Goal: Task Accomplishment & Management: Complete application form

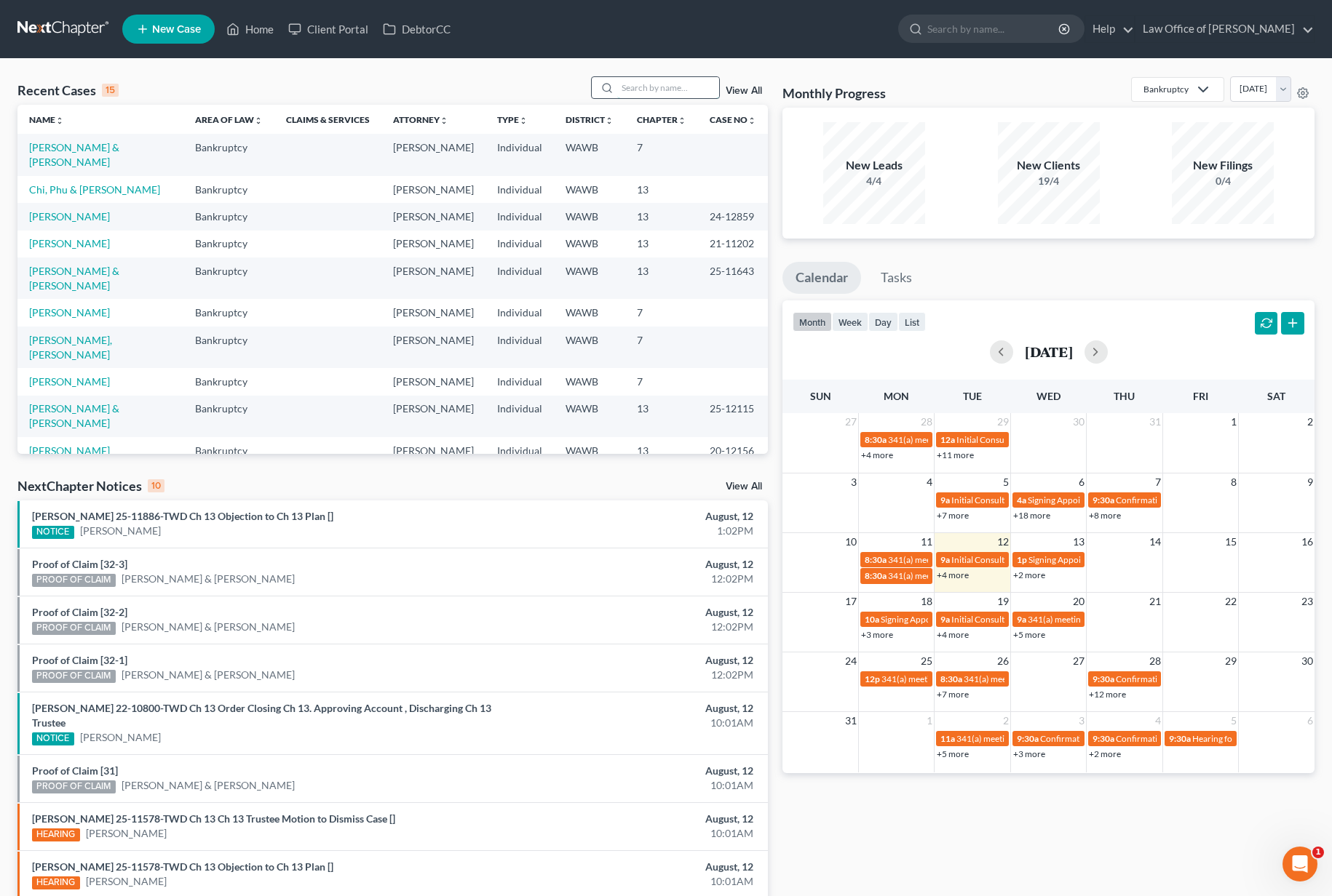
click at [646, 84] on input "search" at bounding box center [668, 88] width 102 height 22
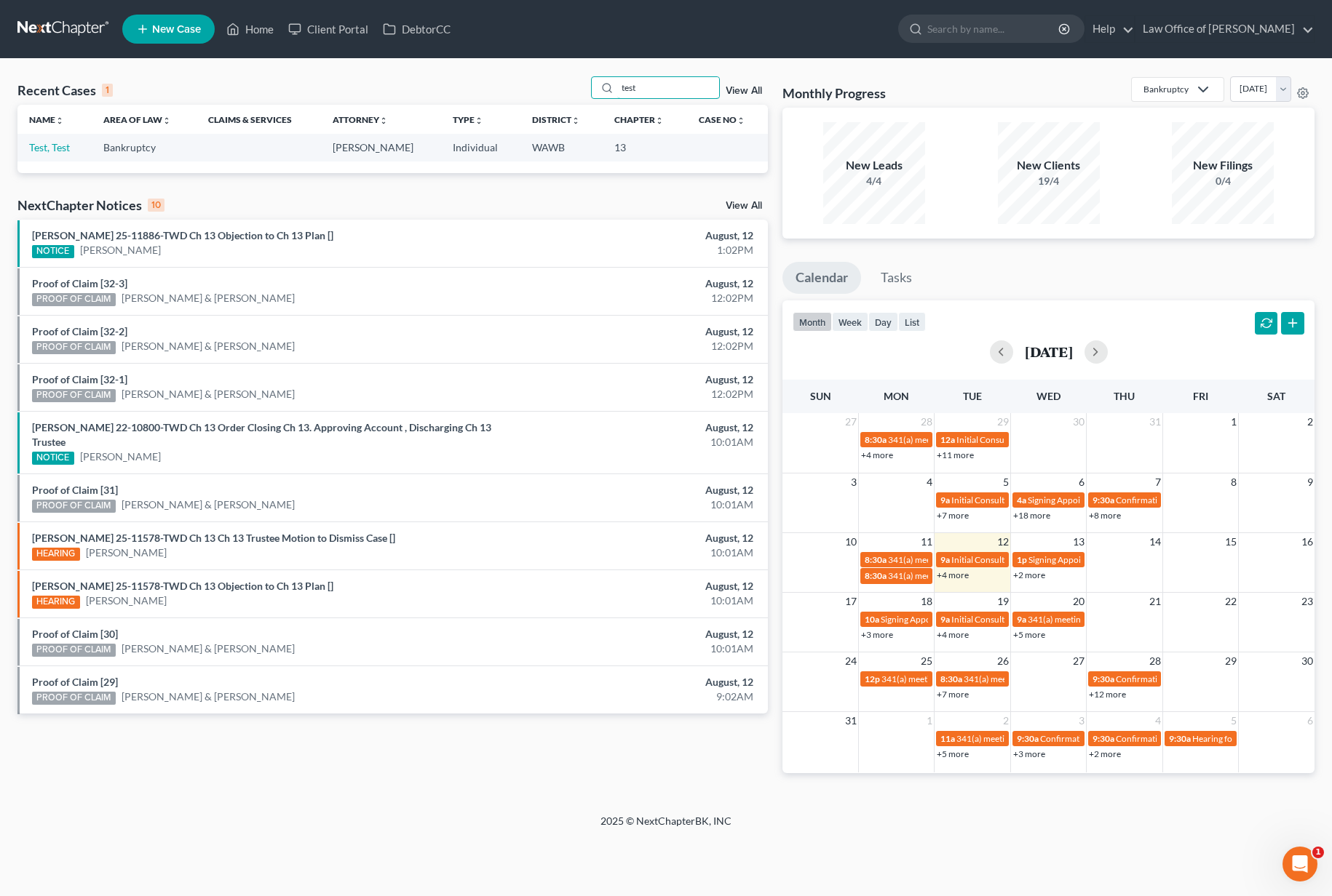
type input "test"
click at [31, 155] on td "Test, Test" at bounding box center [55, 148] width 74 height 27
click at [39, 152] on link "Test, Test" at bounding box center [50, 147] width 41 height 13
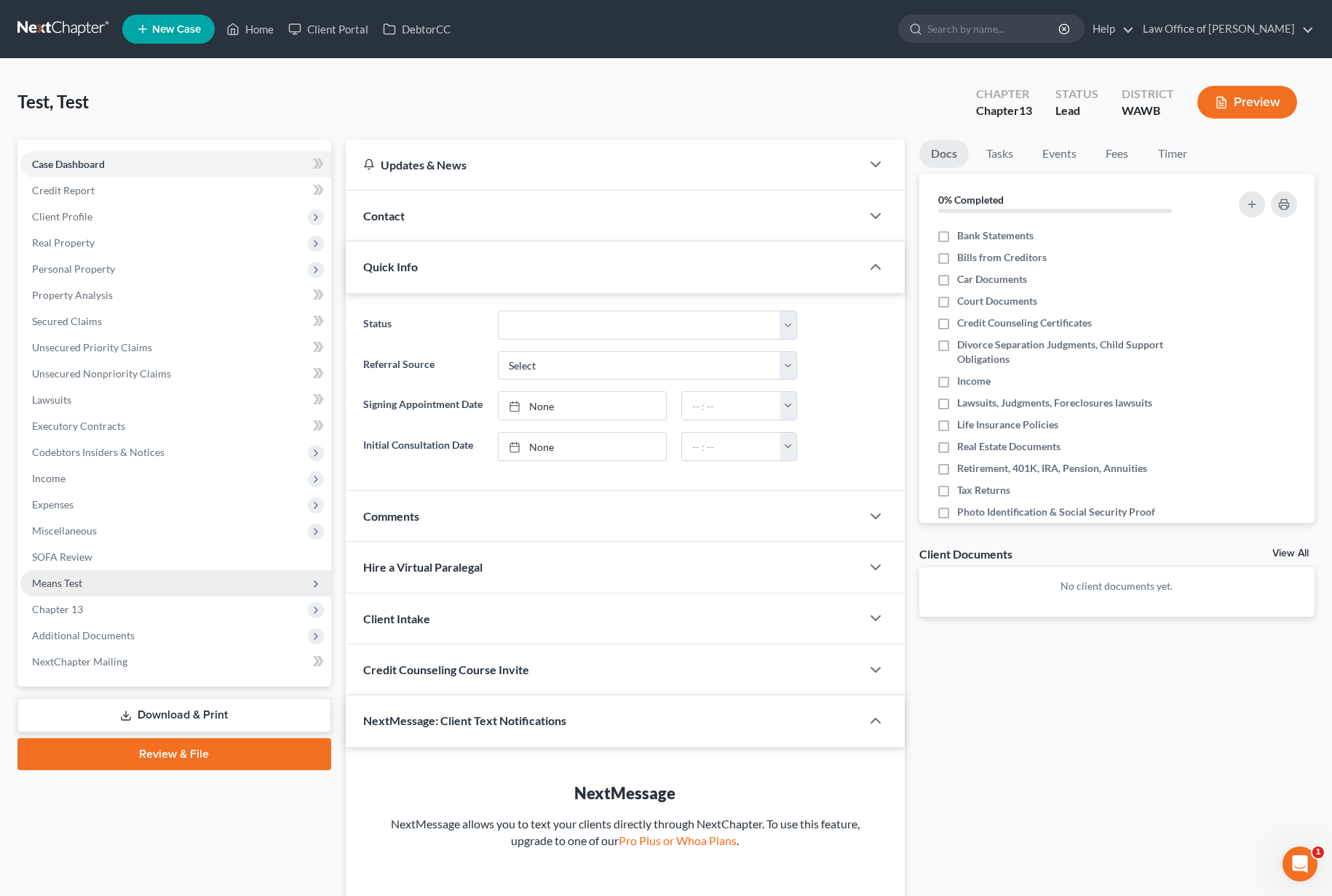
click at [94, 584] on span "Means Test" at bounding box center [176, 583] width 311 height 26
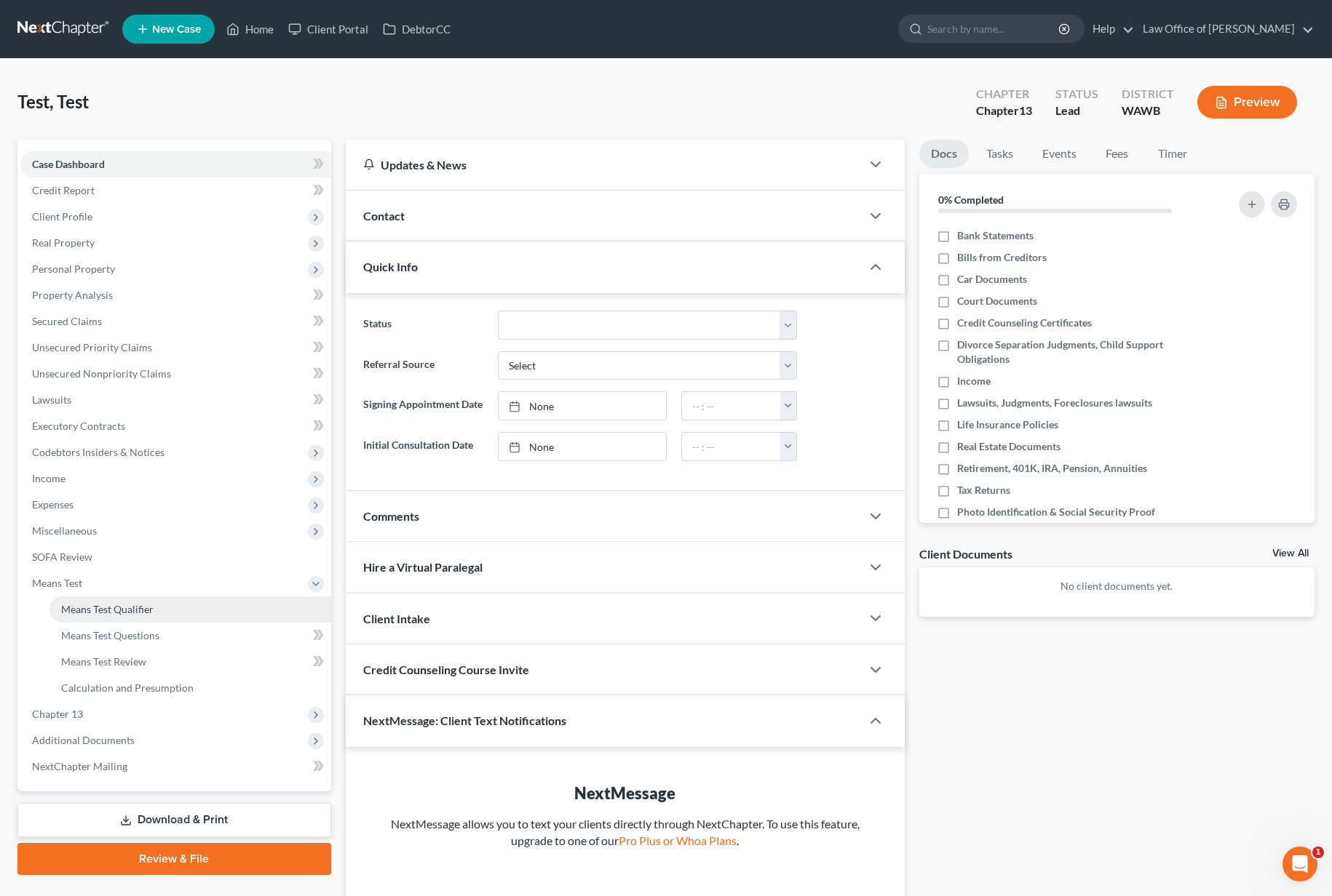
click at [107, 598] on link "Means Test Qualifier" at bounding box center [191, 609] width 282 height 26
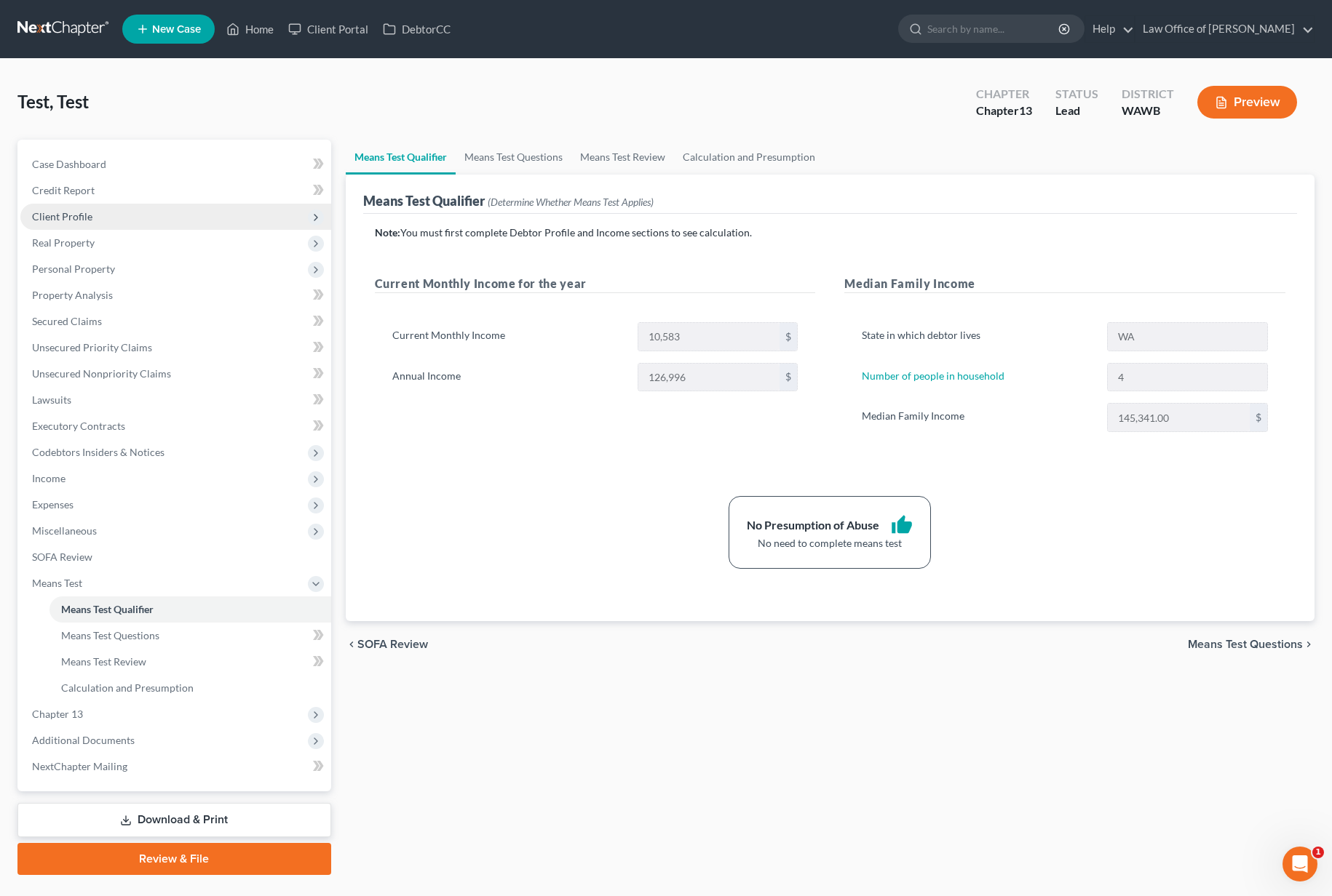
click at [108, 217] on span "Client Profile" at bounding box center [176, 216] width 311 height 26
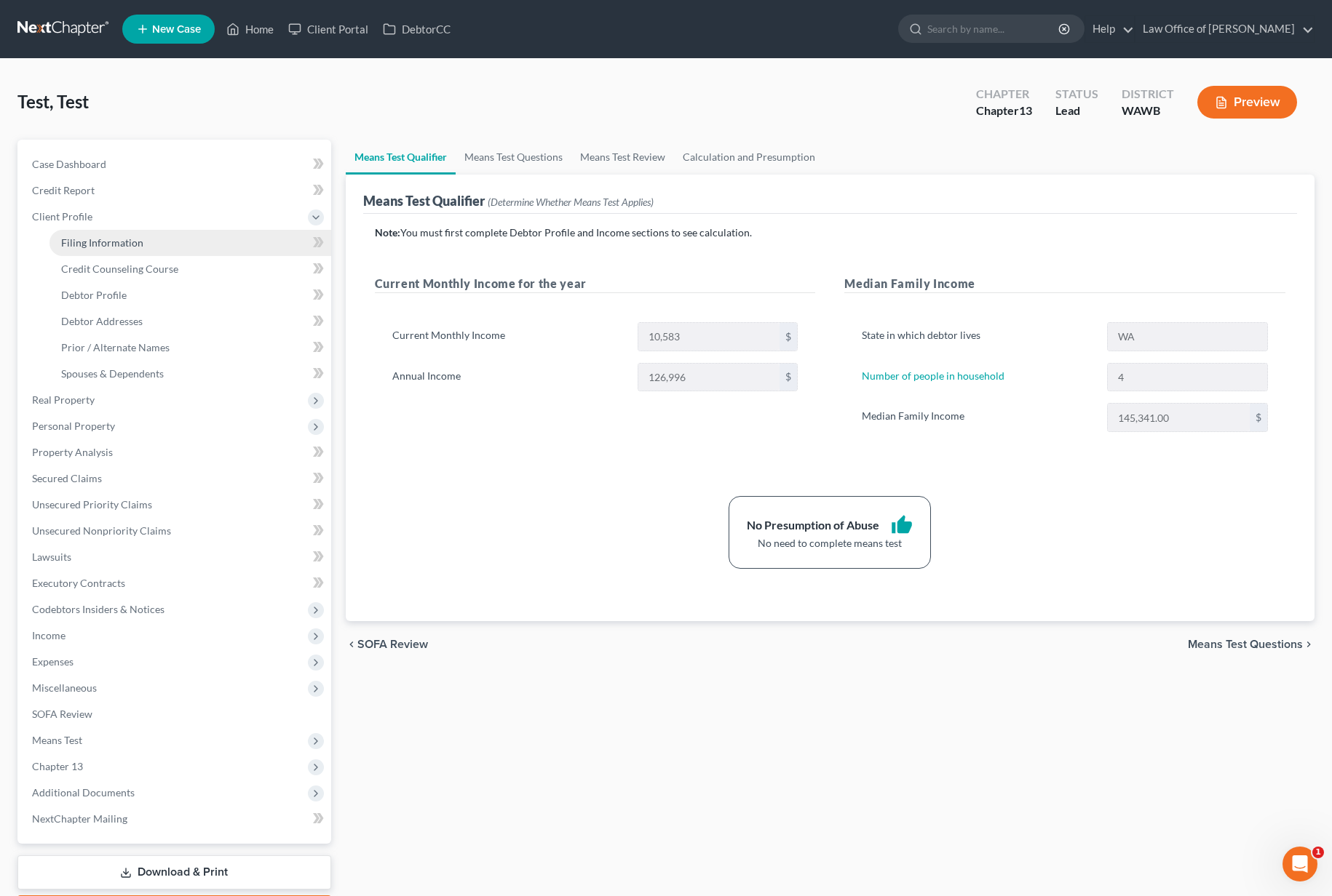
click at [126, 246] on span "Filing Information" at bounding box center [102, 243] width 82 height 13
select select "1"
select select "0"
select select "3"
select select "50"
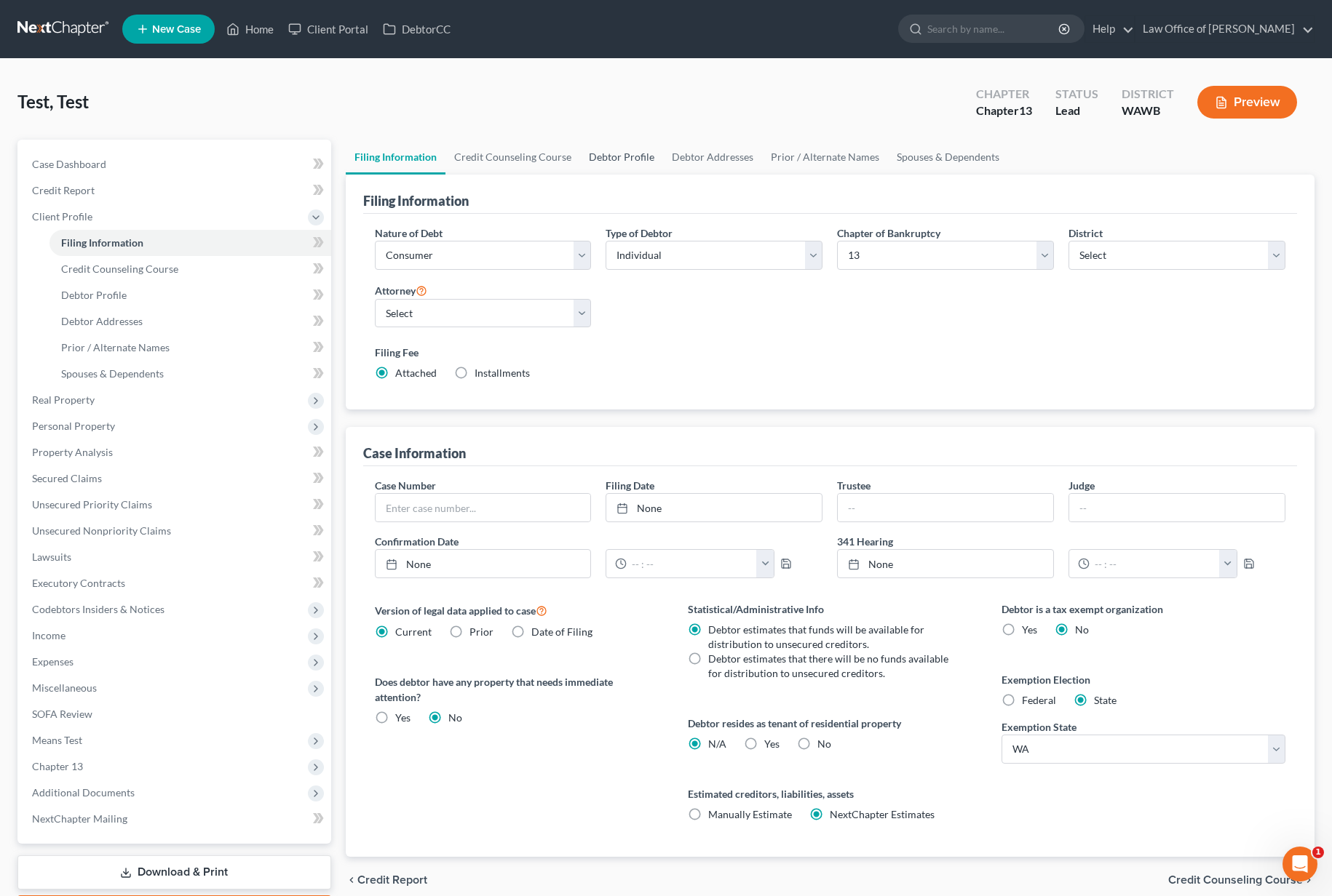
click at [615, 157] on link "Debtor Profile" at bounding box center [621, 157] width 83 height 35
select select "1"
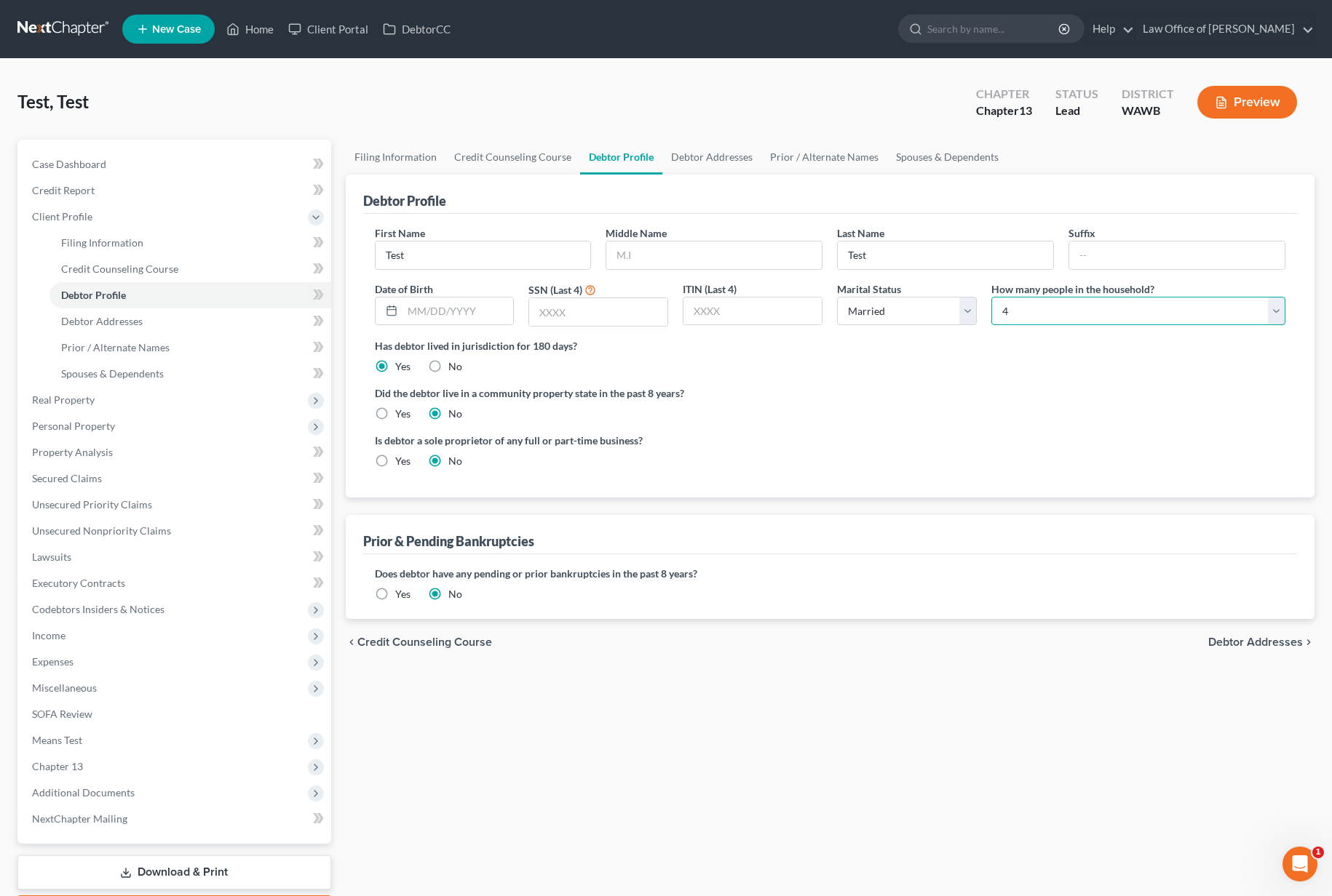
click at [1025, 317] on select "Select 1 2 3 4 5 6 7 8 9 10 11 12 13 14 15 16 17 18 19 20" at bounding box center [1138, 311] width 294 height 29
select select "1"
click at [193, 754] on span "Chapter 13" at bounding box center [176, 767] width 311 height 26
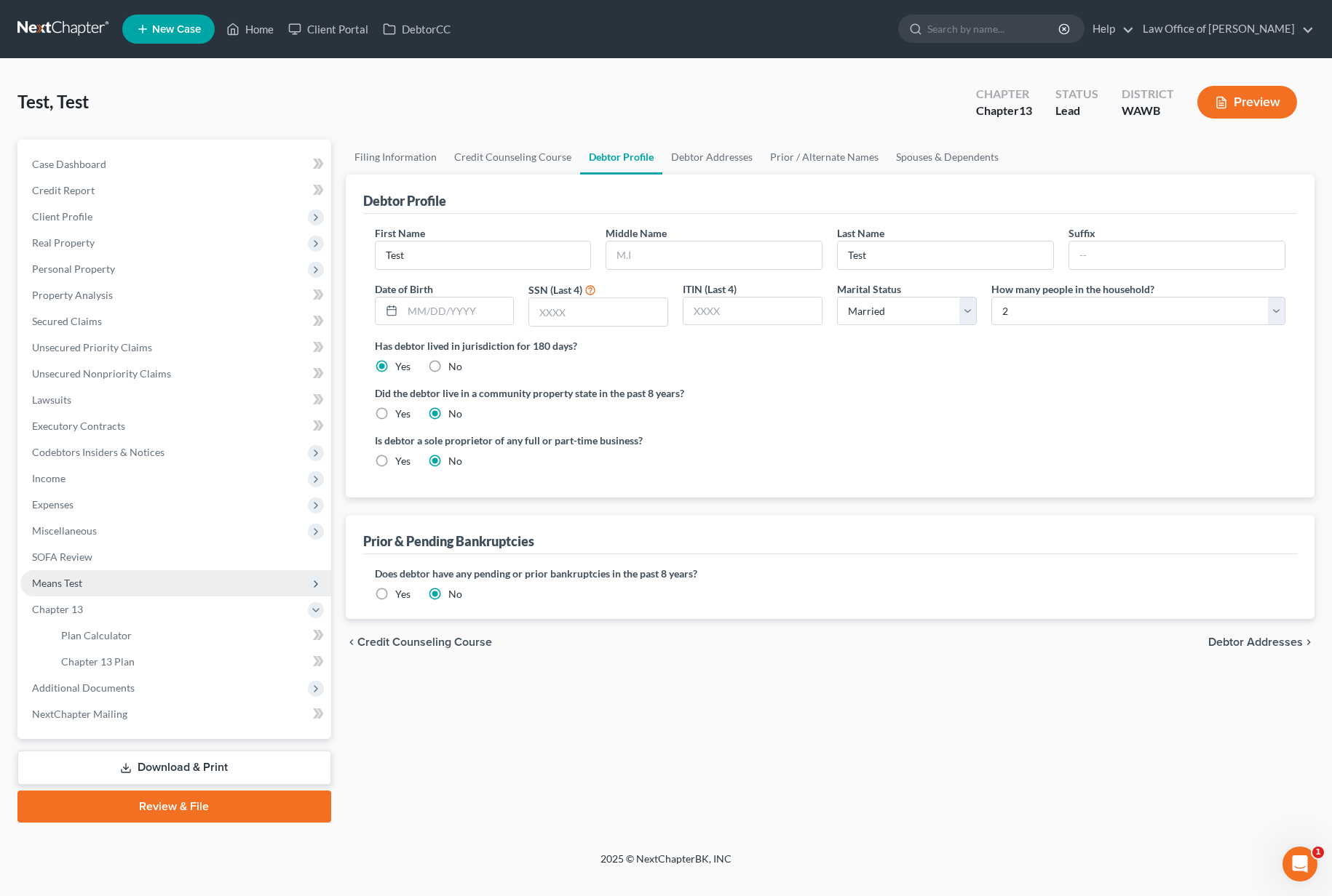
click at [183, 587] on span "Means Test" at bounding box center [176, 583] width 311 height 26
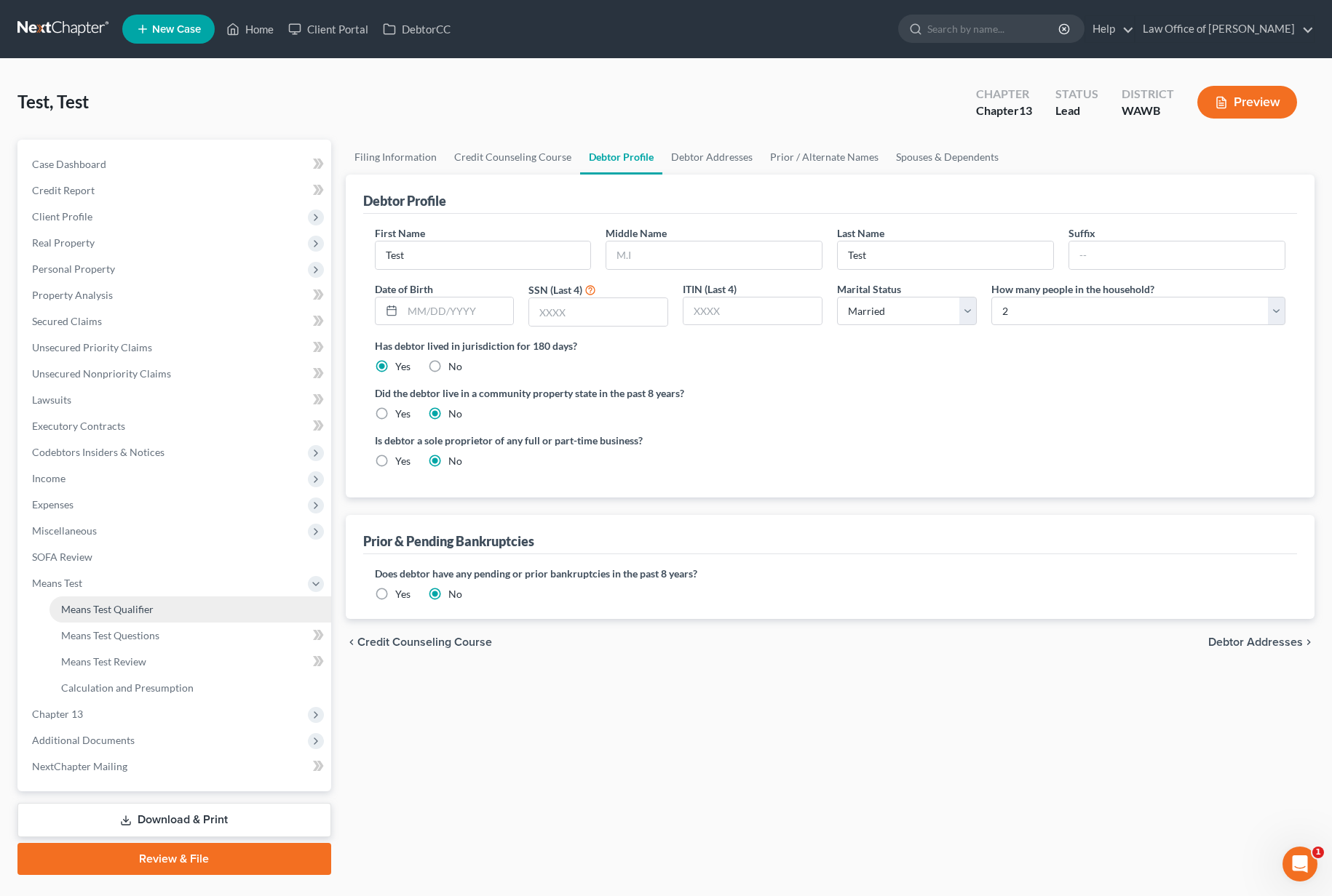
click at [178, 603] on link "Means Test Qualifier" at bounding box center [191, 609] width 282 height 26
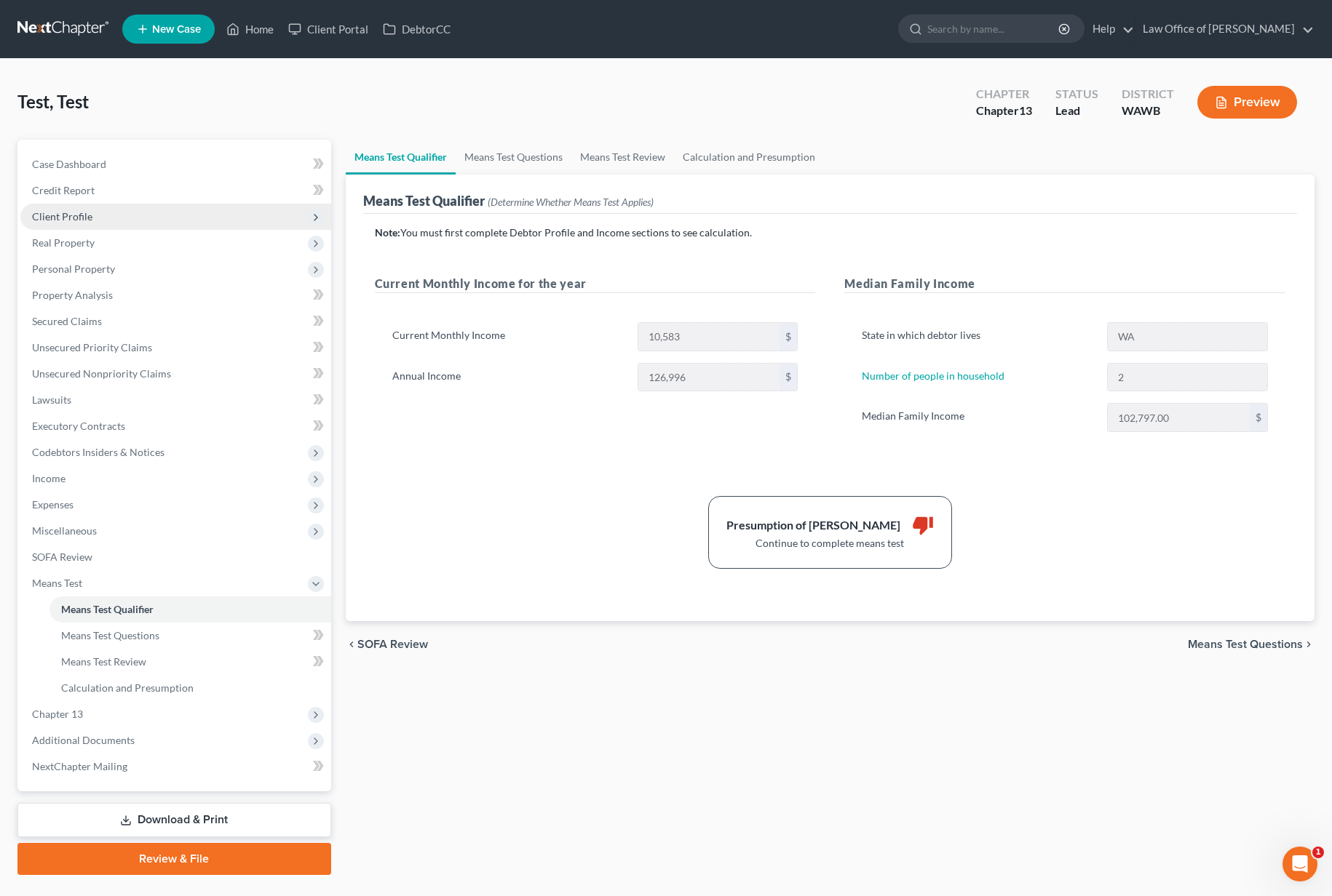
click at [208, 219] on span "Client Profile" at bounding box center [176, 216] width 311 height 26
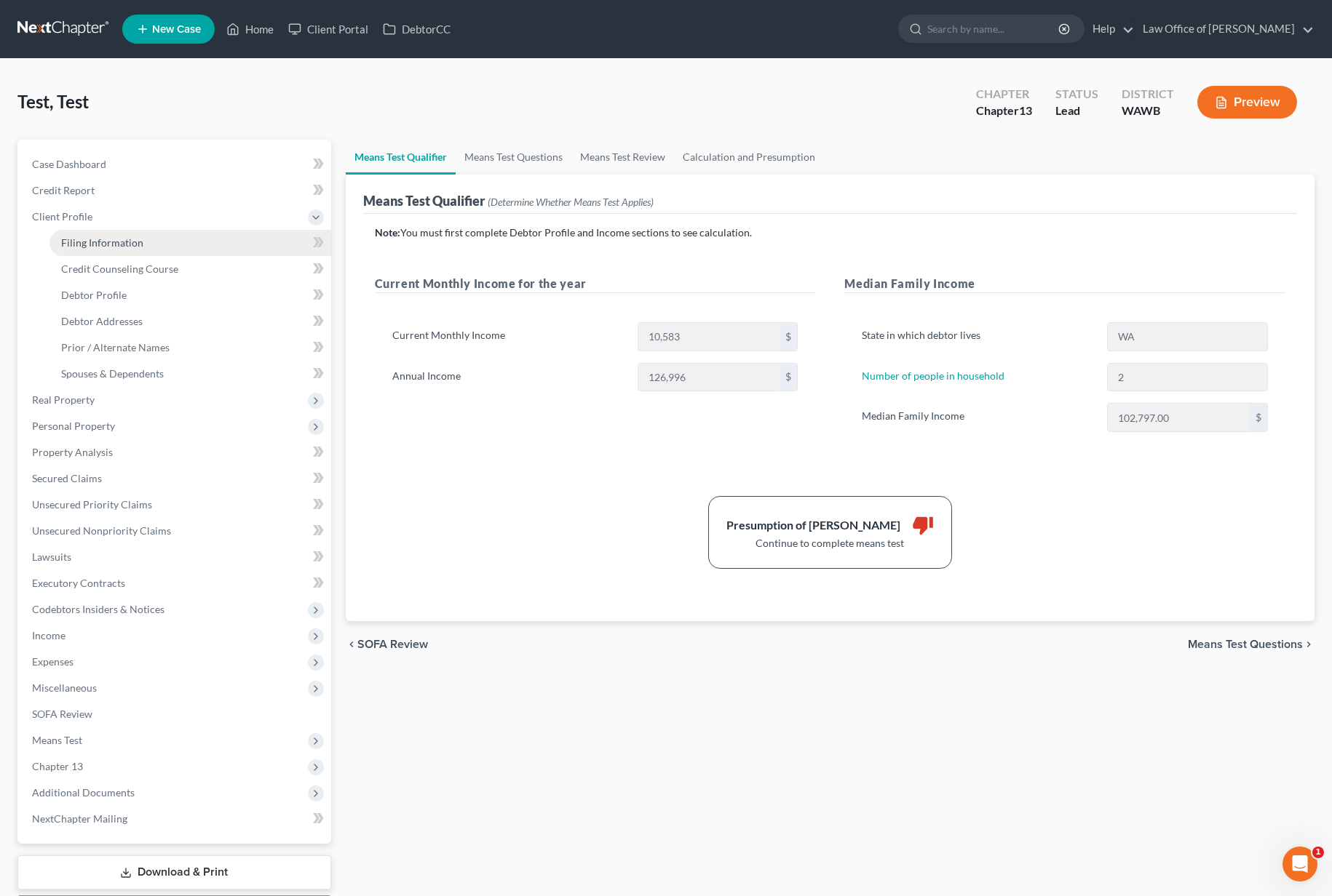
click at [229, 248] on link "Filing Information" at bounding box center [191, 243] width 282 height 26
select select "1"
select select "0"
select select "3"
select select "87"
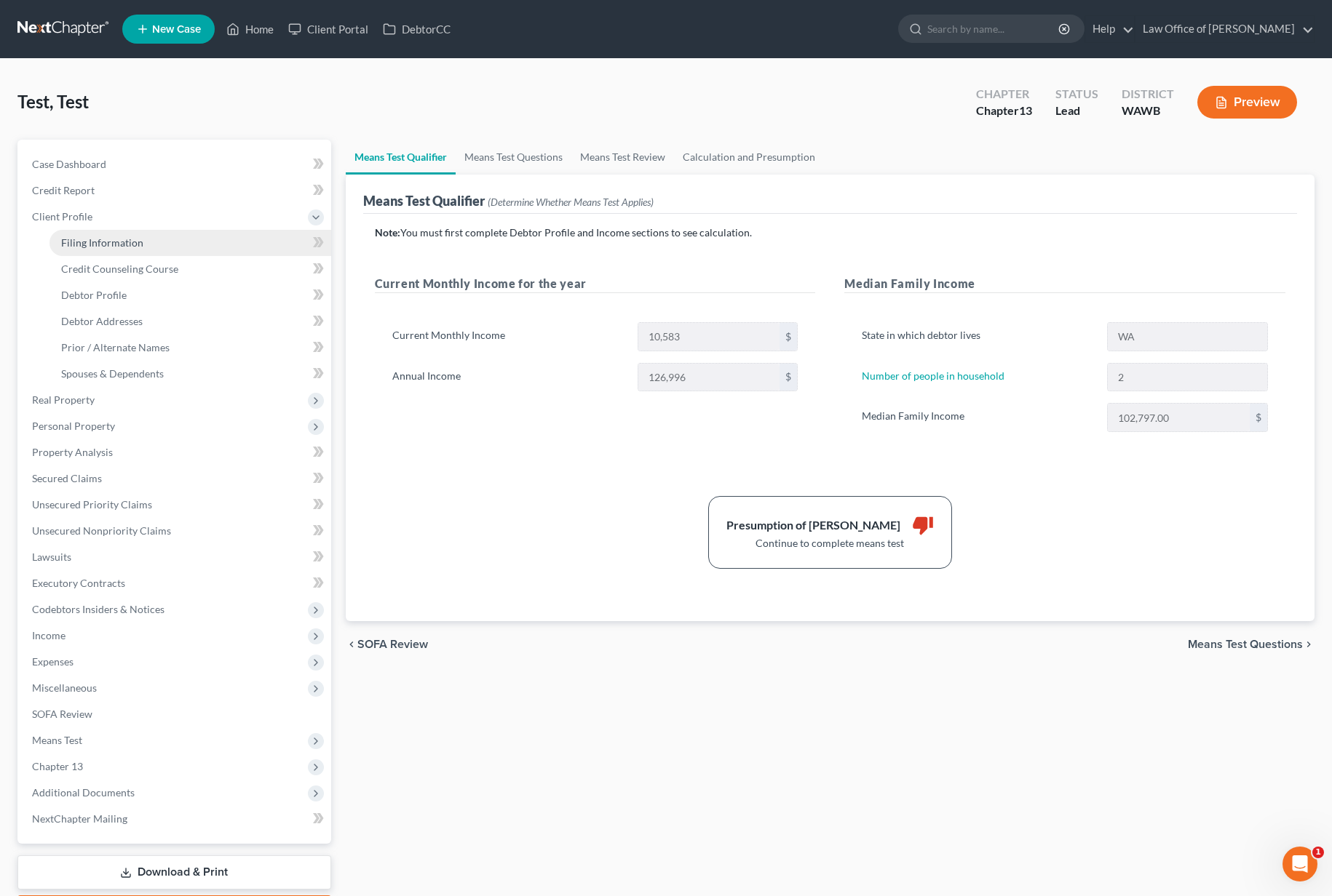
select select "0"
select select "50"
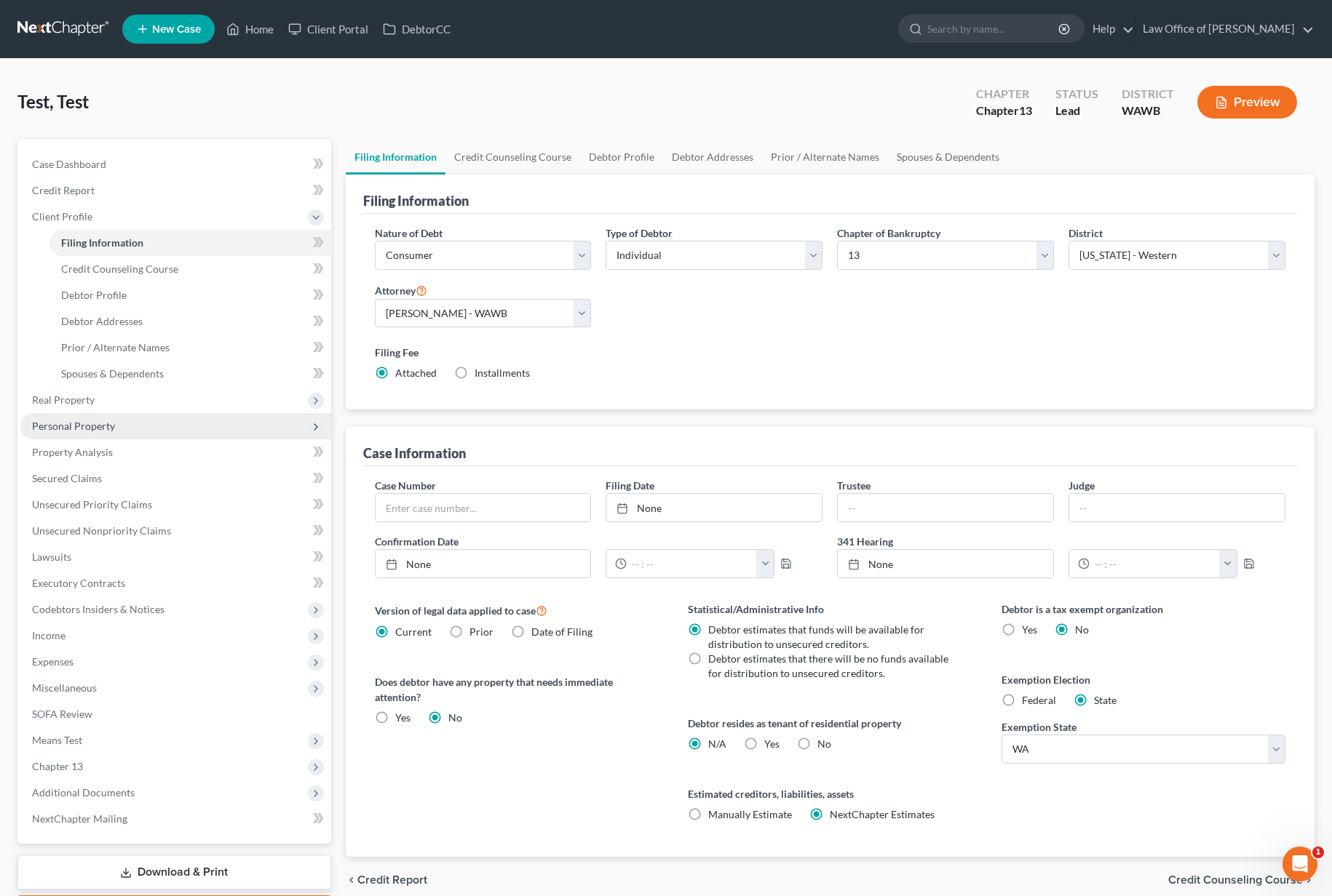
click at [127, 423] on span "Personal Property" at bounding box center [176, 426] width 311 height 26
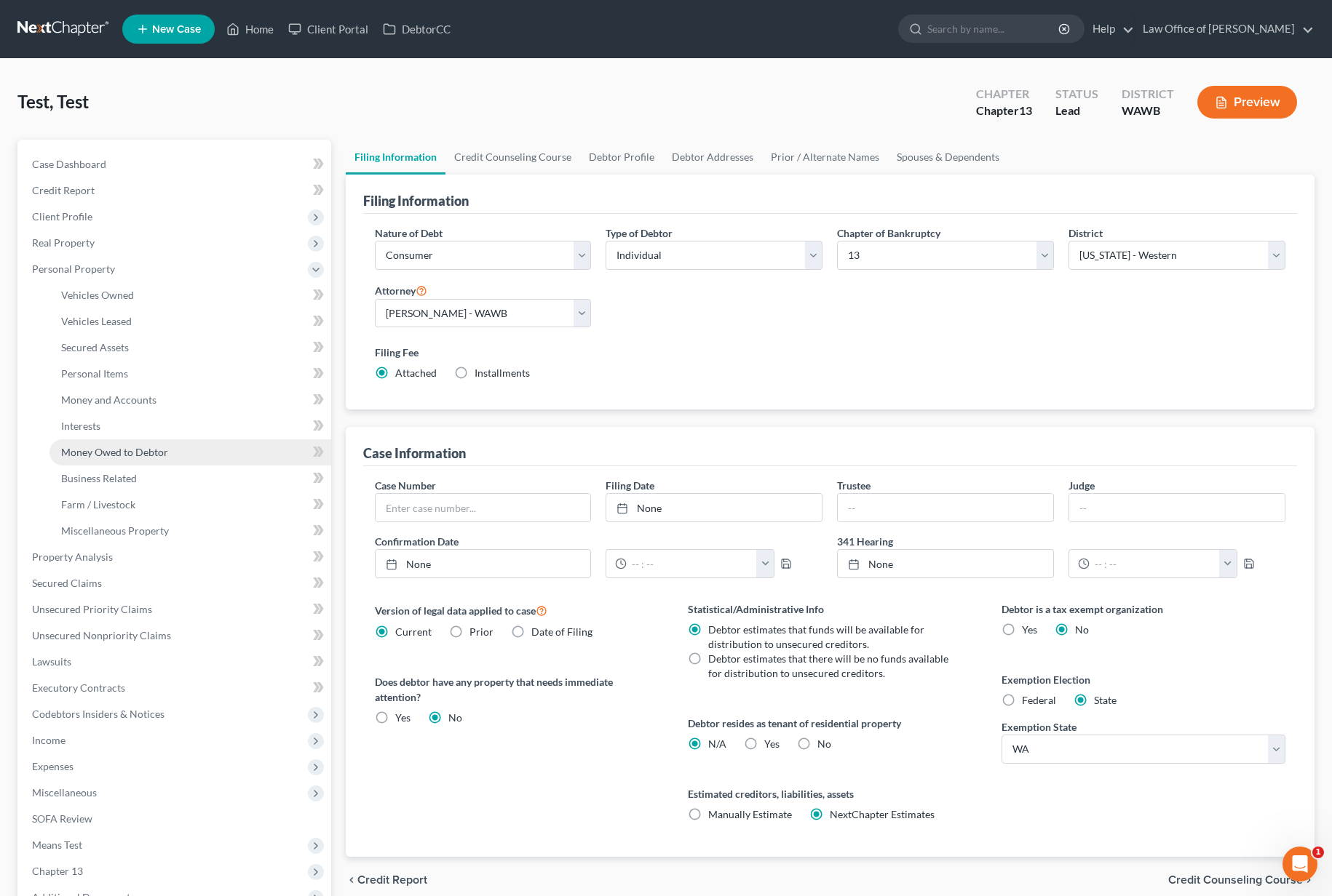
click at [138, 456] on span "Money Owed to Debtor" at bounding box center [114, 452] width 107 height 13
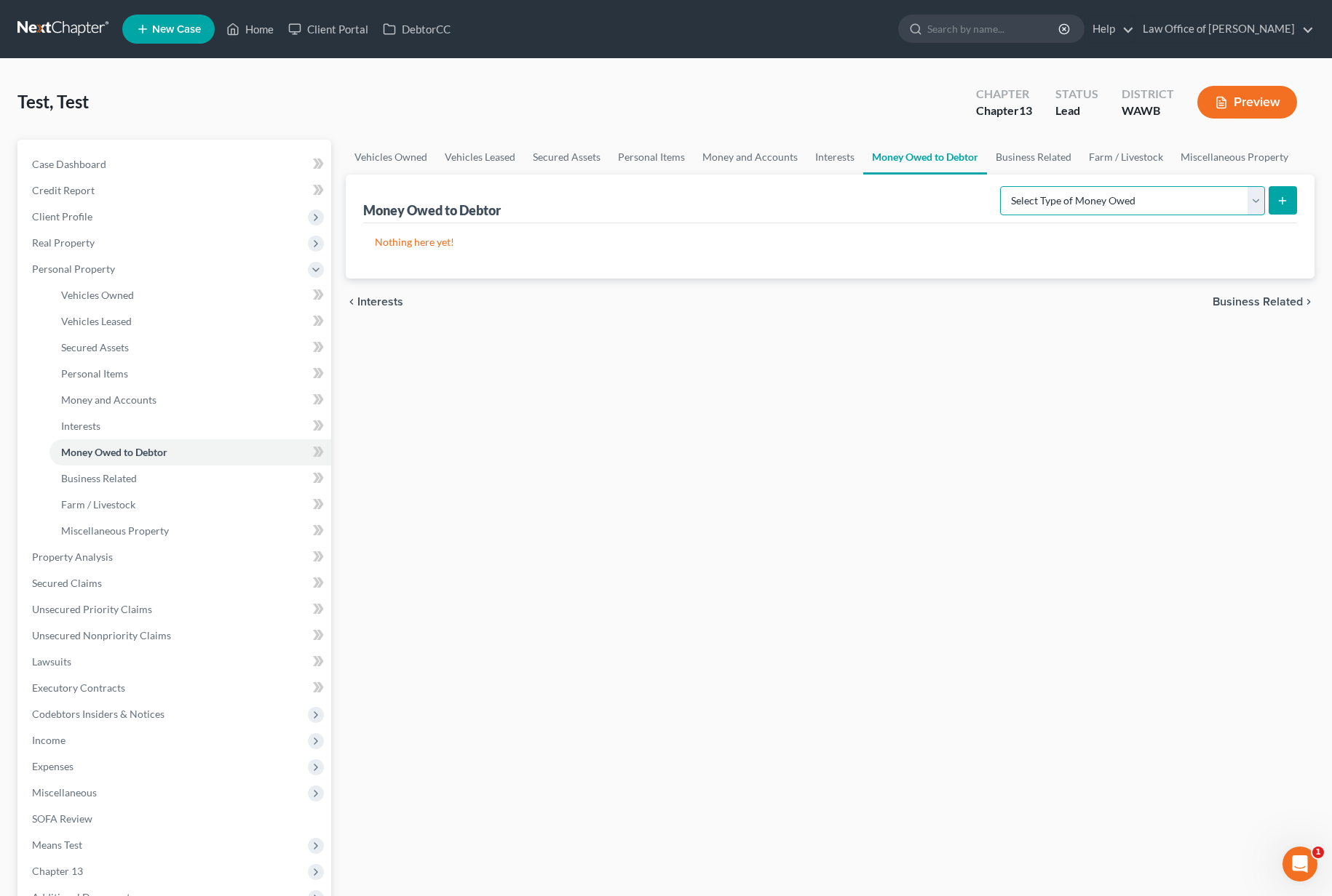
click at [1076, 193] on select "Select Type of Money Owed Accounts Receivable (A/B: 38) Alimony (A/B: 29) Child…" at bounding box center [1132, 201] width 265 height 29
select select "other_contingent_and_unliquidated_claims"
click at [1153, 202] on select "Select Type of Money Owed Accounts Receivable (A/B: 38) Alimony (A/B: 29) Child…" at bounding box center [1132, 201] width 265 height 29
click at [1283, 203] on icon "submit" at bounding box center [1283, 201] width 12 height 12
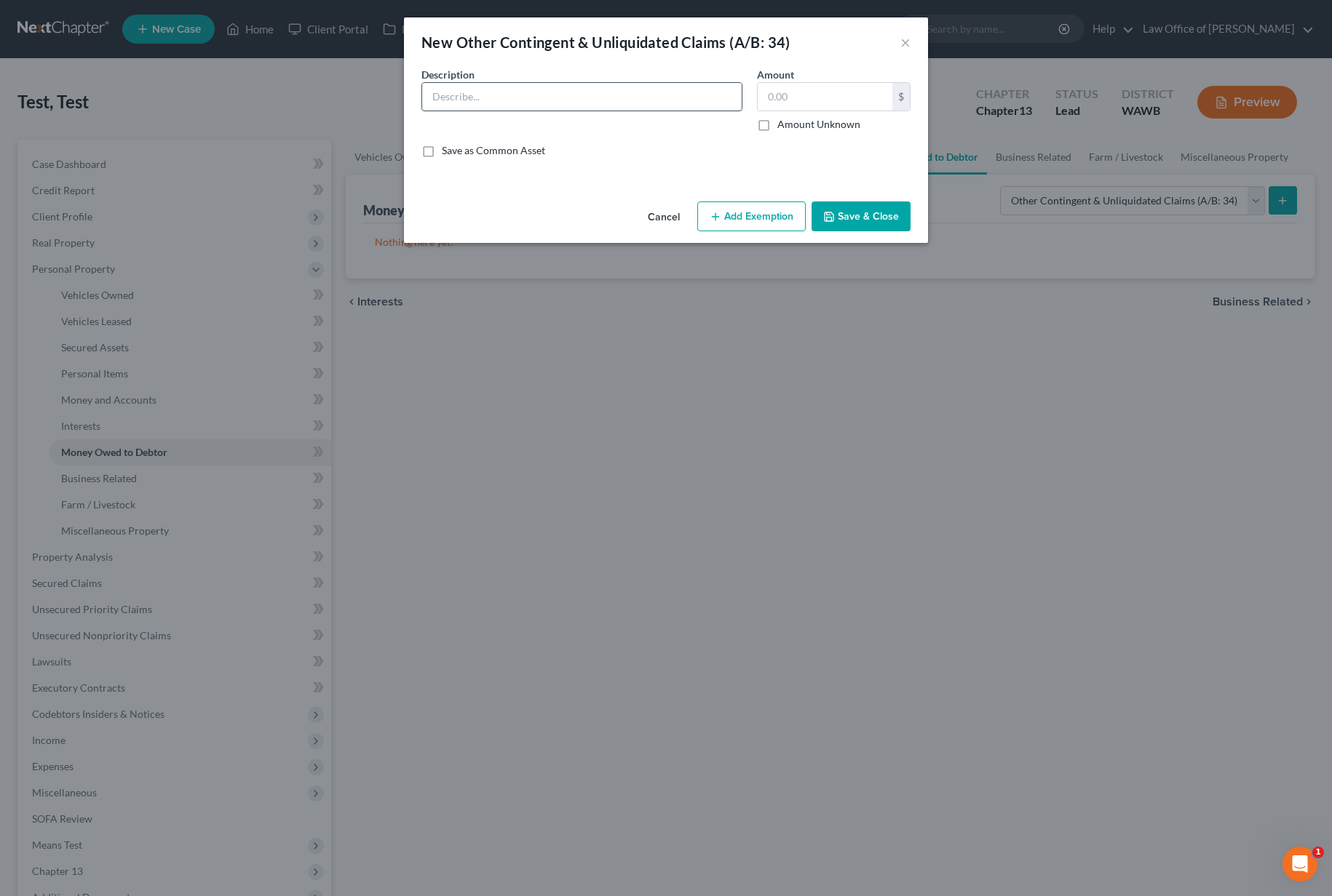
click at [675, 94] on input "text" at bounding box center [581, 97] width 319 height 27
type input "L & I Claim"
click at [754, 214] on button "Add Exemption" at bounding box center [751, 216] width 109 height 30
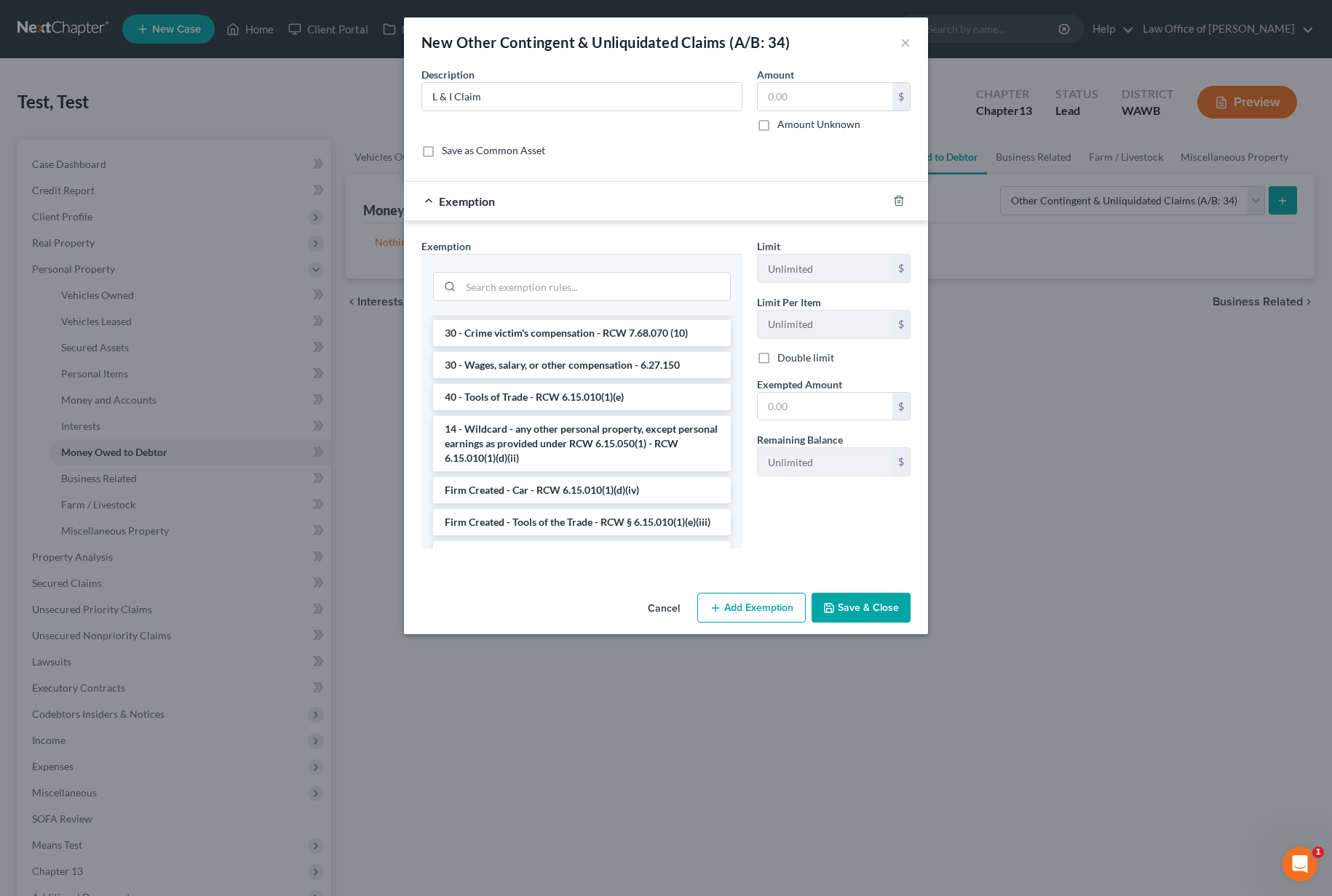
scroll to position [1537, 0]
click at [605, 350] on li "30 - Wages, salary, or other compensation - 6.27.150" at bounding box center [582, 363] width 298 height 26
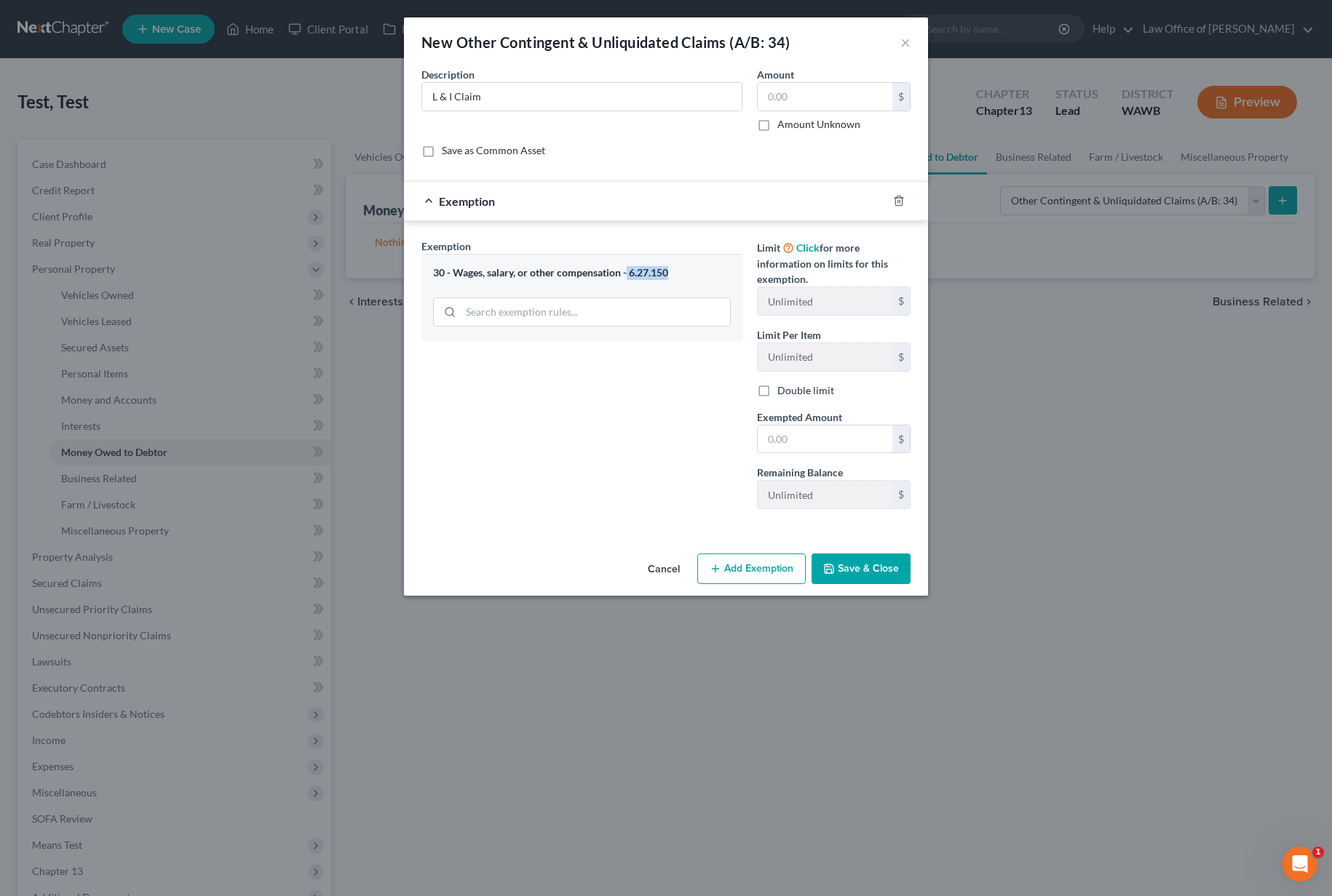
drag, startPoint x: 689, startPoint y: 272, endPoint x: 626, endPoint y: 268, distance: 63.1
click at [626, 268] on div "30 - Wages, salary, or other compensation - 6.27.150" at bounding box center [582, 273] width 298 height 14
copy div "6.27.150"
click at [899, 201] on icon "button" at bounding box center [899, 201] width 12 height 12
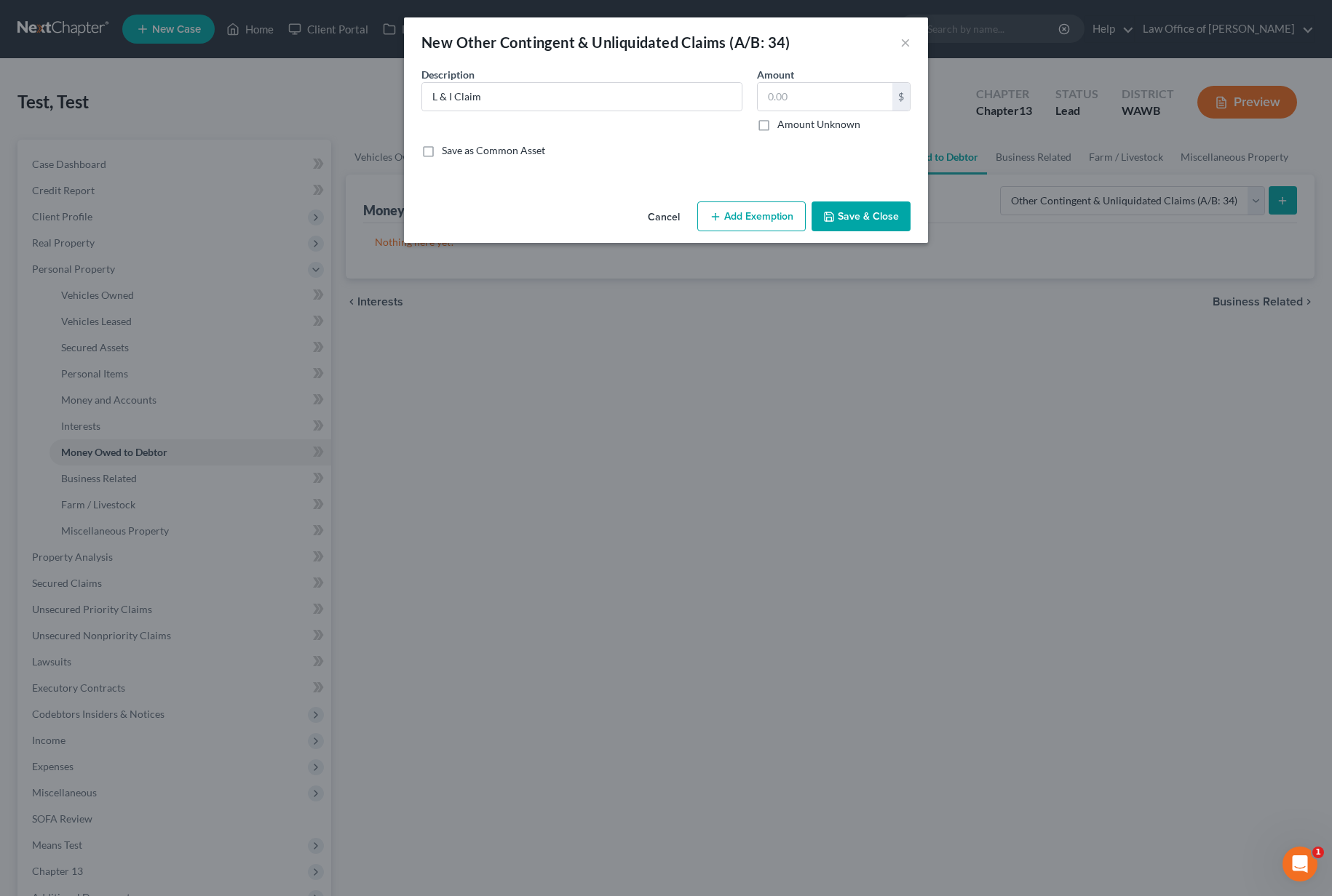
click at [783, 211] on button "Add Exemption" at bounding box center [751, 216] width 109 height 30
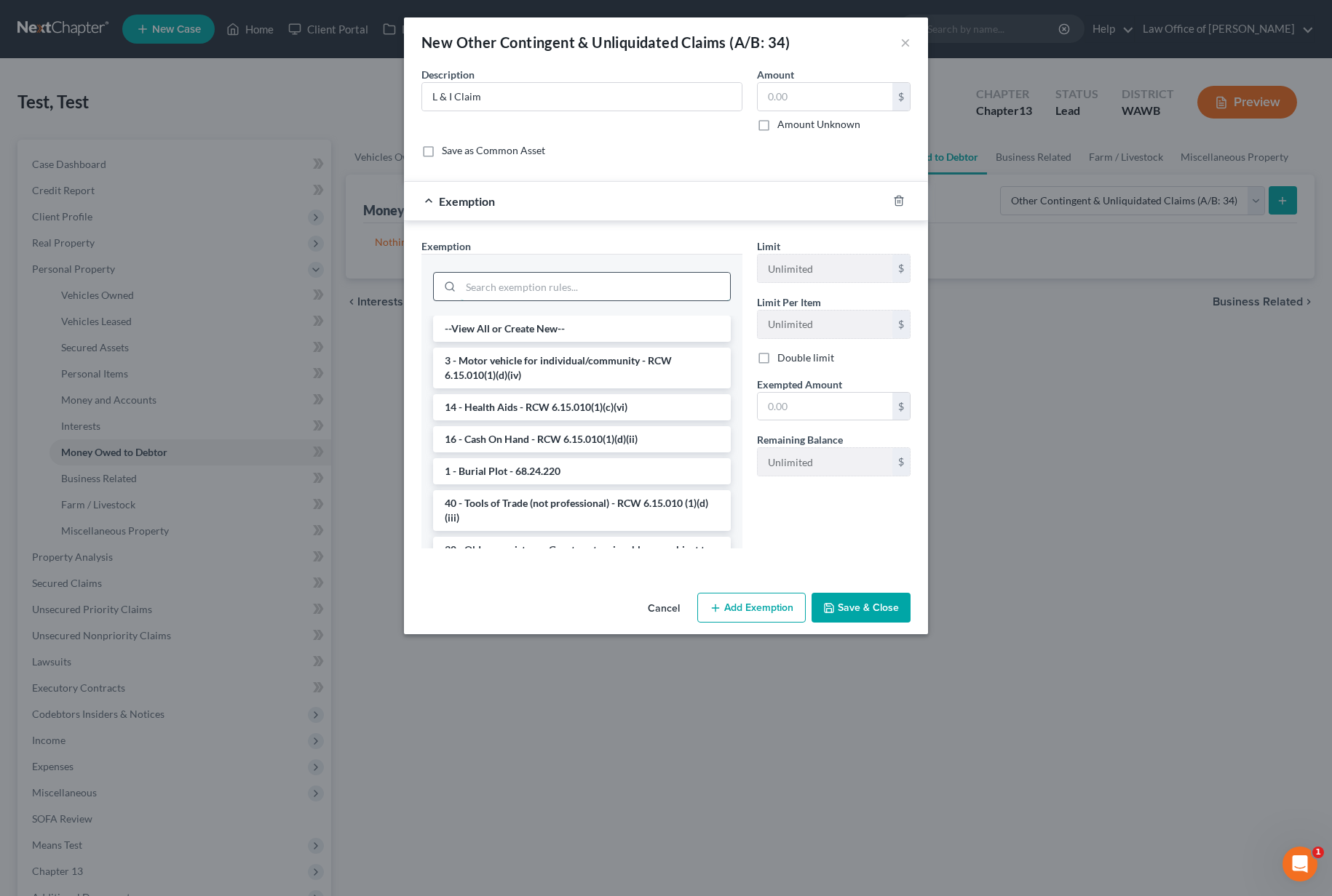
click at [620, 295] on input "search" at bounding box center [595, 287] width 269 height 27
click at [657, 604] on button "Cancel" at bounding box center [664, 609] width 56 height 29
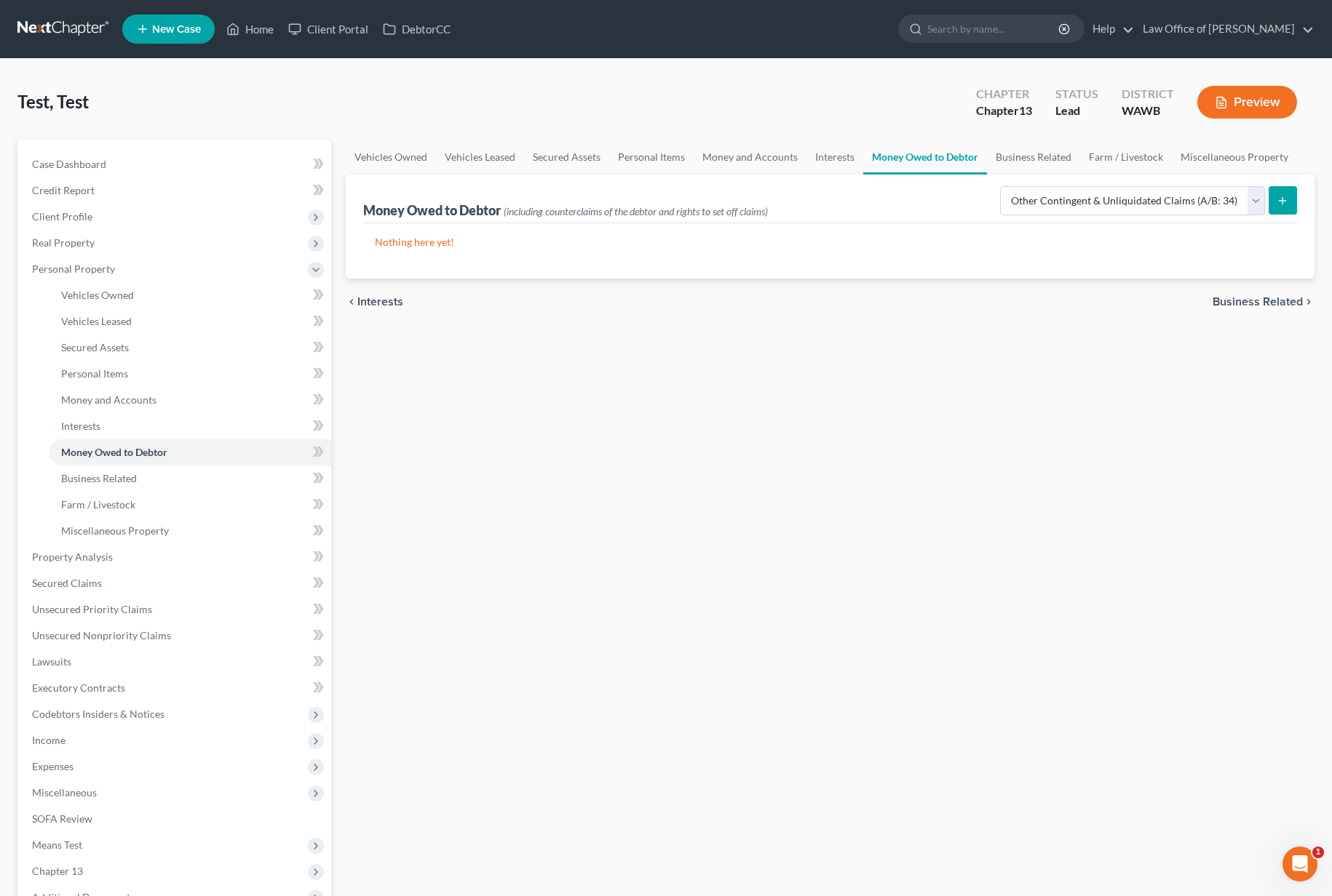
click at [33, 28] on link at bounding box center [64, 28] width 93 height 26
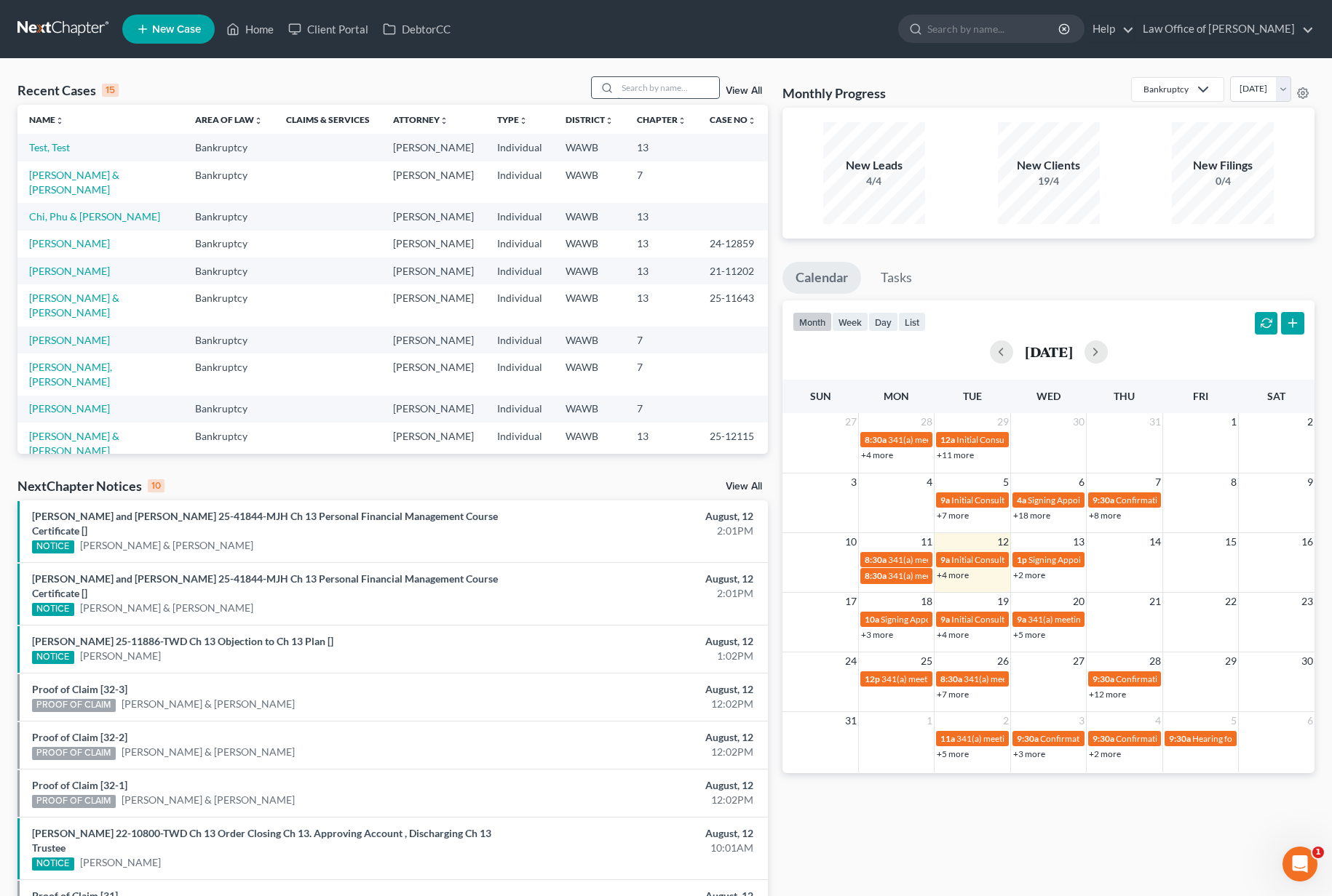
click at [683, 82] on input "search" at bounding box center [668, 88] width 102 height 22
click at [623, 90] on input "search" at bounding box center [668, 88] width 102 height 22
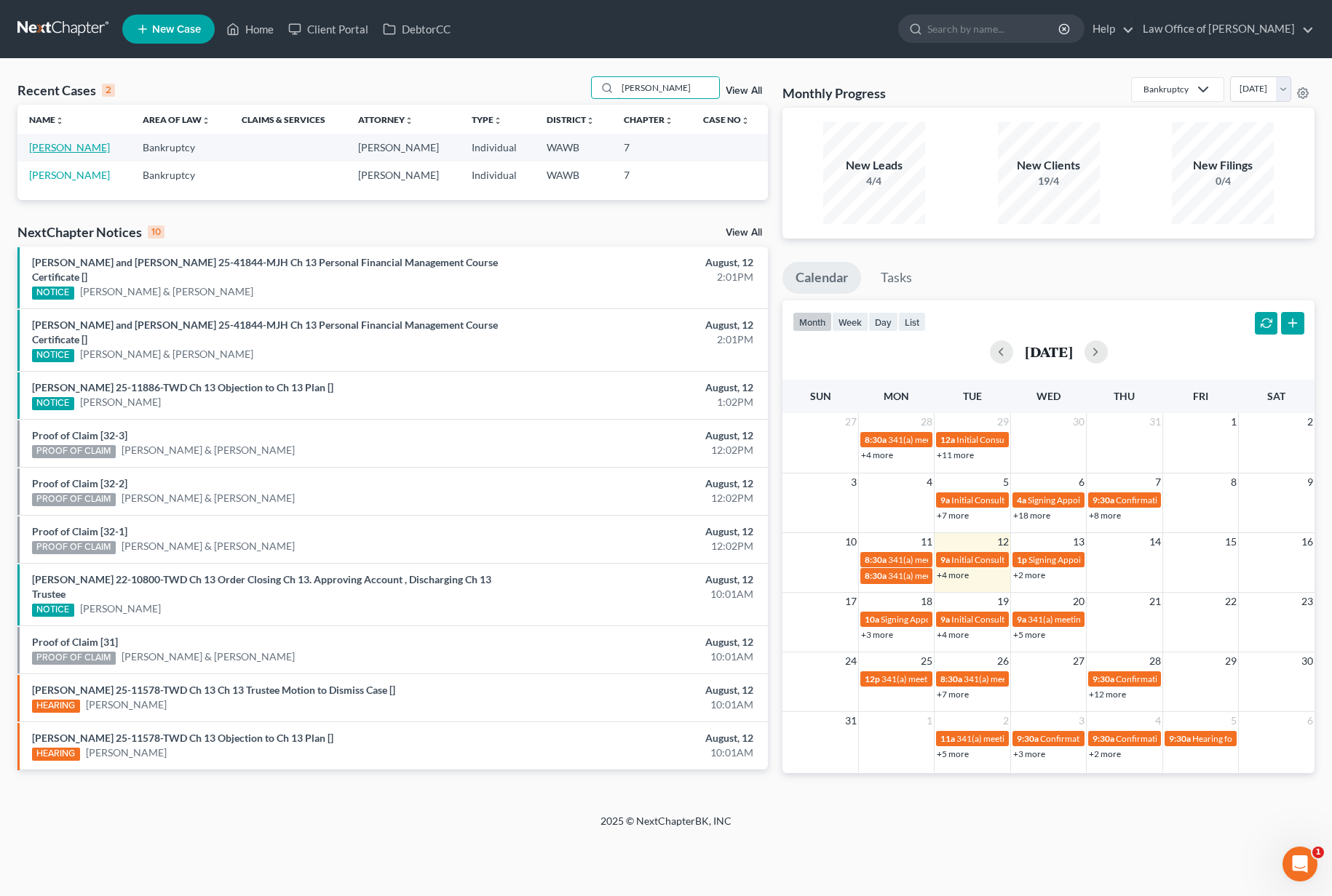
type input "[PERSON_NAME]"
click at [64, 143] on link "[PERSON_NAME]" at bounding box center [69, 147] width 81 height 13
select select "6"
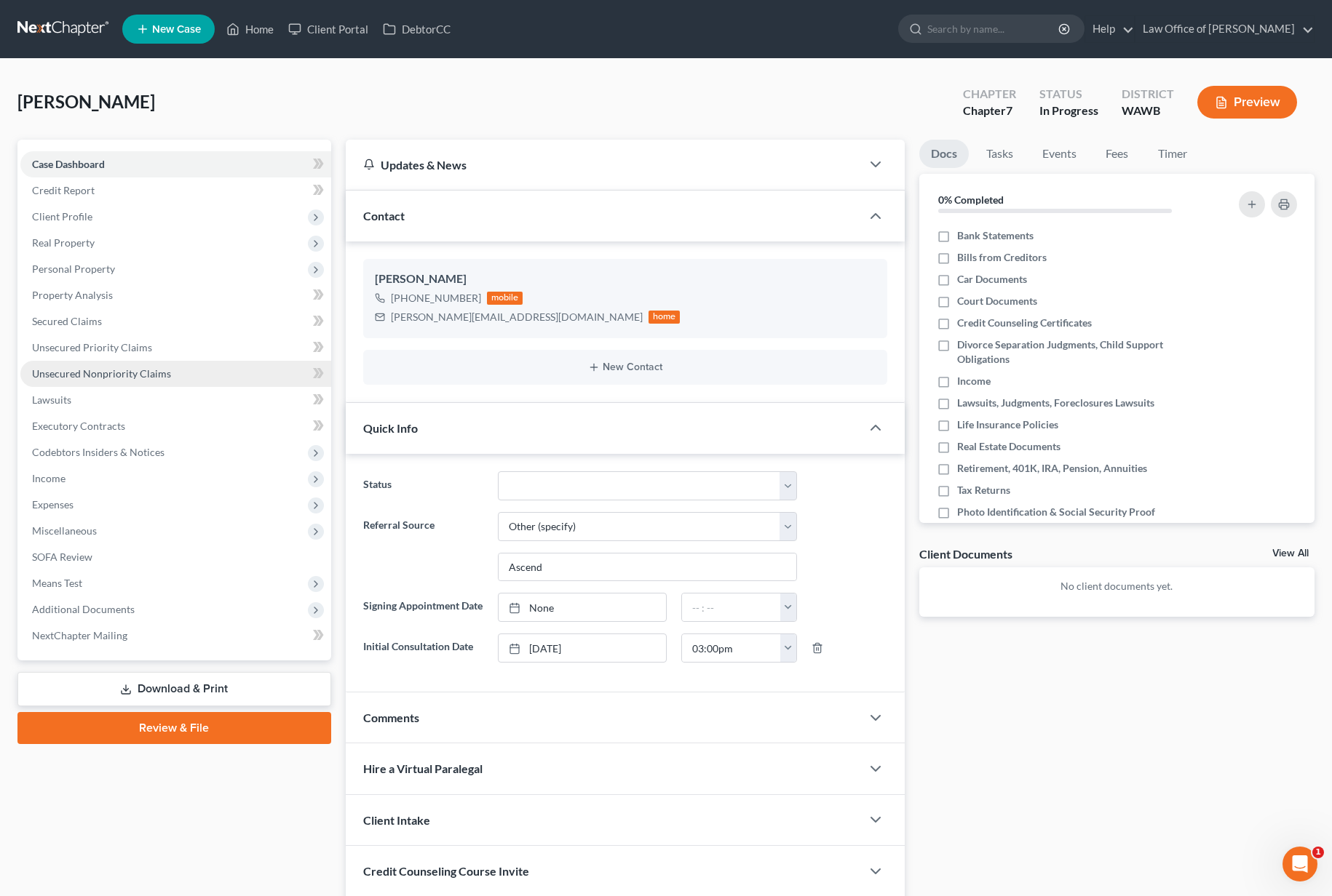
click at [144, 368] on span "Unsecured Nonpriority Claims" at bounding box center [102, 374] width 139 height 13
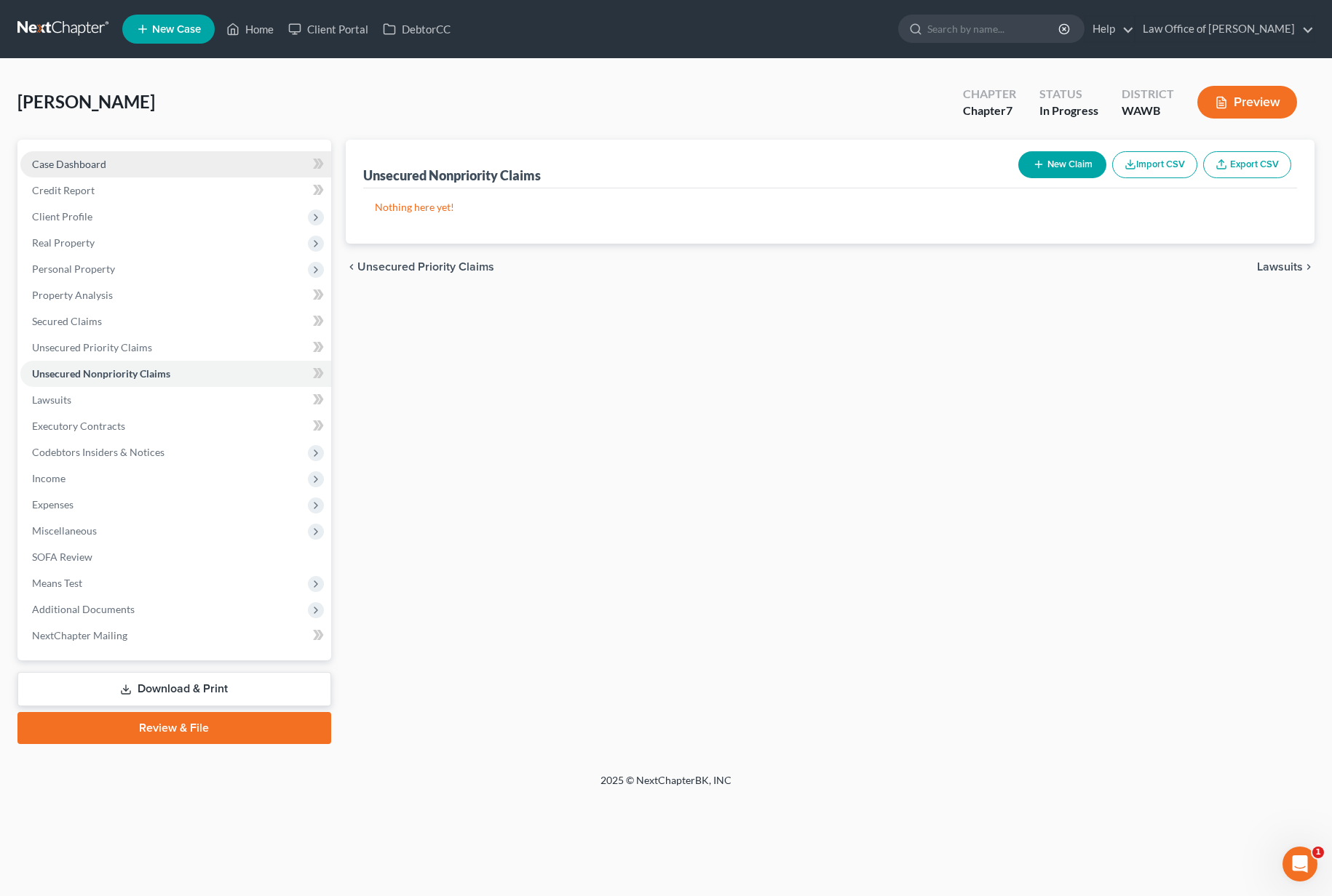
click at [225, 171] on link "Case Dashboard" at bounding box center [176, 164] width 311 height 26
select select "6"
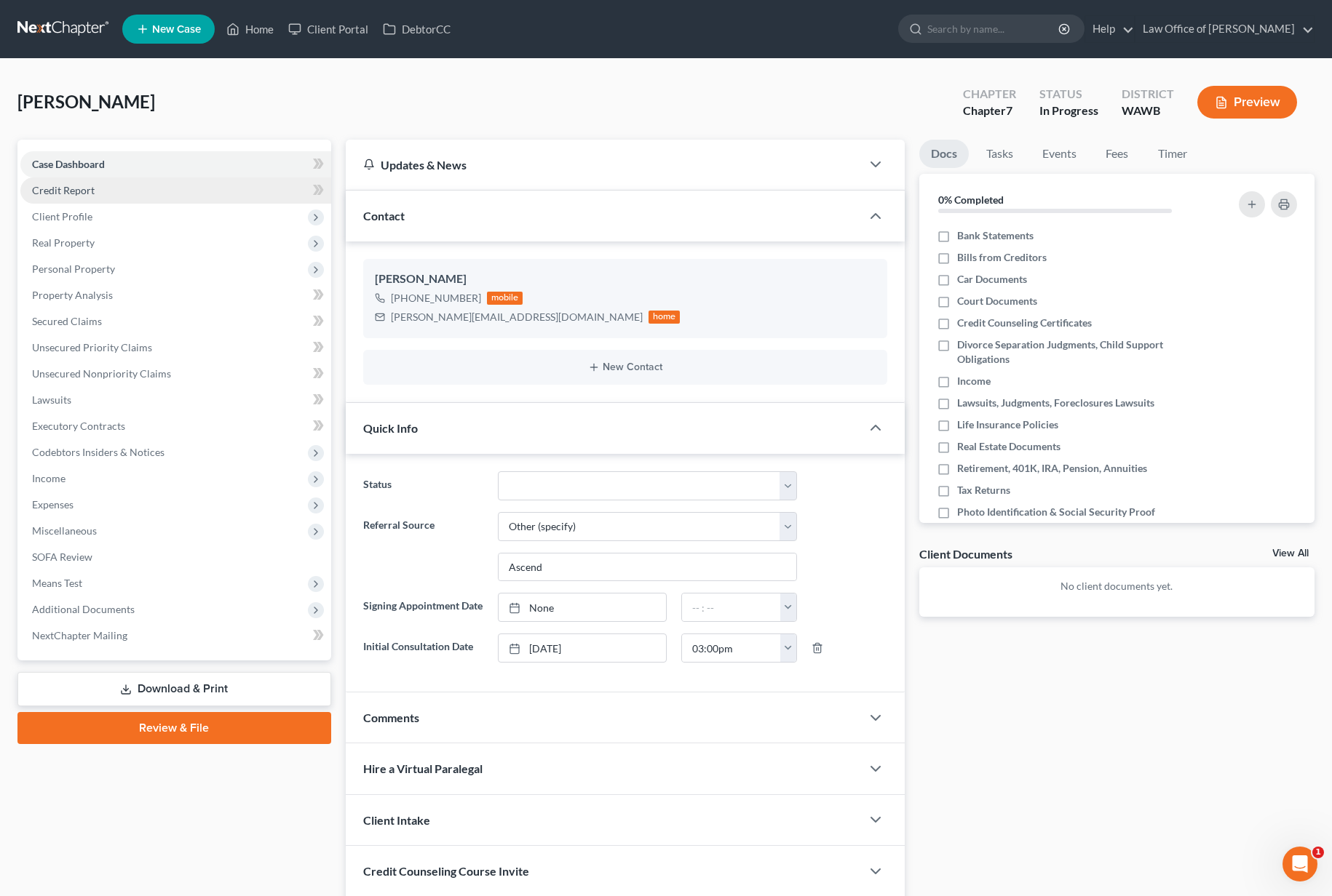
click at [205, 195] on link "Credit Report" at bounding box center [176, 190] width 311 height 26
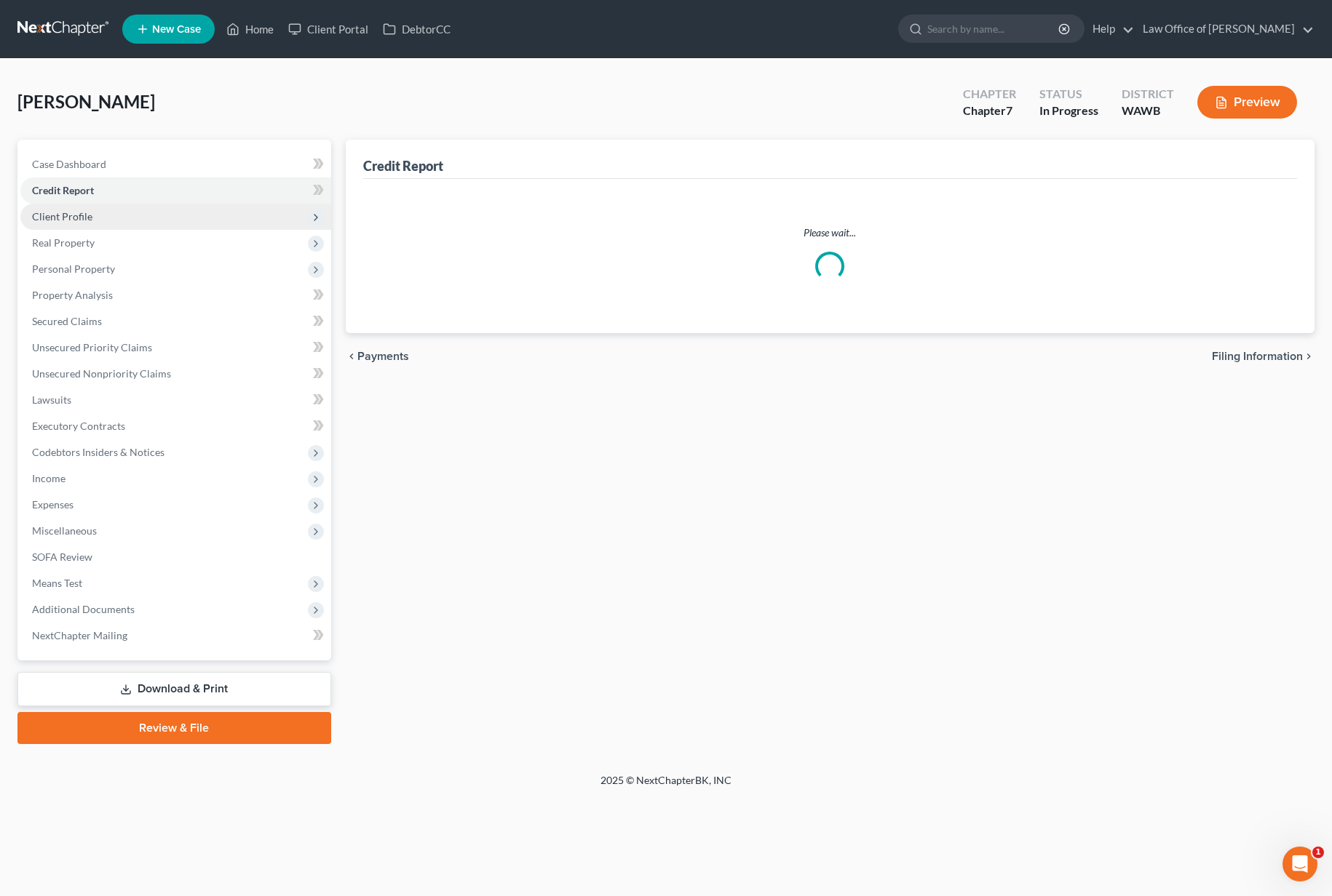
click at [192, 218] on span "Client Profile" at bounding box center [176, 216] width 311 height 26
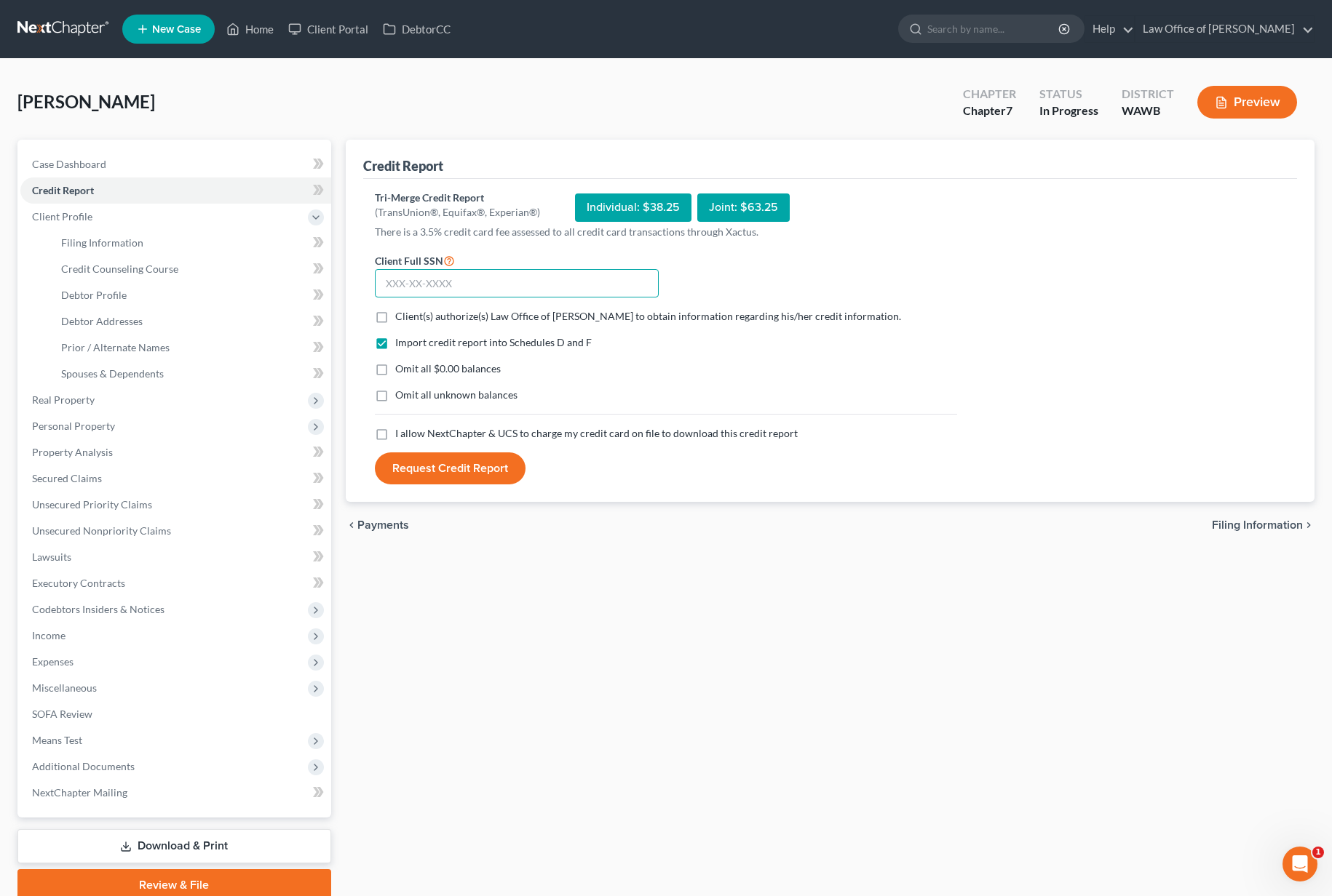
click at [473, 282] on input "text" at bounding box center [517, 284] width 284 height 29
click at [412, 279] on input "text" at bounding box center [517, 284] width 284 height 29
type input "531-98-1619"
click at [395, 314] on label "Client(s) authorize(s) Law Office of [PERSON_NAME] to obtain information regard…" at bounding box center [648, 316] width 506 height 15
click at [401, 314] on input "Client(s) authorize(s) Law Office of [PERSON_NAME] to obtain information regard…" at bounding box center [406, 314] width 10 height 10
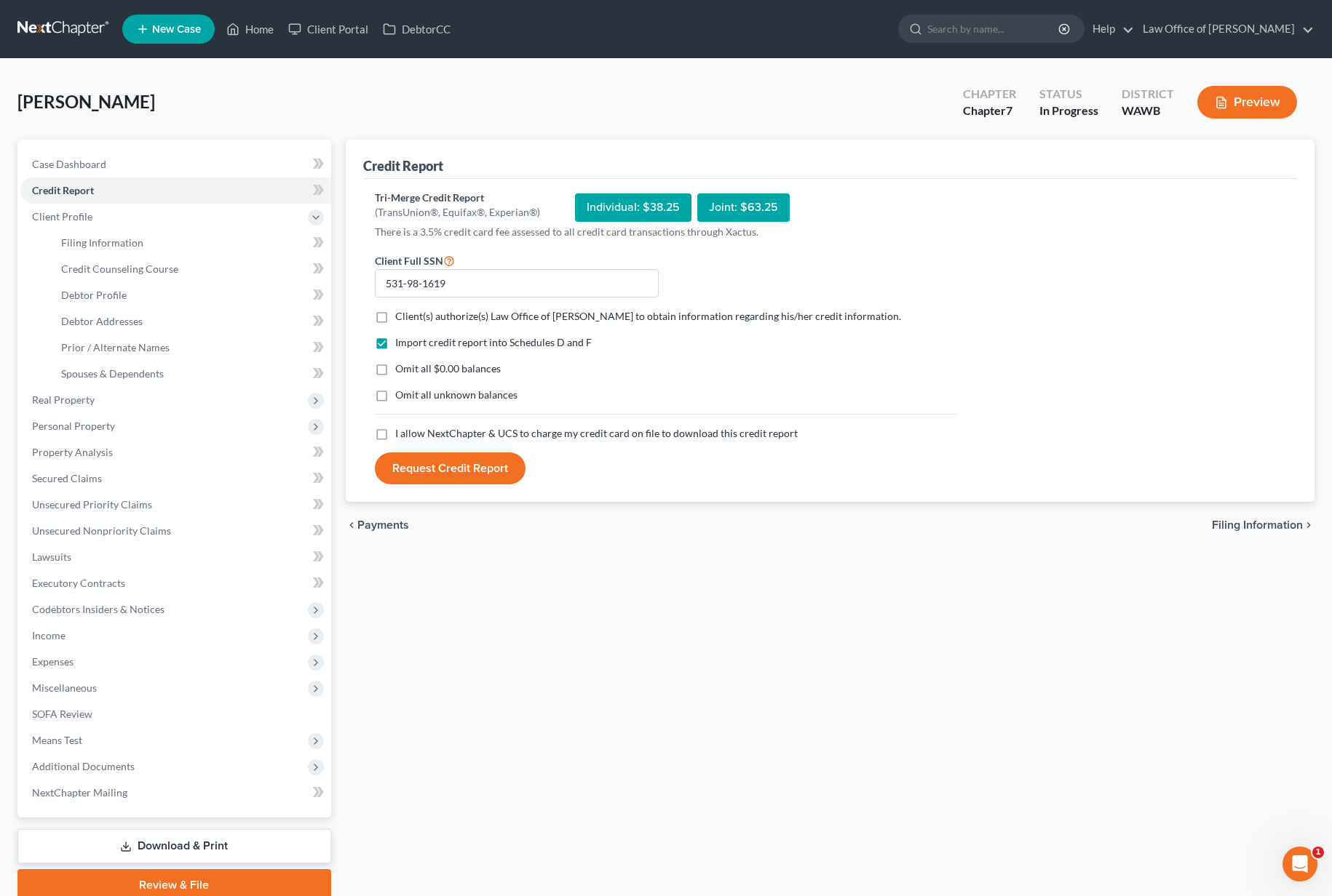
checkbox input "true"
click at [395, 430] on label "I allow NextChapter & UCS to charge my credit card on file to download this cre…" at bounding box center [596, 433] width 402 height 15
click at [401, 430] on input "I allow NextChapter & UCS to charge my credit card on file to download this cre…" at bounding box center [406, 431] width 10 height 10
checkbox input "true"
click at [464, 469] on button "Request Credit Report" at bounding box center [450, 469] width 151 height 32
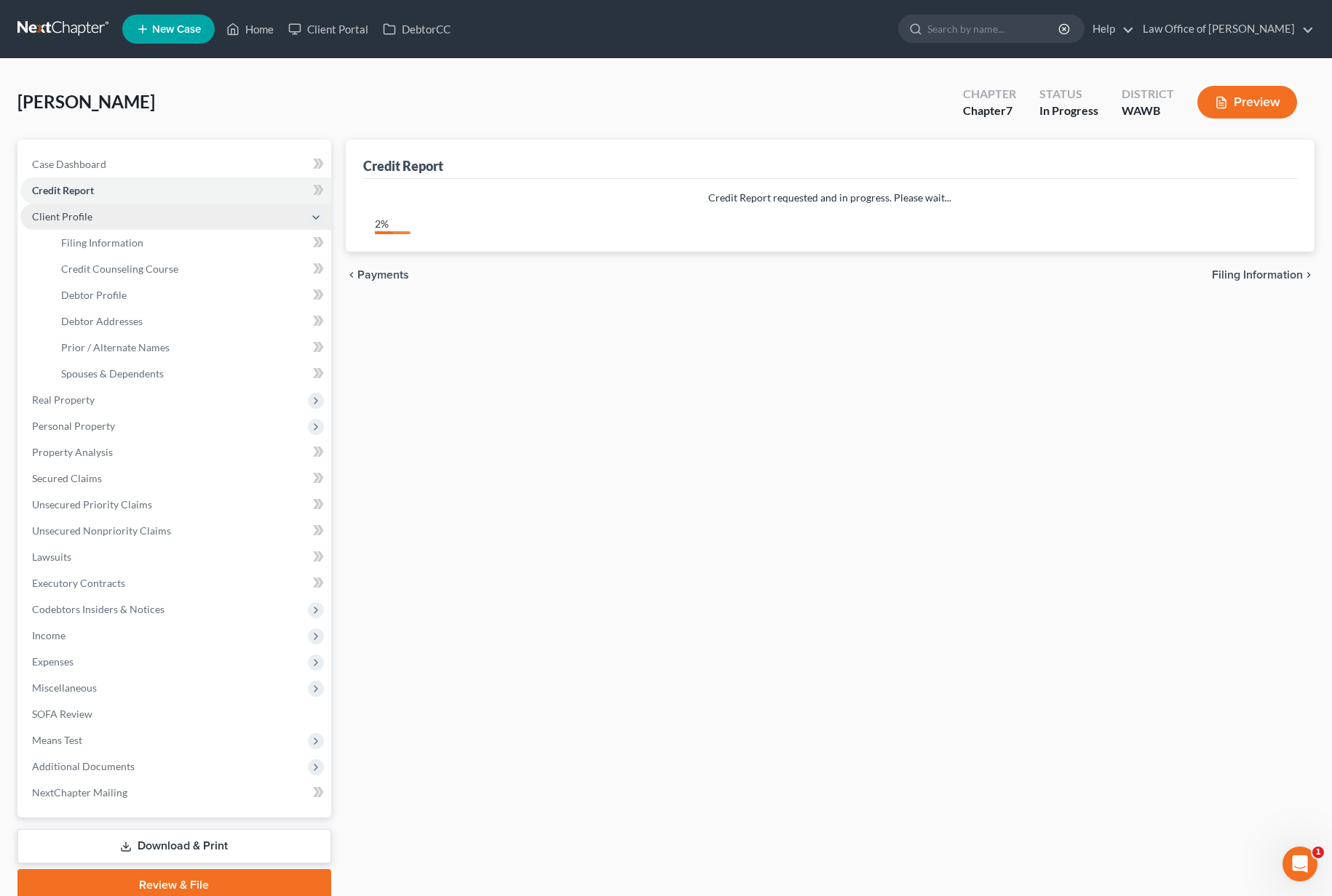
click at [226, 220] on span "Client Profile" at bounding box center [176, 216] width 311 height 26
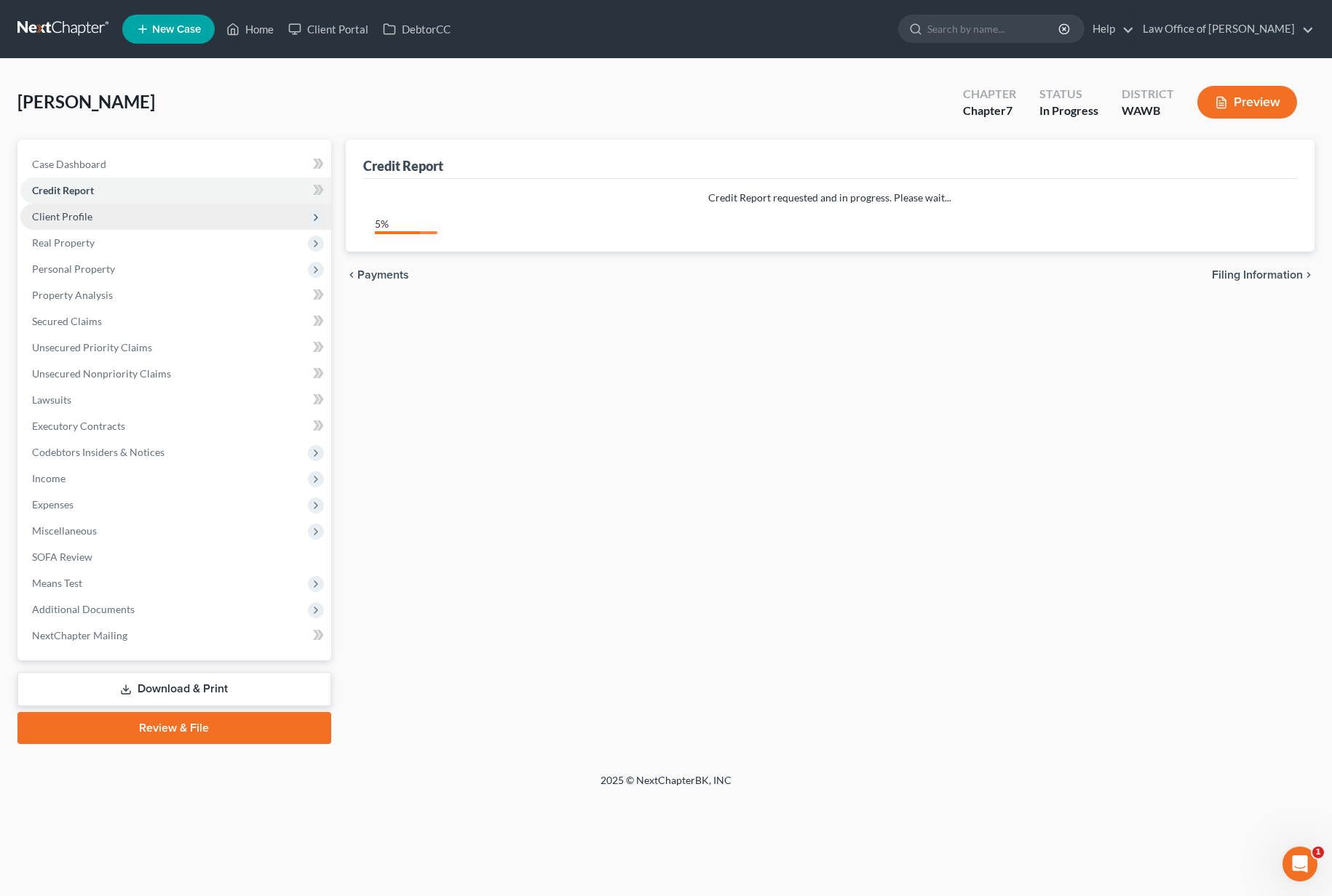
click at [217, 219] on span "Client Profile" at bounding box center [176, 216] width 311 height 26
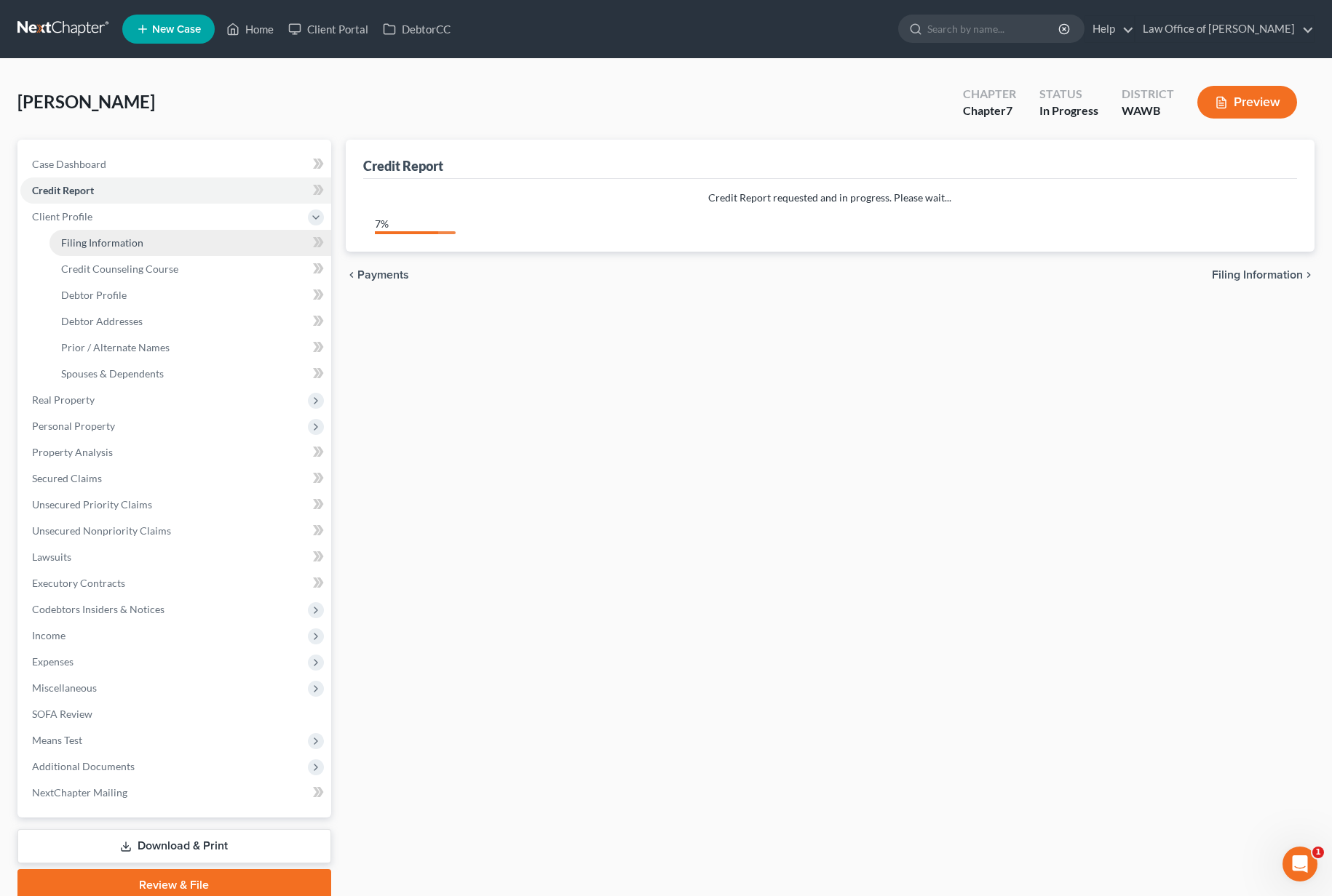
click at [204, 248] on link "Filing Information" at bounding box center [191, 243] width 282 height 26
select select "1"
select select "0"
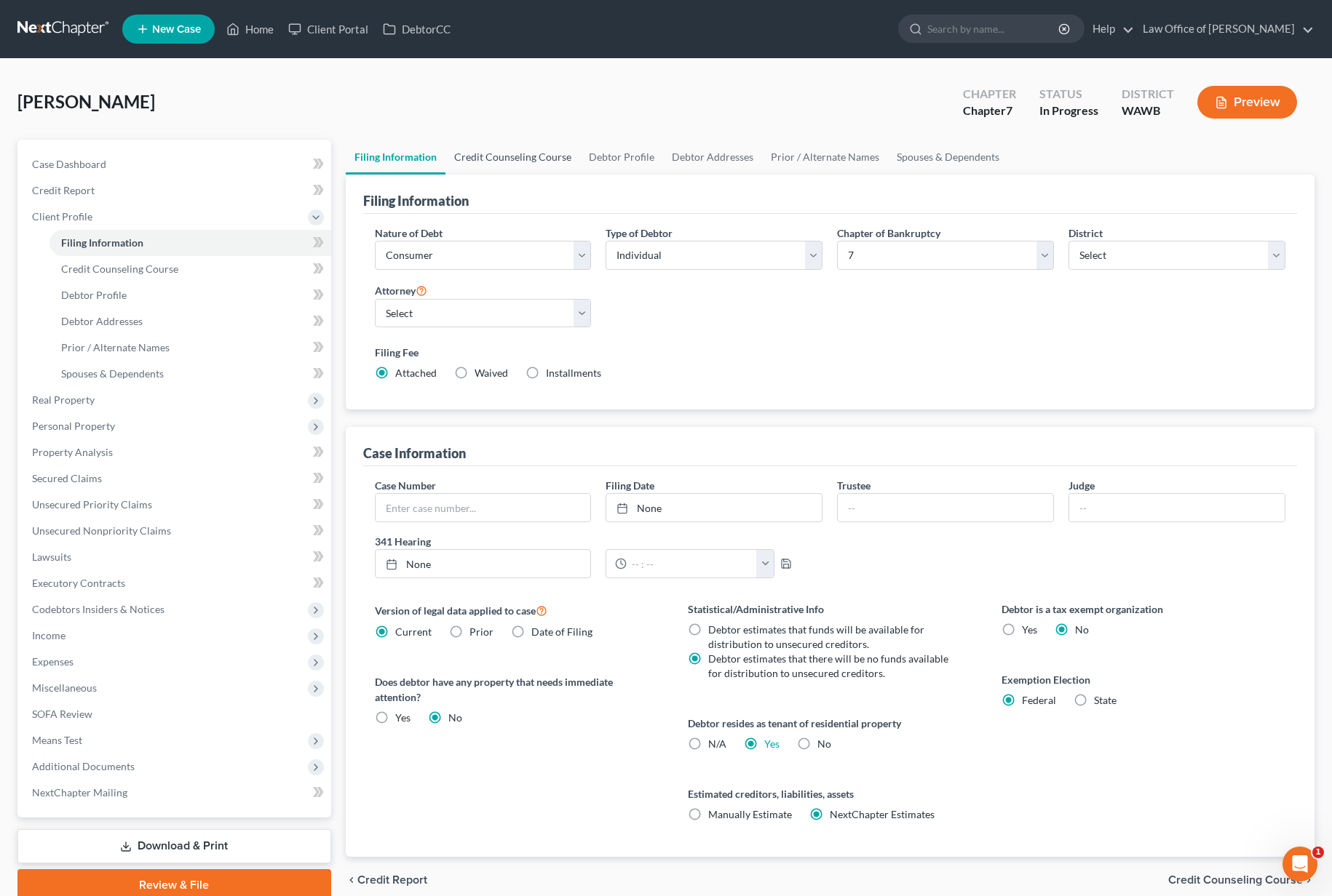
click at [505, 148] on link "Credit Counseling Course" at bounding box center [513, 157] width 135 height 35
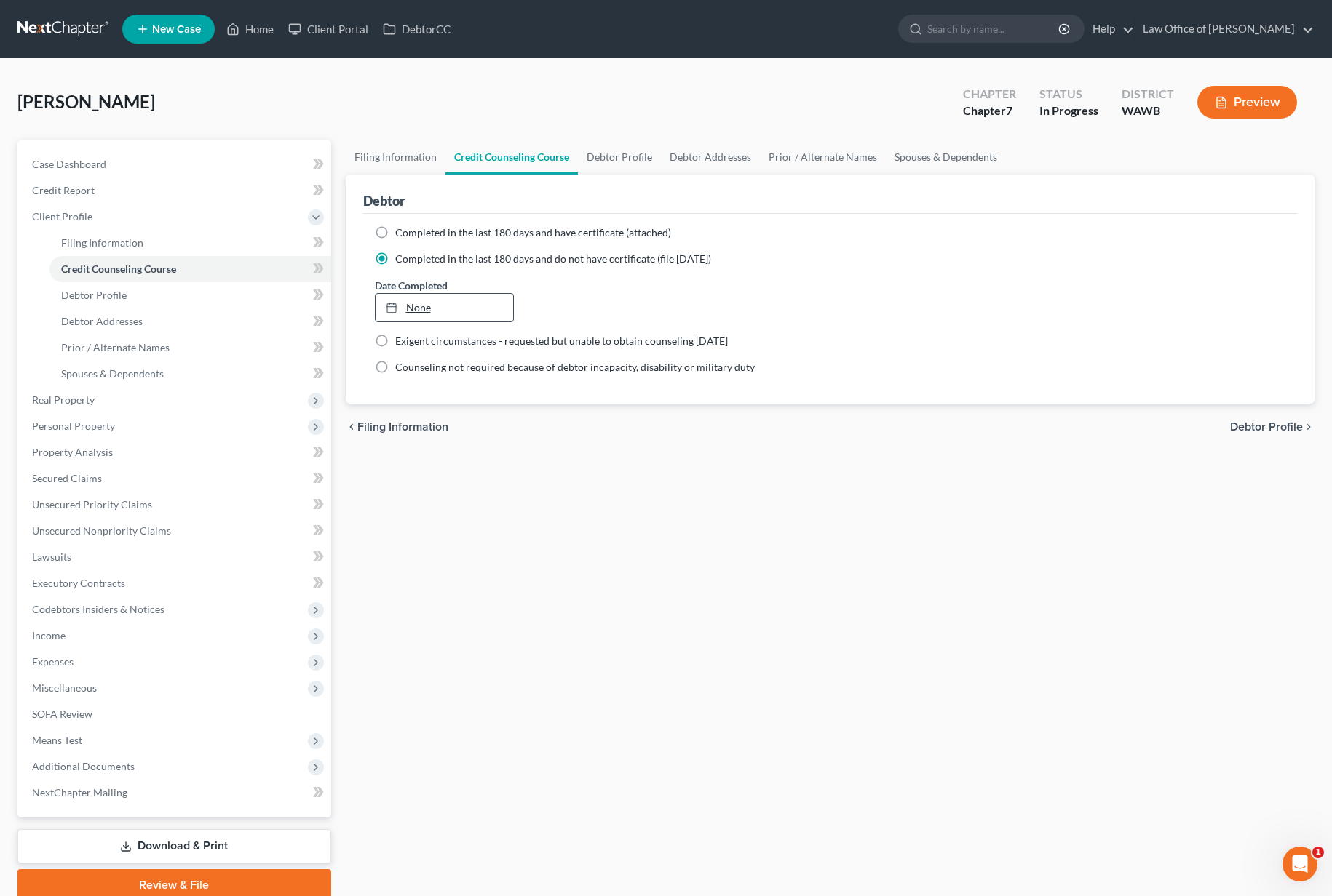
type input "[DATE]"
click at [426, 300] on link "None" at bounding box center [444, 307] width 138 height 27
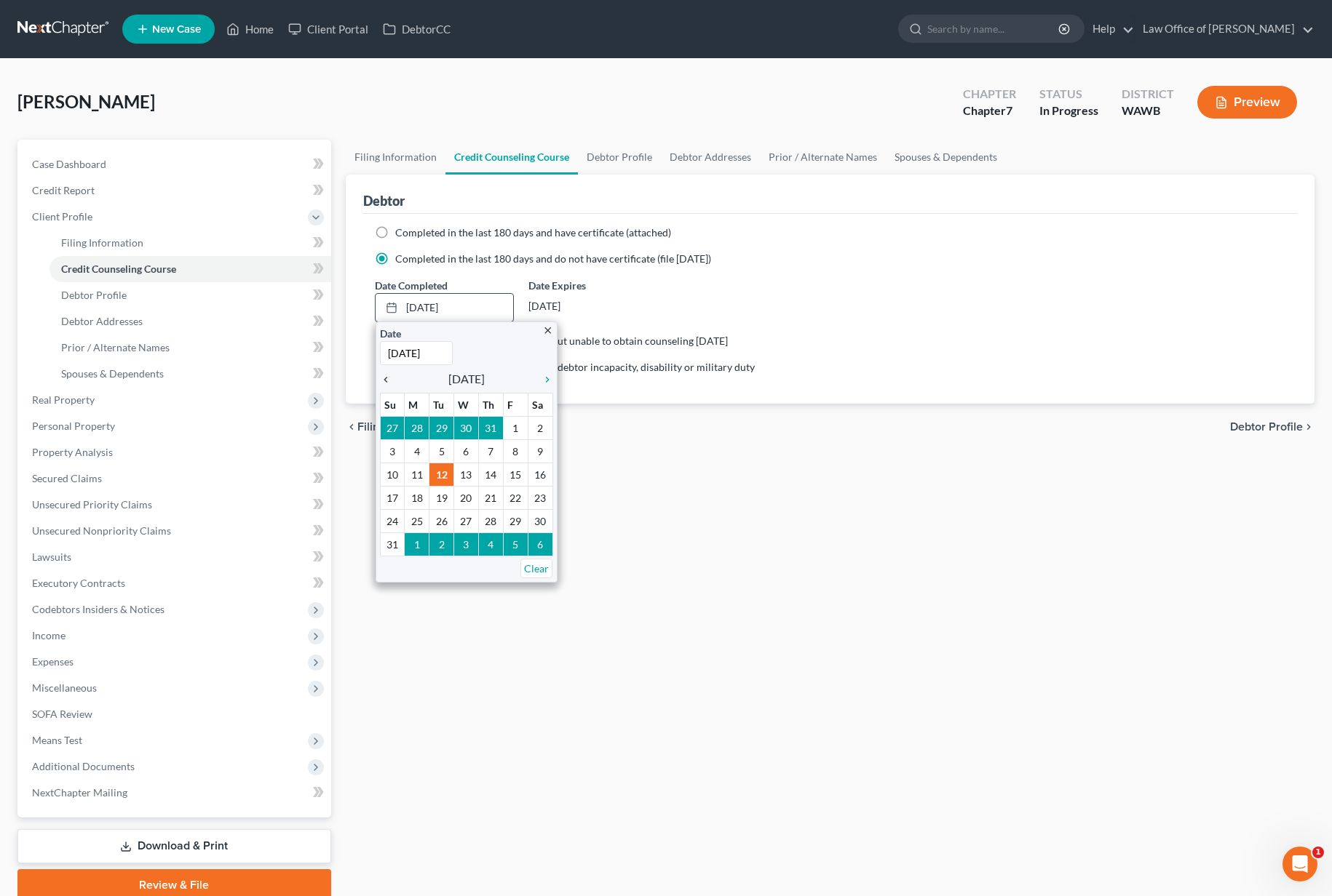
click at [385, 379] on icon "chevron_left" at bounding box center [389, 380] width 19 height 12
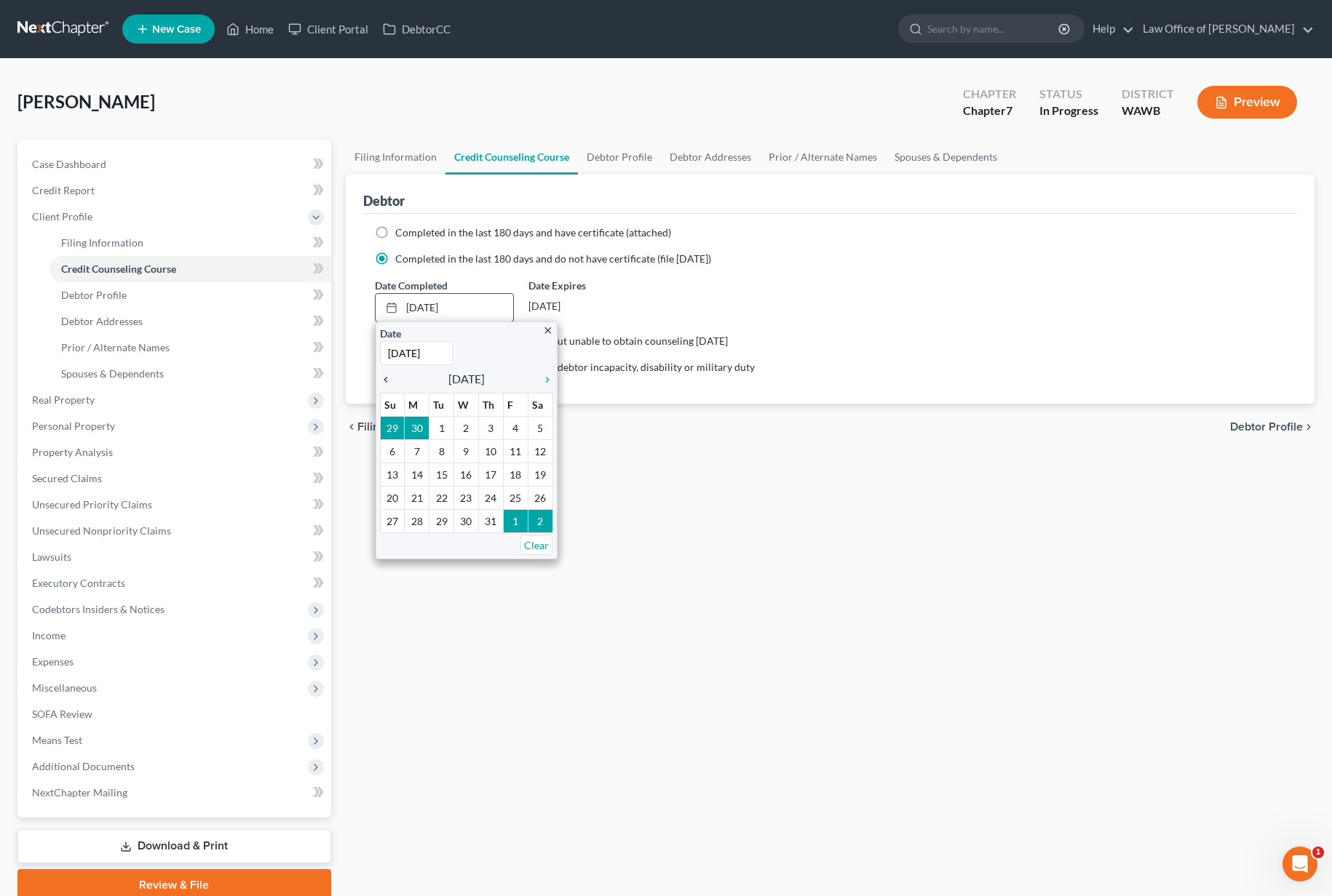
click at [385, 379] on icon "chevron_left" at bounding box center [389, 380] width 19 height 12
click at [548, 381] on icon "chevron_right" at bounding box center [543, 380] width 19 height 12
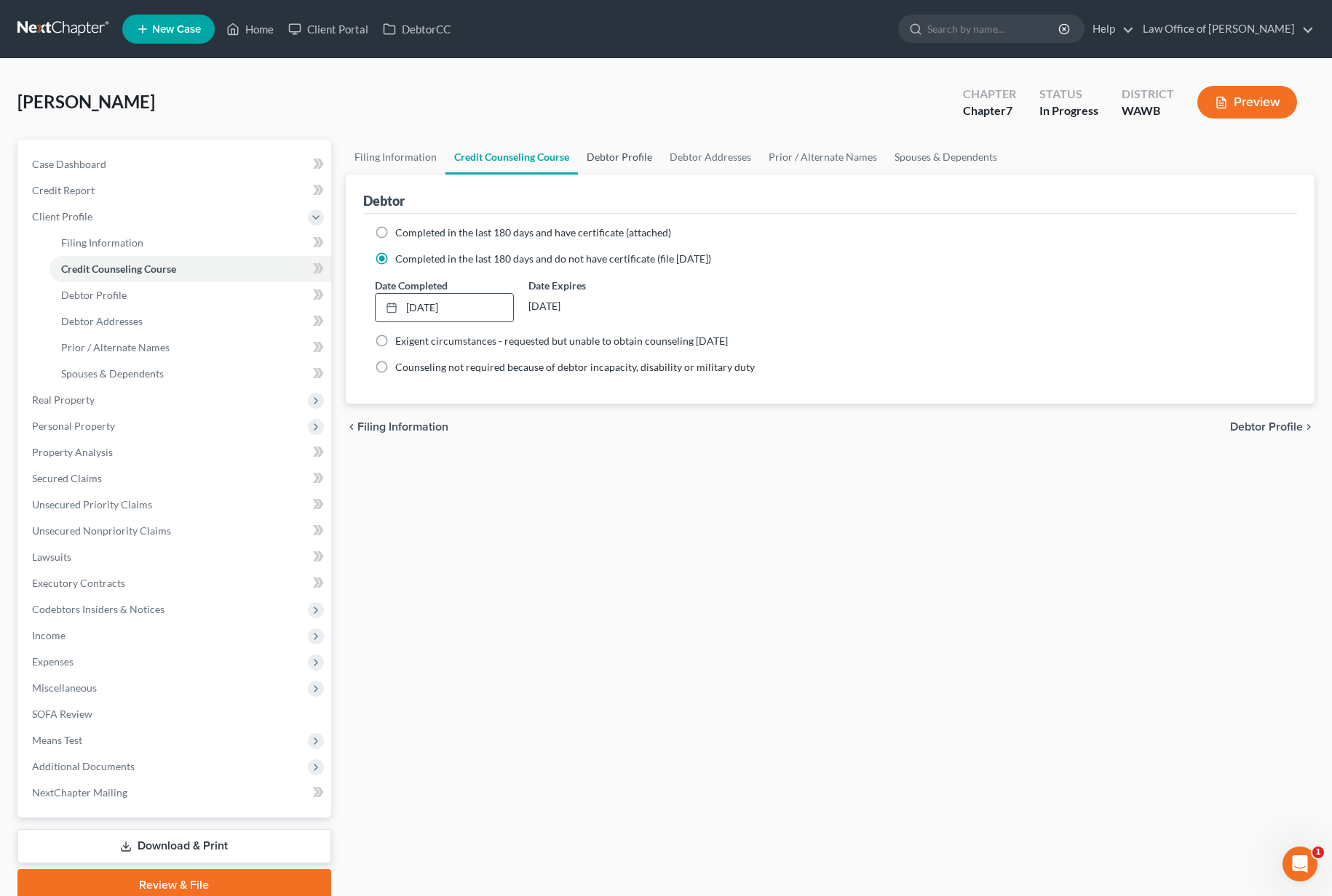
click at [631, 166] on link "Debtor Profile" at bounding box center [620, 157] width 83 height 35
select select "3"
select select "0"
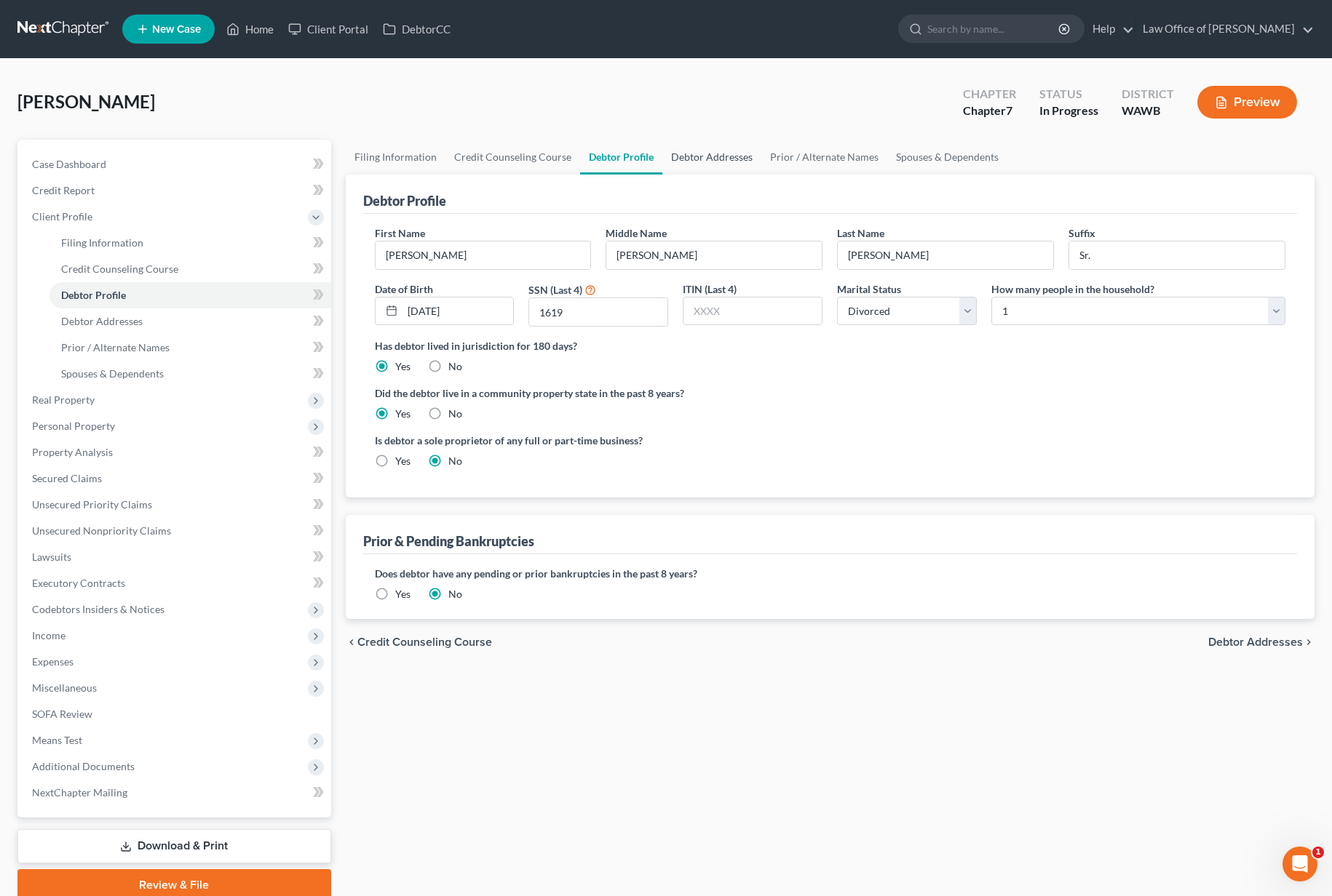
click at [692, 159] on link "Debtor Addresses" at bounding box center [712, 157] width 99 height 35
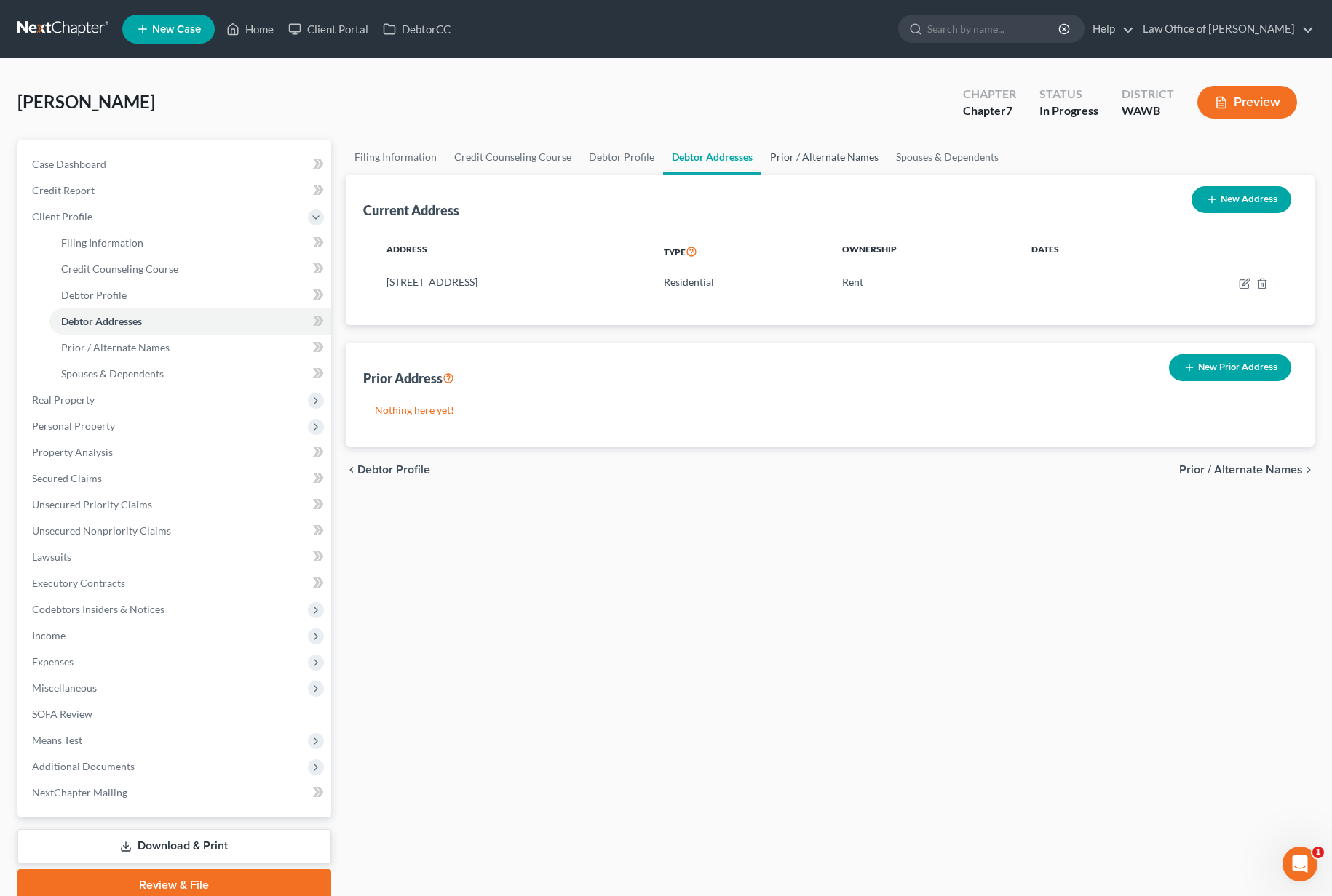
click at [794, 152] on link "Prior / Alternate Names" at bounding box center [824, 157] width 126 height 35
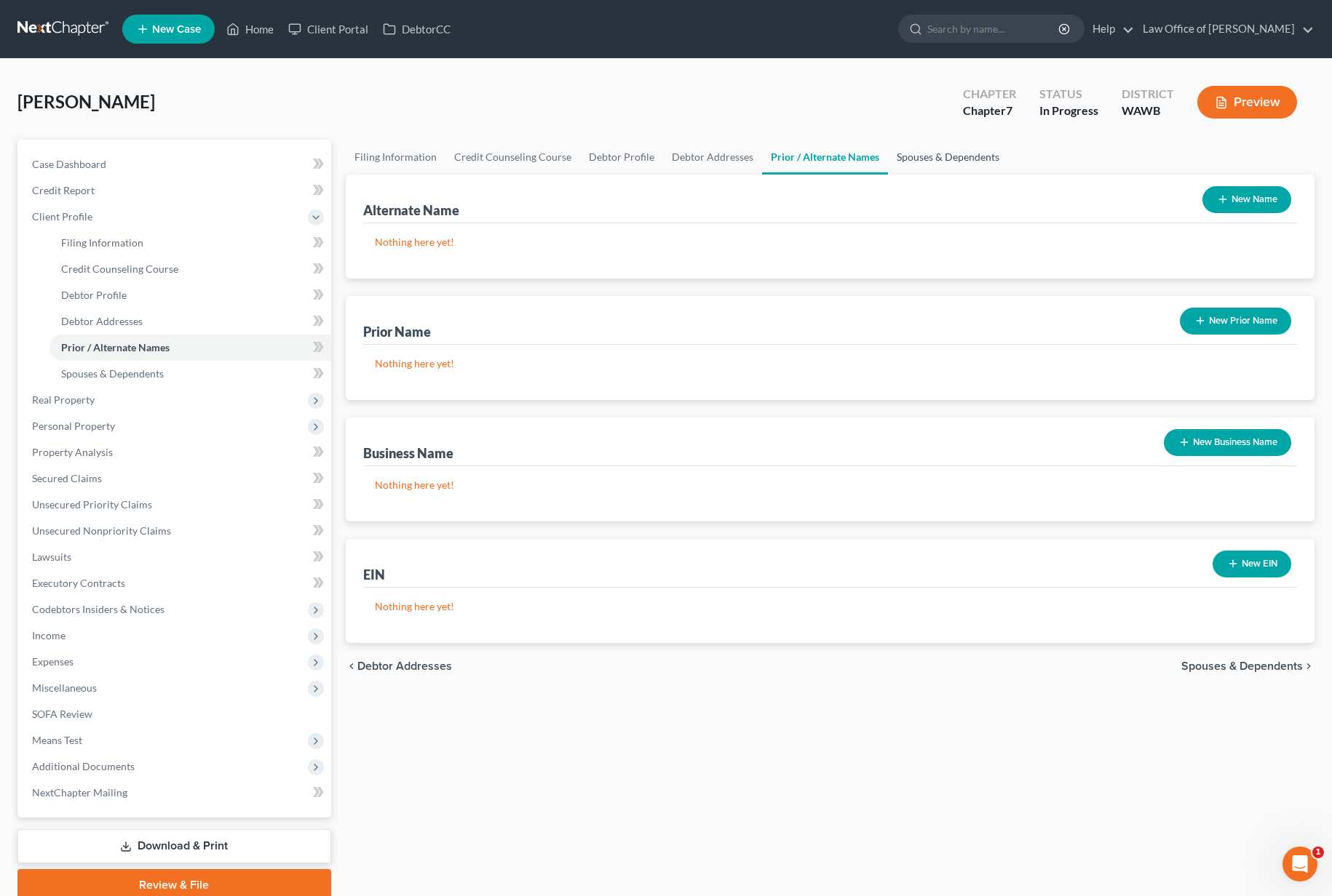
click at [947, 157] on link "Spouses & Dependents" at bounding box center [947, 157] width 120 height 35
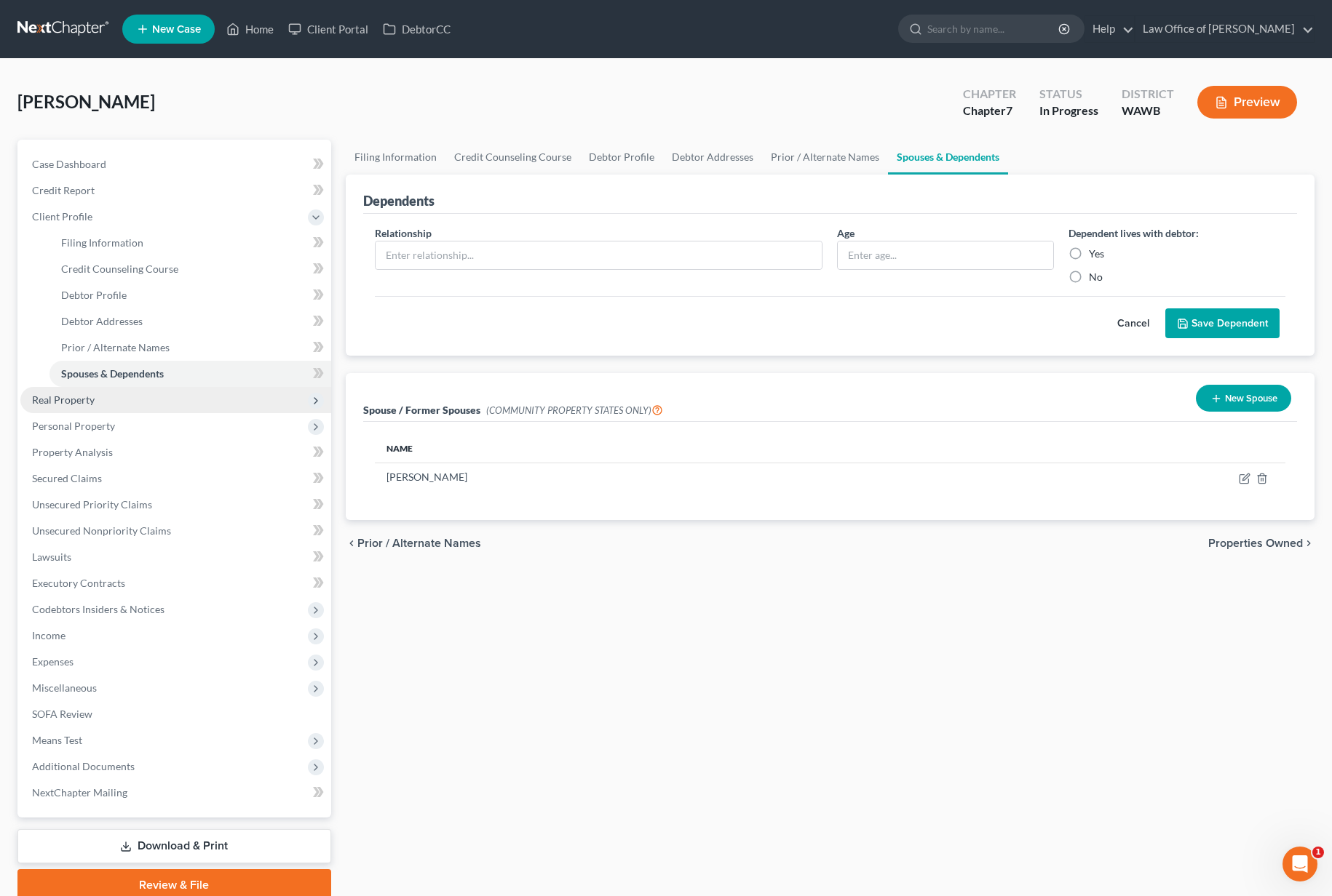
click at [138, 396] on span "Real Property" at bounding box center [176, 400] width 311 height 26
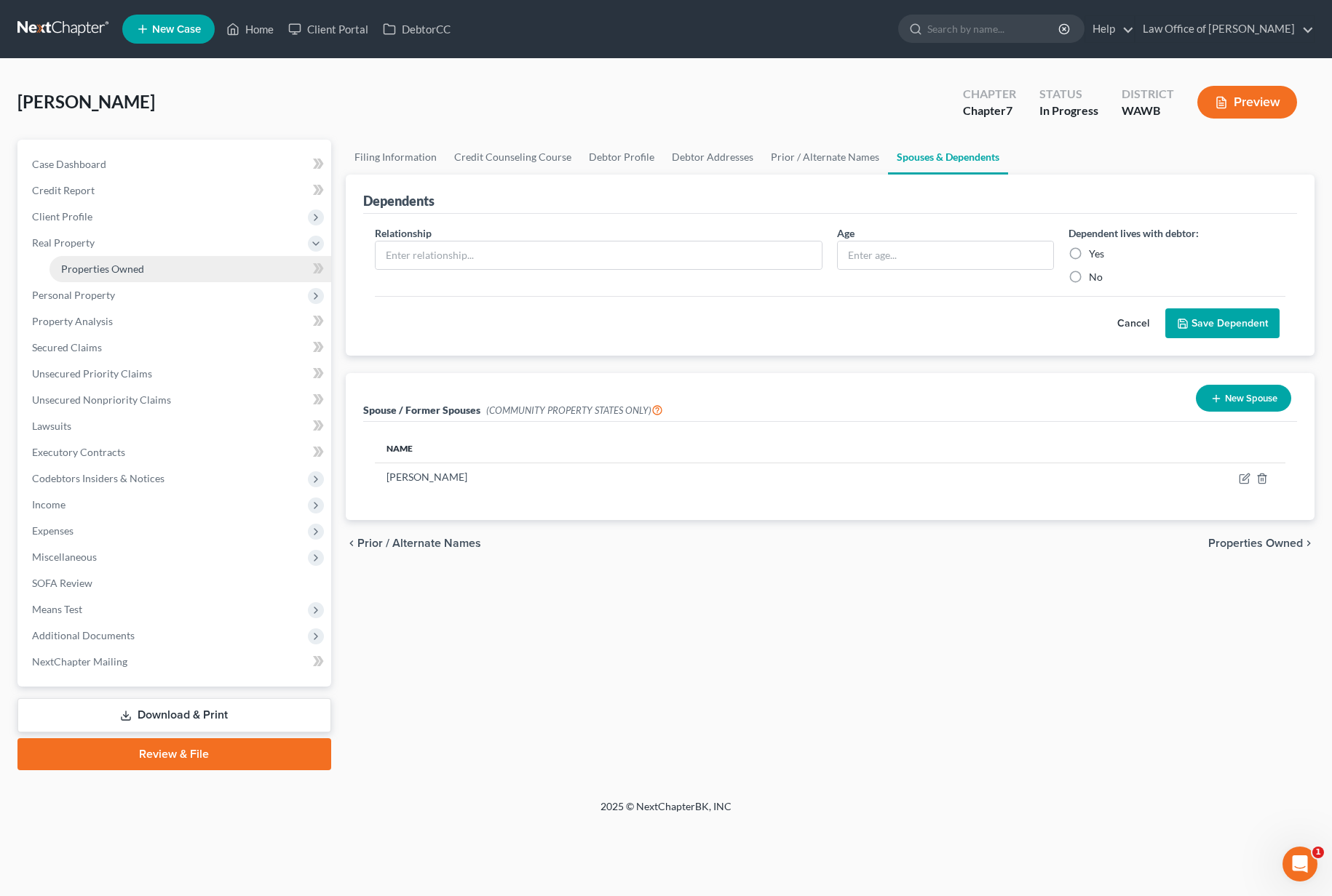
click at [141, 262] on span "Properties Owned" at bounding box center [102, 268] width 83 height 13
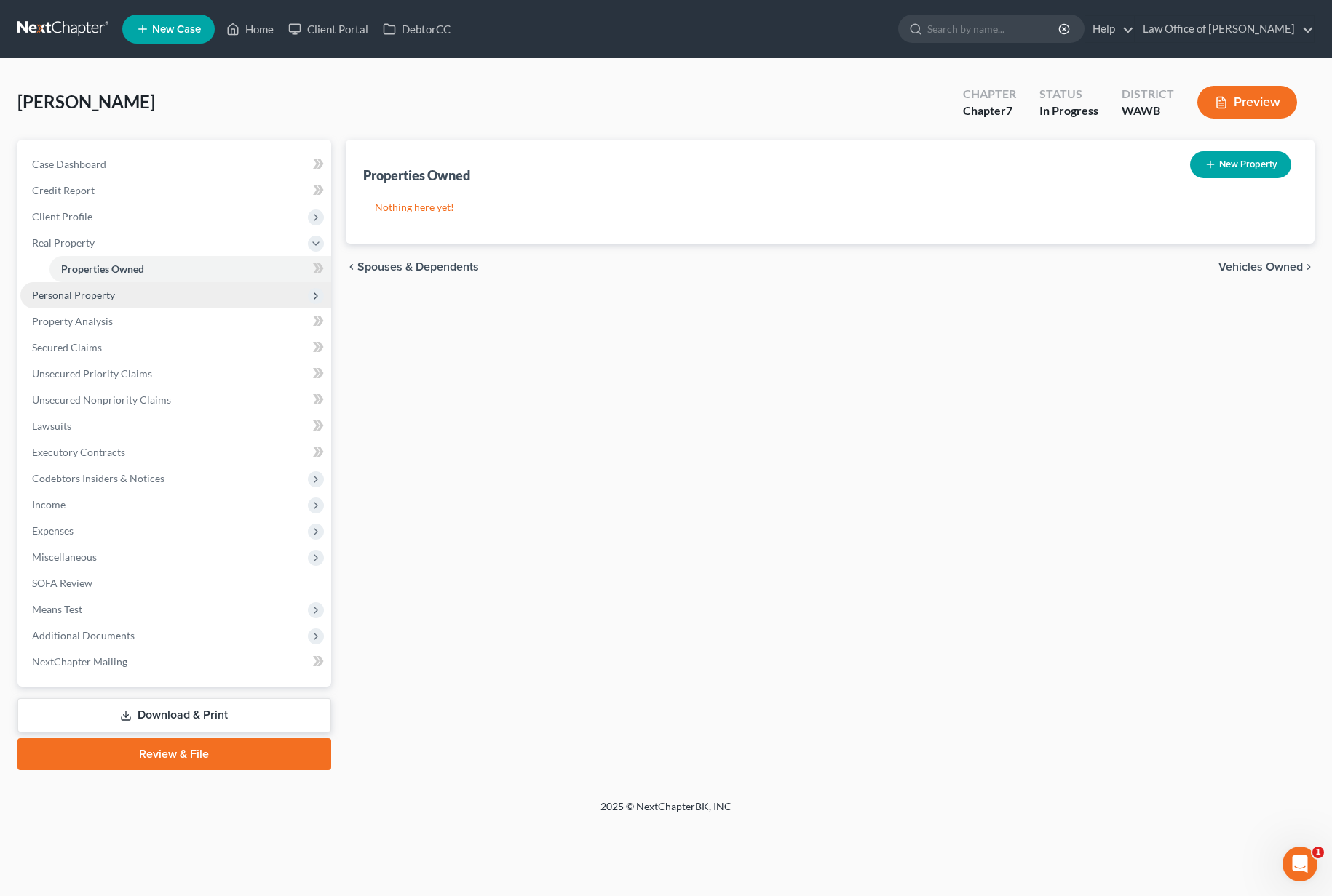
click at [132, 291] on span "Personal Property" at bounding box center [176, 295] width 311 height 26
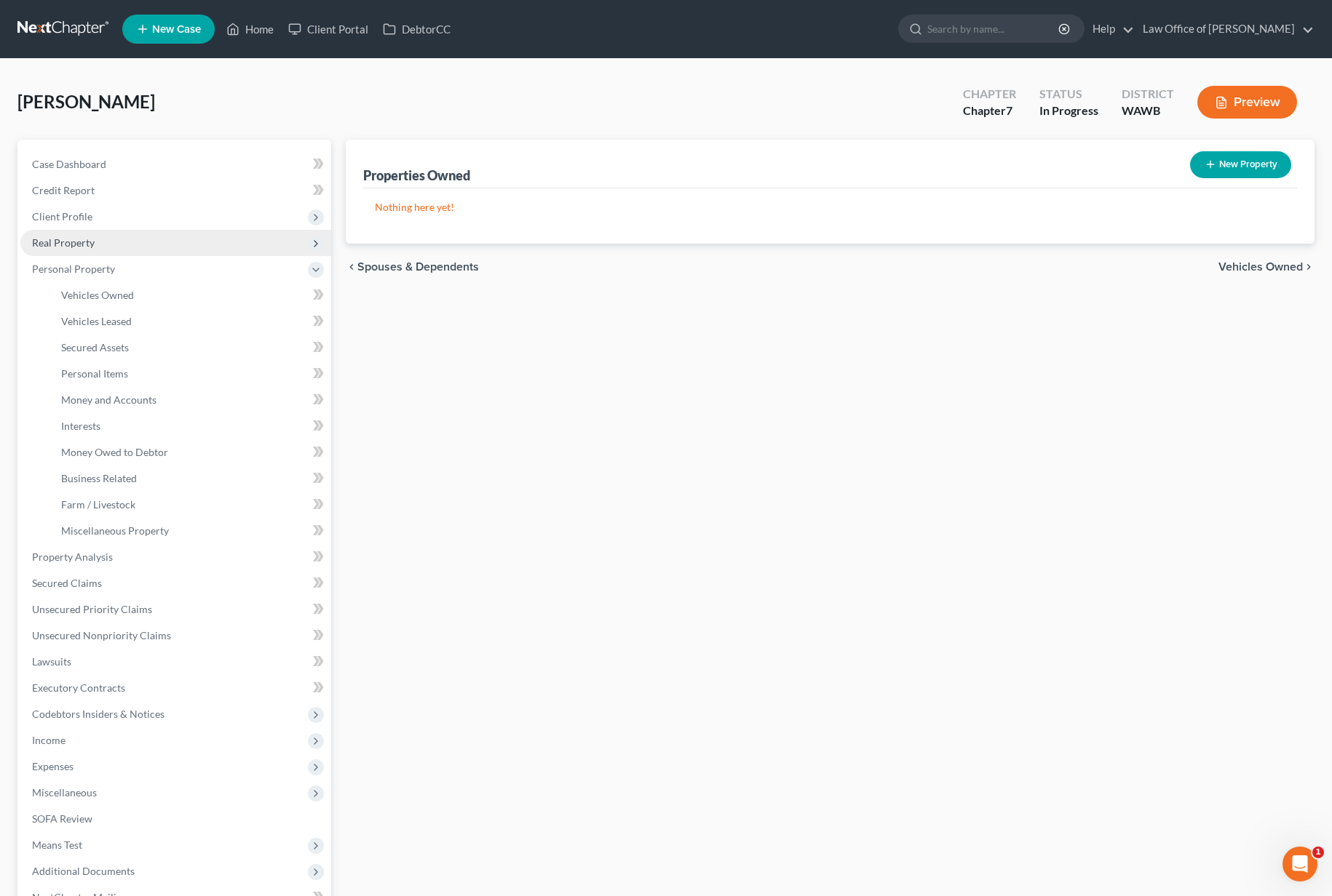
click at [106, 245] on span "Real Property" at bounding box center [176, 243] width 311 height 26
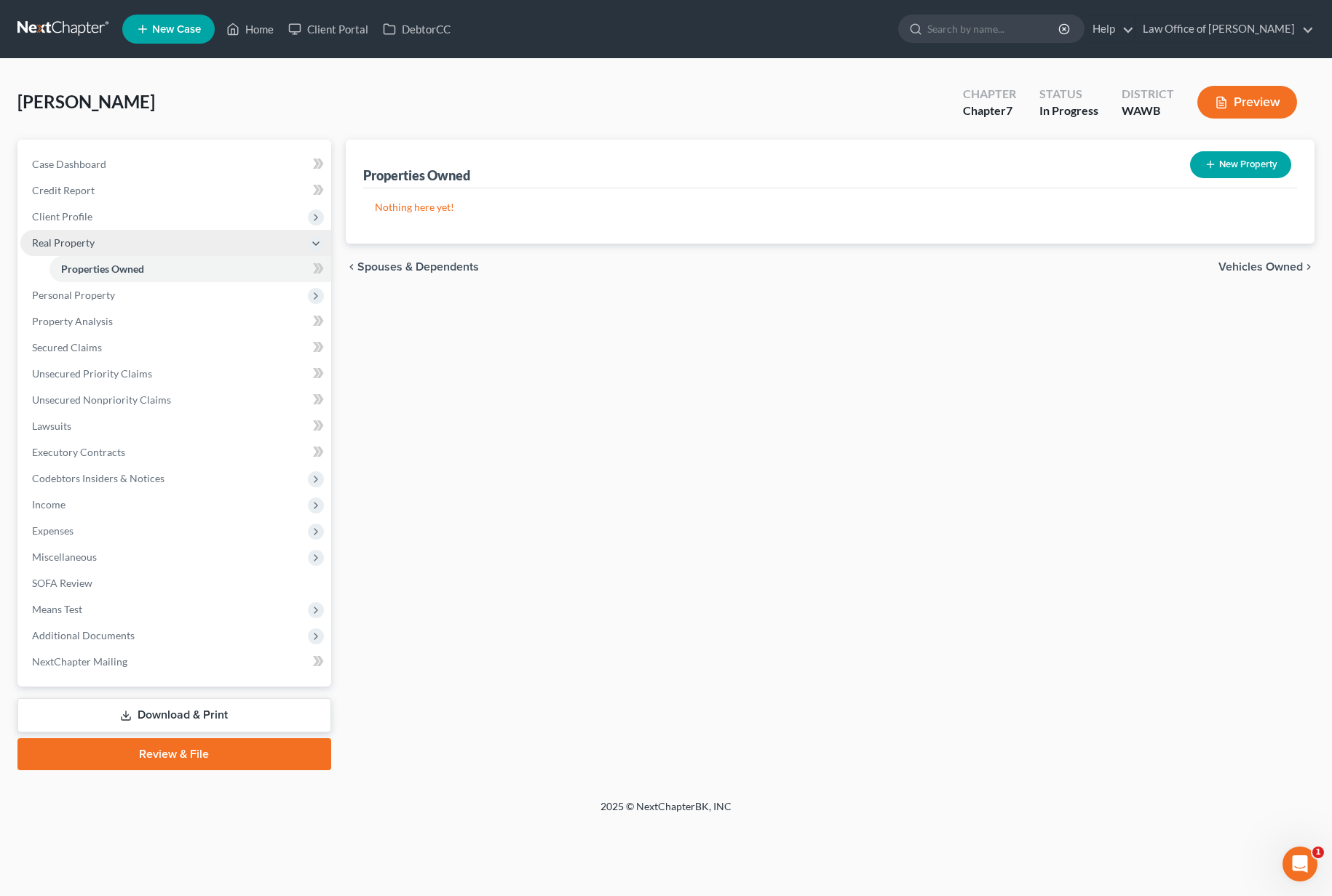
click at [106, 245] on span "Real Property" at bounding box center [176, 243] width 311 height 26
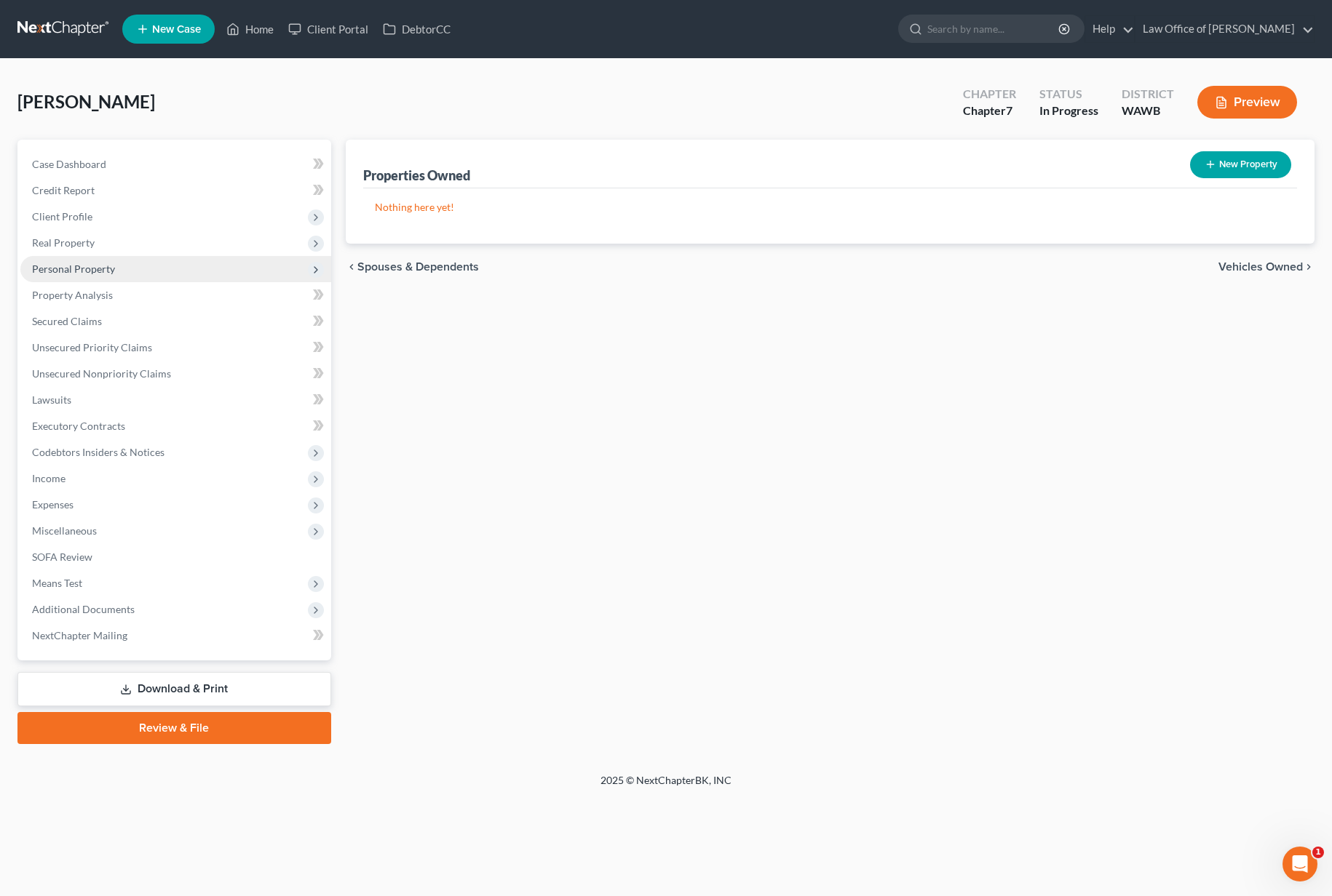
click at [93, 265] on span "Personal Property" at bounding box center [73, 268] width 83 height 13
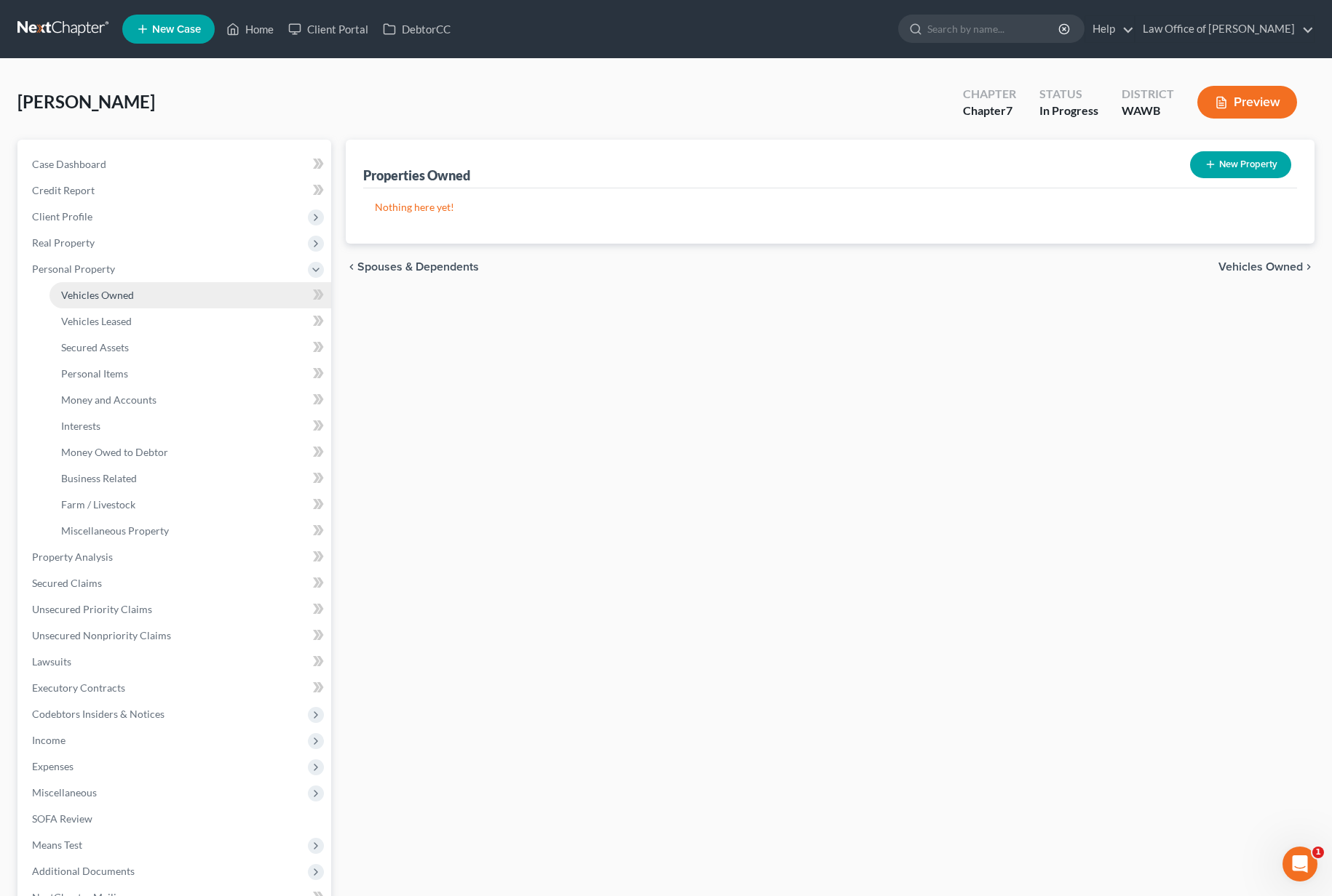
click at [97, 290] on span "Vehicles Owned" at bounding box center [97, 294] width 72 height 13
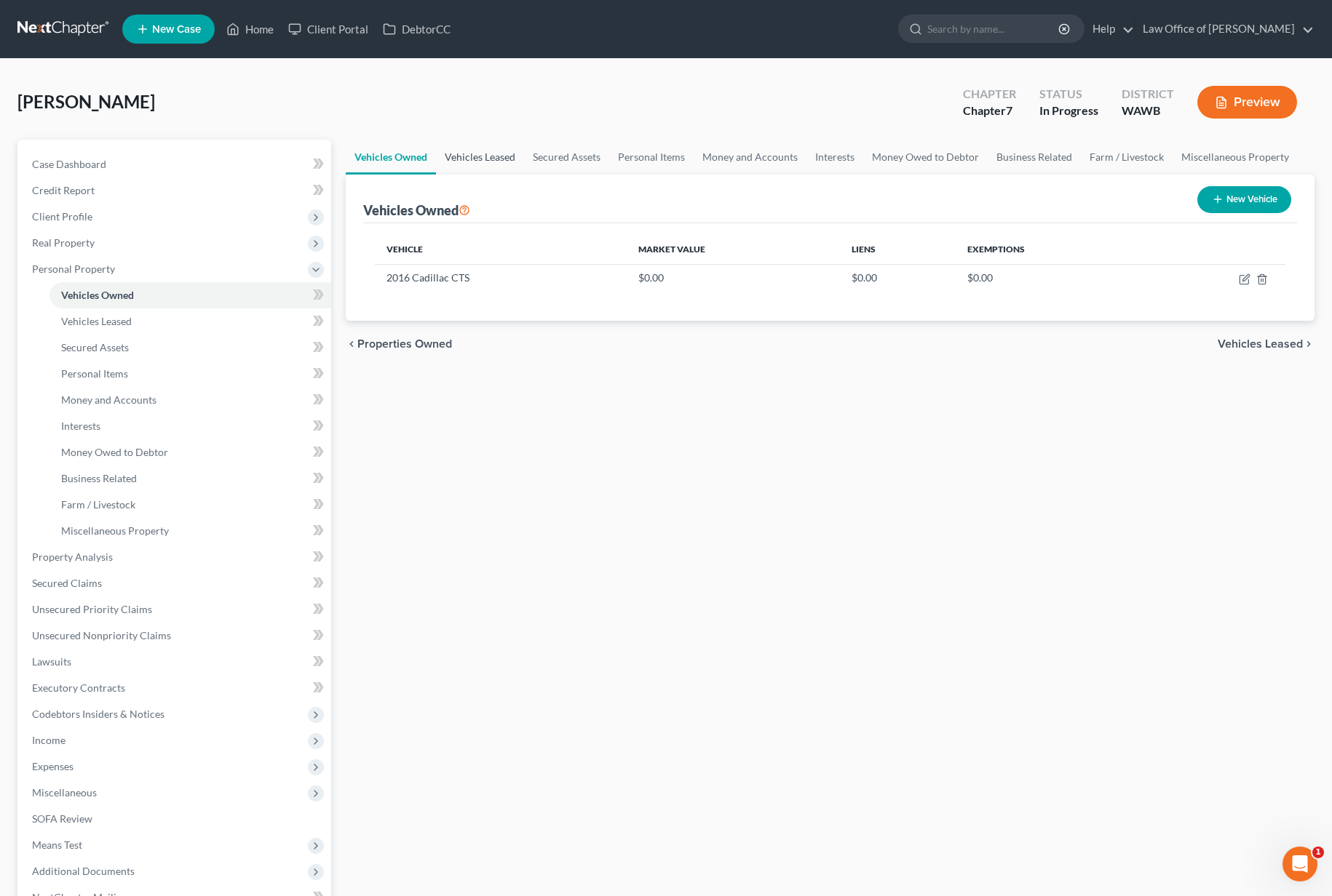
click at [480, 165] on link "Vehicles Leased" at bounding box center [480, 157] width 88 height 35
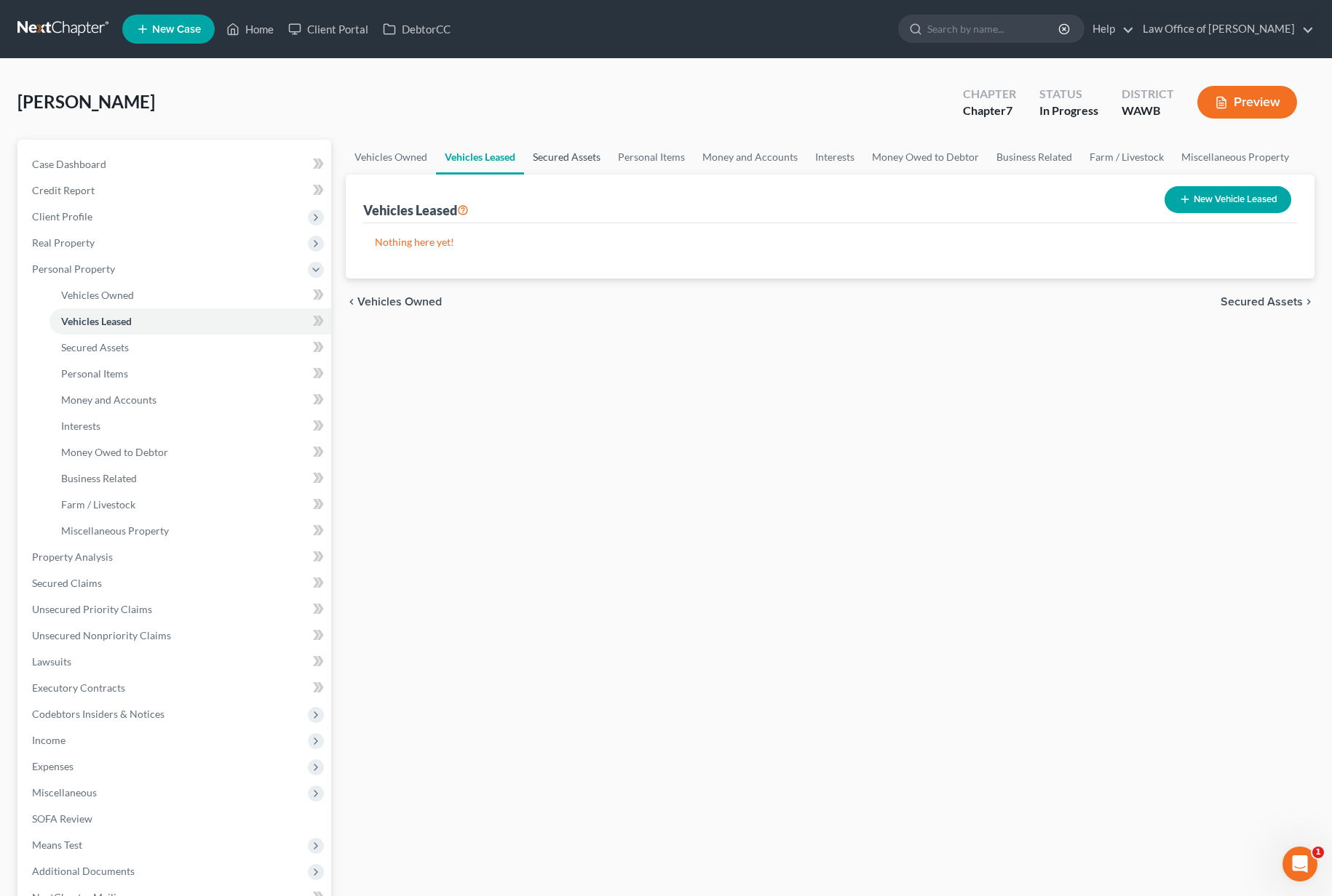
click at [567, 168] on link "Secured Assets" at bounding box center [566, 157] width 85 height 35
click at [649, 163] on link "Personal Items" at bounding box center [652, 157] width 84 height 35
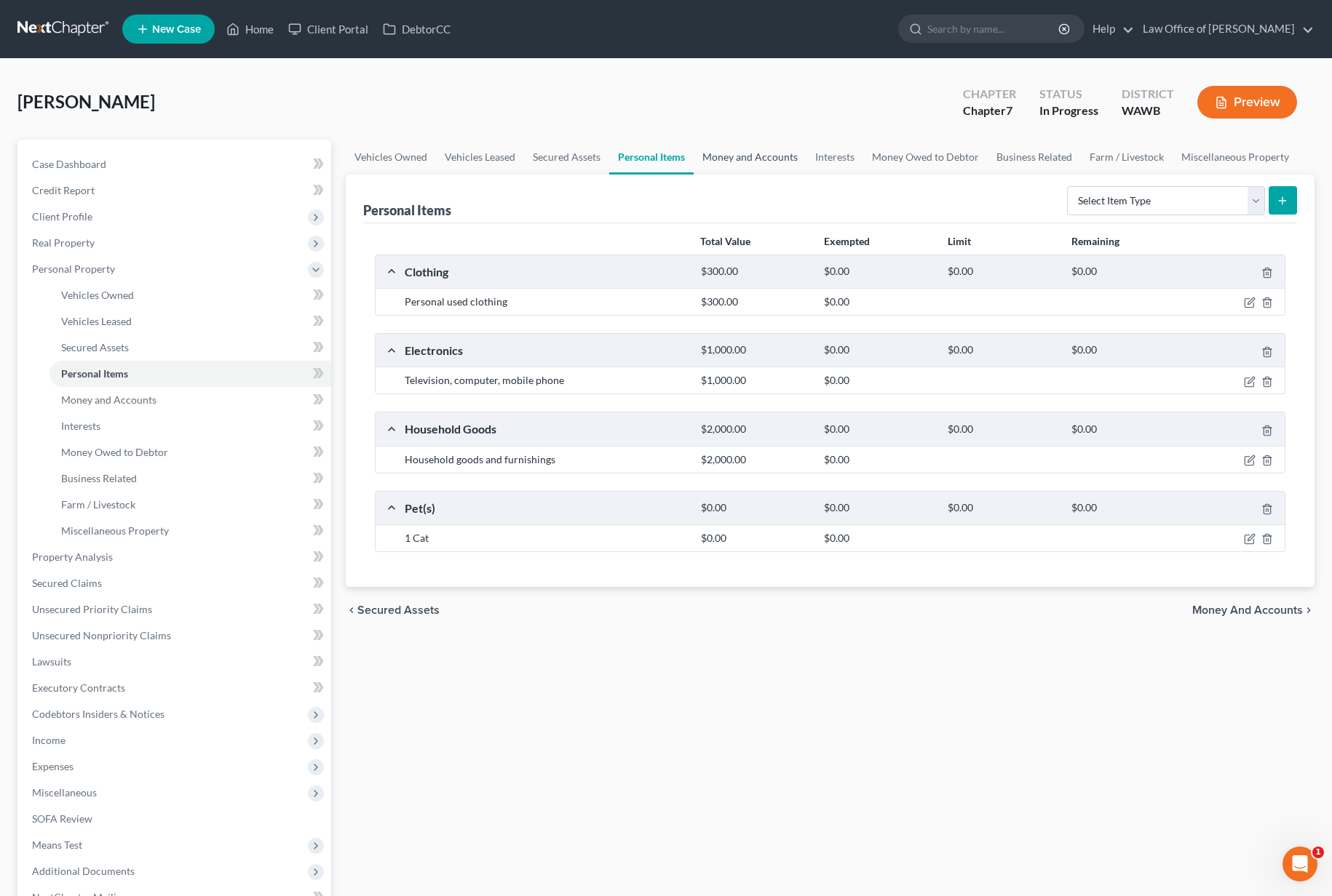
click at [723, 158] on link "Money and Accounts" at bounding box center [750, 157] width 113 height 35
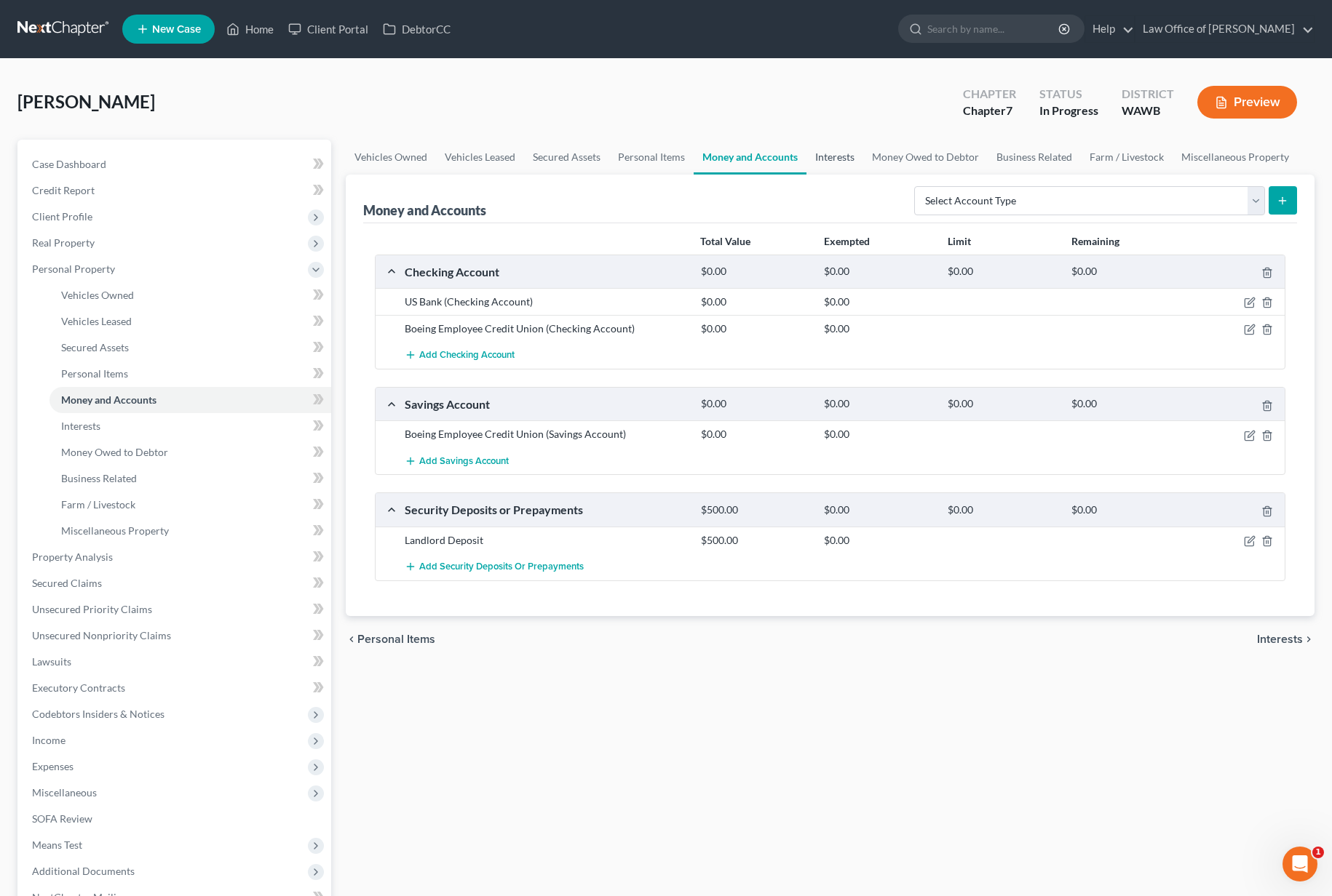
click at [840, 157] on link "Interests" at bounding box center [835, 157] width 57 height 35
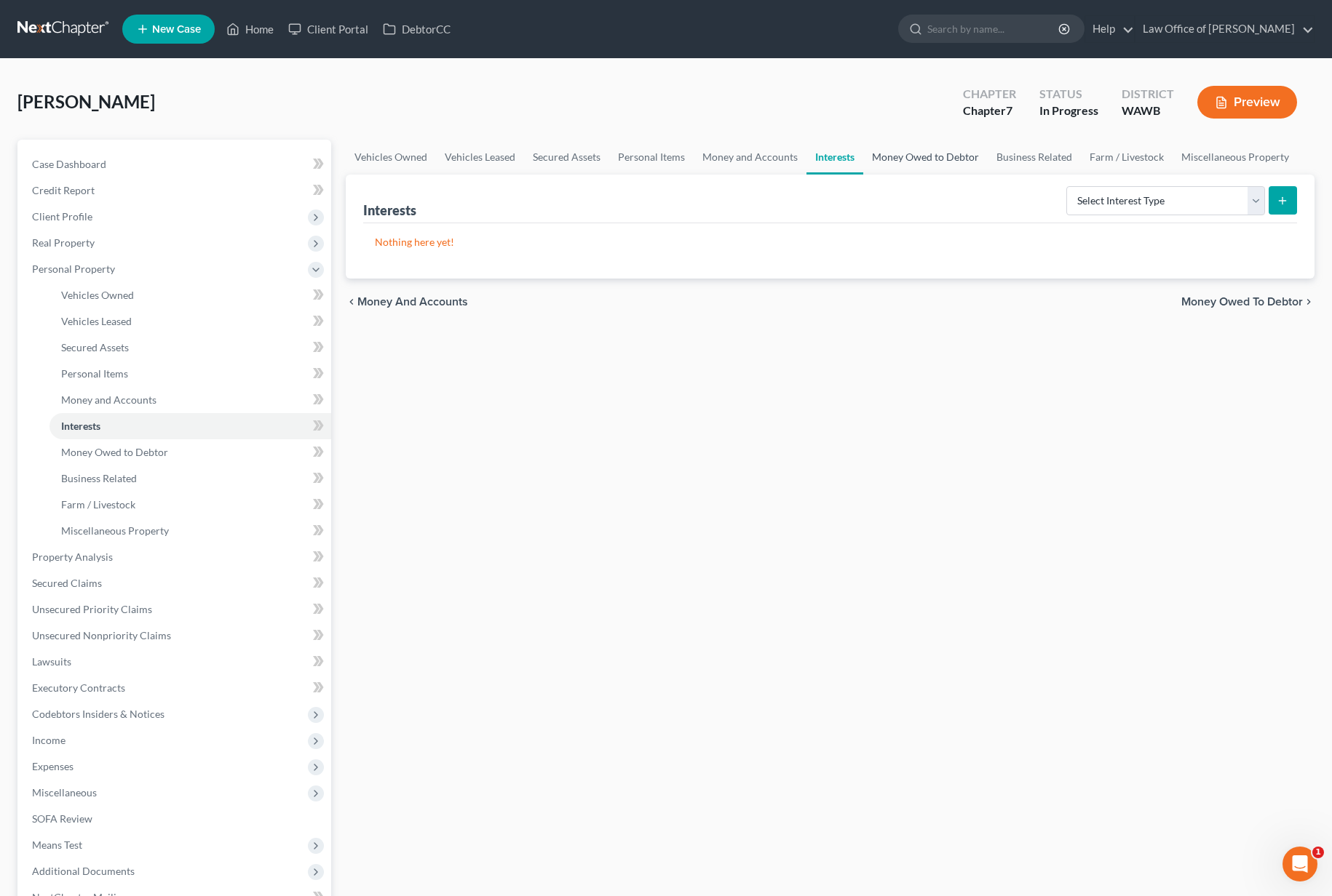
click at [908, 158] on link "Money Owed to Debtor" at bounding box center [925, 157] width 124 height 35
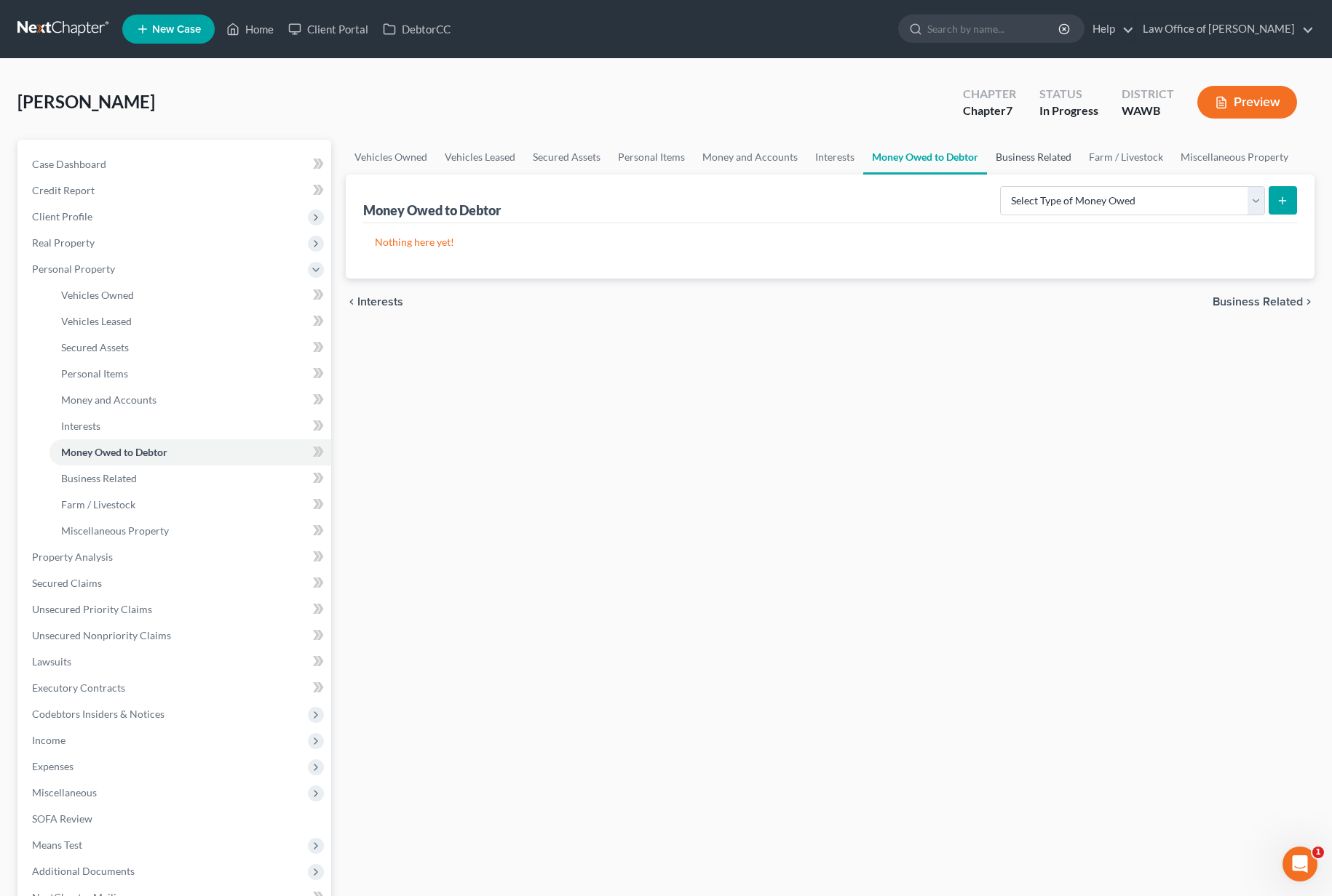
click at [1026, 164] on link "Business Related" at bounding box center [1033, 157] width 93 height 35
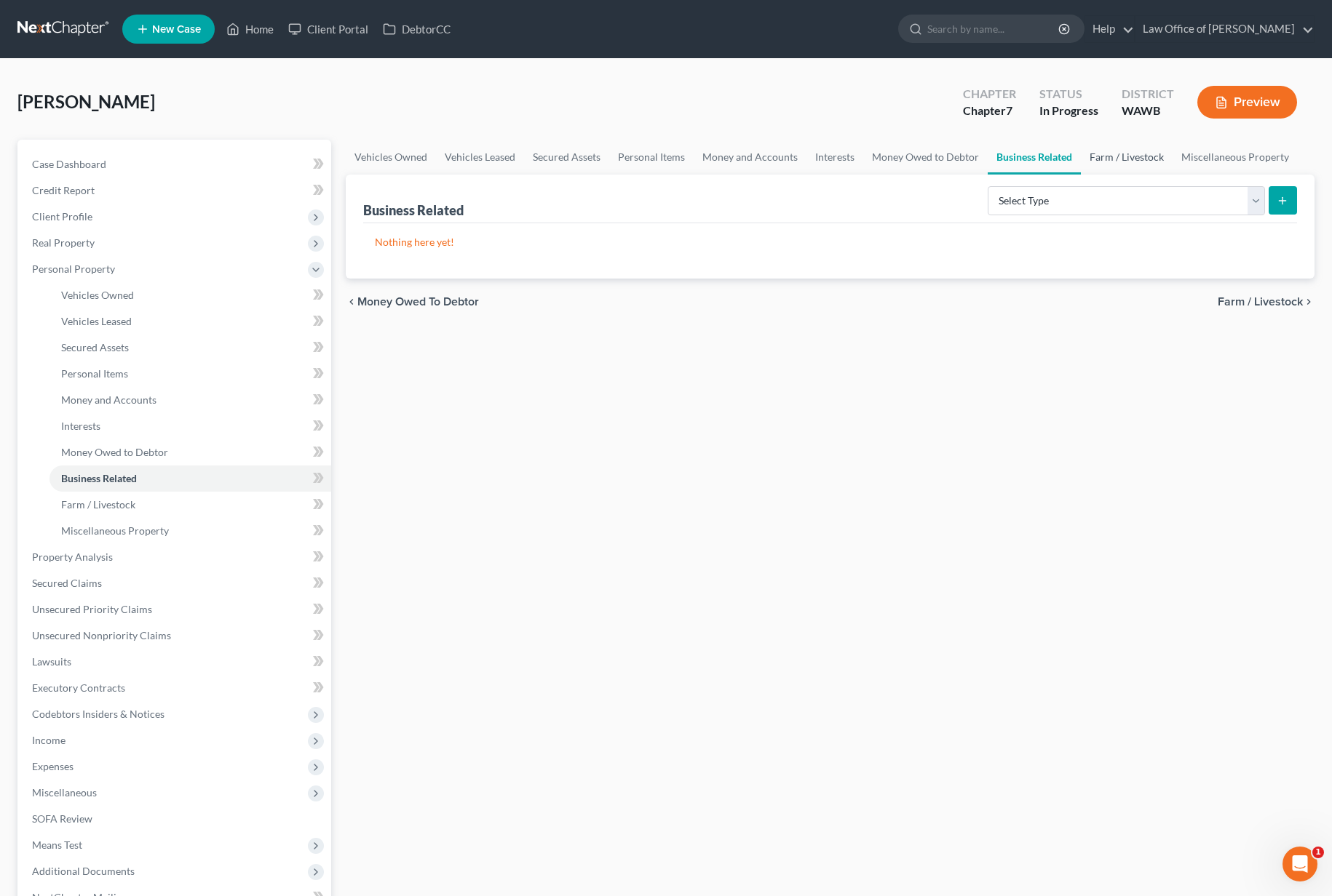
click at [1118, 160] on link "Farm / Livestock" at bounding box center [1126, 157] width 92 height 35
click at [1223, 150] on link "Miscellaneous Property" at bounding box center [1236, 157] width 125 height 35
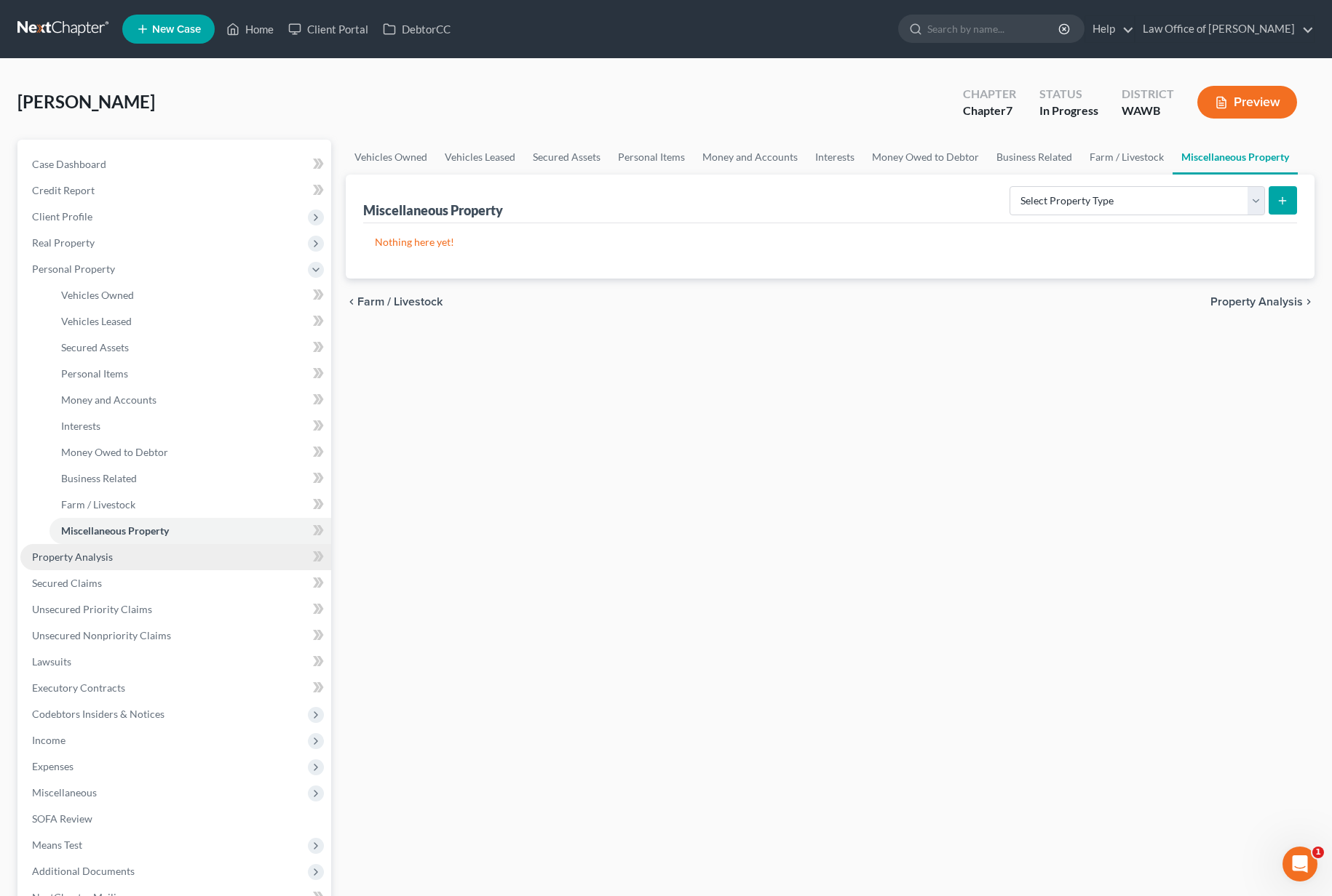
click at [141, 560] on link "Property Analysis" at bounding box center [176, 557] width 311 height 26
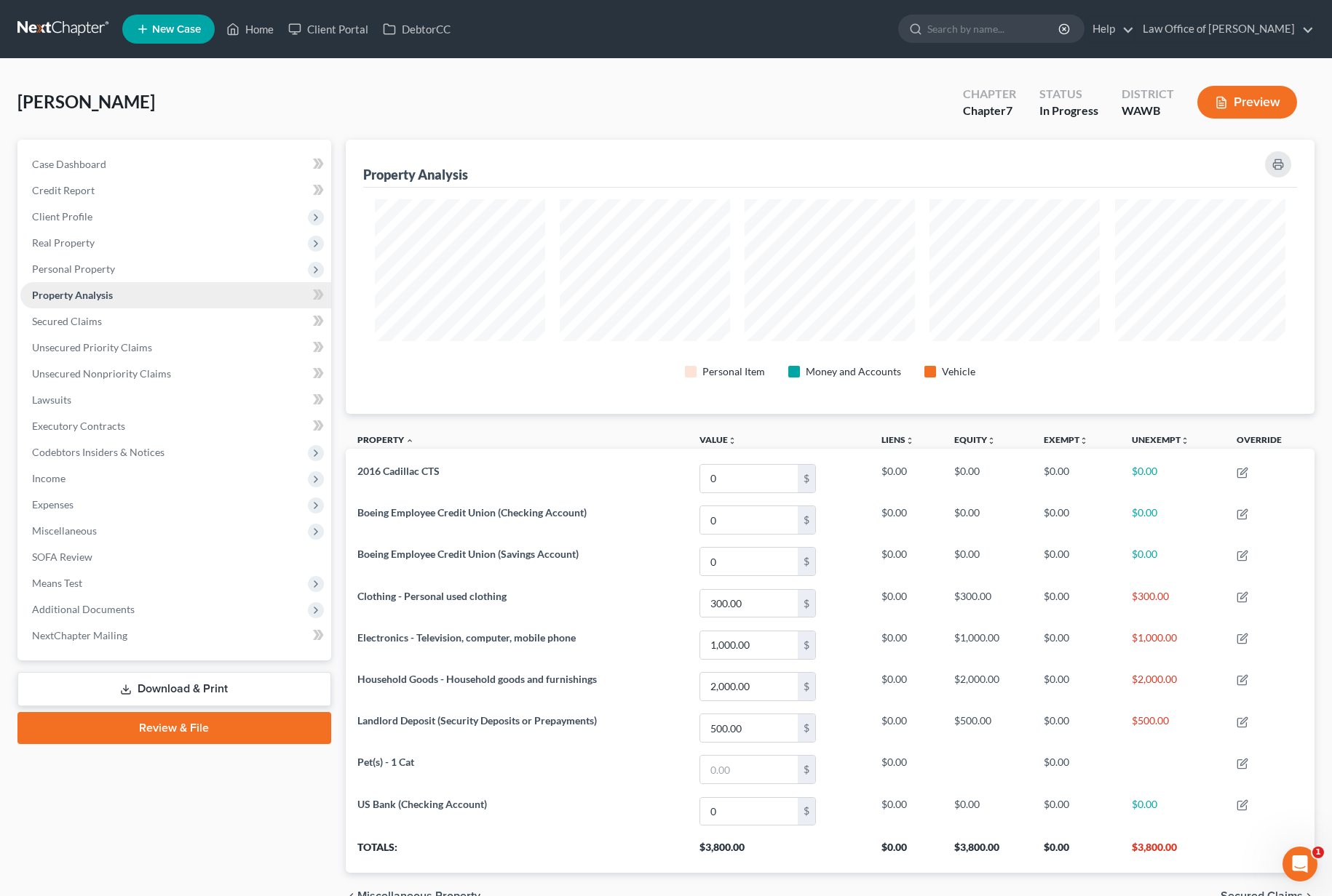
scroll to position [274, 969]
click at [139, 330] on link "Secured Claims" at bounding box center [176, 321] width 311 height 26
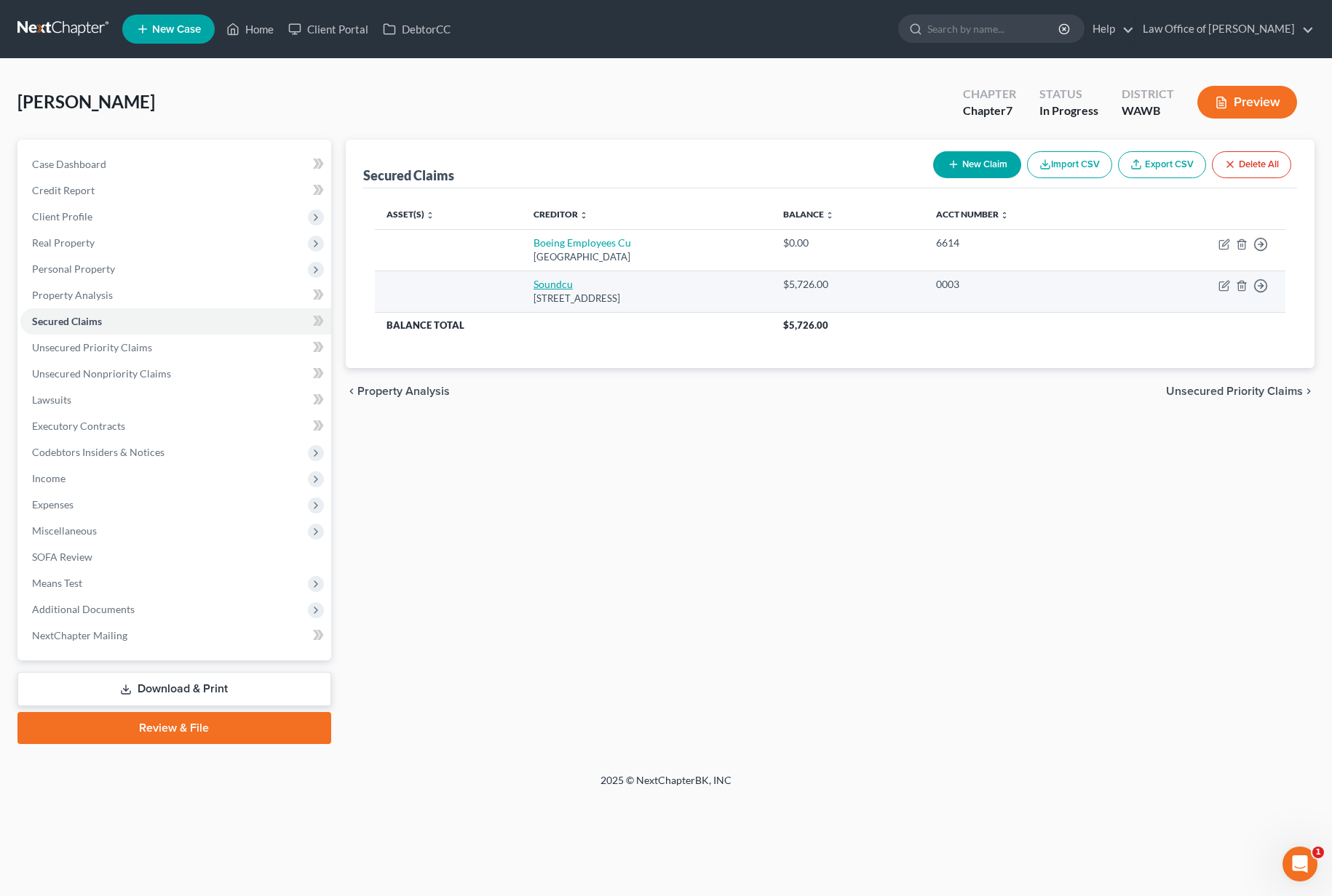
click at [533, 285] on link "Soundcu" at bounding box center [553, 284] width 39 height 13
select select "50"
select select "0"
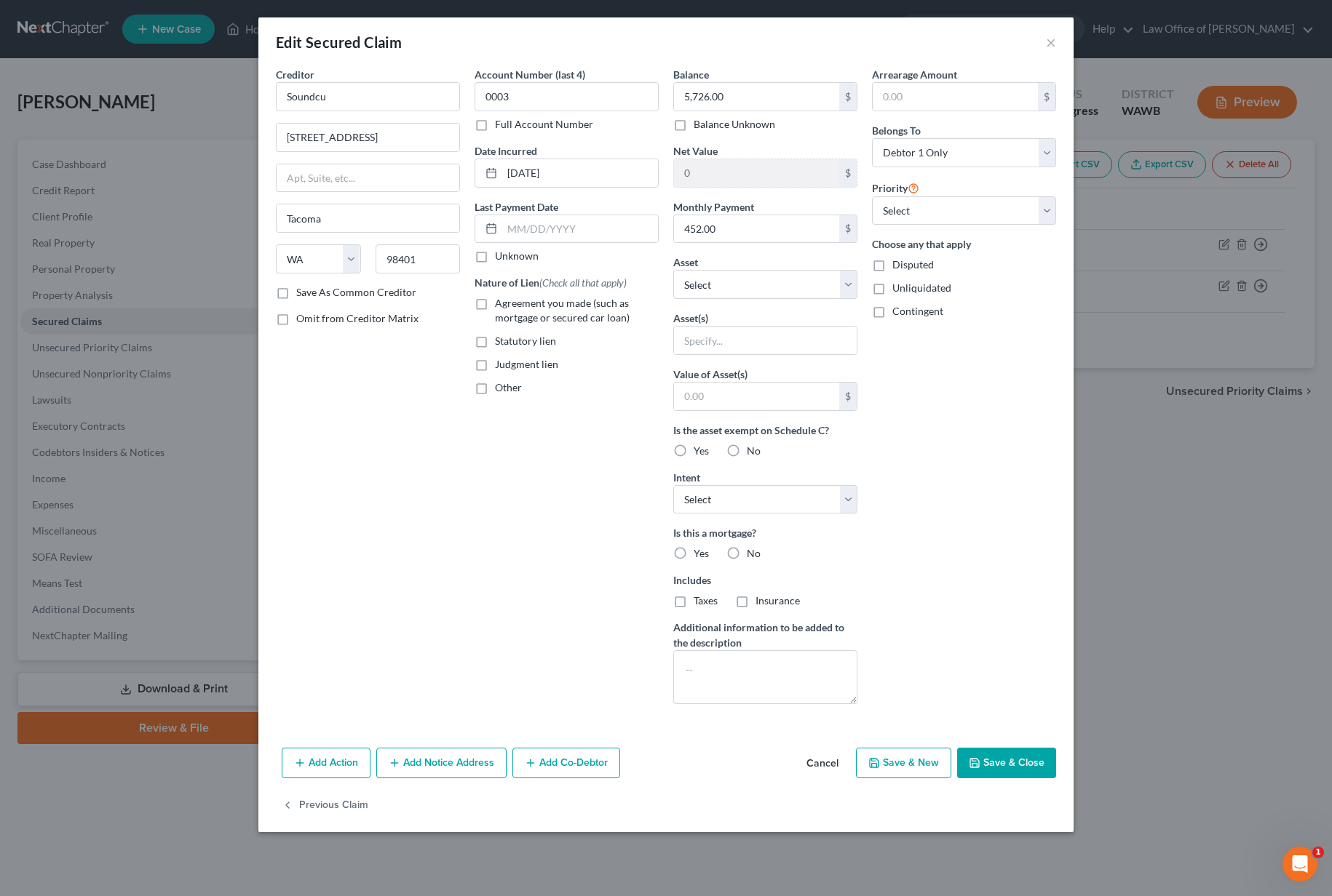
click at [507, 299] on span "Agreement you made (such as mortgage or secured car loan)" at bounding box center [563, 310] width 135 height 27
click at [507, 299] on input "Agreement you made (such as mortgage or secured car loan)" at bounding box center [506, 301] width 10 height 10
checkbox input "true"
click at [990, 755] on button "Save & Close" at bounding box center [1006, 763] width 99 height 30
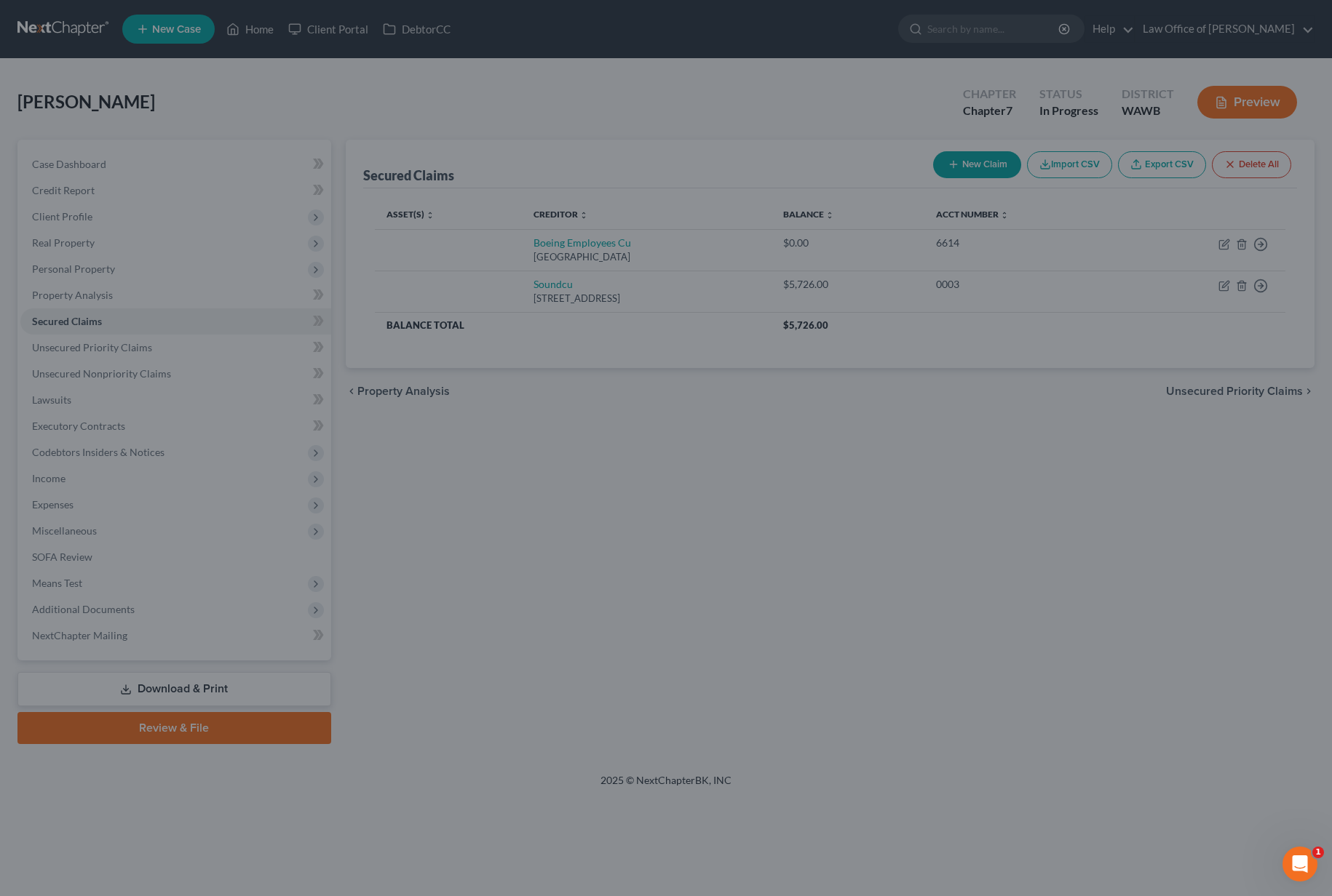
type input "0"
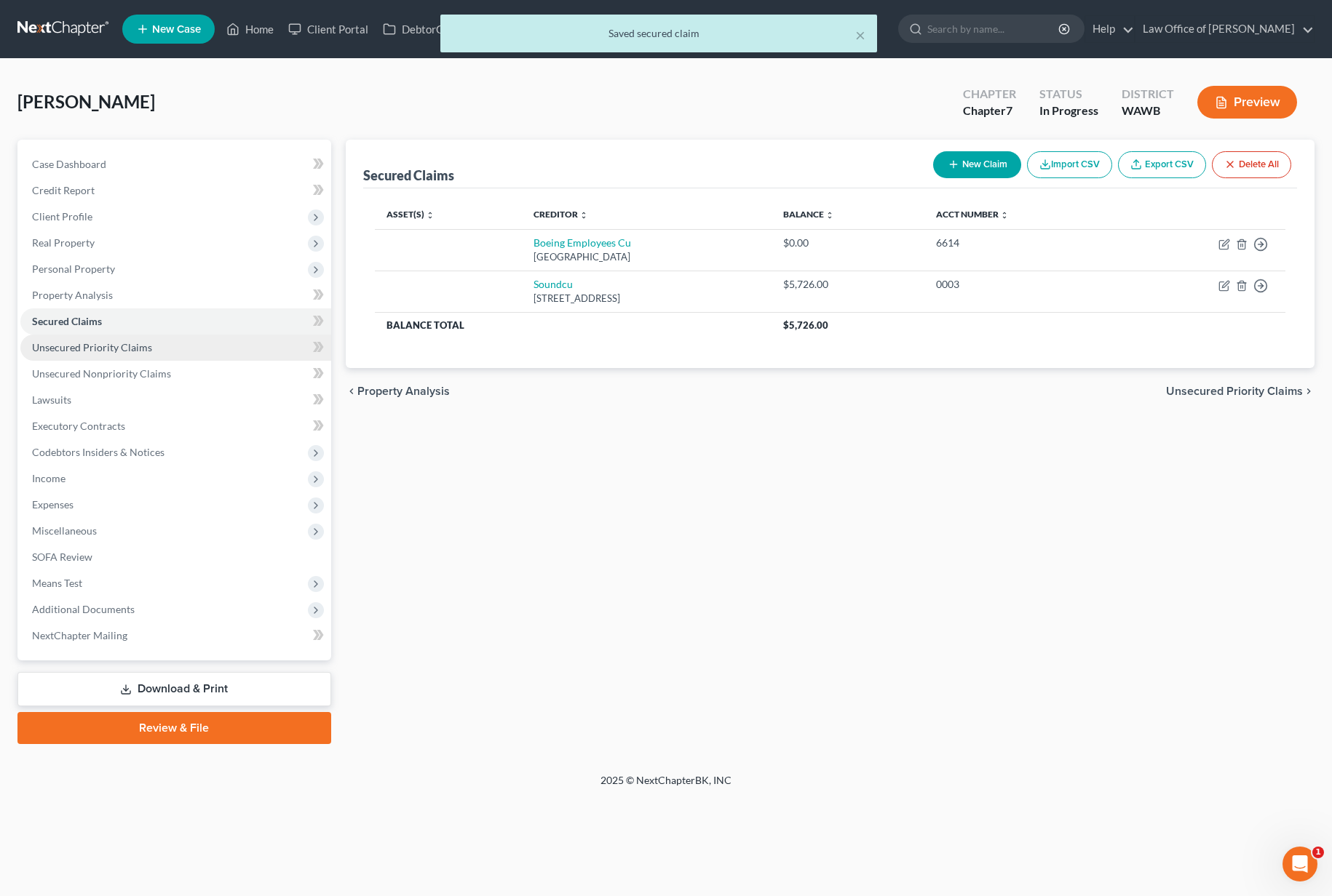
click at [155, 357] on link "Unsecured Priority Claims" at bounding box center [176, 347] width 311 height 26
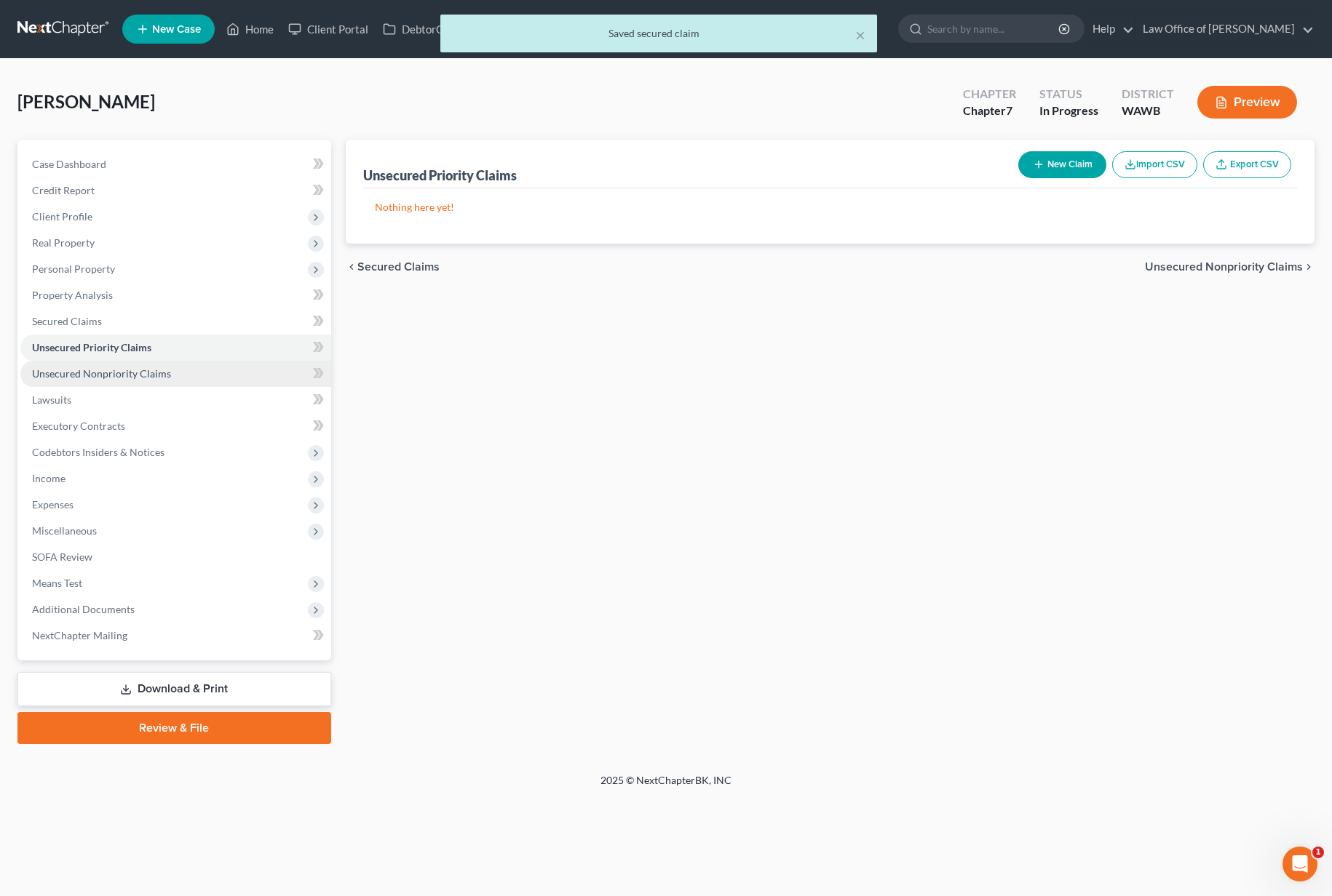
click at [145, 379] on span "Unsecured Nonpriority Claims" at bounding box center [102, 374] width 139 height 13
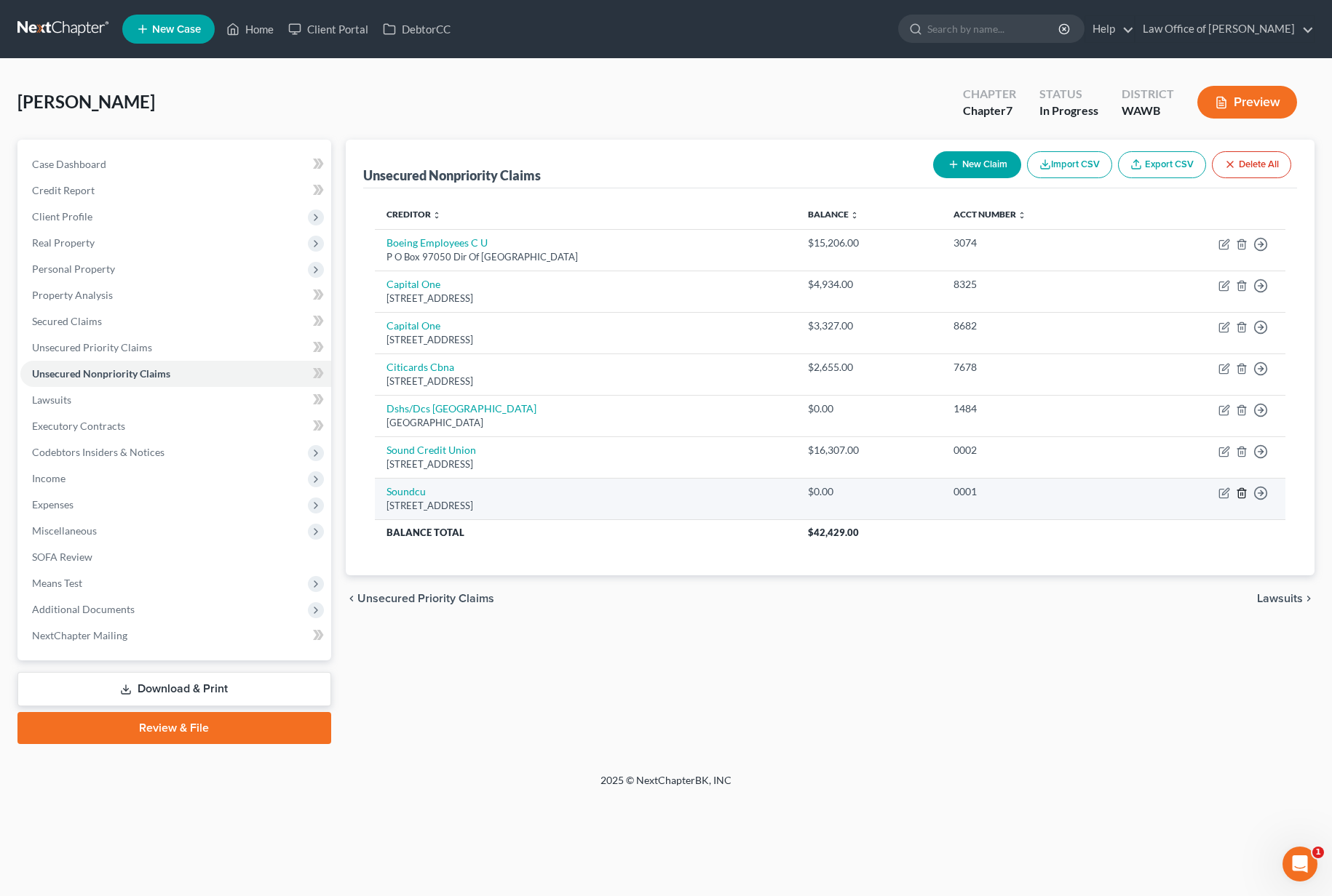
click at [1243, 492] on icon "button" at bounding box center [1242, 493] width 12 height 12
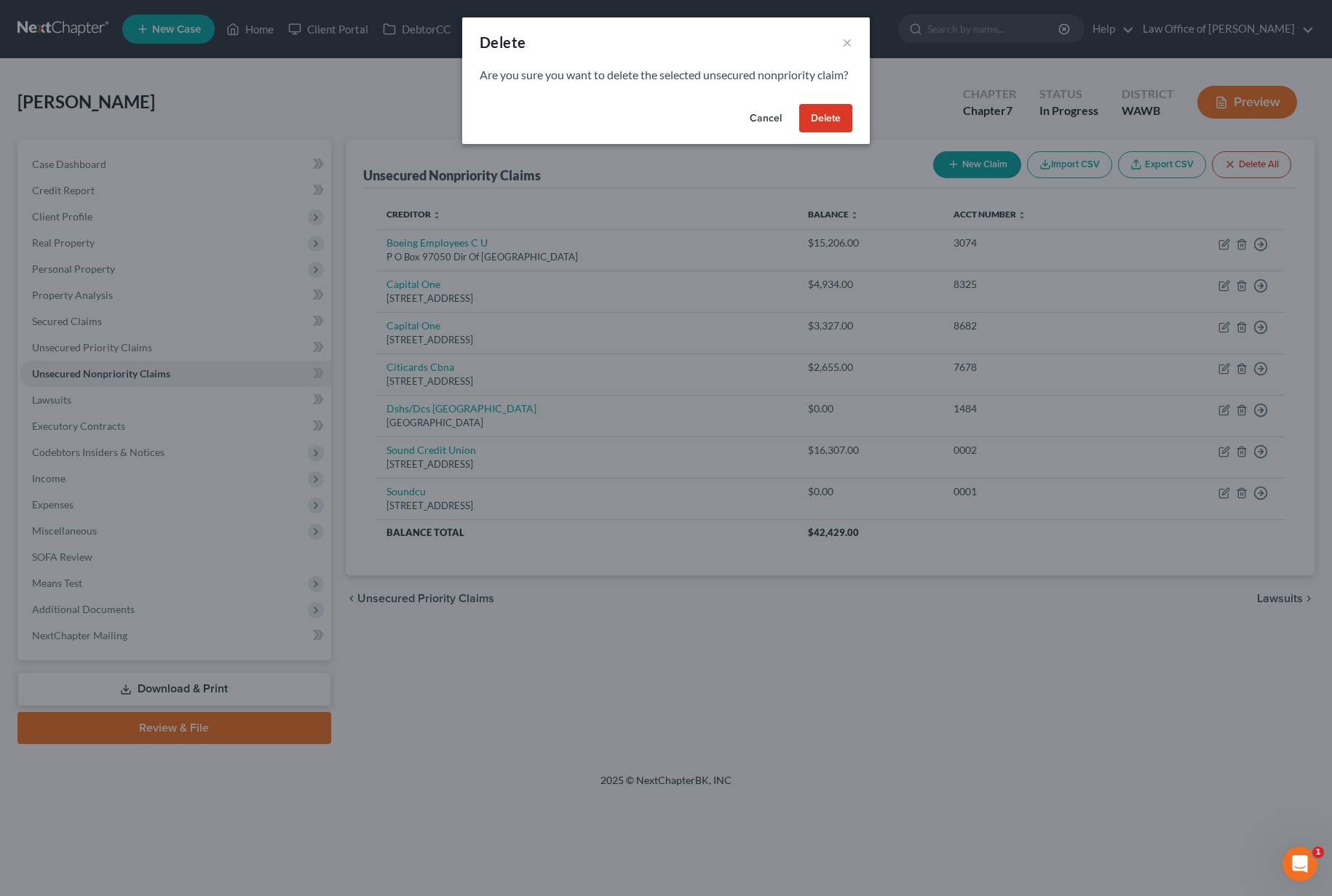
click at [817, 133] on button "Delete" at bounding box center [826, 118] width 53 height 29
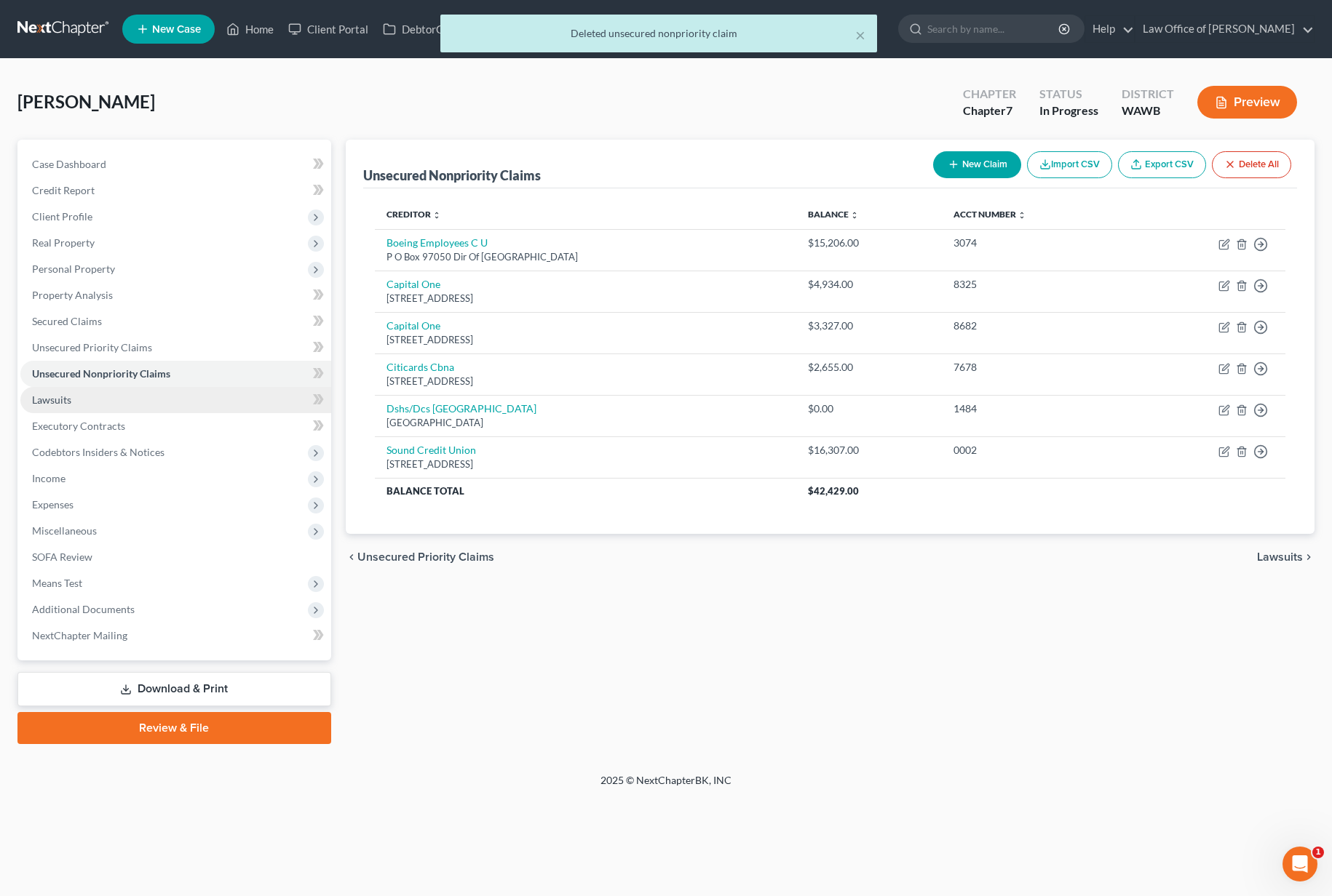
click at [132, 410] on link "Lawsuits" at bounding box center [176, 400] width 311 height 26
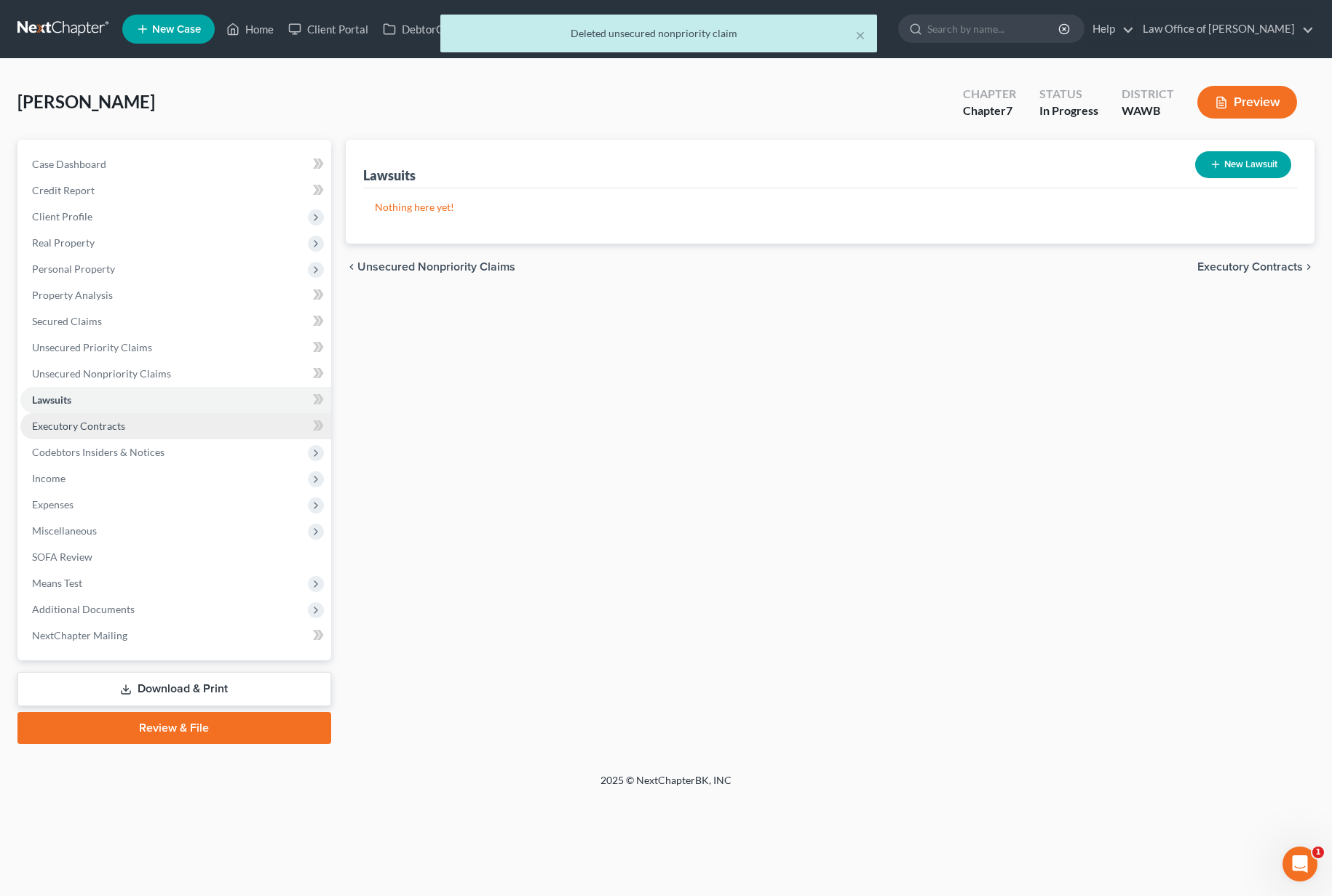
click at [116, 422] on span "Executory Contracts" at bounding box center [78, 426] width 93 height 13
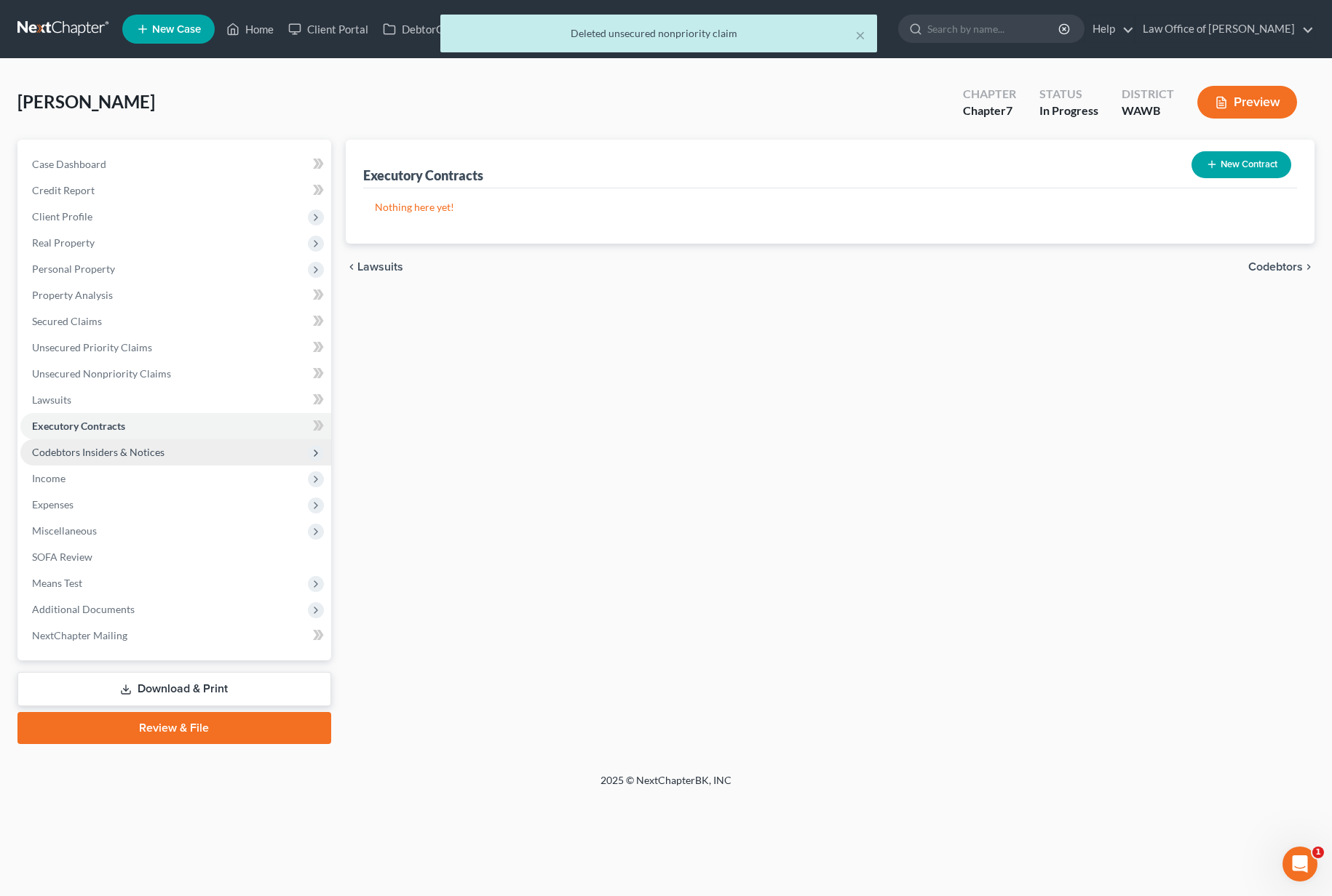
click at [141, 450] on span "Codebtors Insiders & Notices" at bounding box center [98, 452] width 132 height 13
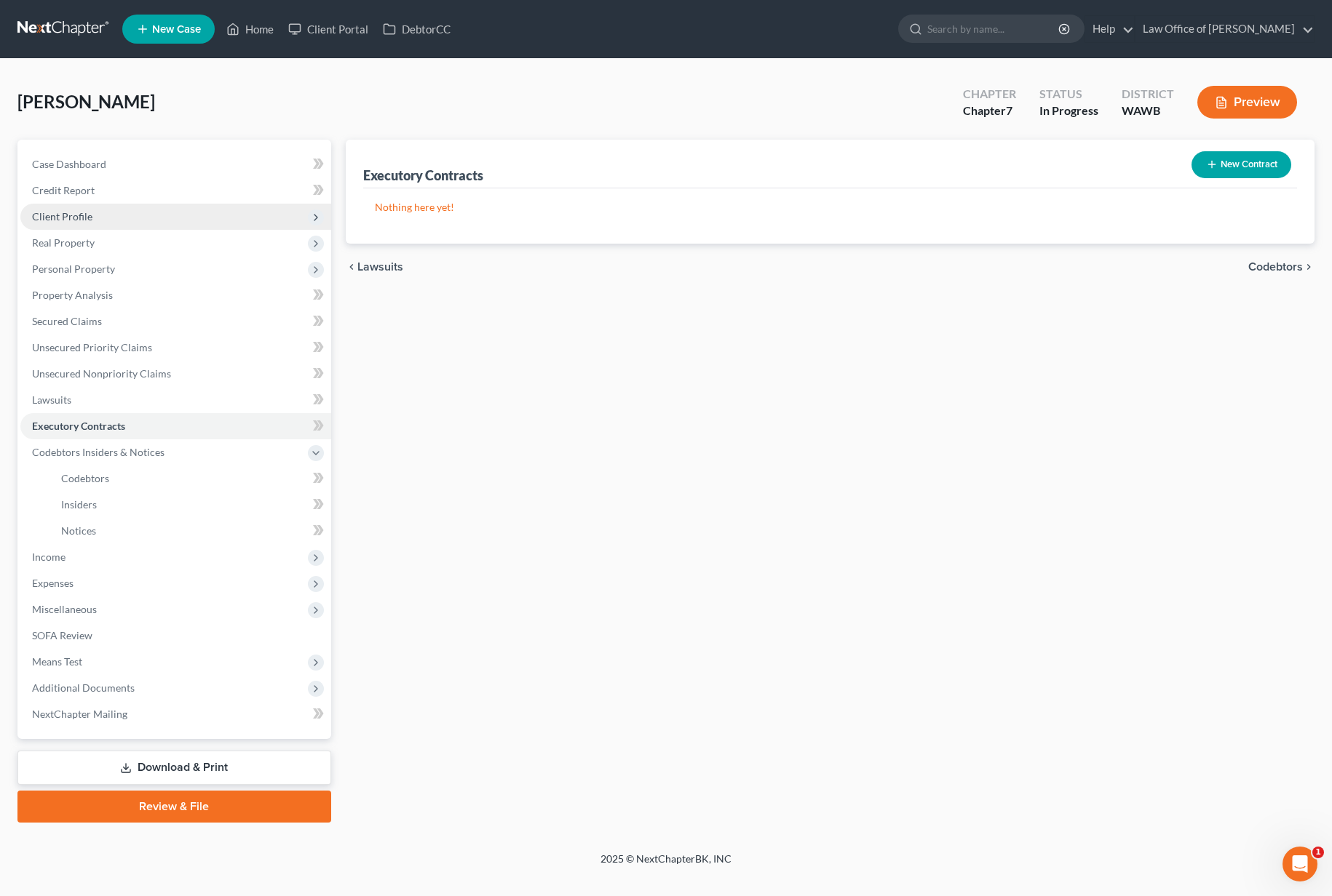
click at [173, 223] on span "Client Profile" at bounding box center [176, 216] width 311 height 26
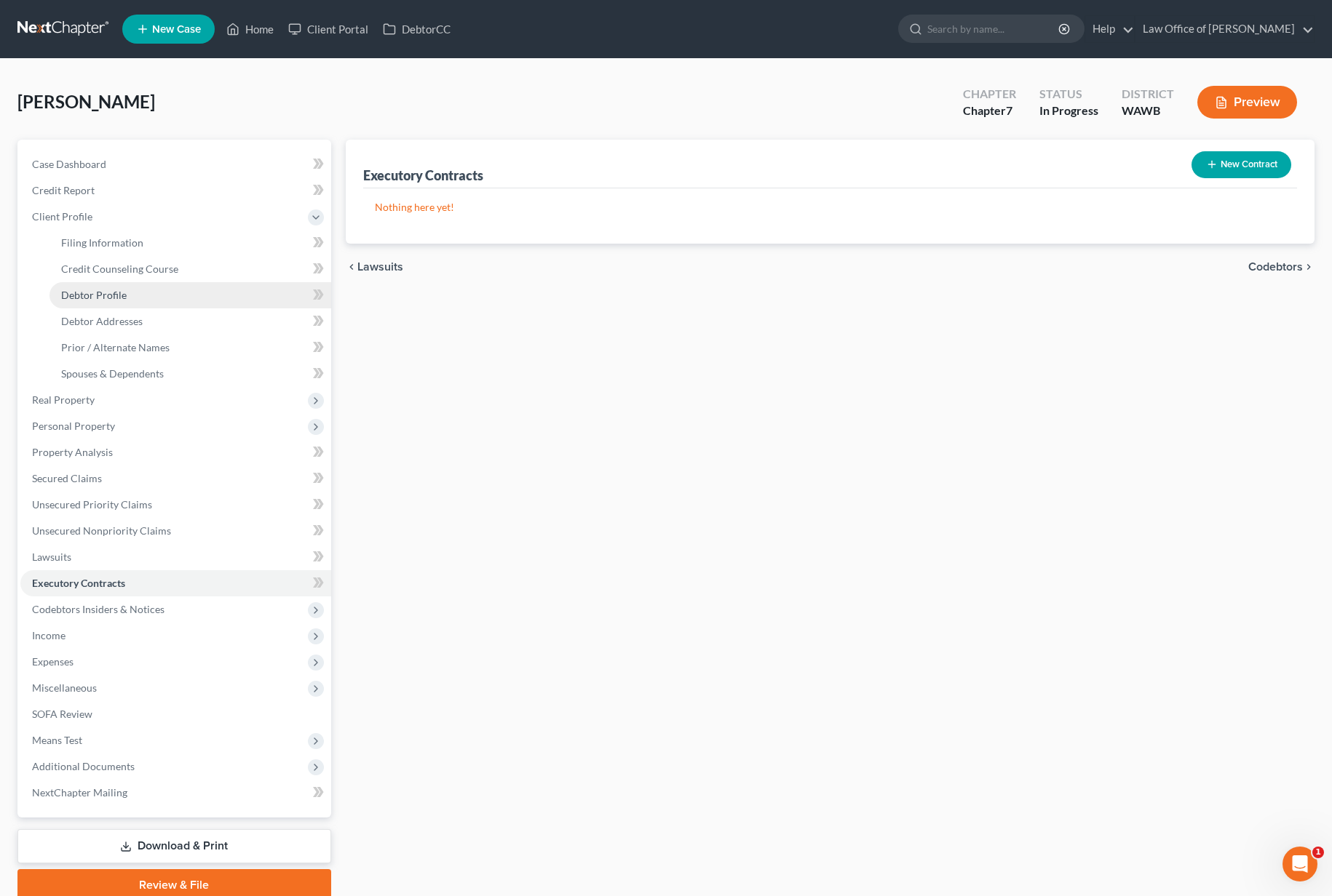
click at [170, 288] on link "Debtor Profile" at bounding box center [191, 295] width 282 height 26
select select "3"
select select "0"
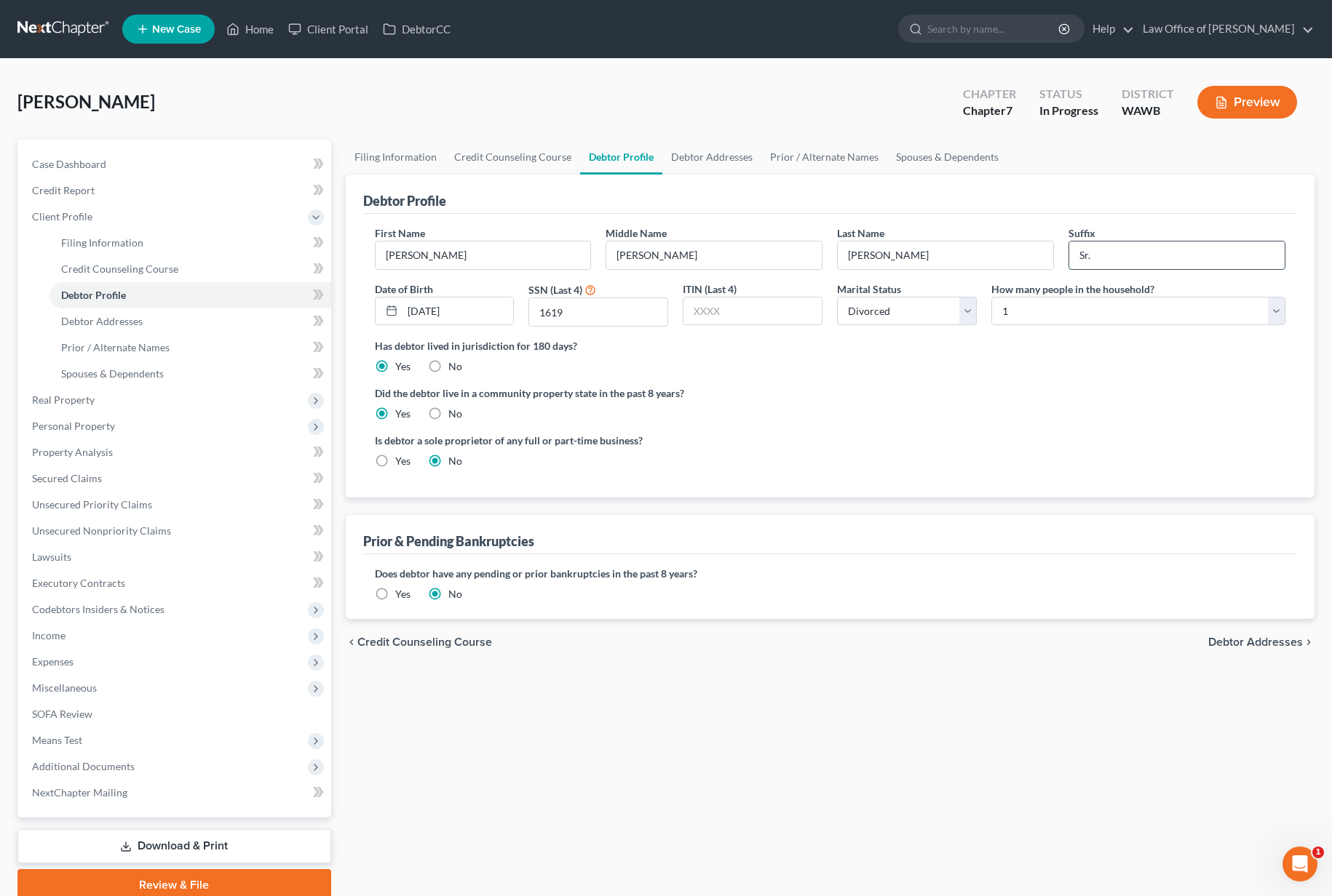
click at [1118, 254] on input "Sr." at bounding box center [1177, 255] width 215 height 27
type input "S"
click at [695, 157] on link "Debtor Addresses" at bounding box center [712, 157] width 99 height 35
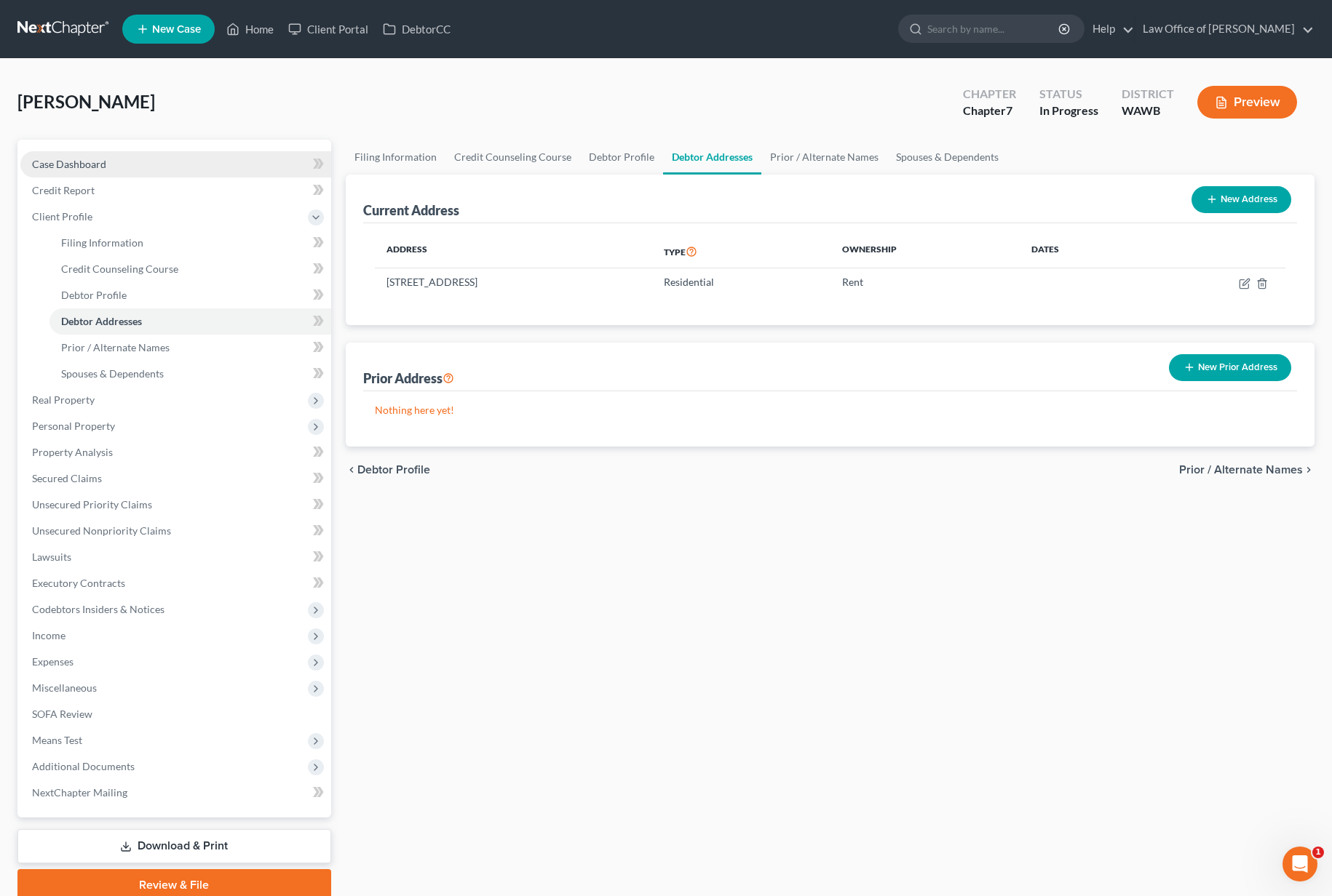
click at [237, 169] on link "Case Dashboard" at bounding box center [176, 164] width 311 height 26
select select "6"
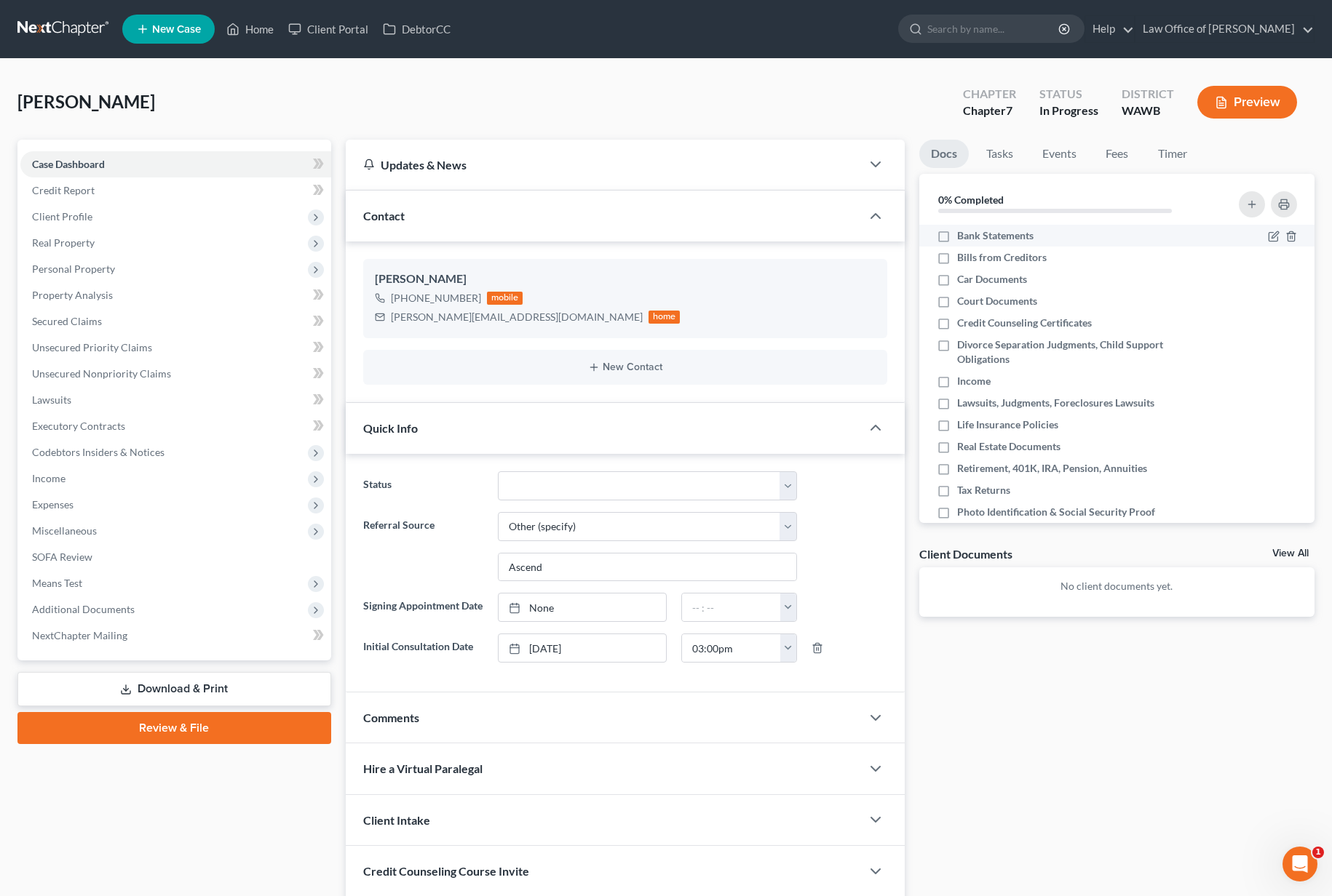
click at [957, 234] on label "Bank Statements" at bounding box center [995, 236] width 76 height 15
click at [963, 234] on input "Bank Statements" at bounding box center [968, 234] width 10 height 10
checkbox input "true"
click at [957, 260] on label "Bills from Creditors" at bounding box center [1001, 257] width 89 height 15
click at [963, 260] on input "Bills from Creditors" at bounding box center [968, 255] width 10 height 10
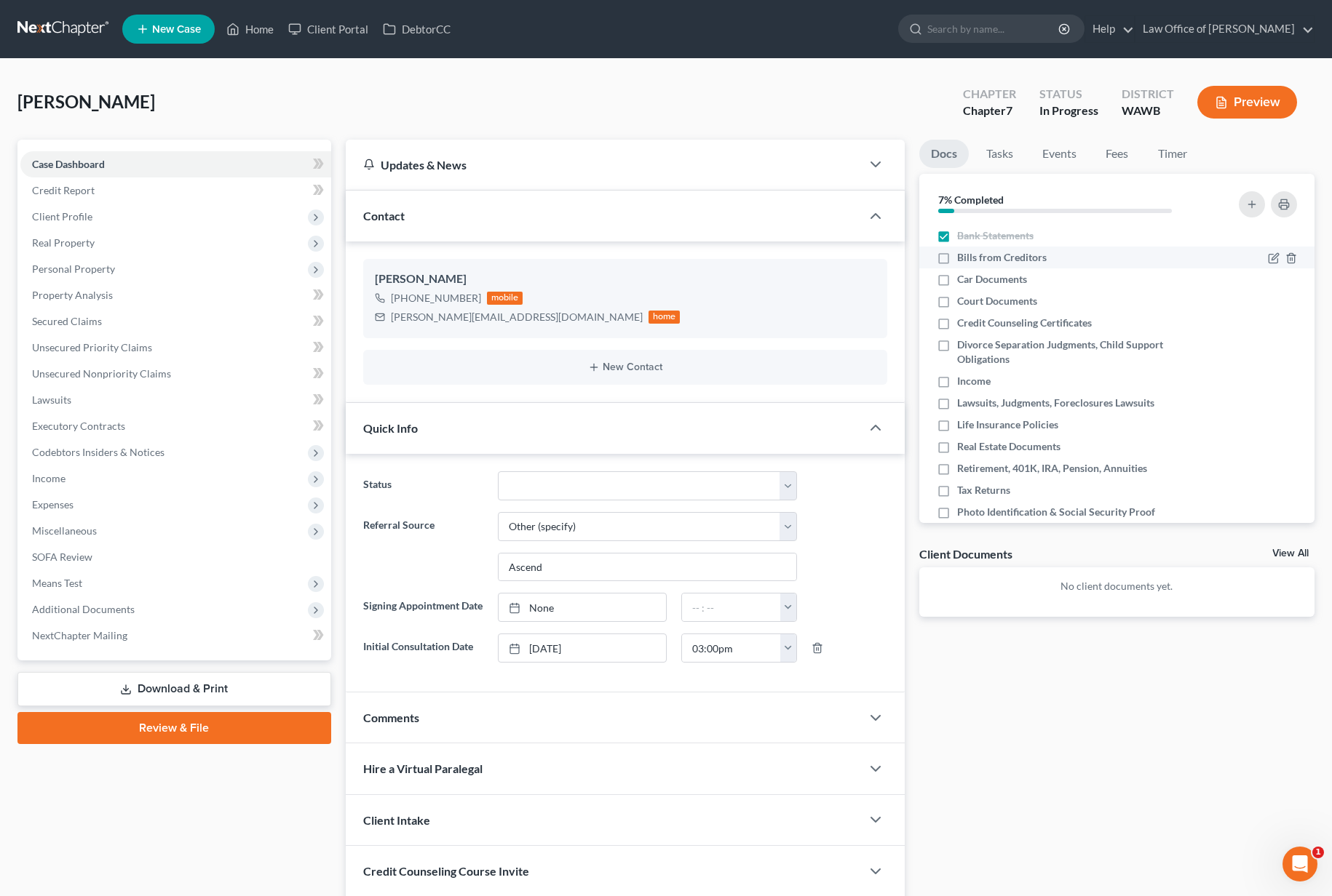
checkbox input "true"
click at [957, 275] on label "Car Documents" at bounding box center [991, 279] width 69 height 15
click at [963, 275] on input "Car Documents" at bounding box center [968, 277] width 10 height 10
checkbox input "true"
click at [1004, 162] on link "Tasks" at bounding box center [999, 154] width 50 height 28
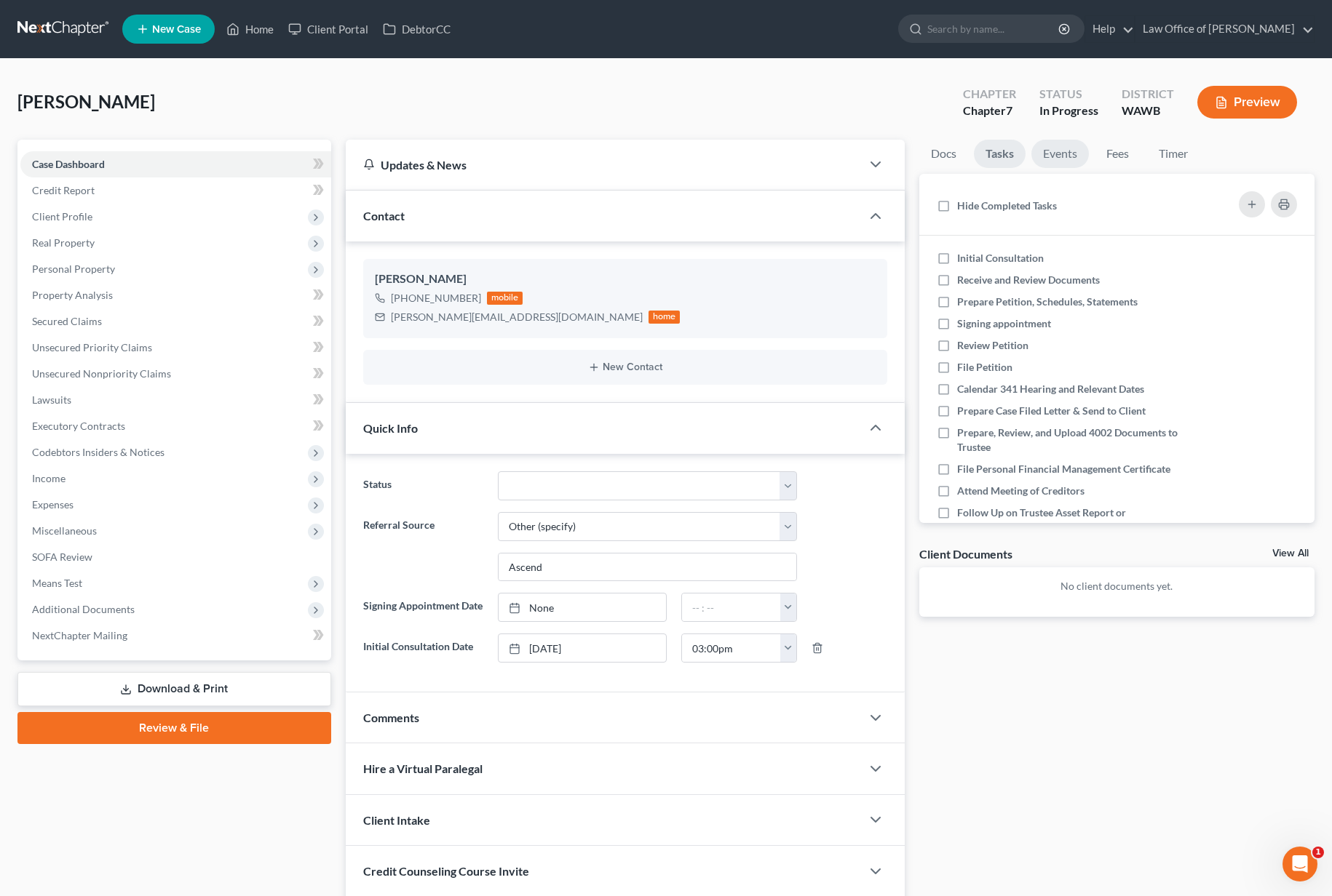
click at [1066, 161] on link "Events" at bounding box center [1060, 154] width 58 height 28
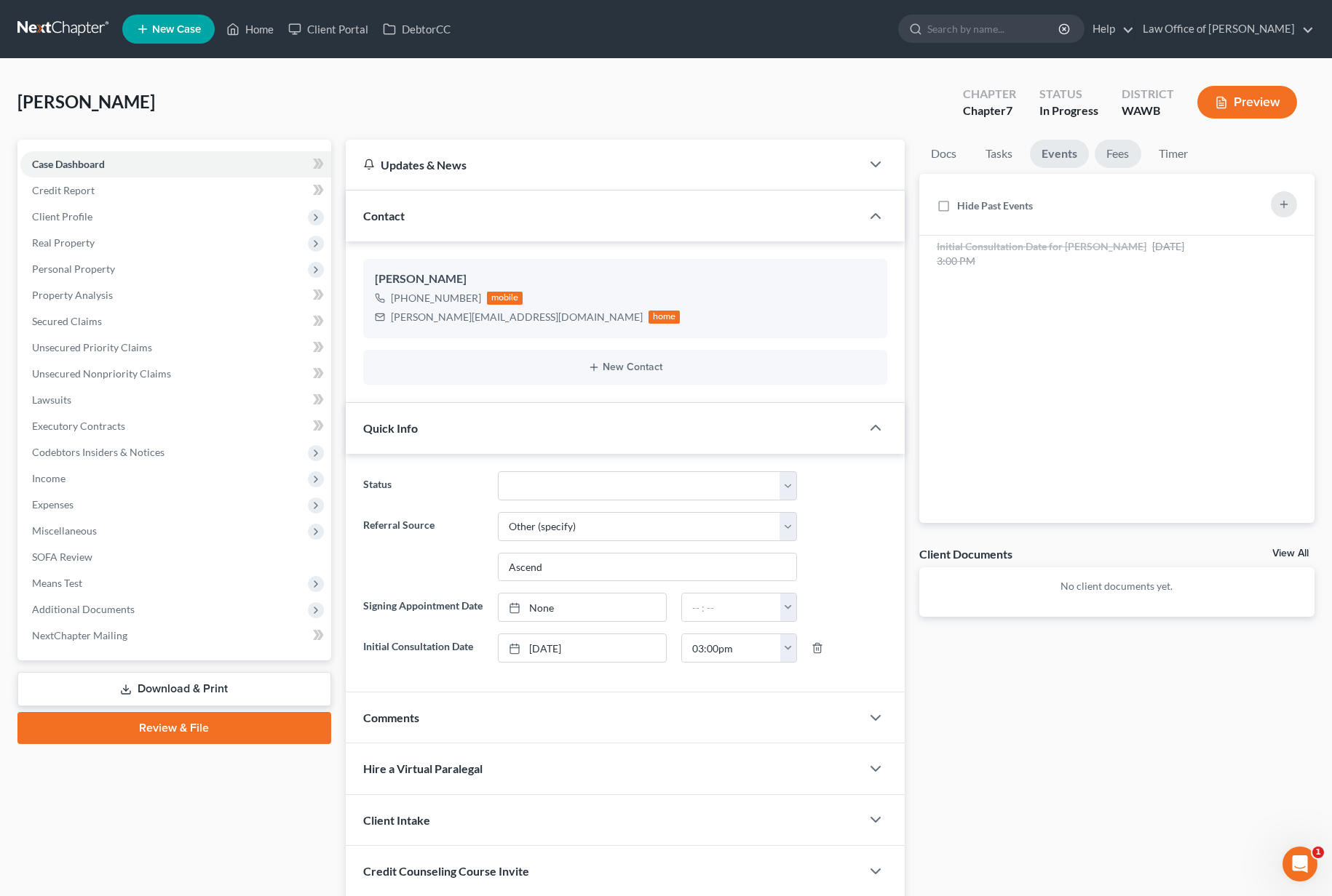
click at [1115, 157] on link "Fees" at bounding box center [1119, 154] width 47 height 28
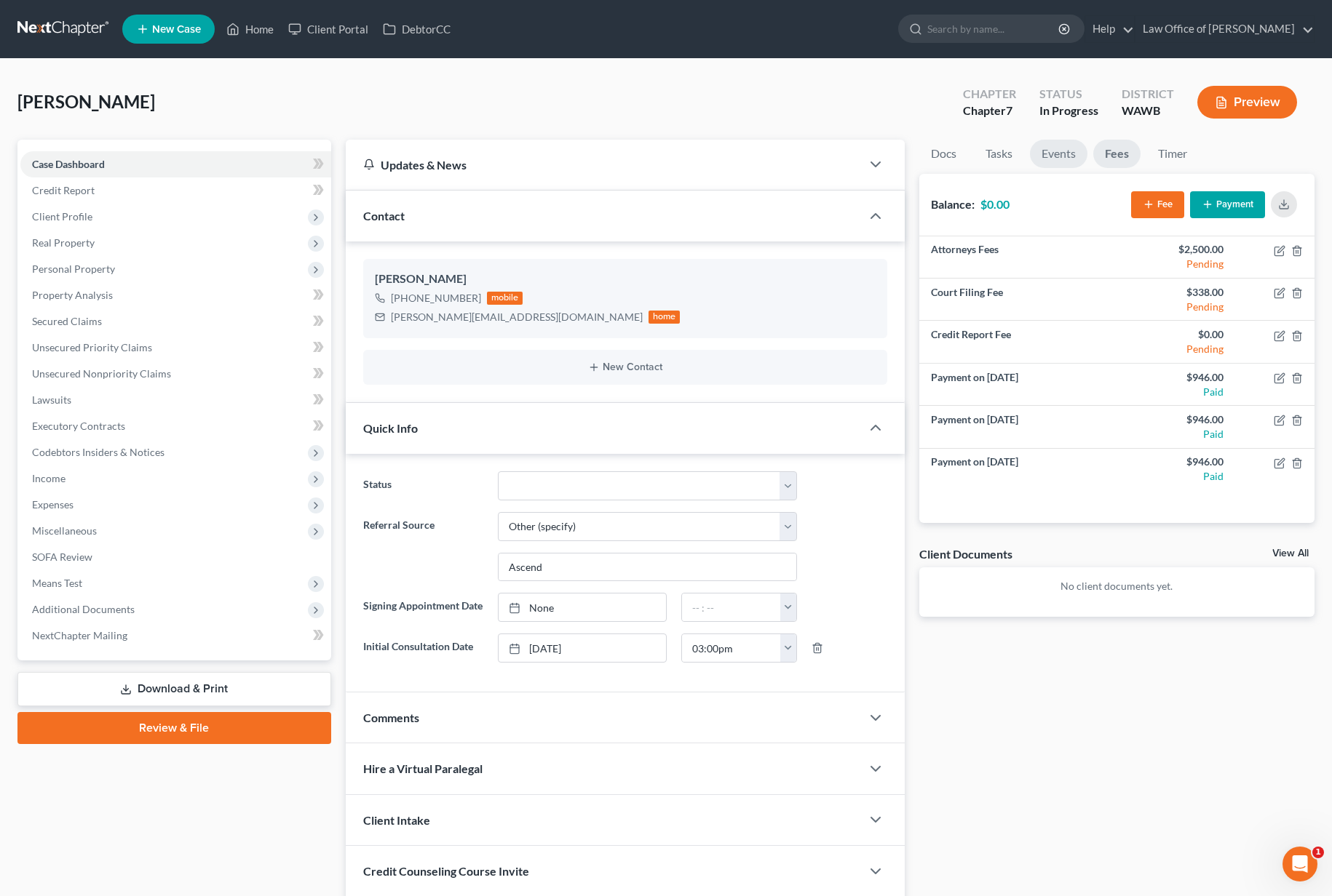
click at [1061, 157] on link "Events" at bounding box center [1058, 154] width 58 height 28
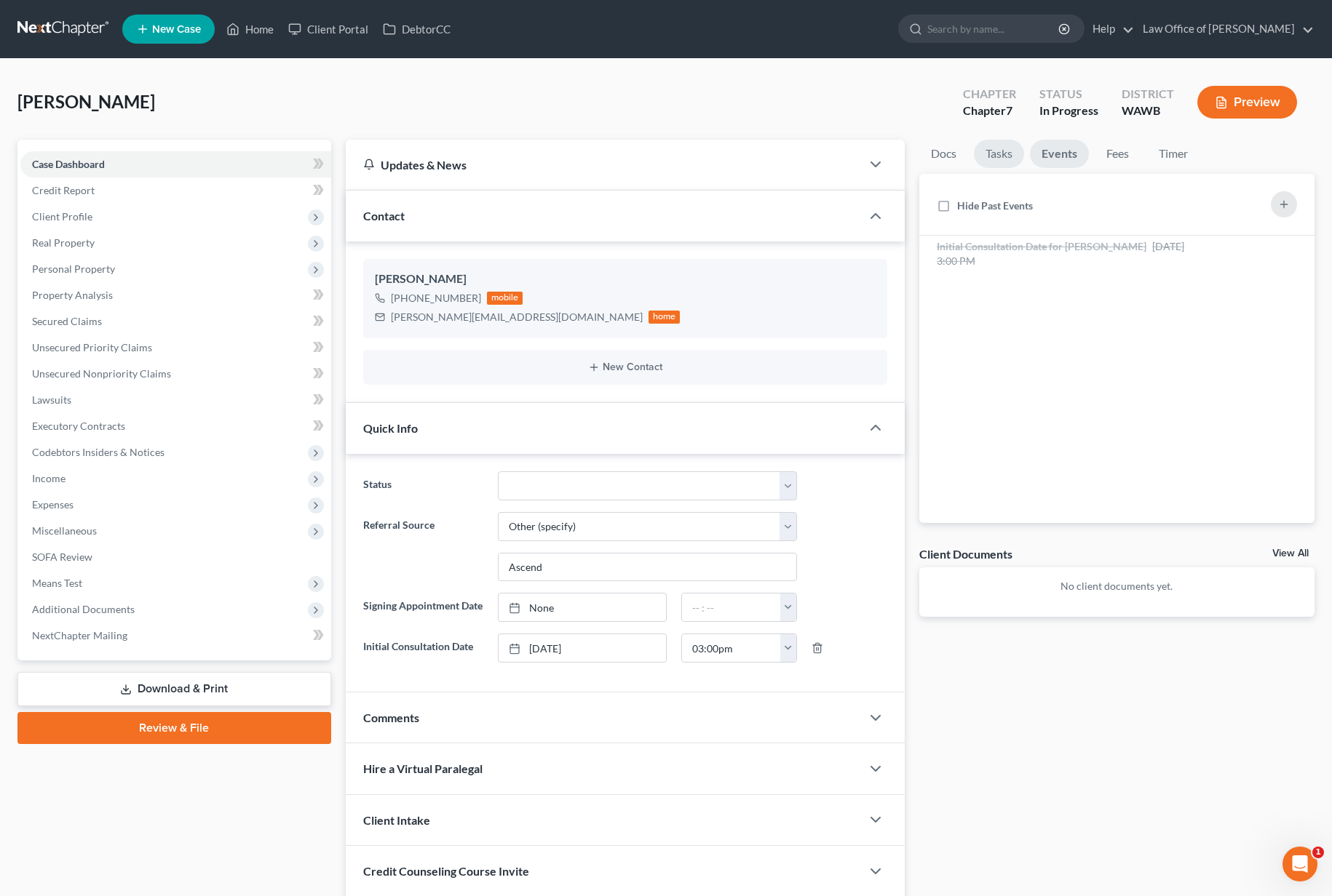
click at [1001, 158] on link "Tasks" at bounding box center [998, 154] width 50 height 28
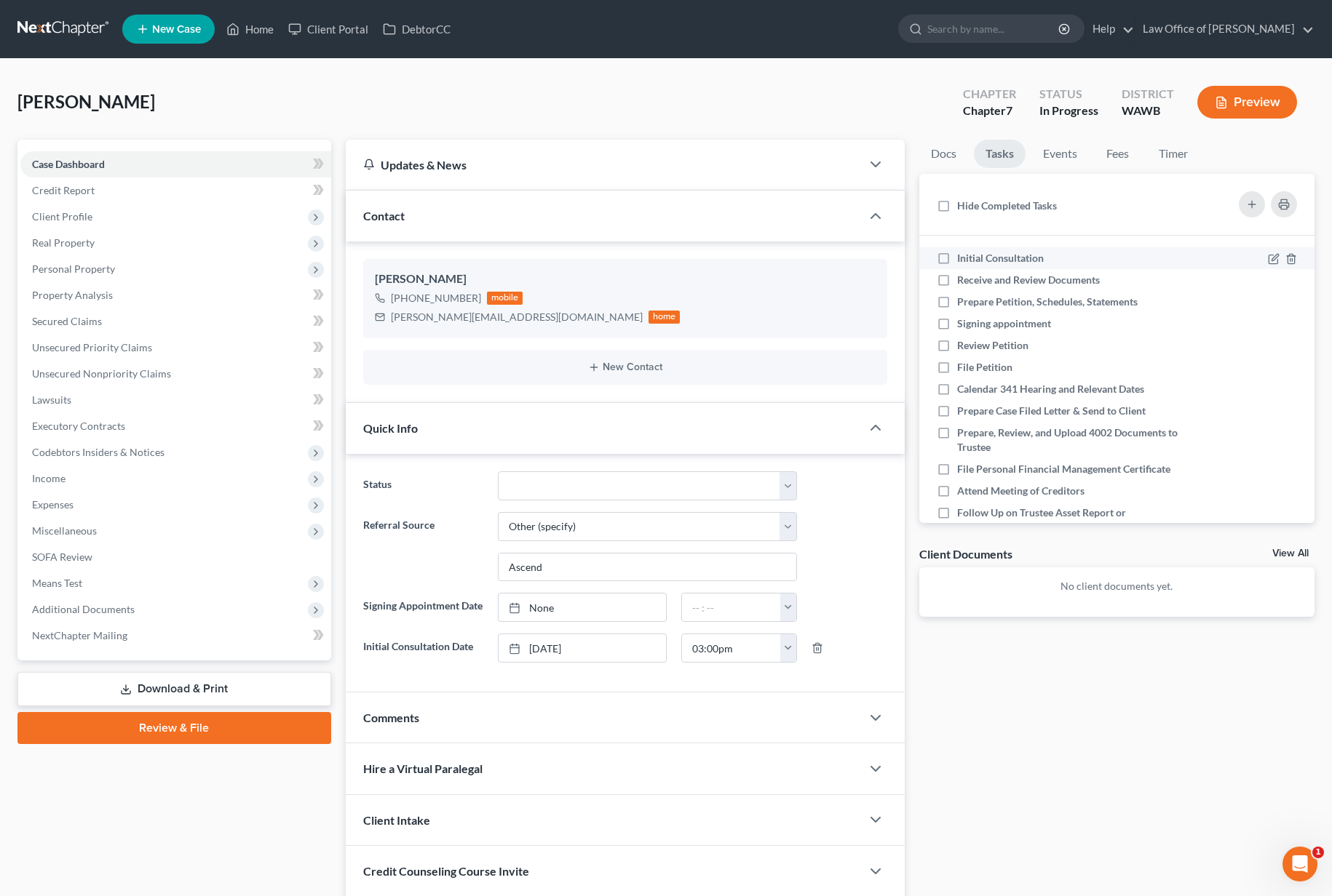
click at [957, 256] on label "Initial Consultation" at bounding box center [1006, 258] width 98 height 15
click at [963, 256] on input "Initial Consultation" at bounding box center [968, 256] width 10 height 10
checkbox input "true"
click at [957, 277] on label "Receive and Review Documents" at bounding box center [1034, 280] width 155 height 15
click at [963, 277] on input "Receive and Review Documents" at bounding box center [968, 278] width 10 height 10
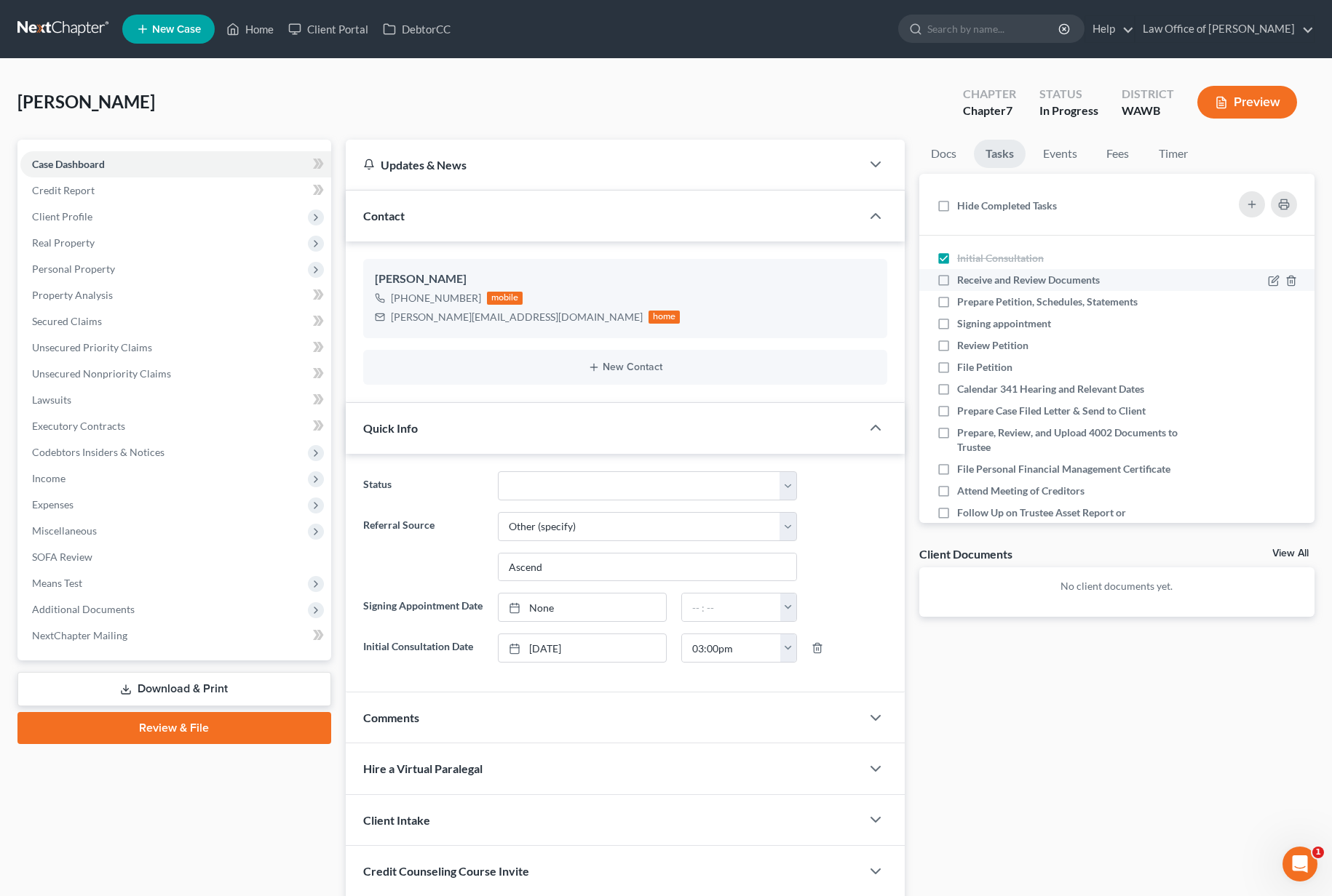
checkbox input "true"
click at [957, 302] on label "Prepare Petition, Schedules, Statements" at bounding box center [1053, 301] width 192 height 15
click at [963, 302] on input "Prepare Petition, Schedules, Statements" at bounding box center [968, 299] width 10 height 10
checkbox input "true"
click at [942, 157] on link "Docs" at bounding box center [943, 154] width 49 height 28
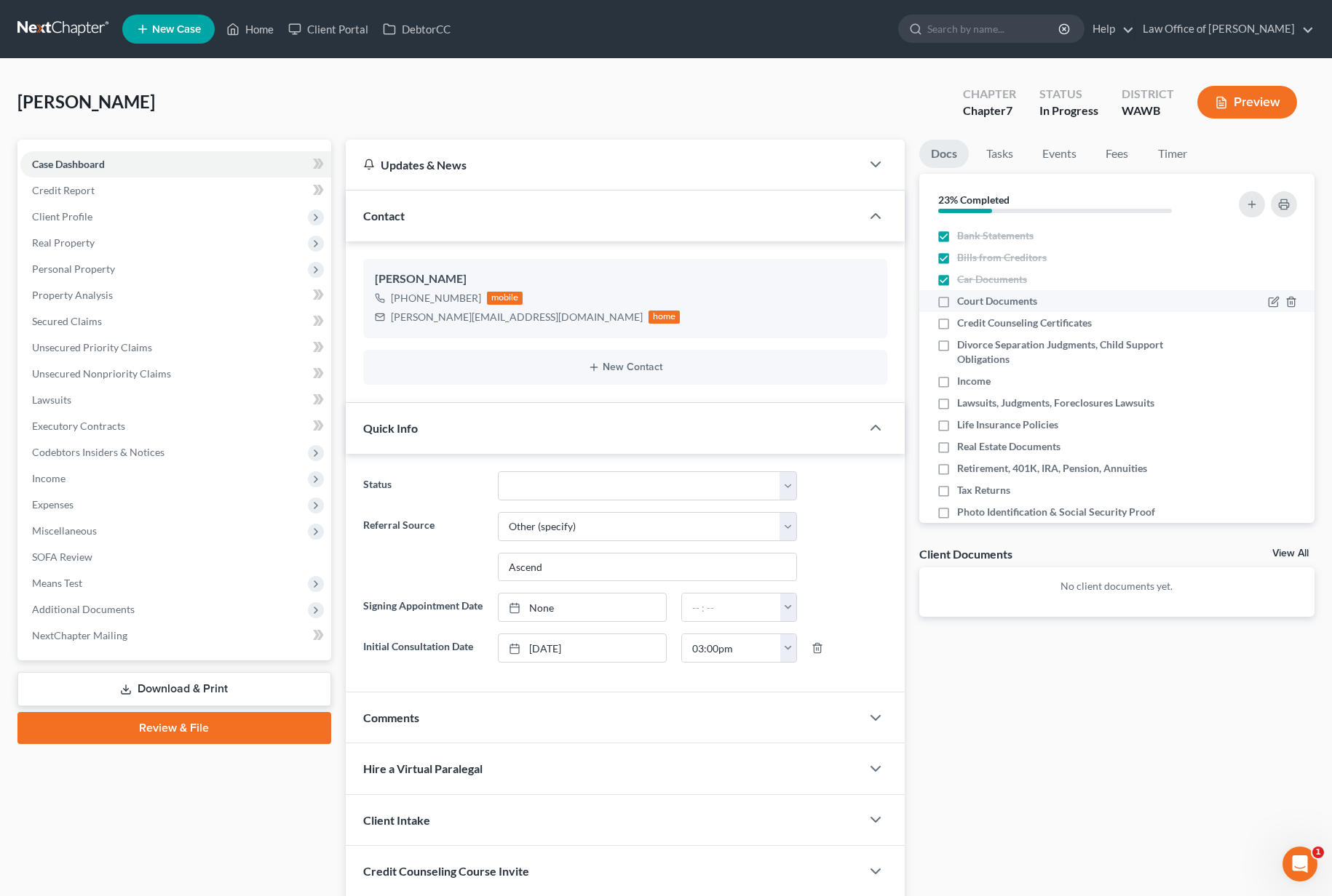
click at [957, 302] on label "Court Documents" at bounding box center [997, 300] width 80 height 15
click at [963, 302] on input "Court Documents" at bounding box center [968, 298] width 10 height 10
checkbox input "true"
click at [957, 331] on label "Credit Counseling Certificates" at bounding box center [1025, 323] width 135 height 15
click at [963, 325] on input "Credit Counseling Certificates" at bounding box center [968, 321] width 10 height 10
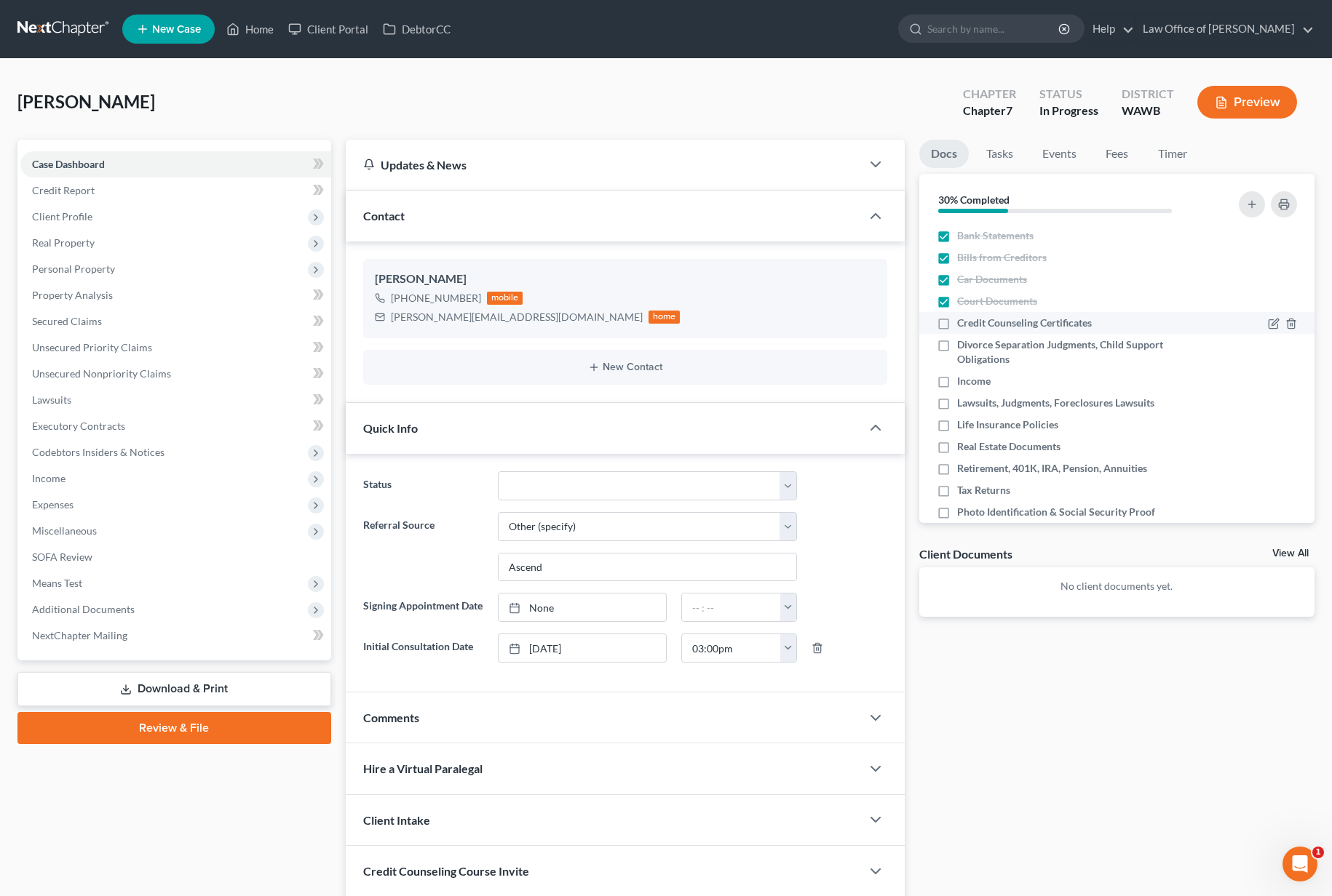
checkbox input "true"
click at [957, 351] on label "Divorce Separation Judgments, Child Support Obligations" at bounding box center [1079, 352] width 246 height 29
click at [963, 347] on input "Divorce Separation Judgments, Child Support Obligations" at bounding box center [968, 342] width 10 height 10
checkbox input "true"
click at [957, 382] on label "Income" at bounding box center [974, 381] width 33 height 15
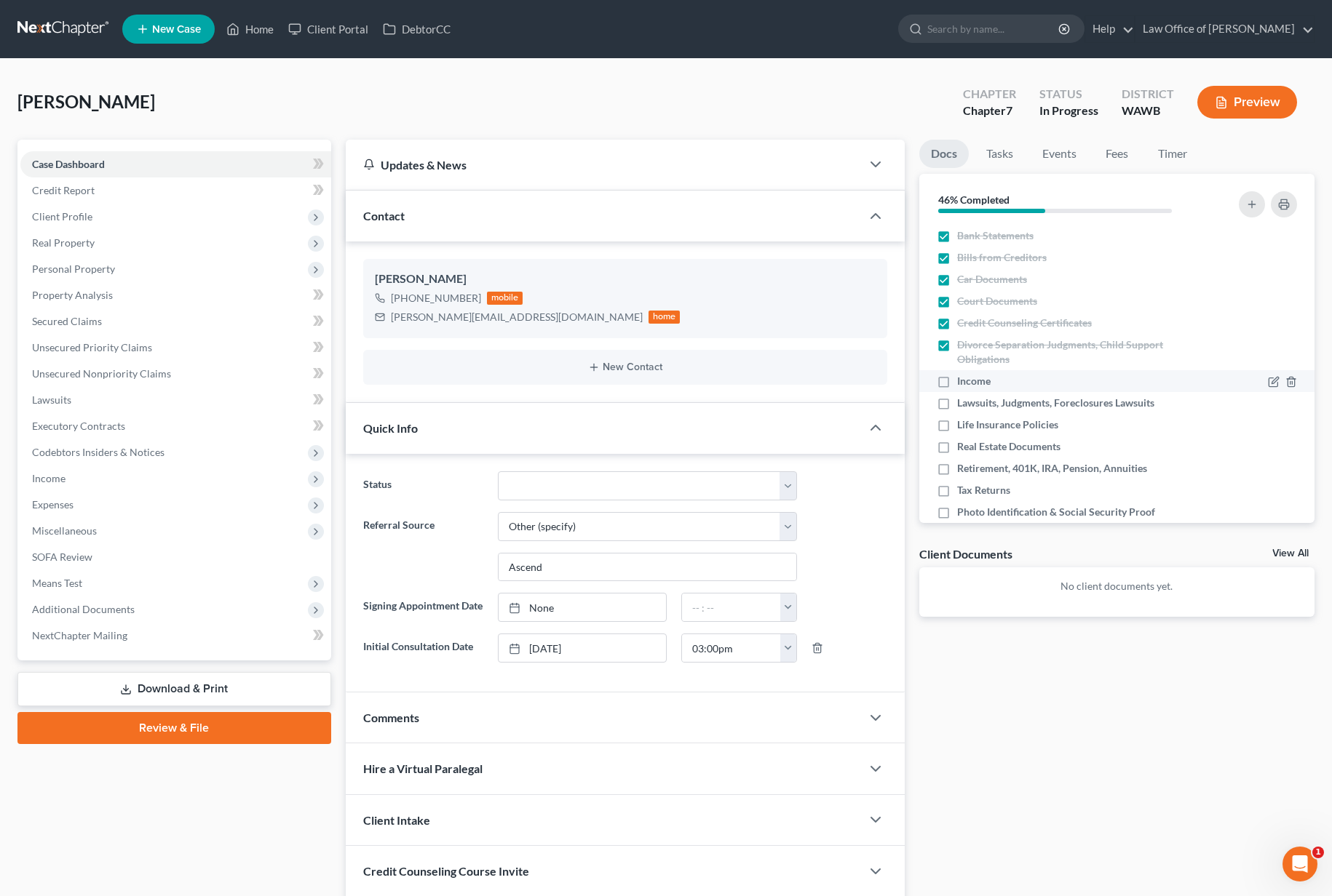
click at [963, 382] on input "Income" at bounding box center [968, 379] width 10 height 10
checkbox input "true"
click at [957, 405] on label "Lawsuits, Judgments, Foreclosures Lawsuits" at bounding box center [1056, 403] width 198 height 15
click at [963, 405] on input "Lawsuits, Judgments, Foreclosures Lawsuits" at bounding box center [968, 401] width 10 height 10
checkbox input "true"
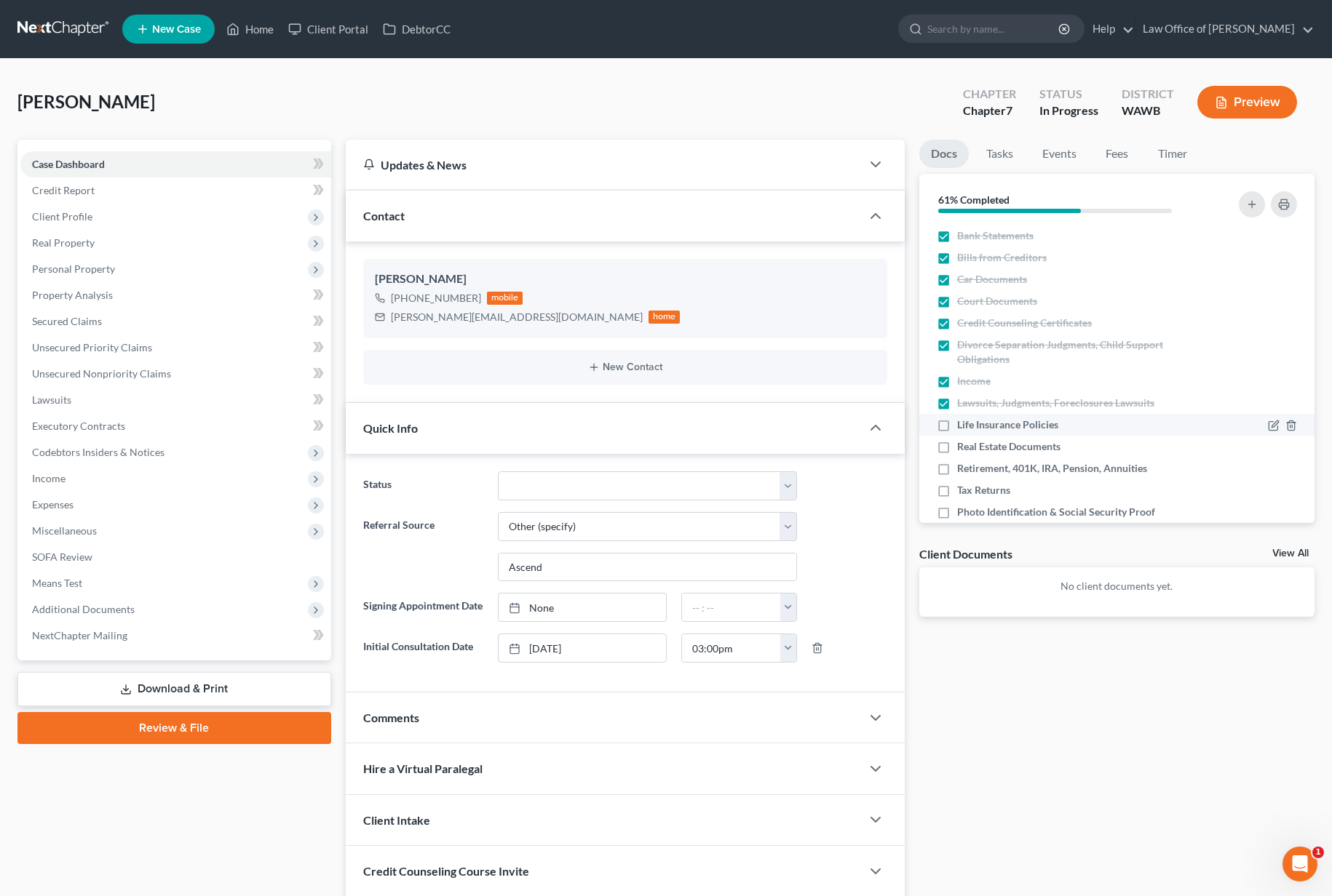
click at [957, 428] on label "Life Insurance Policies" at bounding box center [1007, 425] width 101 height 15
click at [963, 427] on input "Life Insurance Policies" at bounding box center [968, 423] width 10 height 10
checkbox input "true"
click at [957, 450] on label "Real Estate Documents" at bounding box center [1009, 446] width 104 height 15
click at [963, 449] on input "Real Estate Documents" at bounding box center [968, 444] width 10 height 10
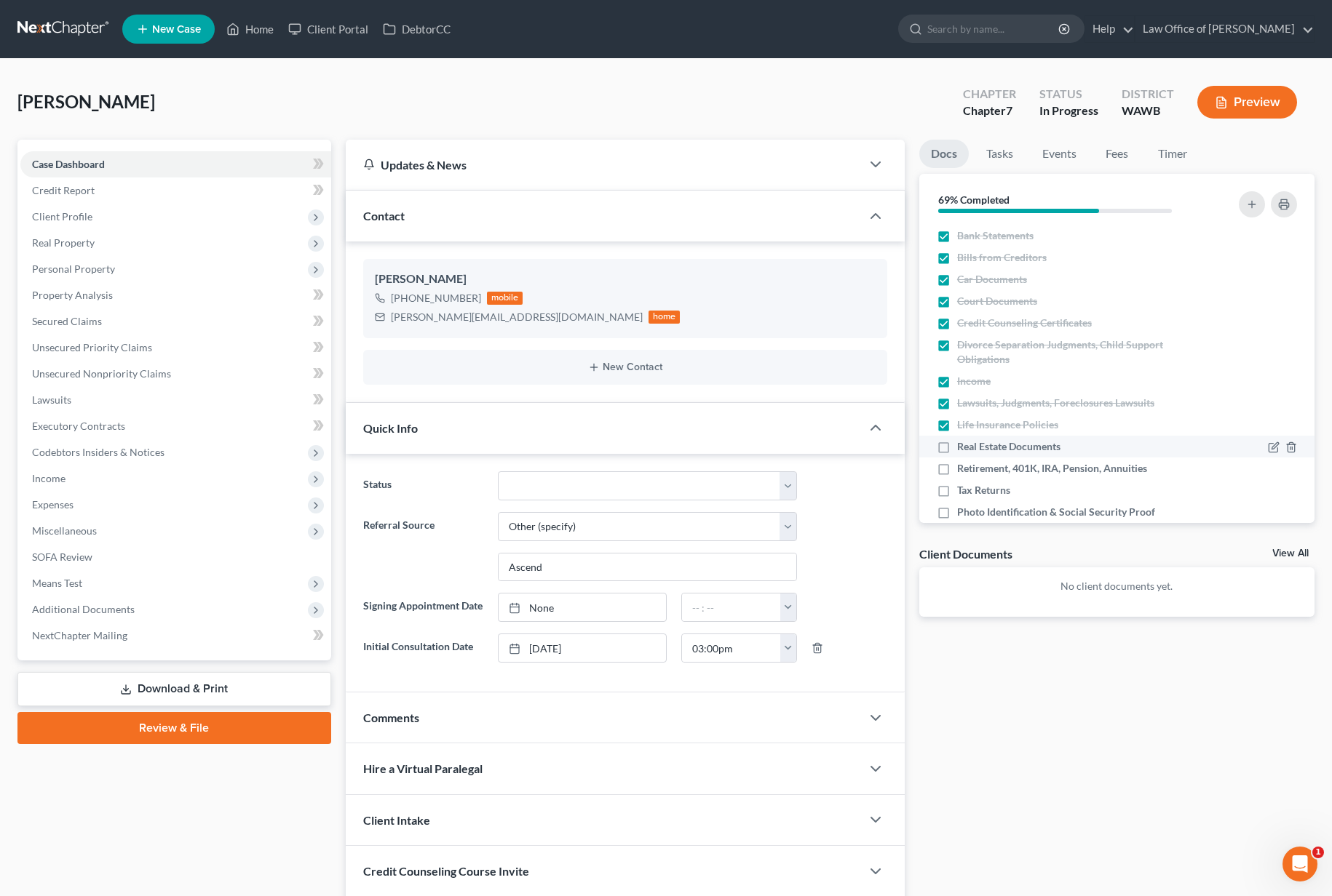
checkbox input "true"
click at [957, 470] on label "Retirement, 401K, IRA, Pension, Annuities" at bounding box center [1052, 469] width 190 height 15
click at [963, 470] on input "Retirement, 401K, IRA, Pension, Annuities" at bounding box center [968, 467] width 10 height 10
checkbox input "true"
click at [957, 490] on label "Tax Returns" at bounding box center [984, 490] width 53 height 15
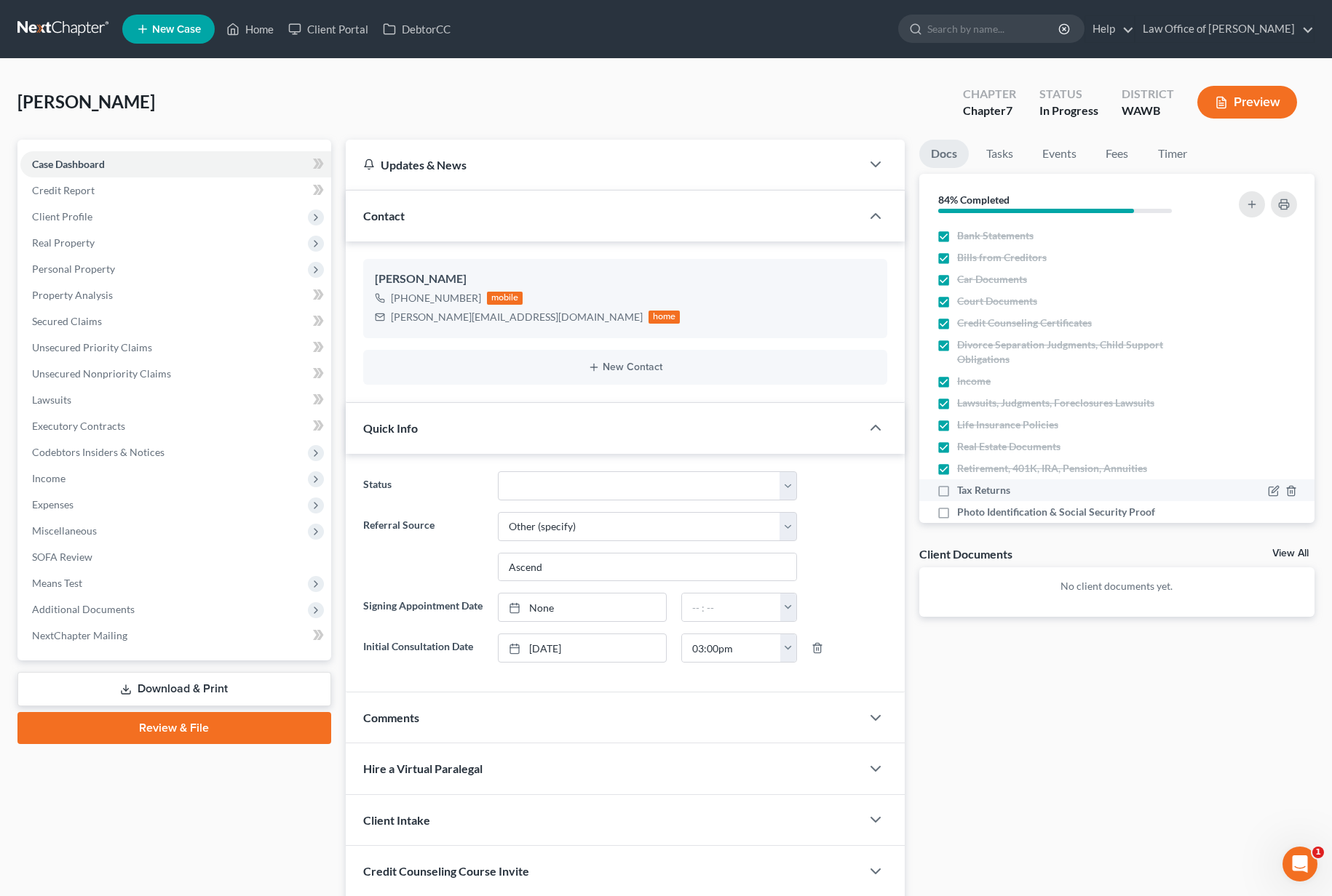
click at [963, 490] on input "Tax Returns" at bounding box center [968, 488] width 10 height 10
checkbox input "true"
click at [957, 515] on label "Photo Identification & Social Security Proof" at bounding box center [1056, 512] width 198 height 15
click at [963, 515] on input "Photo Identification & Social Security Proof" at bounding box center [968, 510] width 10 height 10
checkbox input "true"
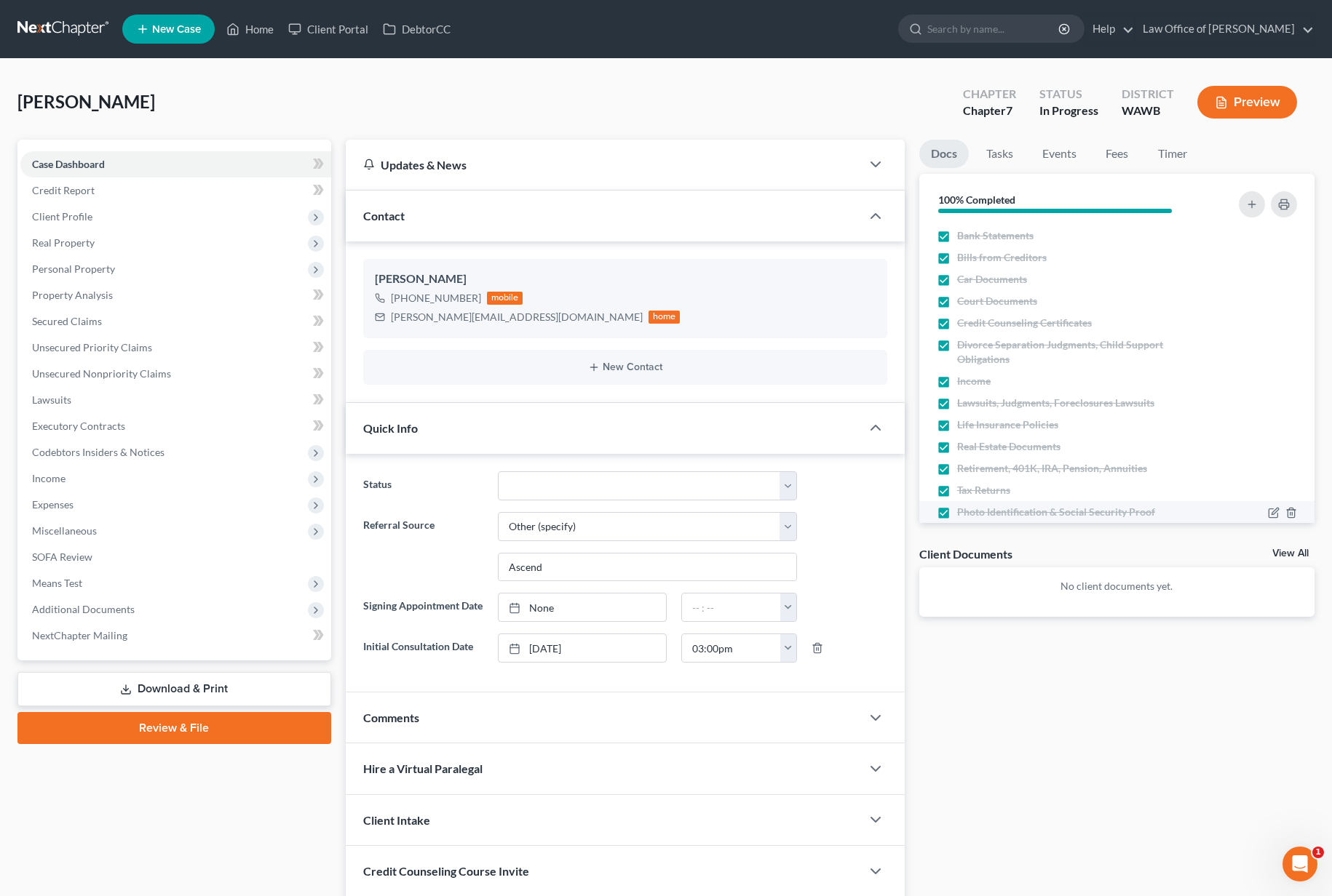
scroll to position [23, 0]
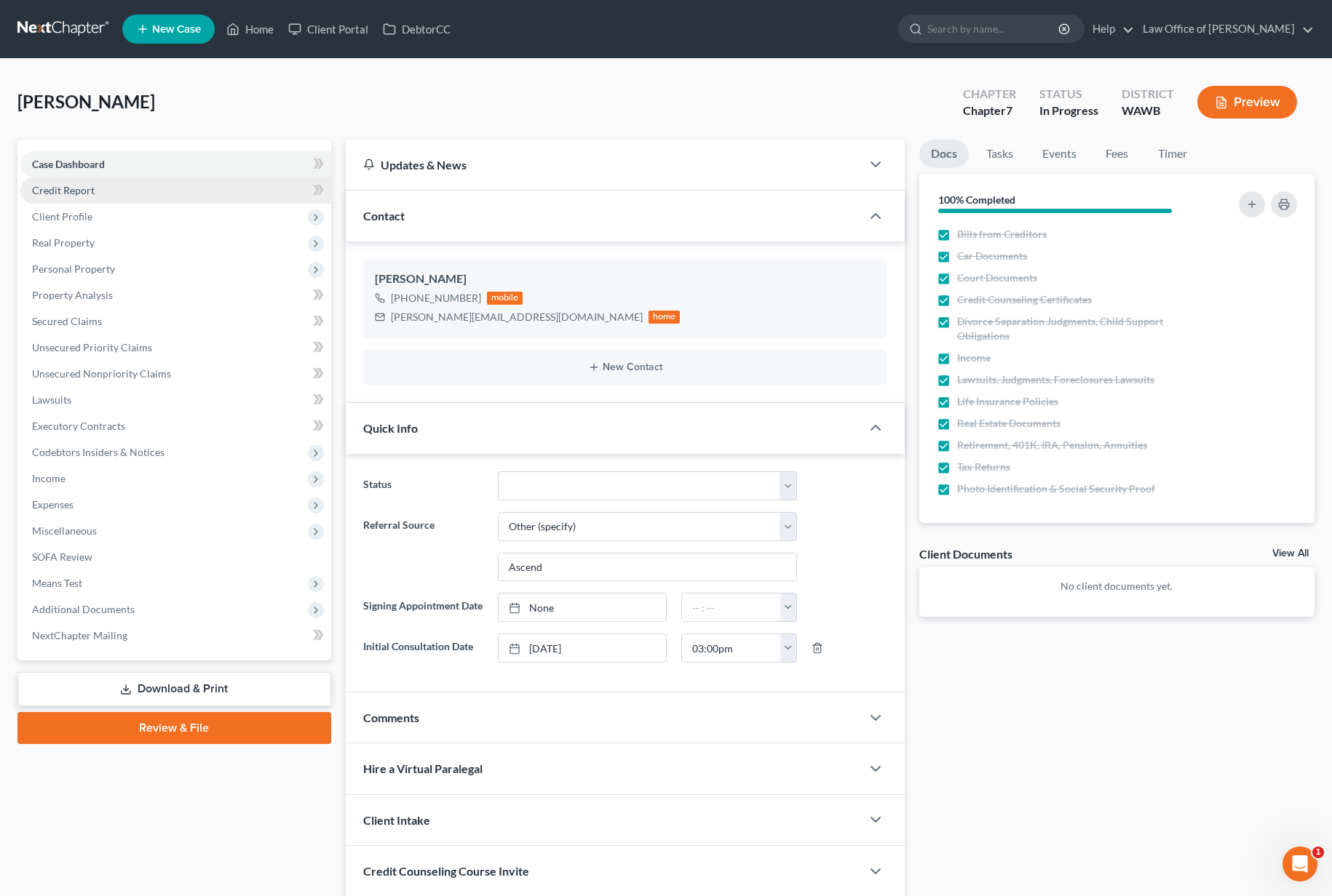
click at [204, 198] on link "Credit Report" at bounding box center [176, 190] width 311 height 26
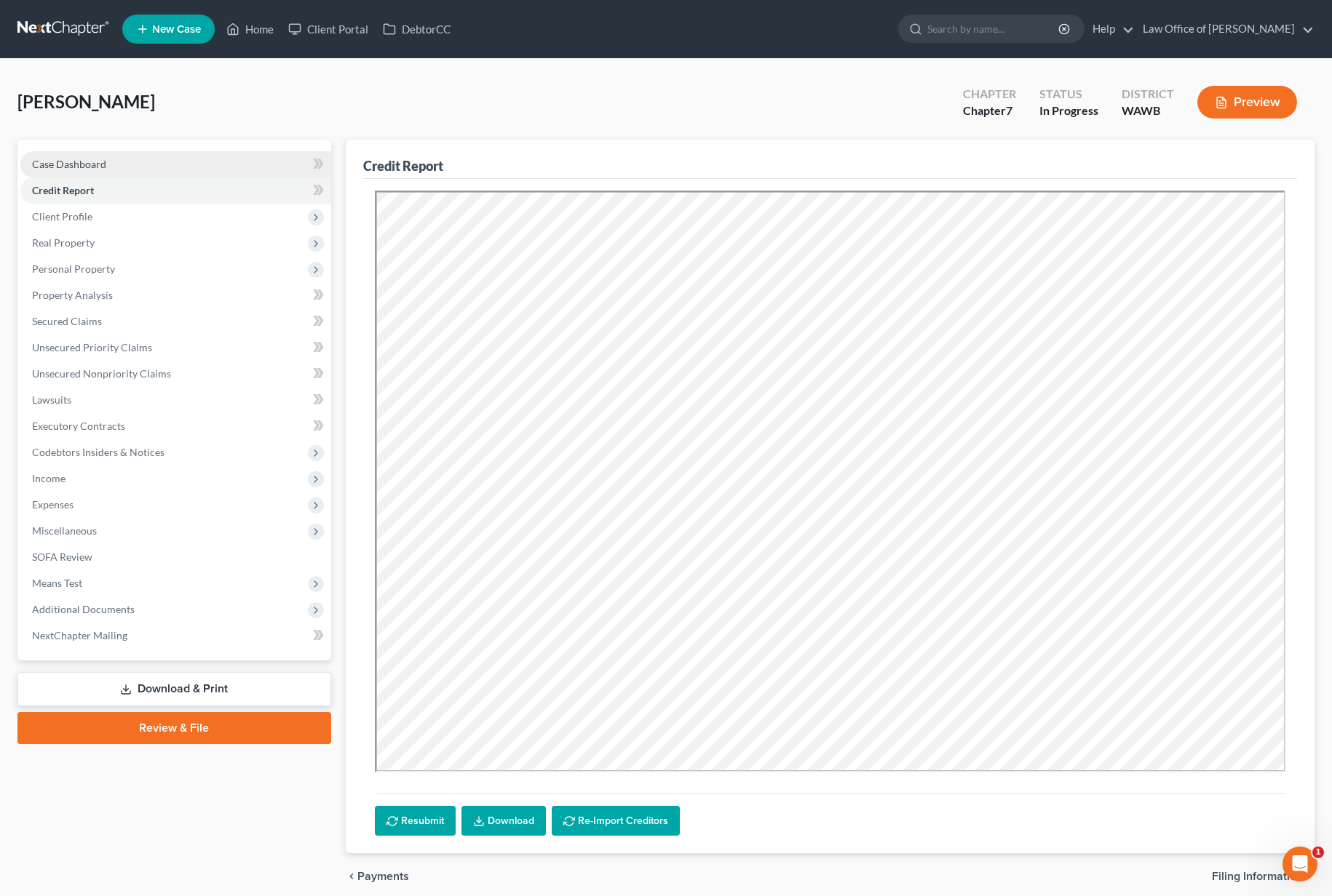
click at [177, 169] on link "Case Dashboard" at bounding box center [176, 164] width 311 height 26
select select "6"
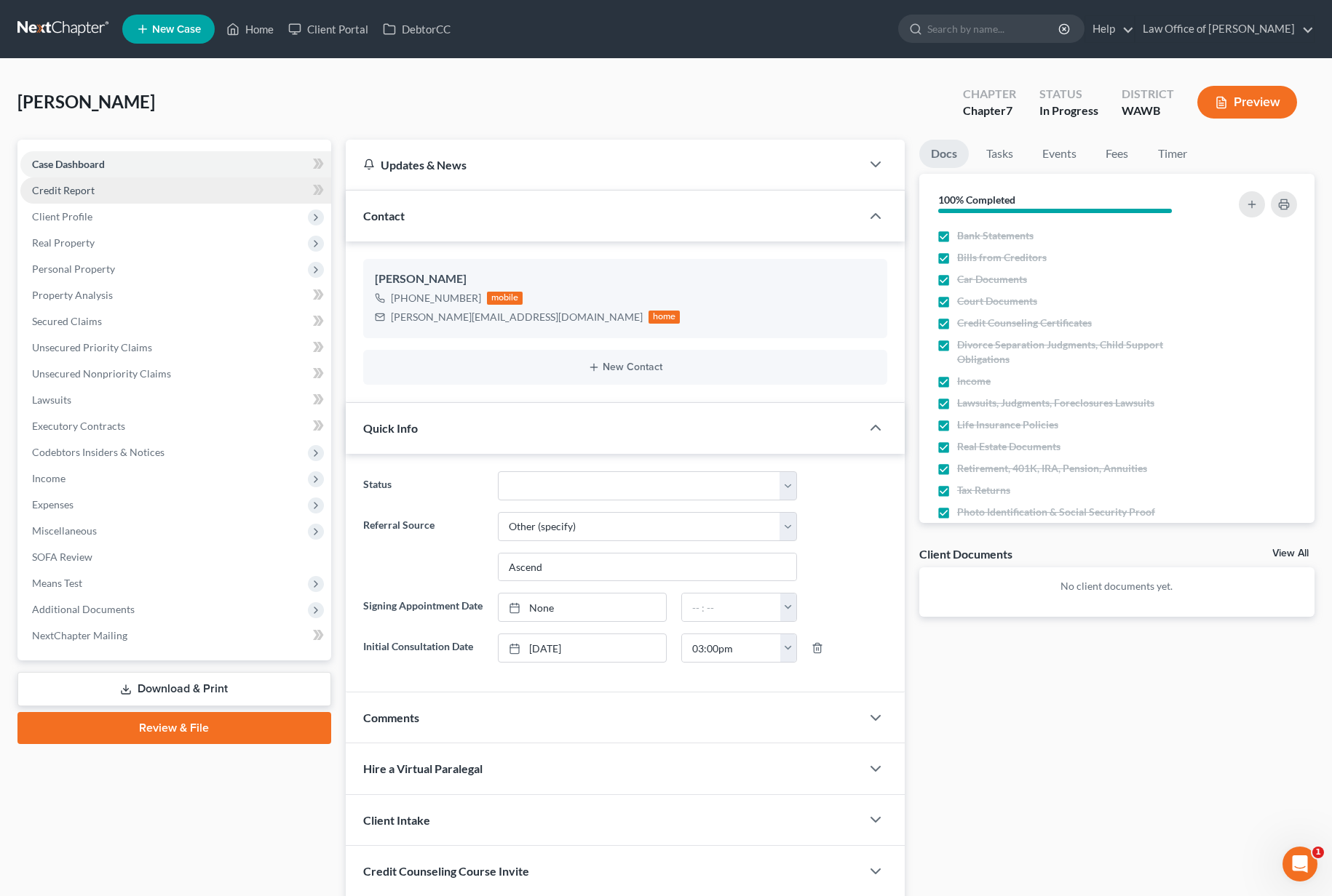
click at [161, 195] on link "Credit Report" at bounding box center [176, 190] width 311 height 26
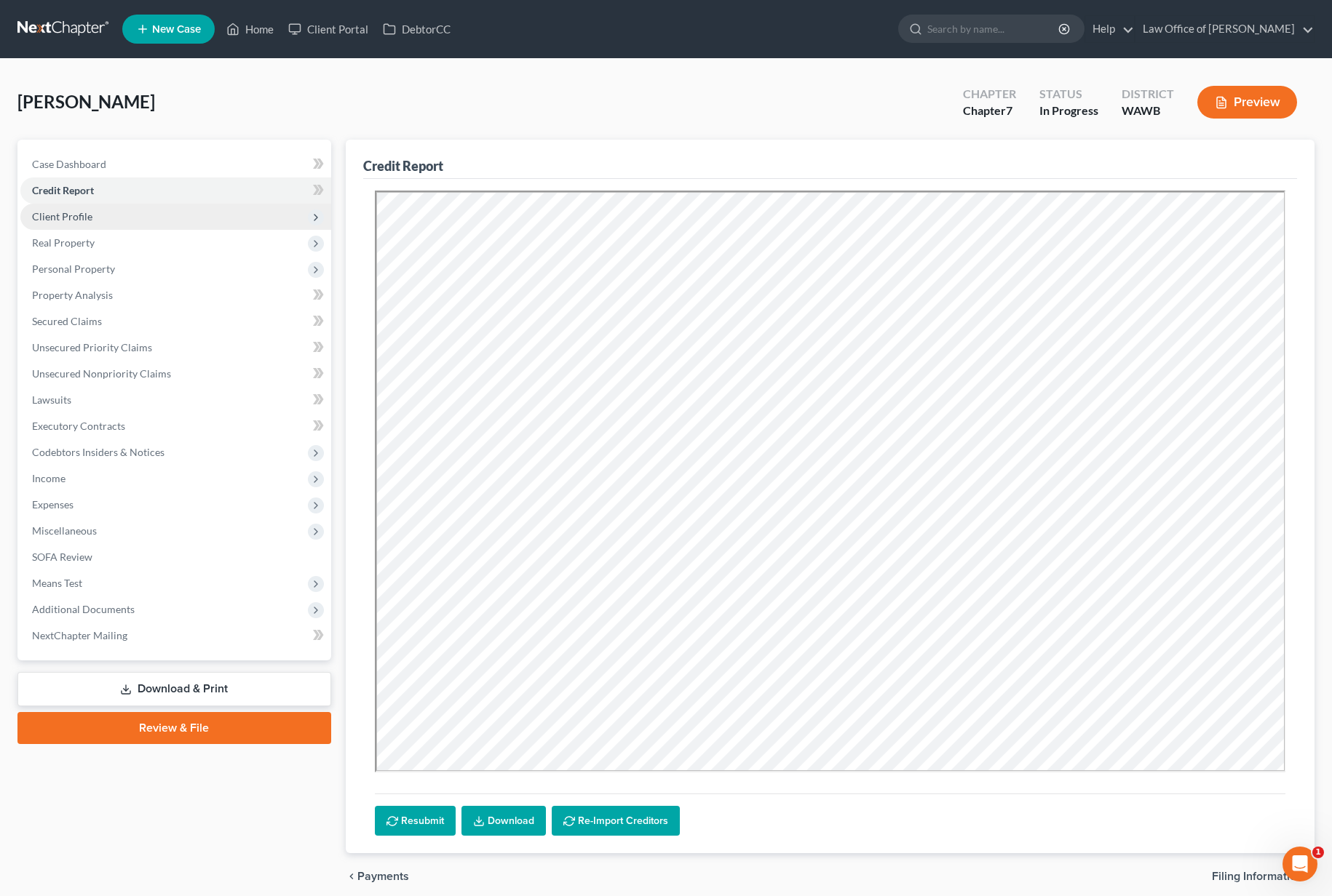
click at [120, 217] on span "Client Profile" at bounding box center [176, 216] width 311 height 26
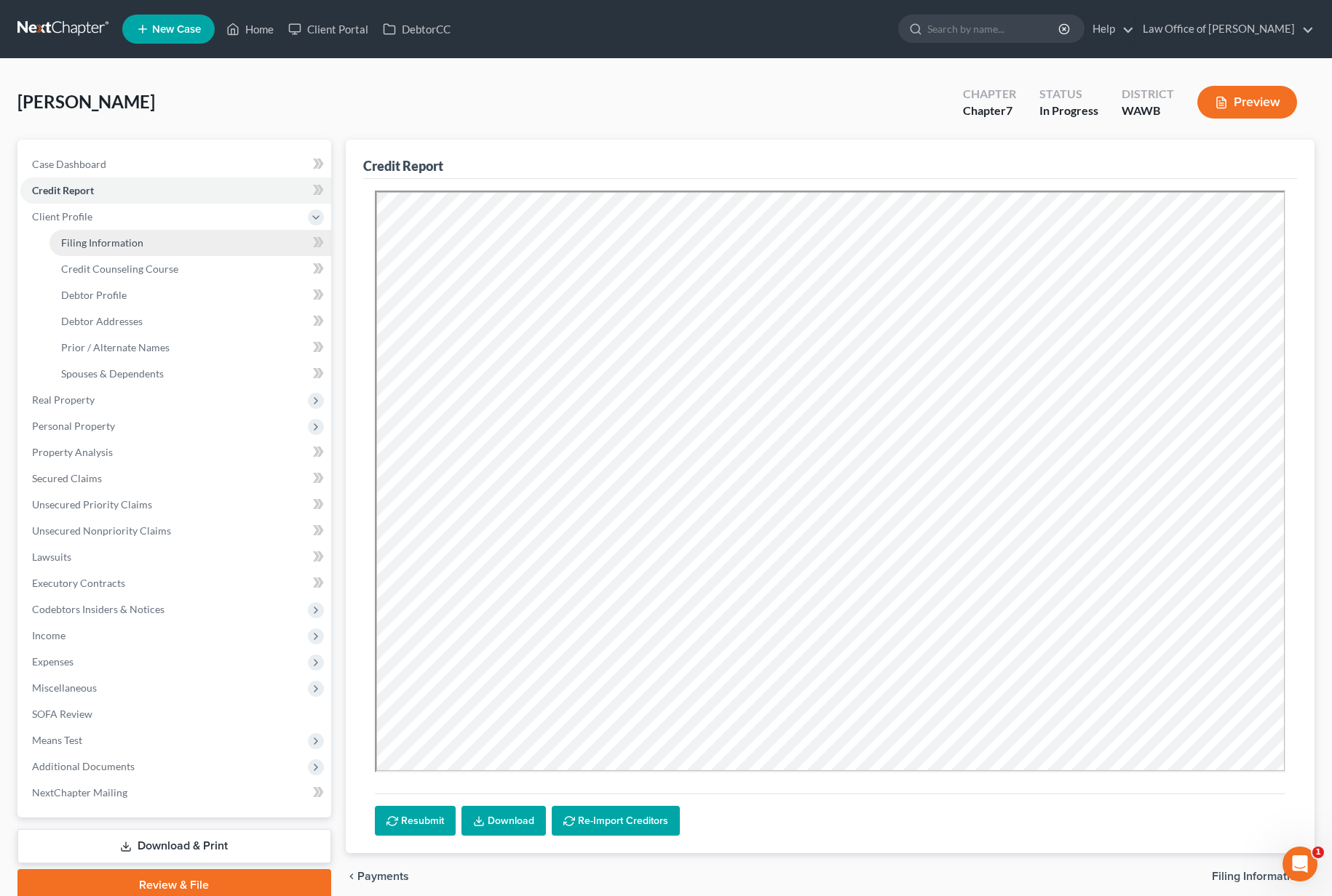
click at [163, 251] on link "Filing Information" at bounding box center [191, 243] width 282 height 26
select select "1"
select select "0"
select select "87"
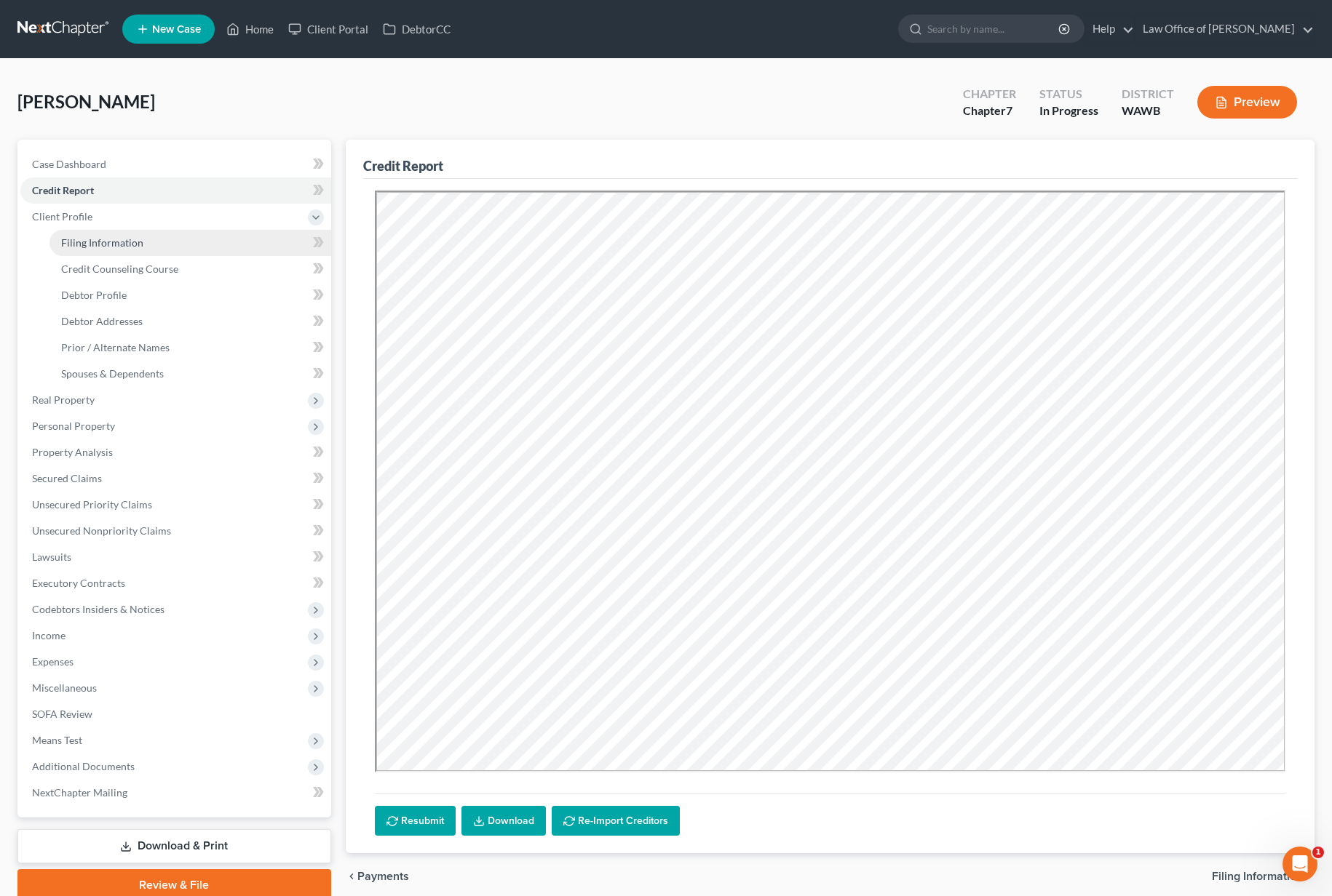
select select "0"
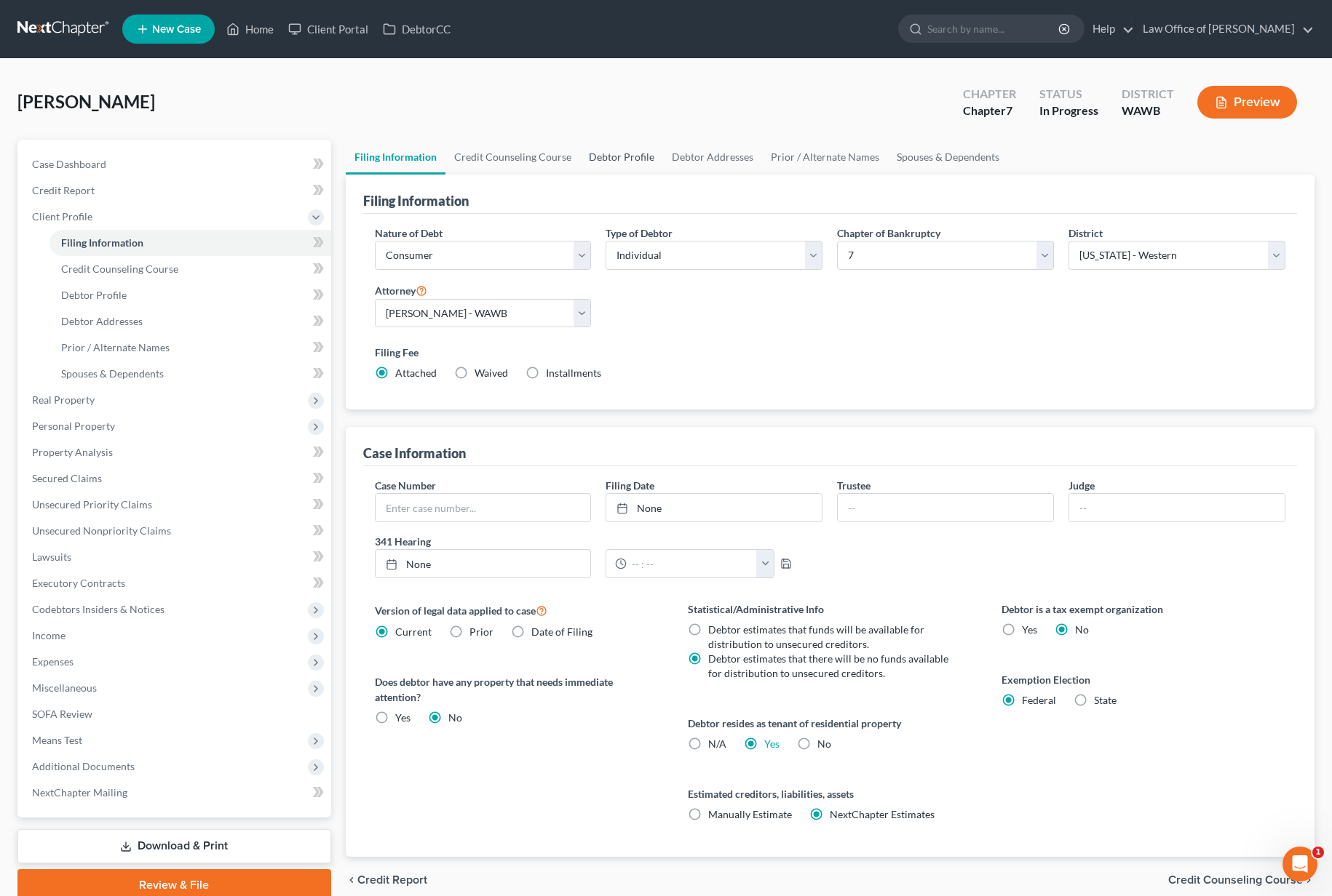
click at [618, 153] on link "Debtor Profile" at bounding box center [621, 157] width 83 height 35
select select "3"
select select "0"
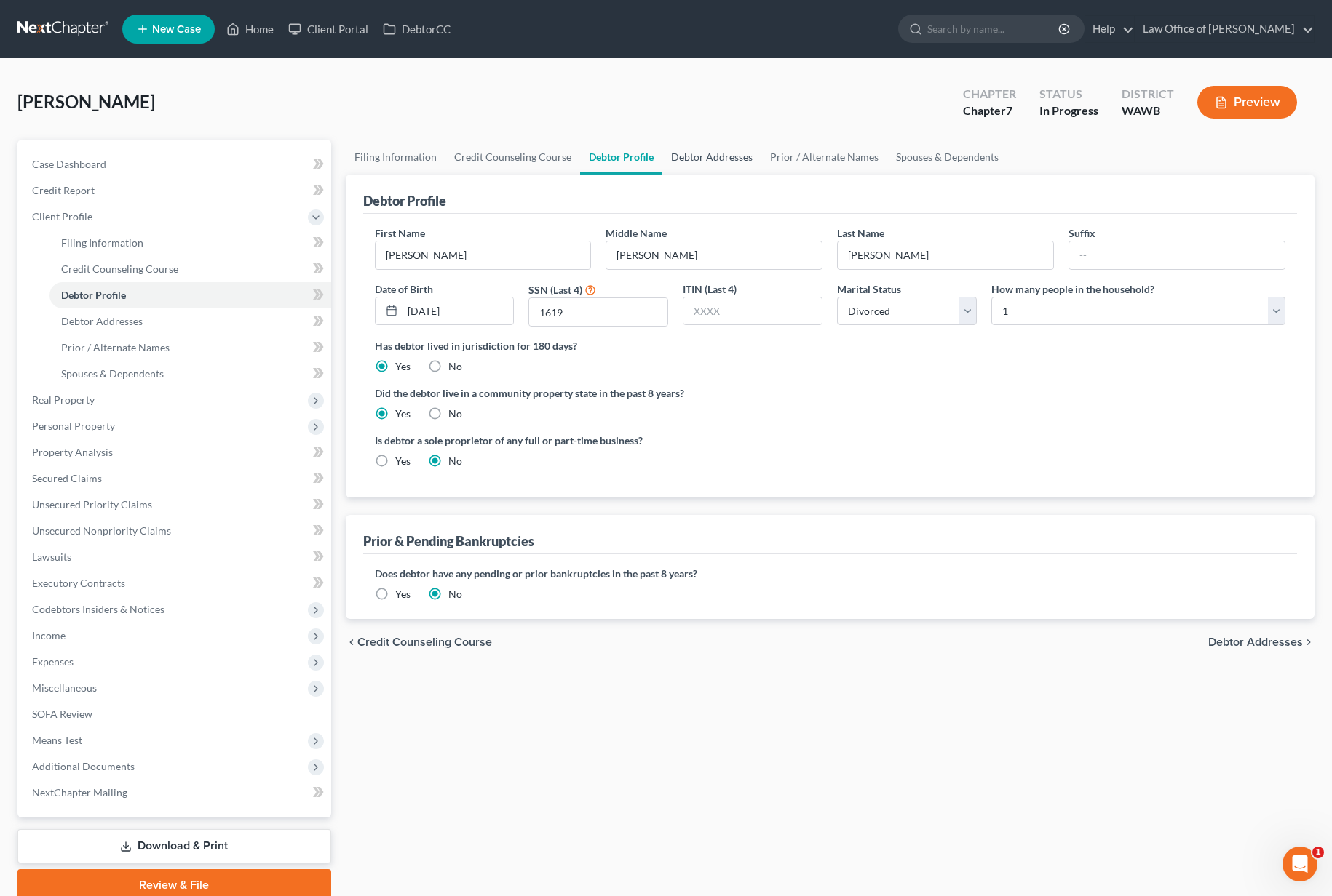
click at [717, 158] on link "Debtor Addresses" at bounding box center [712, 157] width 99 height 35
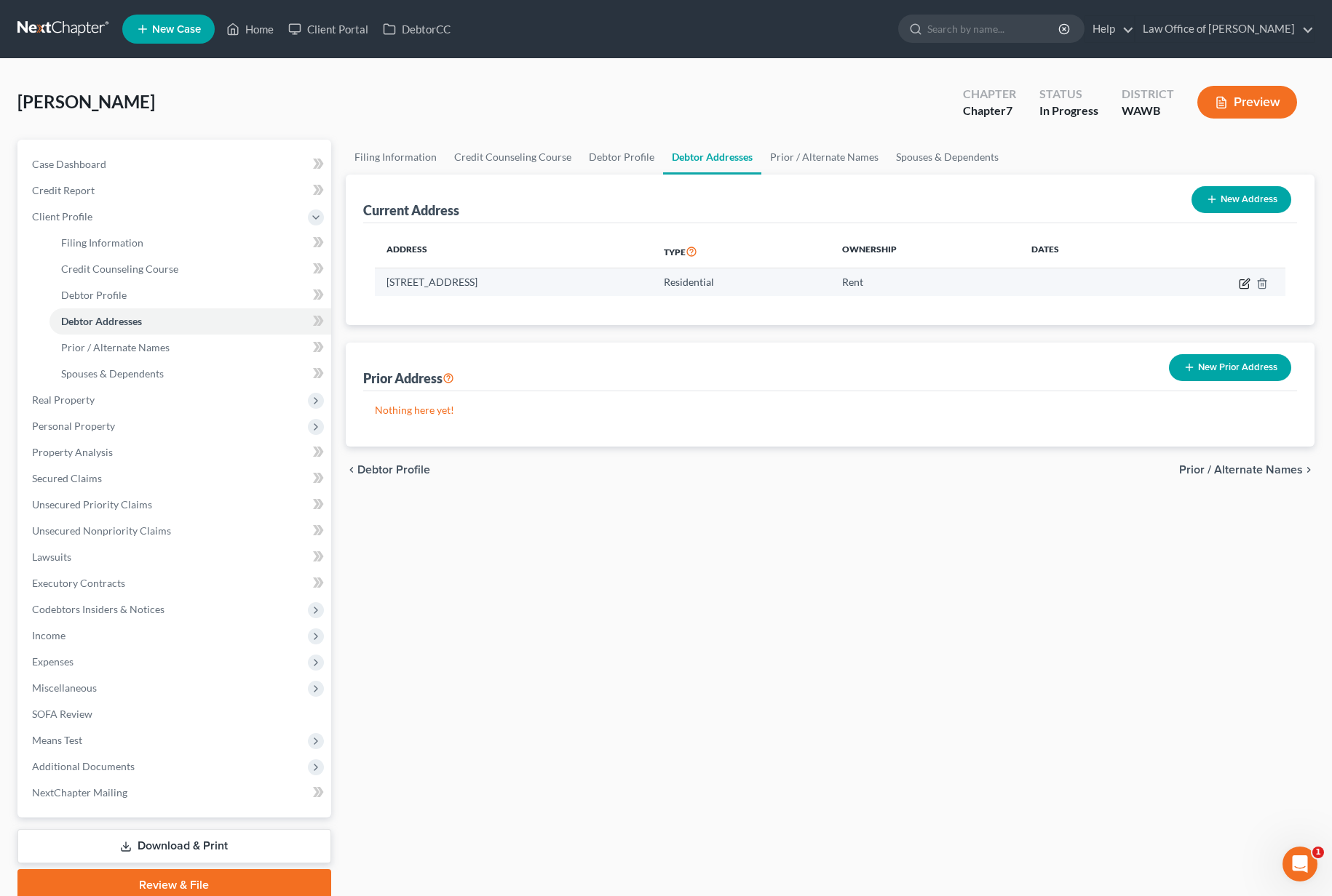
click at [1244, 286] on icon "button" at bounding box center [1245, 284] width 12 height 12
select select "50"
select select "0"
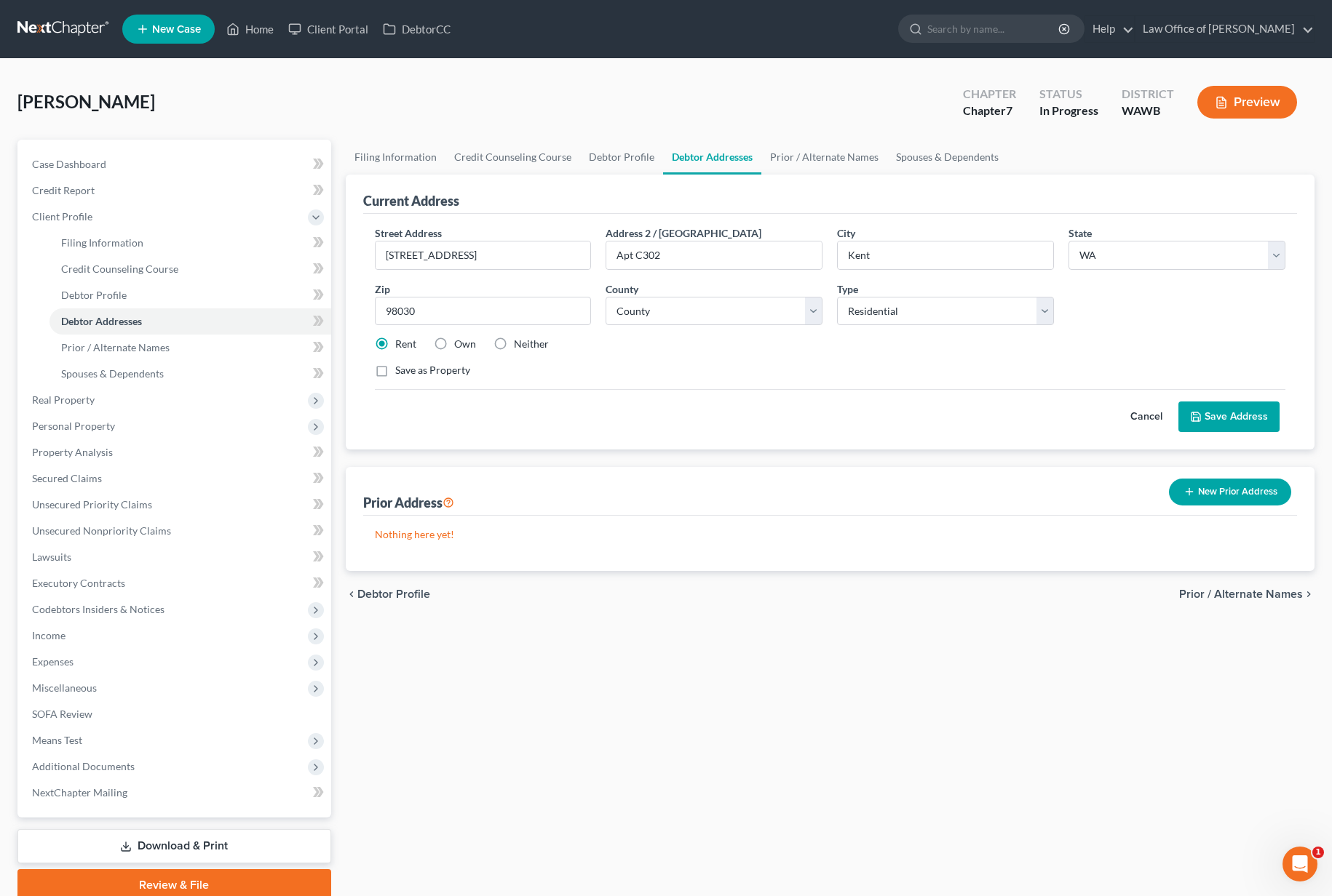
click at [1245, 423] on button "Save Address" at bounding box center [1228, 417] width 101 height 30
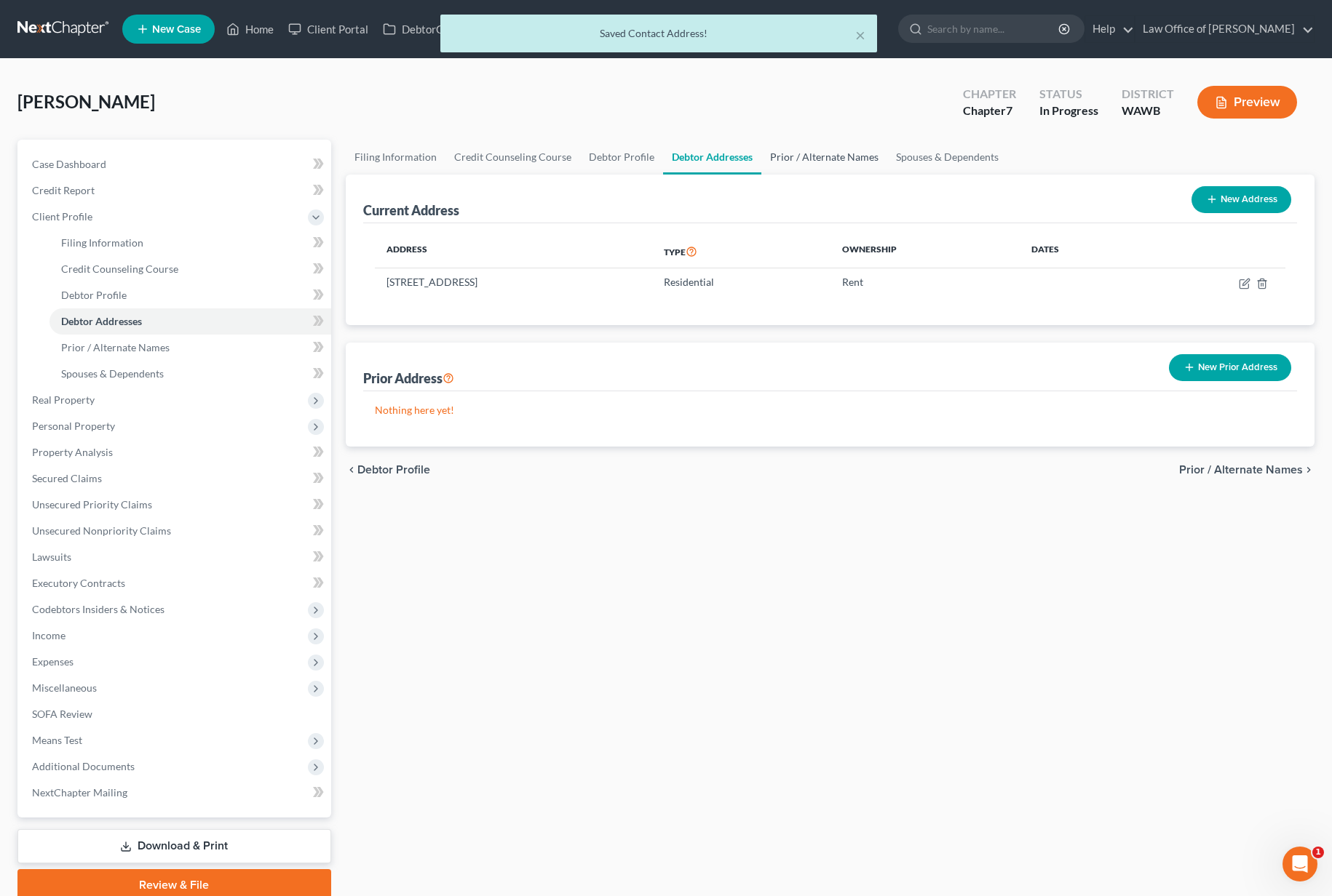
click at [791, 157] on link "Prior / Alternate Names" at bounding box center [824, 157] width 126 height 35
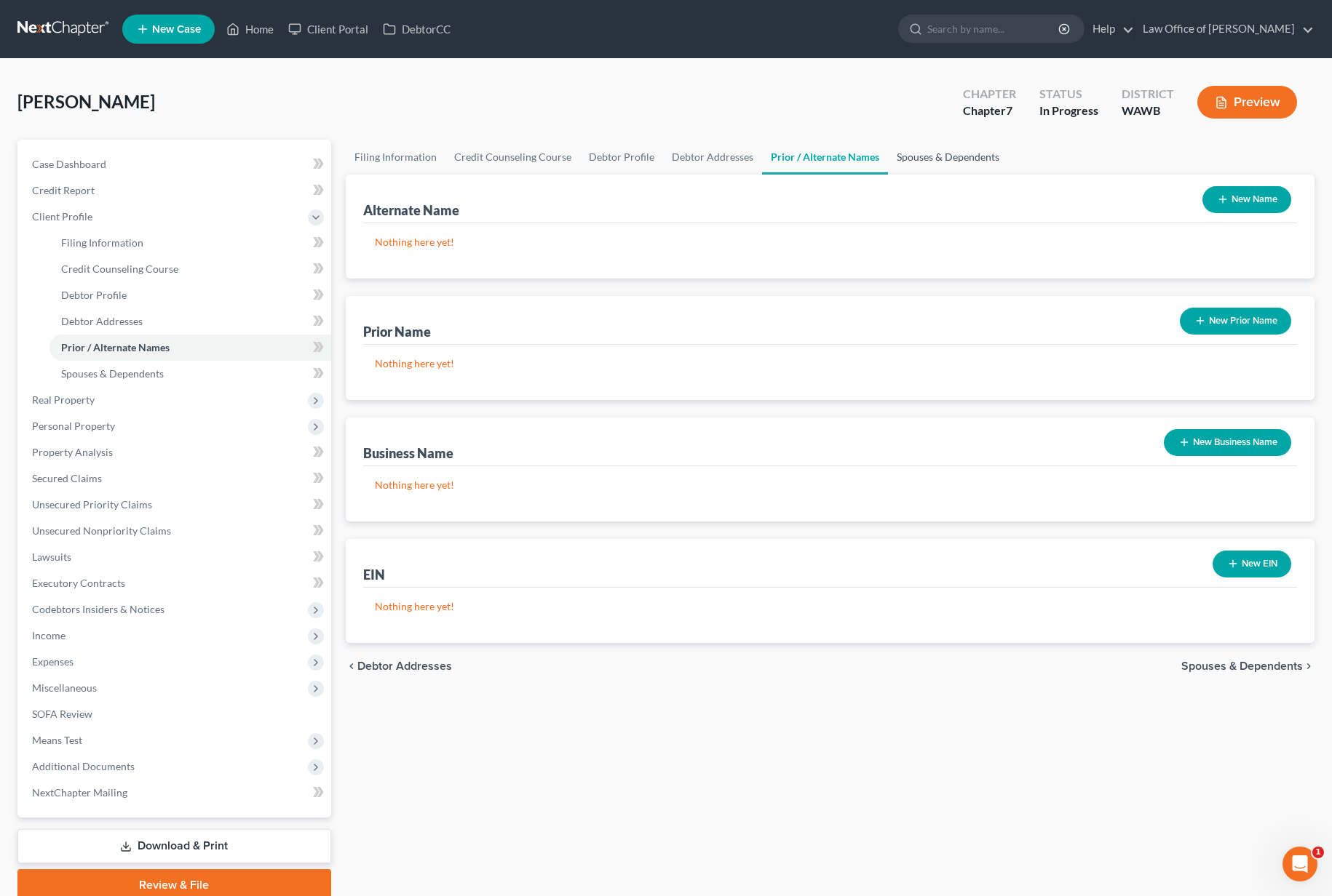
click at [954, 162] on link "Spouses & Dependents" at bounding box center [947, 157] width 120 height 35
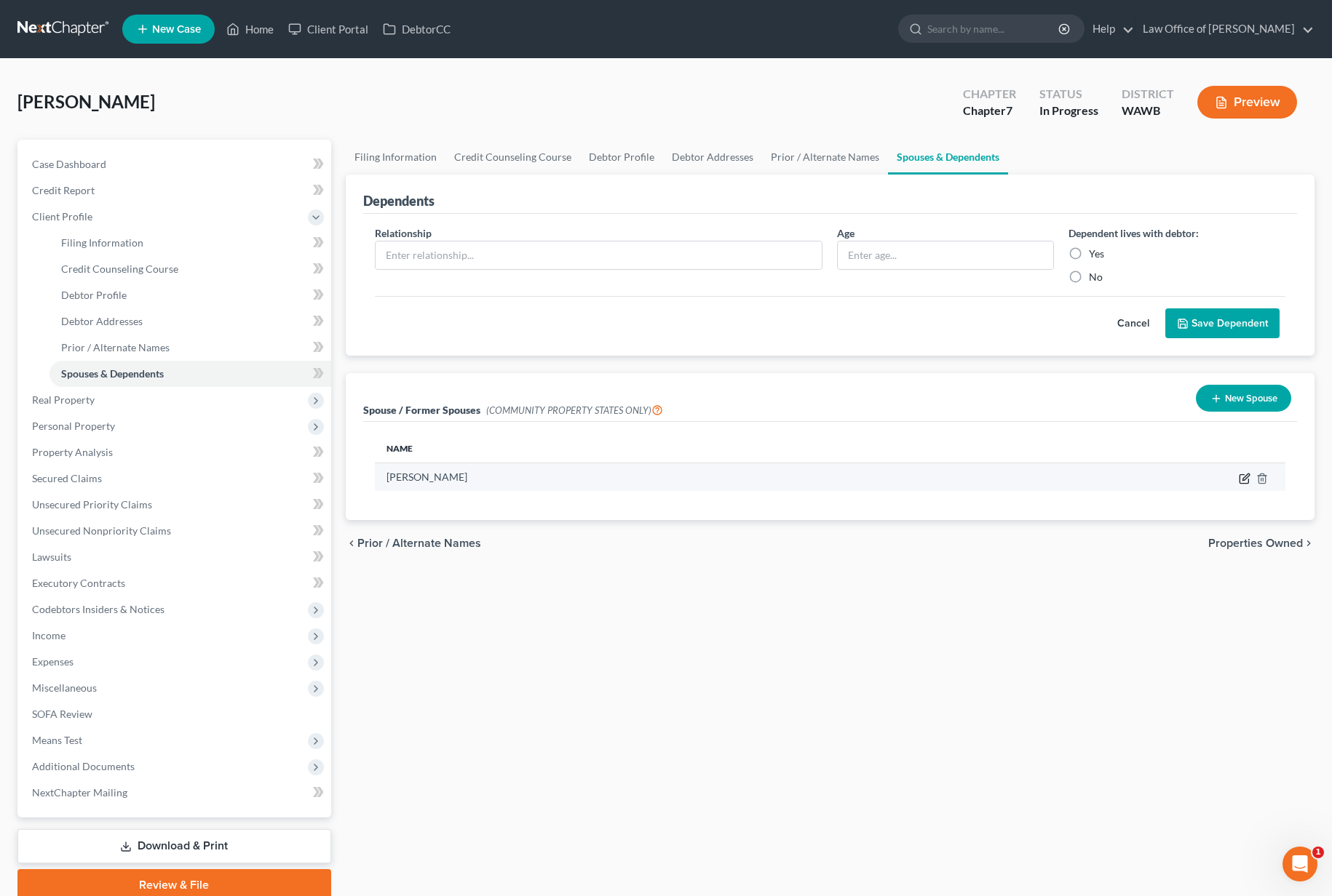
click at [1239, 475] on icon "button" at bounding box center [1245, 478] width 12 height 12
select select "9"
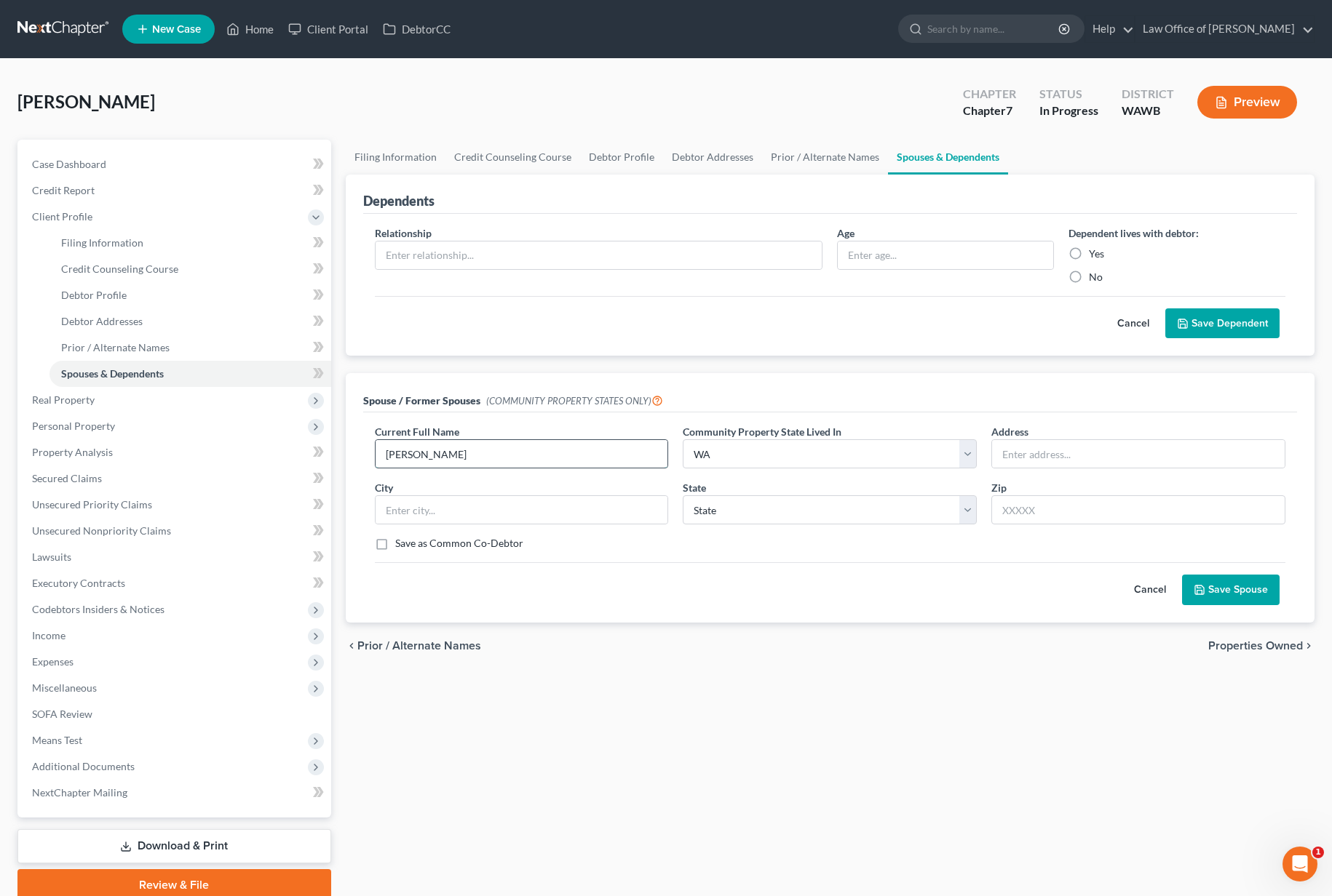
click at [529, 456] on input "[PERSON_NAME]" at bounding box center [522, 454] width 293 height 27
type input "[PERSON_NAME] (Former Spouse)"
click at [1237, 590] on button "Save Spouse" at bounding box center [1231, 590] width 98 height 30
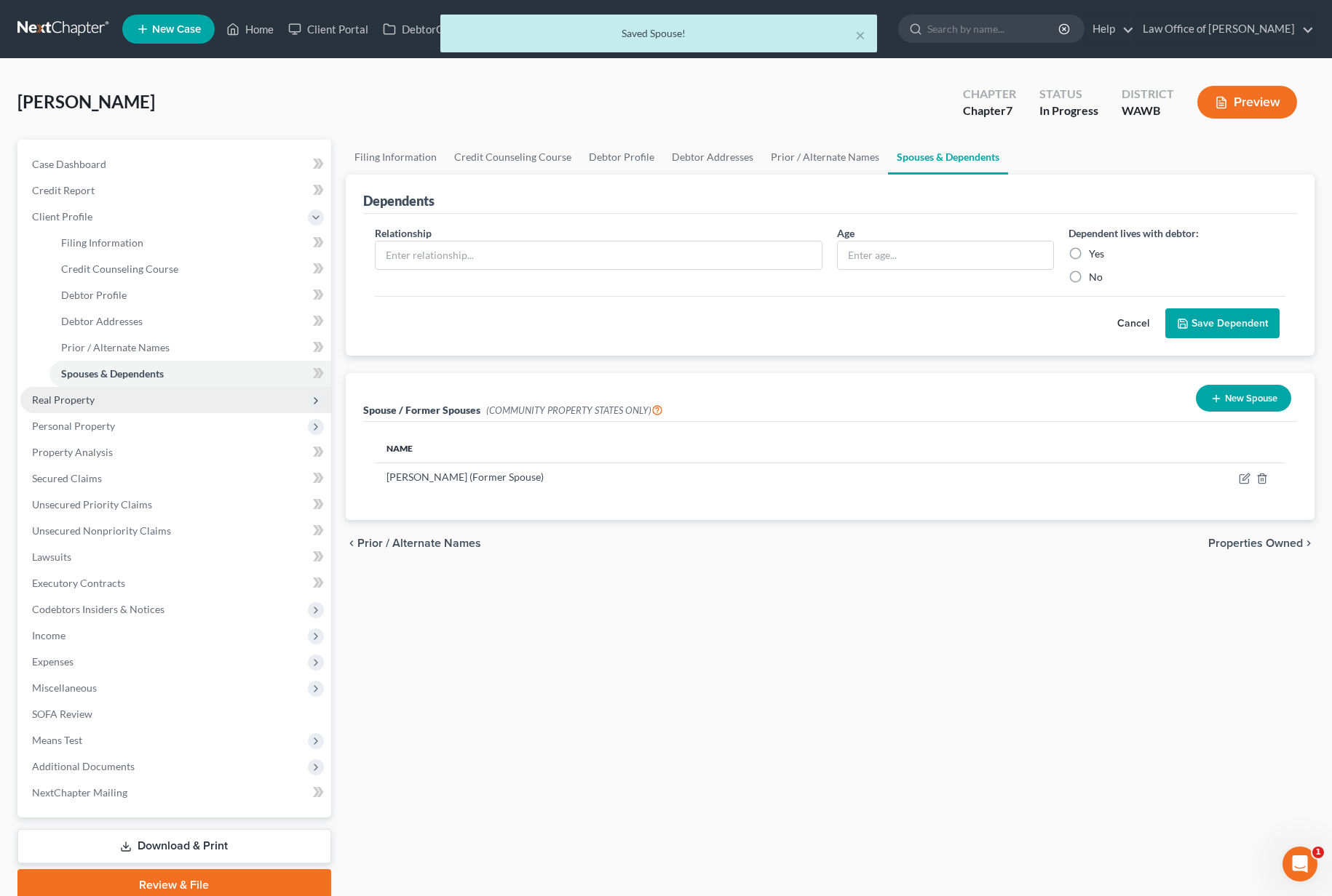
click at [169, 396] on span "Real Property" at bounding box center [176, 400] width 311 height 26
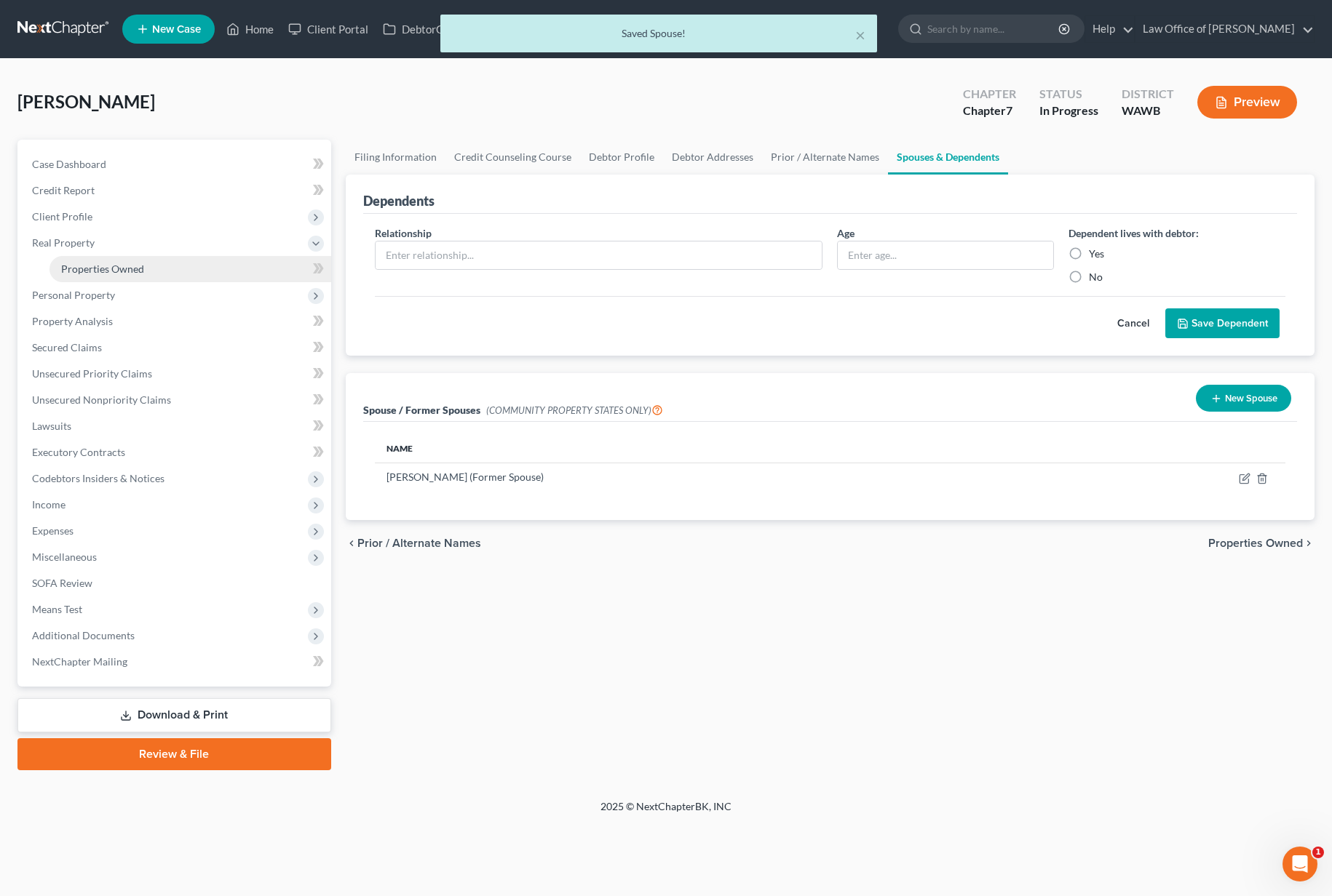
click at [171, 270] on link "Properties Owned" at bounding box center [191, 269] width 282 height 26
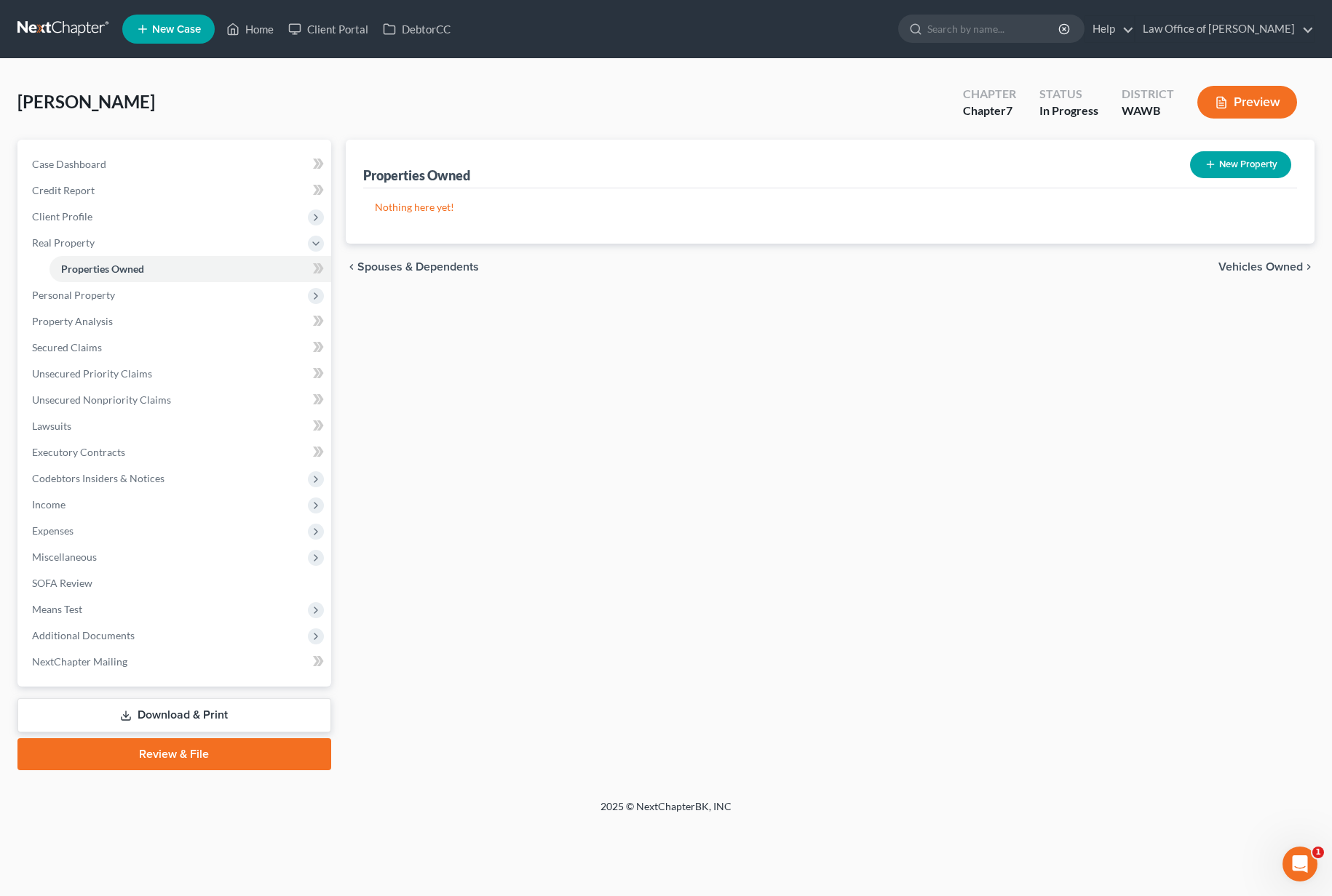
click at [1261, 262] on span "Vehicles Owned" at bounding box center [1261, 267] width 84 height 12
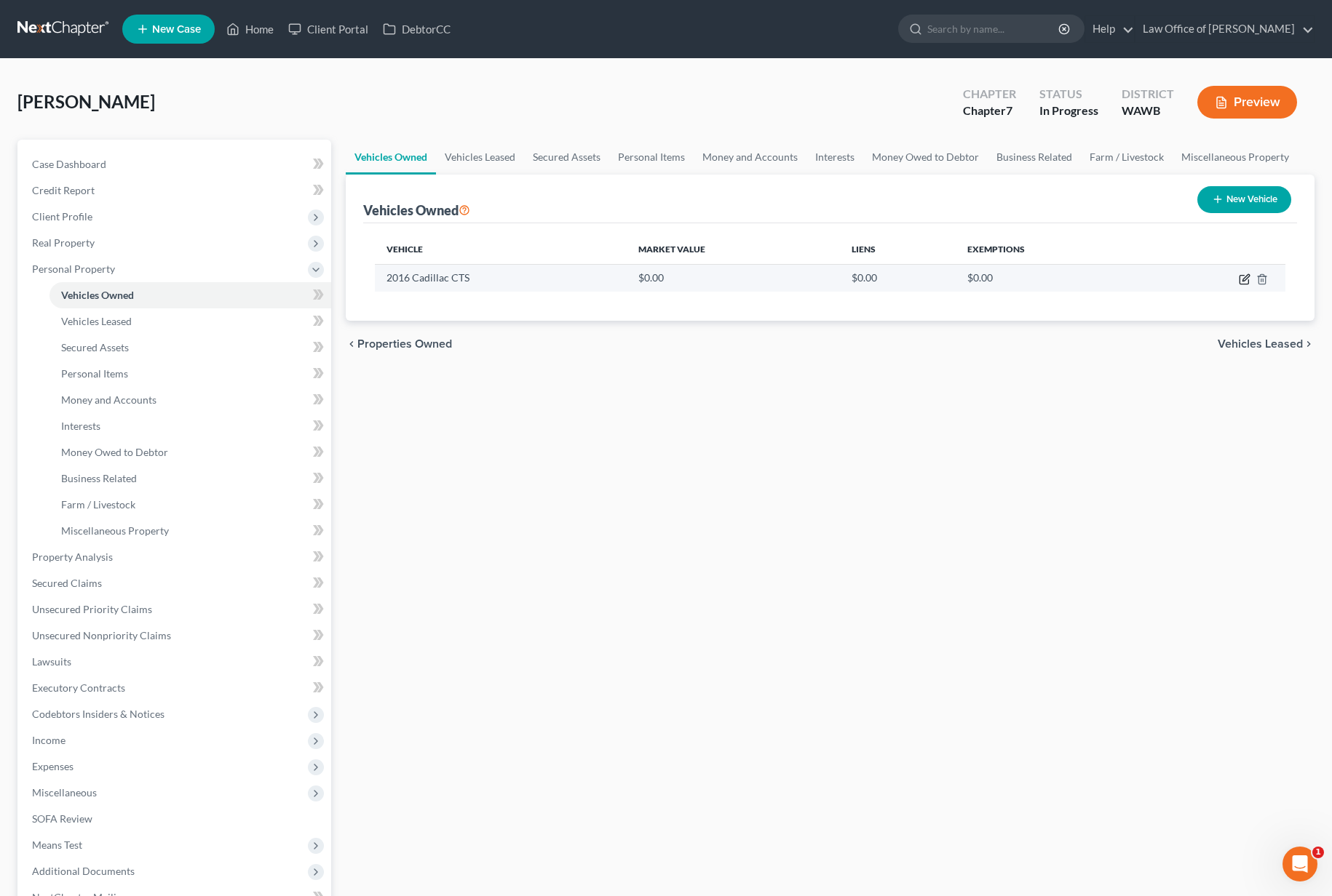
click at [1243, 280] on icon "button" at bounding box center [1246, 277] width 7 height 7
select select "0"
select select "10"
select select "0"
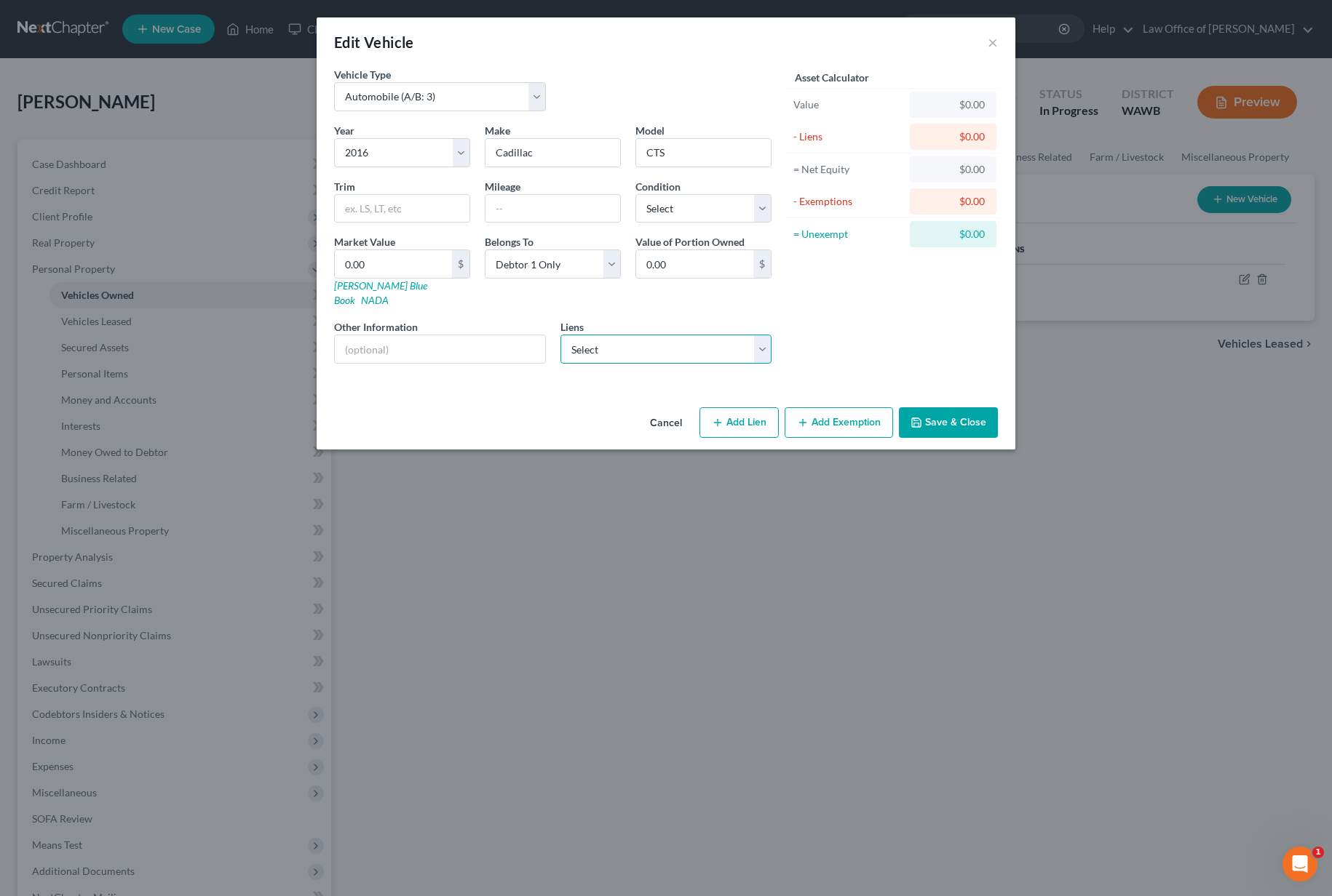
click at [579, 336] on select "Select Soundcu - $5,726.00 Boeing Employees Cu - $0.00" at bounding box center [666, 349] width 211 height 29
select select "0"
select select
select select "50"
select select "0"
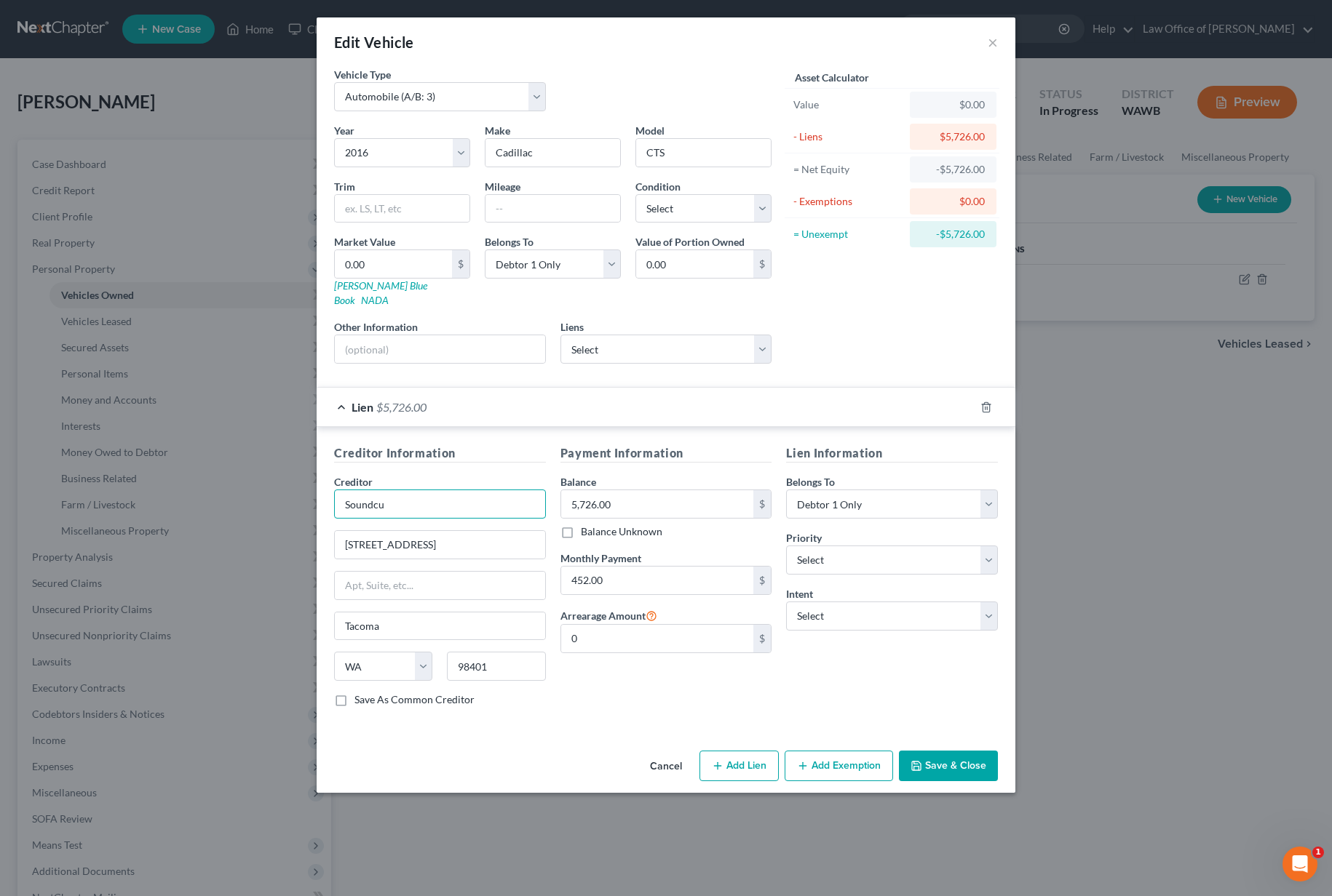
click at [442, 491] on input "Soundcu" at bounding box center [439, 505] width 211 height 29
click at [872, 546] on select "Select 1st 2nd 3rd 4th 5th 6th 7th 8th 9th 10th 11th 12th 13th 14th 15th 16th 1…" at bounding box center [892, 560] width 211 height 29
type input "Sound Credit Union"
click at [866, 555] on select "Select 1st 2nd 3rd 4th 5th 6th 7th 8th 9th 10th 11th 12th 13th 14th 15th 16th 1…" at bounding box center [892, 560] width 211 height 29
select select "0"
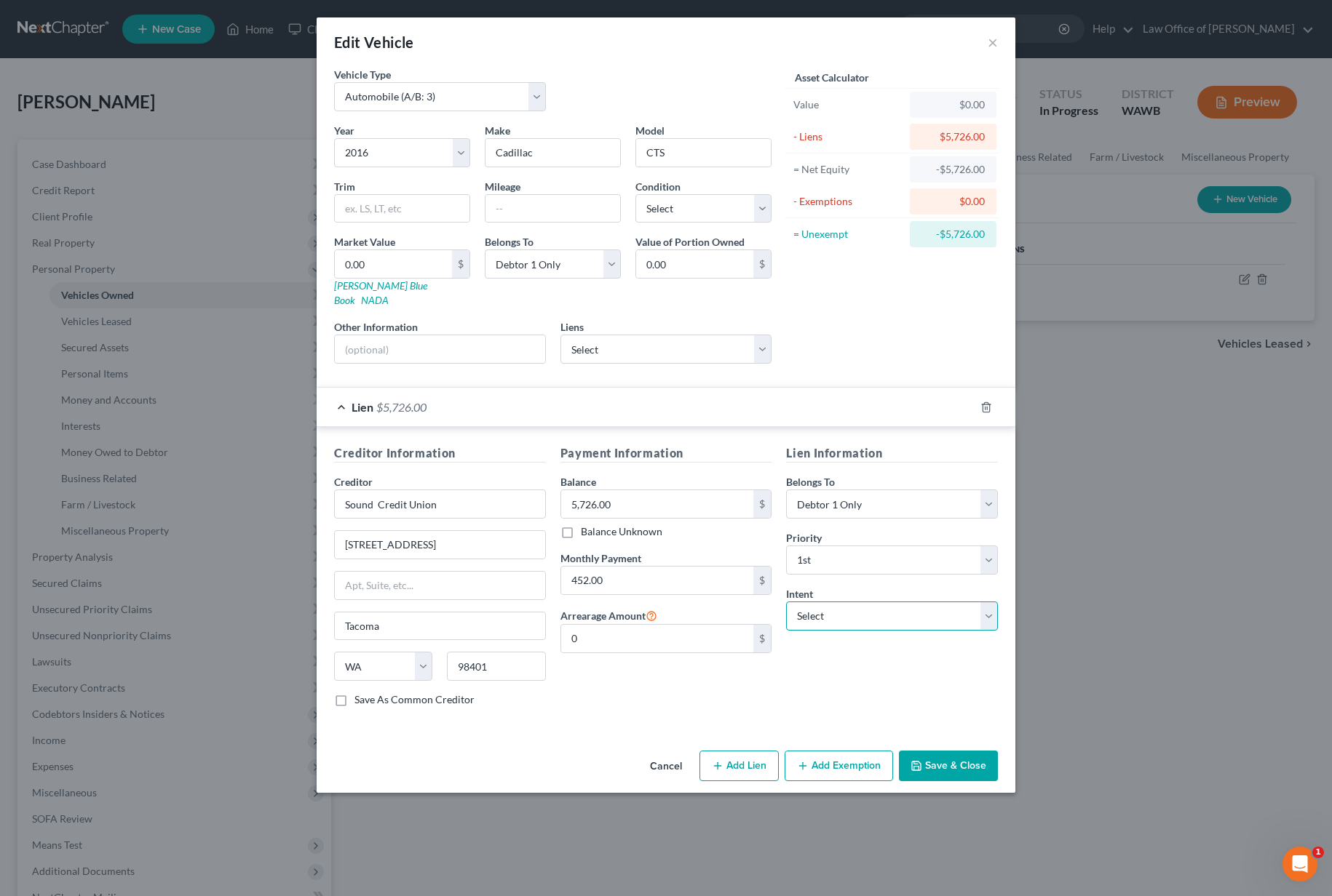
click at [856, 602] on select "Select Surrender Redeem Reaffirm Avoid Other" at bounding box center [892, 616] width 211 height 29
select select "2"
click at [935, 756] on button "Save & Close" at bounding box center [948, 766] width 99 height 30
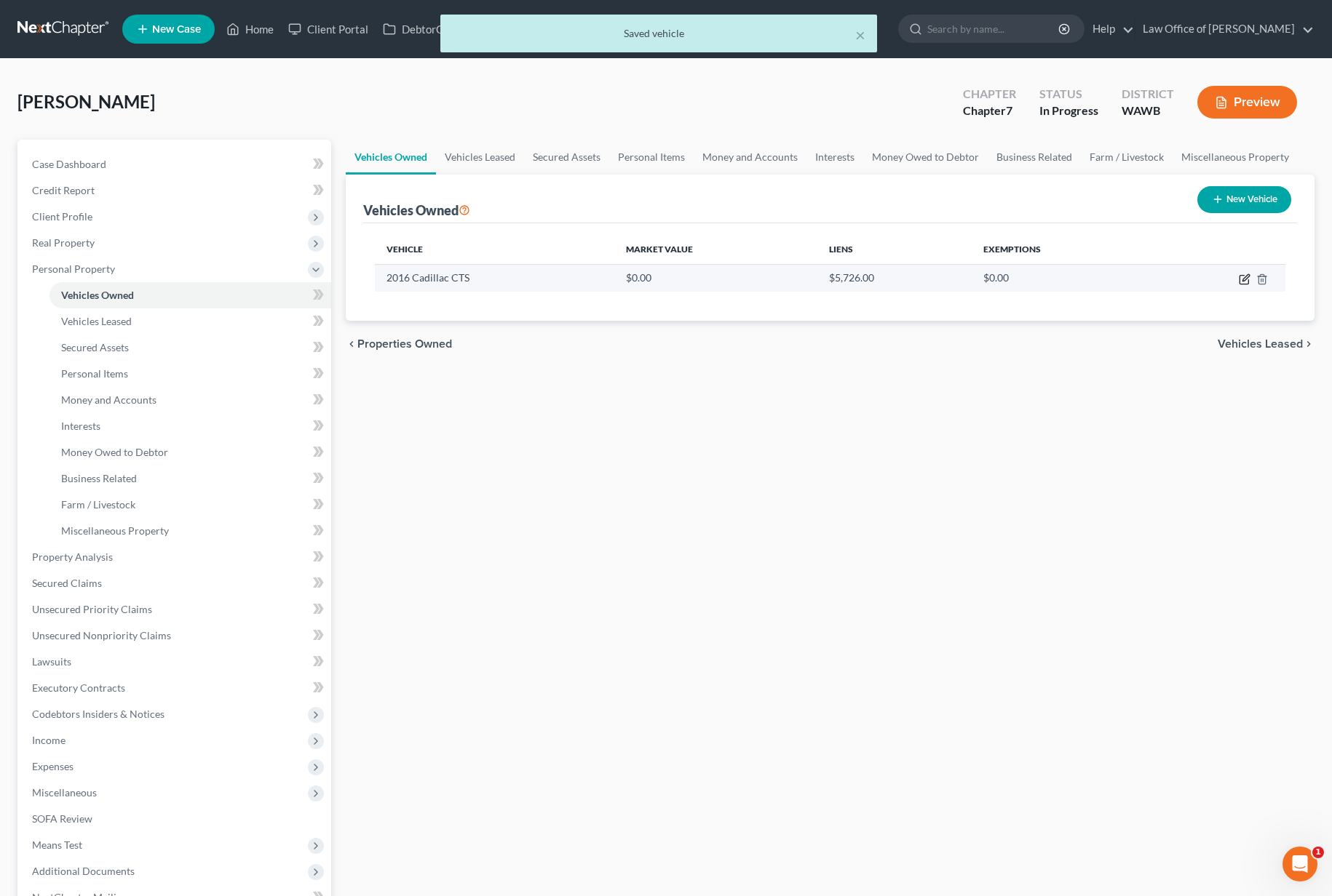
click at [1240, 280] on icon "button" at bounding box center [1244, 280] width 9 height 9
select select "0"
select select "10"
select select "0"
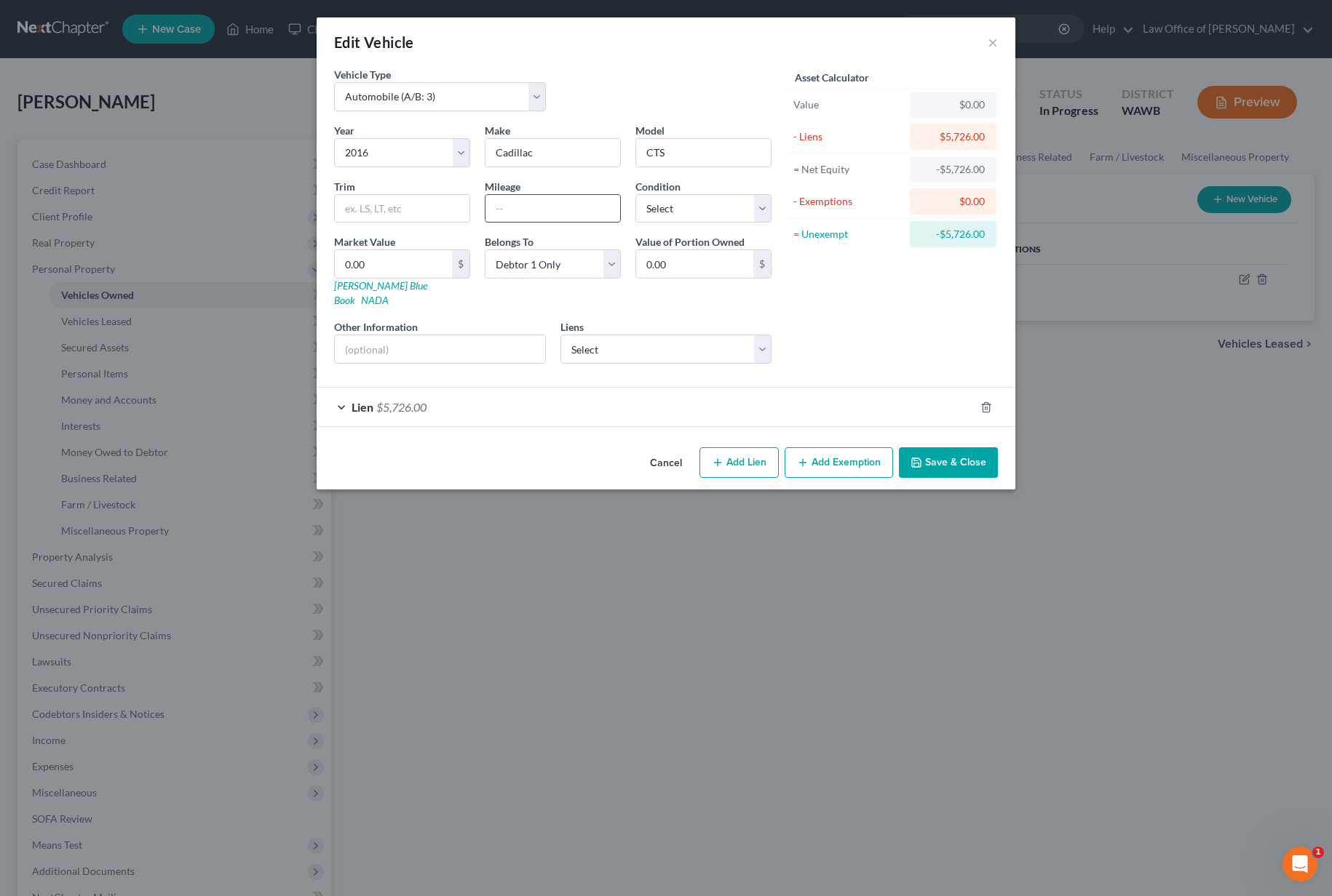
click at [570, 209] on input "text" at bounding box center [553, 208] width 135 height 27
type input "108,000"
click at [658, 215] on select "Select Excellent Very Good Good Fair Poor" at bounding box center [703, 209] width 136 height 29
select select "2"
click at [447, 336] on input "text" at bounding box center [439, 349] width 210 height 27
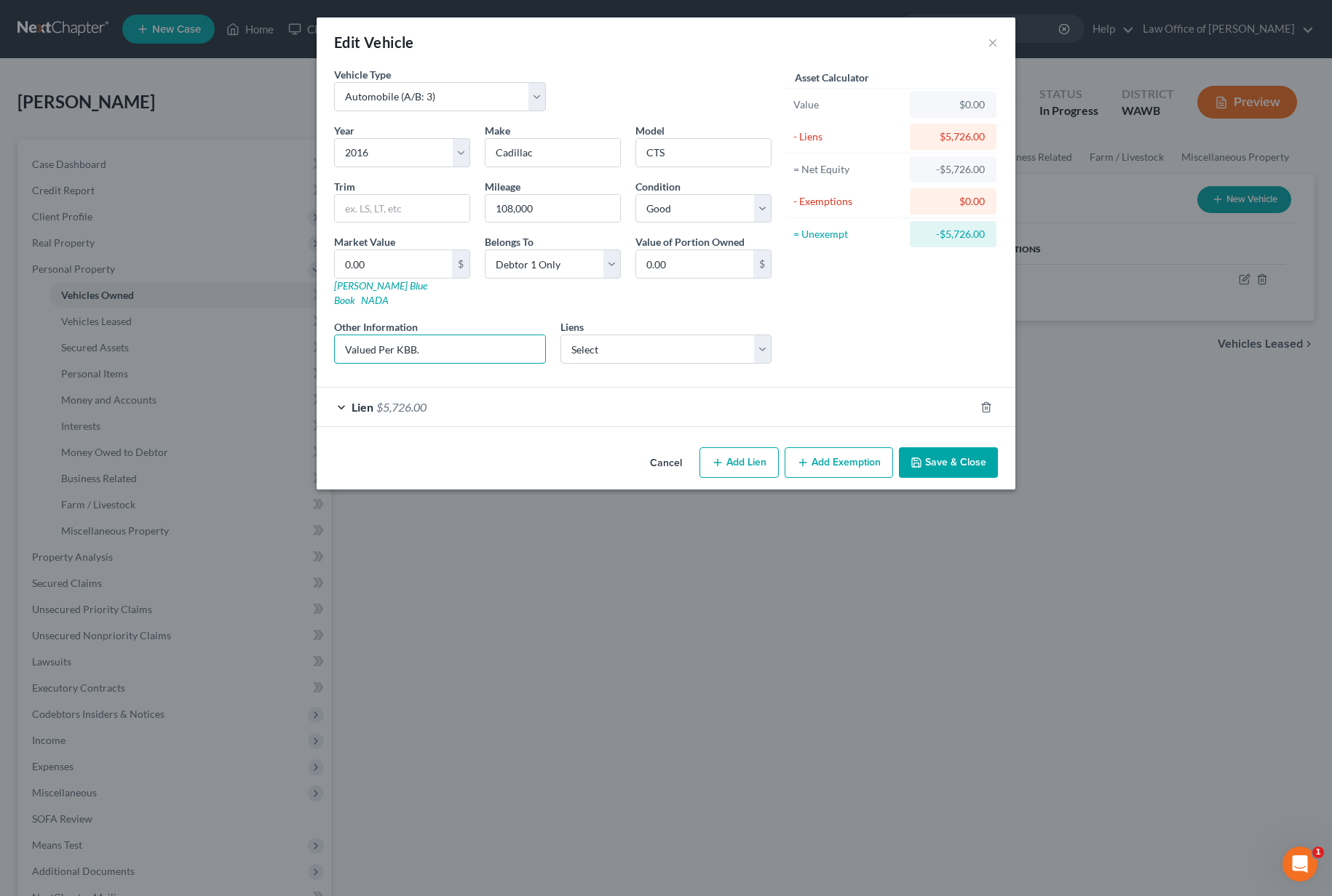
type input "Valued Per KBB."
click at [825, 447] on button "Add Exemption" at bounding box center [839, 462] width 109 height 30
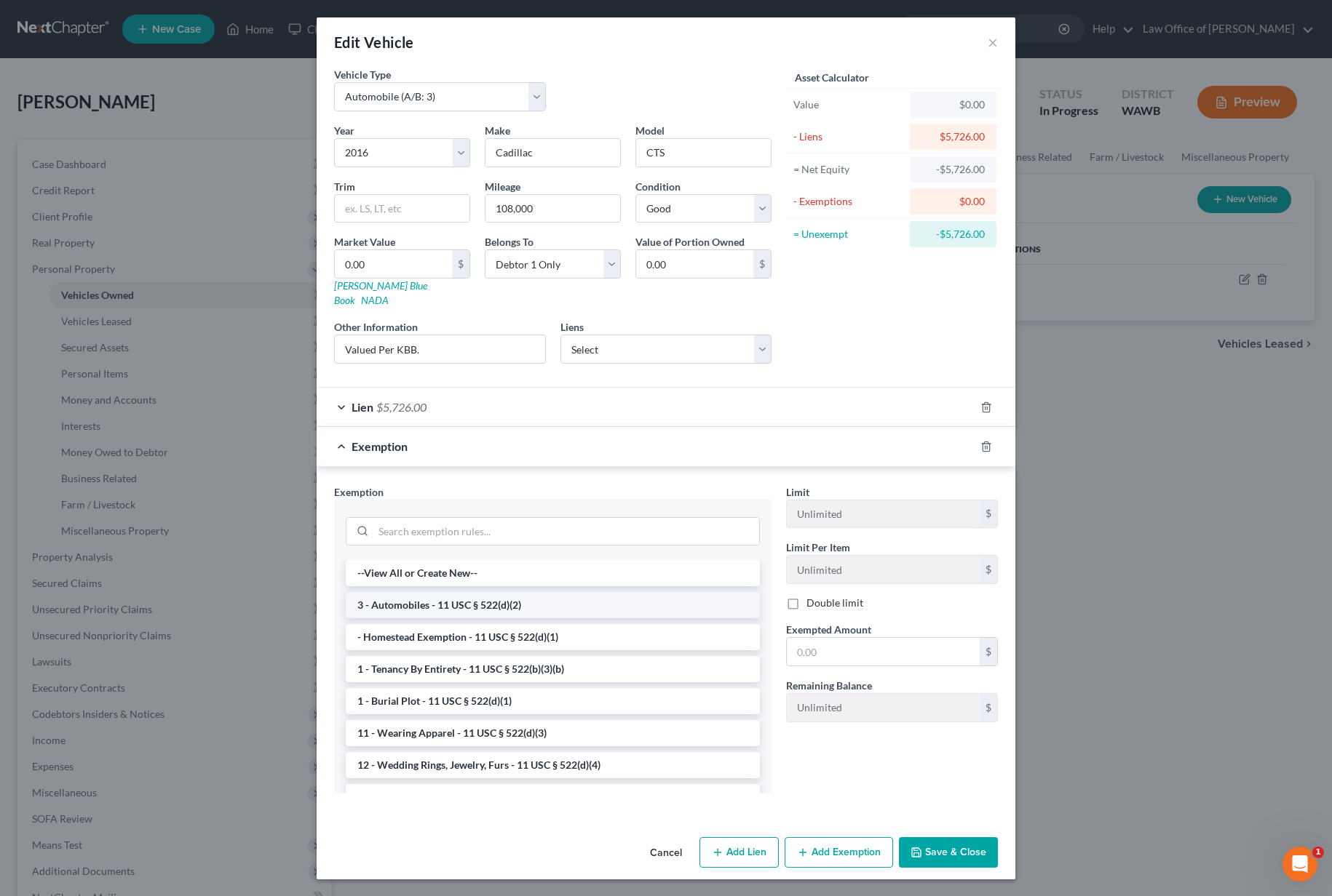
click at [522, 598] on li "3 - Automobiles - 11 USC § 522(d)(2)" at bounding box center [552, 605] width 414 height 26
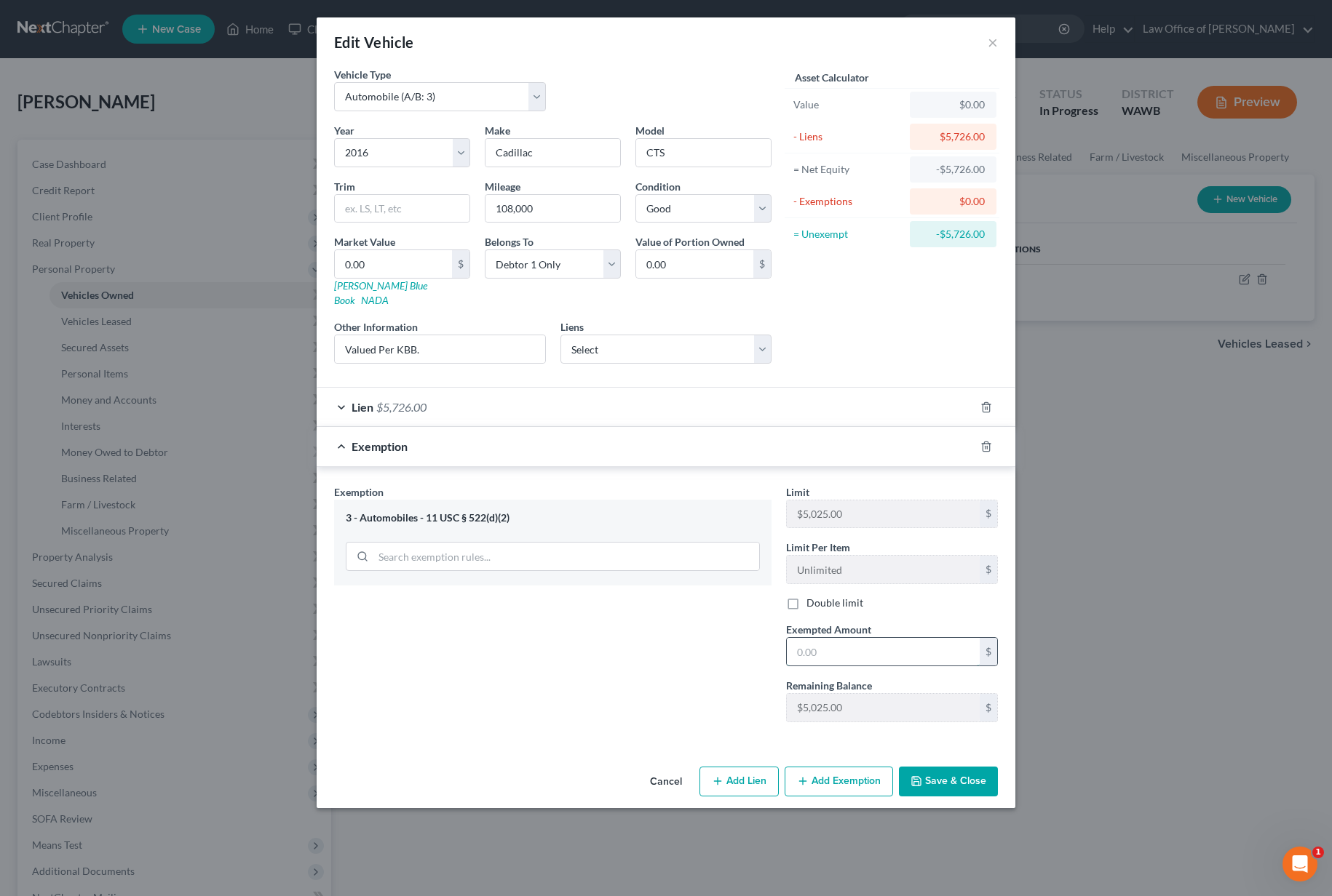
click at [833, 638] on input "text" at bounding box center [883, 651] width 193 height 27
click at [388, 274] on input "0.00" at bounding box center [393, 264] width 117 height 27
type input "1"
type input "1.00"
type input "10"
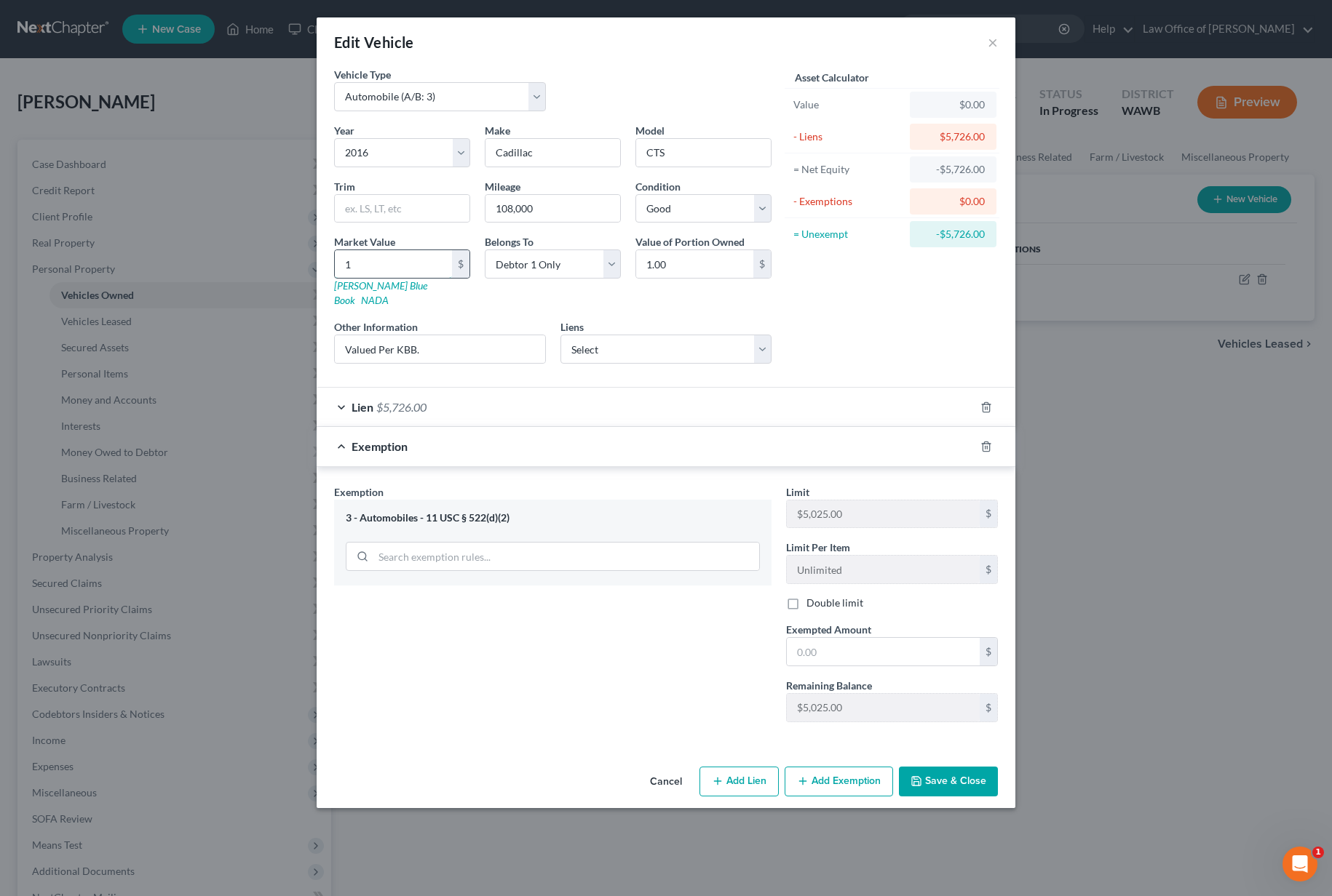
type input "10.00"
type input "106"
type input "106.00"
type input "1,061"
type input "1,061.00"
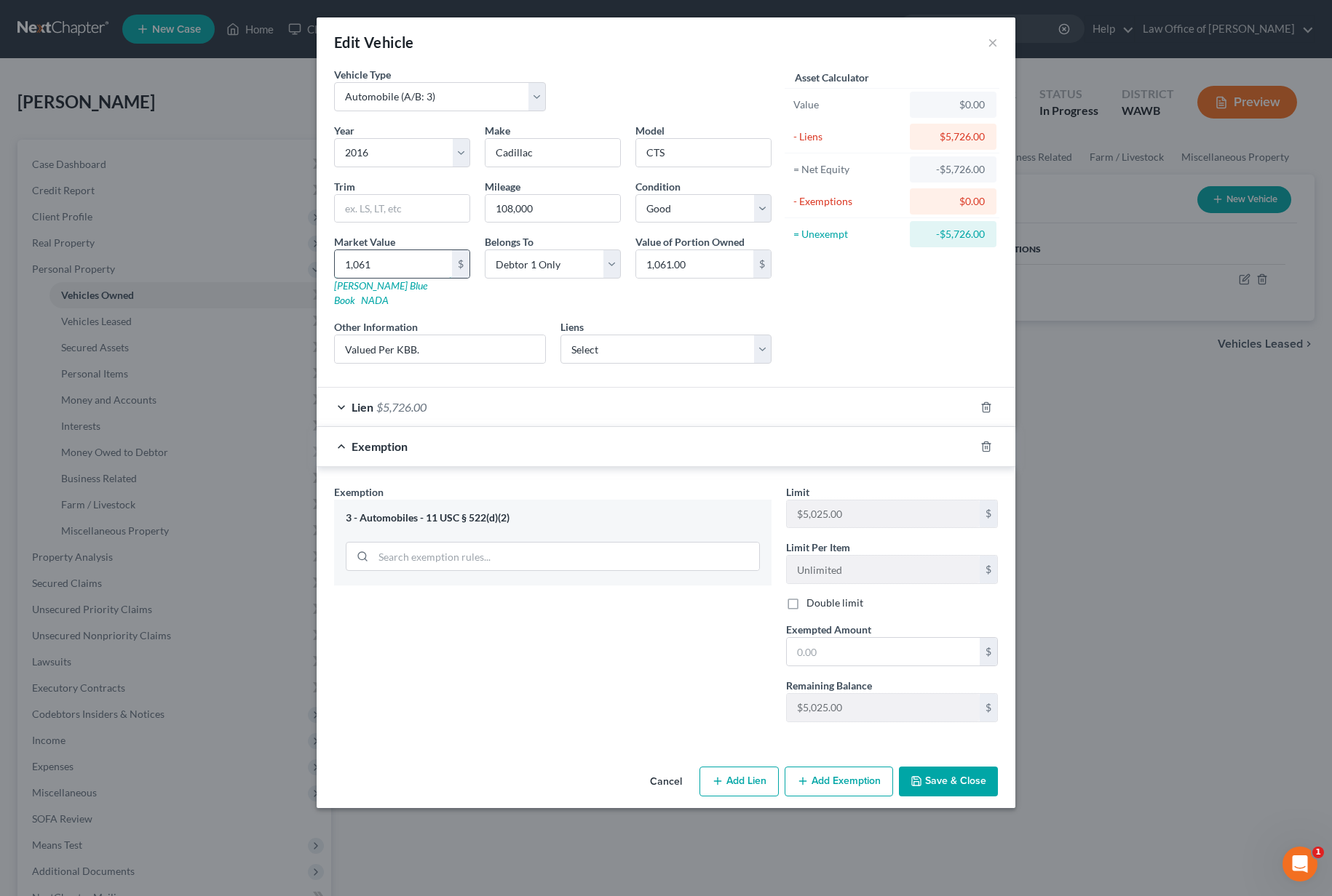
type input "1,0610"
type input "10,610.00"
type input "10,610"
drag, startPoint x: 837, startPoint y: 646, endPoint x: 822, endPoint y: 646, distance: 15.0
click at [837, 646] on input "text" at bounding box center [883, 651] width 193 height 27
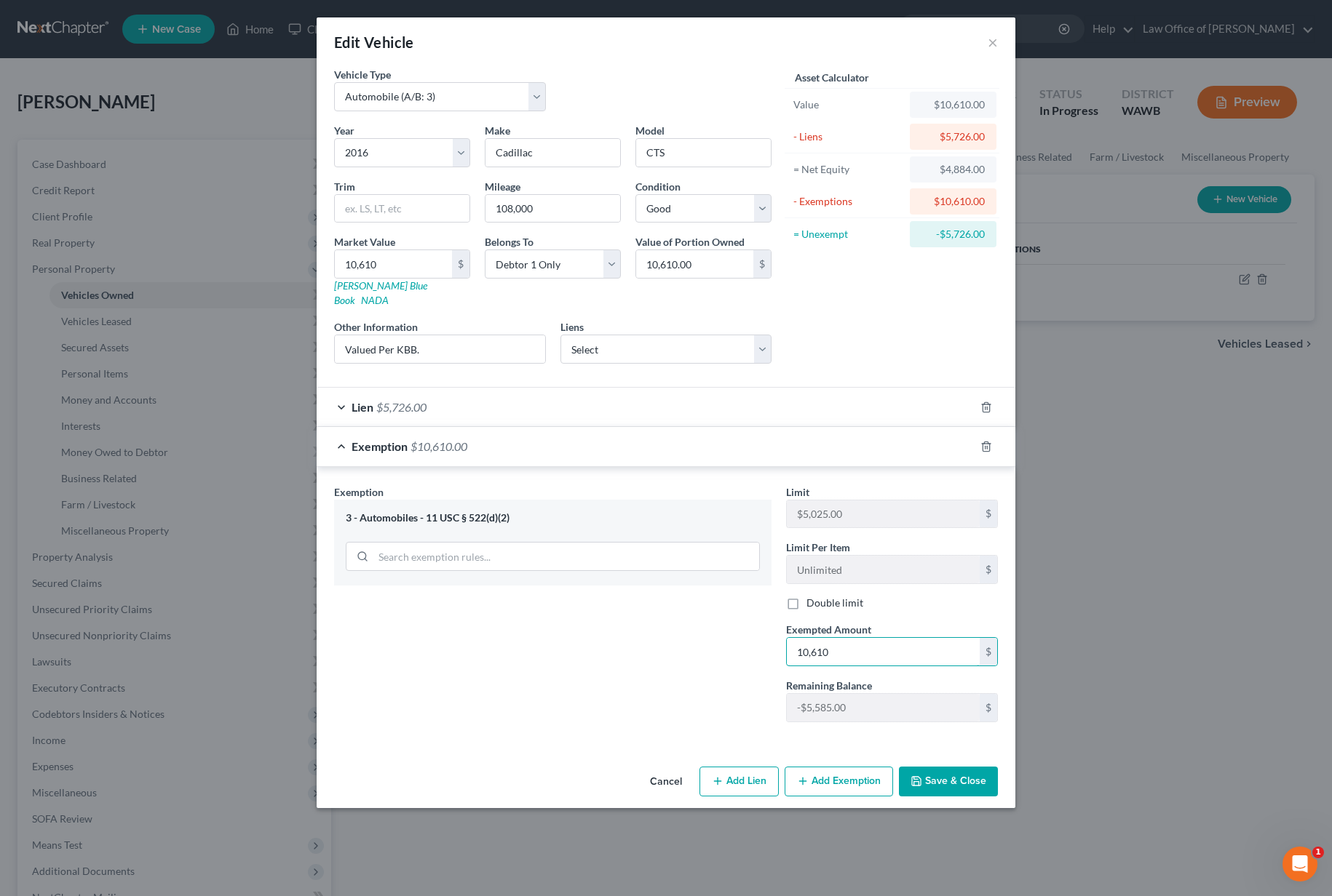
type input "10,610"
click at [957, 767] on button "Save & Close" at bounding box center [948, 782] width 99 height 30
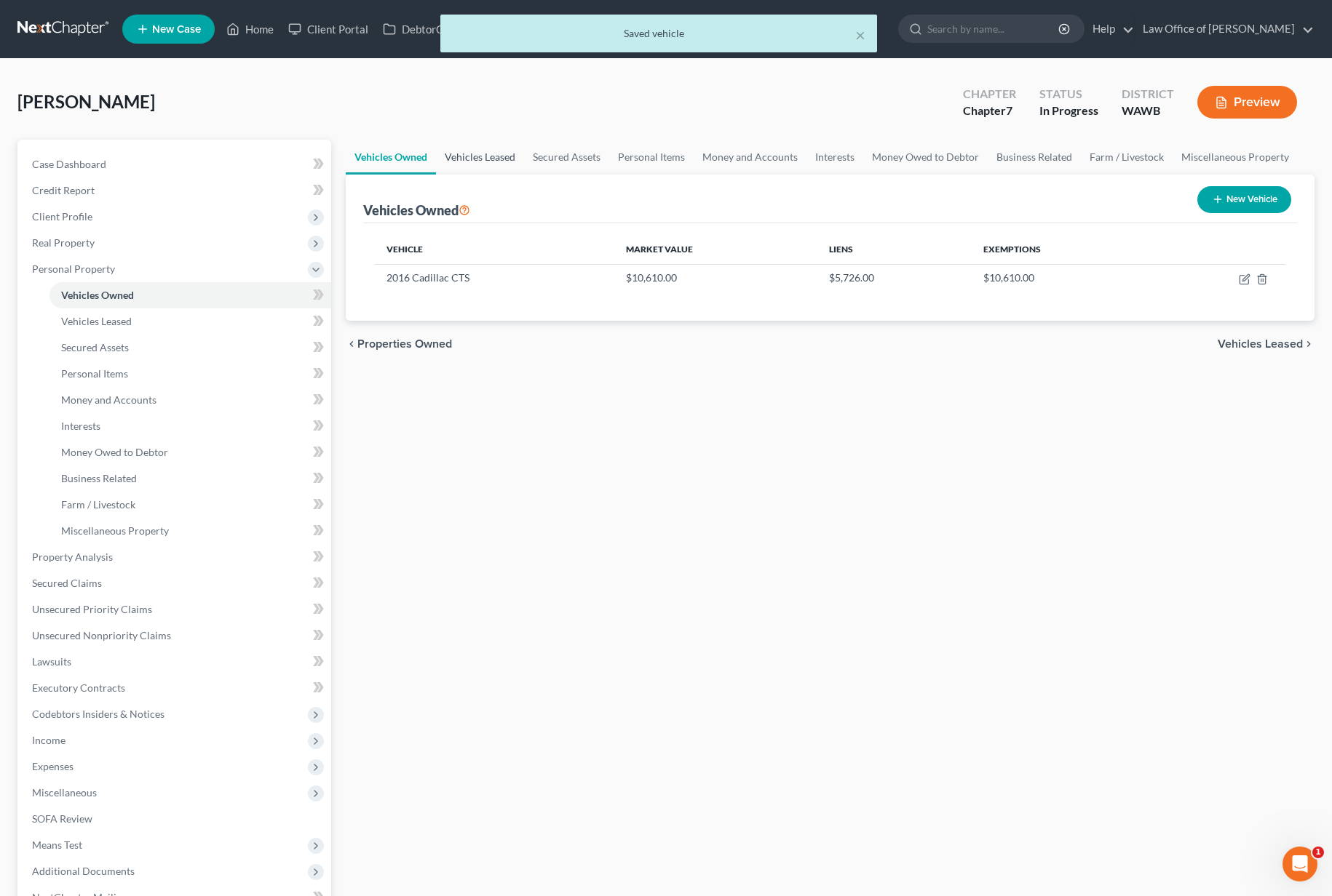
click at [495, 163] on link "Vehicles Leased" at bounding box center [480, 157] width 88 height 35
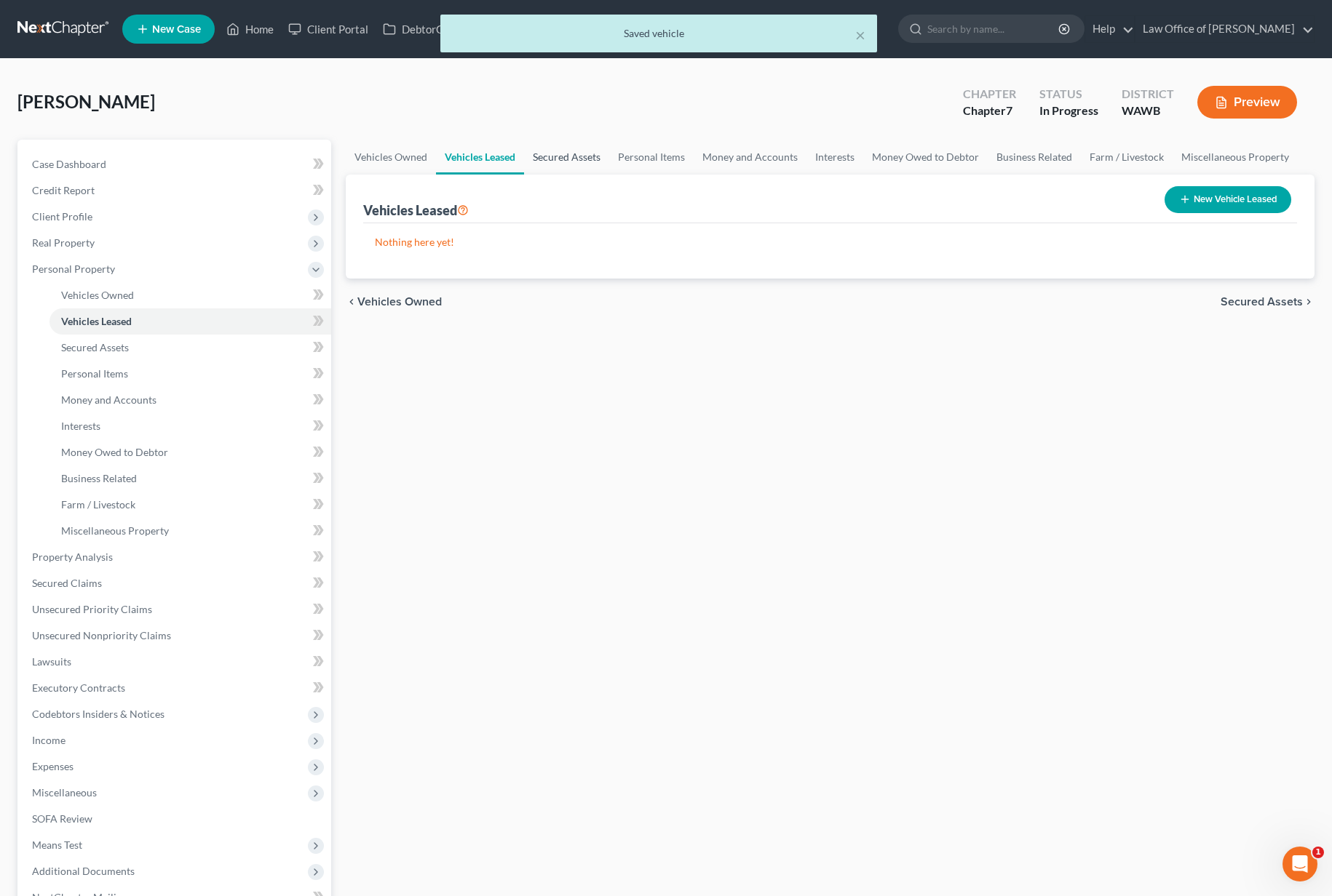
click at [553, 160] on link "Secured Assets" at bounding box center [566, 157] width 85 height 35
click at [394, 154] on link "Vehicles Owned" at bounding box center [390, 157] width 90 height 35
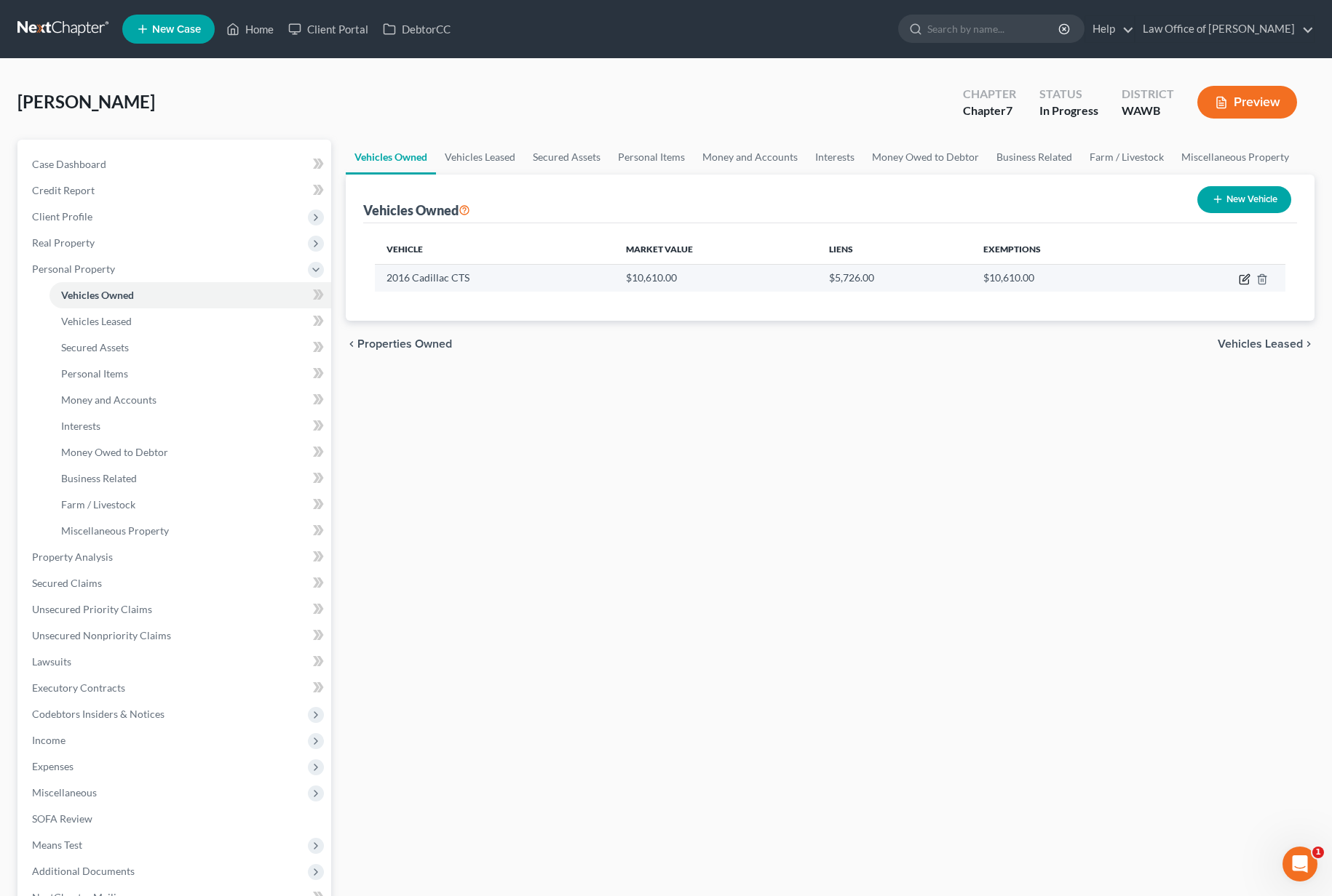
click at [1241, 281] on icon "button" at bounding box center [1245, 280] width 12 height 12
select select "0"
select select "10"
select select "2"
select select "0"
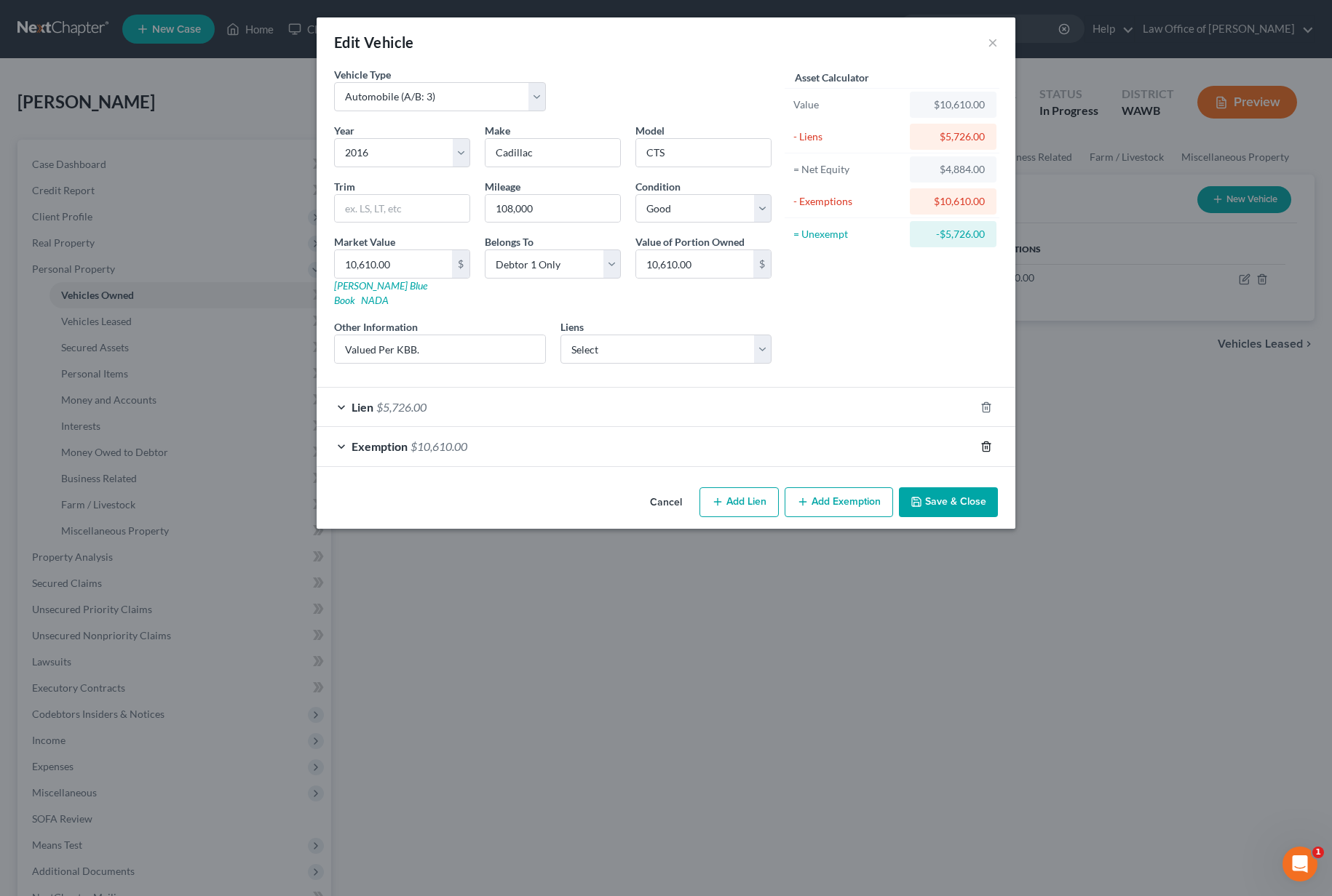
click at [991, 441] on icon "button" at bounding box center [987, 447] width 12 height 12
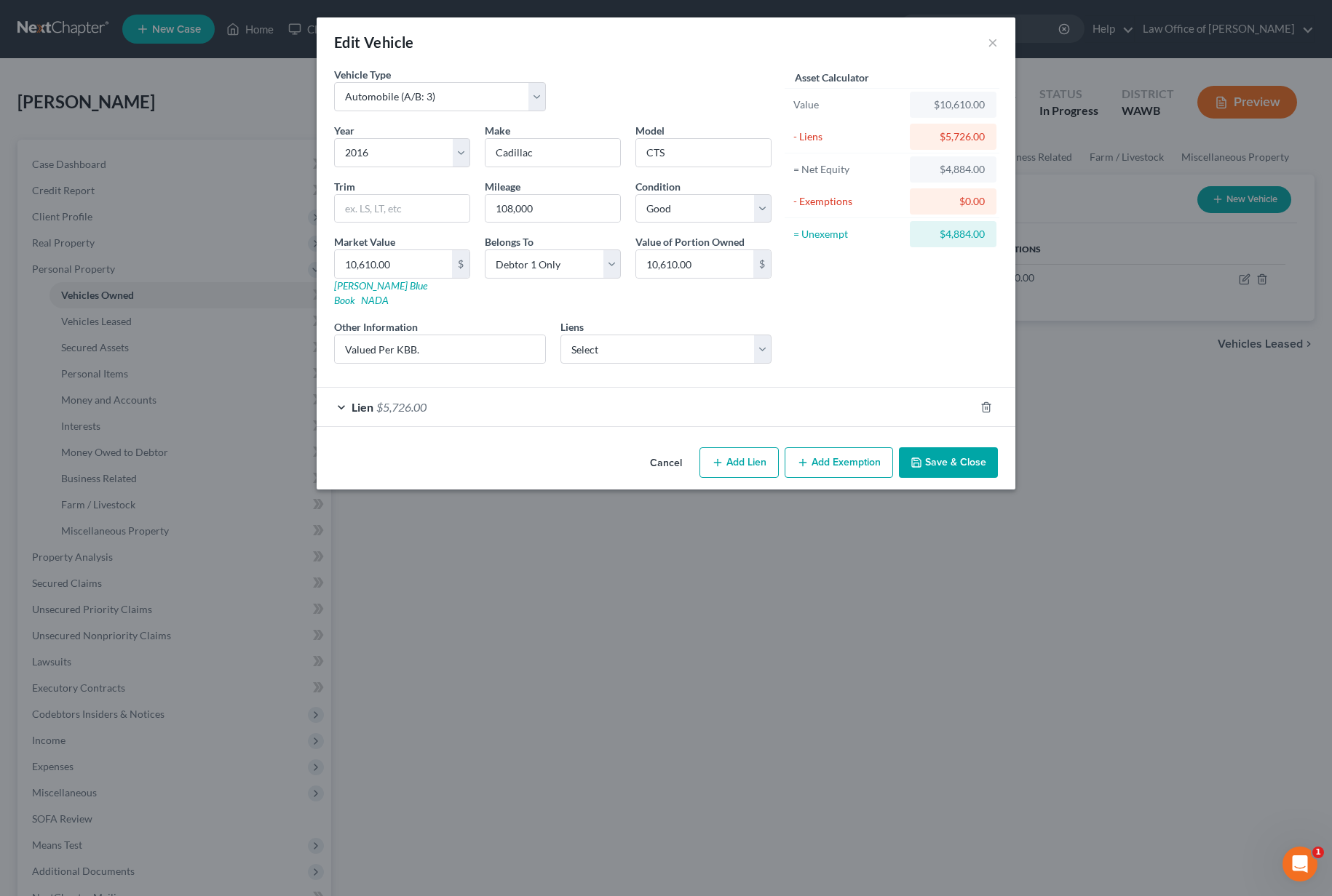
click at [825, 459] on button "Add Exemption" at bounding box center [839, 462] width 109 height 30
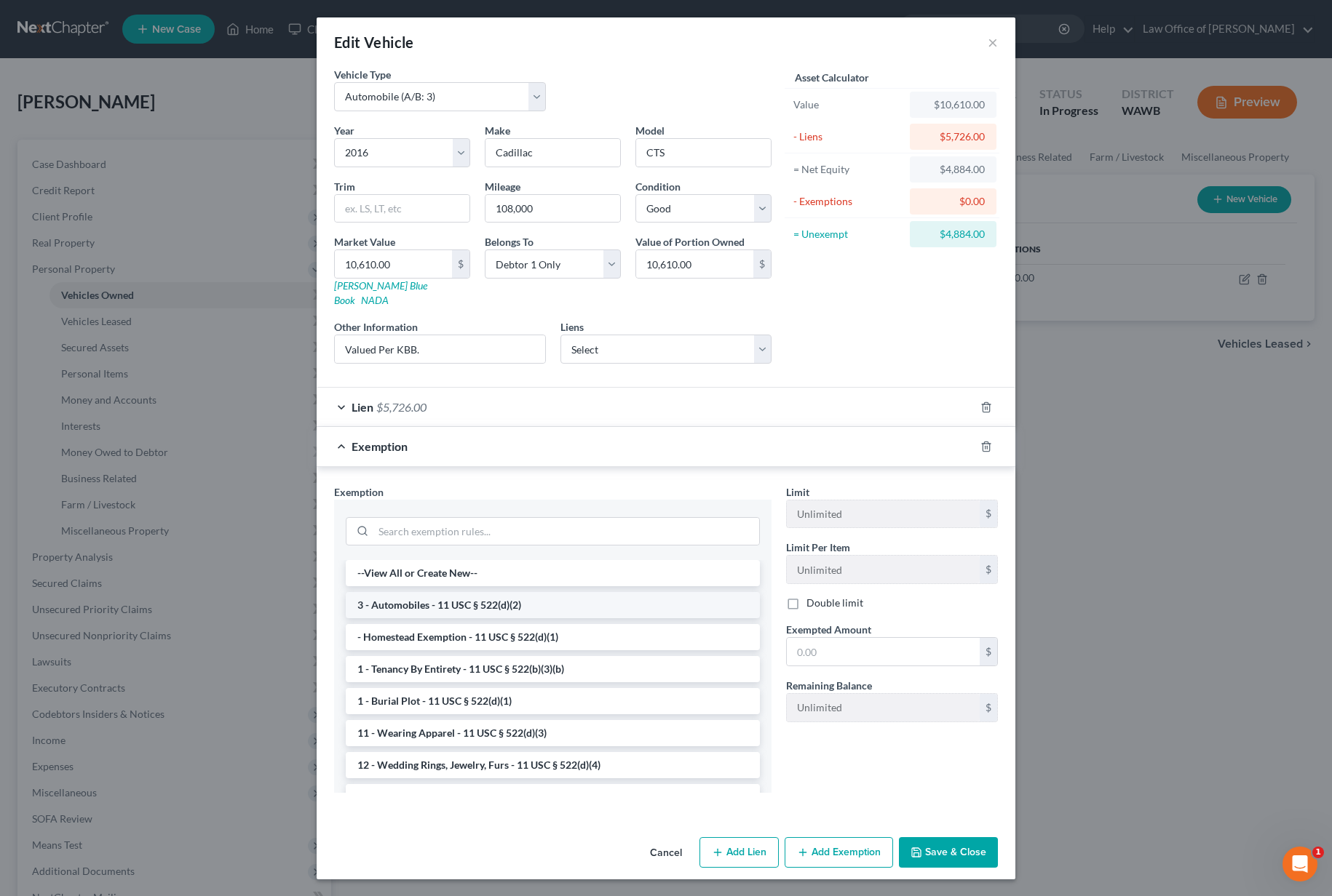
click at [597, 592] on li "3 - Automobiles - 11 USC § 522(d)(2)" at bounding box center [552, 605] width 414 height 26
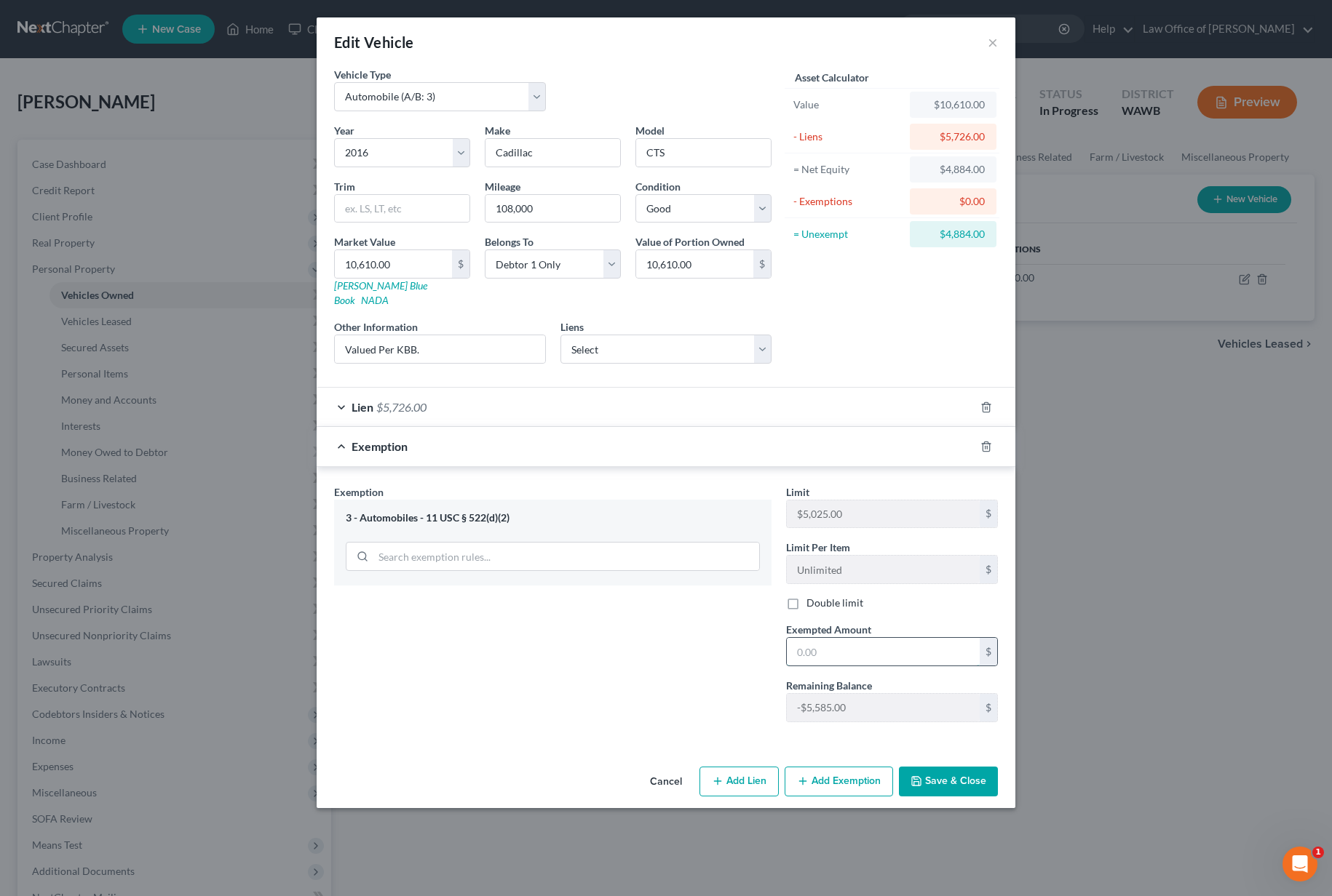
click at [810, 643] on input "text" at bounding box center [883, 651] width 193 height 27
type input "4,884"
click at [955, 767] on button "Save & Close" at bounding box center [948, 782] width 99 height 30
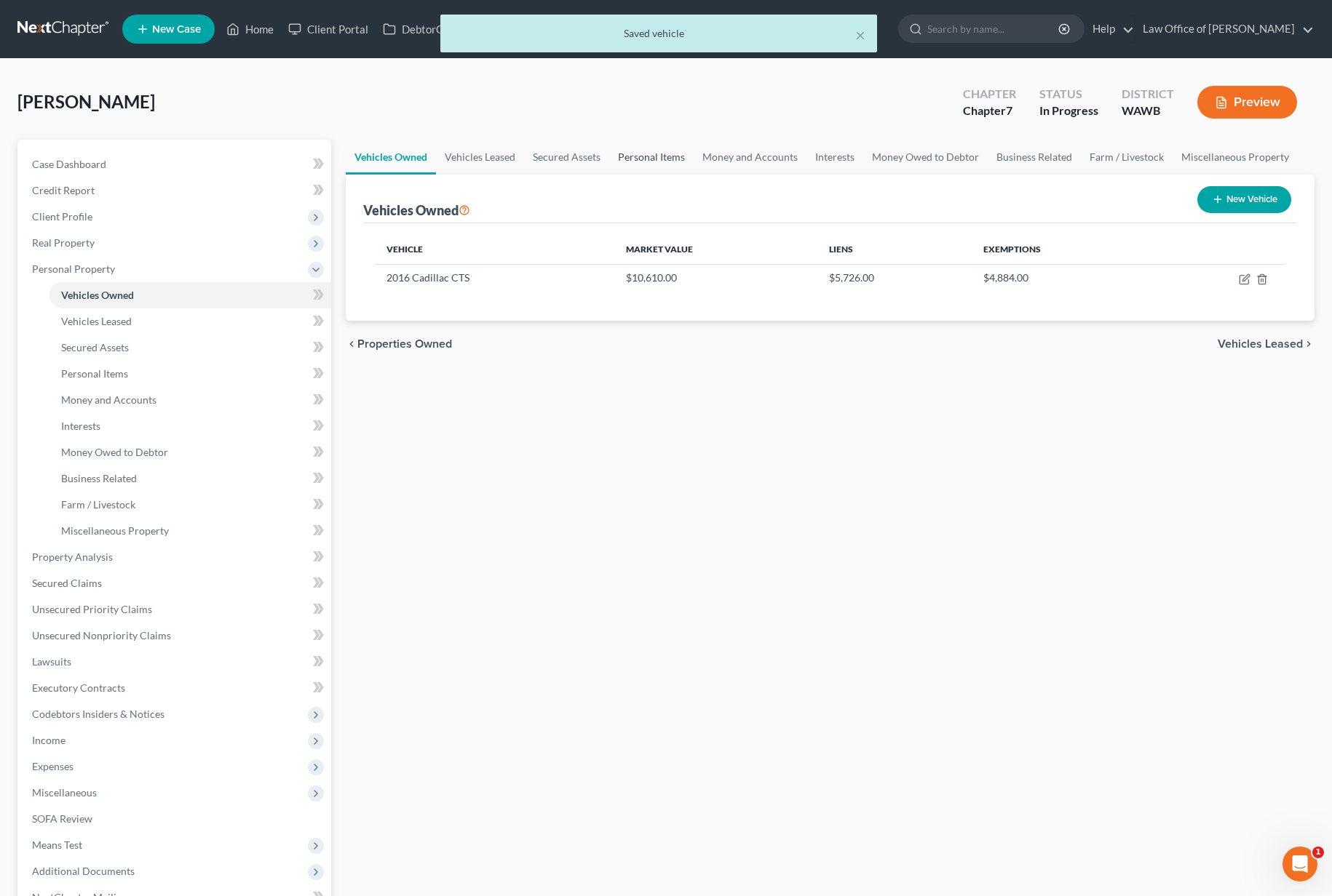
click at [644, 163] on link "Personal Items" at bounding box center [652, 157] width 84 height 35
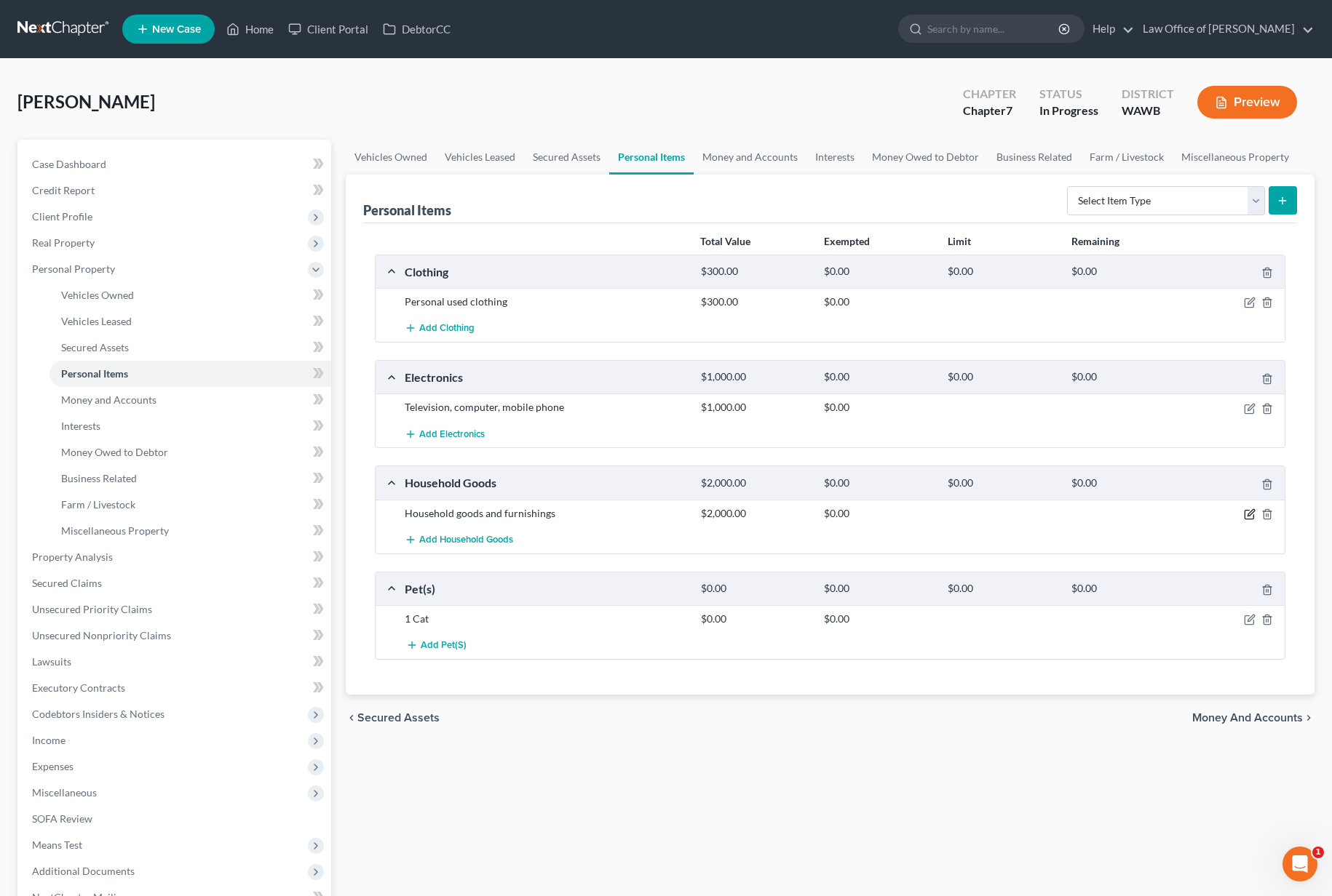
click at [1249, 510] on icon "button" at bounding box center [1250, 515] width 12 height 12
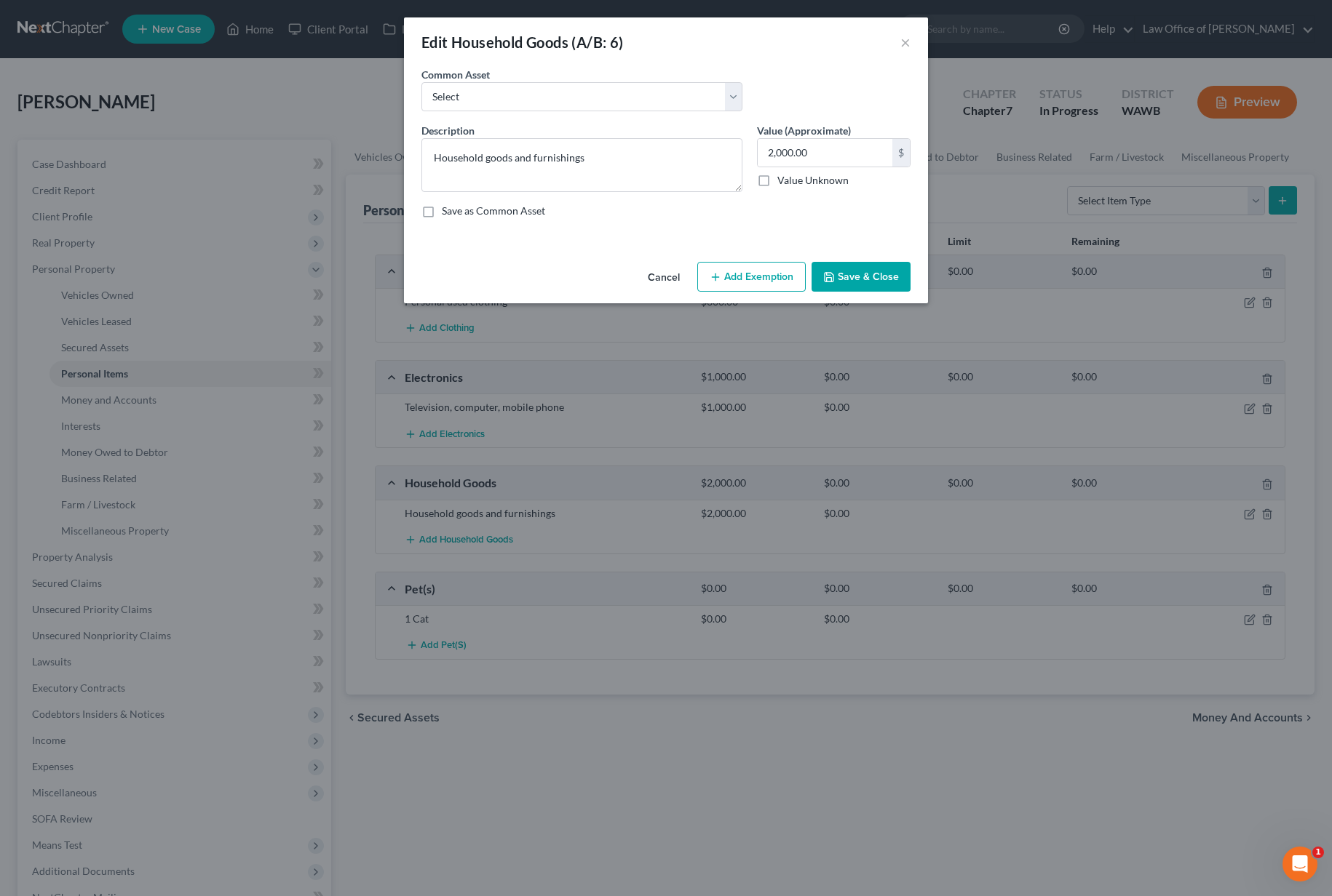
click at [759, 280] on button "Add Exemption" at bounding box center [751, 277] width 109 height 30
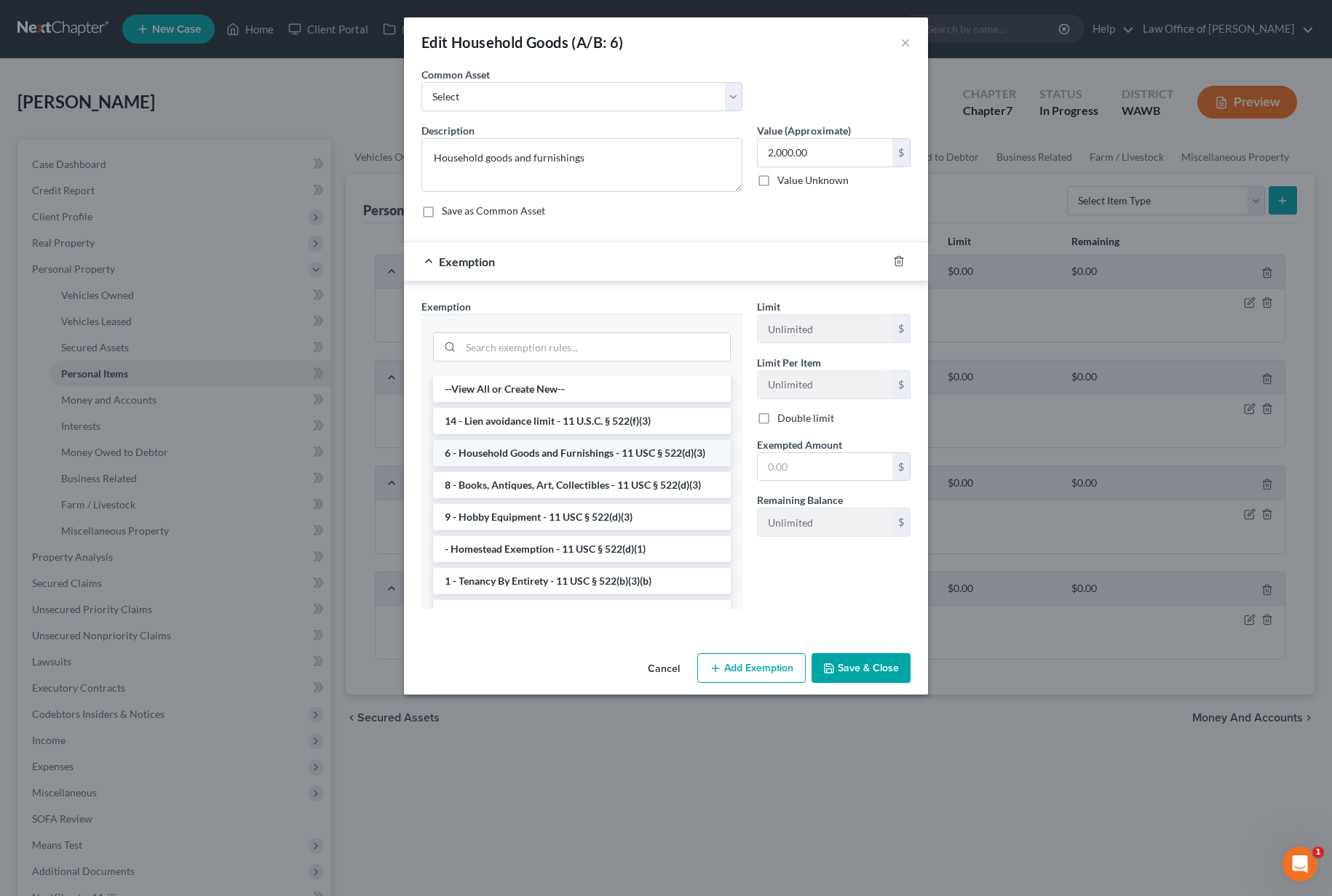
click at [554, 453] on li "6 - Household Goods and Furnishings - 11 USC § 522(d)(3)" at bounding box center [582, 453] width 298 height 26
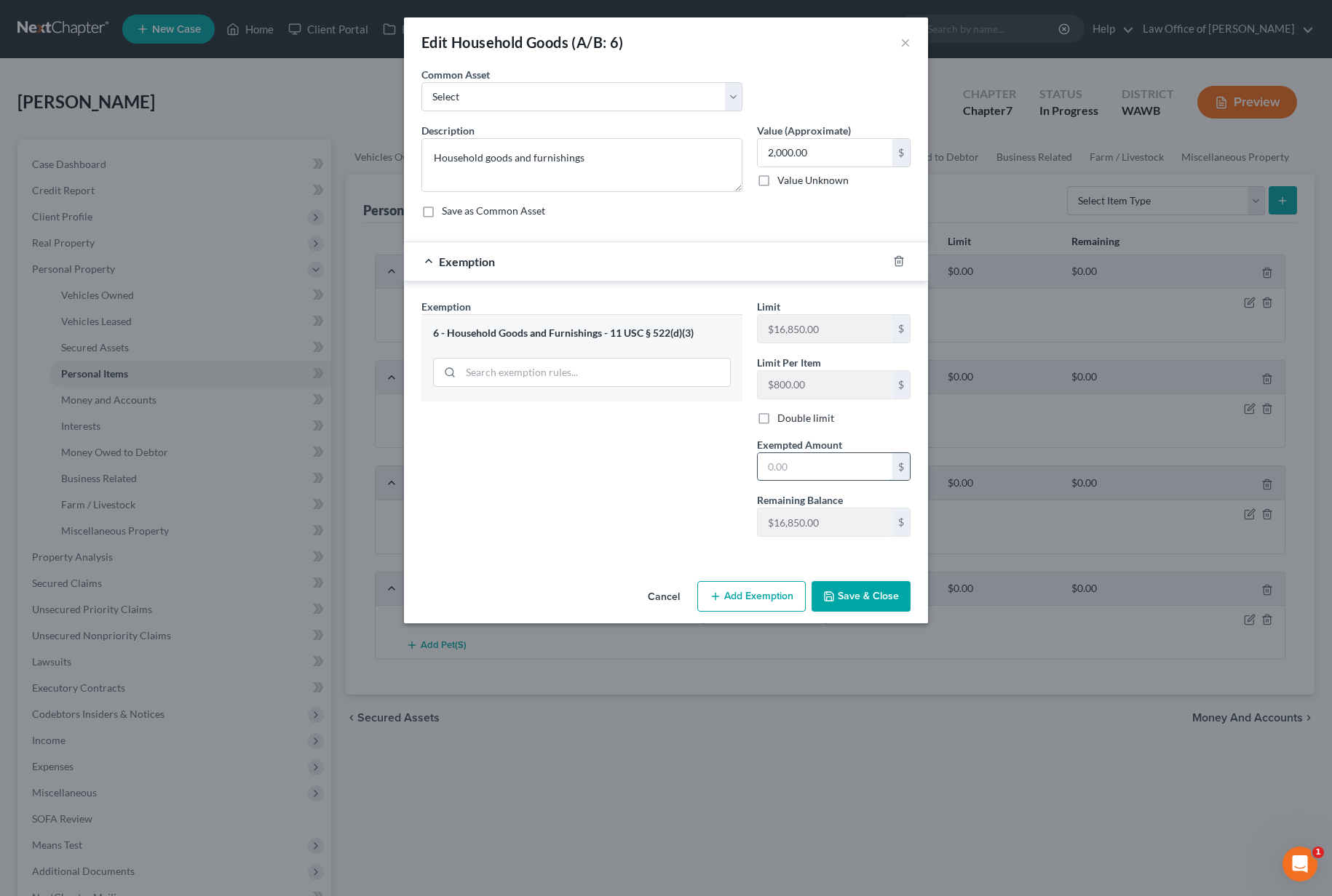
click at [833, 465] on input "text" at bounding box center [825, 467] width 135 height 27
type input "2,000"
click at [863, 585] on button "Save & Close" at bounding box center [860, 596] width 99 height 30
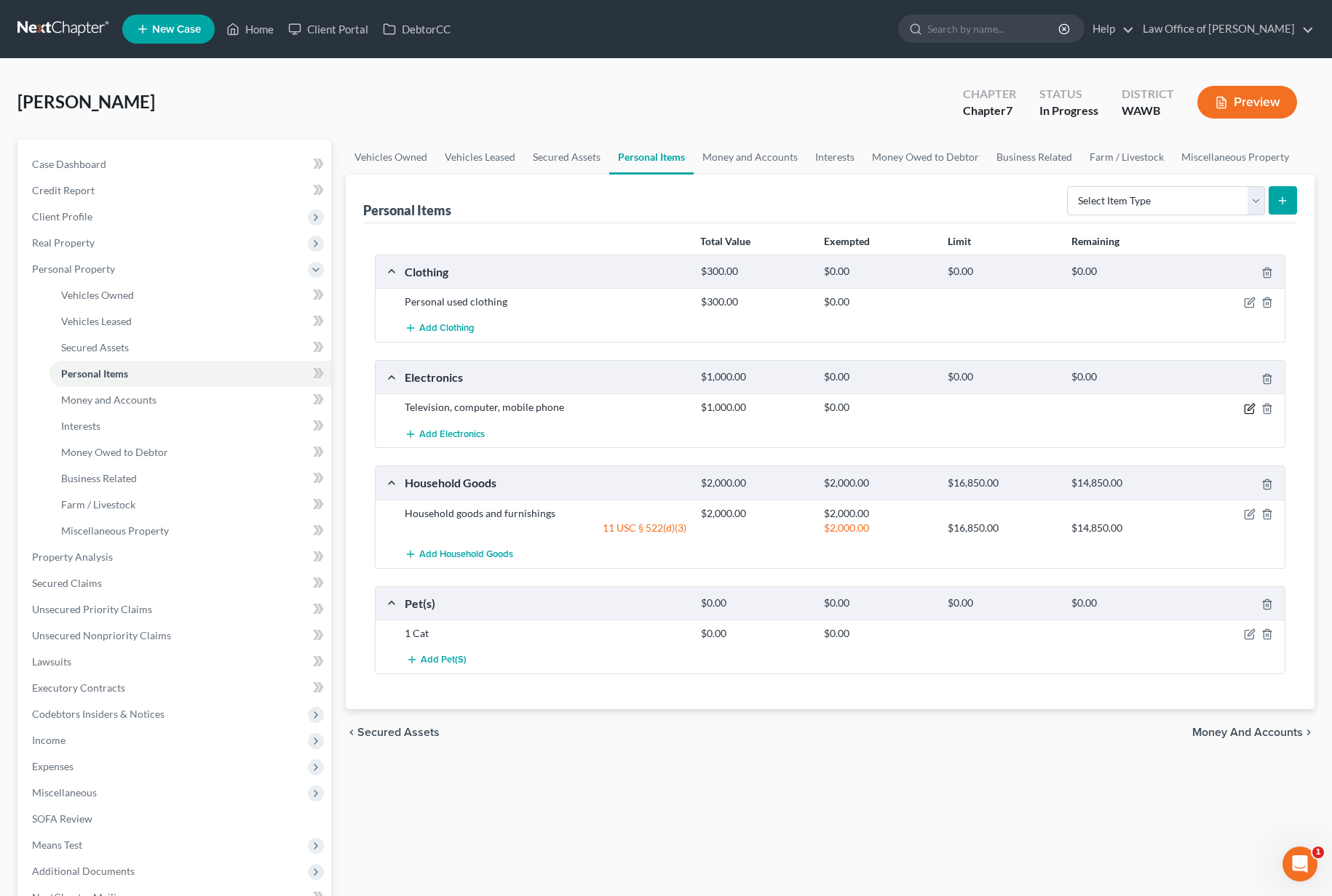
click at [1255, 406] on icon "button" at bounding box center [1250, 409] width 12 height 12
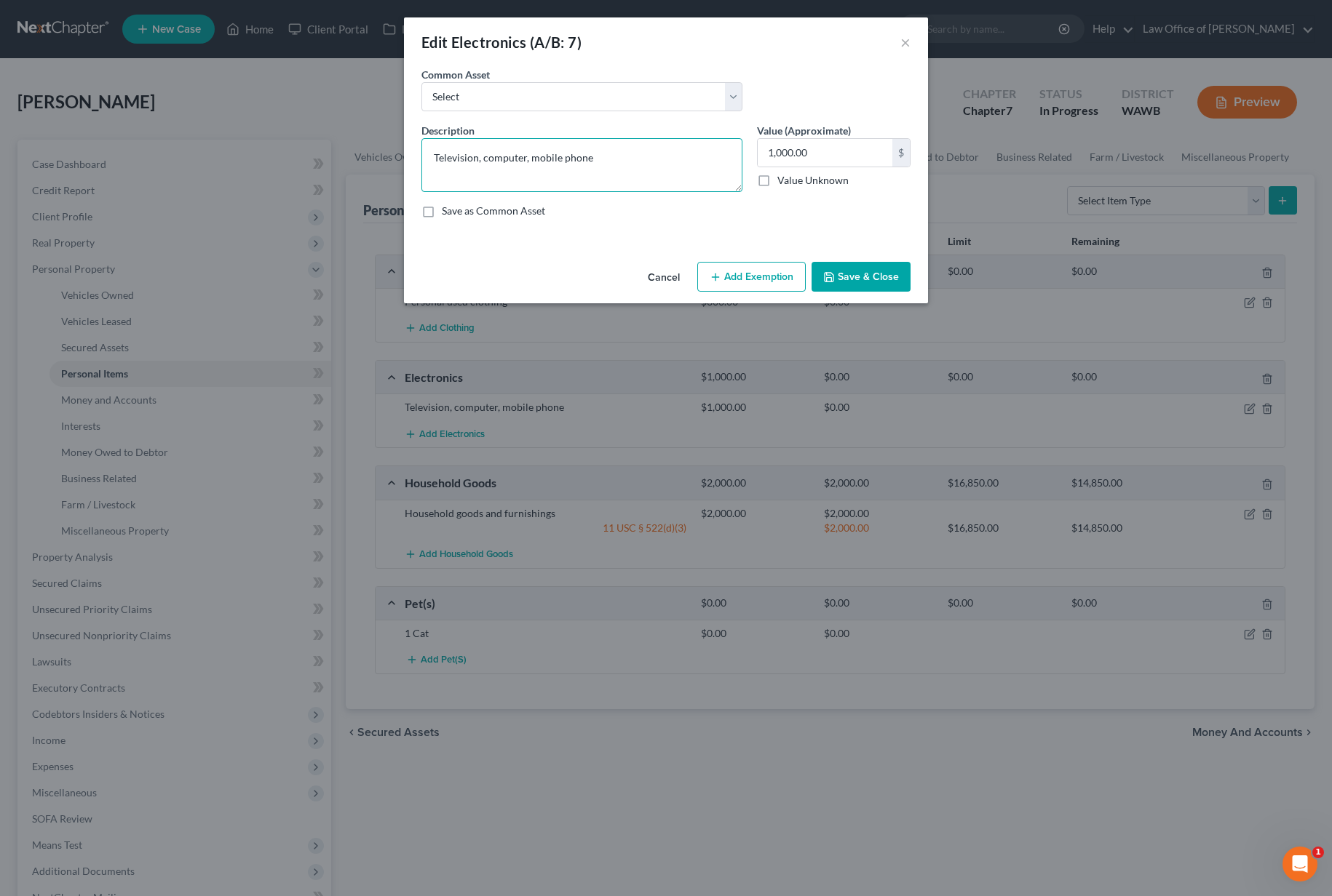
click at [615, 158] on textarea "Television, computer, mobile phone" at bounding box center [582, 164] width 321 height 54
drag, startPoint x: 615, startPoint y: 157, endPoint x: 310, endPoint y: 156, distance: 305.0
click at [310, 156] on div "Edit Electronics (A/B: 7) × An exemption set must first be selected from the Fi…" at bounding box center [666, 448] width 1332 height 896
paste textarea "Vs (2), .laptop, computer, xbox"
type textarea "TVs (2), .laptop, computer, xbox"
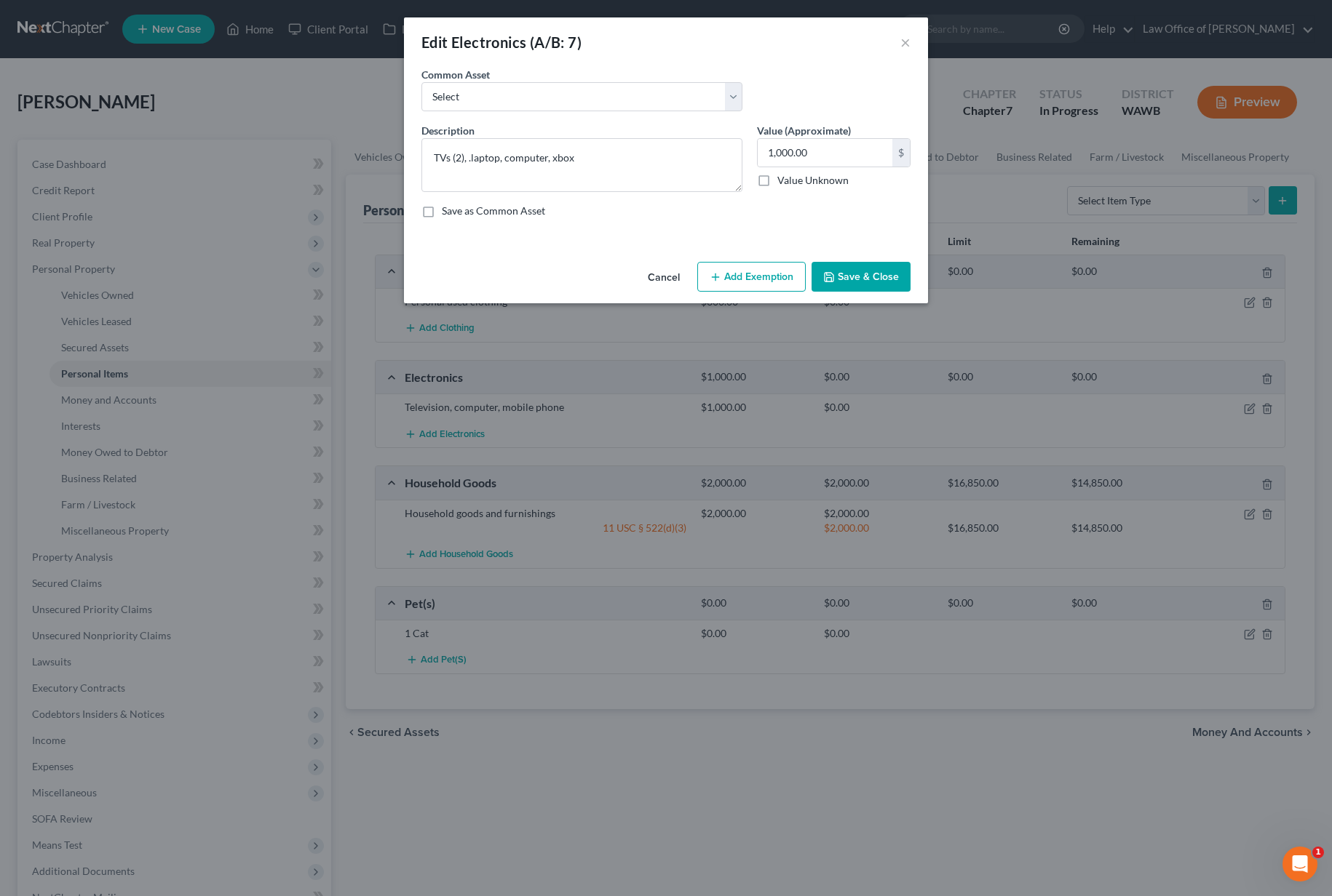
click at [755, 286] on button "Add Exemption" at bounding box center [751, 277] width 109 height 30
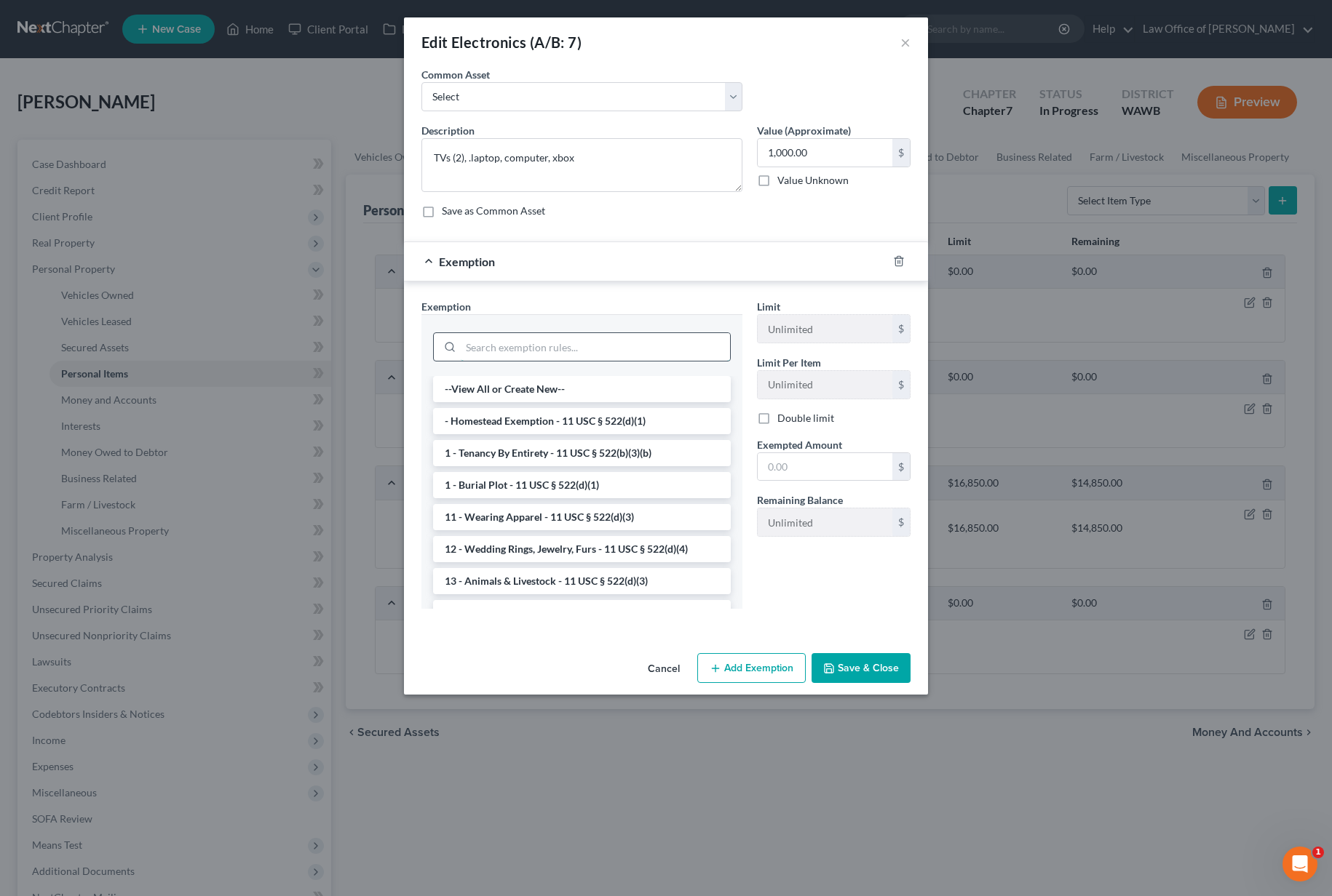
click at [564, 350] on input "search" at bounding box center [595, 347] width 269 height 27
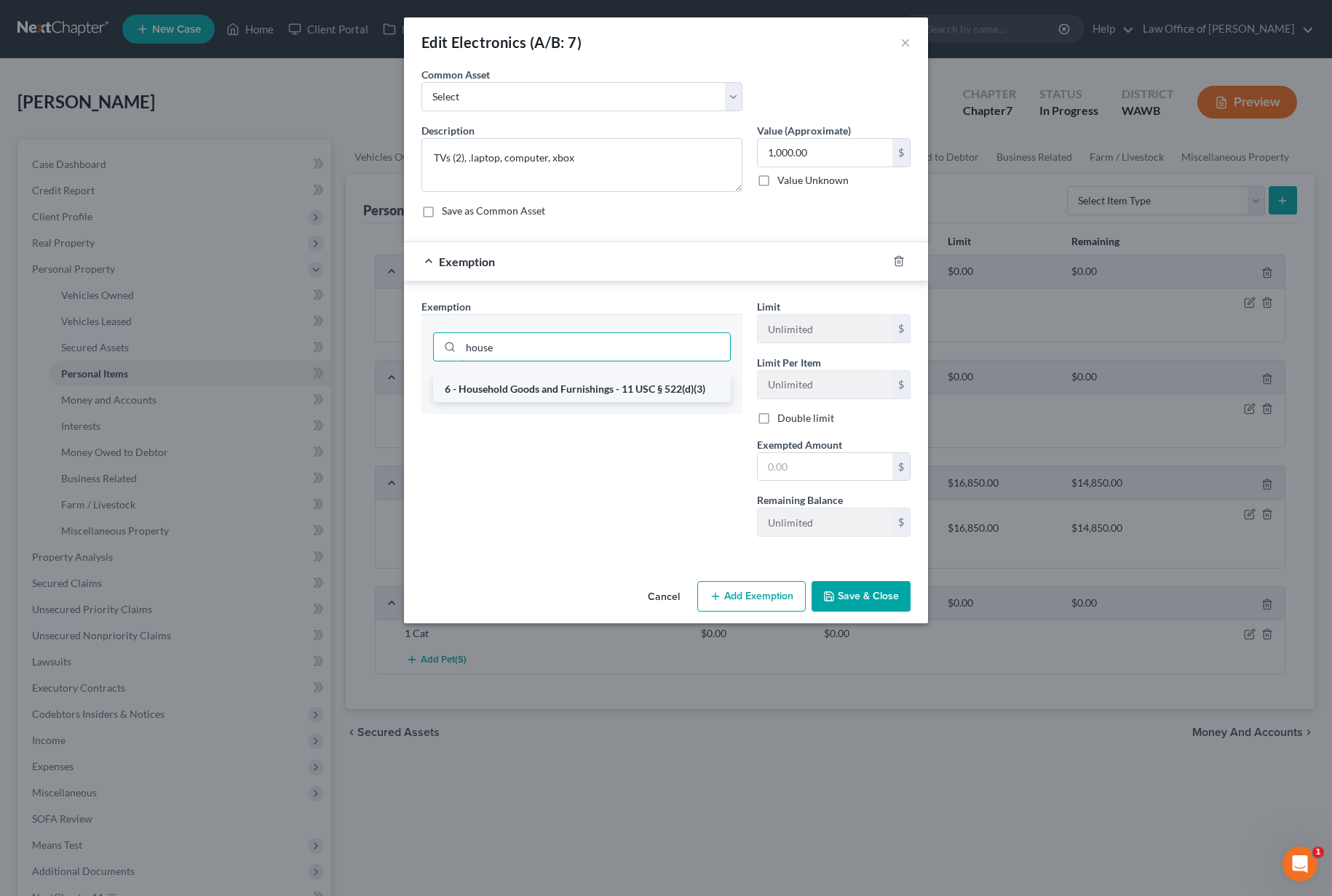
type input "house"
click at [501, 400] on li "6 - Household Goods and Furnishings - 11 USC § 522(d)(3)" at bounding box center [582, 389] width 298 height 26
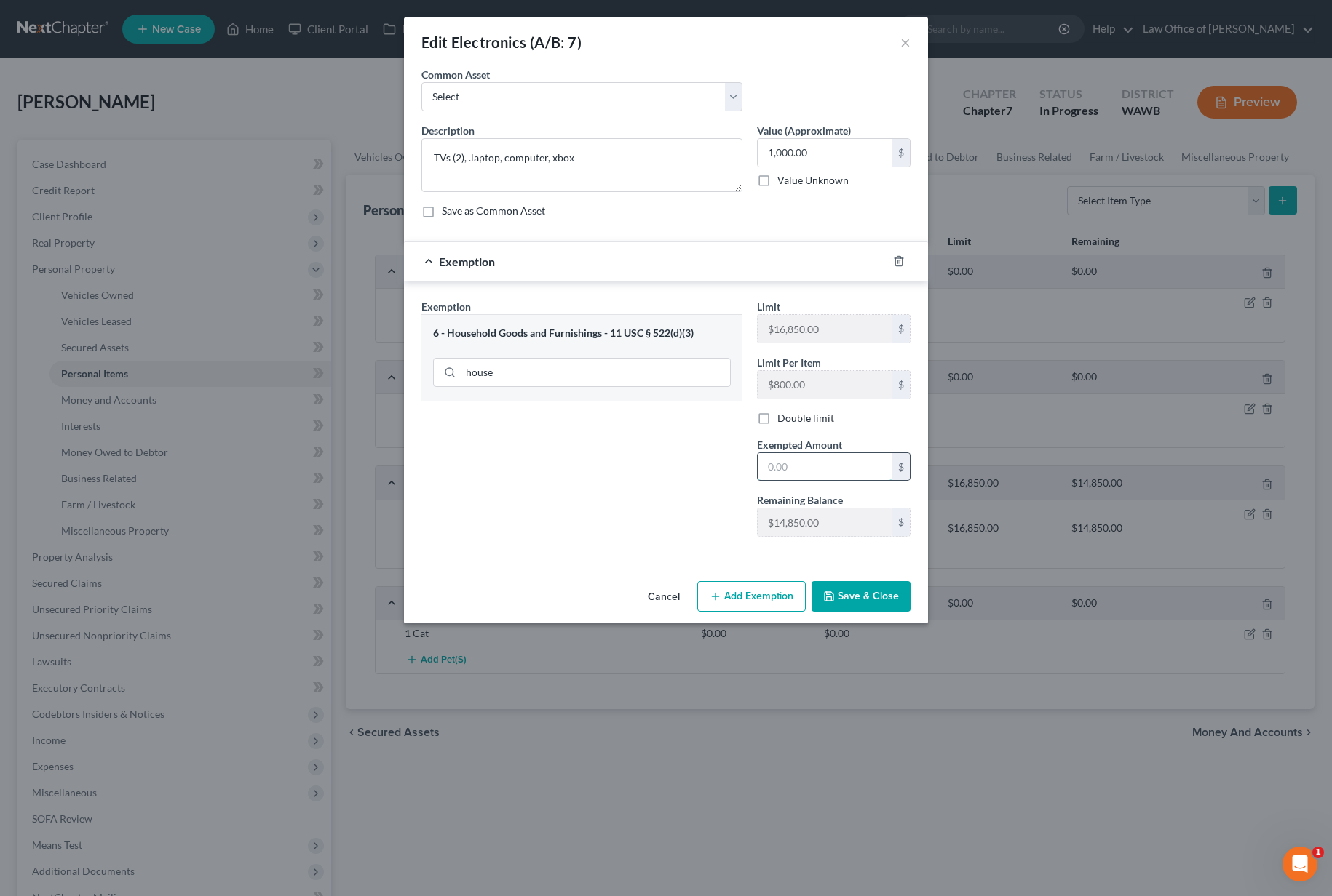
click at [782, 462] on input "text" at bounding box center [825, 467] width 135 height 27
type input "1,000"
click at [841, 601] on button "Save & Close" at bounding box center [860, 596] width 99 height 30
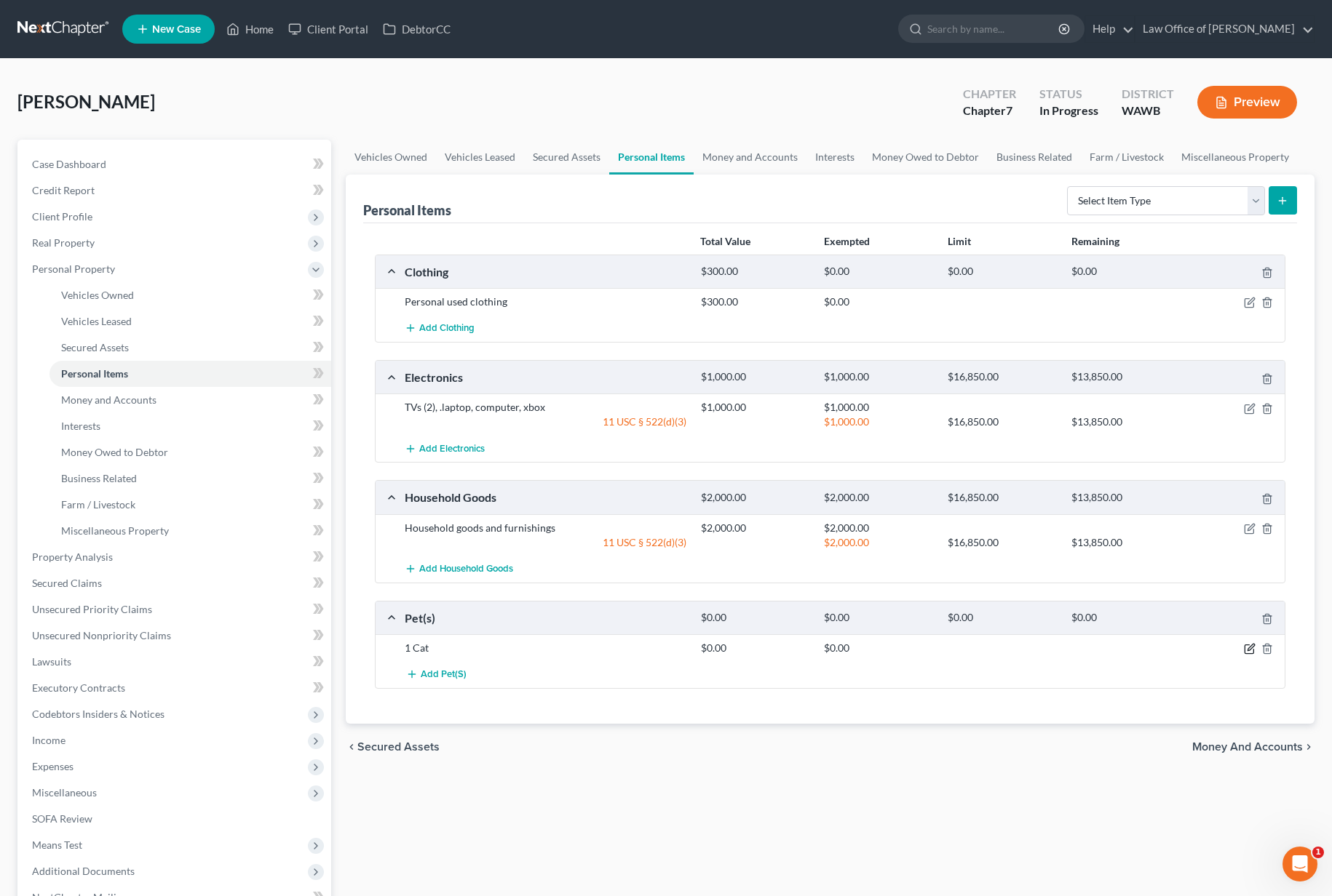
click at [1248, 652] on icon "button" at bounding box center [1250, 649] width 12 height 12
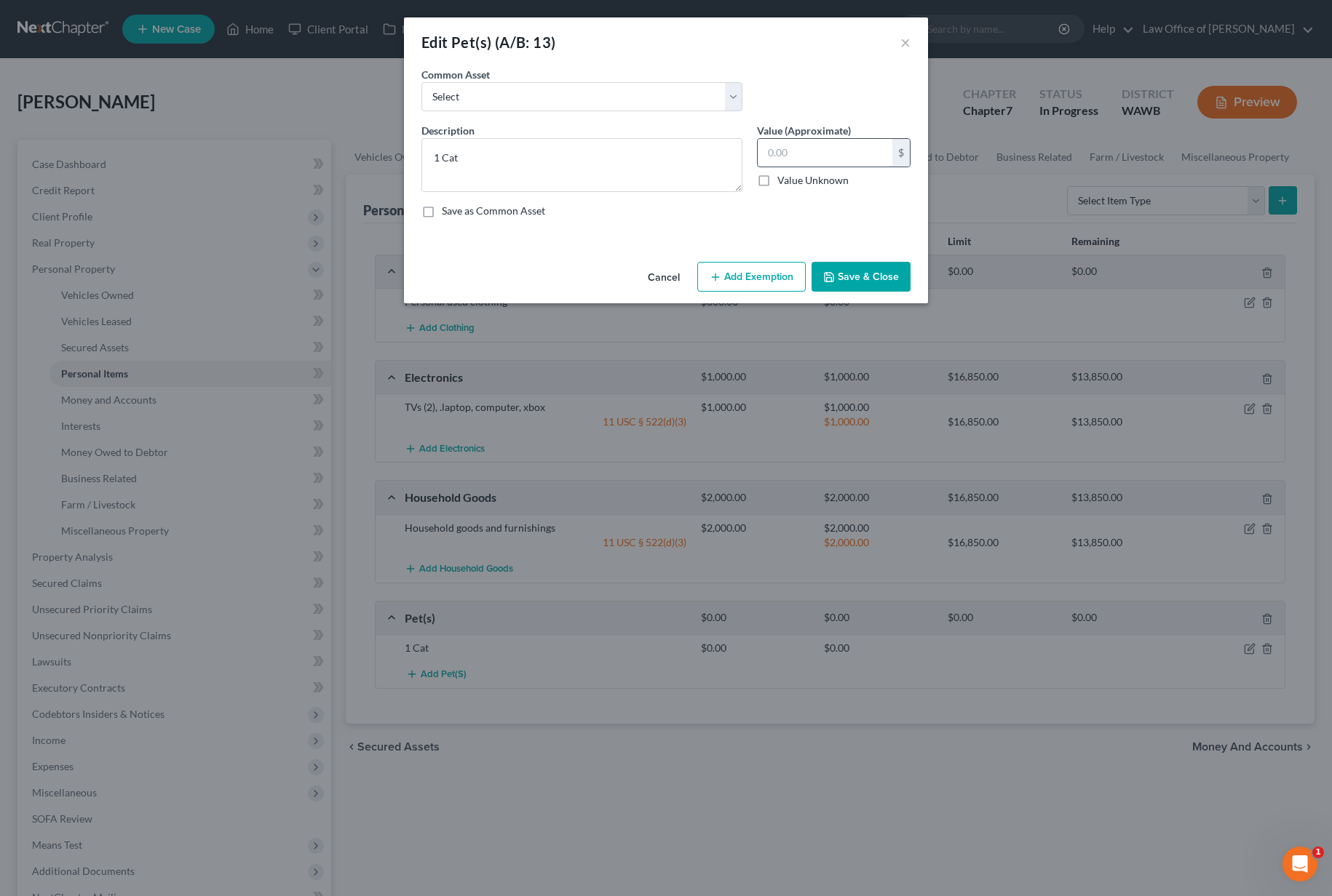
click at [785, 154] on input "text" at bounding box center [825, 153] width 135 height 27
type input "0.00"
click at [758, 270] on button "Add Exemption" at bounding box center [751, 277] width 109 height 30
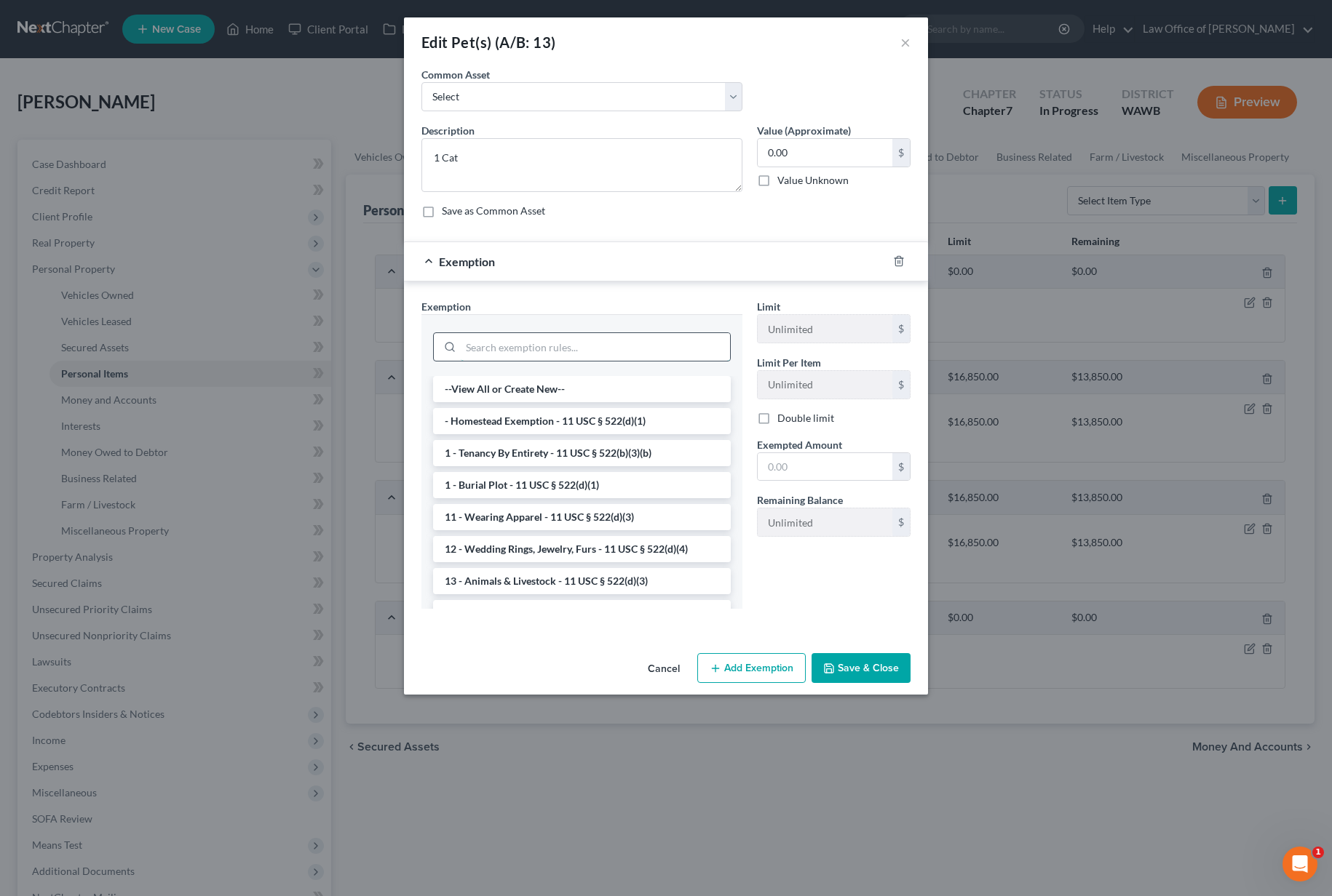
click at [581, 347] on input "search" at bounding box center [595, 347] width 269 height 27
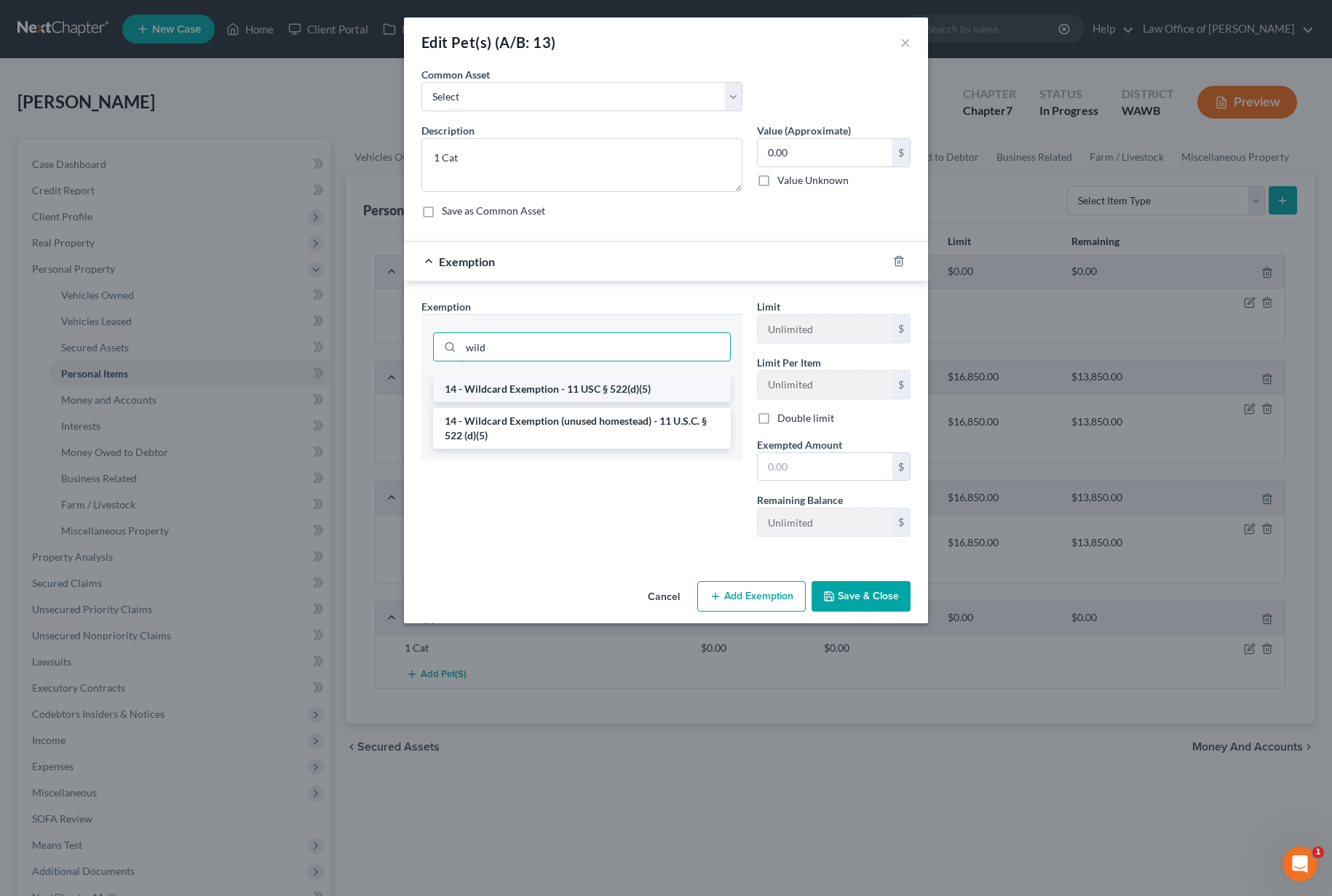
type input "wild"
click at [538, 389] on li "14 - Wildcard Exemption - 11 USC § 522(d)(5)" at bounding box center [582, 389] width 298 height 26
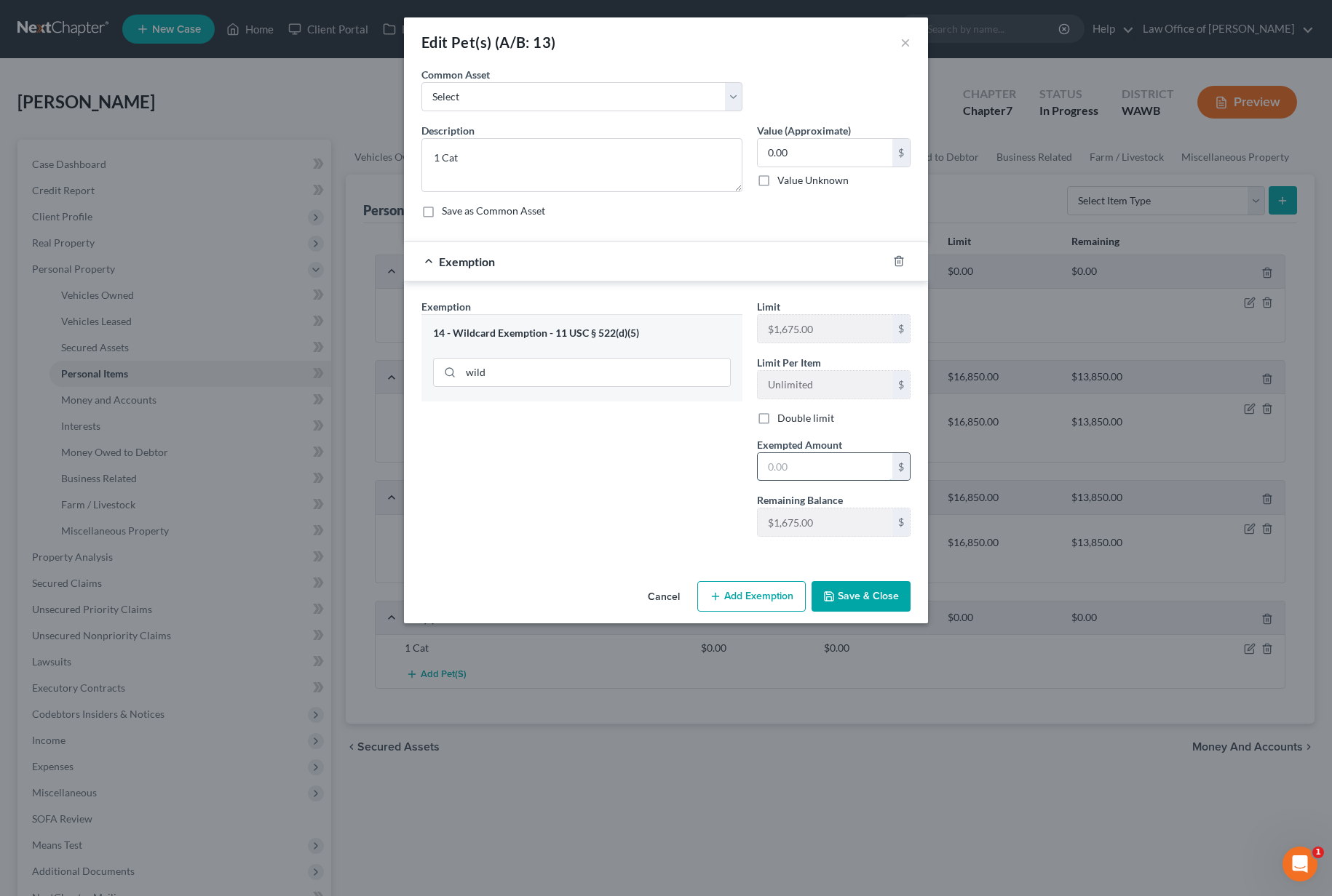
click at [804, 465] on input "text" at bounding box center [825, 467] width 135 height 27
type input "0.00"
click at [839, 604] on button "Save & Close" at bounding box center [860, 596] width 99 height 30
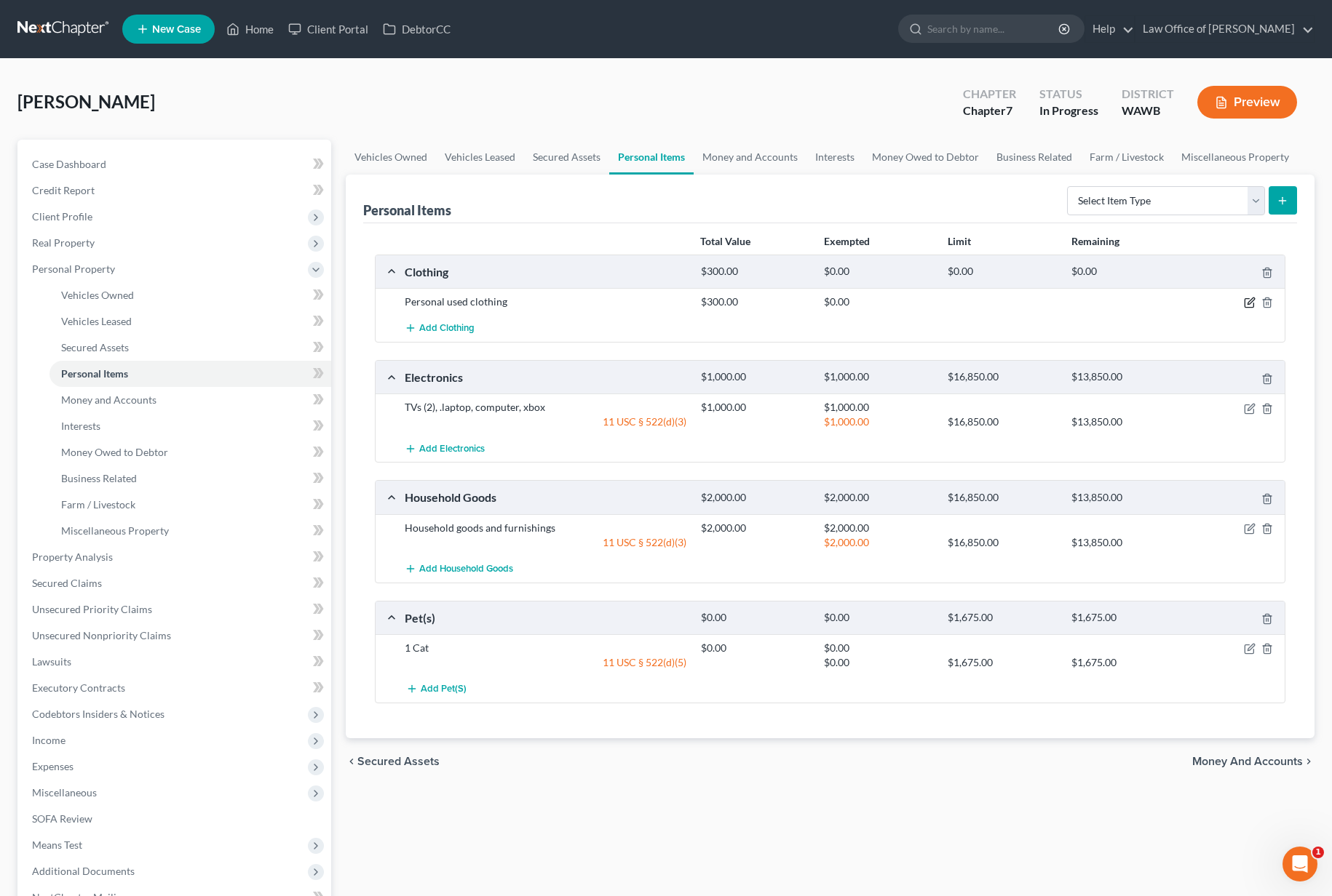
click at [1251, 304] on icon "button" at bounding box center [1250, 302] width 12 height 12
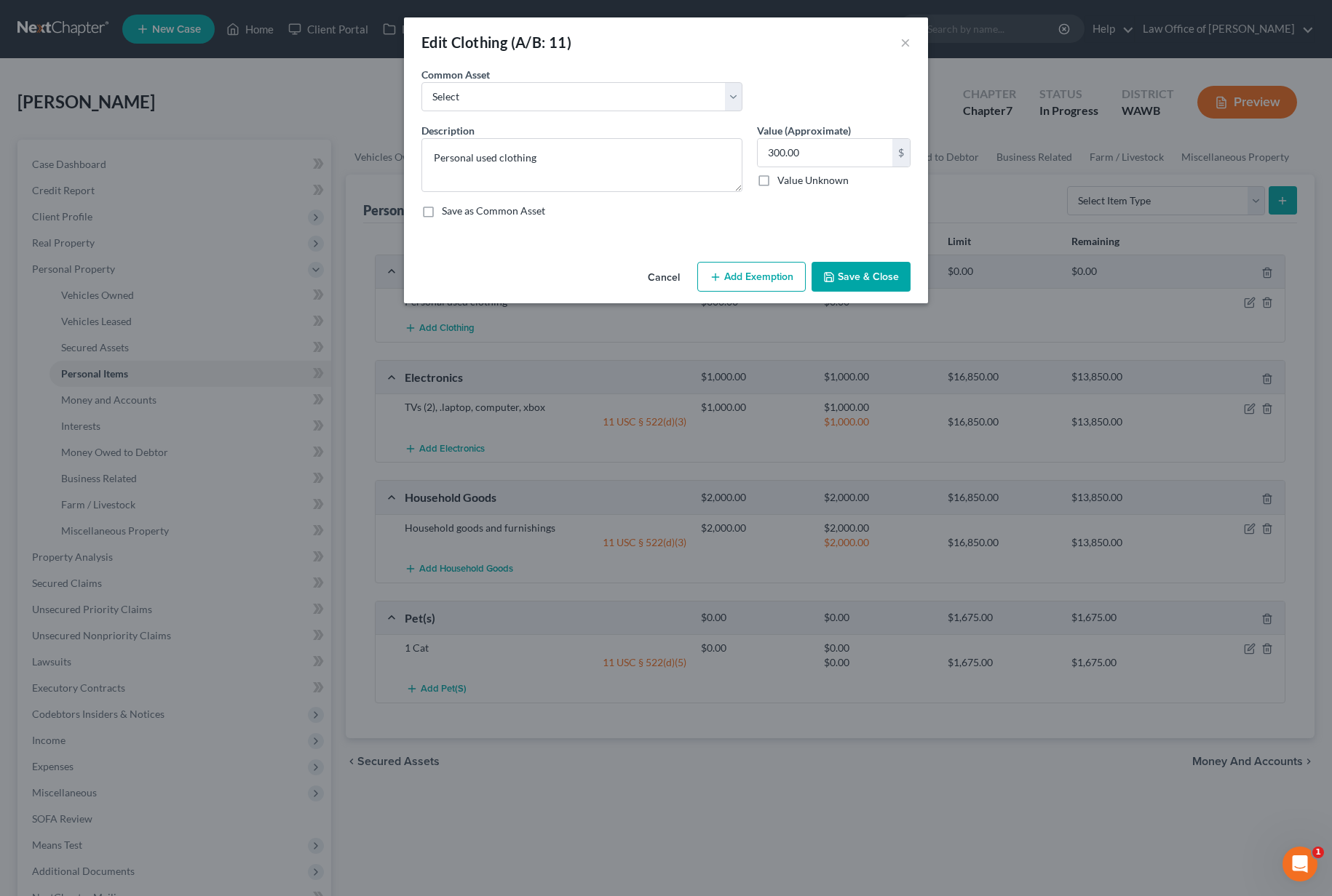
click at [779, 274] on button "Add Exemption" at bounding box center [751, 277] width 109 height 30
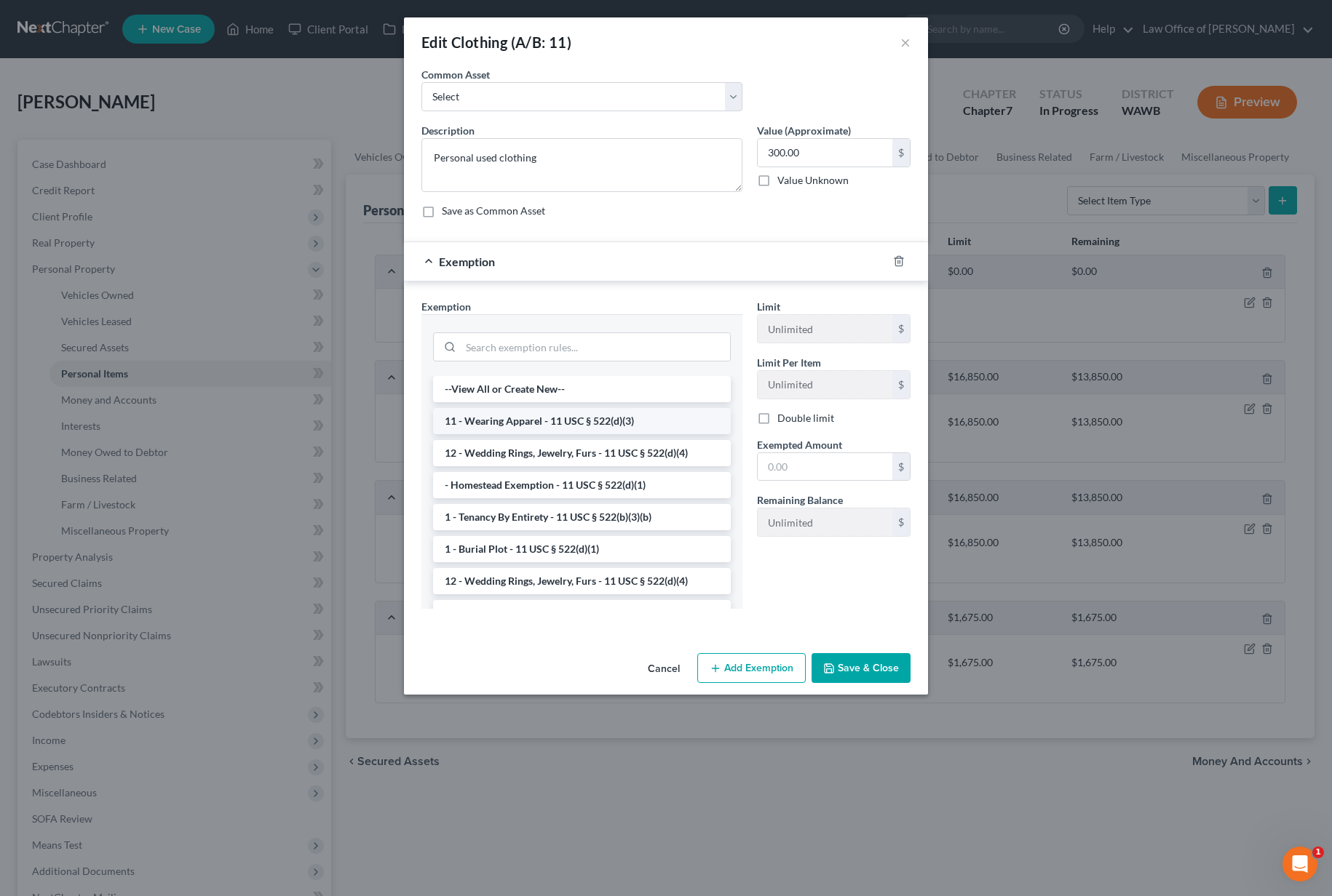
click at [575, 422] on li "11 - Wearing Apparel - 11 USC § 522(d)(3)" at bounding box center [582, 421] width 298 height 26
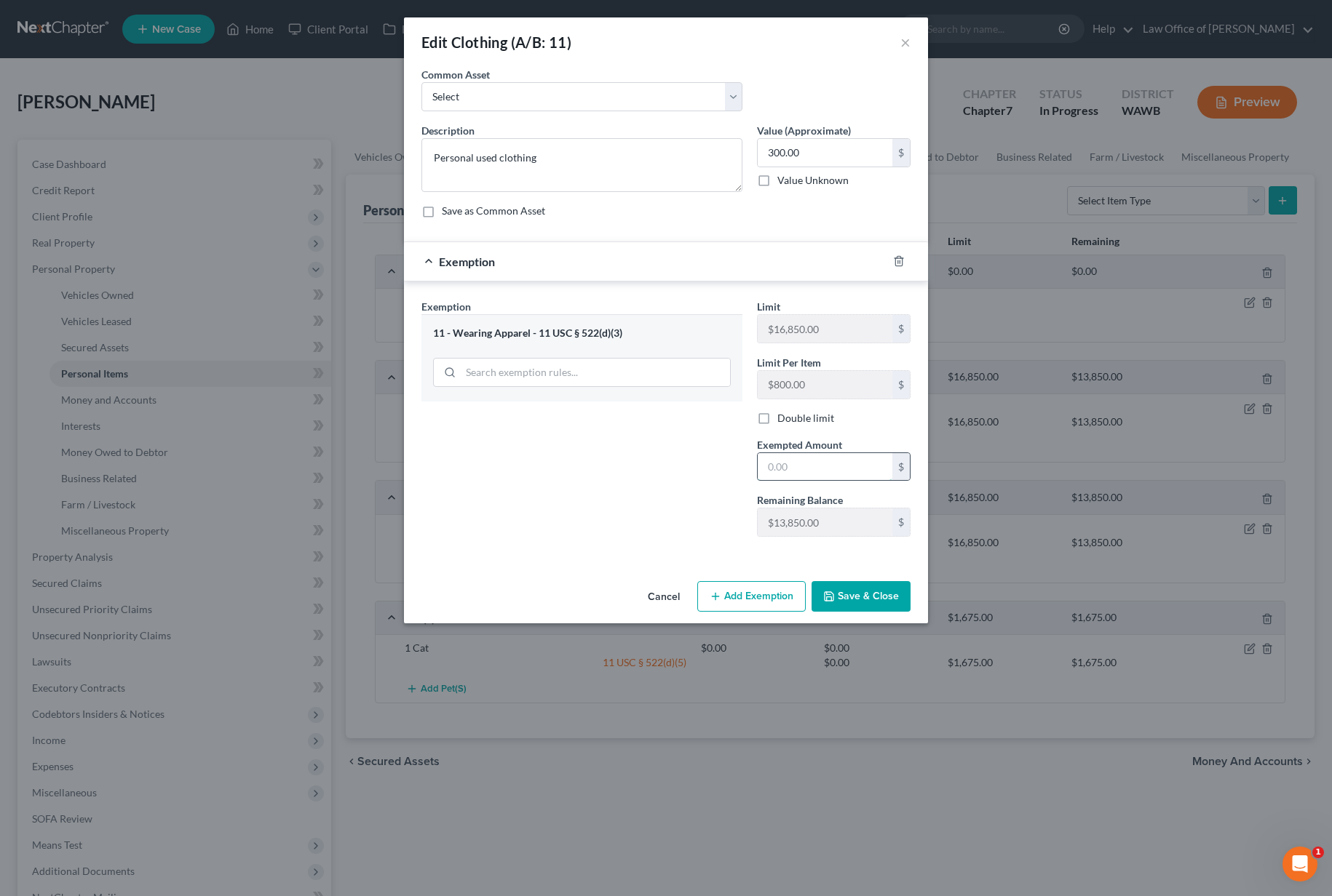
click at [781, 464] on input "text" at bounding box center [825, 467] width 135 height 27
type input "300"
click at [631, 504] on div "Exemption Set must be selected for CA. Exemption * 11 - Wearing Apparel - 11 US…" at bounding box center [581, 424] width 336 height 249
click at [893, 595] on button "Save & Close" at bounding box center [860, 596] width 99 height 30
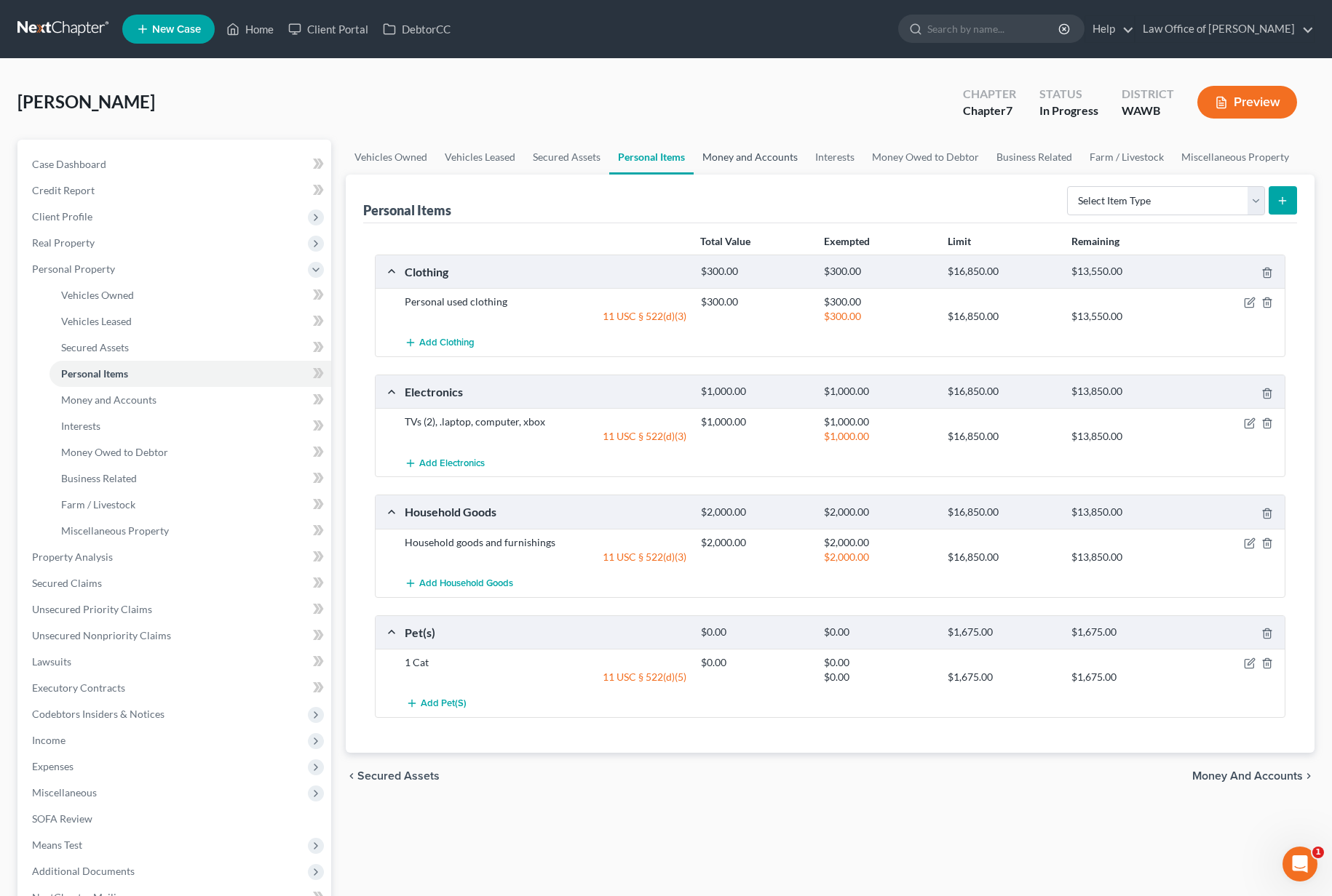
click at [762, 160] on link "Money and Accounts" at bounding box center [750, 157] width 113 height 35
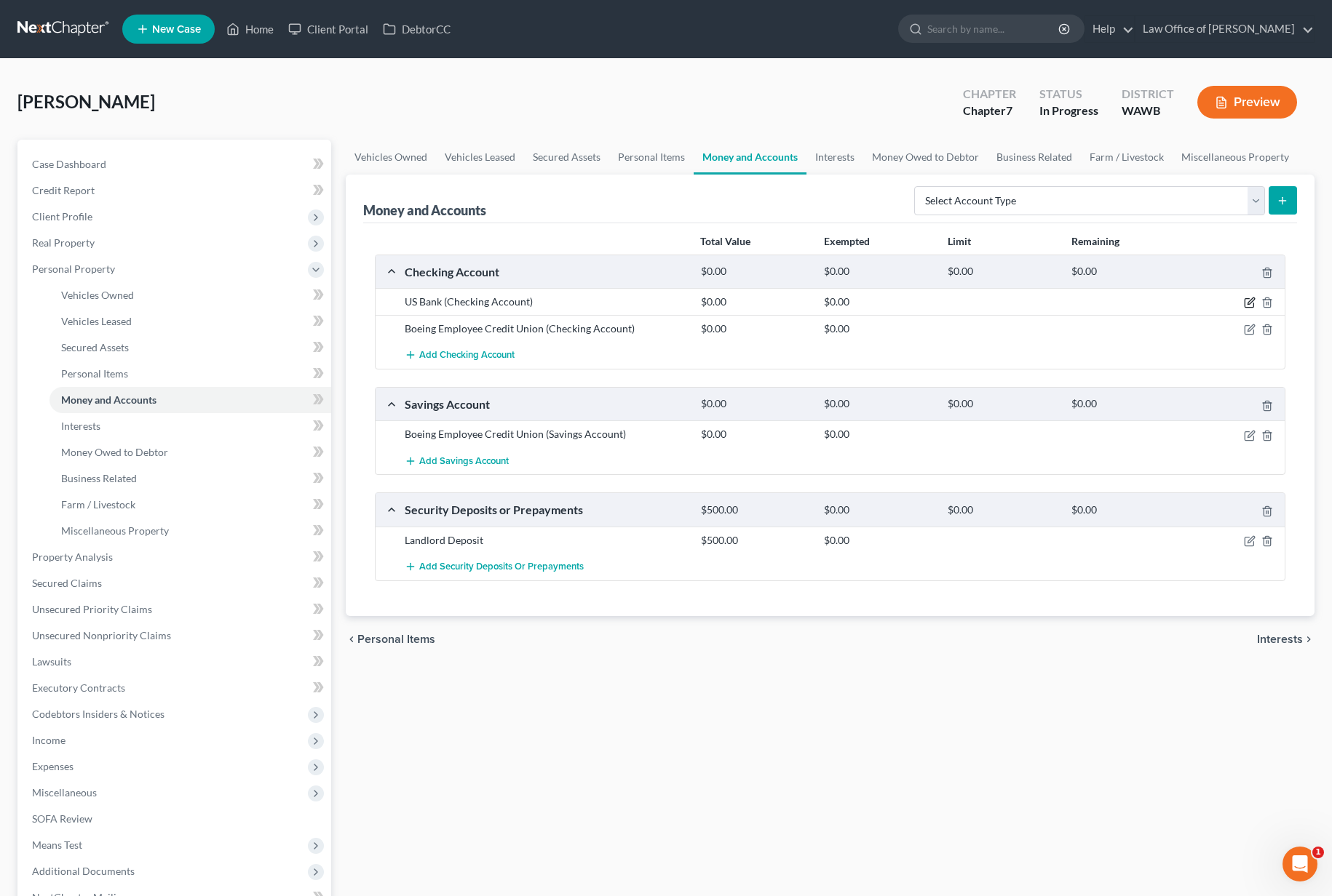
click at [1248, 303] on icon "button" at bounding box center [1251, 301] width 7 height 7
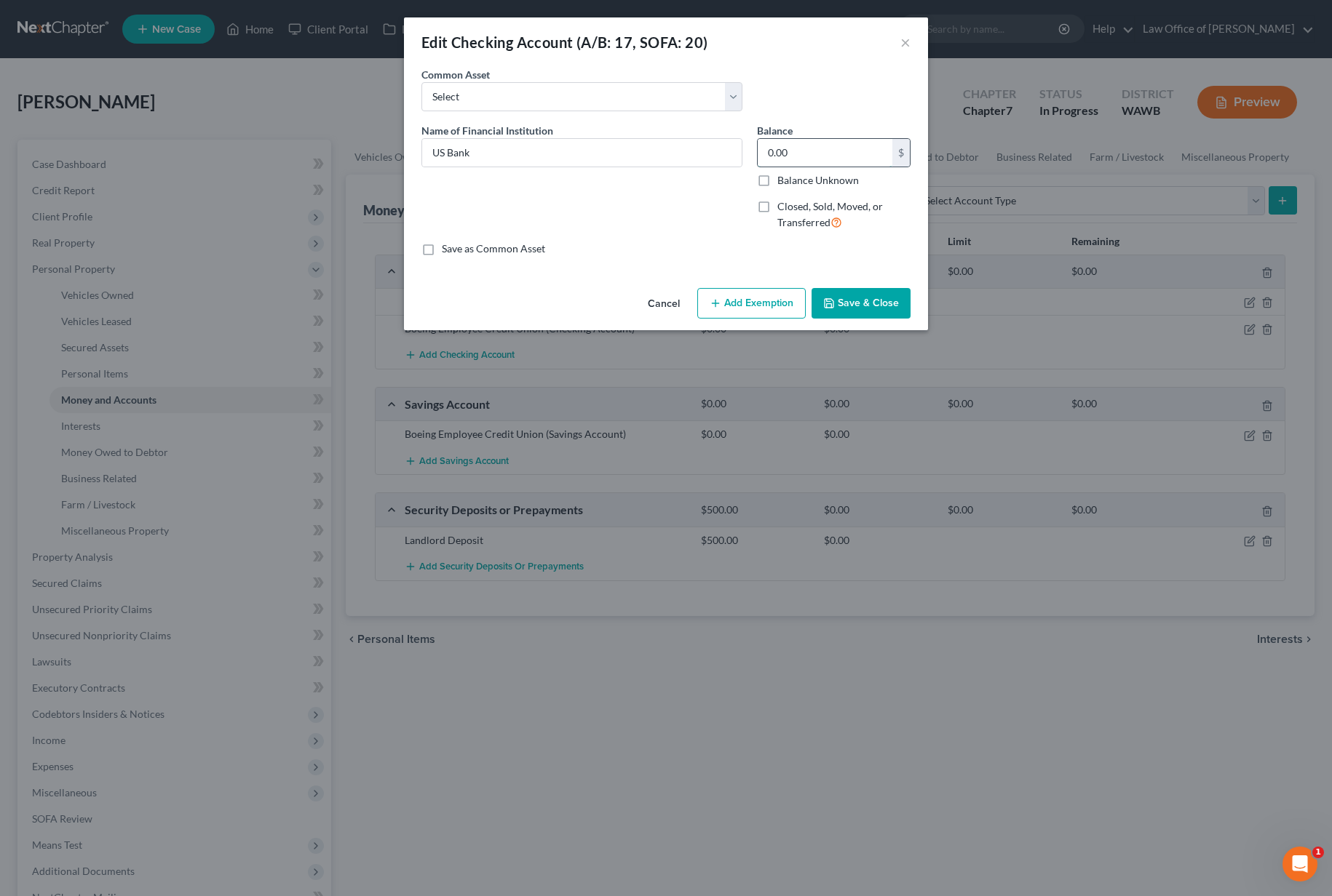
click at [806, 144] on input "0.00" at bounding box center [825, 153] width 135 height 27
drag, startPoint x: 806, startPoint y: 157, endPoint x: 646, endPoint y: 113, distance: 165.9
click at [660, 116] on div "Common Asset Select Chase - Joint Boeing Employee Credit Union Bank of America …" at bounding box center [666, 160] width 489 height 189
type input "1,000.00"
click at [777, 302] on button "Add Exemption" at bounding box center [751, 303] width 109 height 30
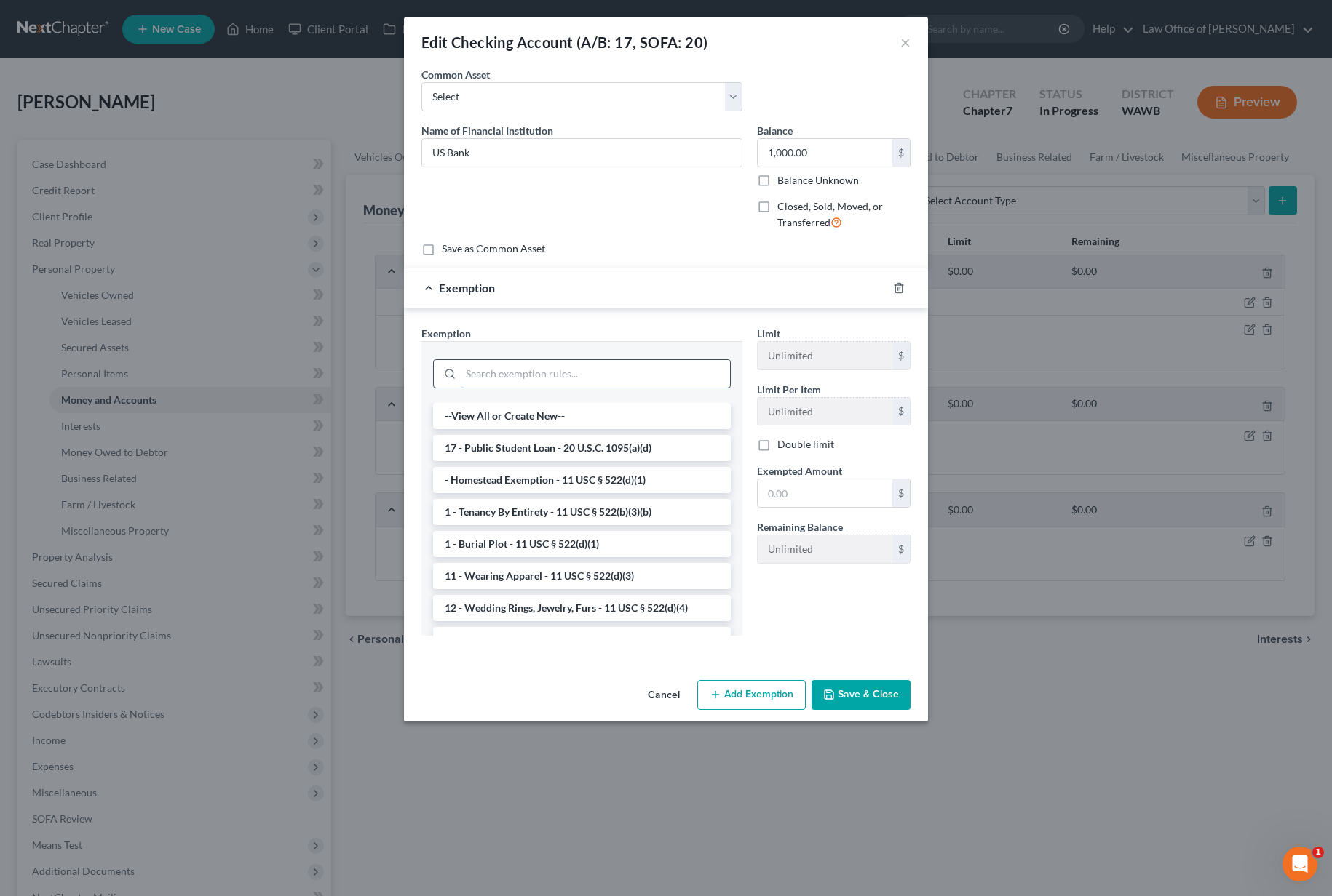
click at [588, 377] on input "search" at bounding box center [595, 374] width 269 height 27
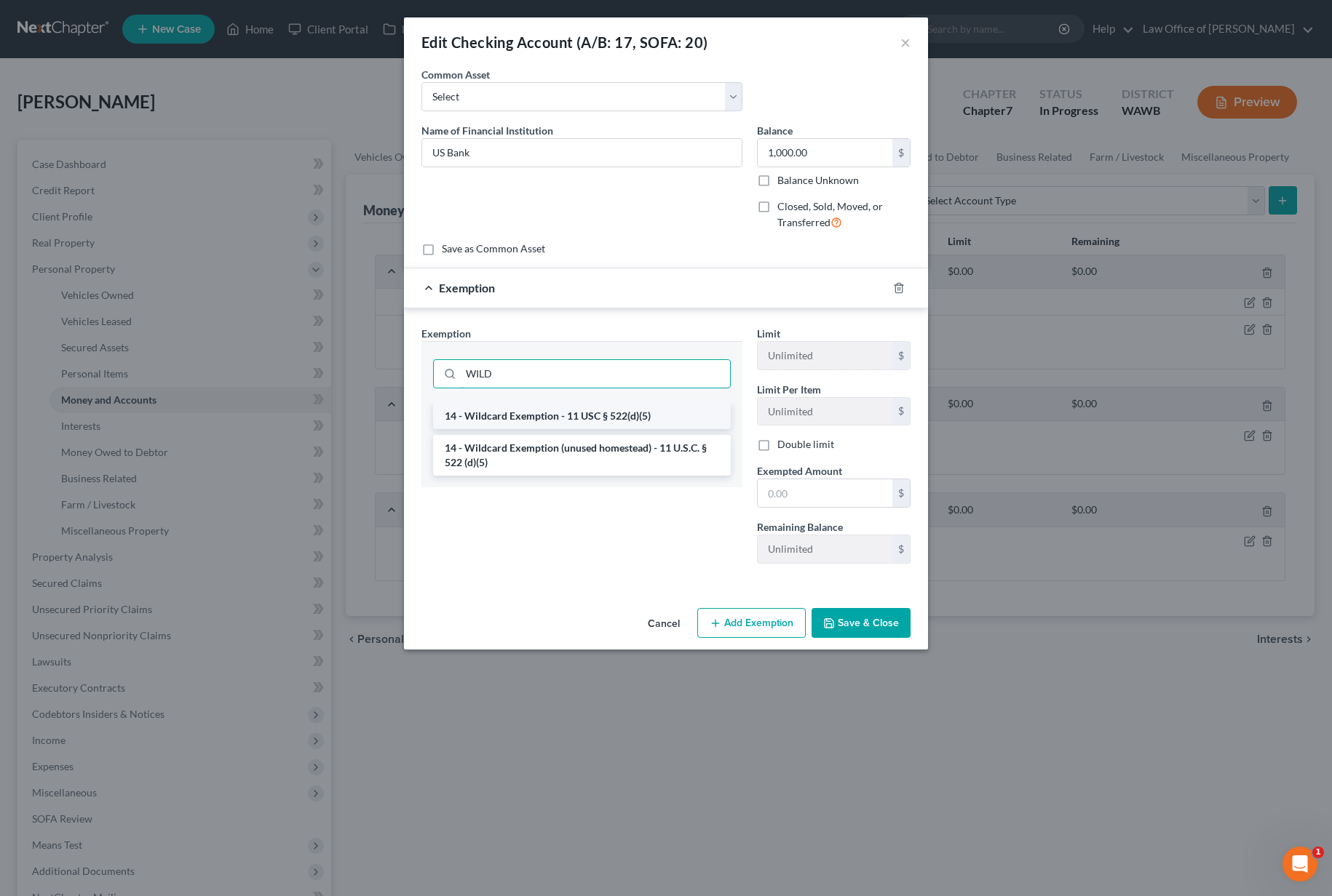
type input "WILD"
click at [586, 405] on li "14 - Wildcard Exemption - 11 USC § 522(d)(5)" at bounding box center [582, 416] width 298 height 26
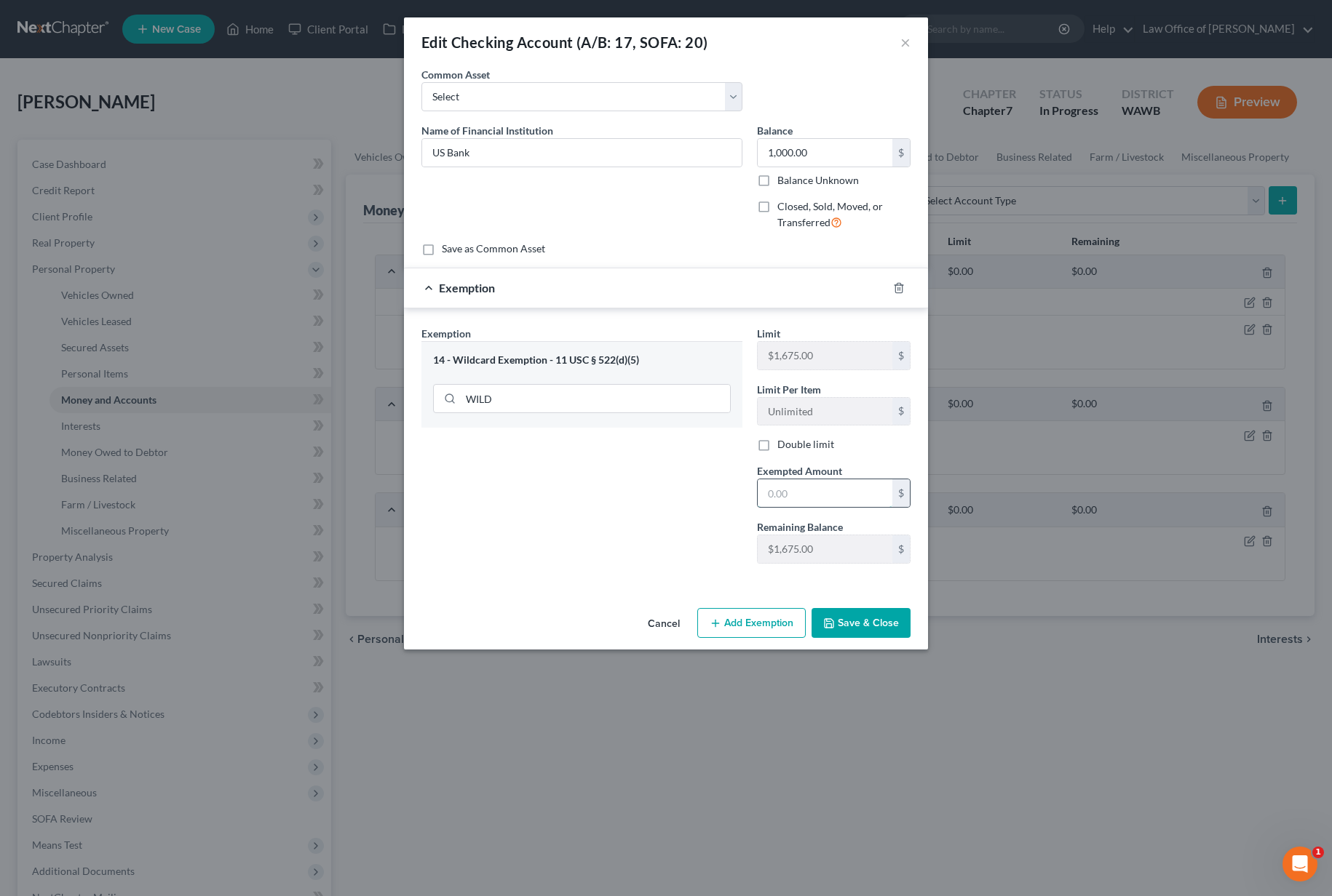
click at [819, 483] on input "text" at bounding box center [825, 493] width 135 height 27
type input "0"
type input "1,000"
click at [858, 625] on button "Save & Close" at bounding box center [860, 623] width 99 height 30
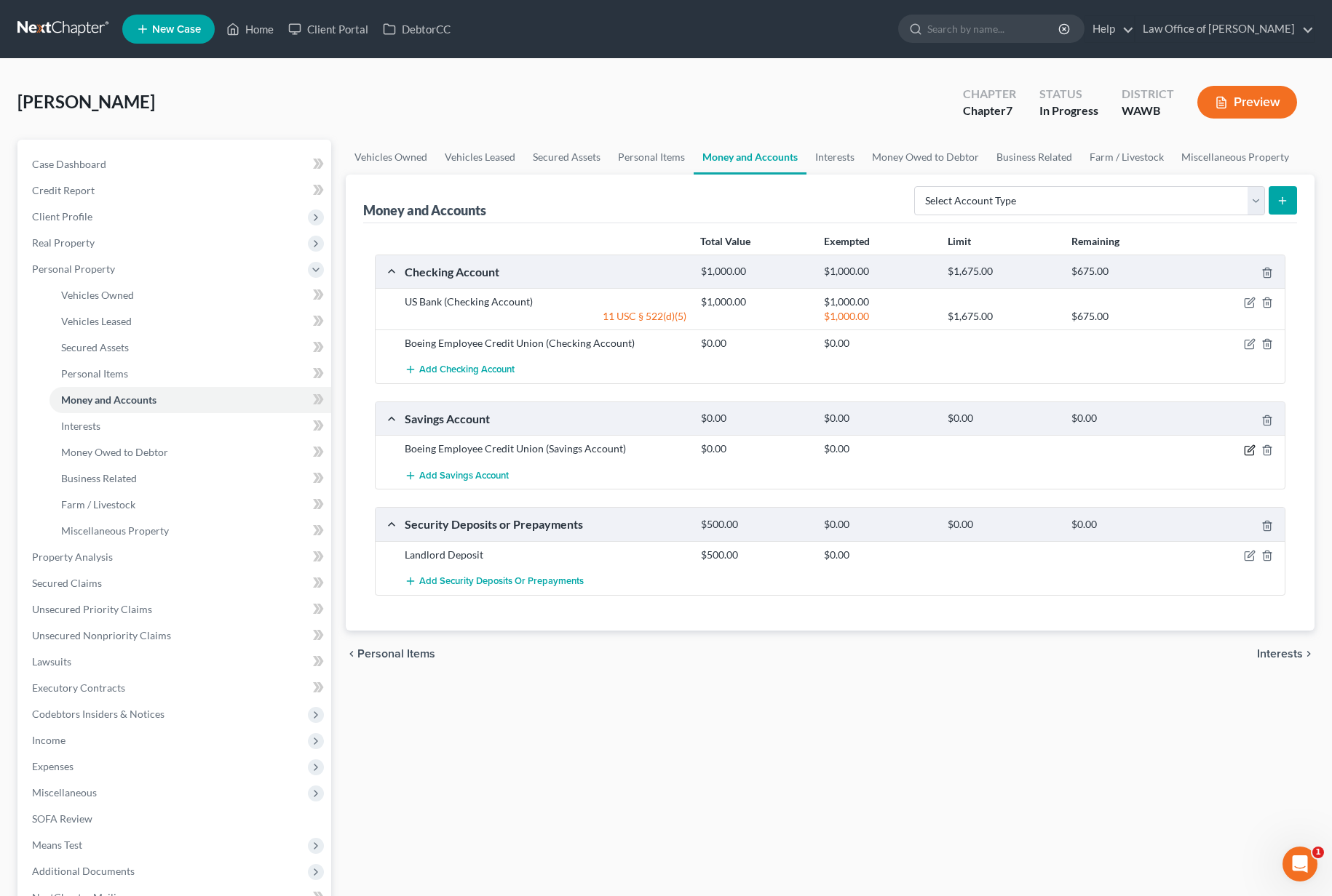
click at [1250, 450] on icon "button" at bounding box center [1250, 450] width 12 height 12
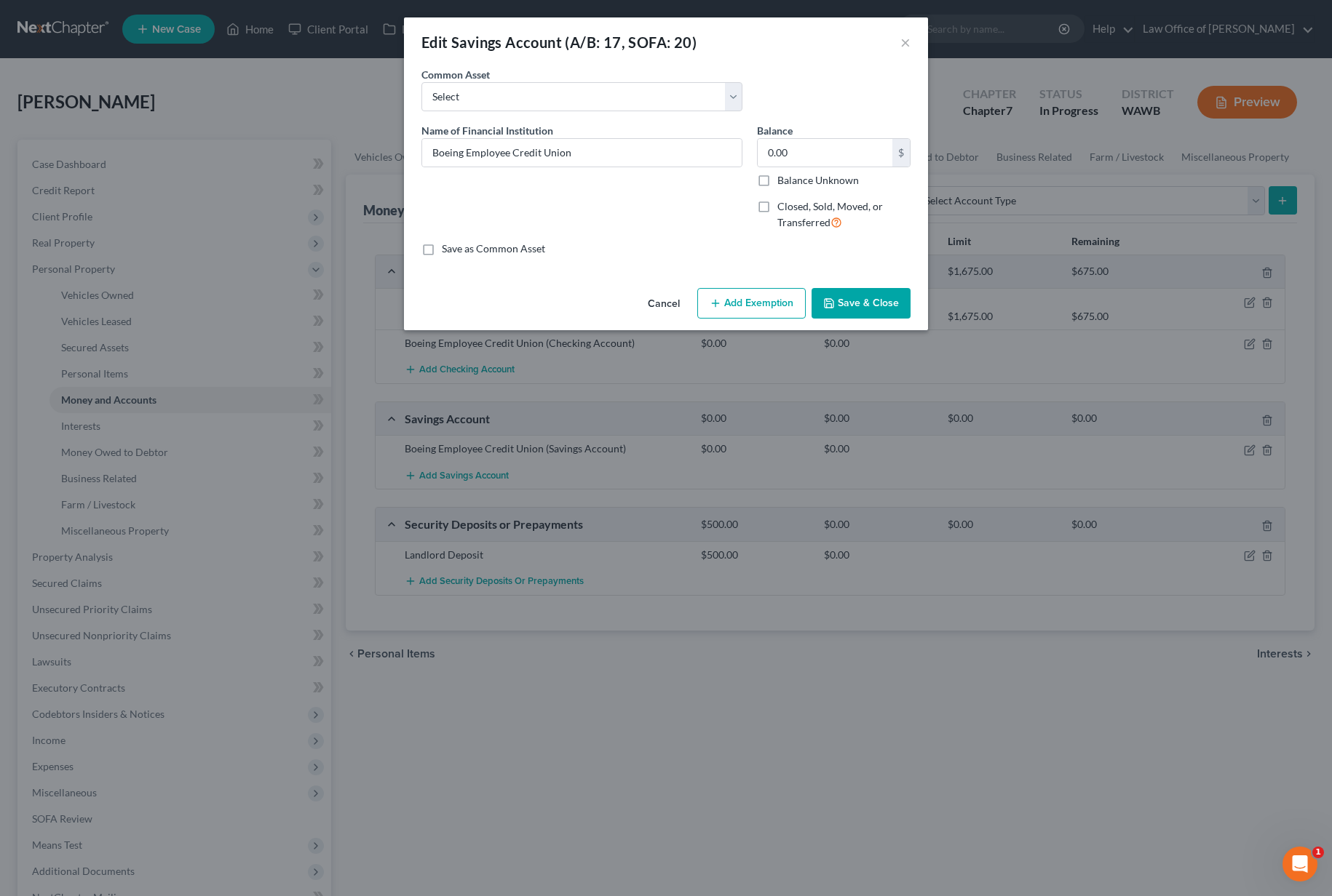
click at [777, 206] on label "Closed, Sold, Moved, or Transferred" at bounding box center [844, 215] width 133 height 31
click at [783, 206] on input "Closed, Sold, Moved, or Transferred" at bounding box center [788, 204] width 10 height 10
checkbox input "true"
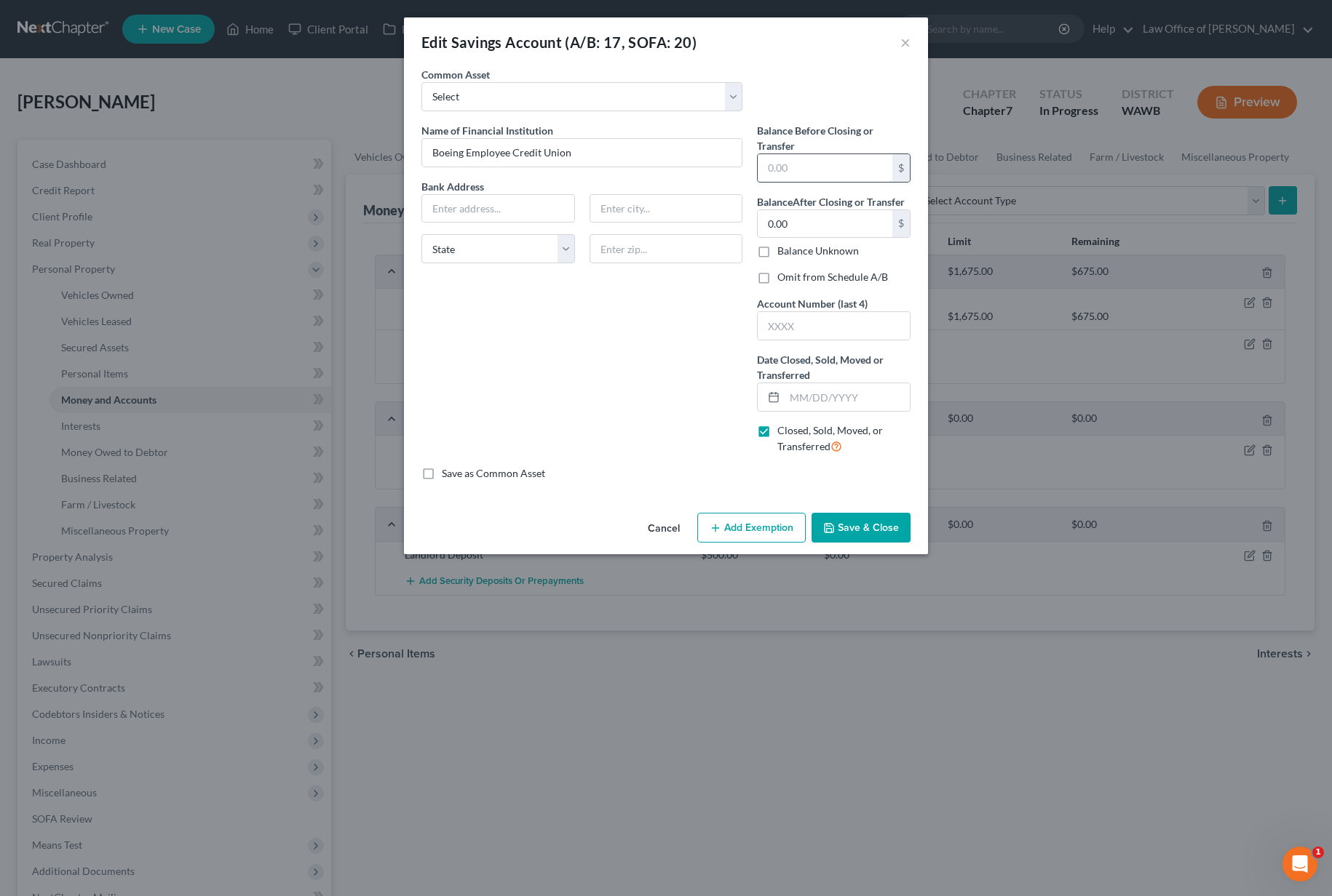
click at [792, 159] on input "text" at bounding box center [825, 168] width 135 height 27
type input "0"
click at [777, 274] on label "Omit from Schedule A/B" at bounding box center [832, 277] width 111 height 15
click at [783, 274] on input "Omit from Schedule A/B" at bounding box center [788, 275] width 10 height 10
checkbox input "true"
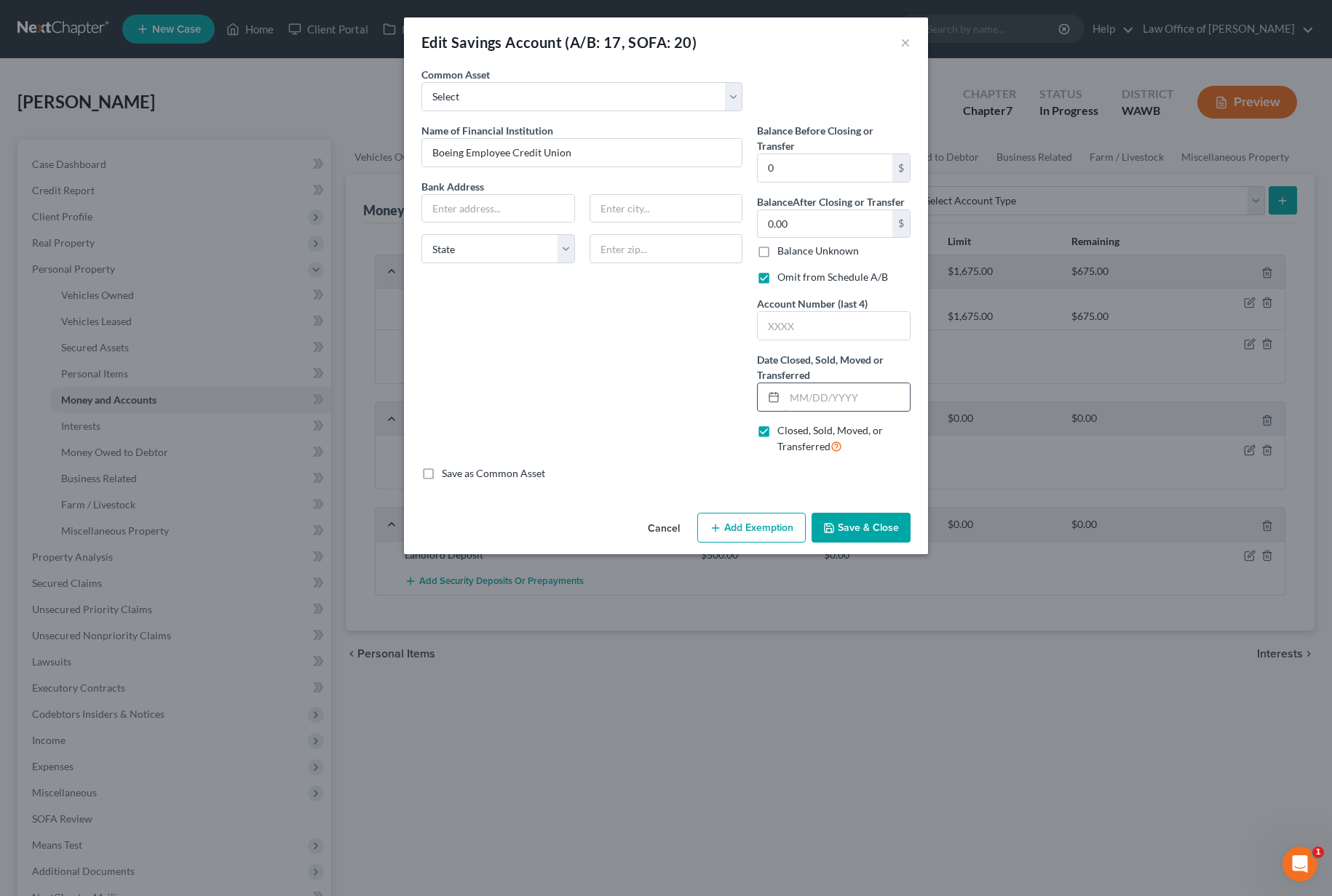
click at [801, 396] on input "text" at bounding box center [848, 397] width 125 height 27
type input "[DATE]"
click at [834, 524] on icon "button" at bounding box center [829, 528] width 12 height 12
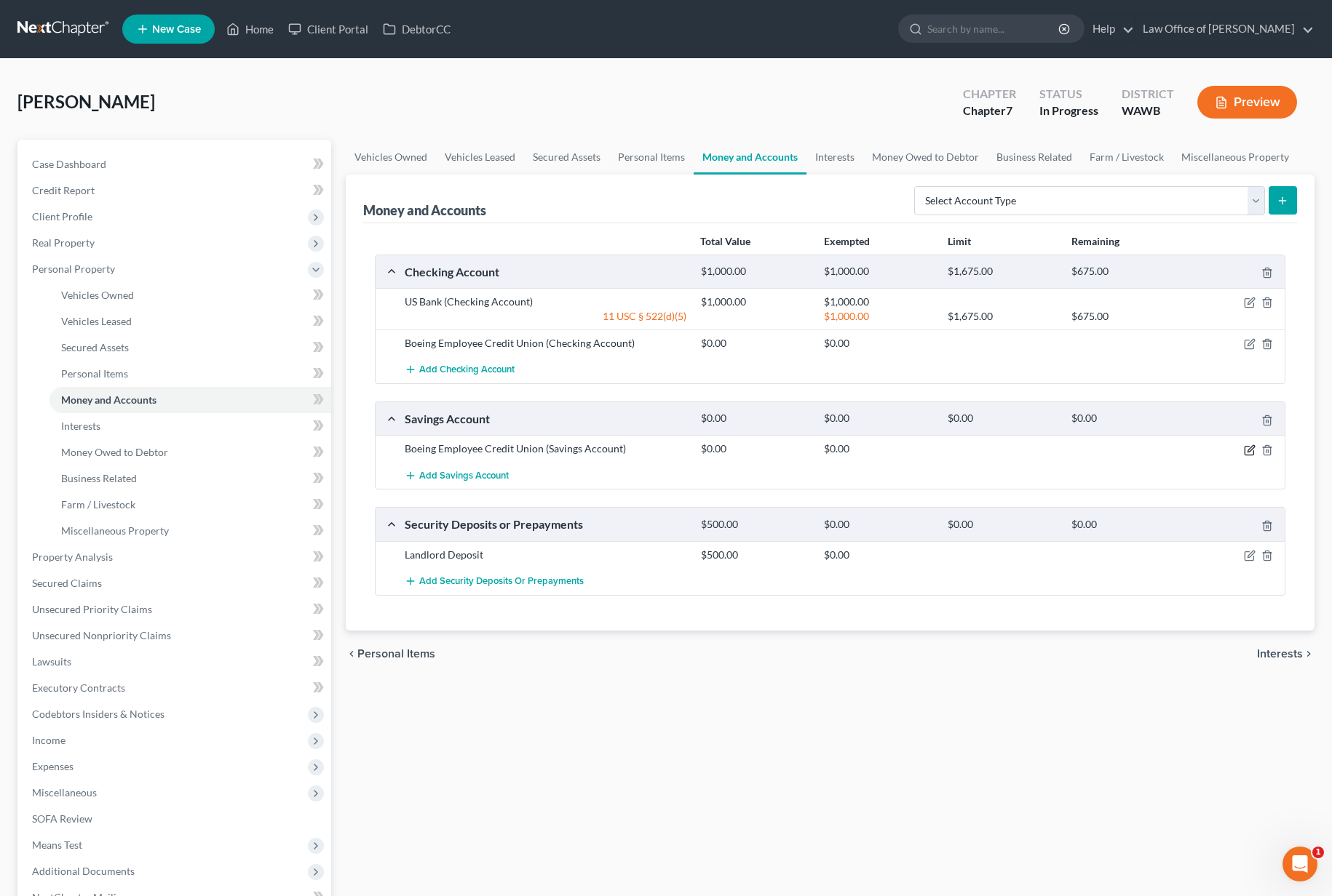
click at [1254, 450] on icon "button" at bounding box center [1250, 450] width 12 height 12
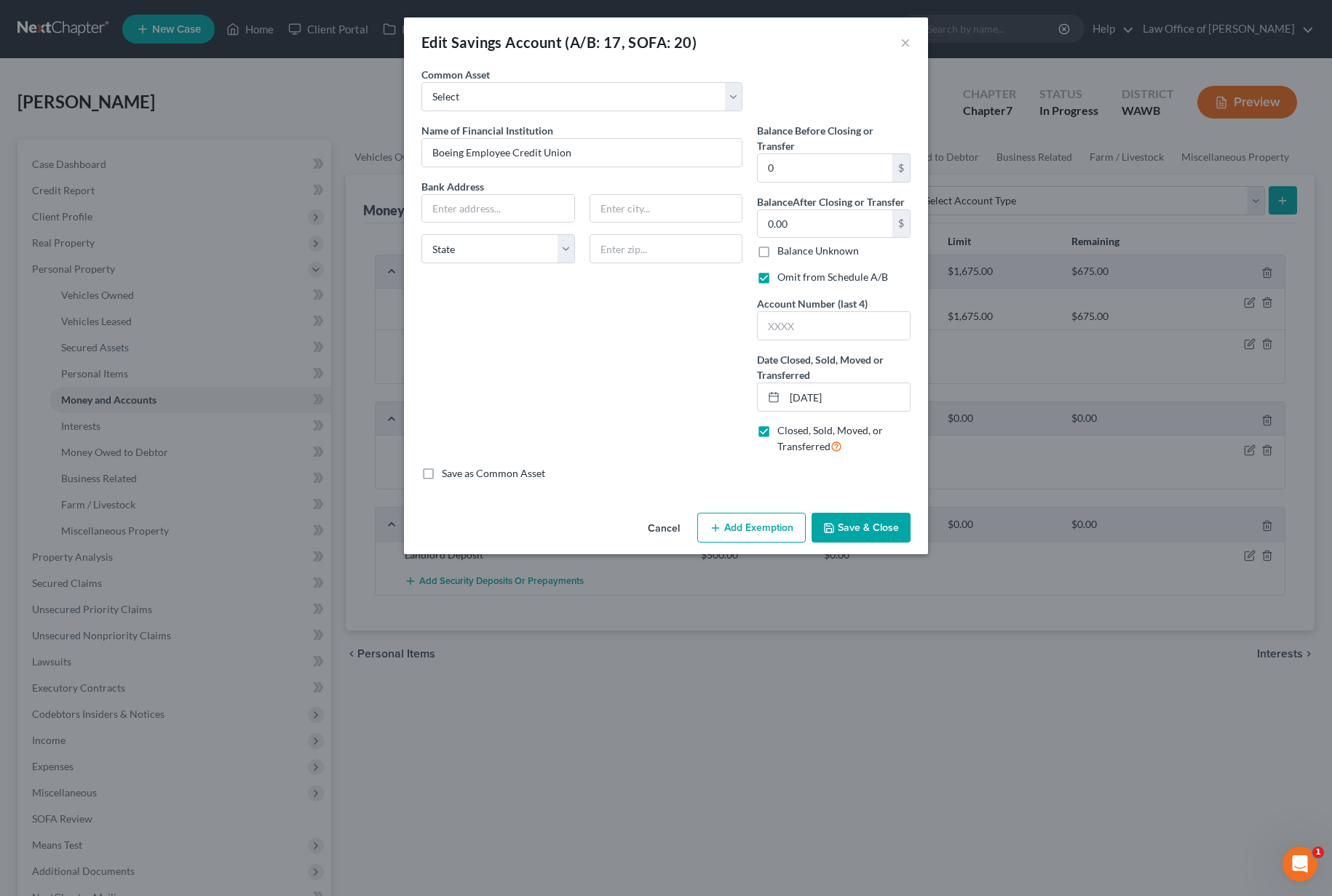
click at [855, 530] on button "Save & Close" at bounding box center [860, 527] width 99 height 30
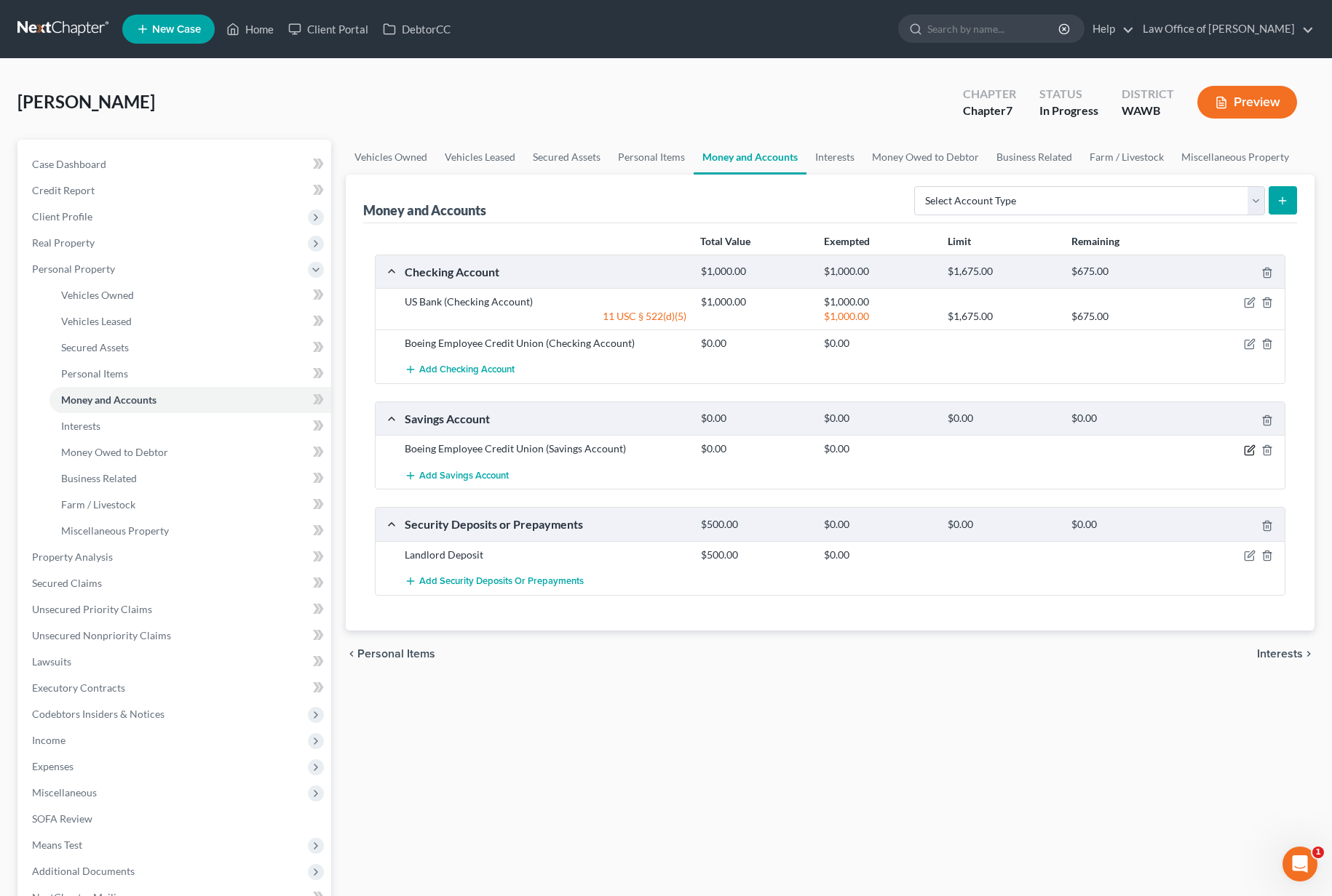
click at [1250, 449] on icon "button" at bounding box center [1250, 450] width 12 height 12
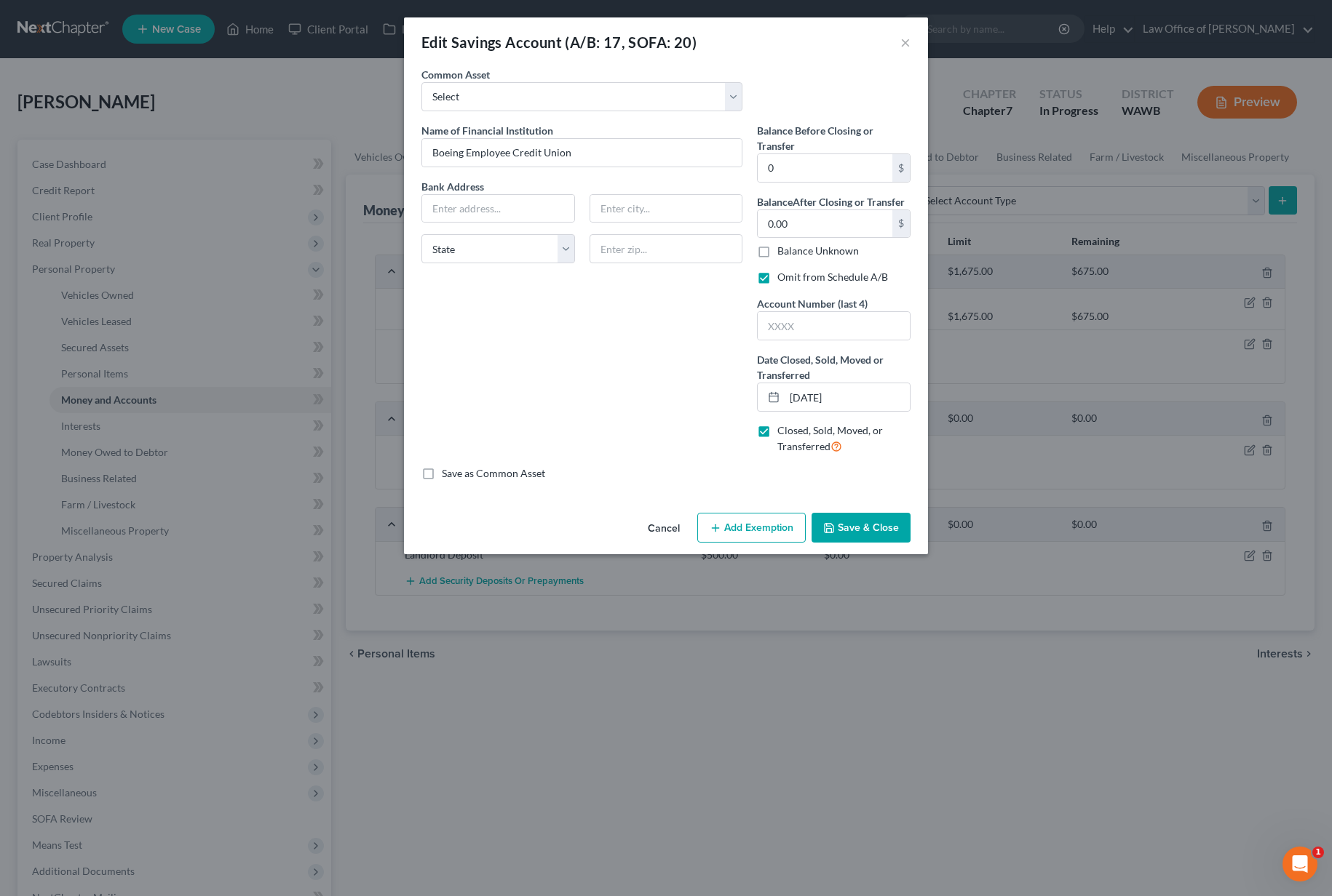
click at [851, 524] on button "Save & Close" at bounding box center [860, 527] width 99 height 30
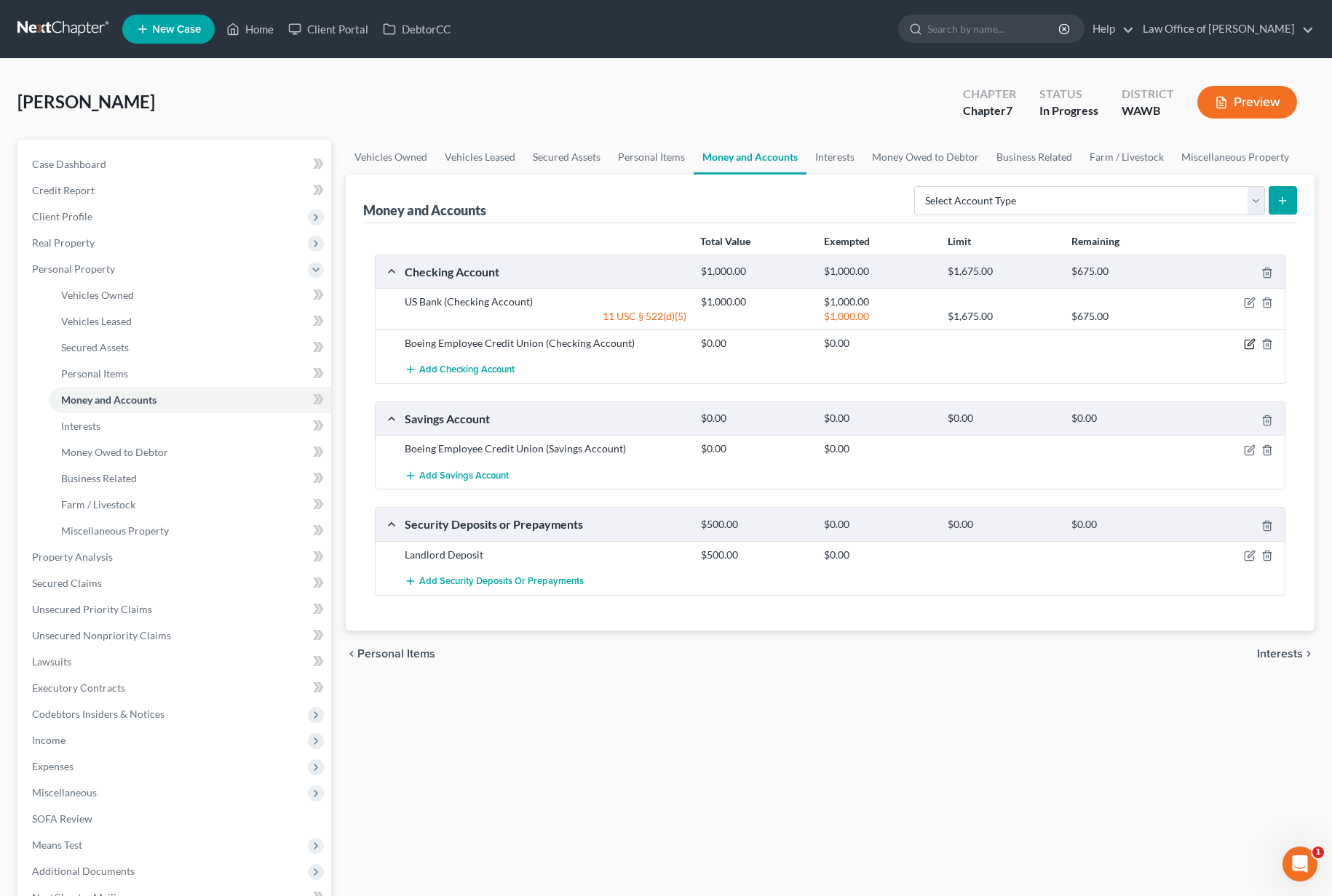
click at [1248, 347] on icon "button" at bounding box center [1250, 344] width 12 height 12
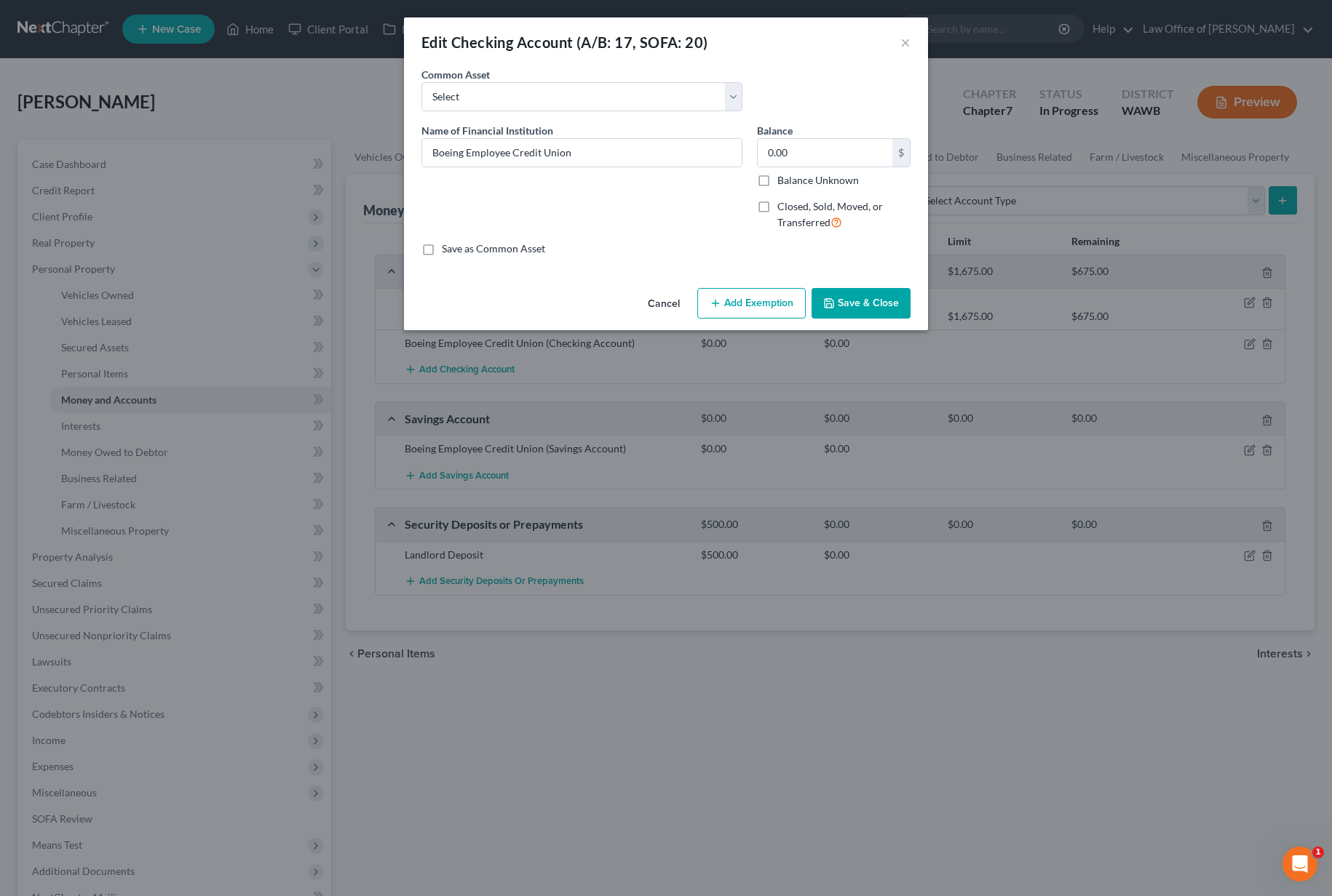
click at [777, 205] on label "Closed, Sold, Moved, or Transferred" at bounding box center [844, 215] width 133 height 31
click at [783, 205] on input "Closed, Sold, Moved, or Transferred" at bounding box center [788, 204] width 10 height 10
checkbox input "true"
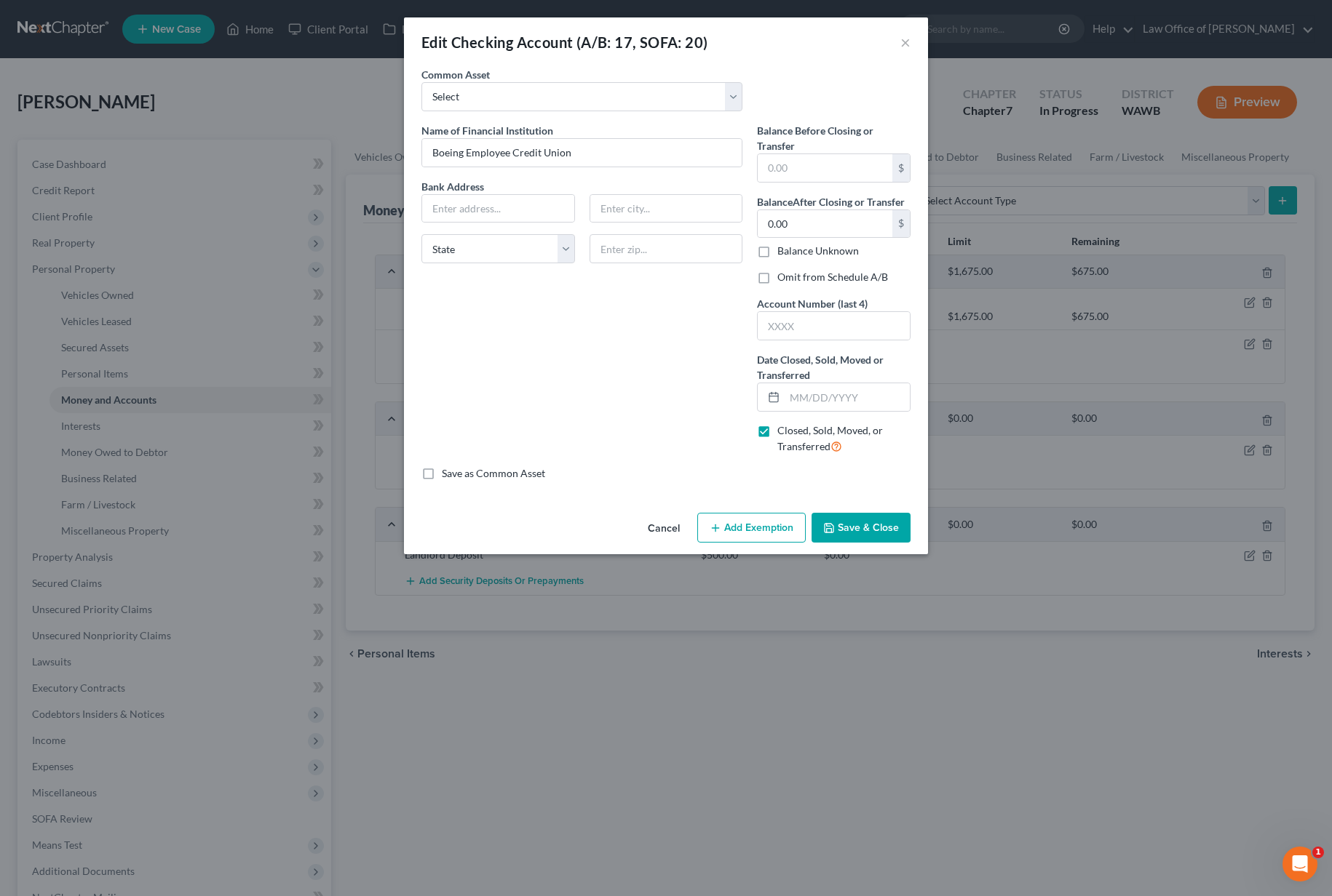
click at [777, 271] on label "Omit from Schedule A/B" at bounding box center [832, 277] width 111 height 15
click at [783, 271] on input "Omit from Schedule A/B" at bounding box center [788, 275] width 10 height 10
checkbox input "true"
click at [794, 178] on input "text" at bounding box center [825, 168] width 135 height 27
type input "0"
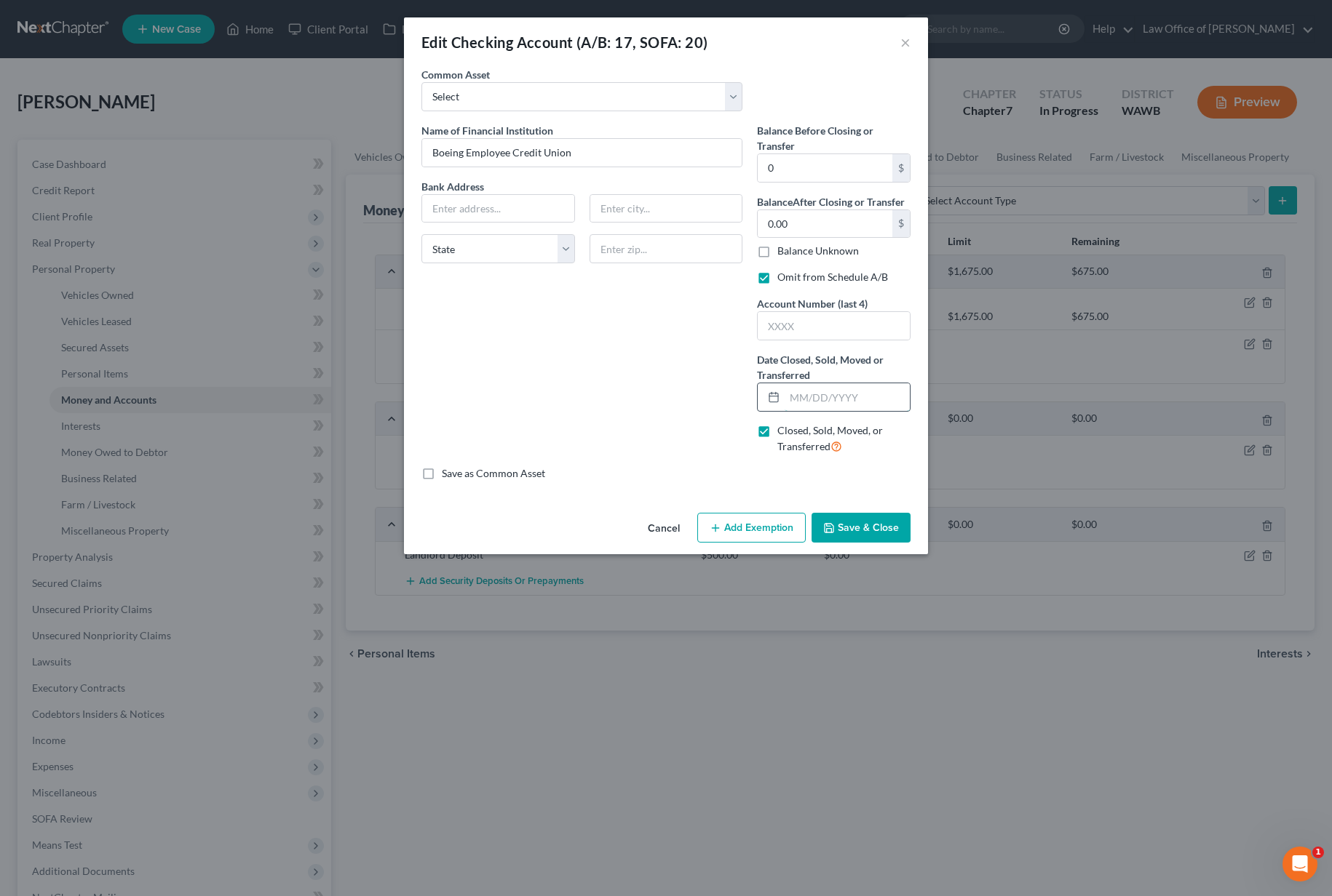
click at [827, 398] on input "text" at bounding box center [848, 397] width 125 height 27
type input "[DATE]"
click at [840, 522] on button "Save & Close" at bounding box center [860, 527] width 99 height 30
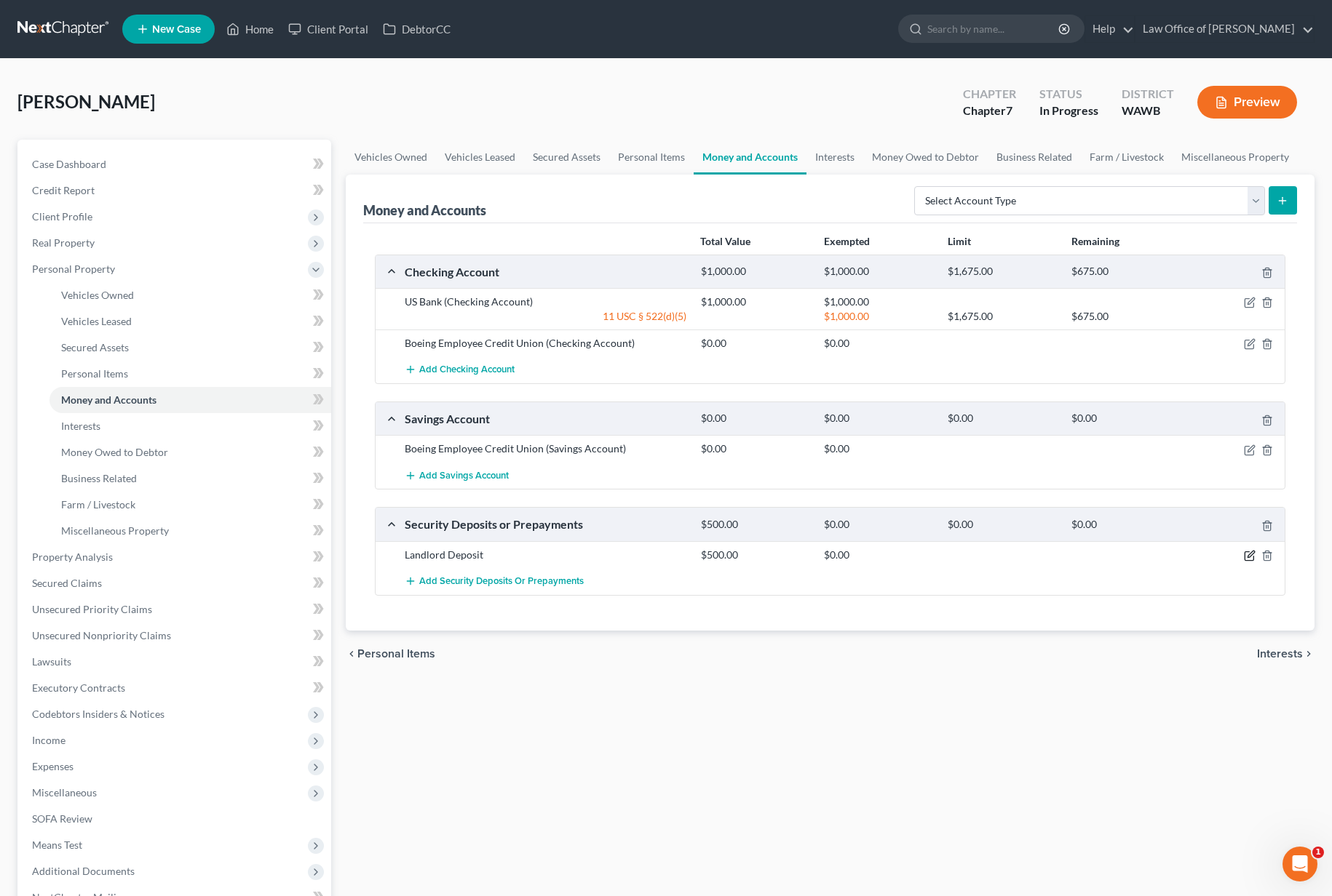
click at [1252, 555] on icon "button" at bounding box center [1251, 554] width 7 height 7
select select "3"
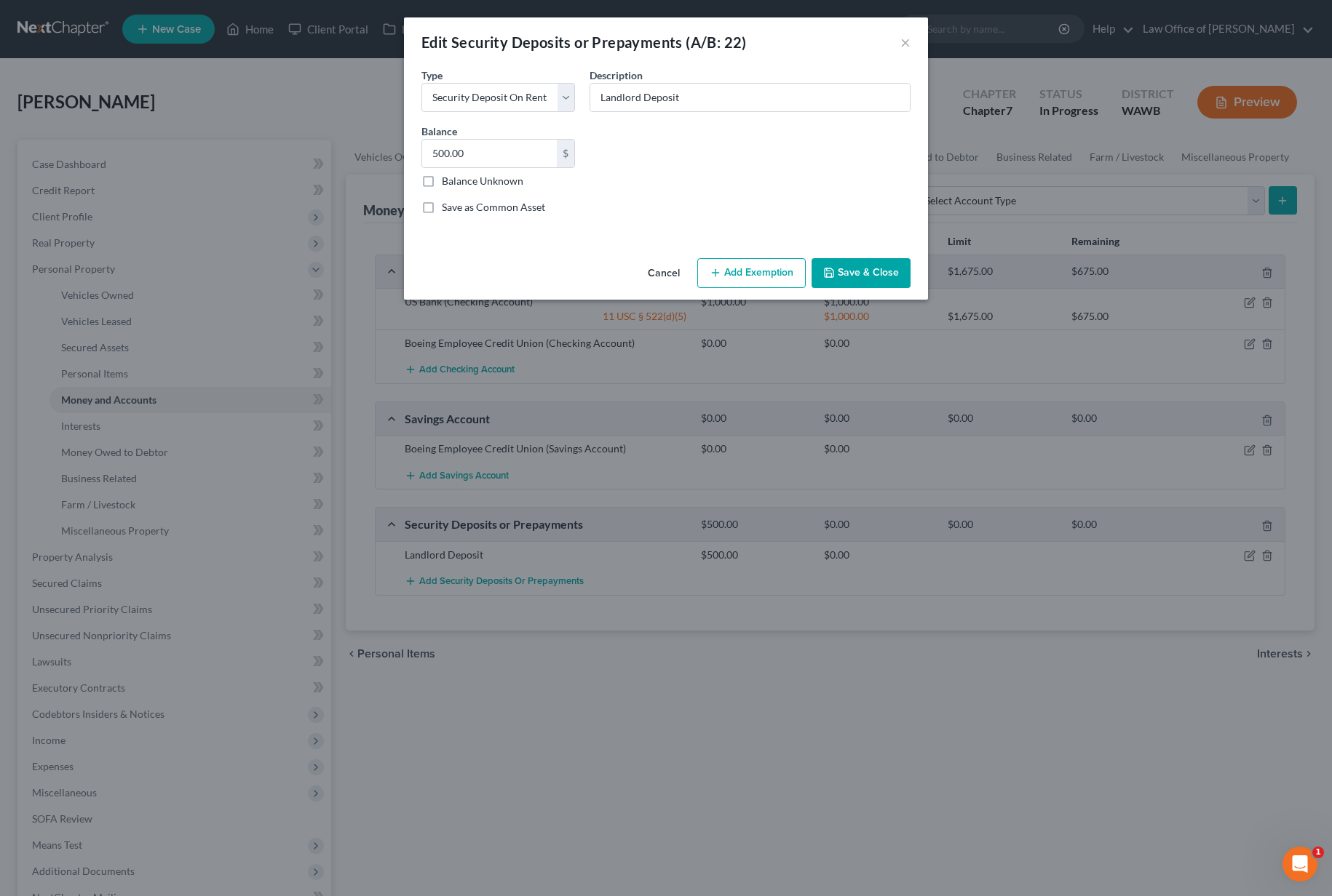
click at [760, 262] on button "Add Exemption" at bounding box center [751, 273] width 109 height 30
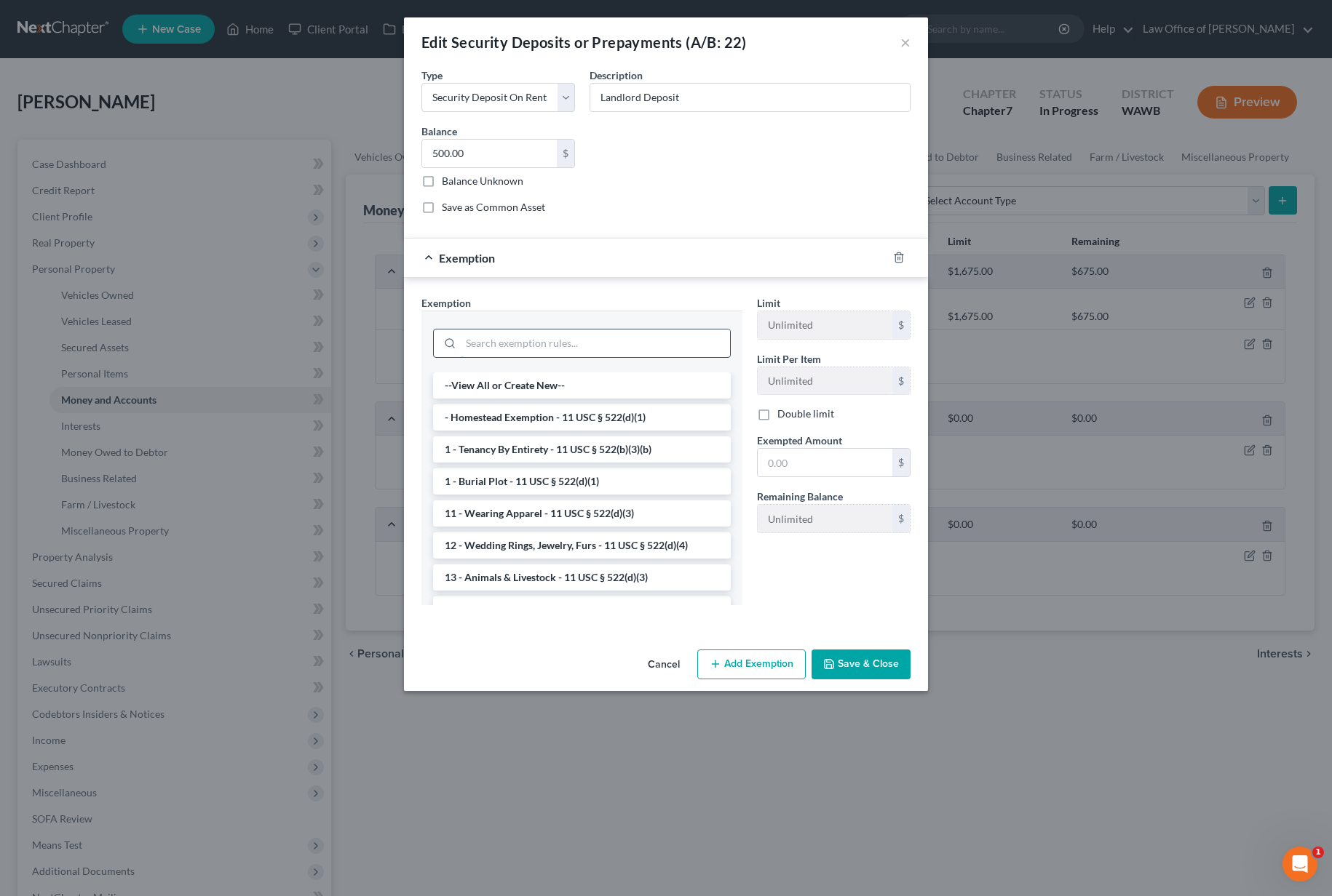
click at [546, 343] on input "search" at bounding box center [595, 343] width 269 height 27
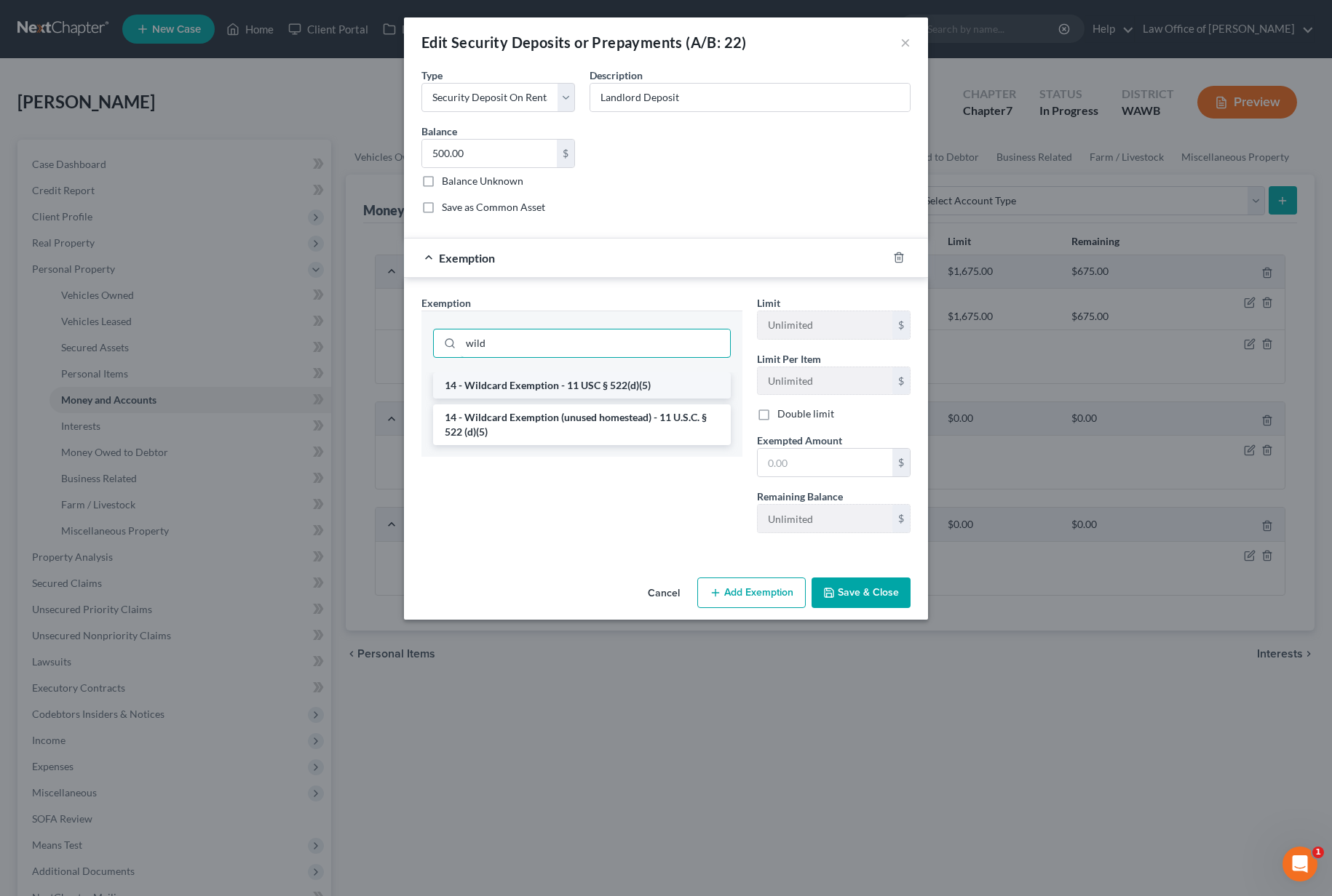
type input "wild"
click at [556, 378] on li "14 - Wildcard Exemption - 11 USC § 522(d)(5)" at bounding box center [582, 385] width 298 height 26
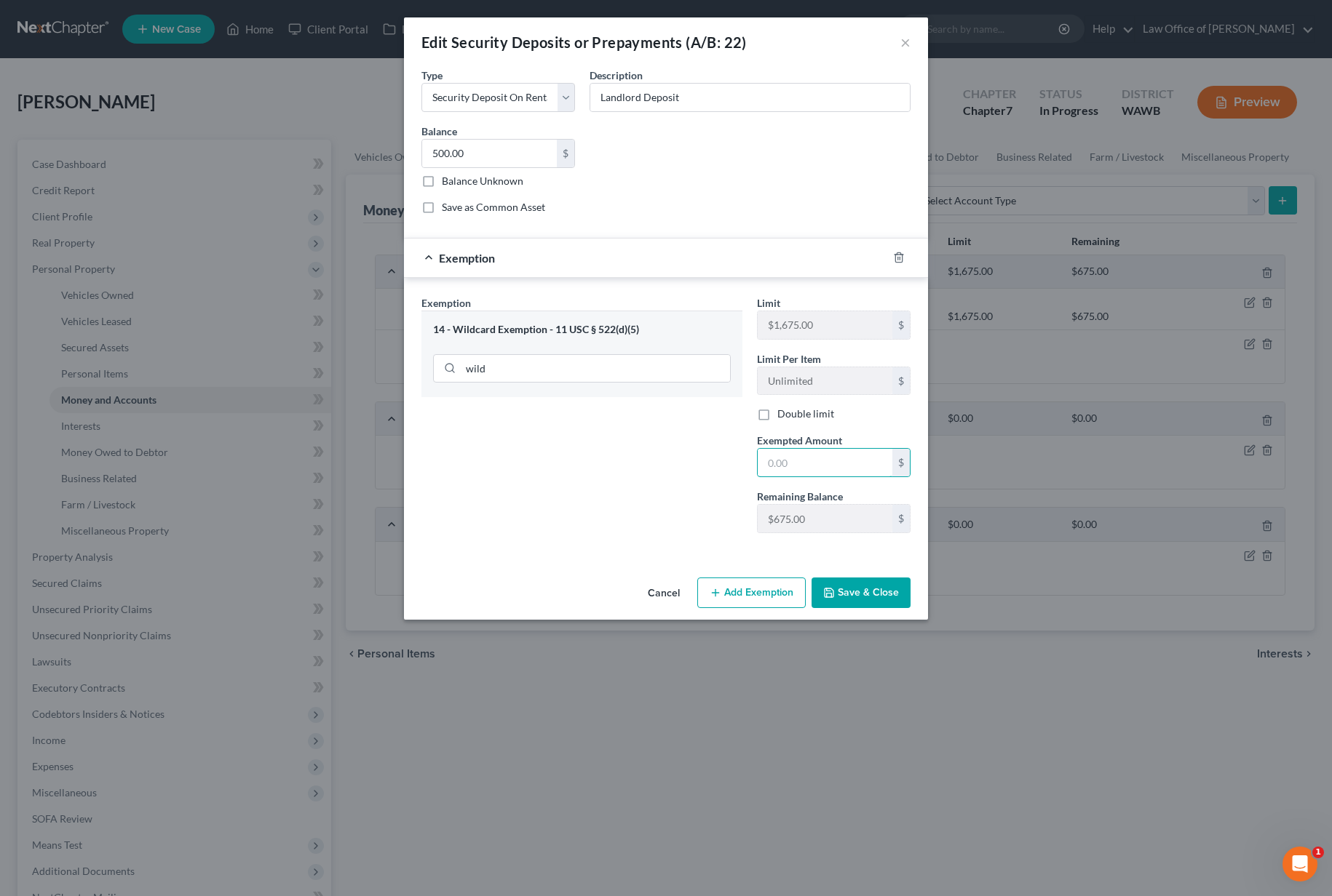
click at [853, 452] on input "text" at bounding box center [825, 463] width 135 height 27
type input "500"
click at [840, 601] on button "Save & Close" at bounding box center [860, 593] width 99 height 30
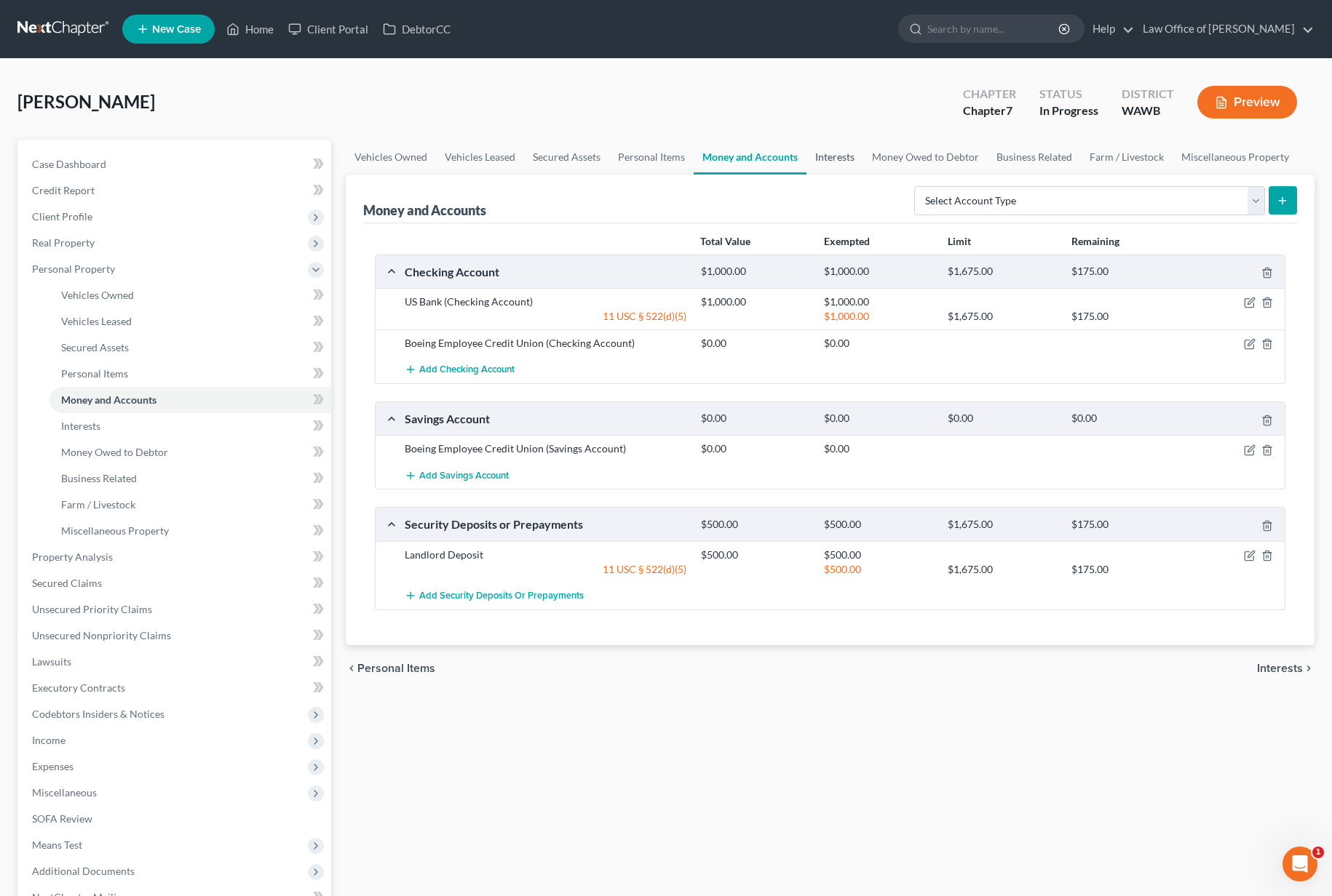
click at [835, 163] on link "Interests" at bounding box center [835, 157] width 57 height 35
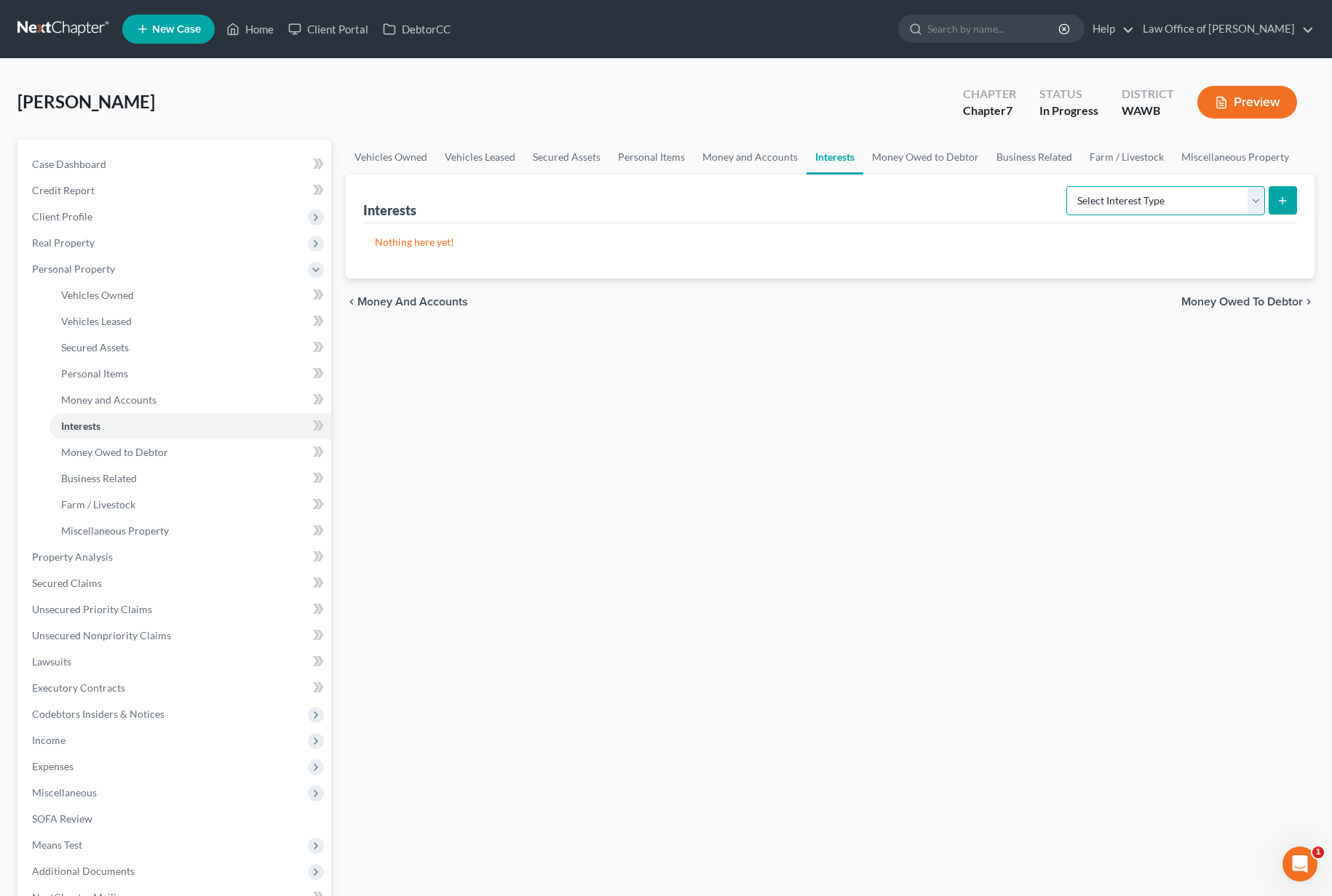
click at [1184, 211] on select "Select Interest Type 401K (A/B: 21) Annuity (A/B: 23) Bond (A/B: 18) Education …" at bounding box center [1166, 201] width 199 height 29
select select "pension_plan"
click at [1287, 201] on icon "submit" at bounding box center [1283, 201] width 12 height 12
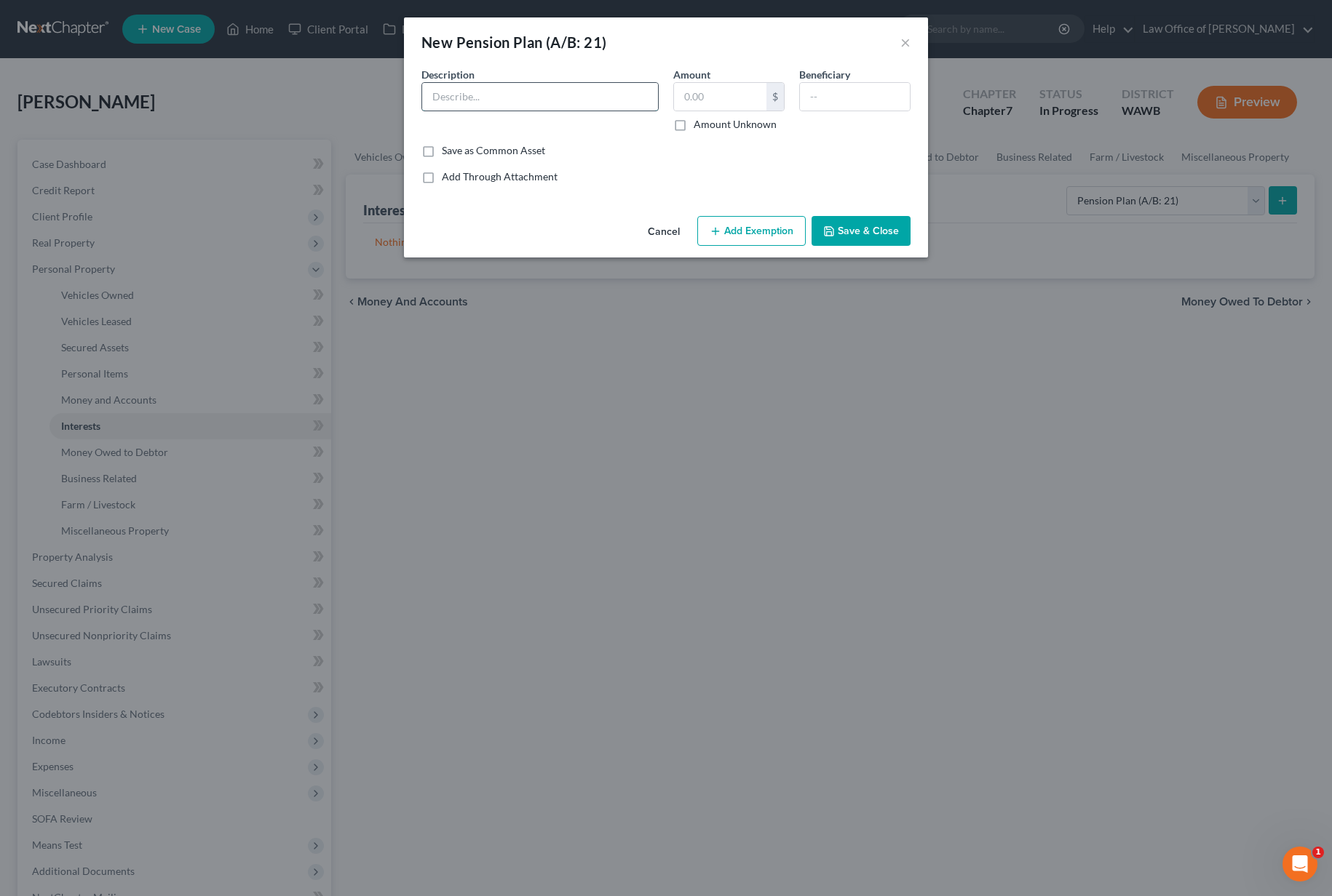
click at [532, 93] on input "text" at bounding box center [539, 97] width 236 height 27
type input "[DEMOGRAPHIC_DATA] Union"
type input "0"
click at [760, 232] on button "Add Exemption" at bounding box center [751, 231] width 109 height 30
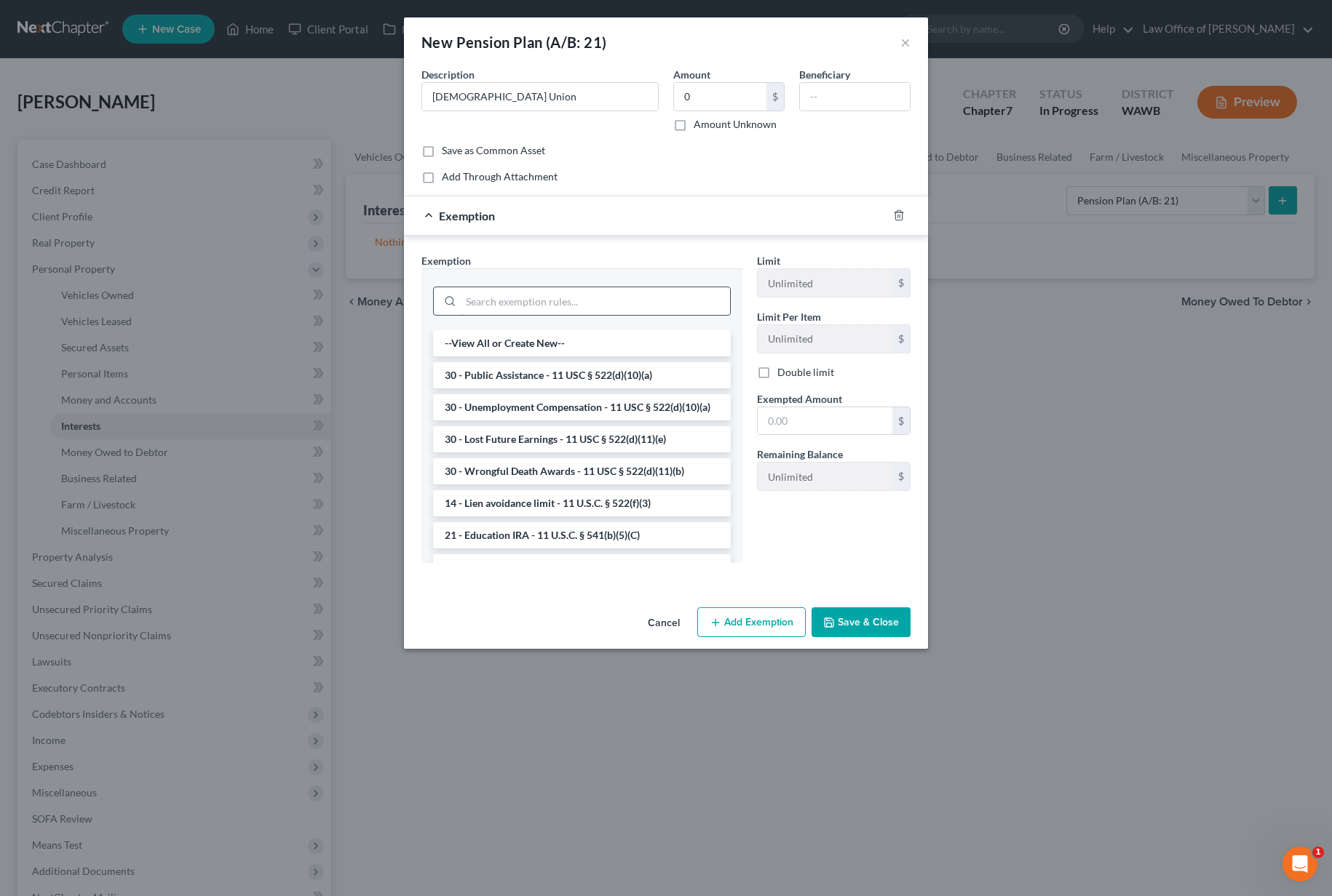
click at [536, 291] on input "search" at bounding box center [595, 301] width 269 height 27
type input "w"
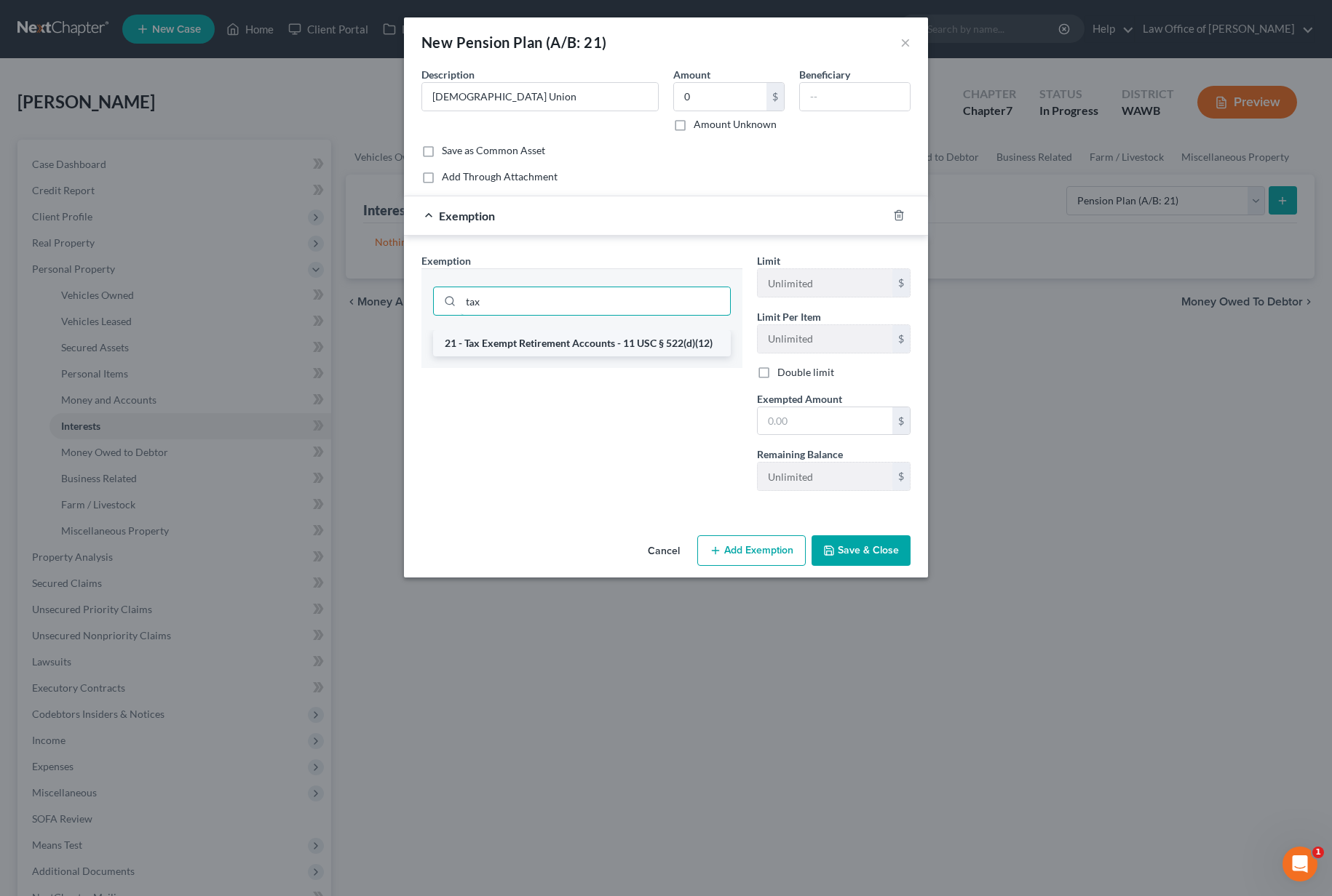
type input "tax"
click at [558, 336] on li "21 - Tax Exempt Retirement Accounts - 11 USC § 522(d)(12)" at bounding box center [582, 343] width 298 height 26
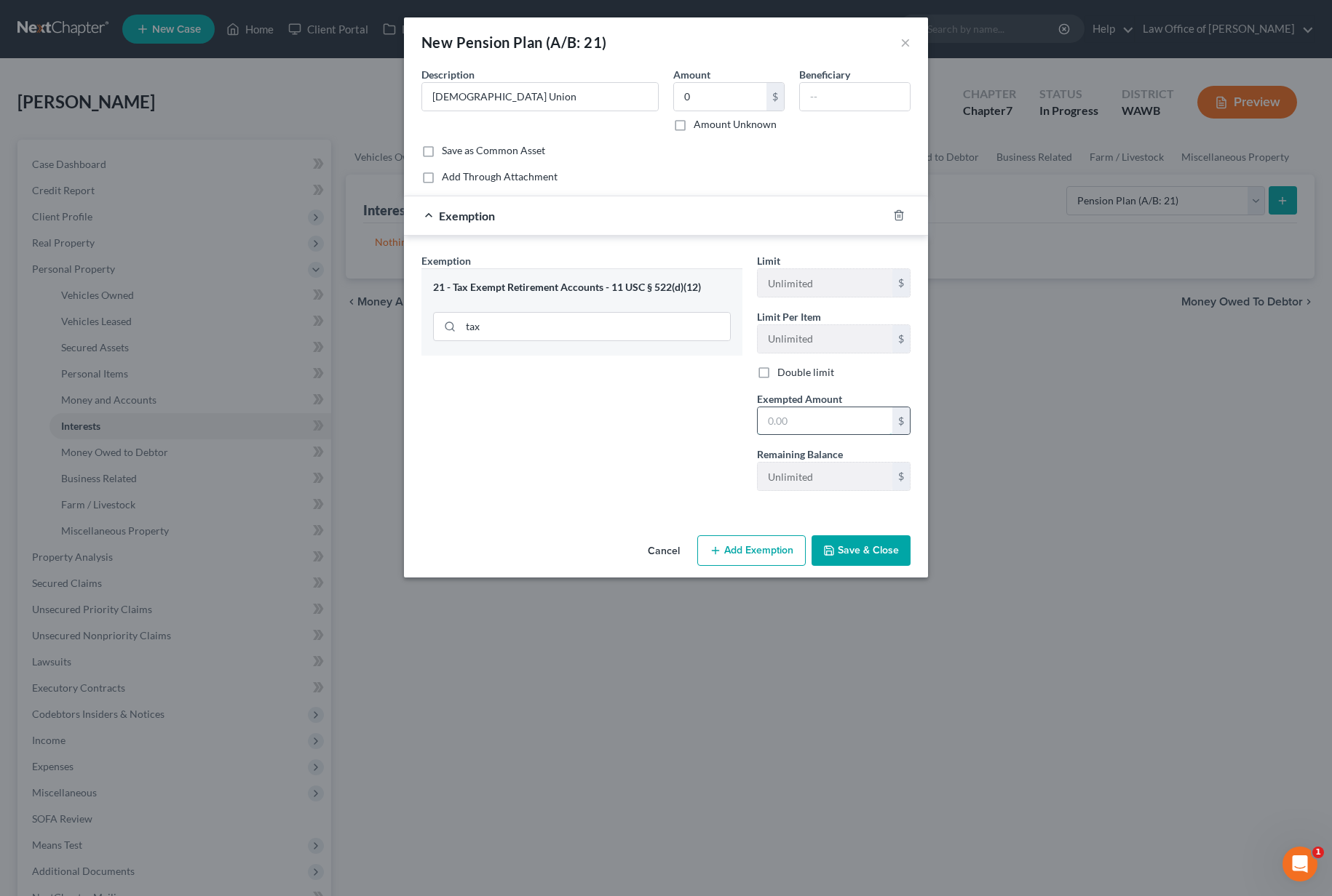
click at [802, 410] on input "text" at bounding box center [825, 421] width 135 height 27
type input "0"
click at [666, 447] on div "Exemption Set must be selected for CA. Exemption * 21 - Tax Exempt Retirement A…" at bounding box center [581, 378] width 336 height 249
click at [848, 560] on button "Save & Close" at bounding box center [860, 550] width 99 height 30
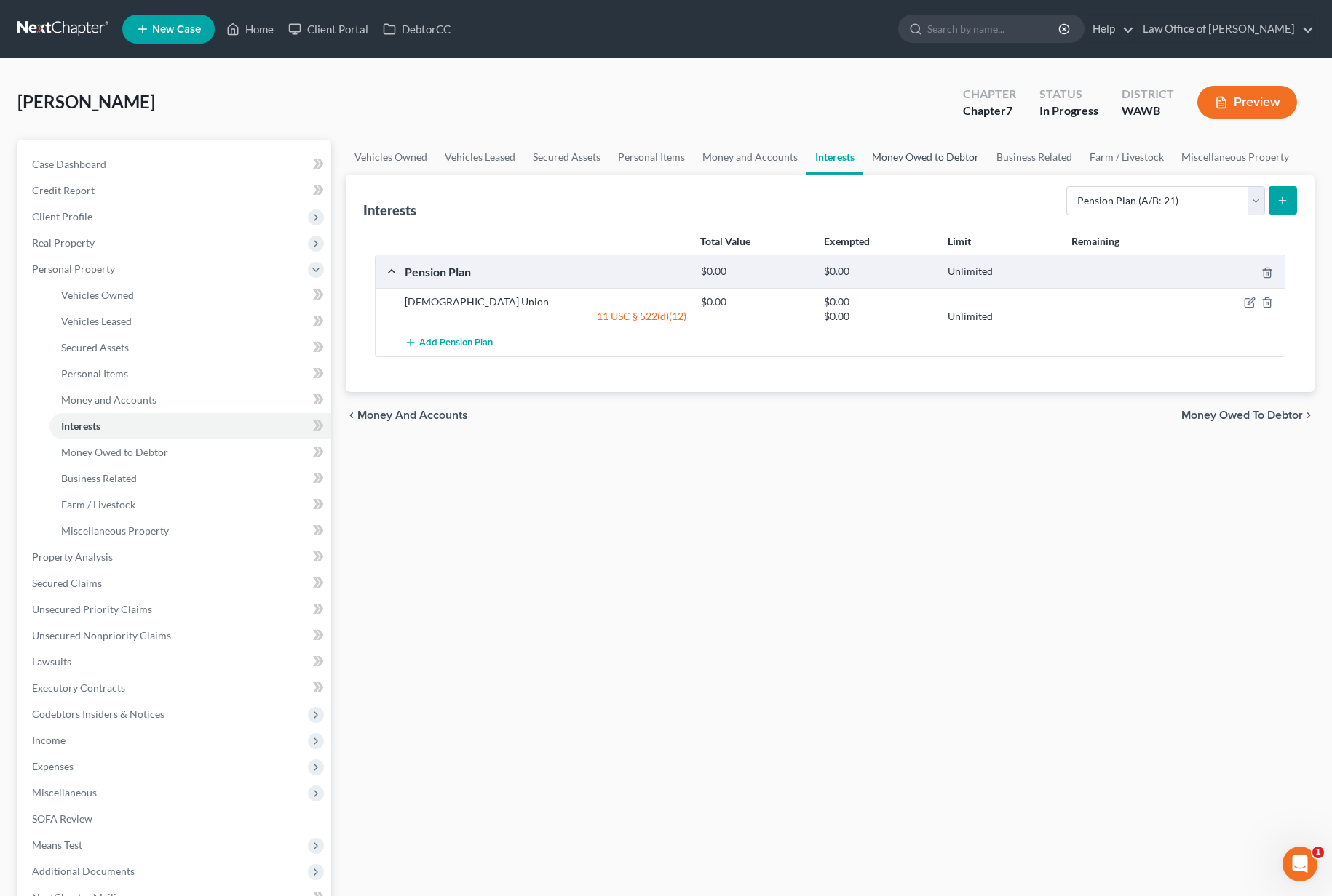
click at [933, 160] on link "Money Owed to Debtor" at bounding box center [925, 157] width 124 height 35
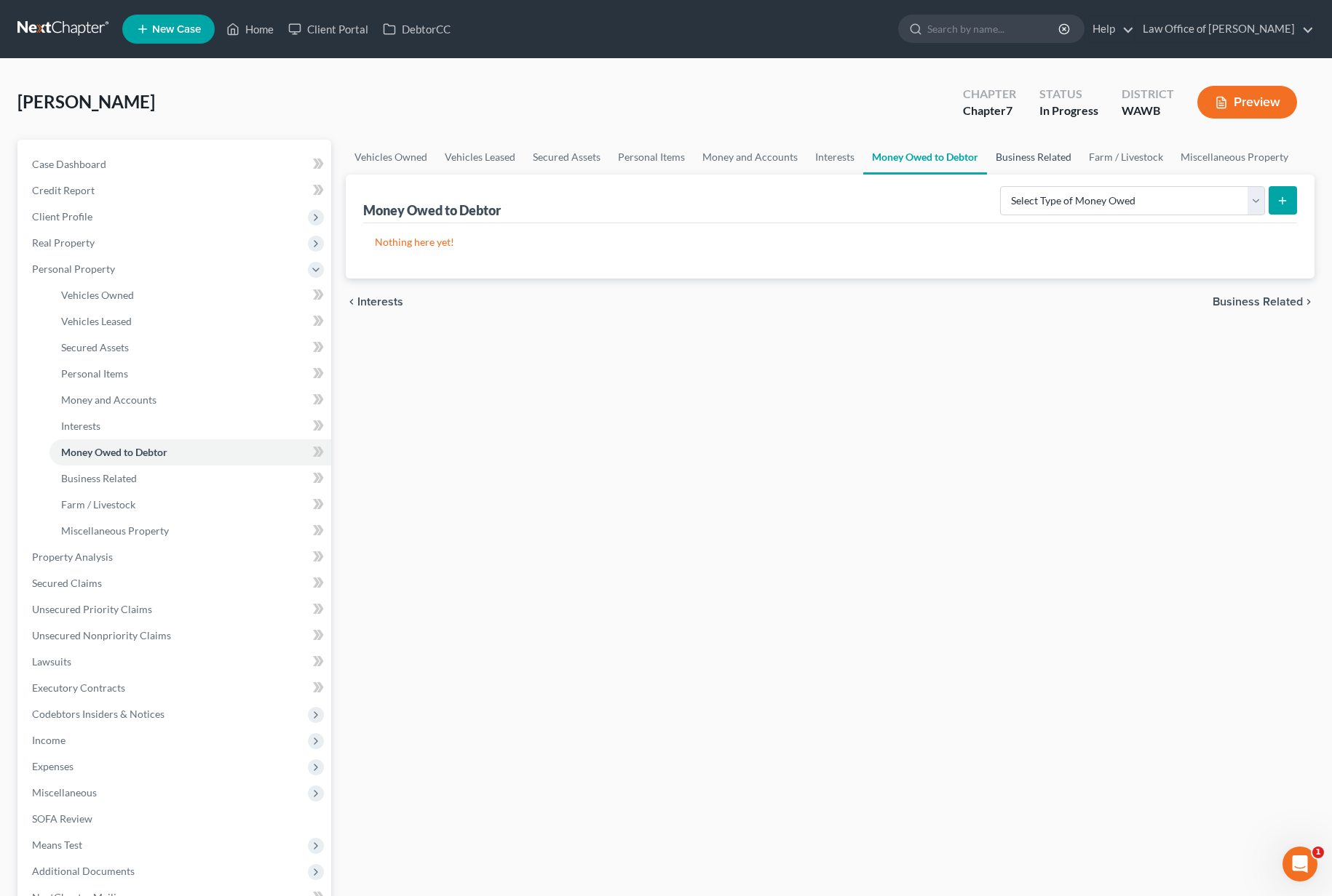
click at [1016, 157] on link "Business Related" at bounding box center [1033, 157] width 93 height 35
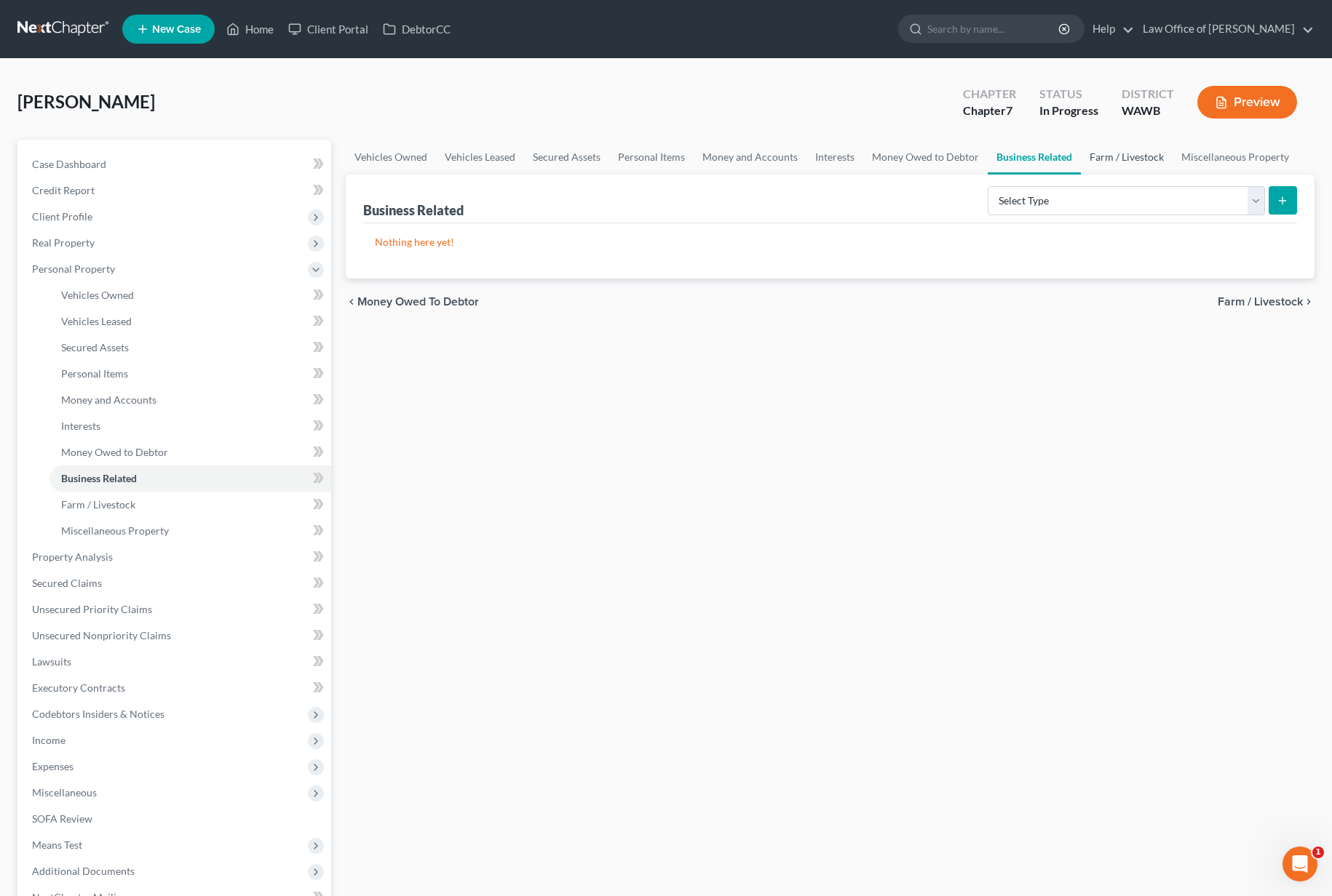
click at [1124, 157] on link "Farm / Livestock" at bounding box center [1126, 157] width 92 height 35
click at [1232, 155] on link "Miscellaneous Property" at bounding box center [1236, 157] width 125 height 35
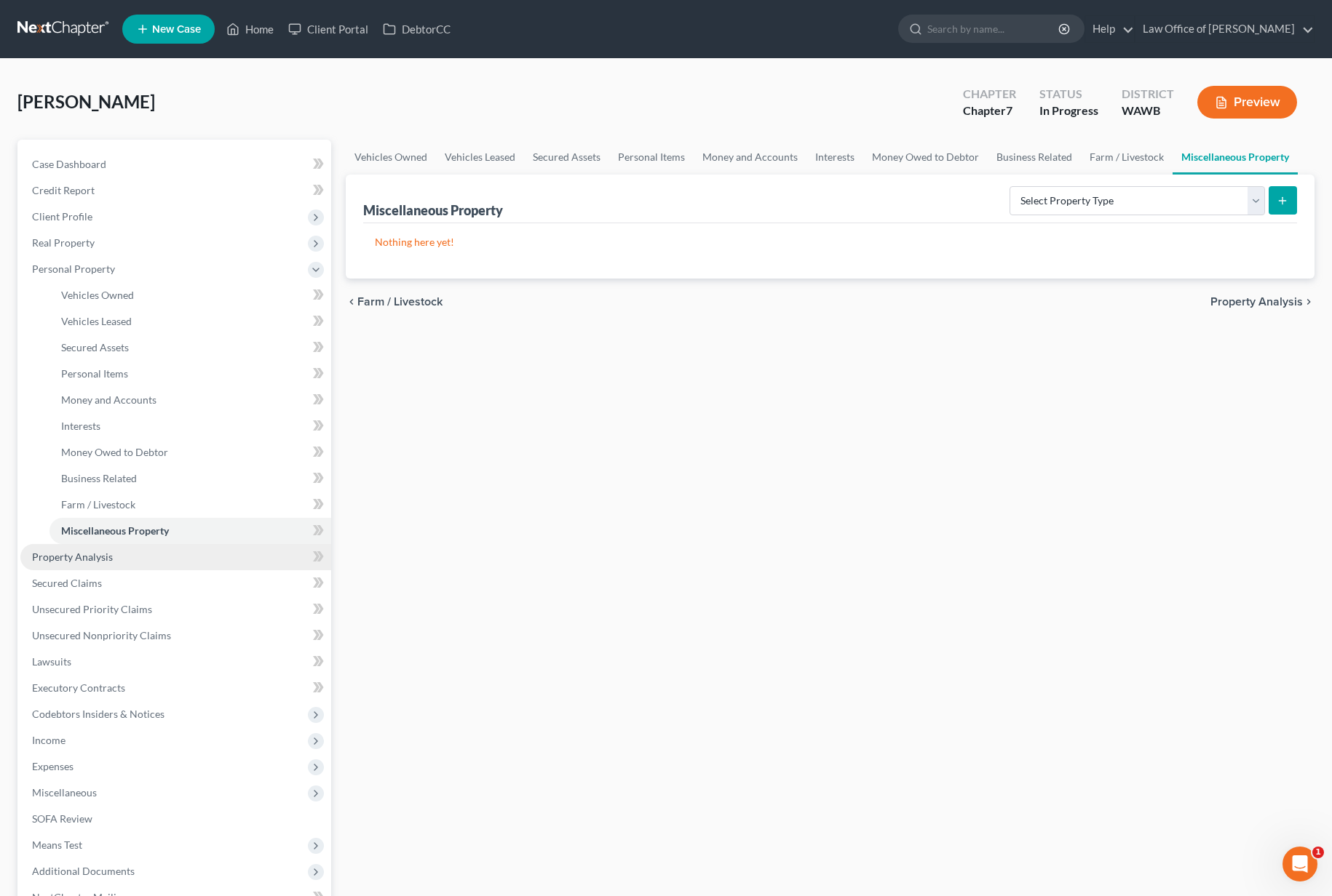
click at [92, 550] on link "Property Analysis" at bounding box center [176, 557] width 311 height 26
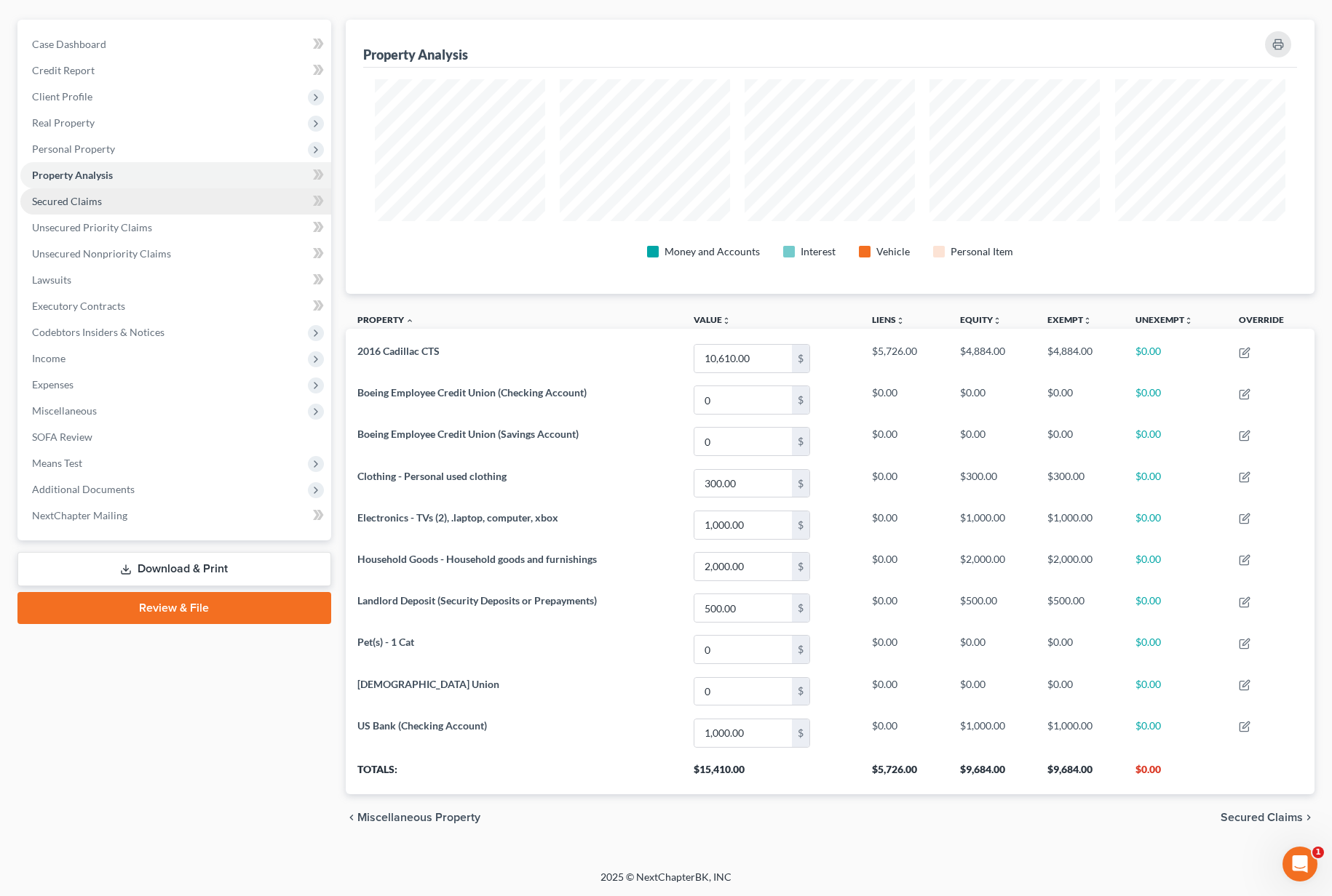
click at [138, 196] on link "Secured Claims" at bounding box center [176, 202] width 311 height 26
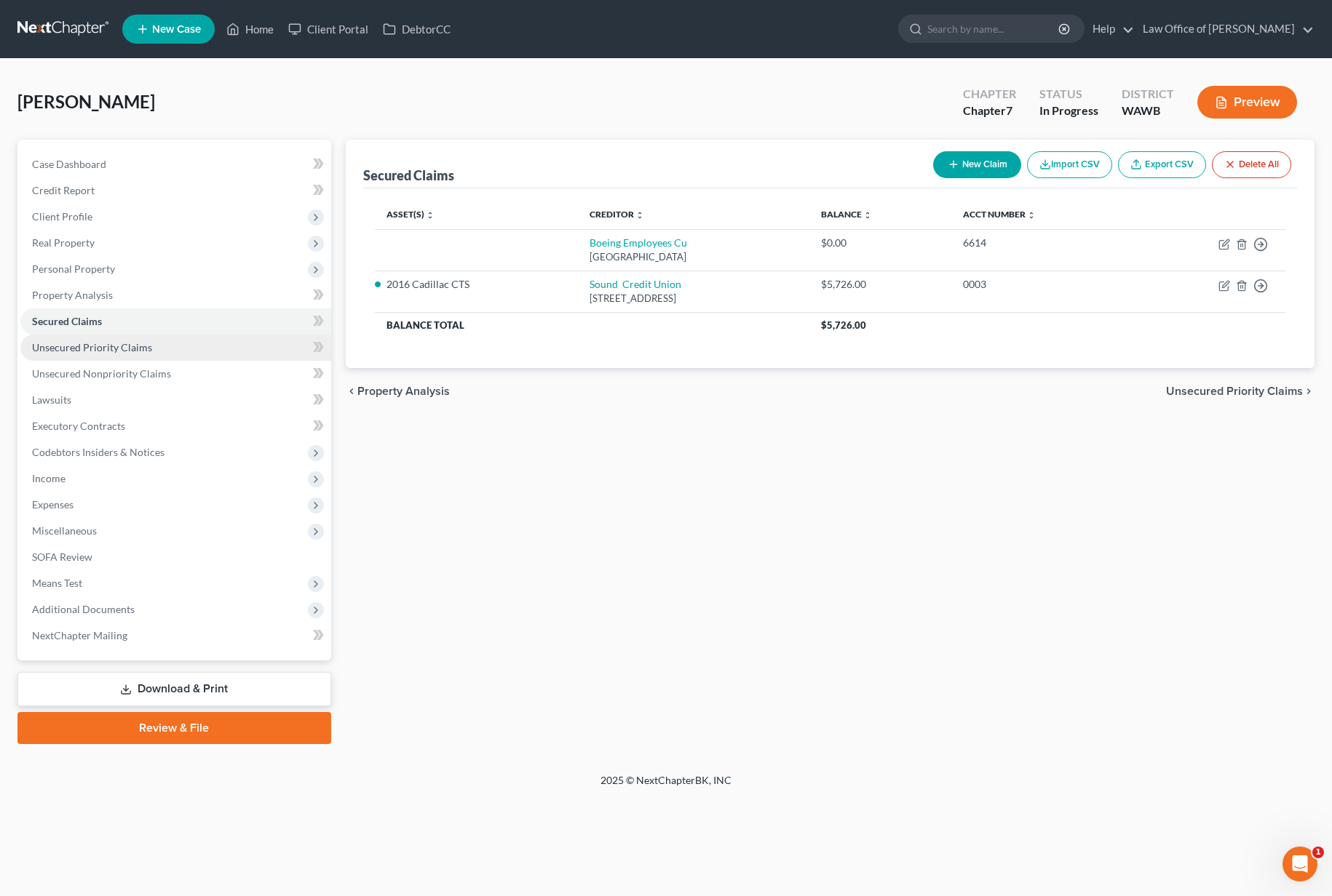
click at [190, 350] on link "Unsecured Priority Claims" at bounding box center [176, 347] width 311 height 26
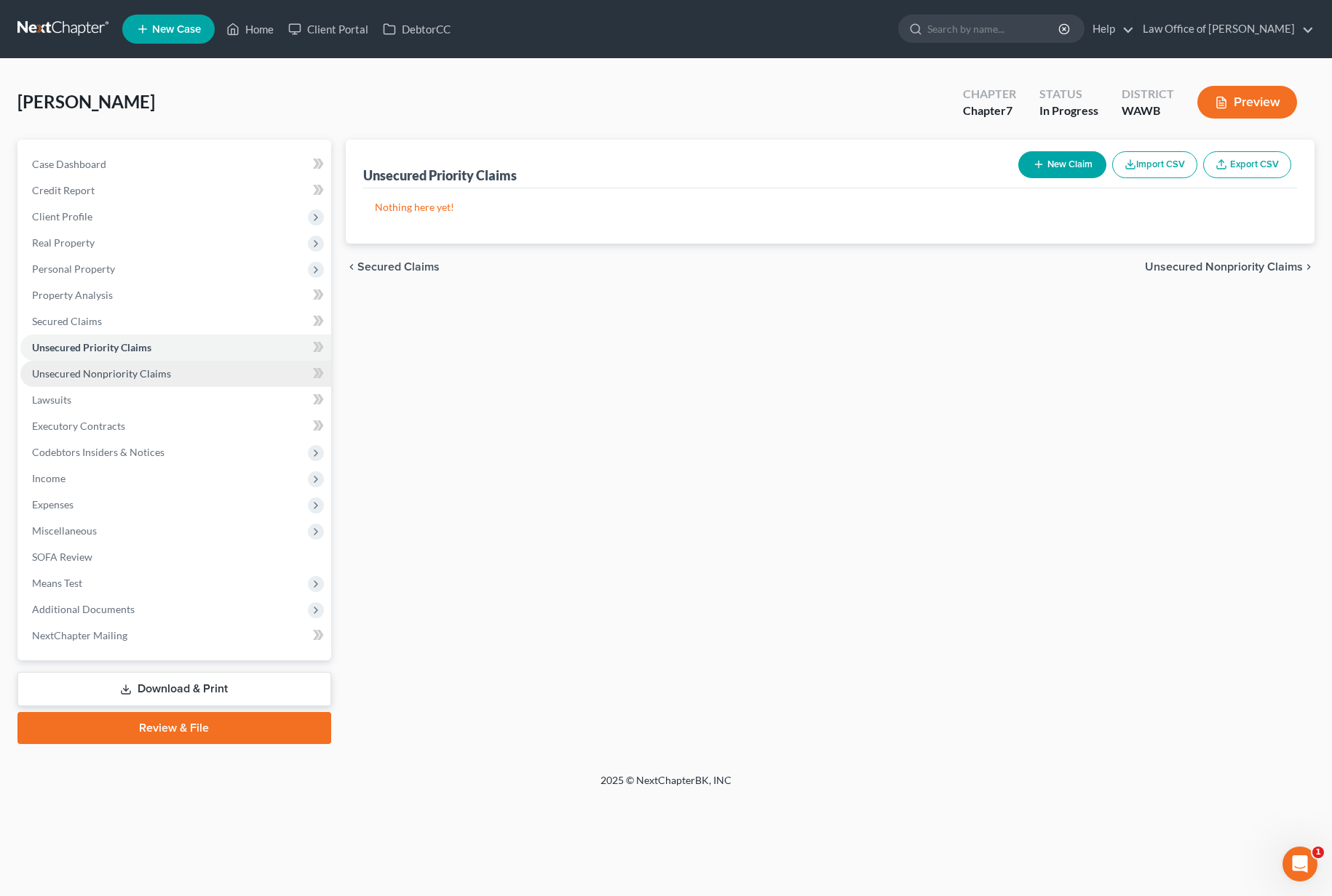
click at [177, 373] on link "Unsecured Nonpriority Claims" at bounding box center [176, 374] width 311 height 26
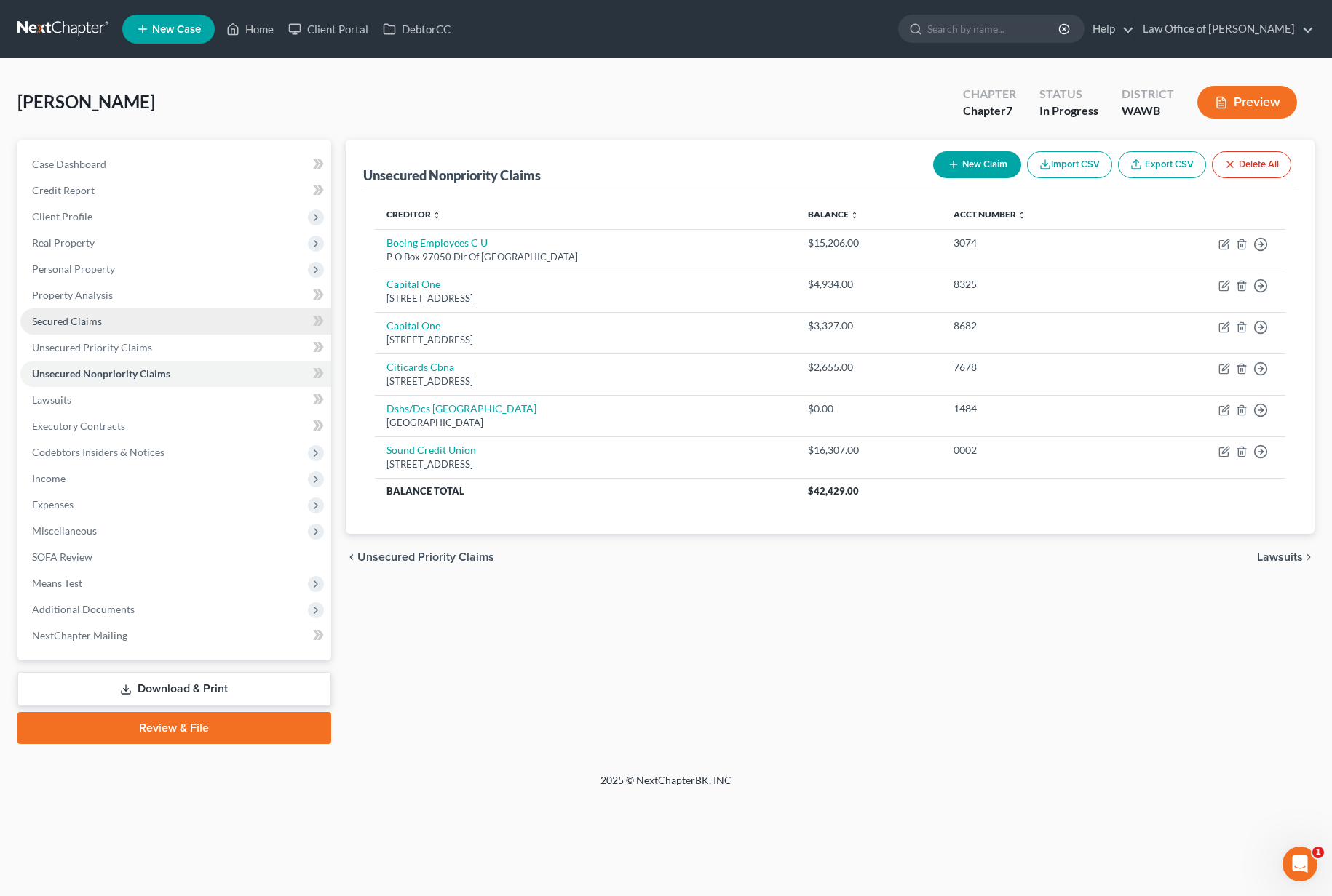
click at [170, 328] on link "Secured Claims" at bounding box center [176, 321] width 311 height 26
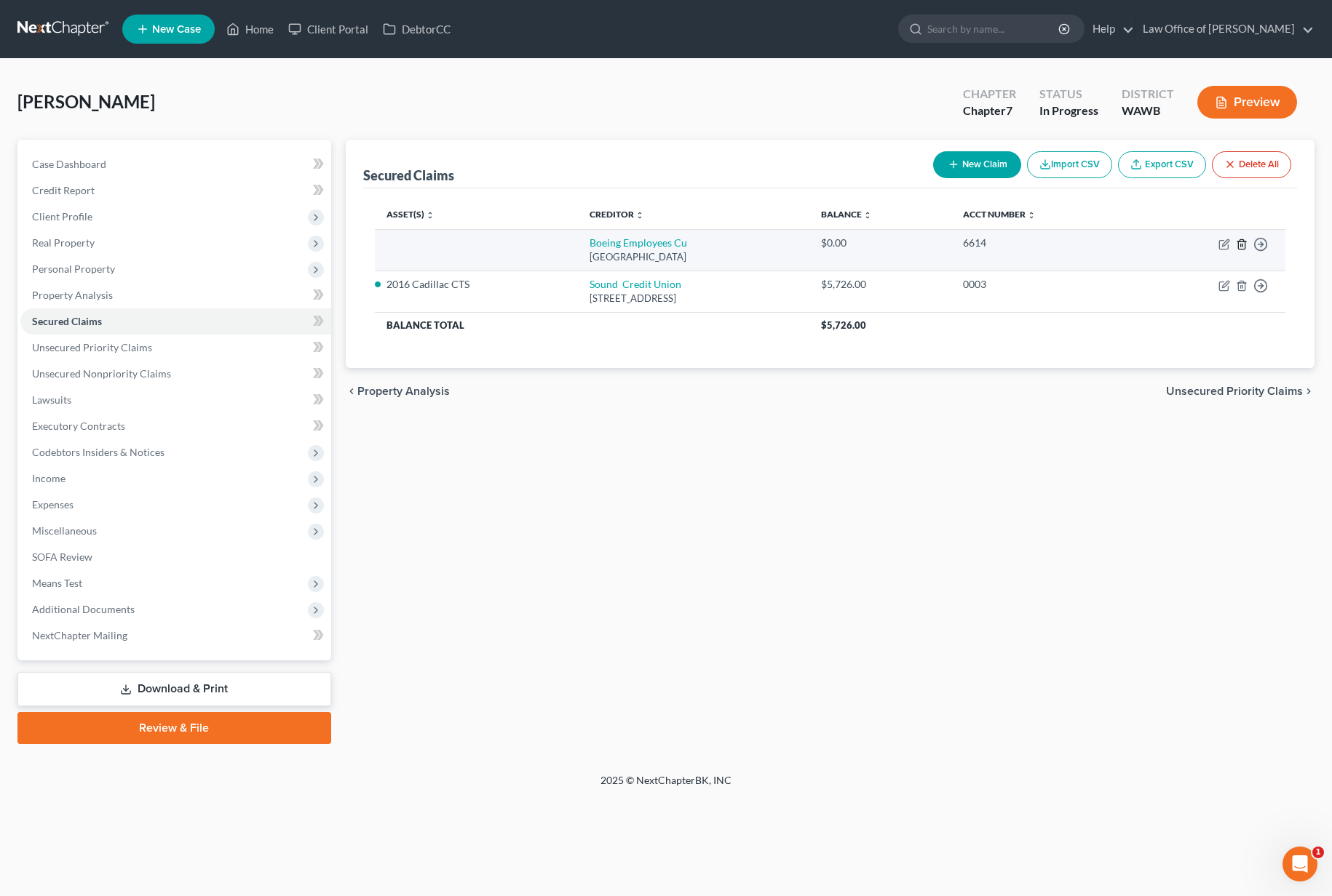
click at [1241, 242] on polyline "button" at bounding box center [1241, 242] width 9 height 0
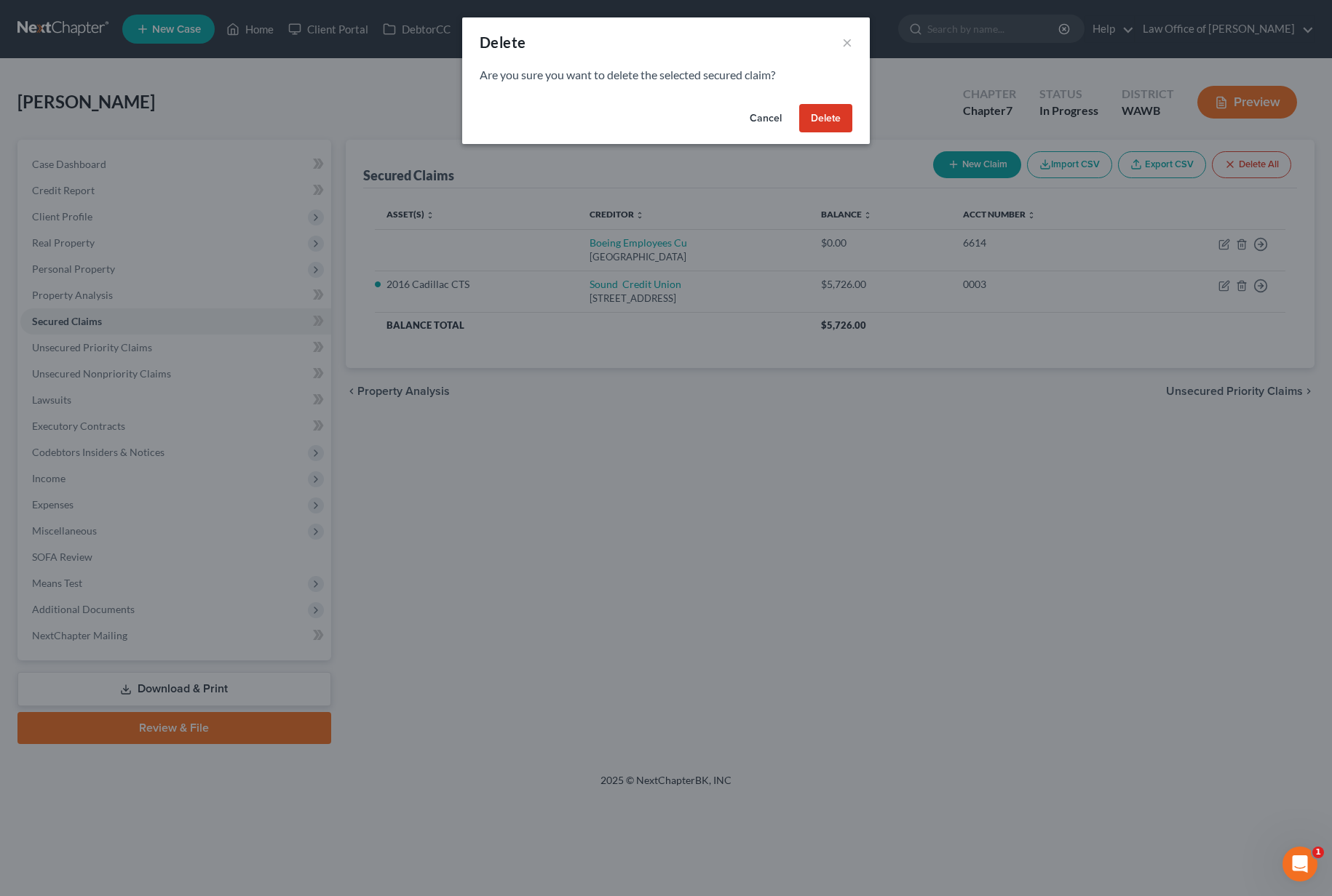
click at [840, 118] on button "Delete" at bounding box center [826, 118] width 53 height 29
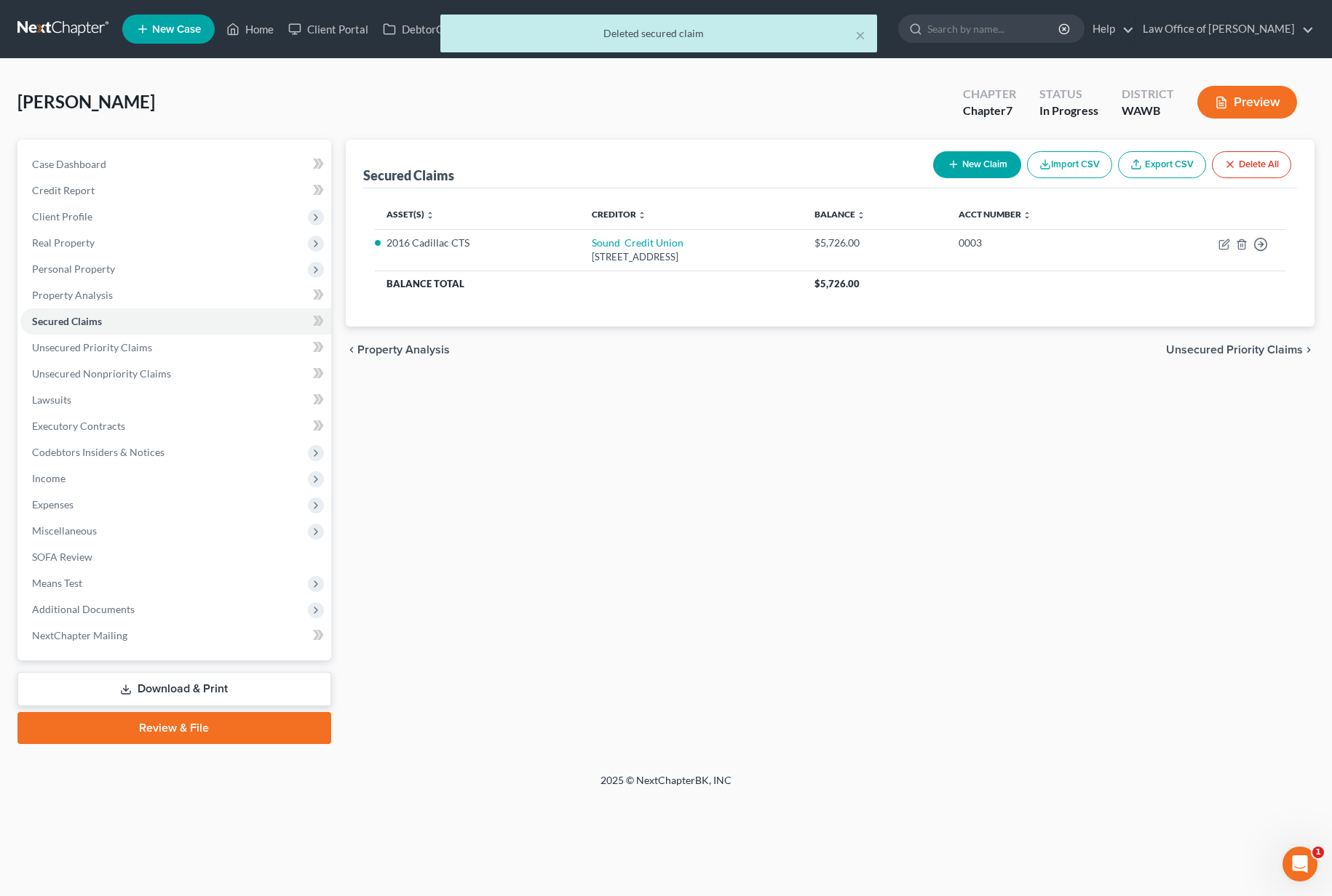
click at [1212, 356] on span "Unsecured Priority Claims" at bounding box center [1234, 350] width 137 height 12
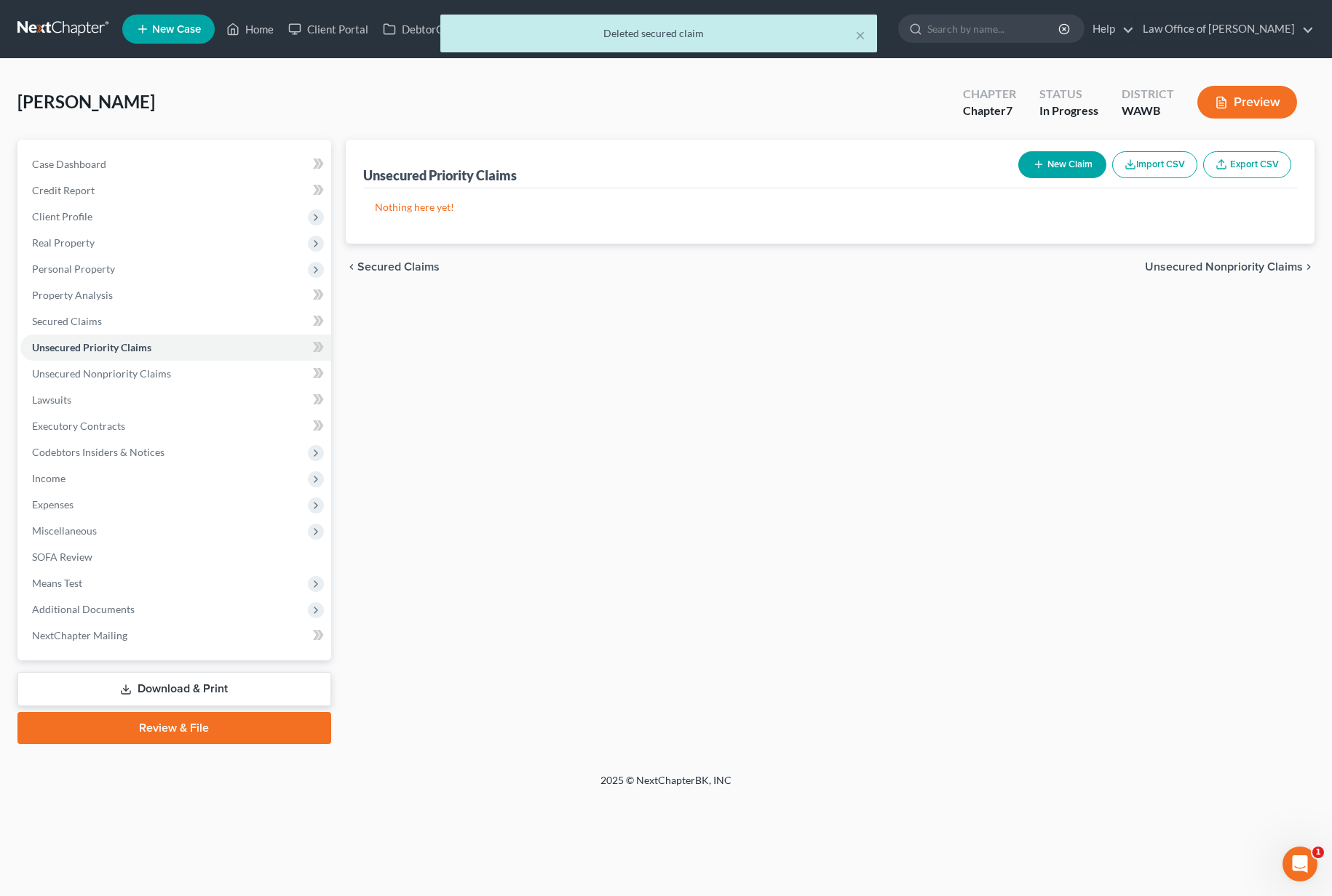
click at [1237, 277] on div "chevron_left Secured Claims Unsecured Nonpriority Claims chevron_right" at bounding box center [830, 267] width 970 height 47
click at [1237, 269] on span "Unsecured Nonpriority Claims" at bounding box center [1223, 267] width 158 height 12
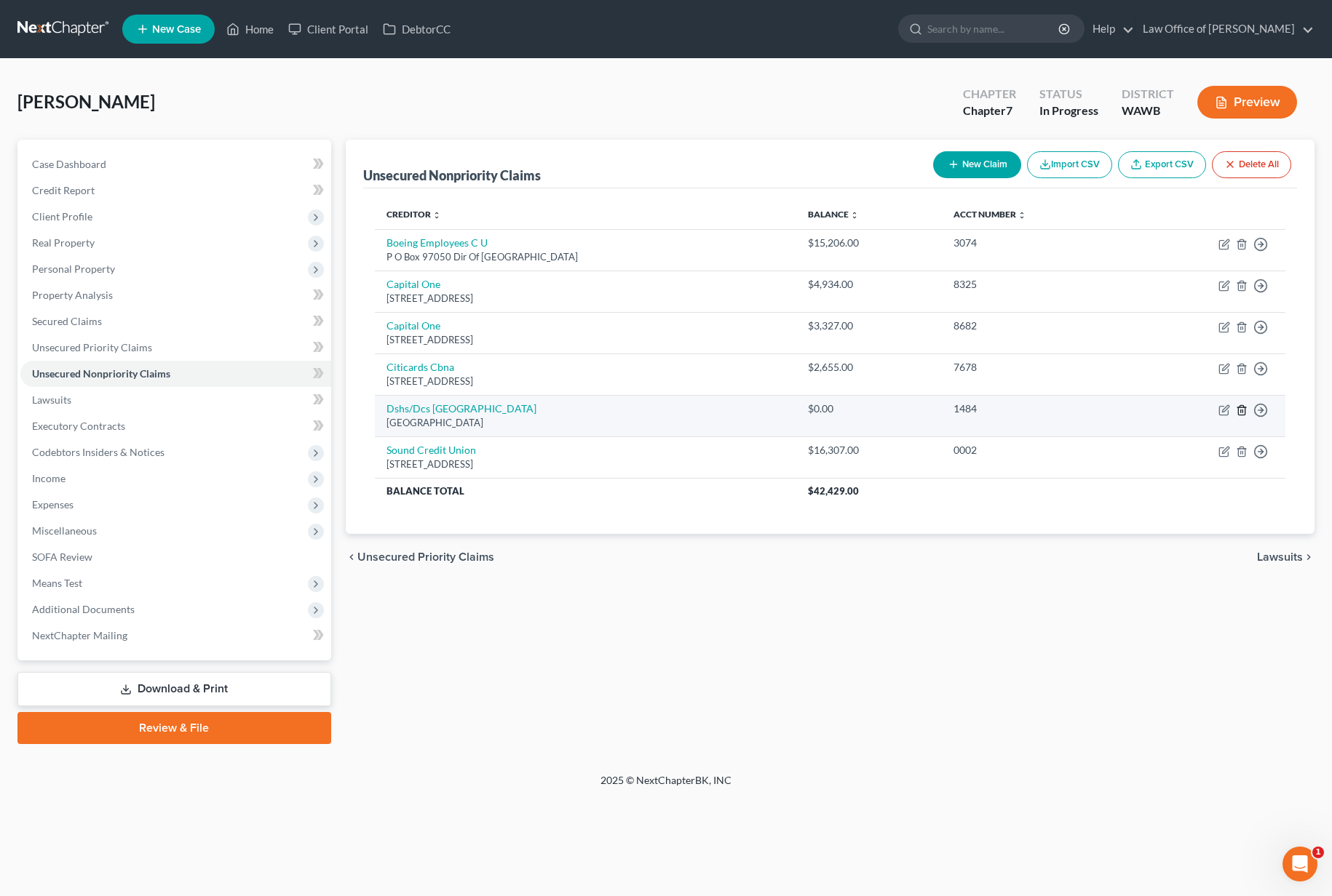
click at [1243, 410] on line "button" at bounding box center [1243, 411] width 0 height 3
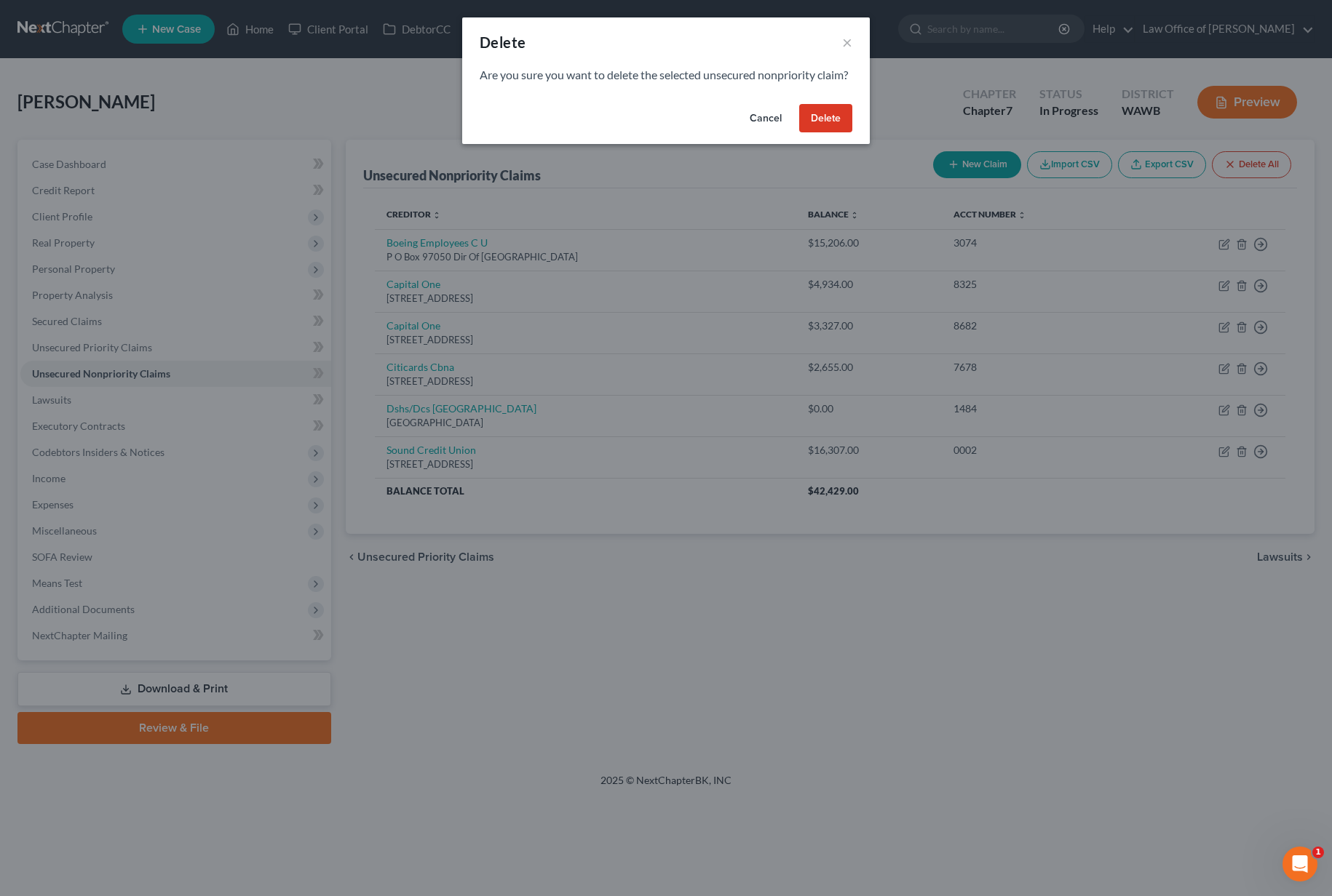
click at [843, 133] on button "Delete" at bounding box center [826, 118] width 53 height 29
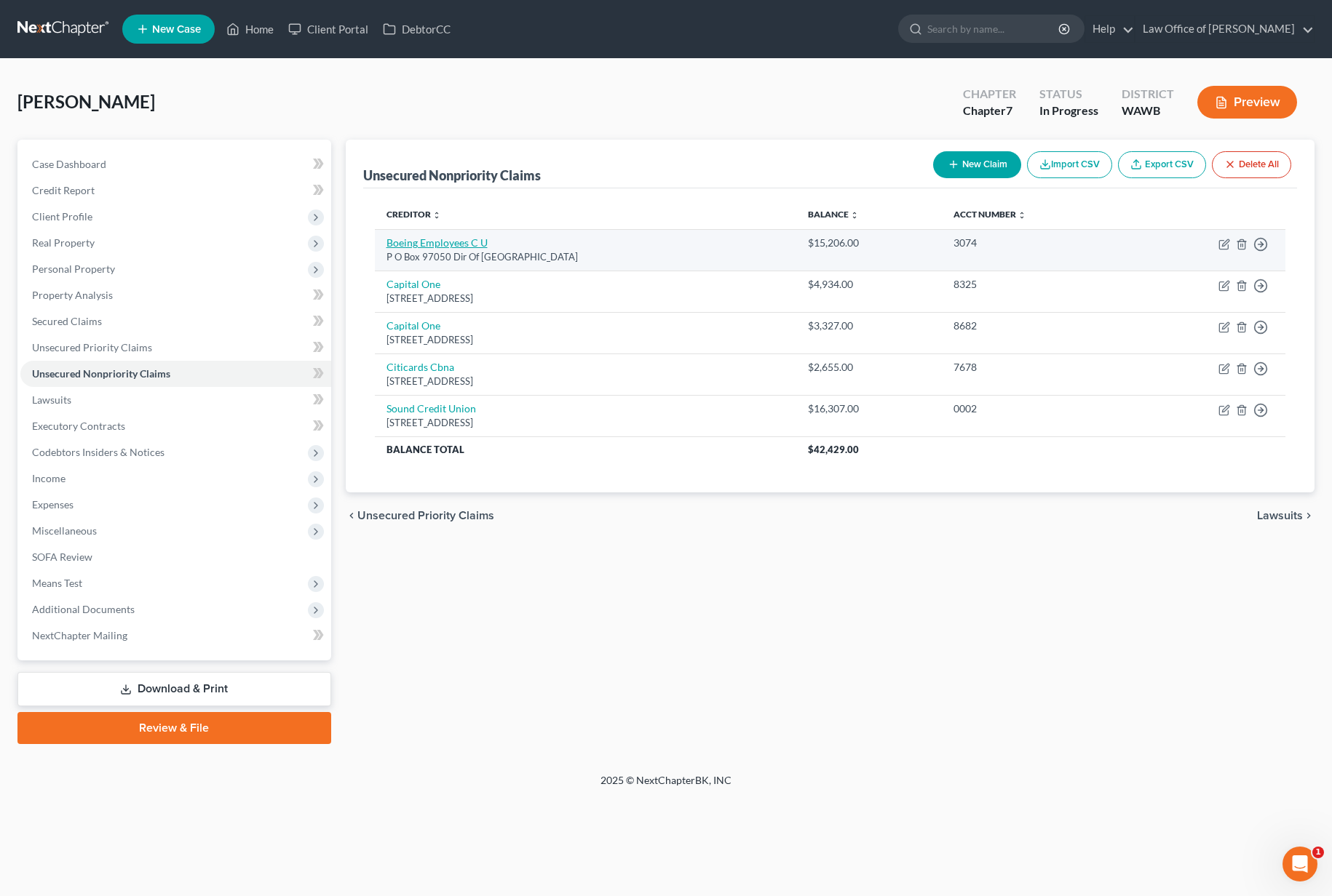
click at [426, 239] on link "Boeing Employees C U" at bounding box center [436, 243] width 101 height 13
select select "50"
select select "2"
select select "0"
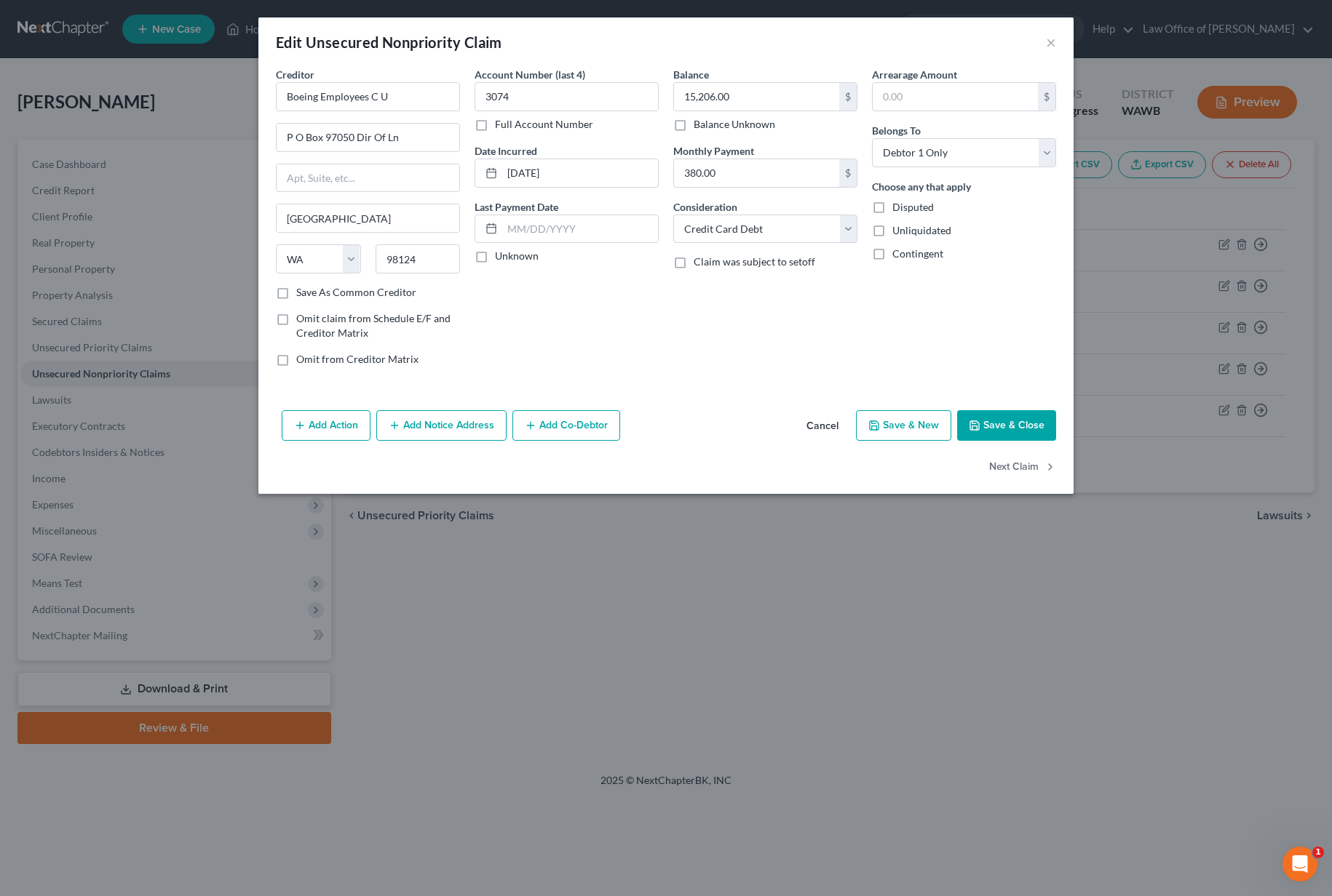
click at [989, 422] on button "Save & Close" at bounding box center [1006, 425] width 99 height 30
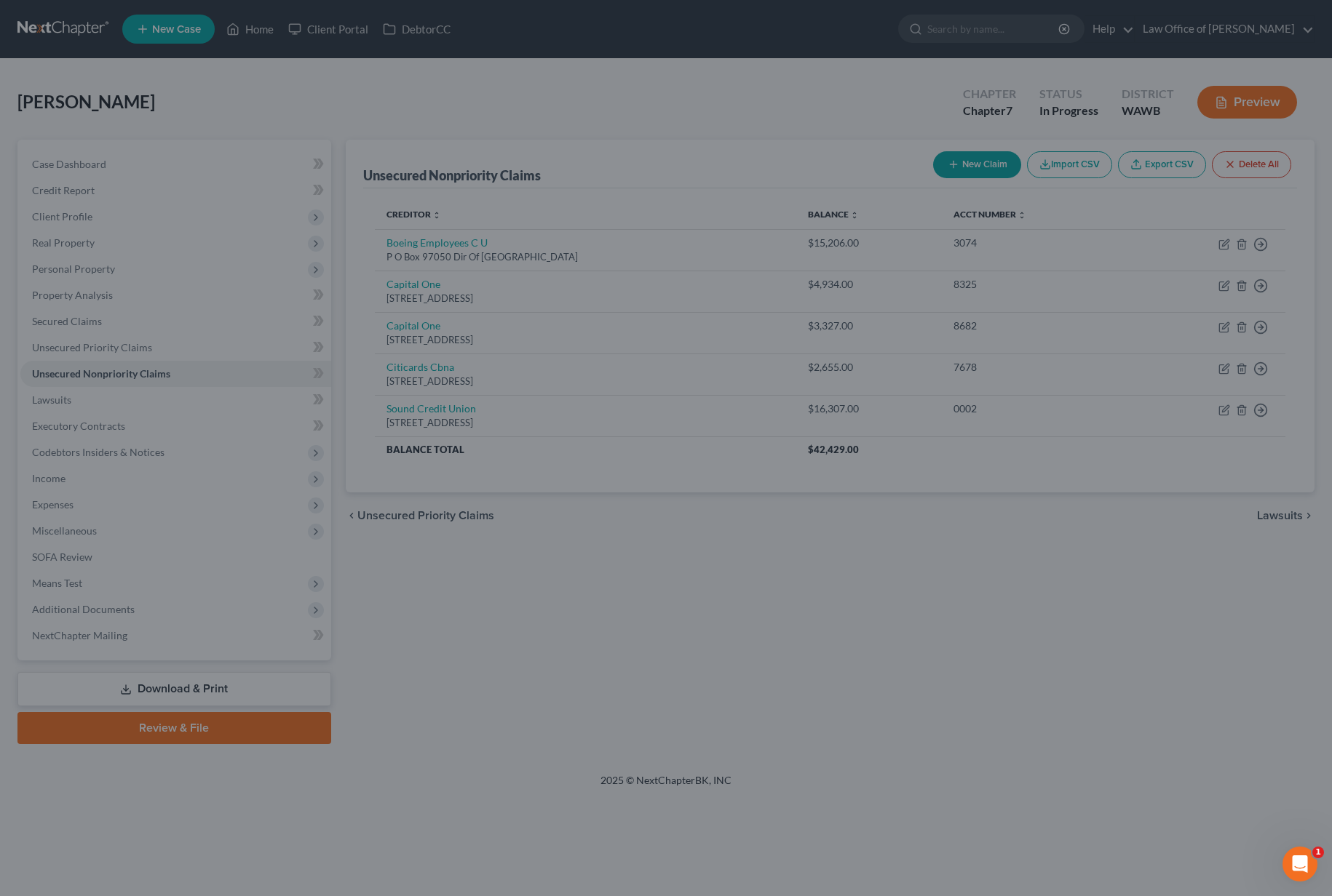
type input "0"
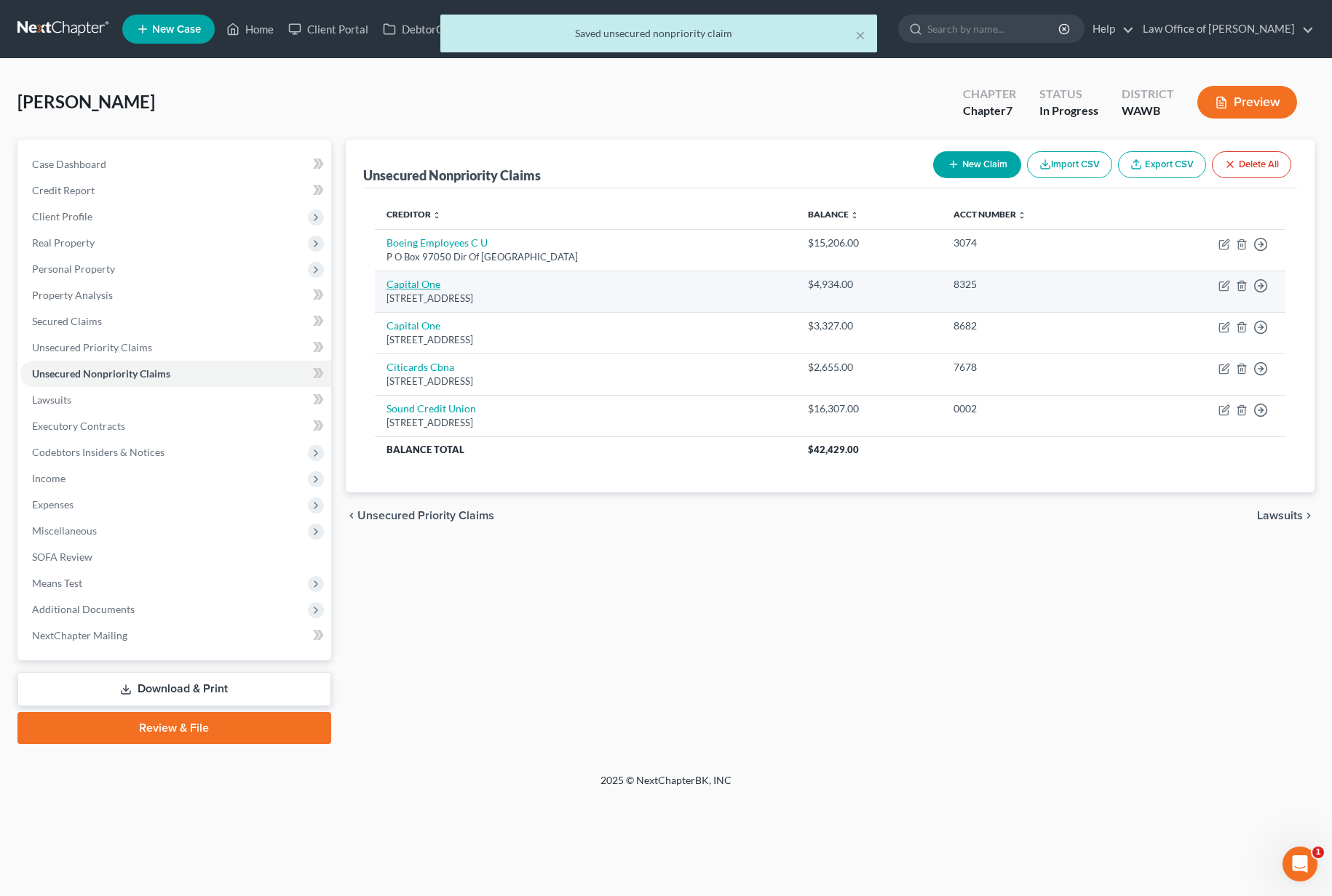
click at [407, 280] on link "Capital One" at bounding box center [413, 284] width 54 height 13
select select "46"
select select "2"
select select "0"
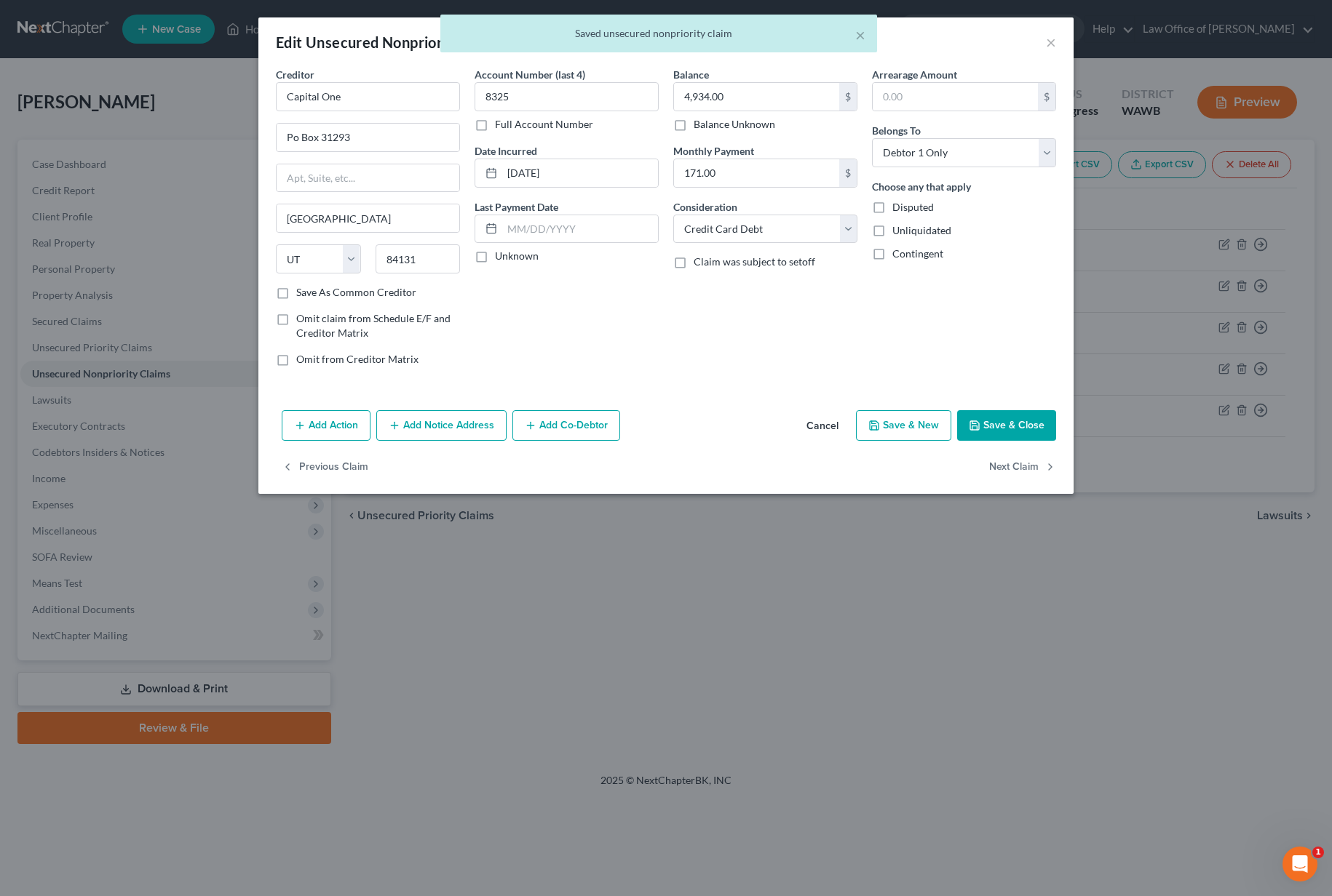
click at [1029, 427] on button "Save & Close" at bounding box center [1006, 425] width 99 height 30
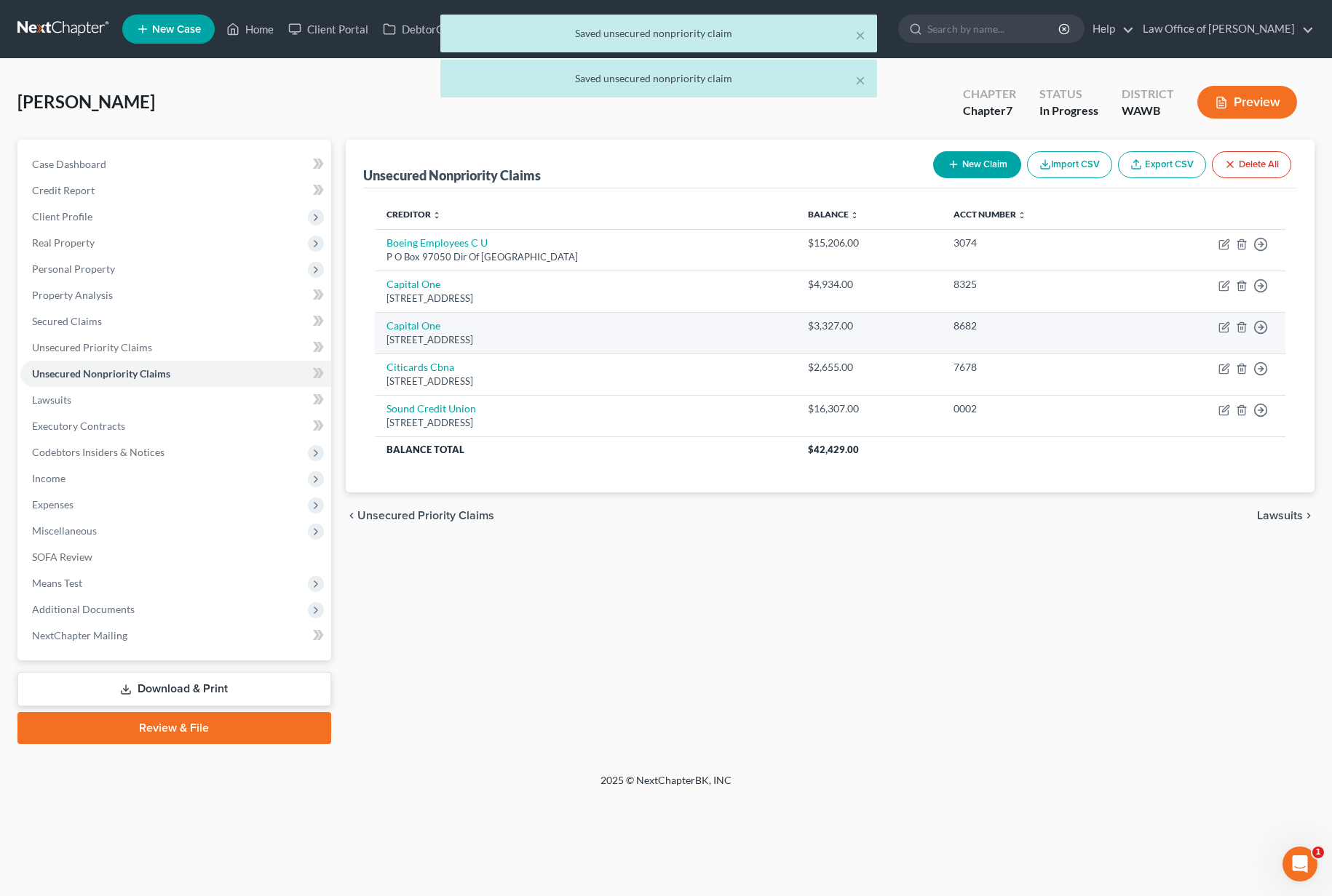
click at [403, 333] on td "Capital [STREET_ADDRESS]" at bounding box center [585, 333] width 422 height 41
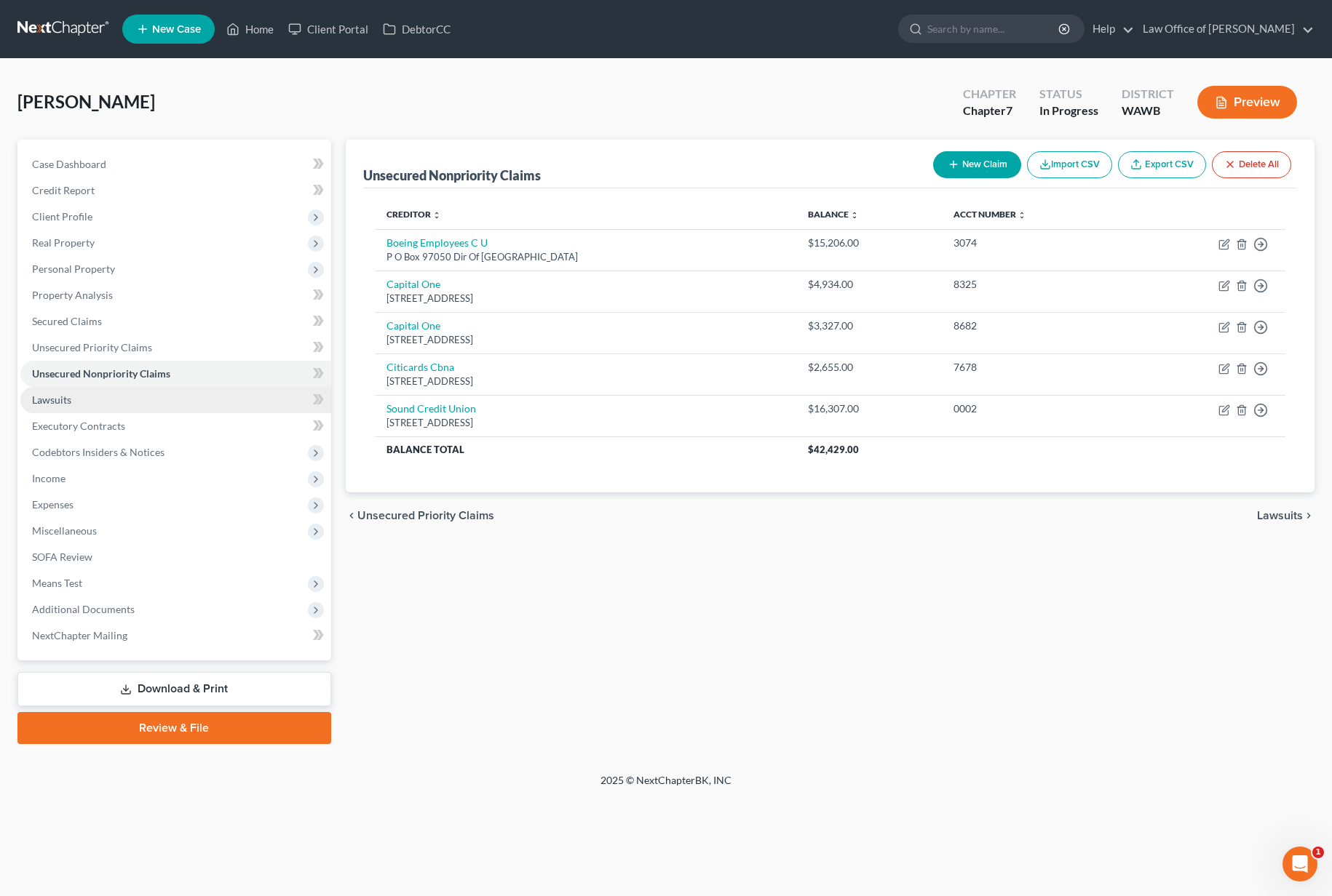
click at [129, 394] on link "Lawsuits" at bounding box center [176, 400] width 311 height 26
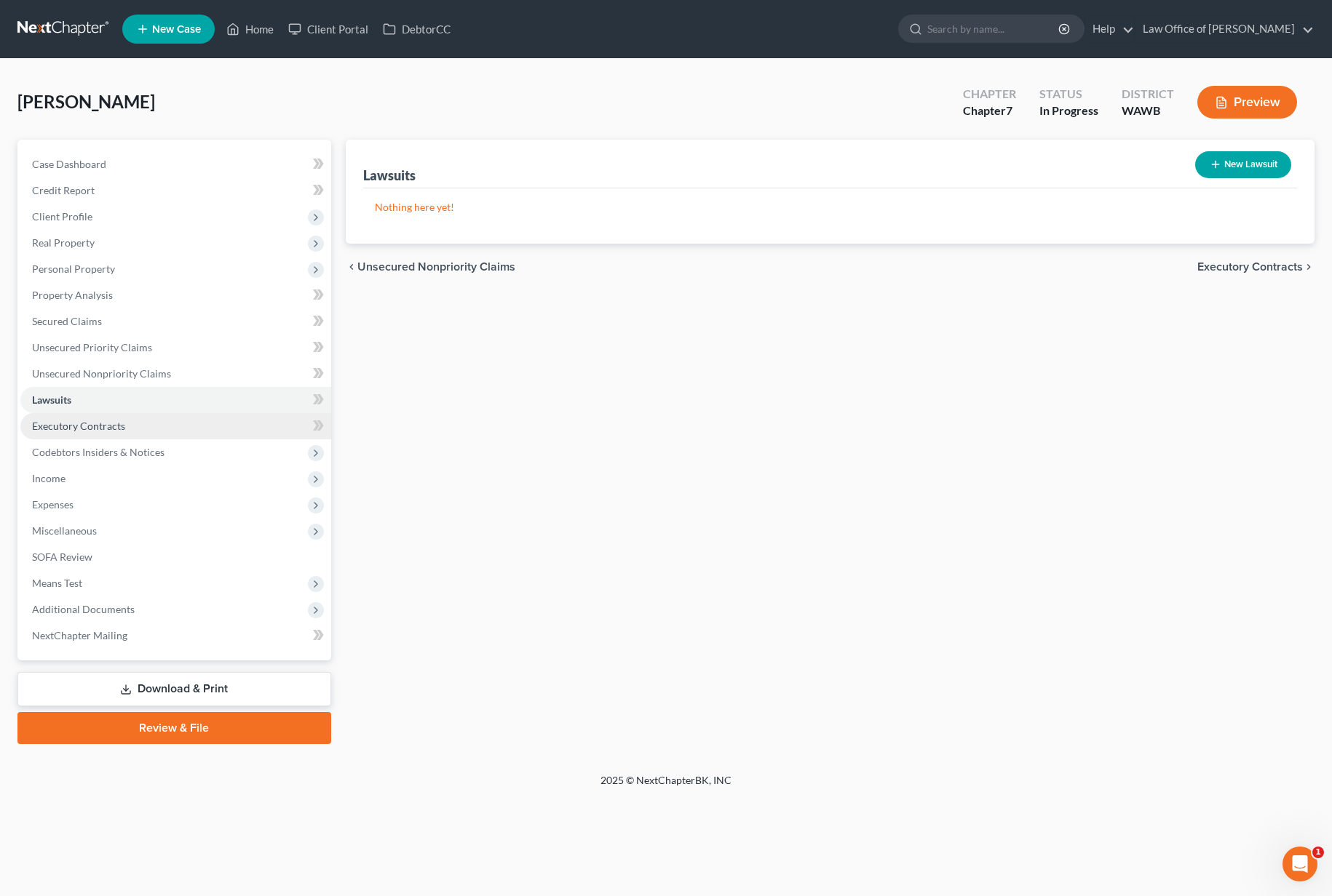
click at [123, 422] on link "Executory Contracts" at bounding box center [176, 426] width 311 height 26
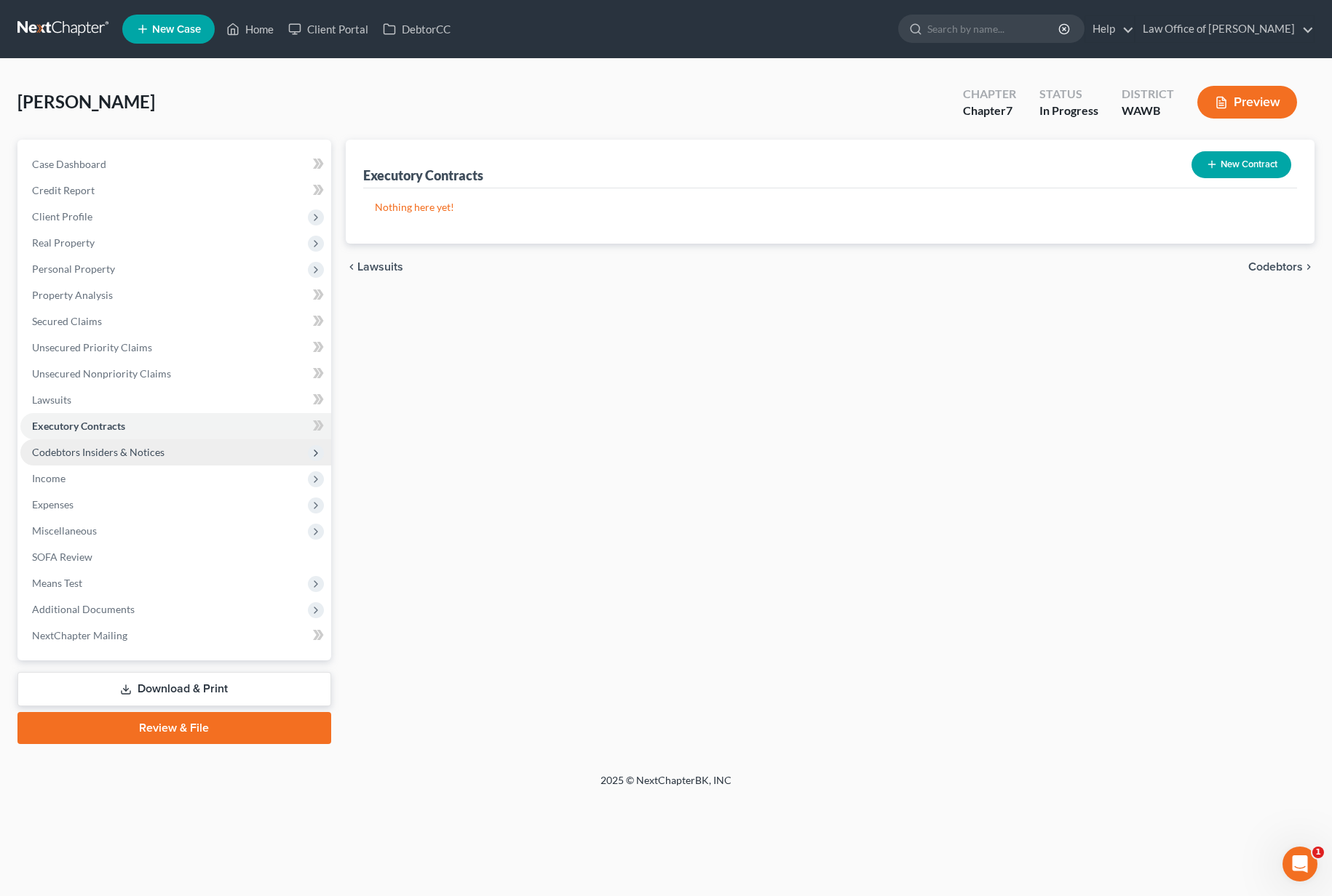
click at [121, 456] on span "Codebtors Insiders & Notices" at bounding box center [98, 452] width 132 height 13
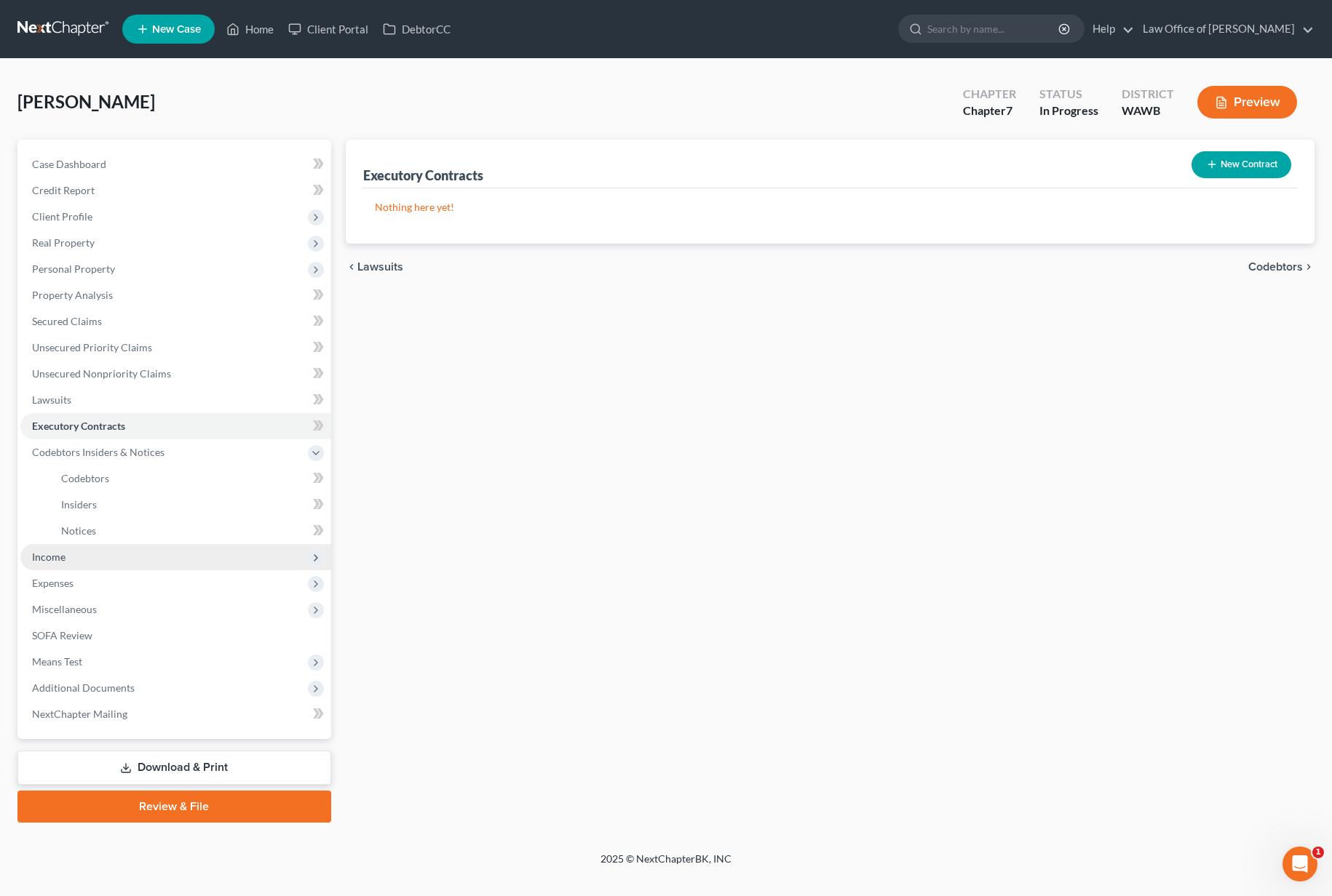
click at [83, 549] on span "Income" at bounding box center [176, 557] width 311 height 26
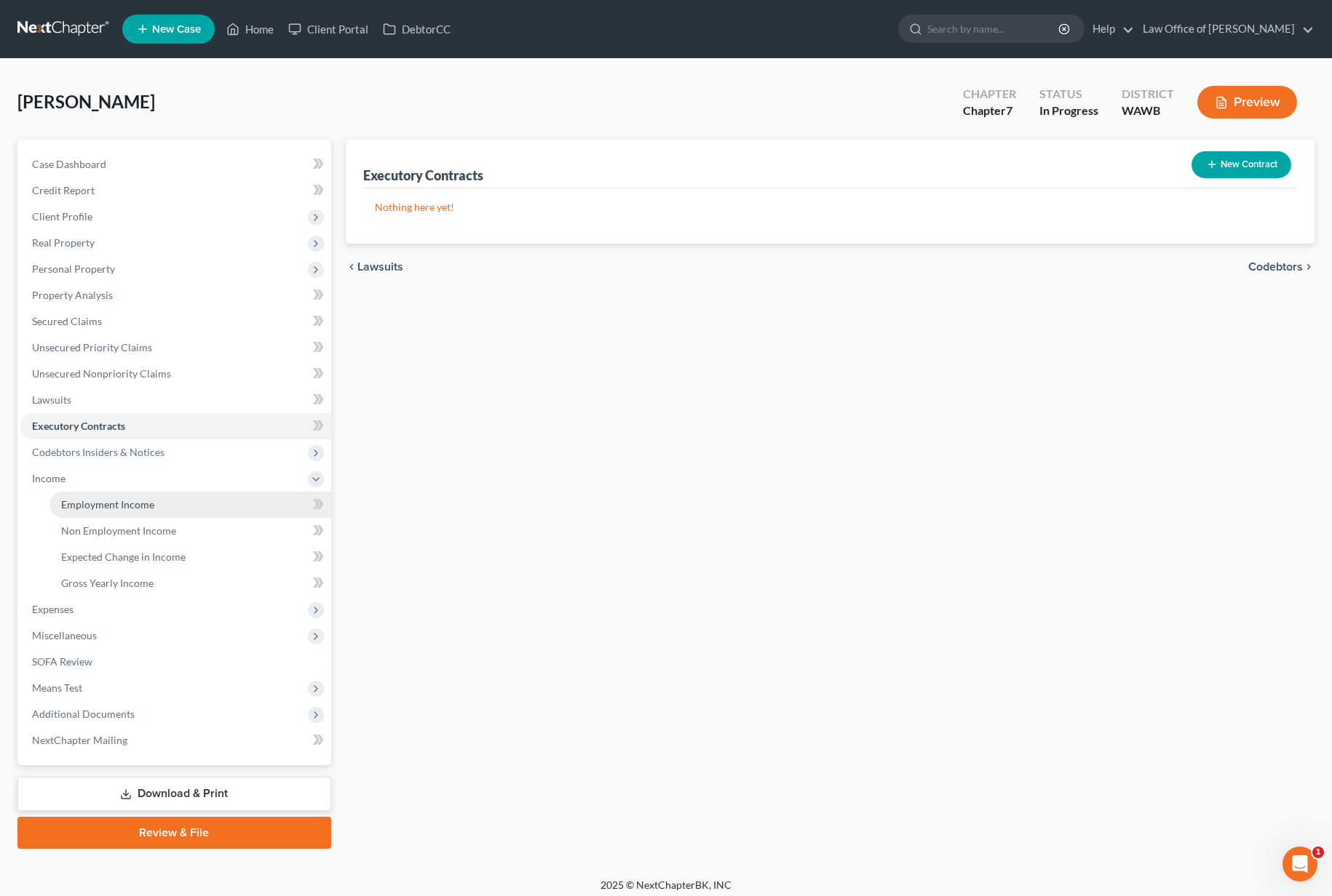
click at [86, 501] on span "Employment Income" at bounding box center [107, 504] width 93 height 13
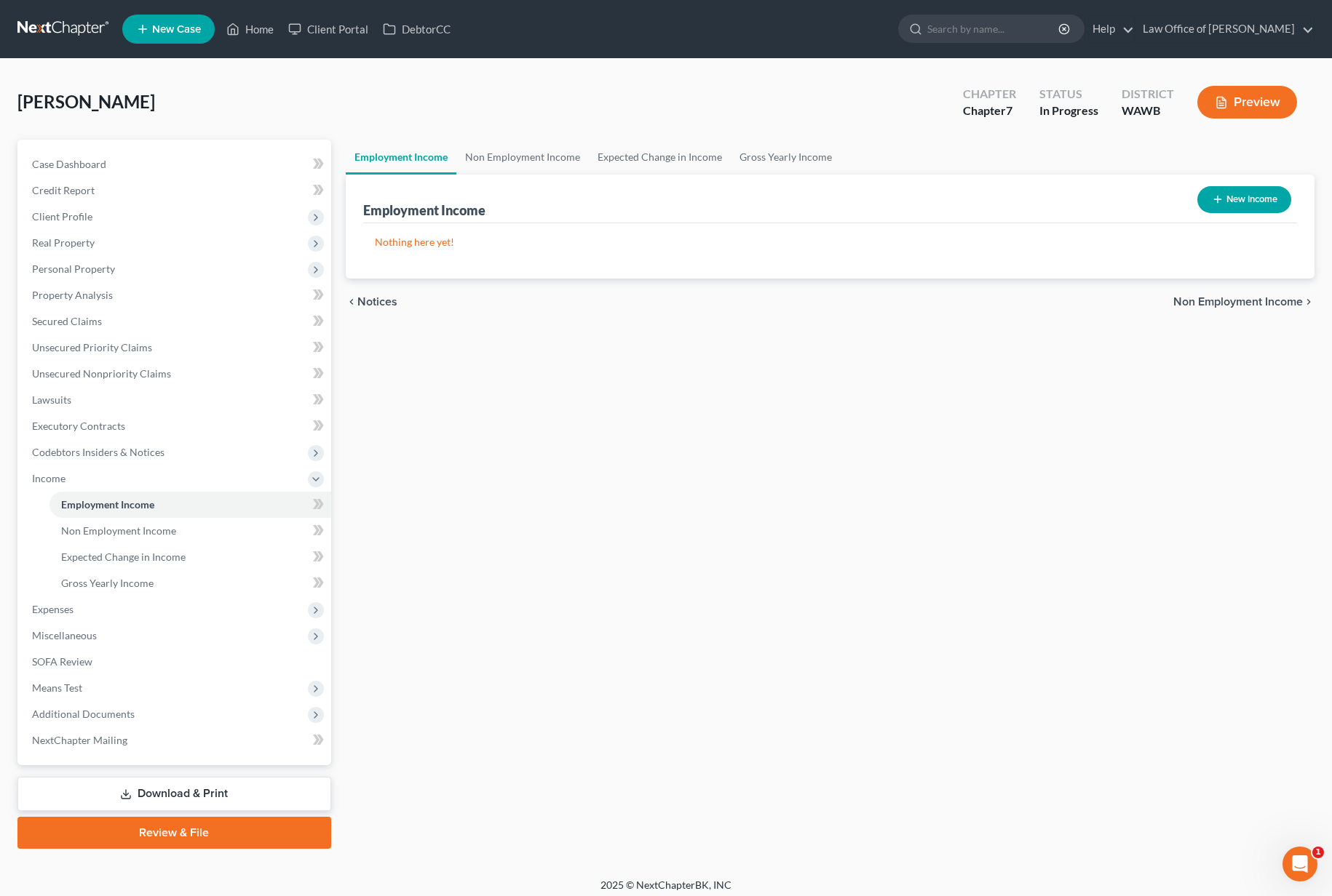
click at [1249, 192] on button "New Income" at bounding box center [1244, 200] width 94 height 27
select select "0"
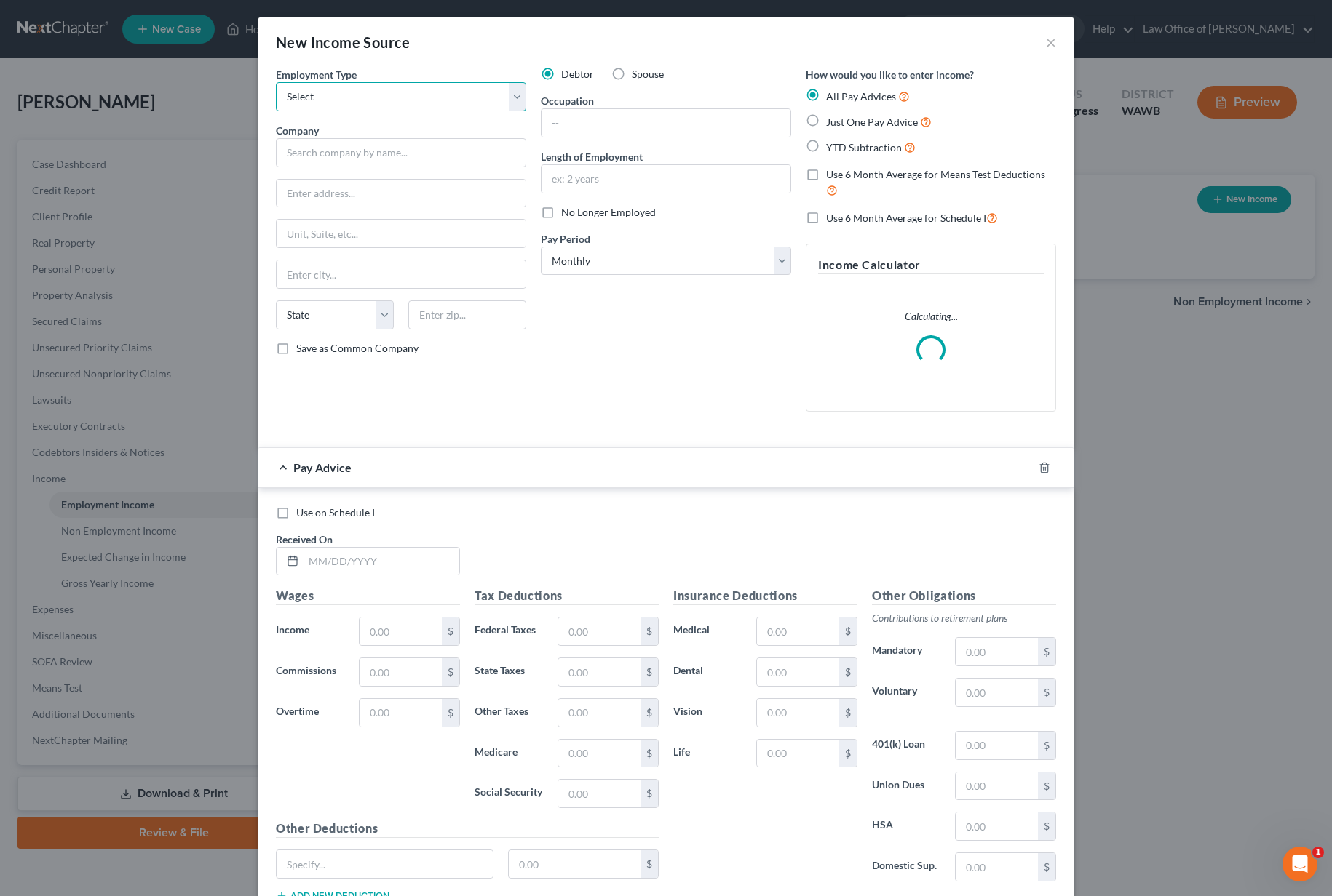
click at [453, 105] on select "Select Full or [DEMOGRAPHIC_DATA] Employment Self Employment" at bounding box center [401, 97] width 251 height 29
select select "0"
click at [447, 143] on input "text" at bounding box center [401, 153] width 251 height 29
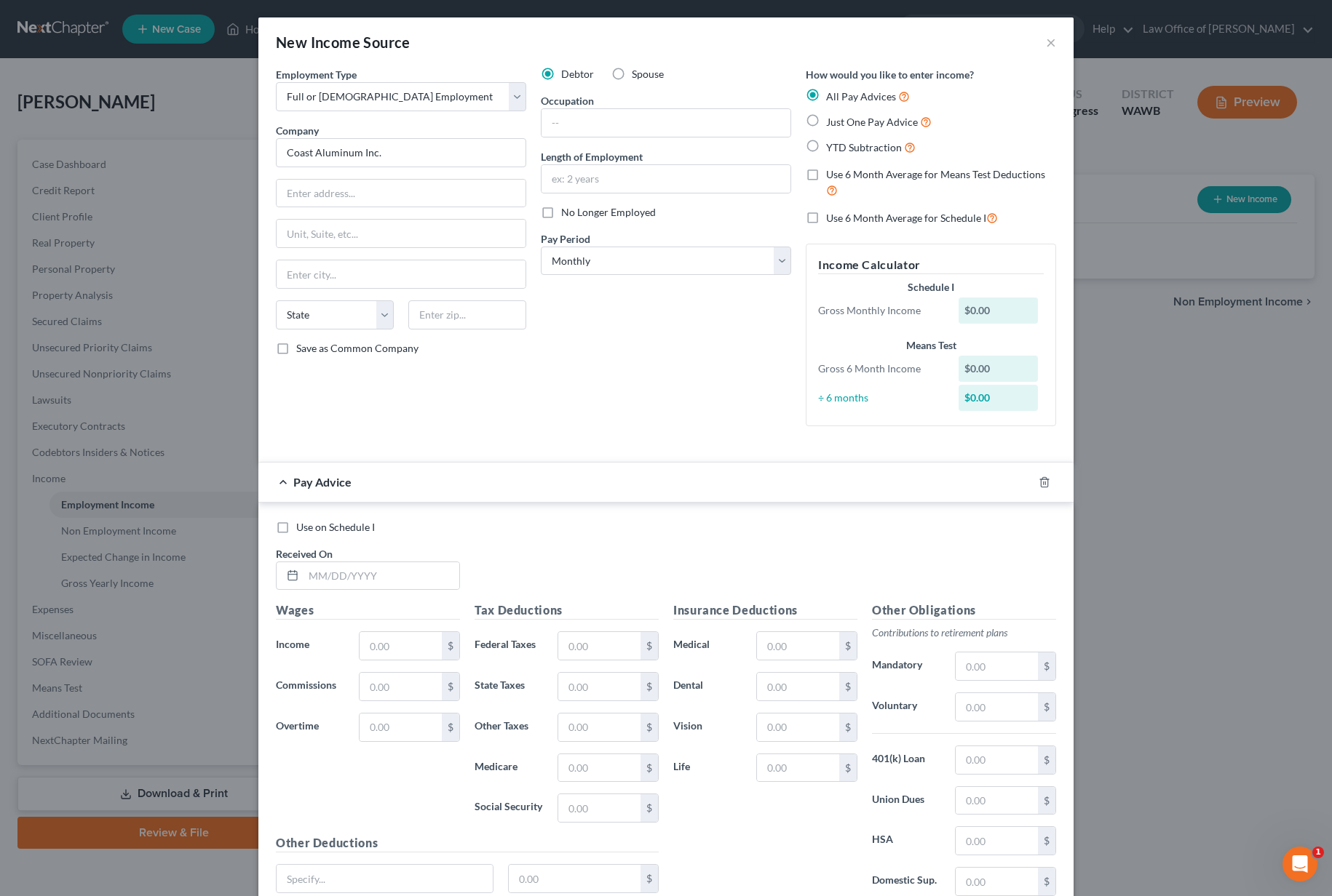
type input "Coast Aluminum Inc."
click at [353, 186] on input "text" at bounding box center [401, 194] width 249 height 27
paste input "[STREET_ADDRESS]"
type input "[STREET_ADDRESS]"
click at [454, 301] on input "text" at bounding box center [467, 315] width 117 height 29
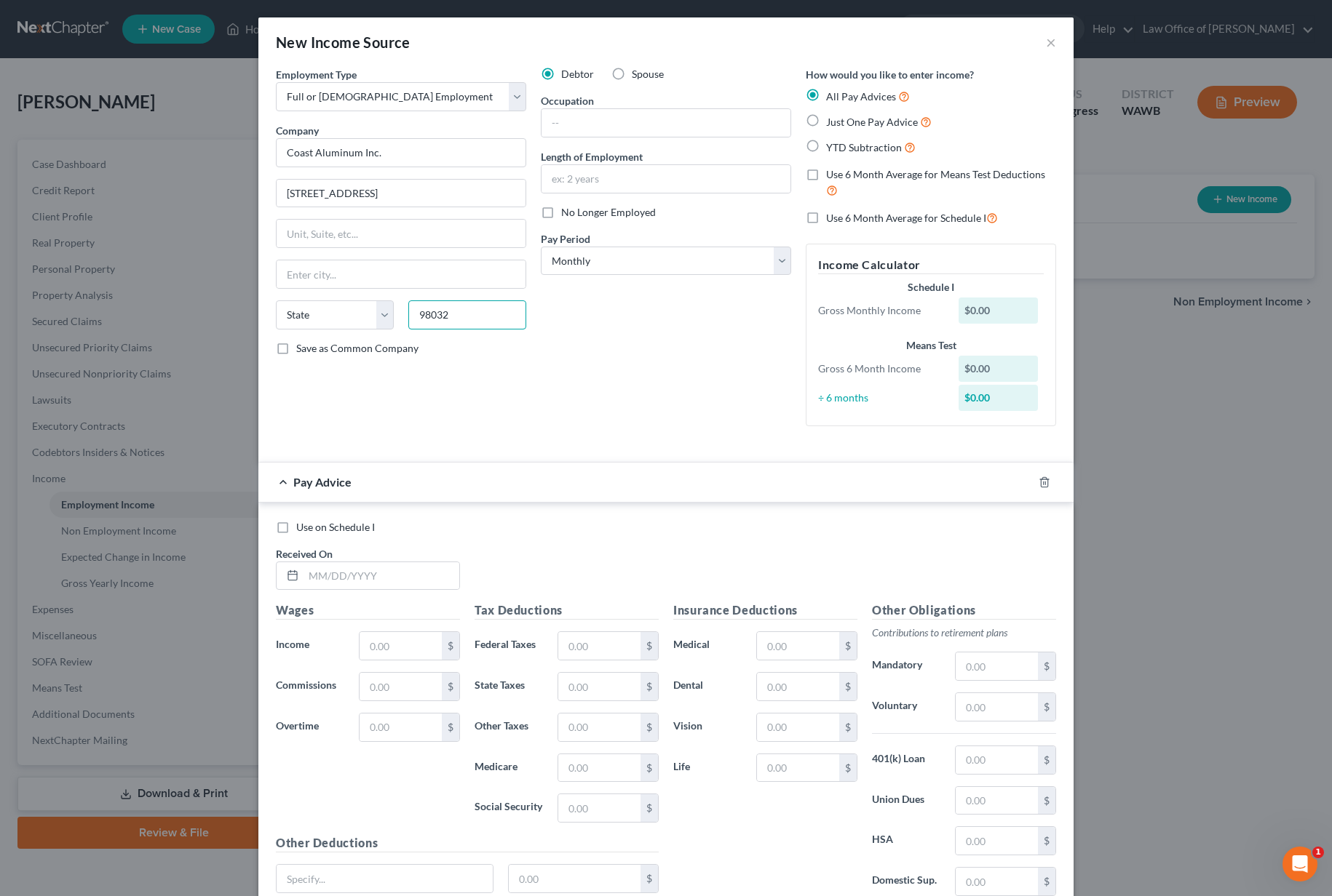
type input "98032"
type input "Kent"
select select "50"
click at [595, 126] on input "text" at bounding box center [666, 123] width 249 height 27
type input "Trucker"
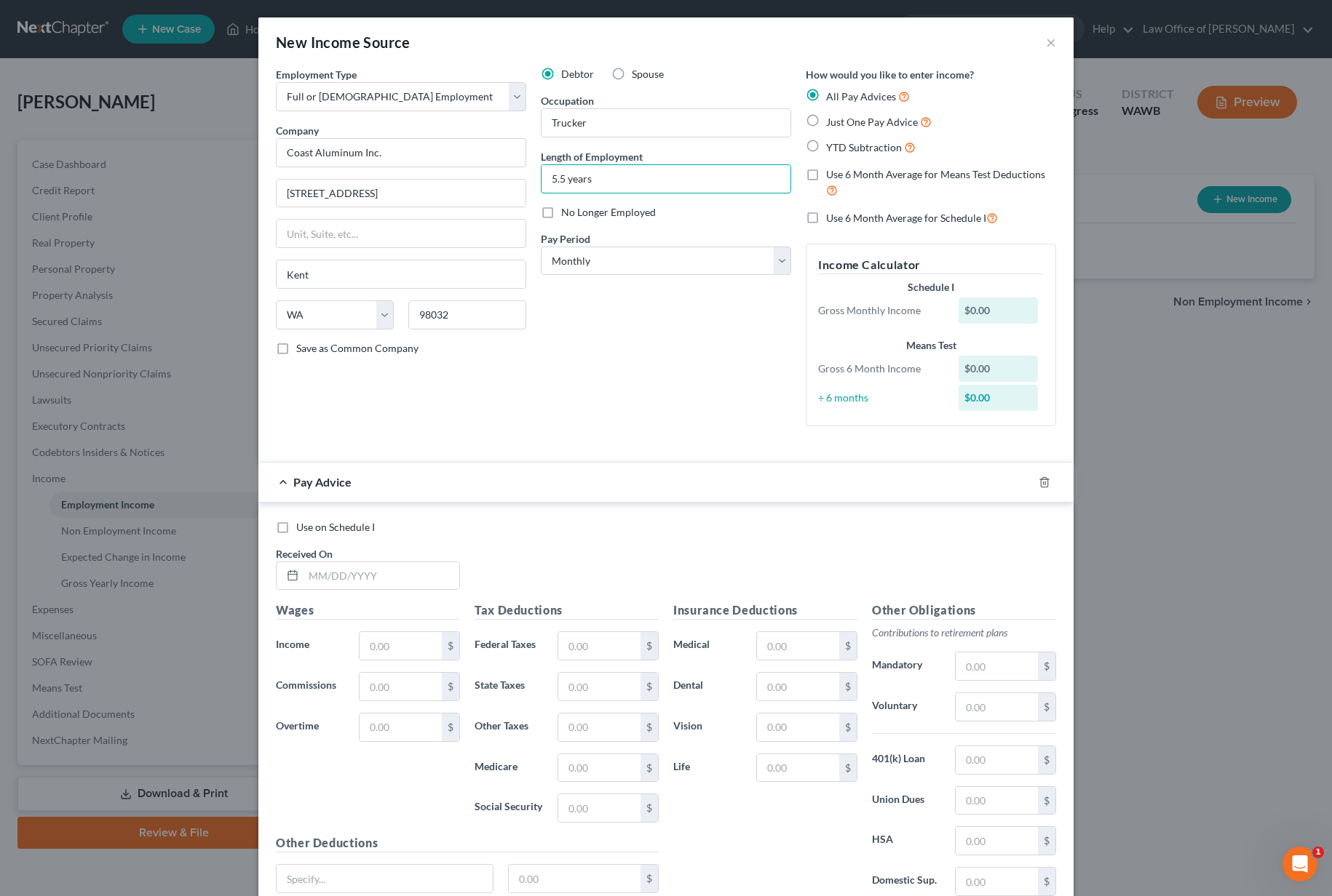
type input "5.5 years"
click at [876, 124] on span "Just One Pay Advice" at bounding box center [872, 121] width 92 height 13
click at [842, 123] on input "Just One Pay Advice" at bounding box center [837, 118] width 10 height 10
radio input "true"
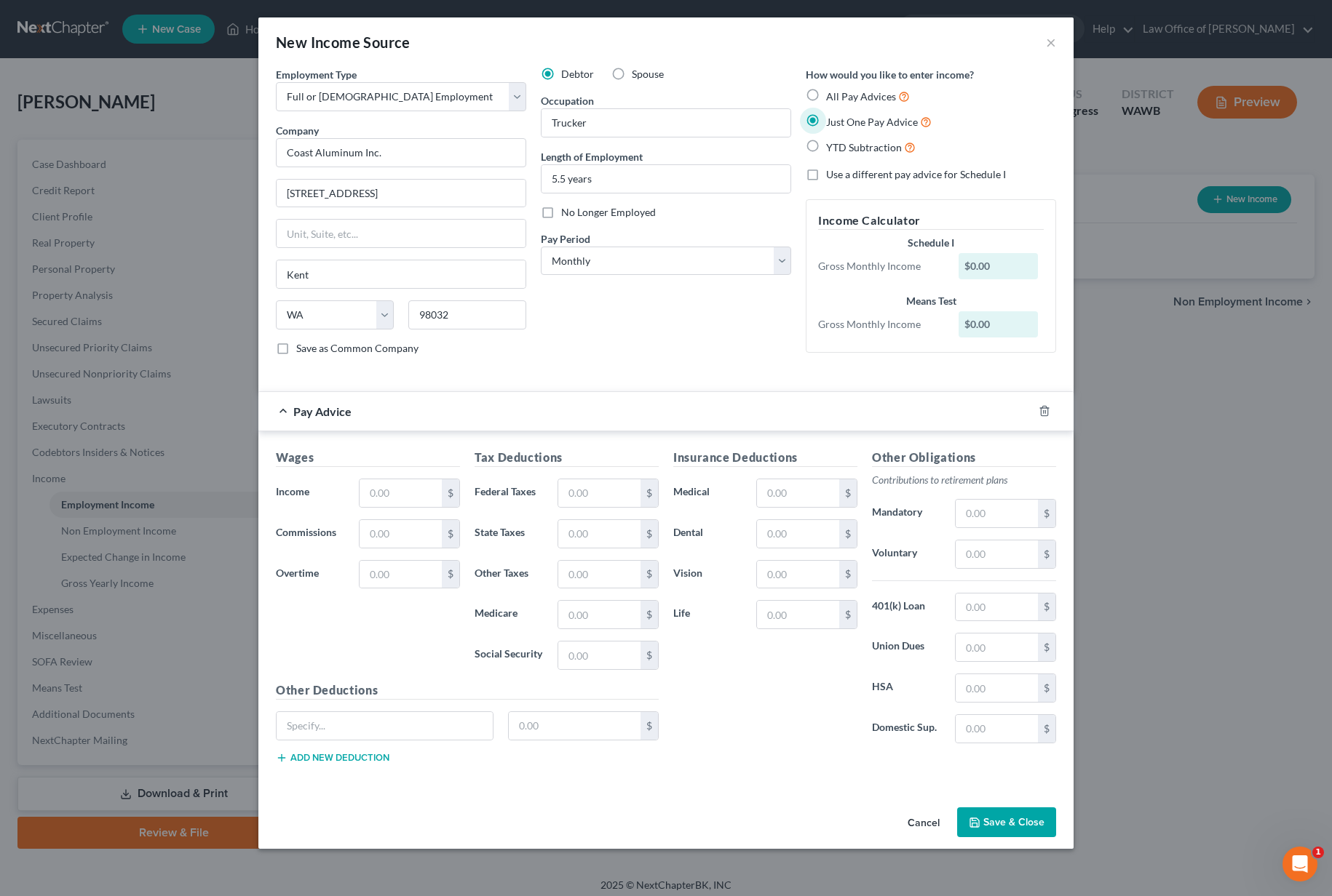
click at [403, 476] on div "Wages Income * $ Commissions $ Overtime $" at bounding box center [367, 565] width 199 height 233
click at [404, 486] on input "text" at bounding box center [400, 493] width 82 height 27
type input "6,805"
drag, startPoint x: 613, startPoint y: 182, endPoint x: 437, endPoint y: 182, distance: 176.0
click at [437, 182] on div "Employment Type * Select Full or [DEMOGRAPHIC_DATA] Employment Self Employment …" at bounding box center [666, 223] width 795 height 313
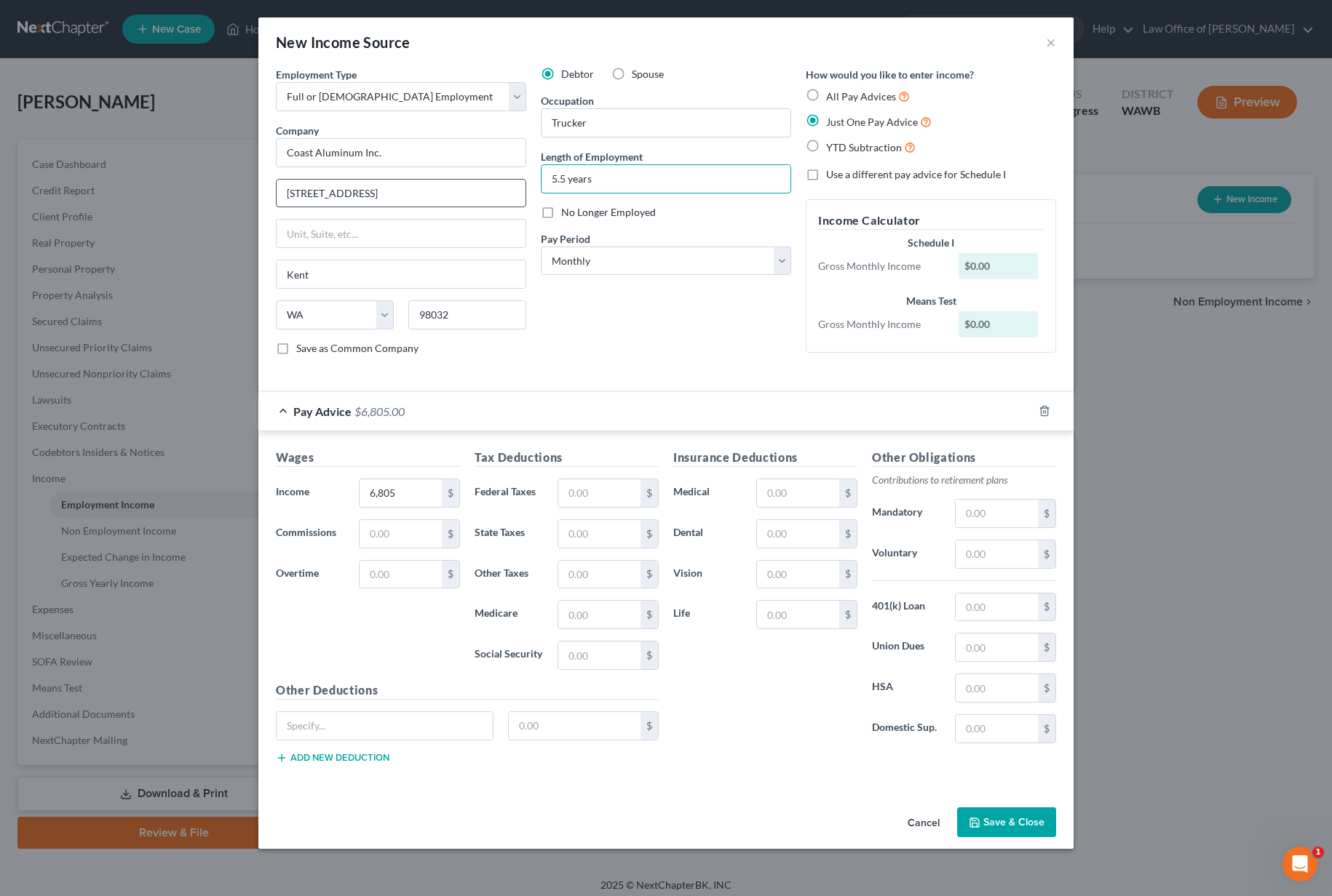
type input "y"
type input "6 years"
click at [636, 115] on input "Trucker" at bounding box center [666, 123] width 249 height 27
type input "Truck Driver"
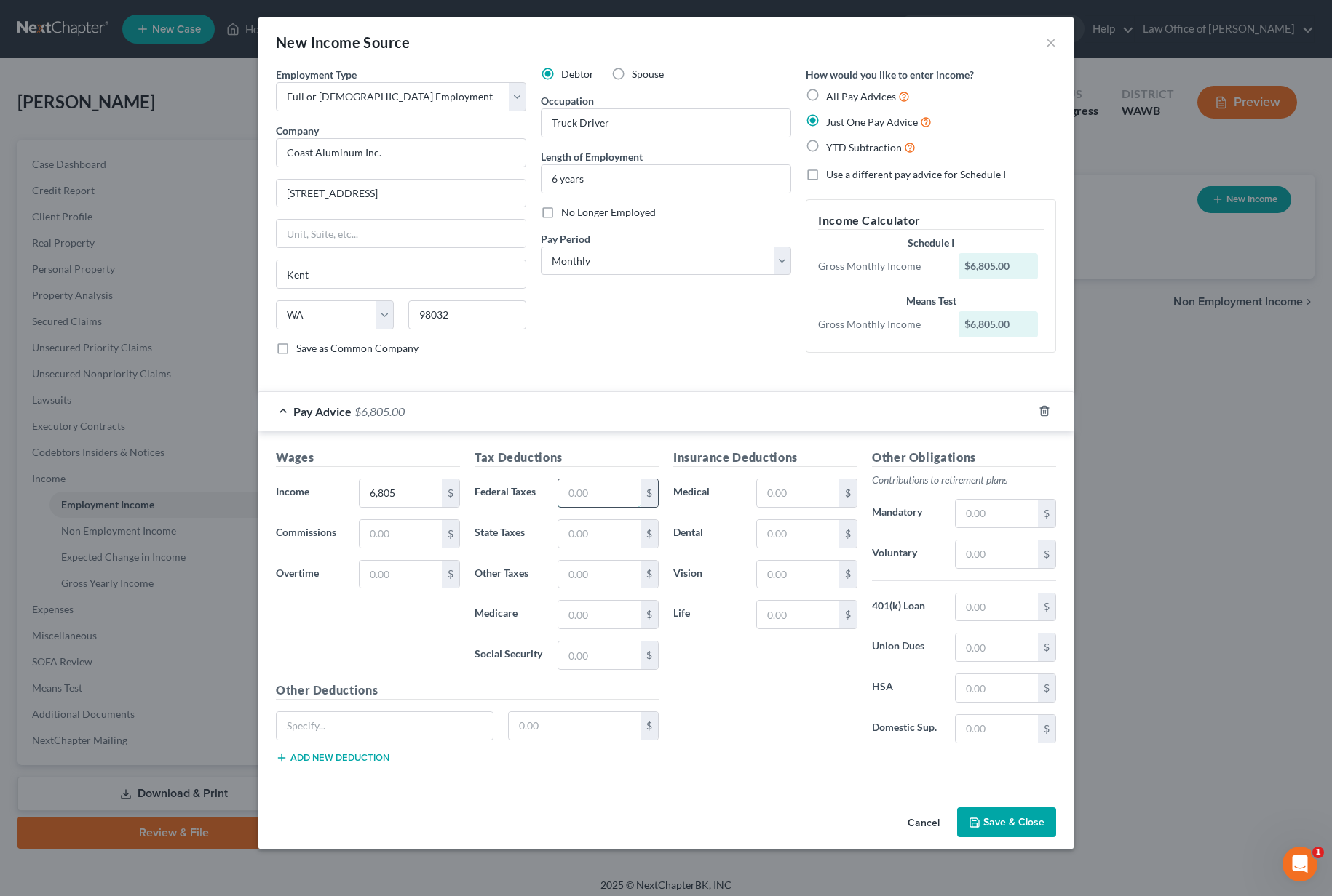
click at [578, 489] on input "text" at bounding box center [599, 493] width 82 height 27
type input "1,630"
click at [973, 560] on input "text" at bounding box center [997, 555] width 82 height 27
type input "62"
click at [998, 823] on button "Save & Close" at bounding box center [1006, 823] width 99 height 30
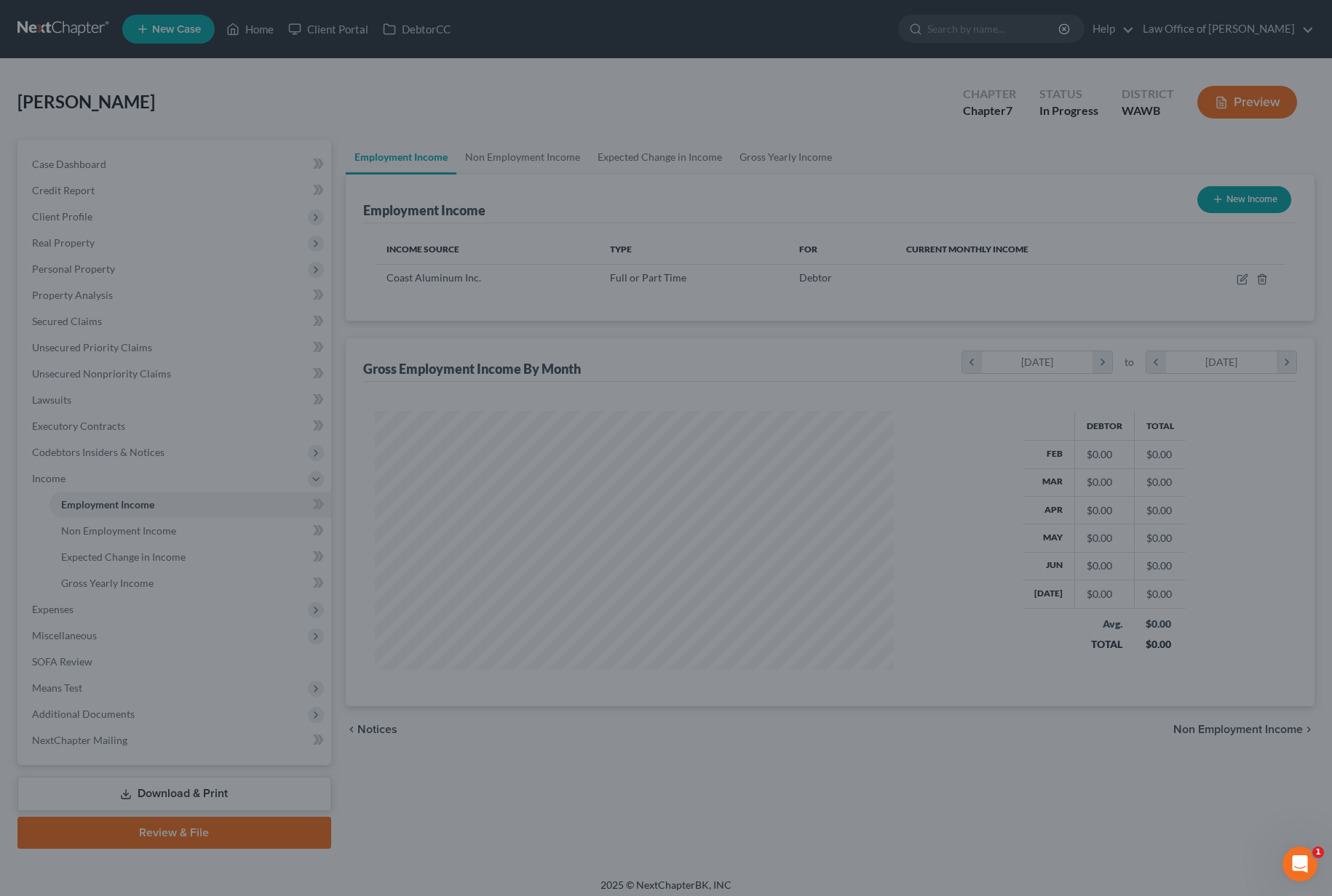
scroll to position [261, 549]
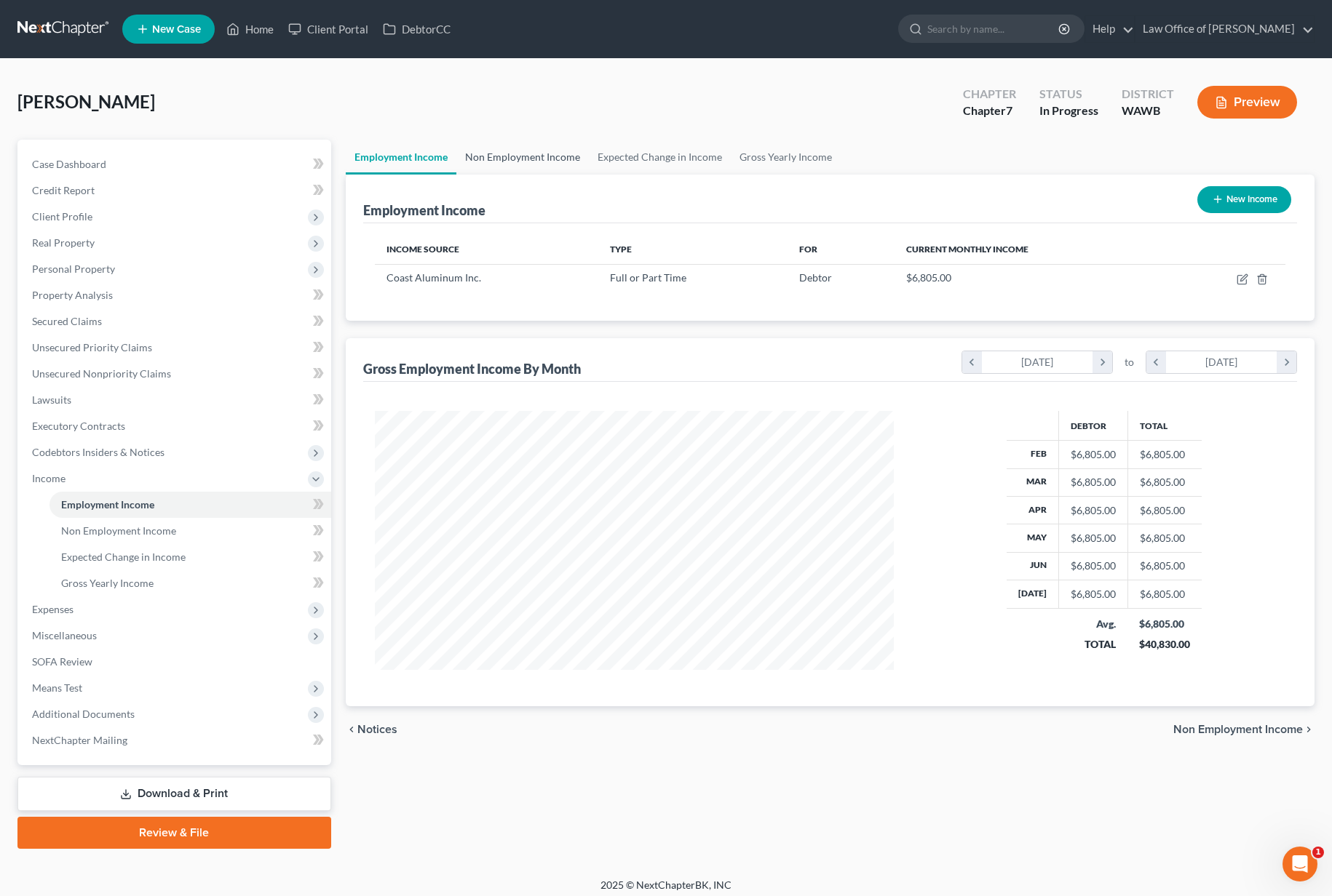
click at [498, 158] on link "Non Employment Income" at bounding box center [522, 157] width 132 height 35
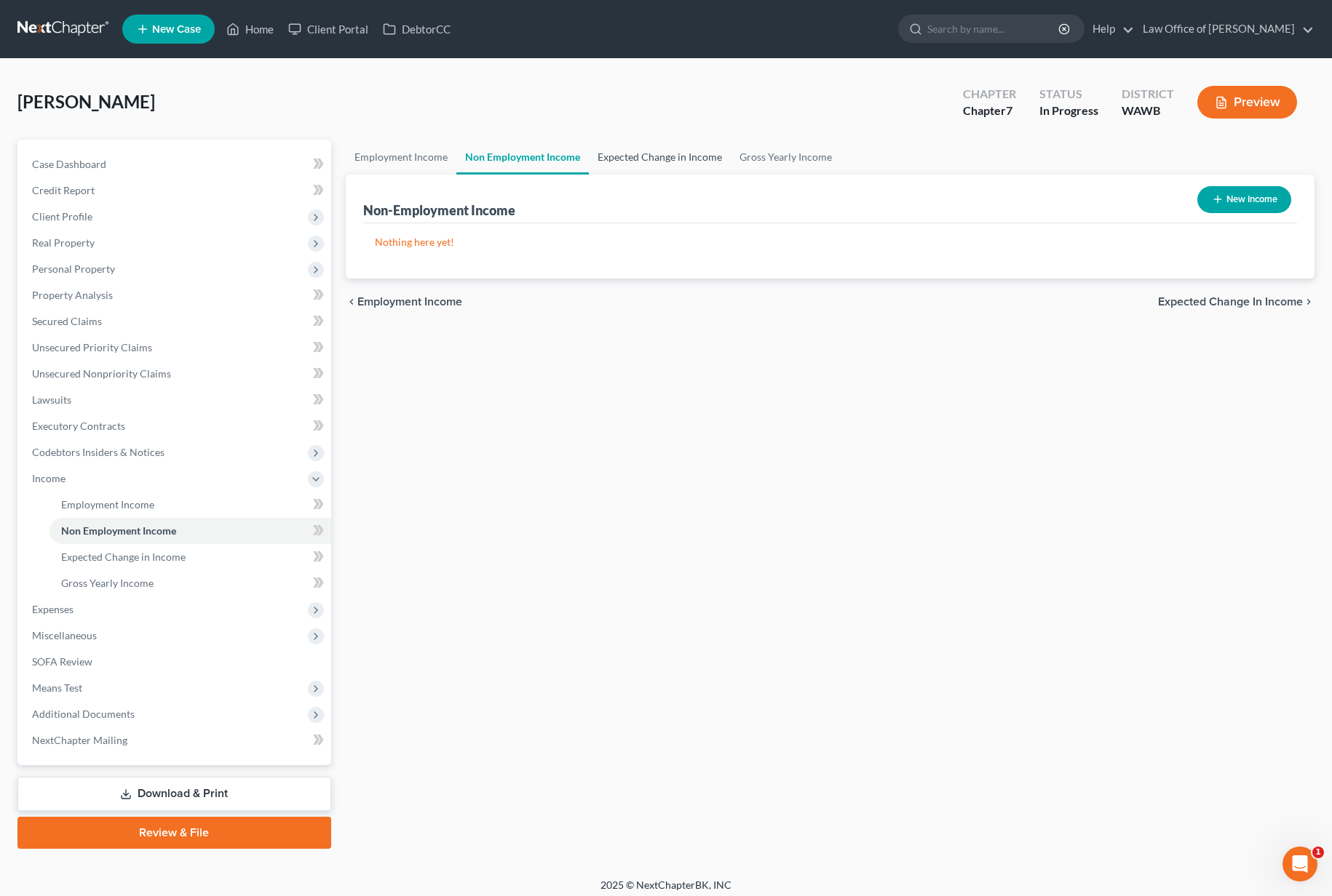
click at [632, 155] on link "Expected Change in Income" at bounding box center [660, 157] width 142 height 35
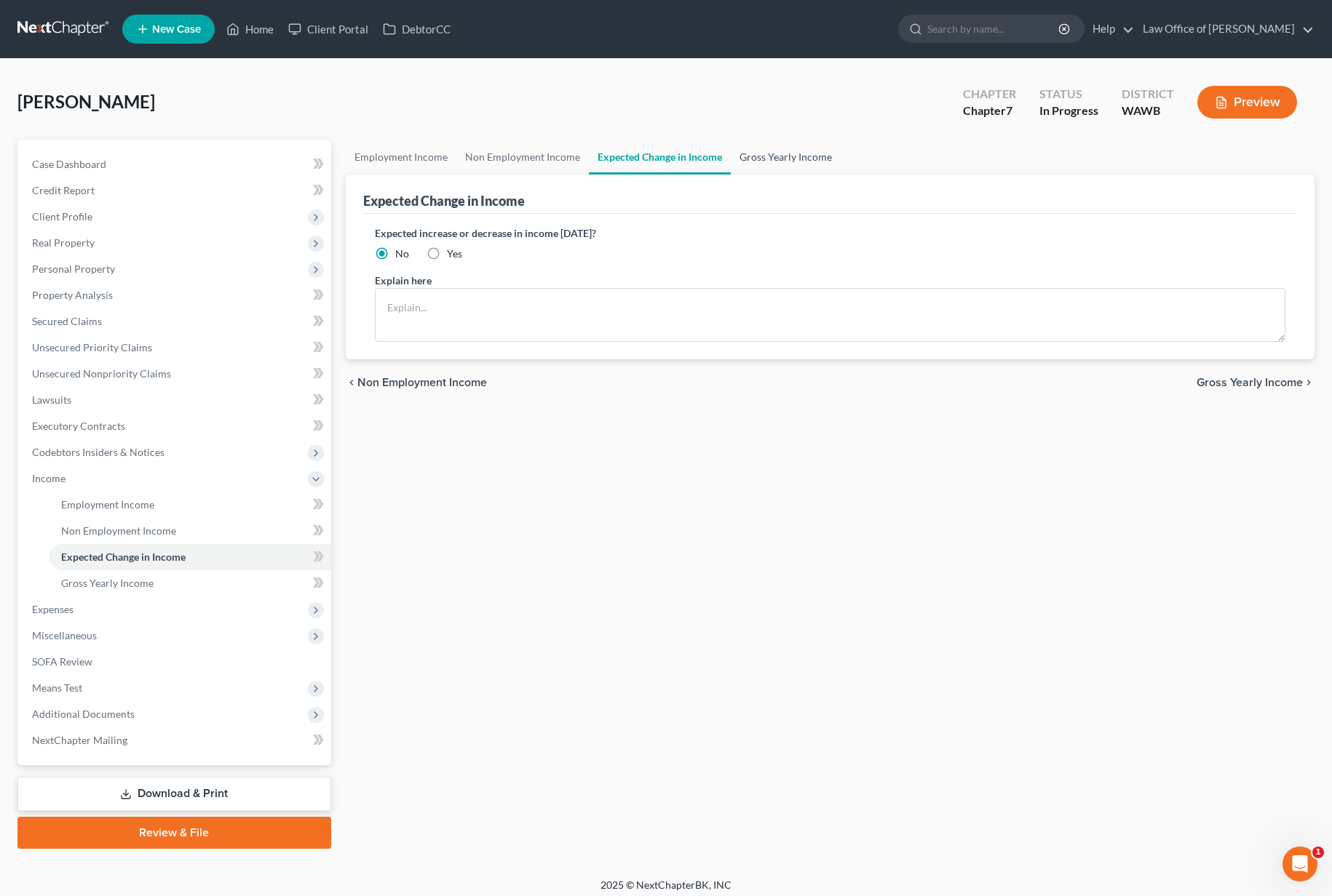
click at [753, 148] on link "Gross Yearly Income" at bounding box center [786, 157] width 110 height 35
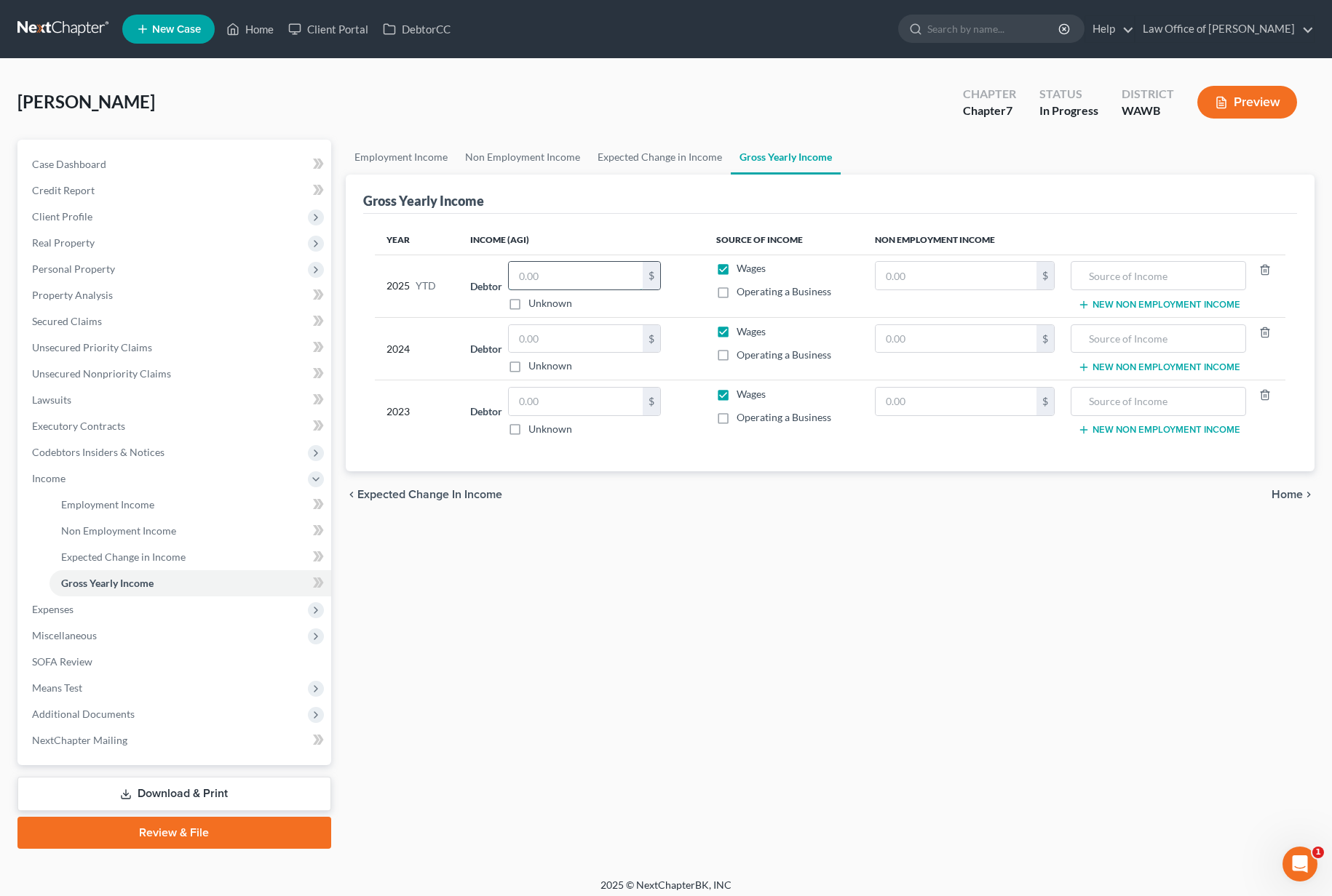
click at [548, 279] on input "text" at bounding box center [575, 276] width 134 height 27
type input "43,621.00"
click at [544, 333] on input "text" at bounding box center [575, 338] width 134 height 27
type input "80,310.00"
click at [546, 401] on input "text" at bounding box center [575, 401] width 134 height 27
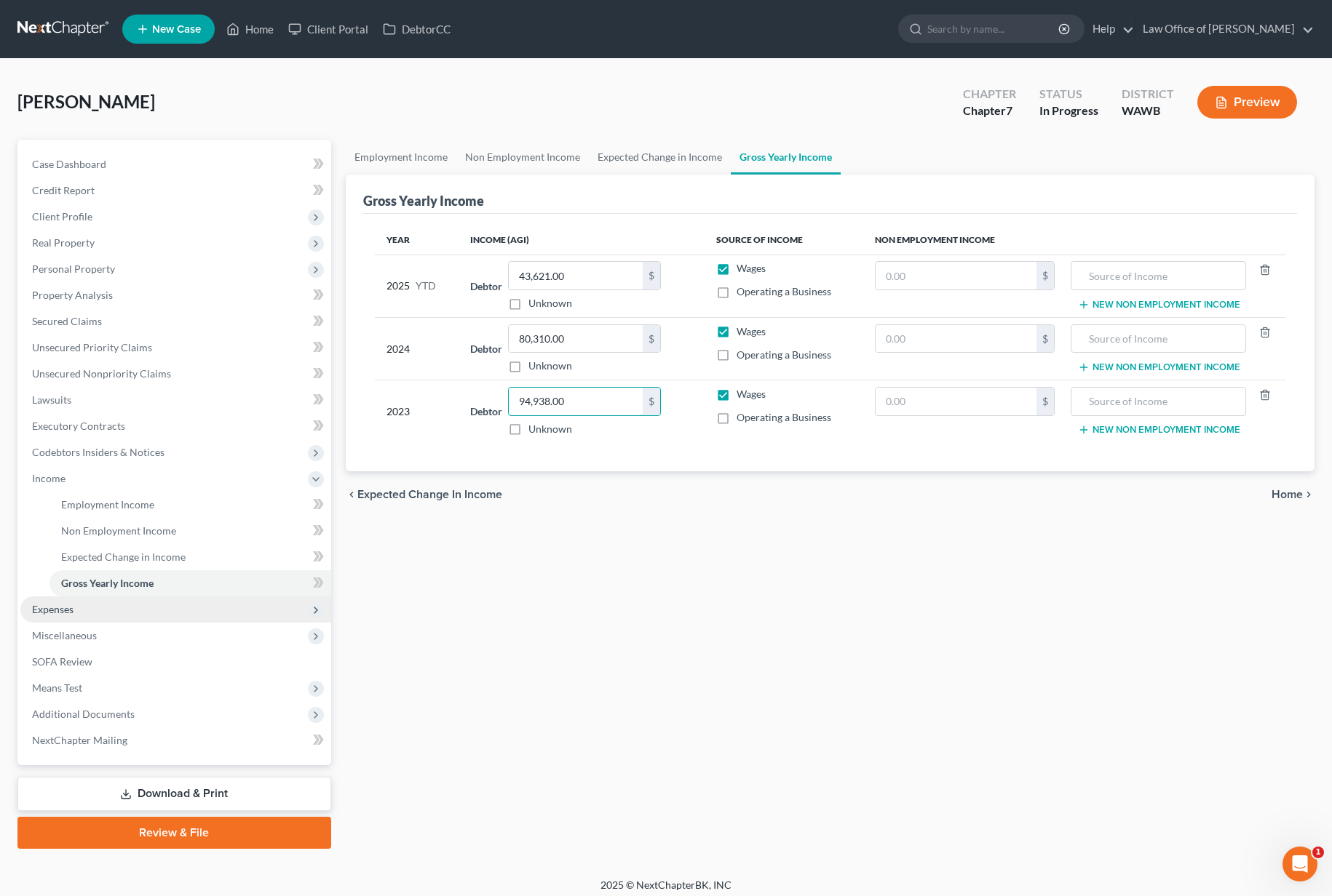
type input "94,938.00"
click at [192, 611] on span "Expenses" at bounding box center [176, 609] width 311 height 26
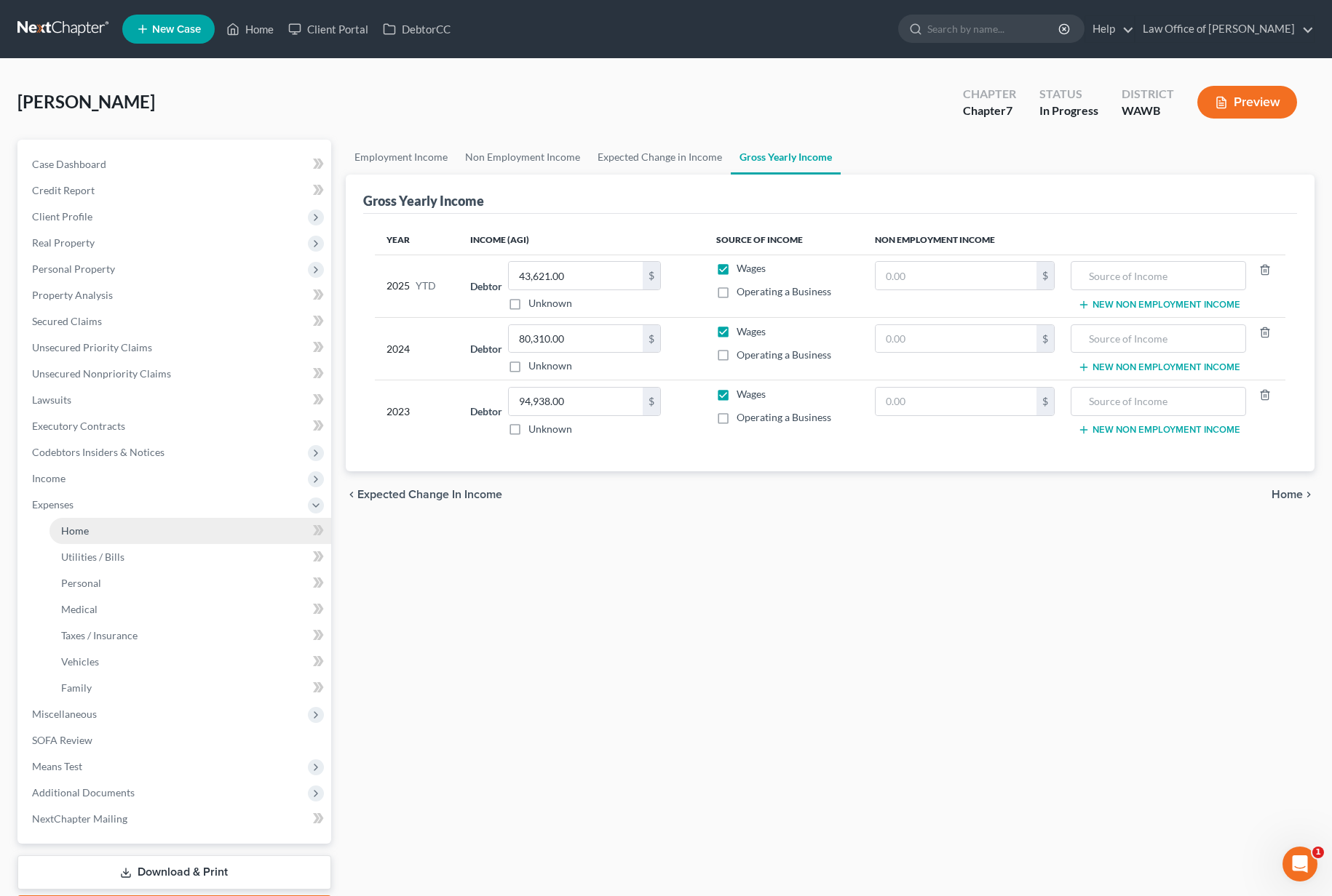
click at [161, 541] on link "Home" at bounding box center [191, 531] width 282 height 26
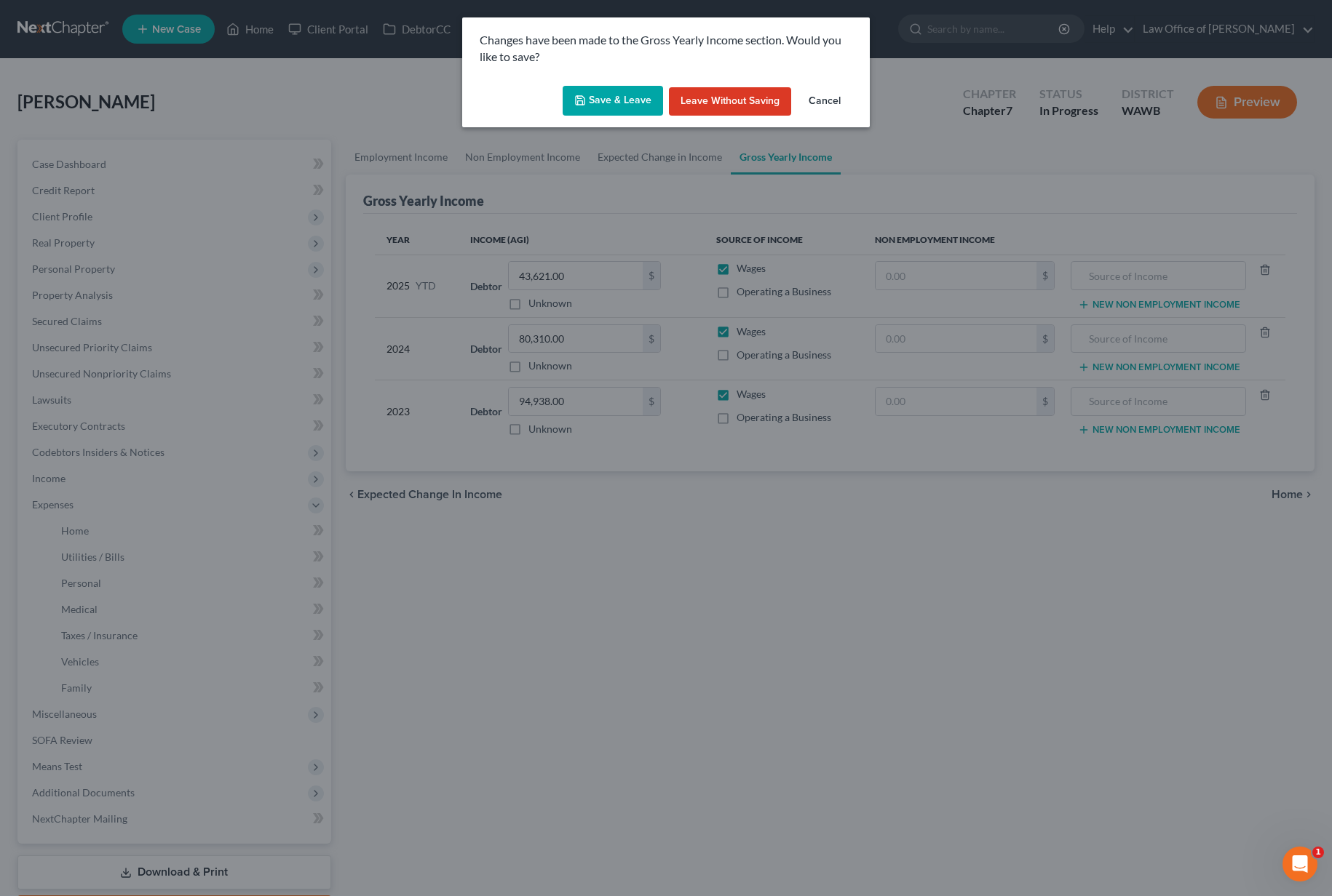
click at [584, 96] on icon "button" at bounding box center [580, 101] width 12 height 12
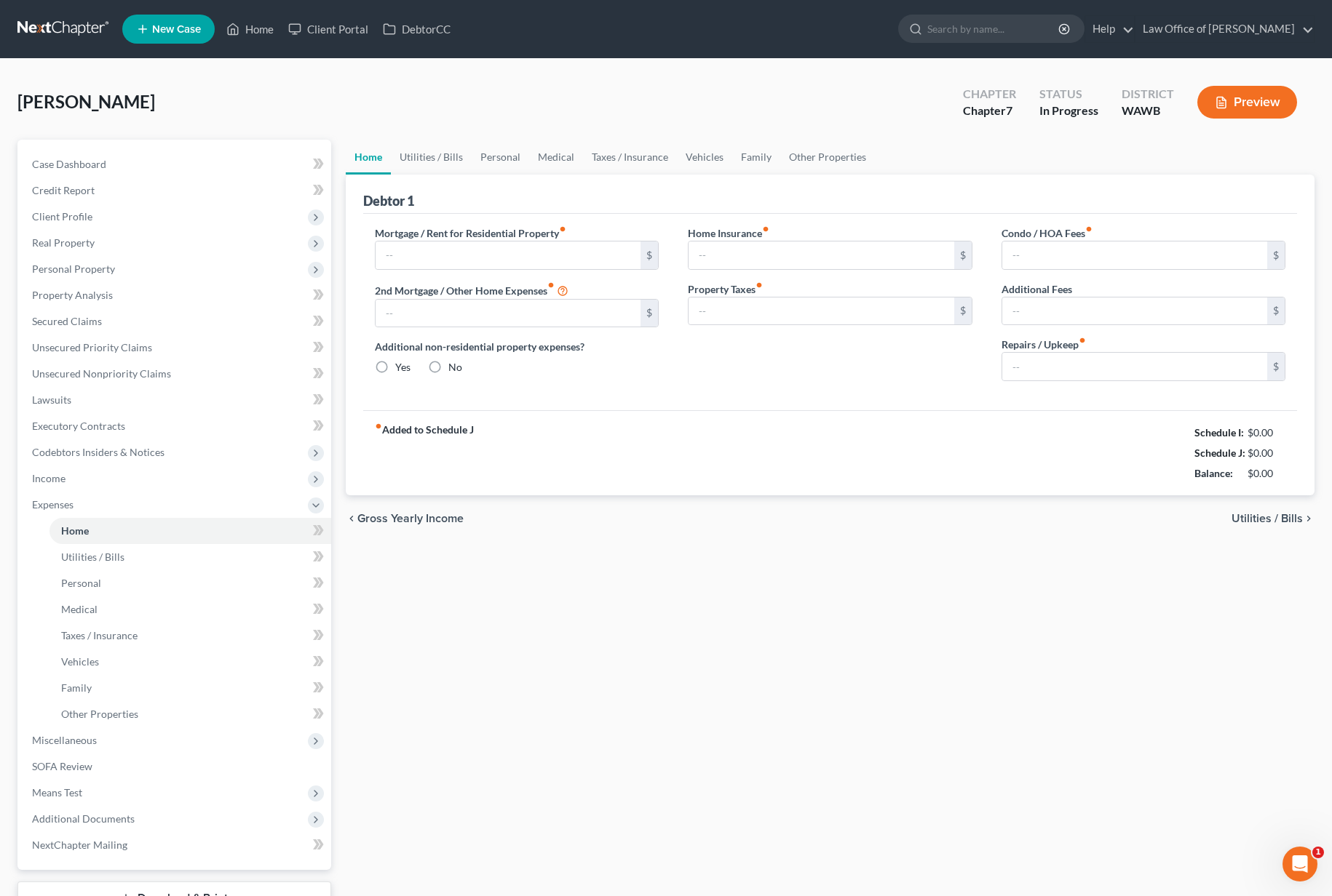
type input "1,885.00"
type input "0.00"
radio input "true"
type input "0.00"
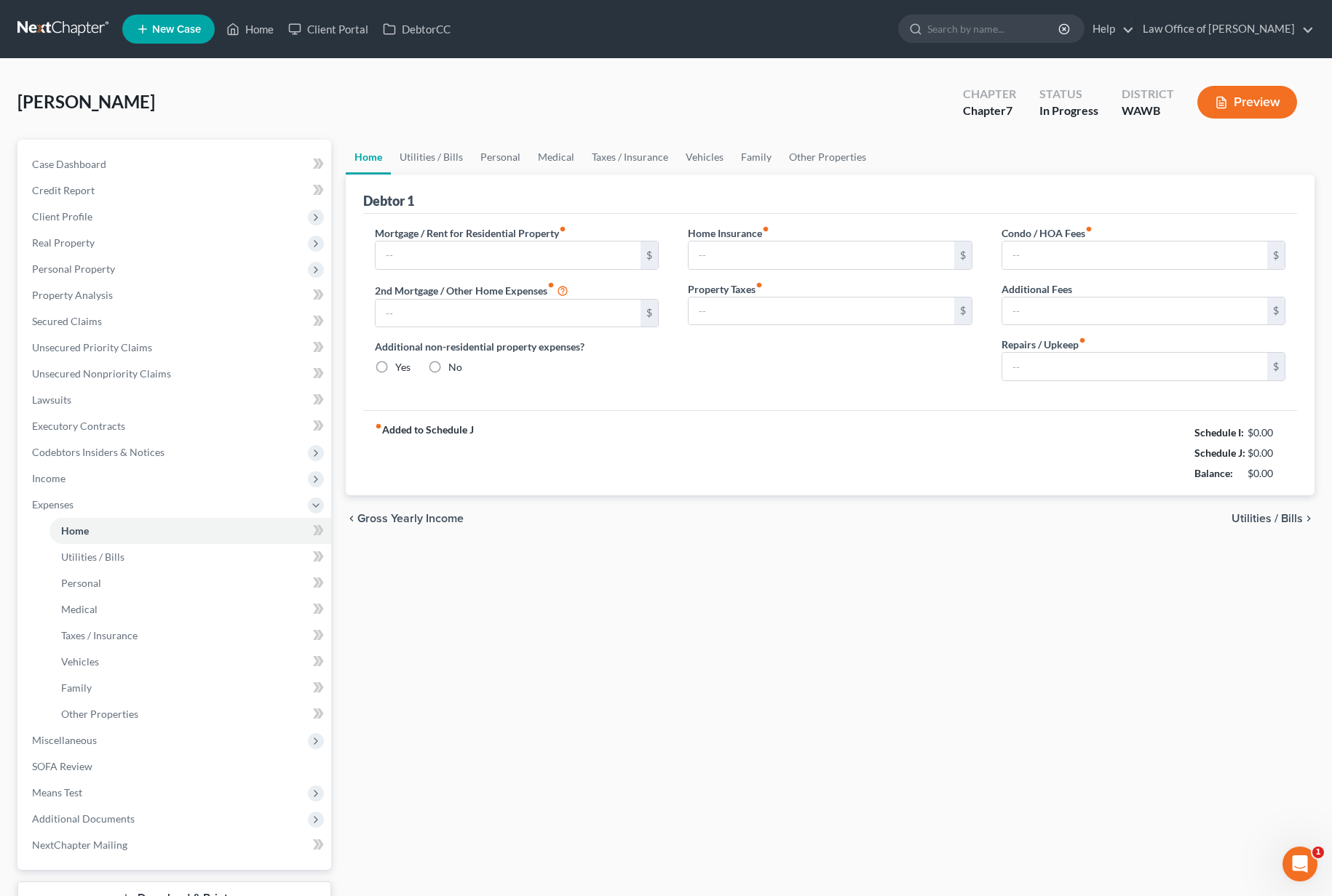
type input "0.00"
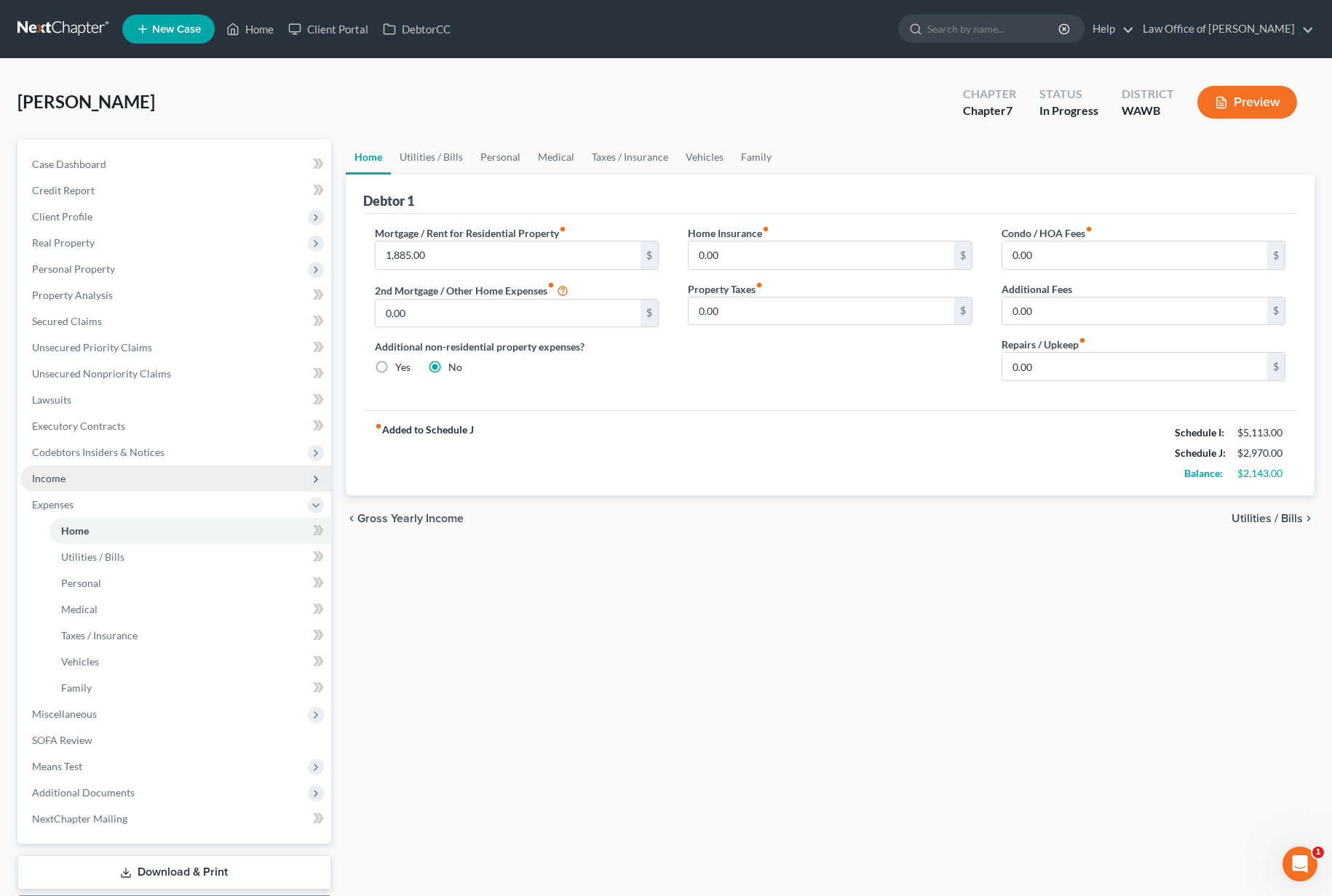
click at [118, 479] on span "Income" at bounding box center [176, 478] width 311 height 26
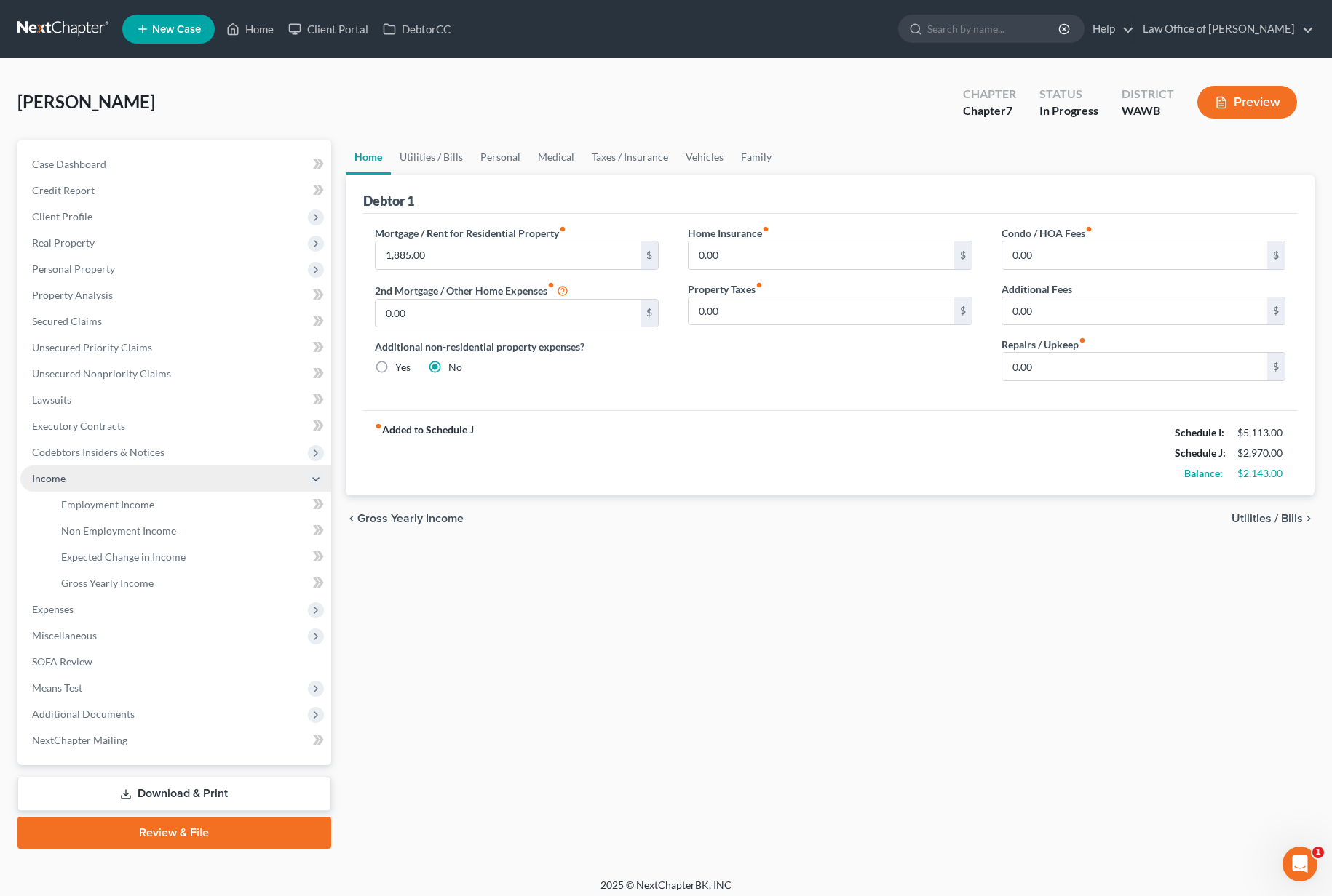
click at [110, 481] on span "Income" at bounding box center [176, 478] width 311 height 26
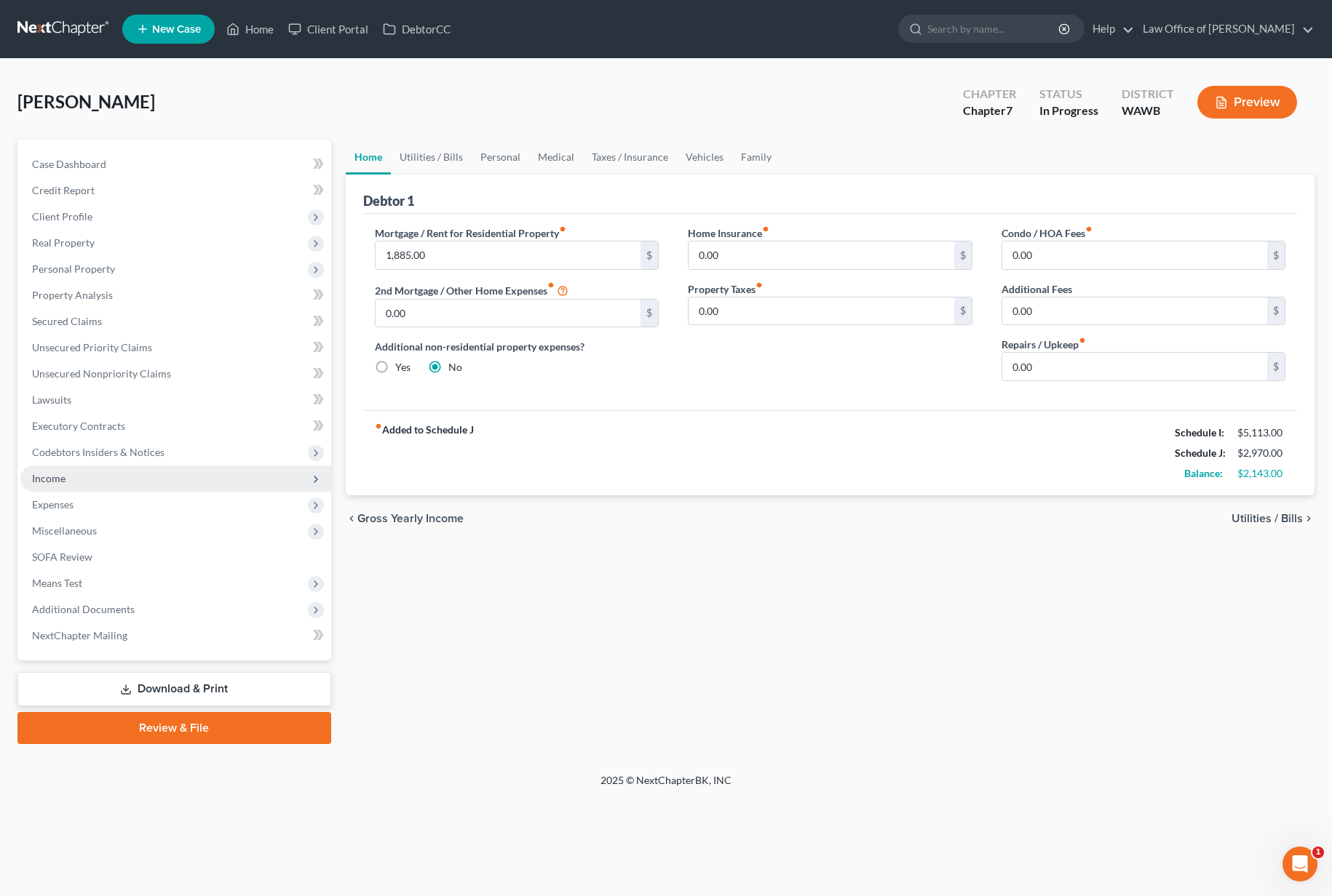
click at [110, 475] on span "Income" at bounding box center [176, 478] width 311 height 26
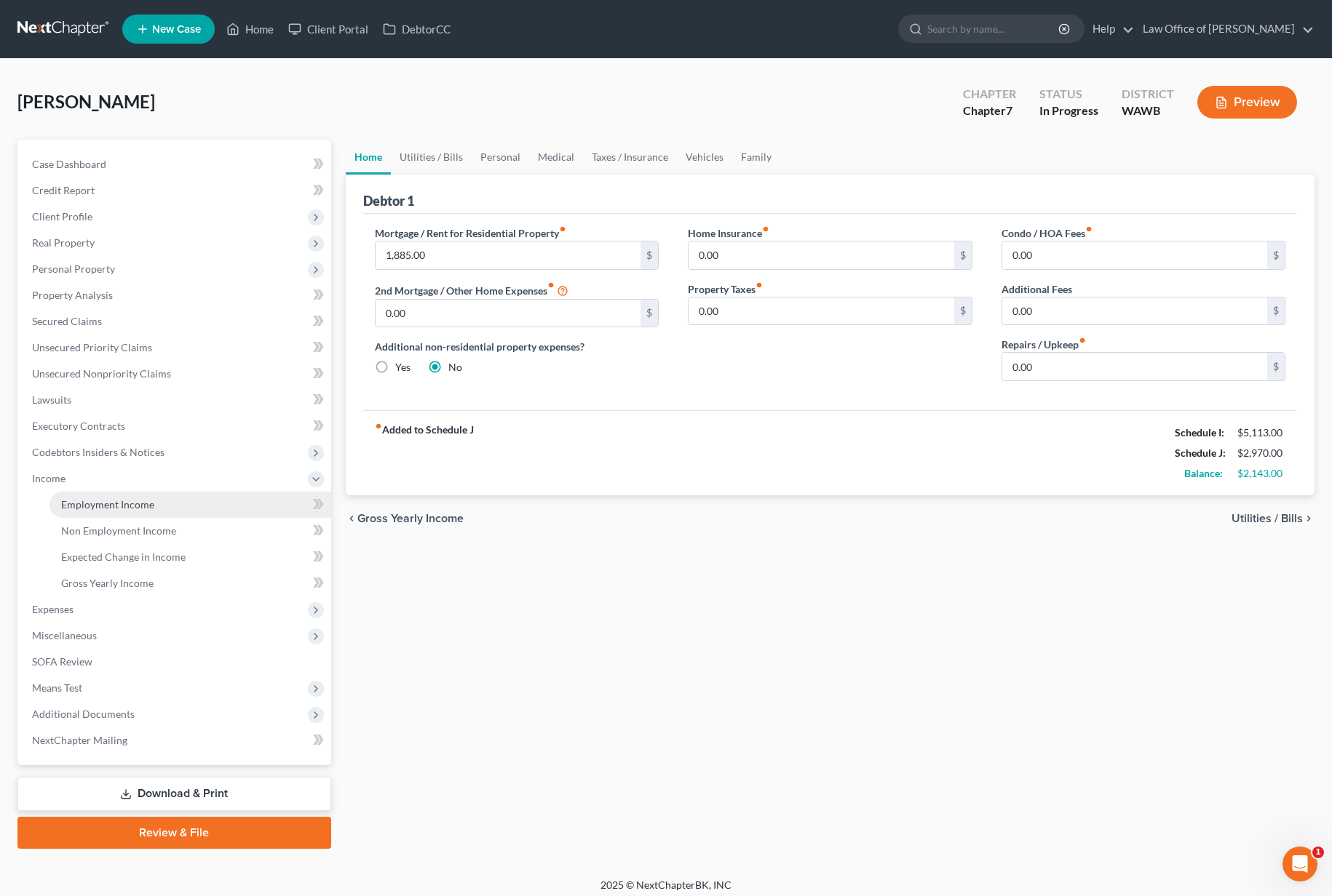
click at [113, 500] on span "Employment Income" at bounding box center [107, 504] width 93 height 13
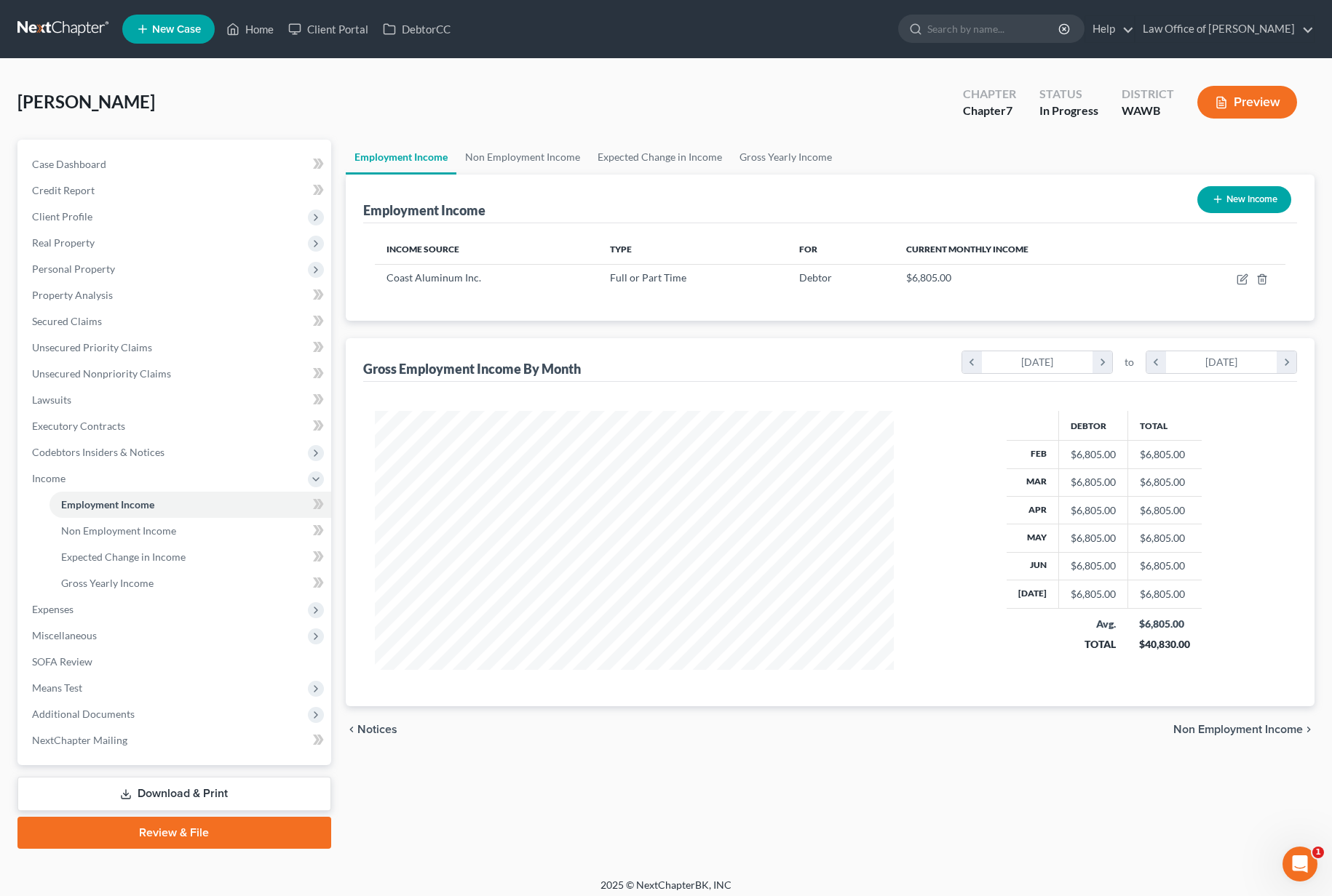
scroll to position [261, 549]
click at [1244, 277] on icon "button" at bounding box center [1243, 280] width 12 height 12
select select "0"
select select "50"
select select "0"
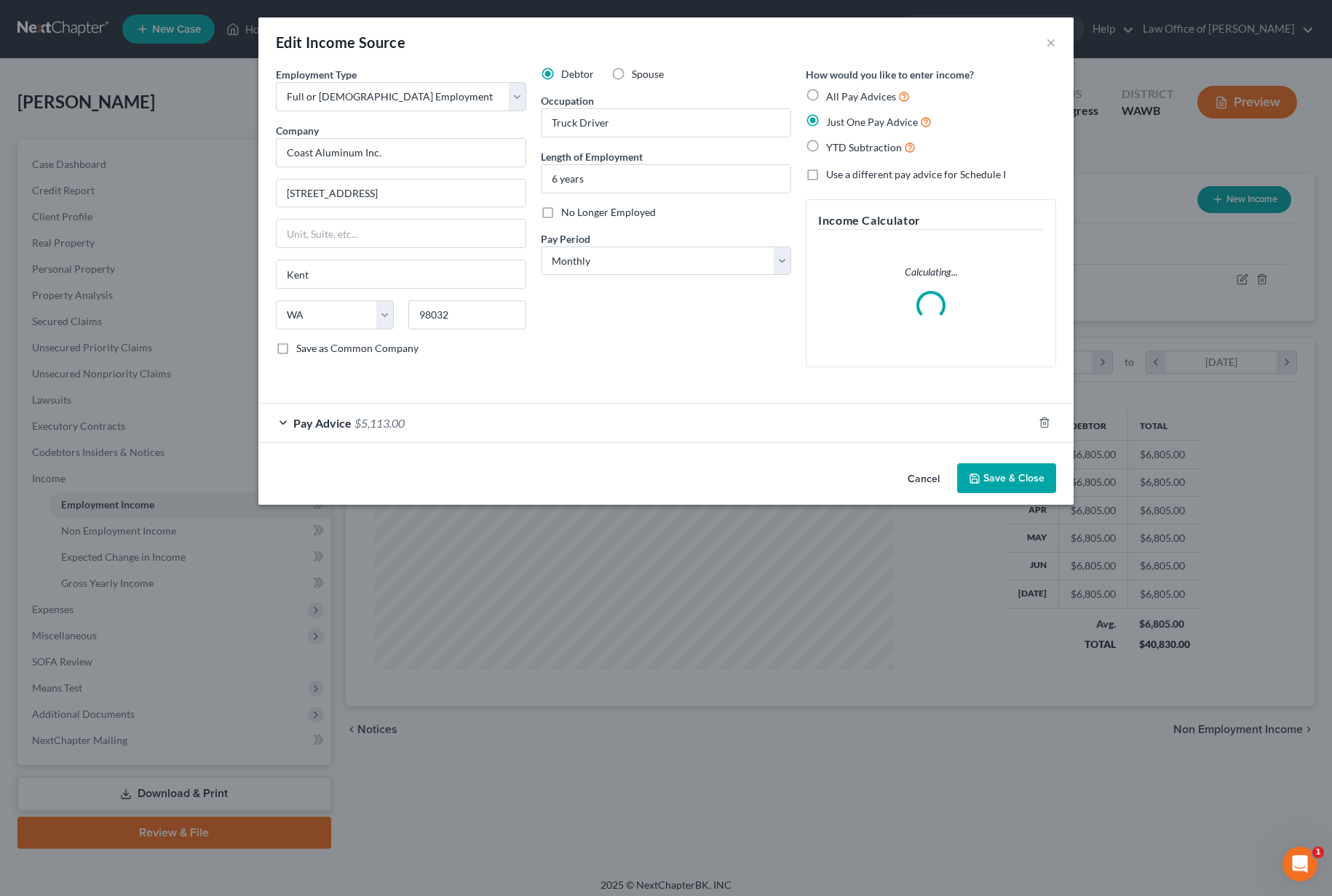
click at [1012, 479] on button "Save & Close" at bounding box center [1006, 478] width 99 height 30
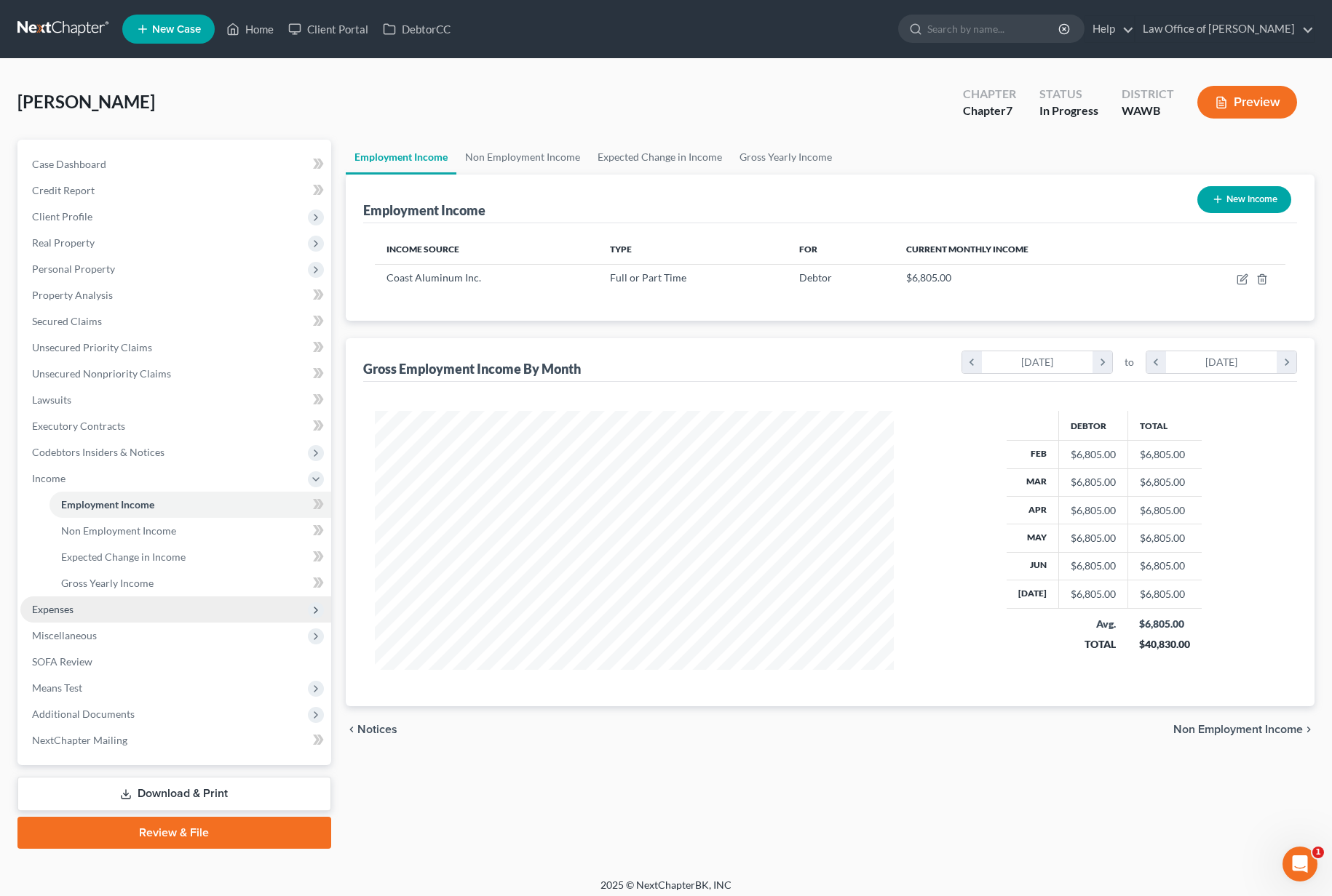
click at [180, 618] on span "Expenses" at bounding box center [176, 609] width 311 height 26
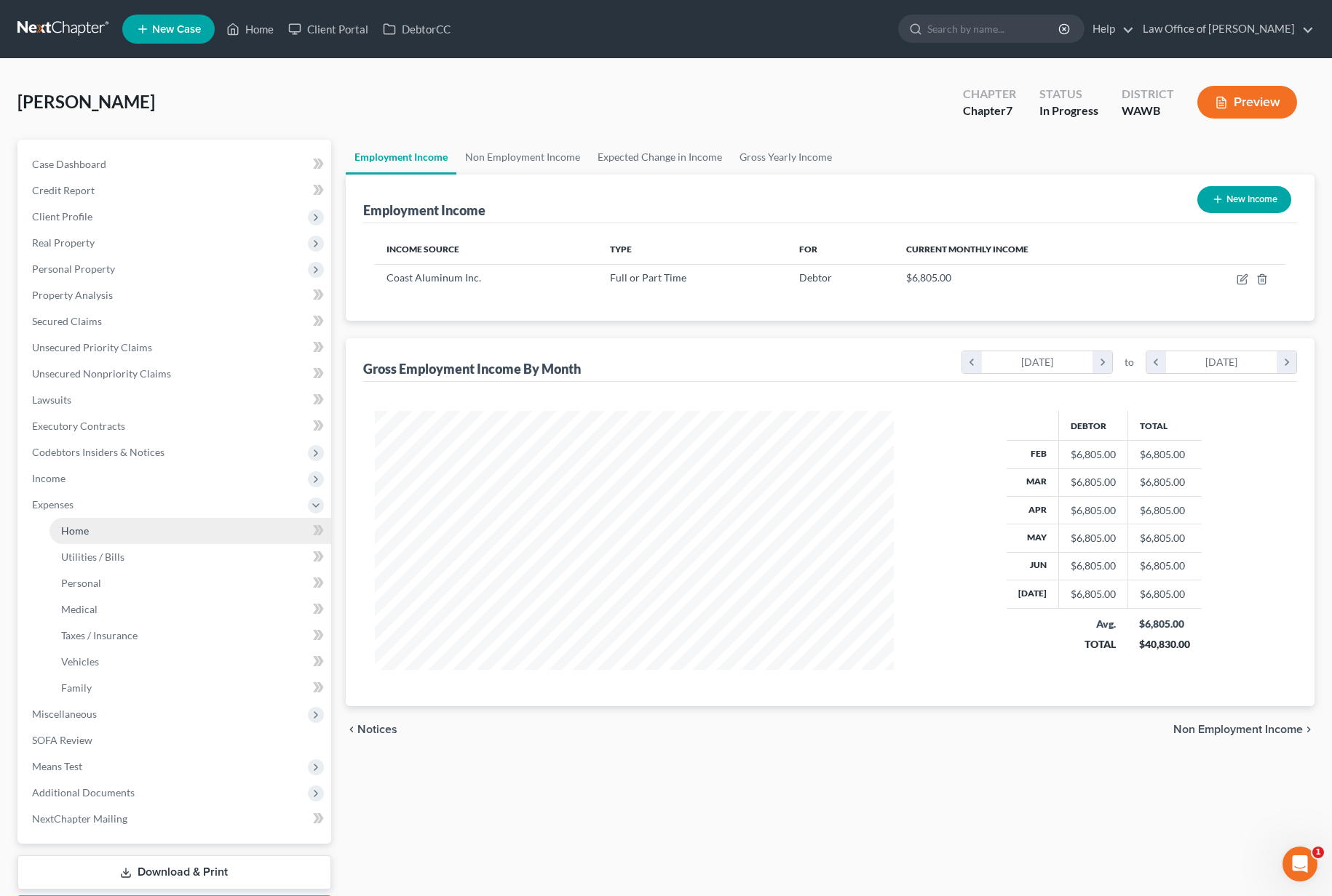
click at [144, 526] on link "Home" at bounding box center [191, 531] width 282 height 26
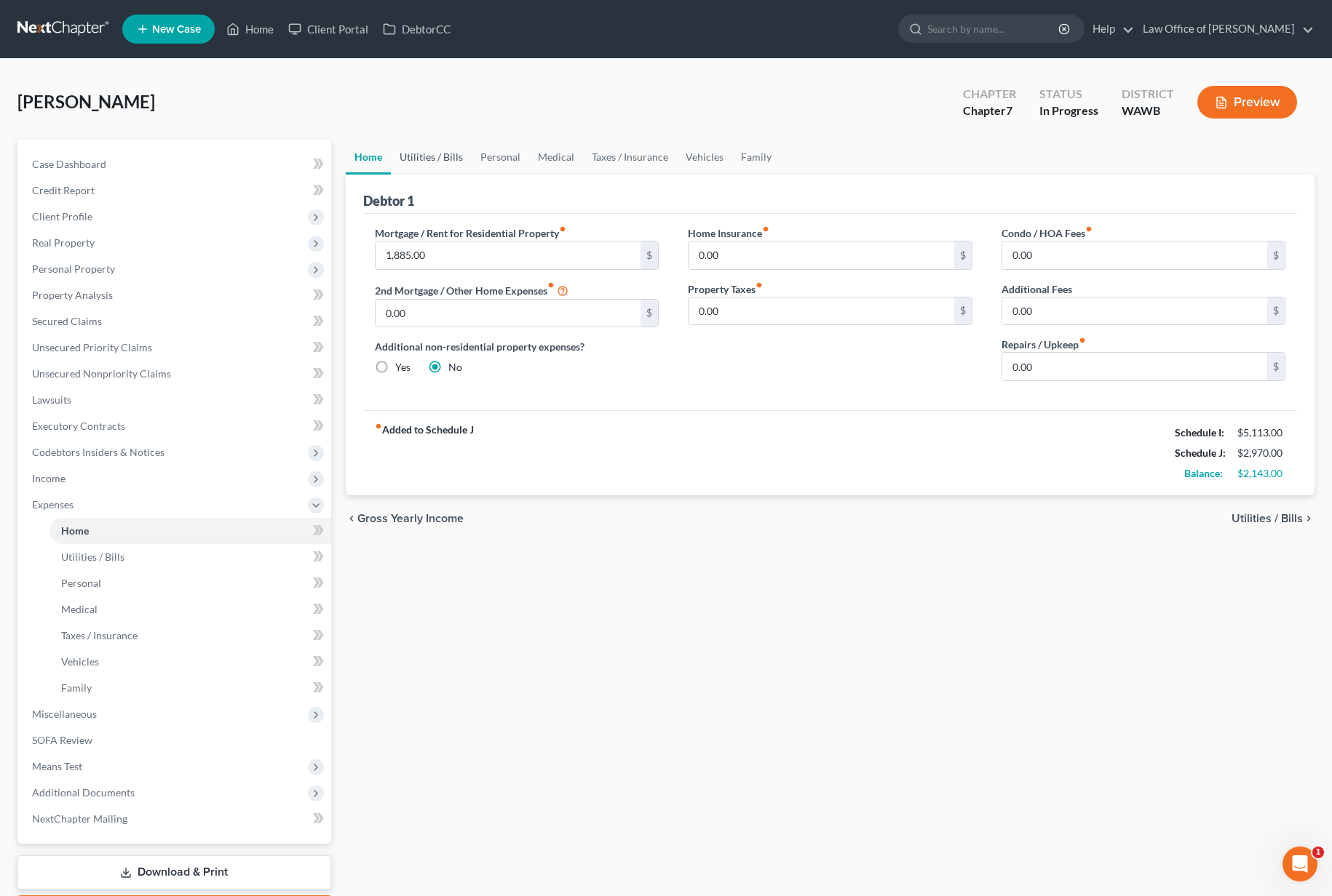
click at [463, 163] on link "Utilities / Bills" at bounding box center [431, 157] width 81 height 35
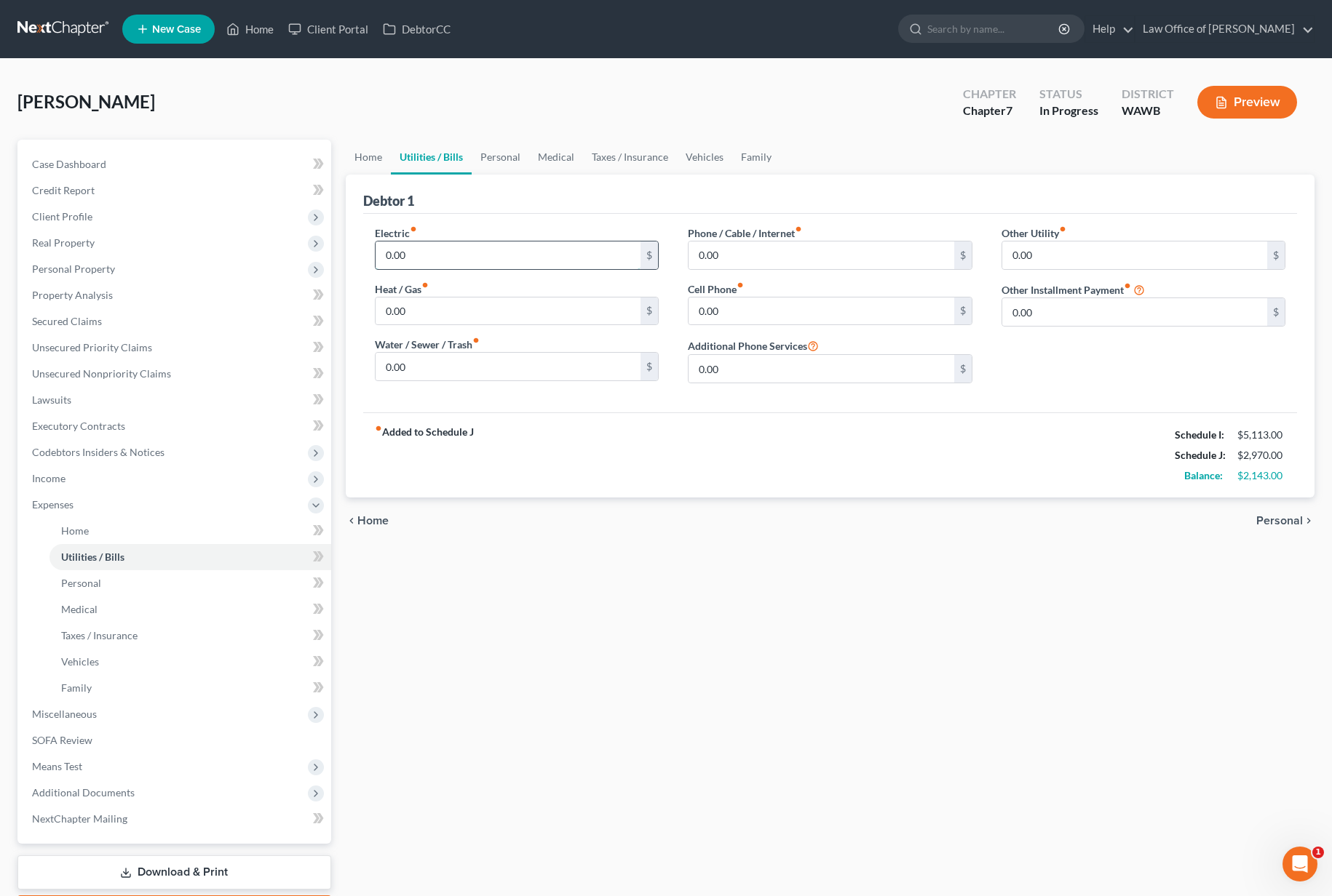
click at [413, 256] on input "0.00" at bounding box center [508, 255] width 265 height 27
type input "75.00"
click at [731, 250] on input "0.00" at bounding box center [821, 255] width 265 height 27
type input "85.00"
click at [738, 289] on icon "fiber_manual_record" at bounding box center [740, 285] width 7 height 7
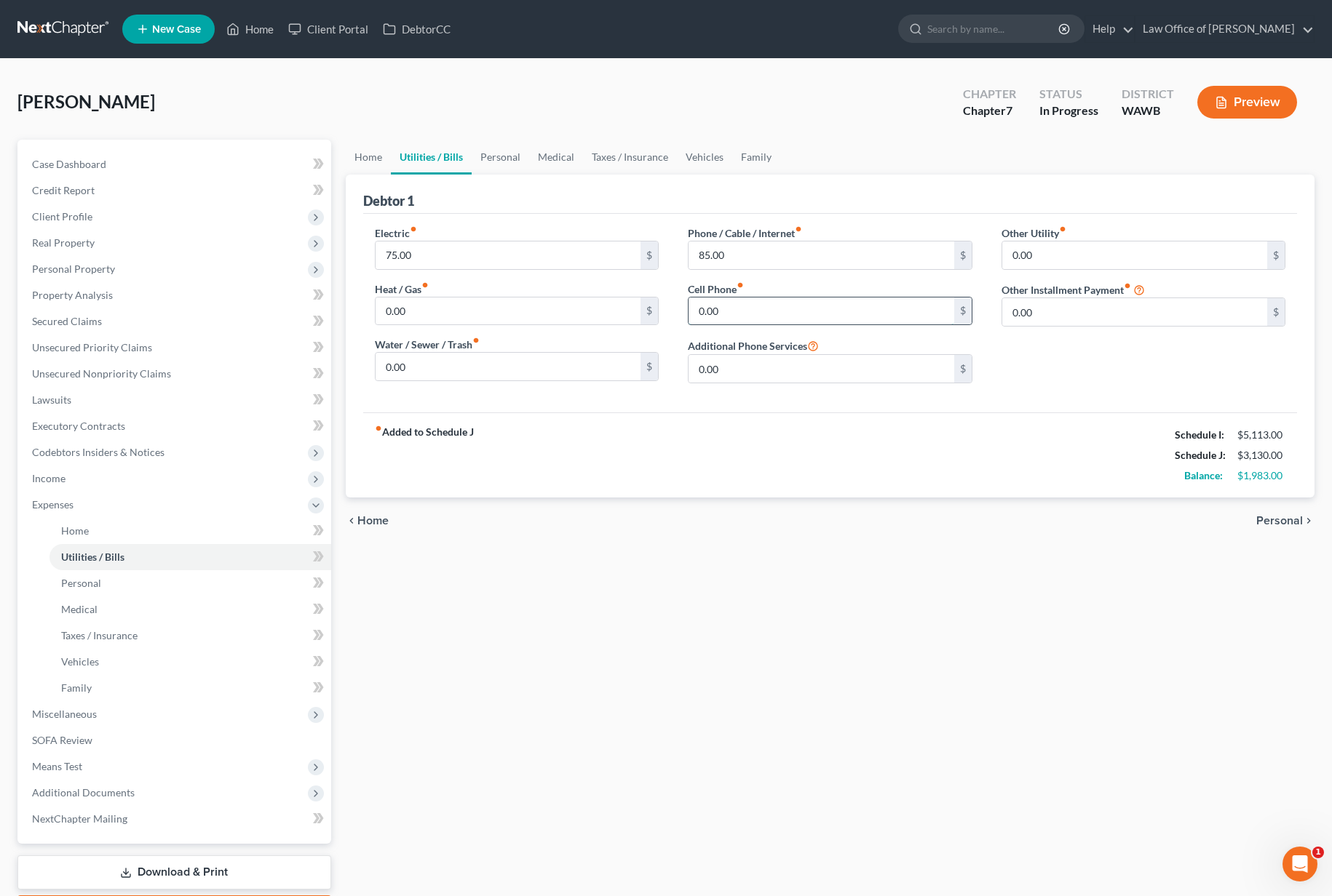
click at [739, 315] on input "0.00" at bounding box center [821, 311] width 265 height 27
type input "75.00"
click at [498, 155] on link "Personal" at bounding box center [500, 157] width 58 height 35
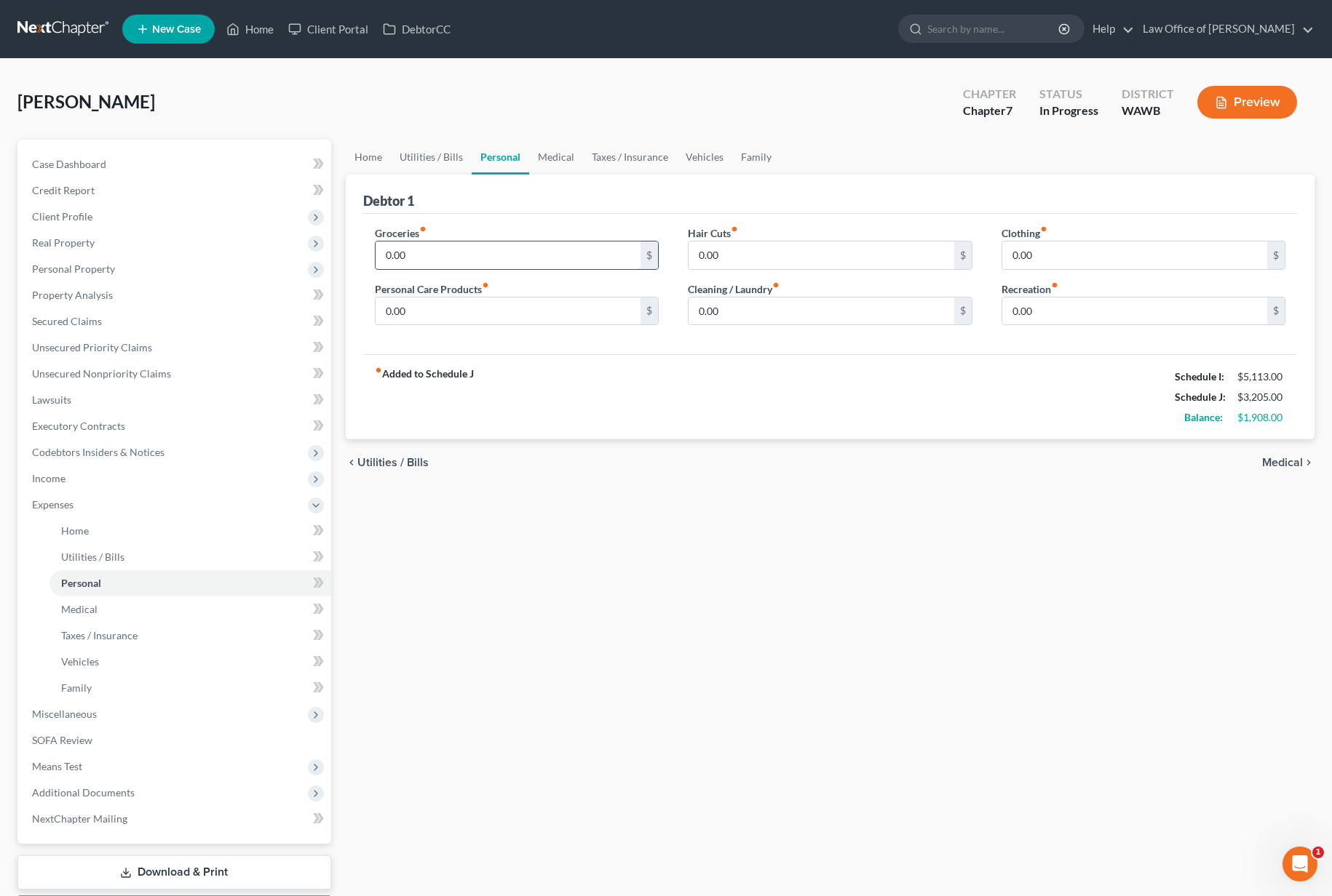
click at [463, 253] on input "0.00" at bounding box center [508, 255] width 265 height 27
type input "800.00"
type input "50"
type input "100"
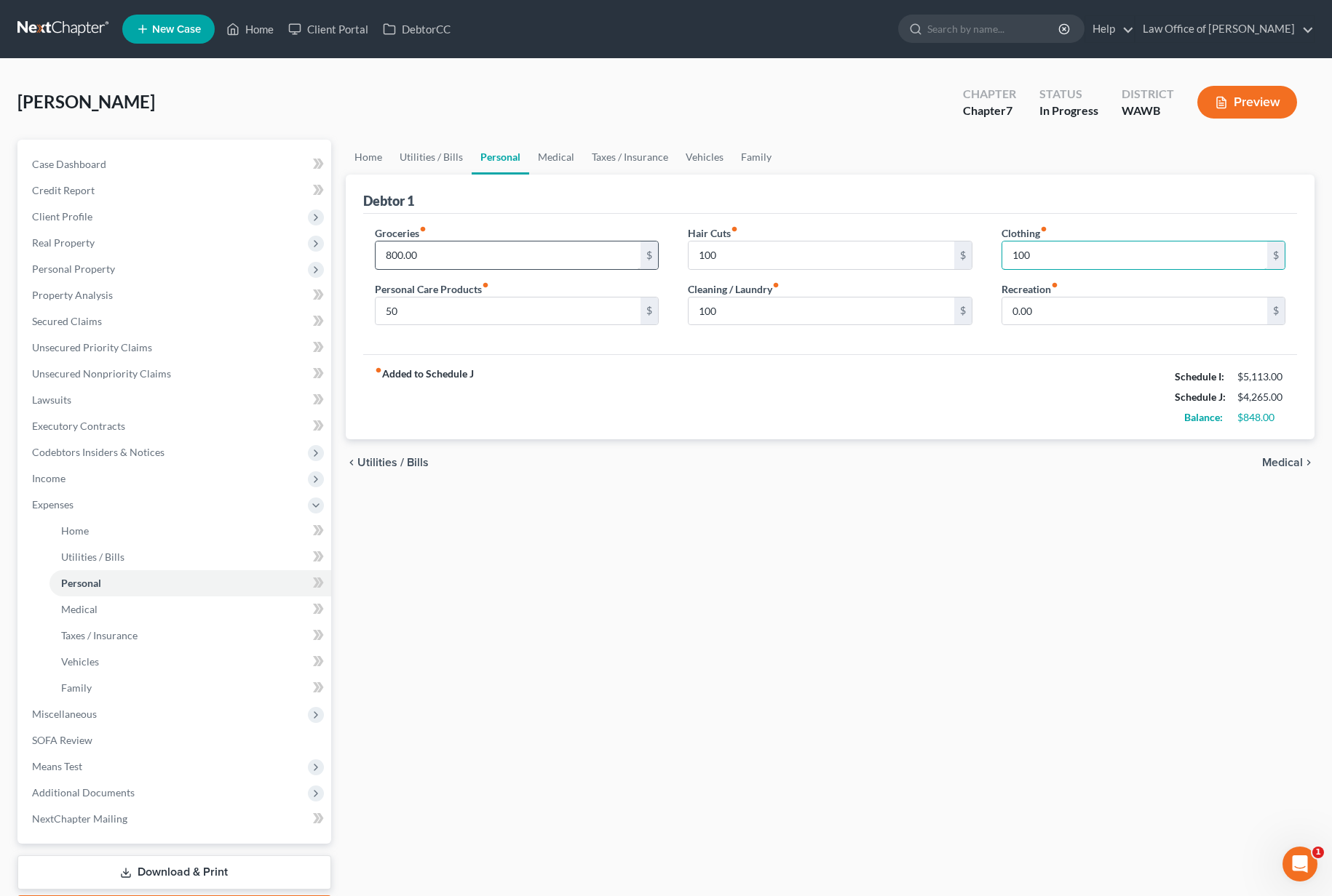
type input "100"
click at [557, 157] on link "Medical" at bounding box center [556, 157] width 54 height 35
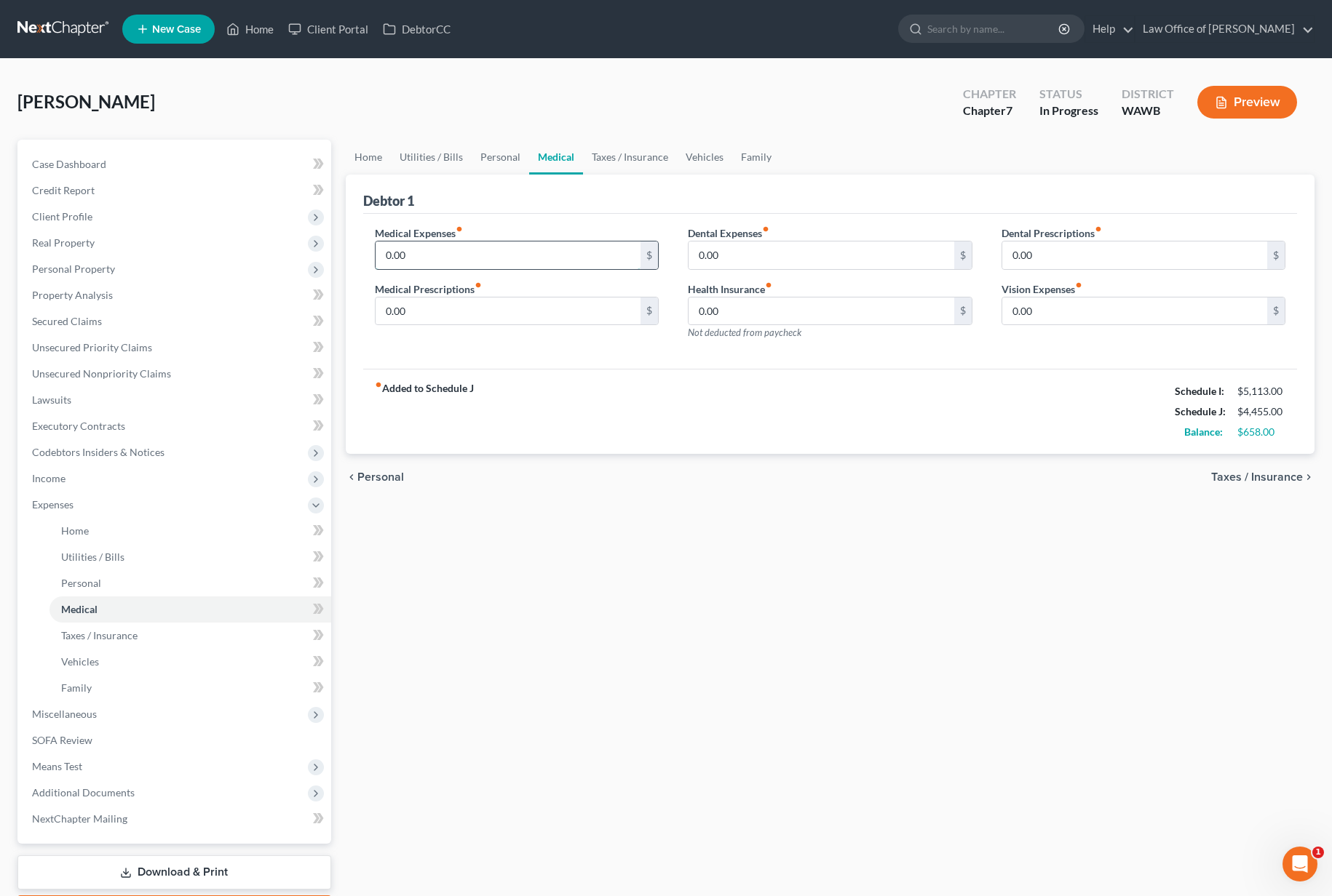
click at [466, 258] on input "0.00" at bounding box center [508, 255] width 265 height 27
type input "200.00"
click at [637, 154] on link "Taxes / Insurance" at bounding box center [630, 157] width 94 height 35
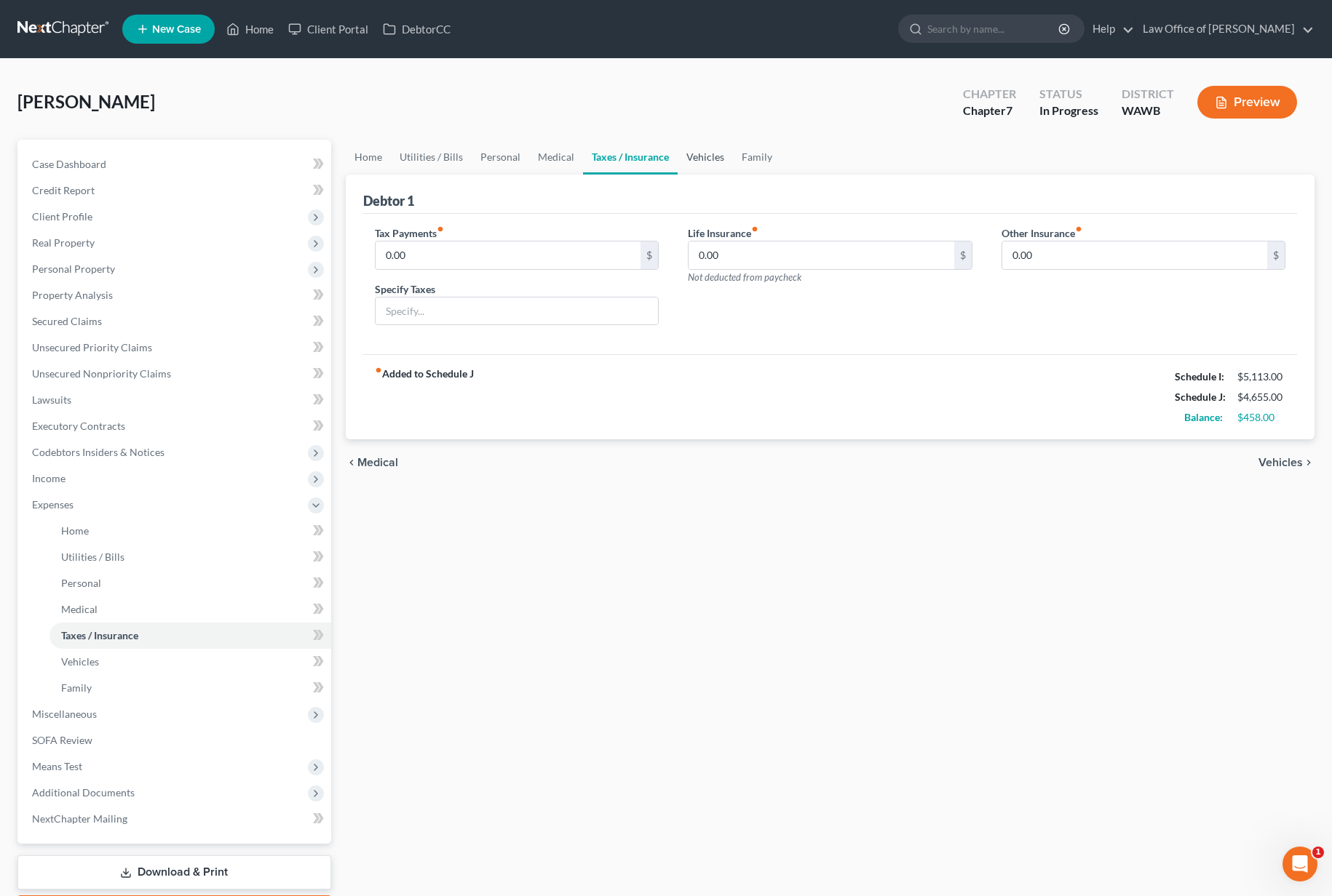
click at [681, 153] on link "Vehicles" at bounding box center [705, 157] width 56 height 35
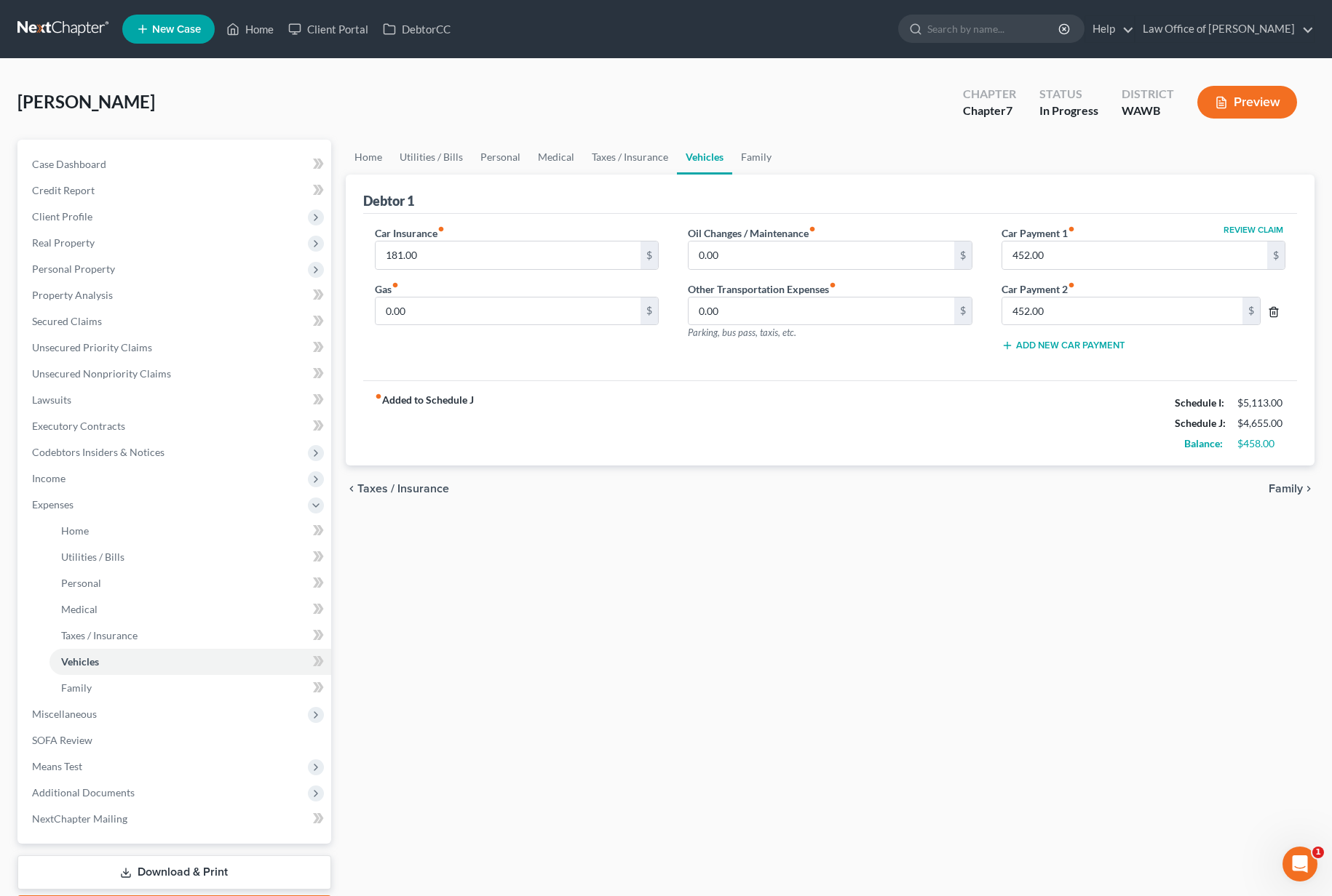
click at [1275, 312] on icon "button" at bounding box center [1274, 312] width 12 height 12
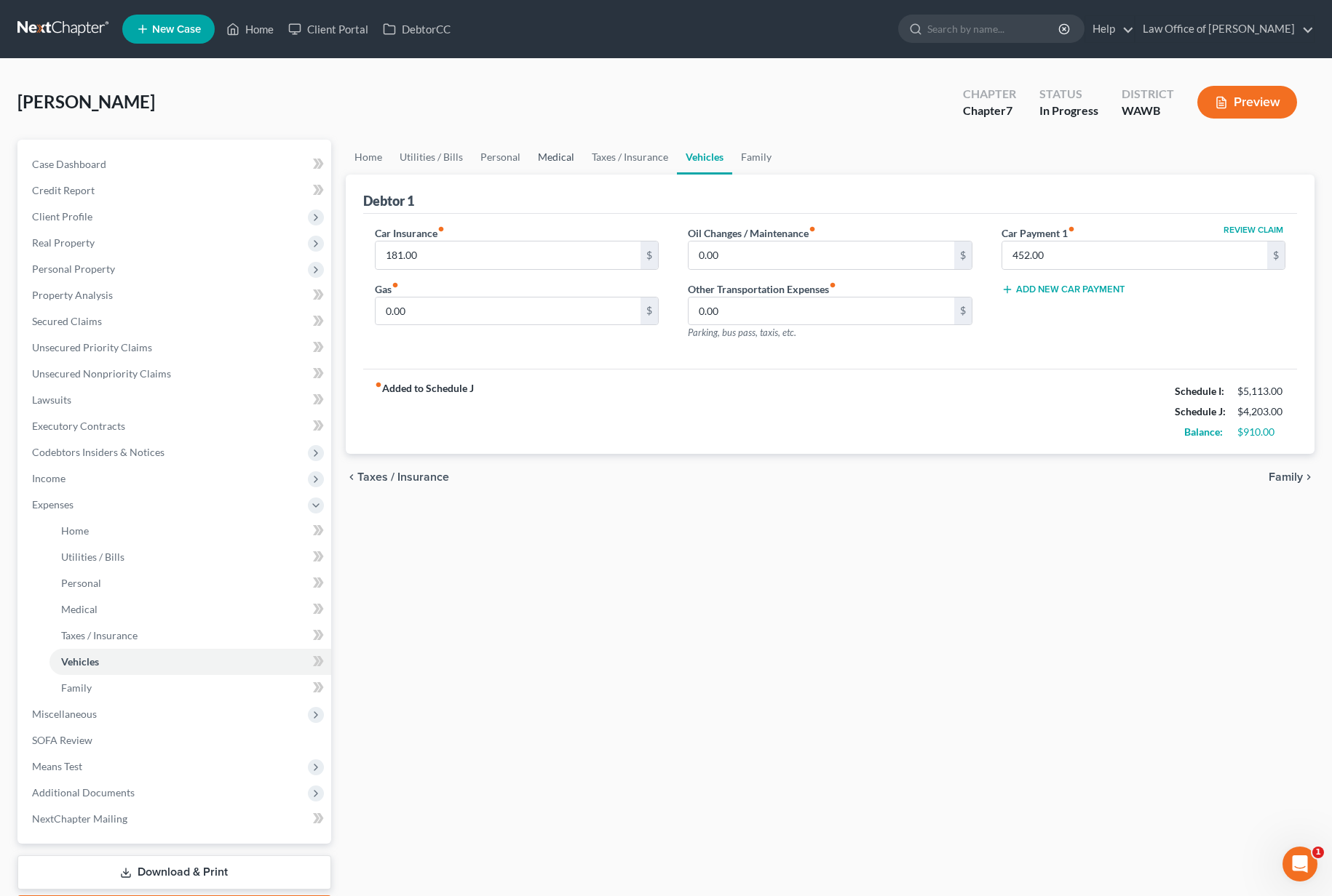
click at [549, 152] on link "Medical" at bounding box center [556, 157] width 54 height 35
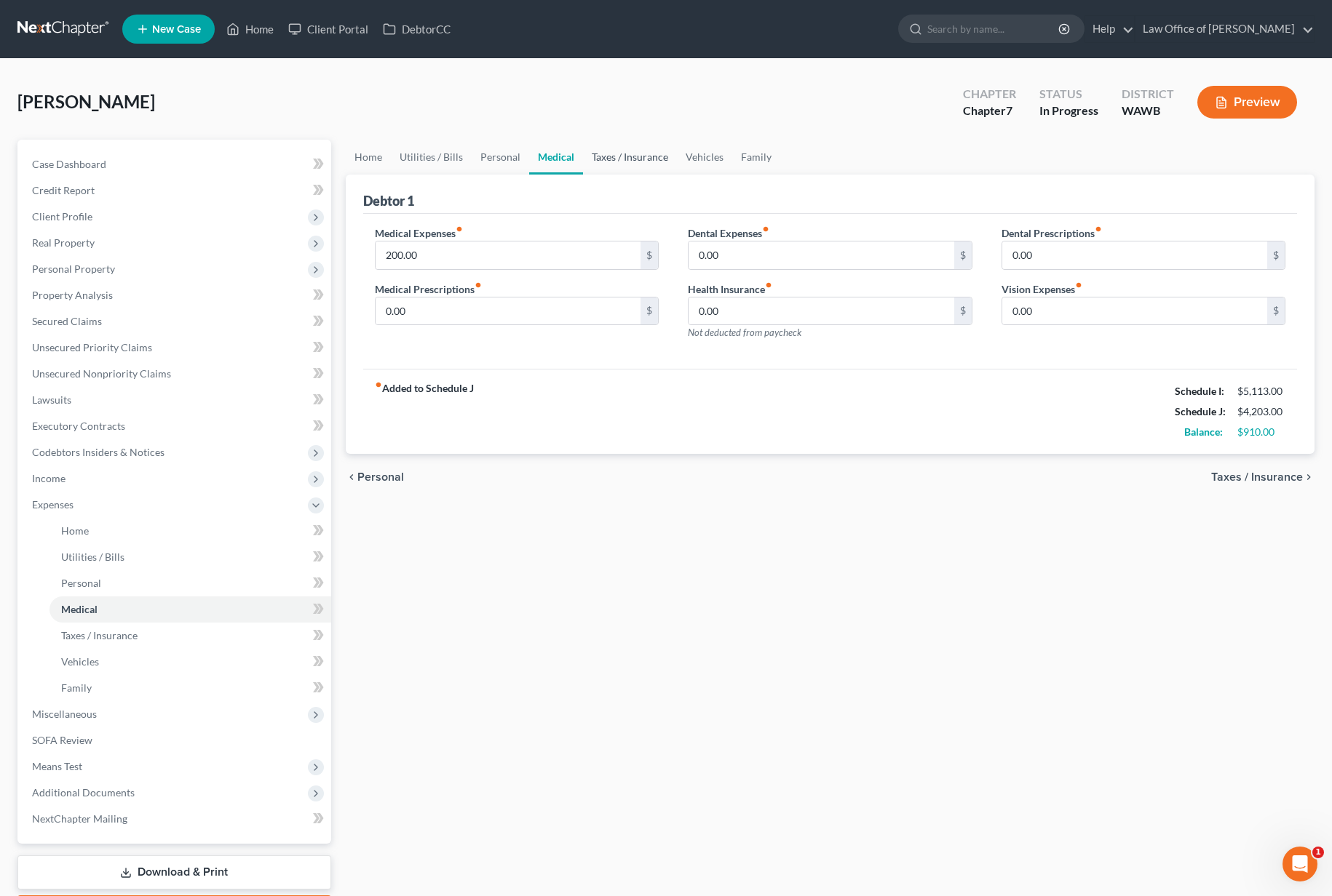
click at [639, 161] on link "Taxes / Insurance" at bounding box center [630, 157] width 94 height 35
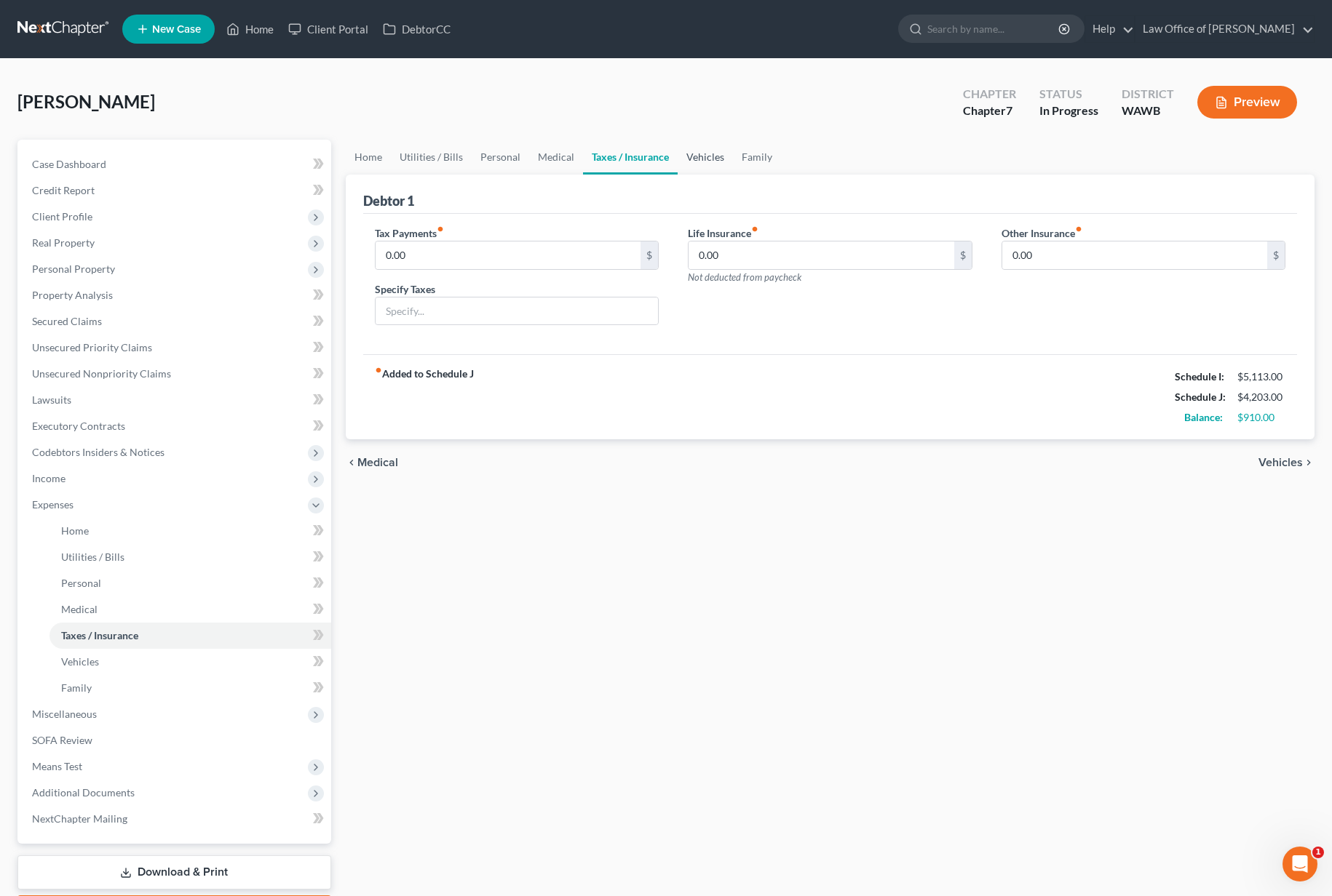
click at [679, 157] on link "Vehicles" at bounding box center [705, 157] width 56 height 35
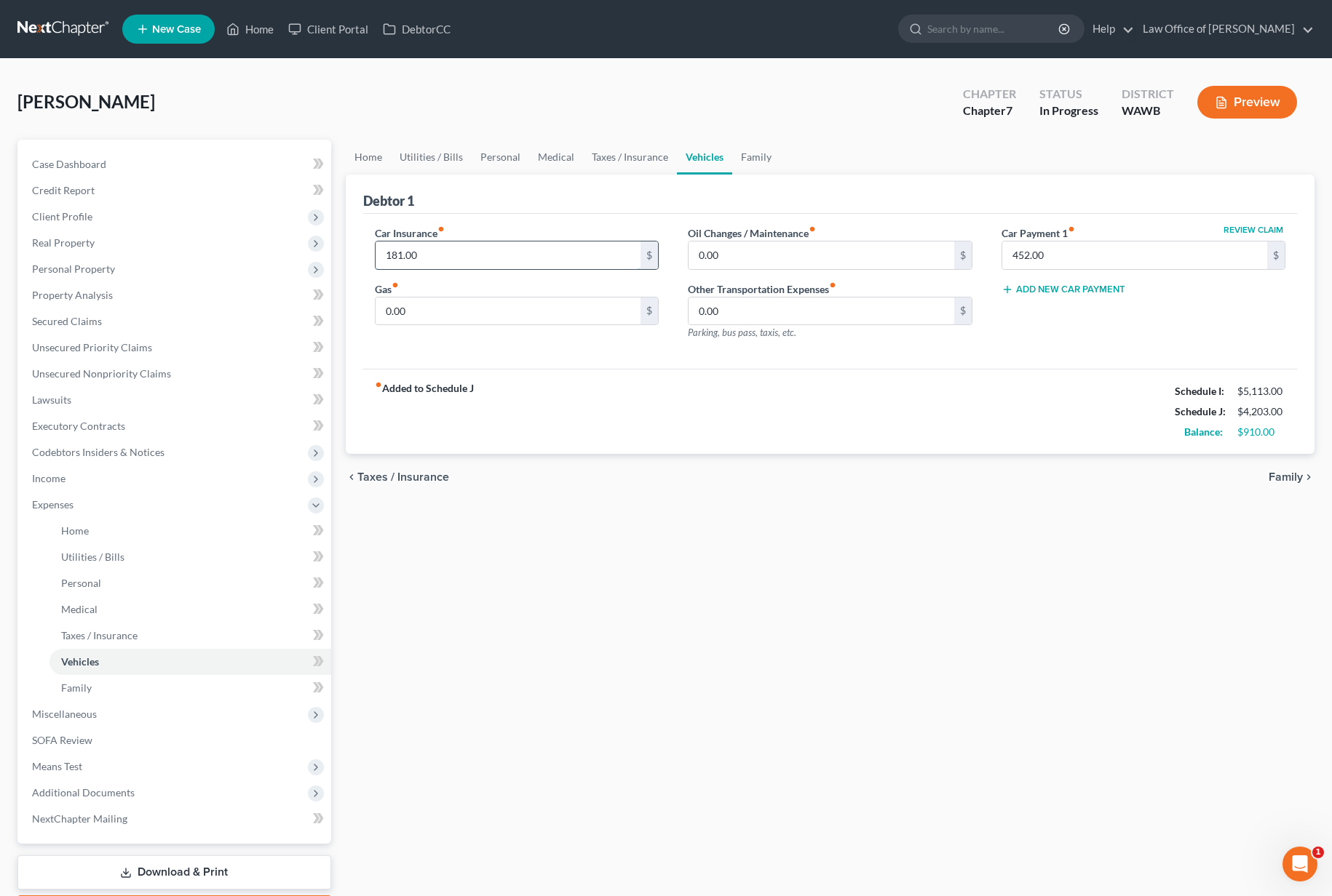
click at [441, 254] on input "181.00" at bounding box center [508, 255] width 265 height 27
type input "180.00"
click at [433, 297] on input "0.00" at bounding box center [508, 311] width 265 height 27
click at [433, 314] on input "0.00" at bounding box center [508, 311] width 265 height 27
drag, startPoint x: 428, startPoint y: 311, endPoint x: 374, endPoint y: 311, distance: 54.0
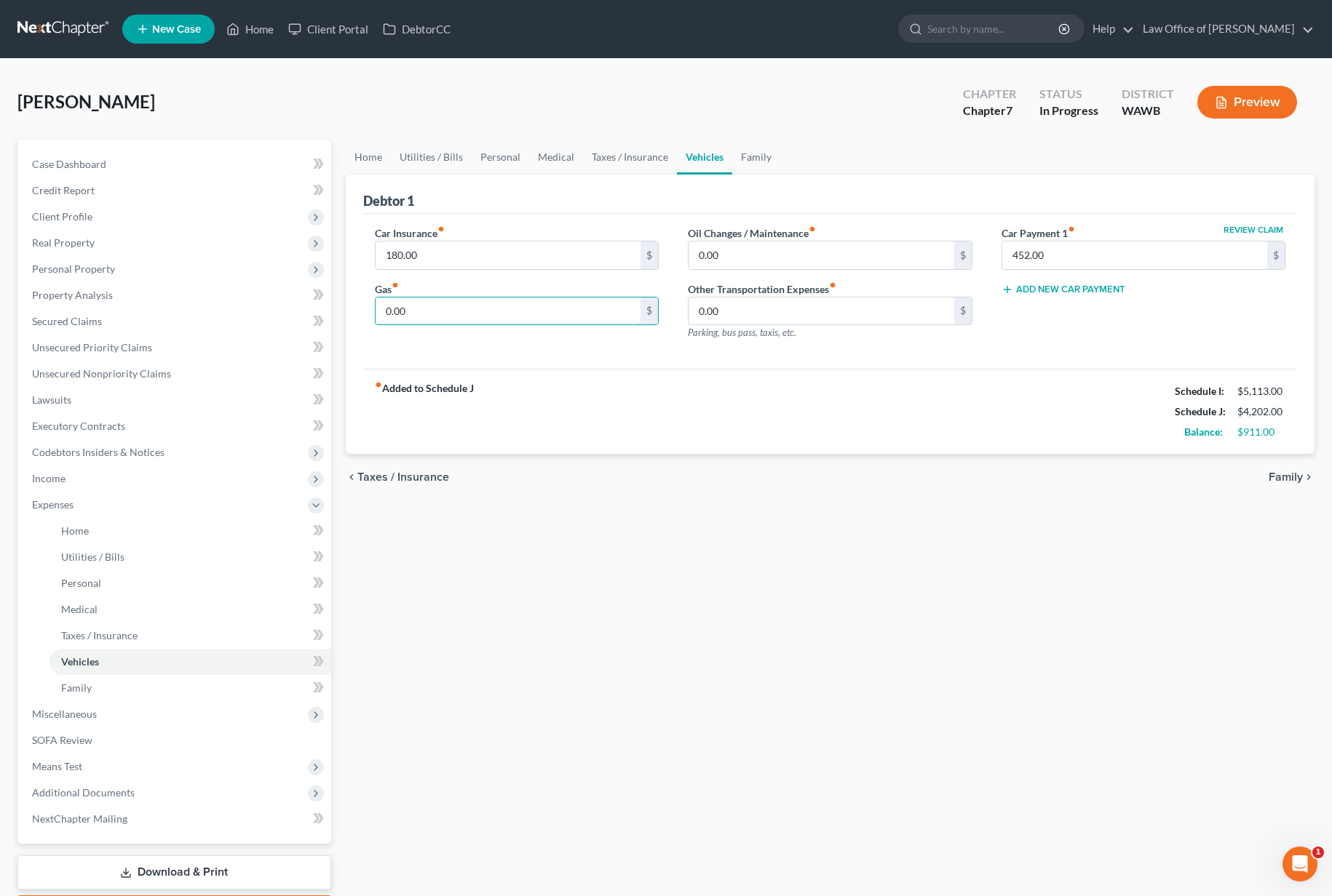
click at [374, 311] on div "Car Insurance fiber_manual_record 180.00 $ Gas fiber_manual_record 0.00 $" at bounding box center [517, 289] width 314 height 126
type input "400.00"
click at [745, 153] on link "Family" at bounding box center [756, 157] width 48 height 35
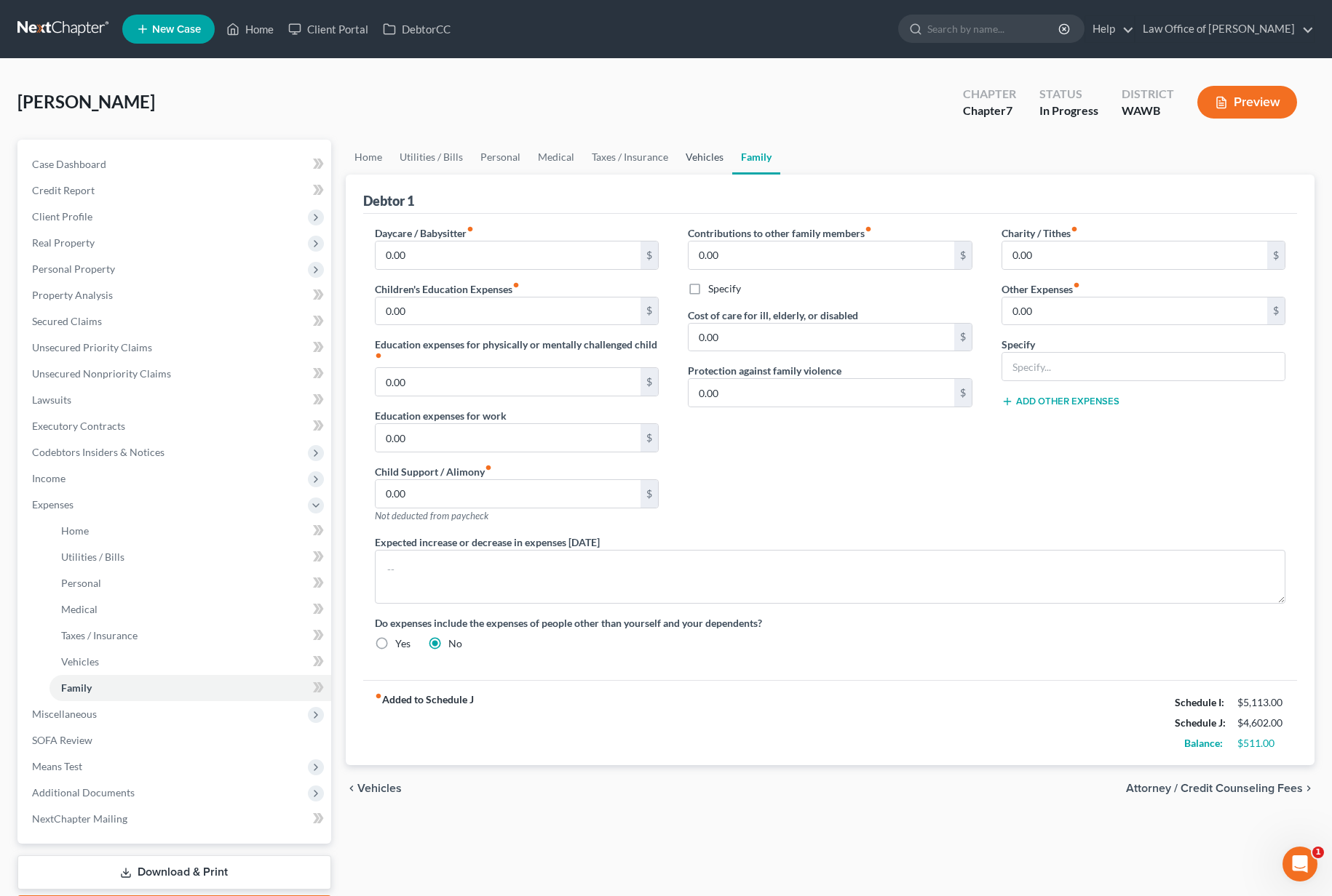
click at [686, 158] on link "Vehicles" at bounding box center [705, 157] width 56 height 35
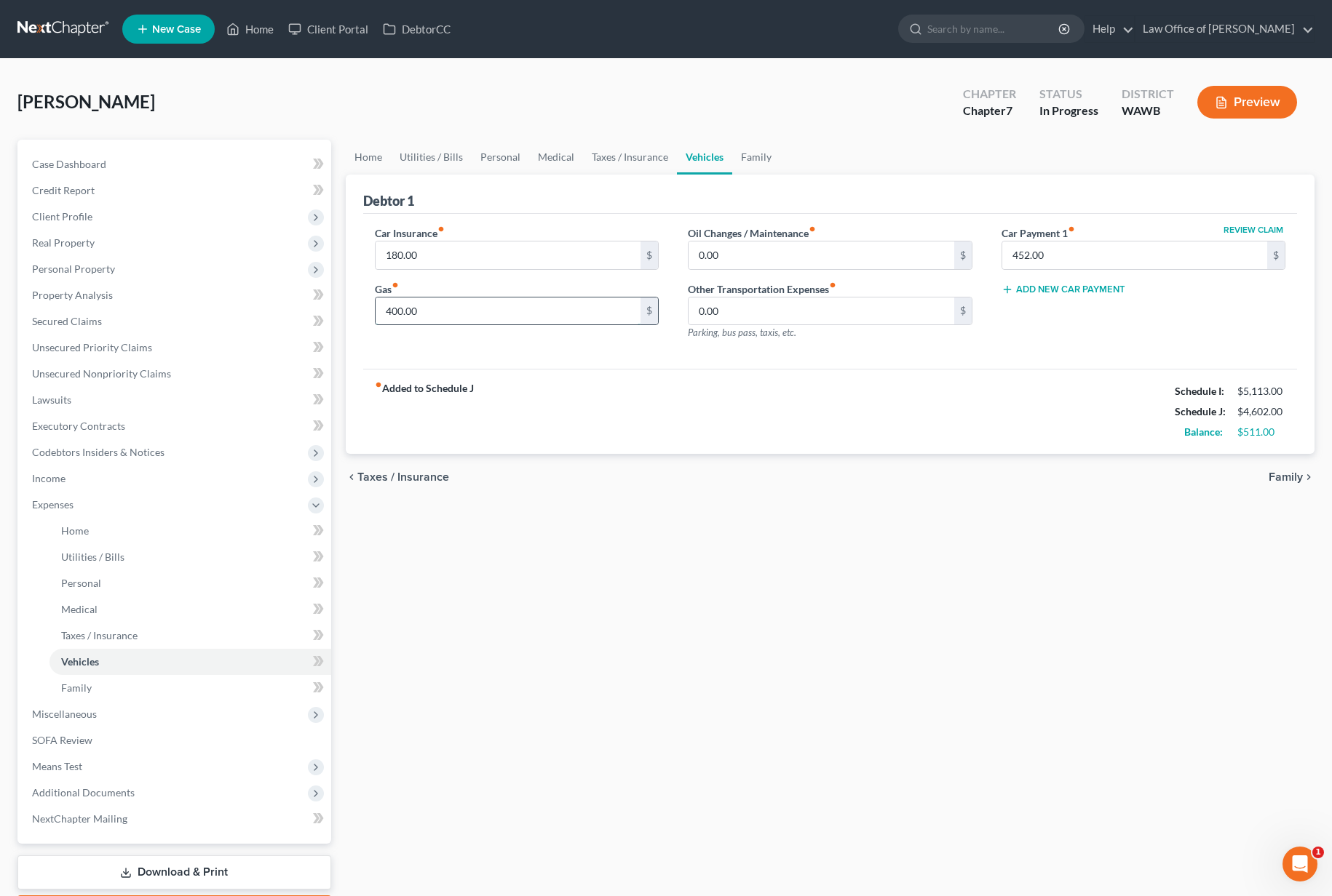
click at [431, 304] on input "400.00" at bounding box center [508, 311] width 265 height 27
click at [477, 317] on input "200.00" at bounding box center [508, 311] width 265 height 27
drag, startPoint x: 477, startPoint y: 317, endPoint x: 240, endPoint y: 309, distance: 237.1
click at [254, 322] on div "Petition Navigation Case Dashboard Payments Invoices Payments Payments Credit R…" at bounding box center [666, 533] width 1311 height 787
type input "400.00"
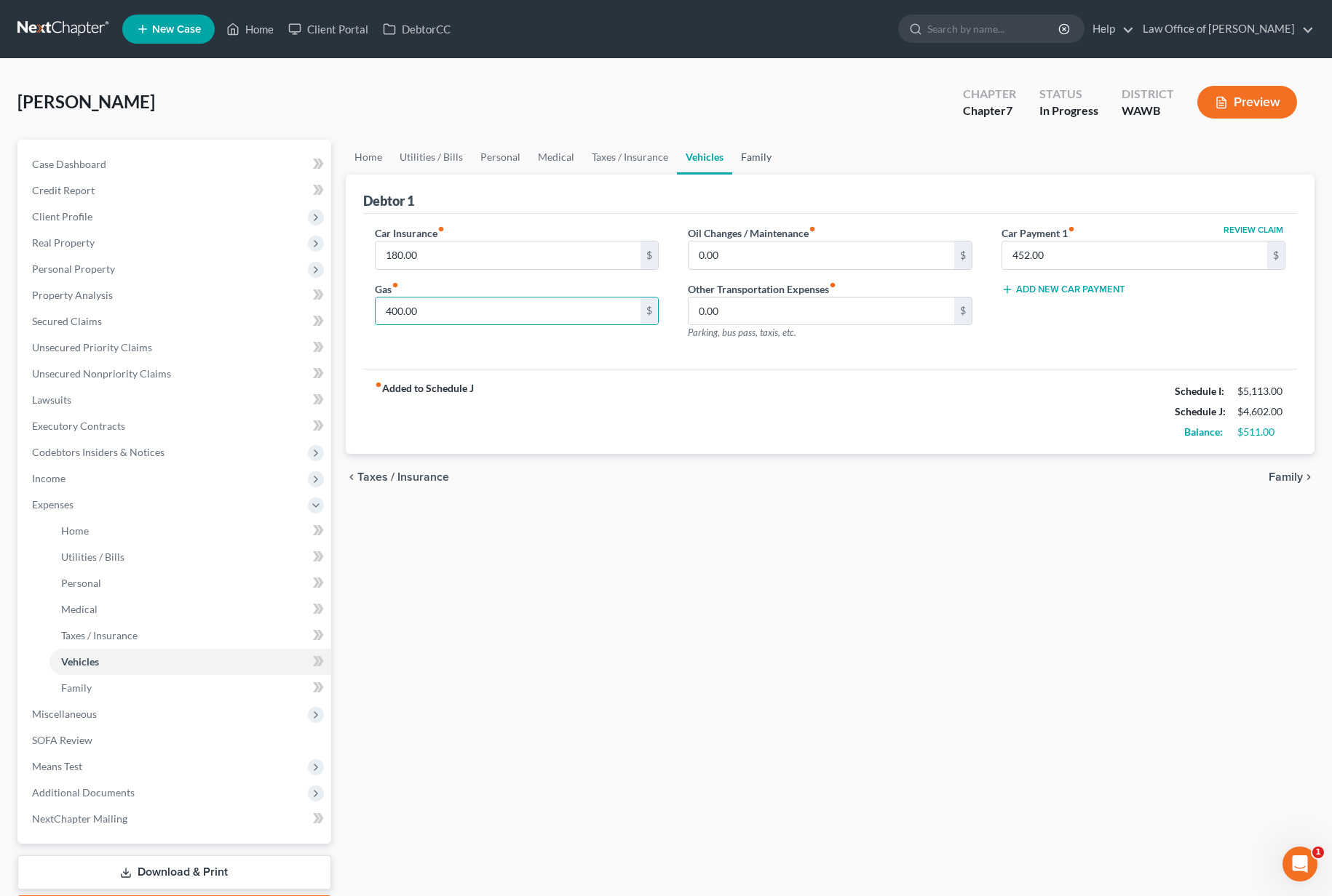
click at [746, 157] on link "Family" at bounding box center [756, 157] width 48 height 35
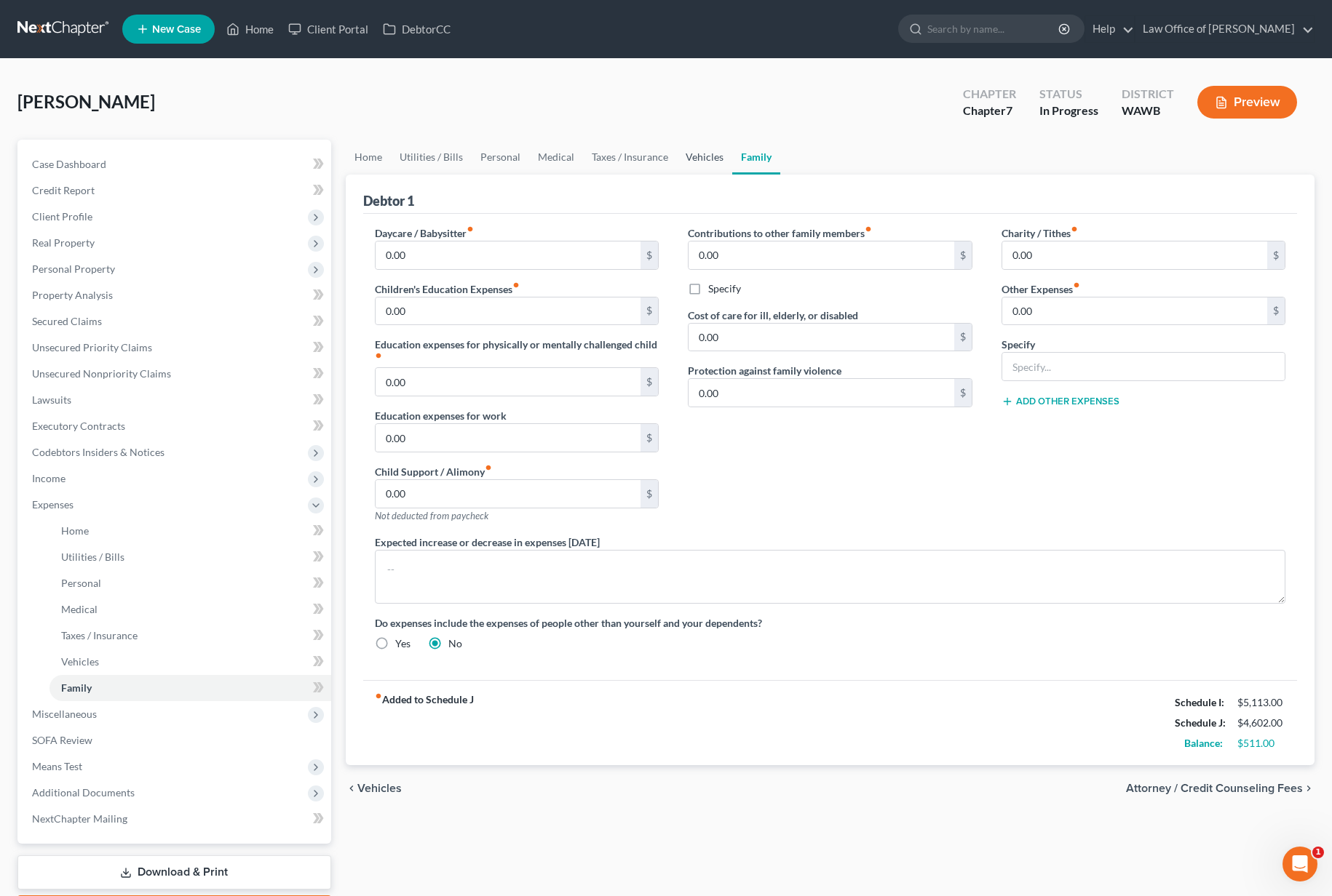
click at [699, 157] on link "Vehicles" at bounding box center [705, 157] width 56 height 35
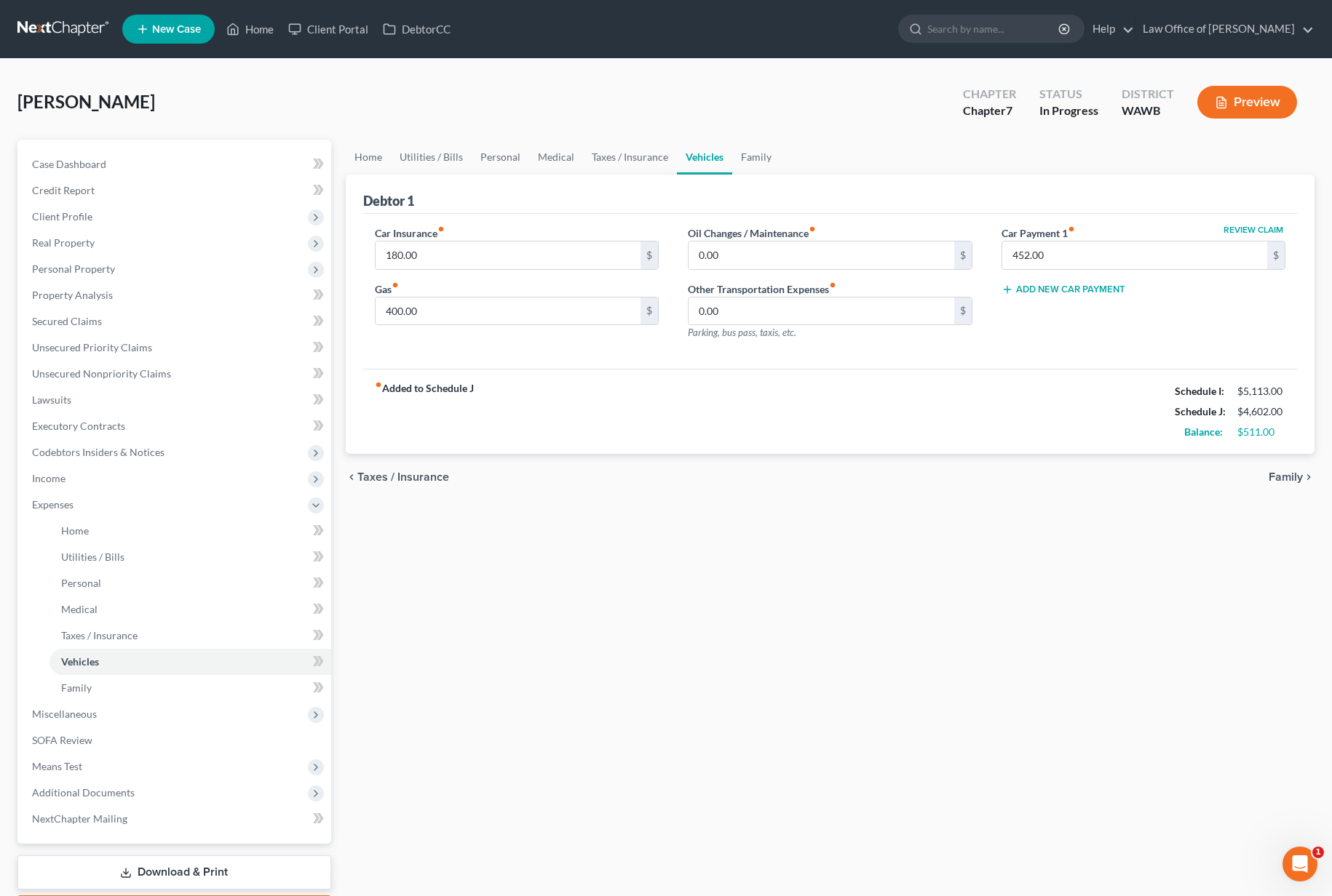
click at [496, 326] on div "Car Insurance fiber_manual_record 180.00 $ Gas fiber_manual_record 400.00 $" at bounding box center [517, 289] width 314 height 126
click at [497, 311] on input "400.00" at bounding box center [508, 311] width 265 height 27
click at [505, 314] on input "500.00" at bounding box center [508, 311] width 265 height 27
drag, startPoint x: 505, startPoint y: 314, endPoint x: 180, endPoint y: 296, distance: 325.5
click at [197, 299] on div "Petition Navigation Case Dashboard Payments Invoices Payments Payments Credit R…" at bounding box center [666, 533] width 1311 height 787
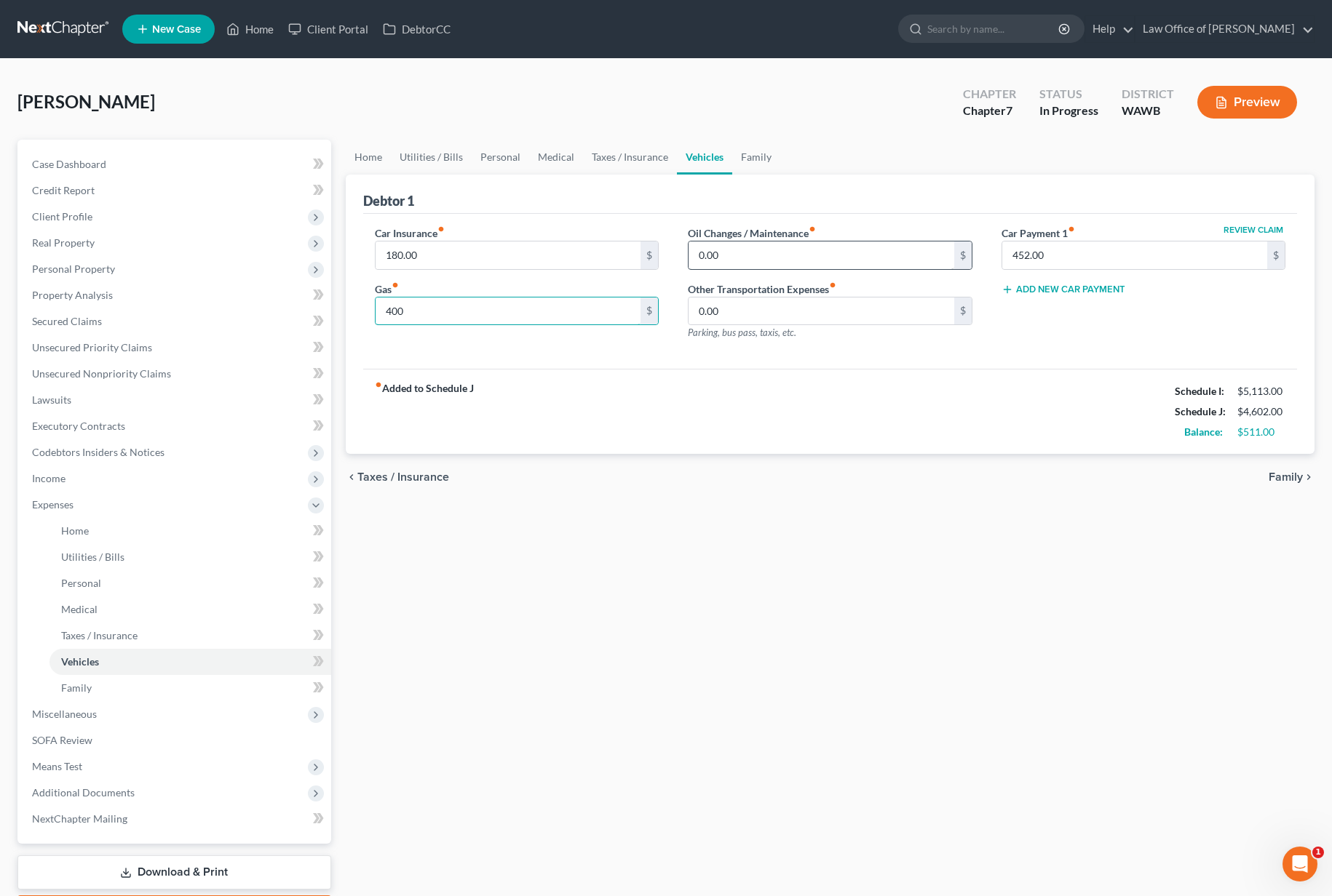
type input "400"
click at [737, 251] on input "0.00" at bounding box center [821, 255] width 265 height 27
type input "100"
click at [747, 157] on link "Family" at bounding box center [756, 157] width 48 height 35
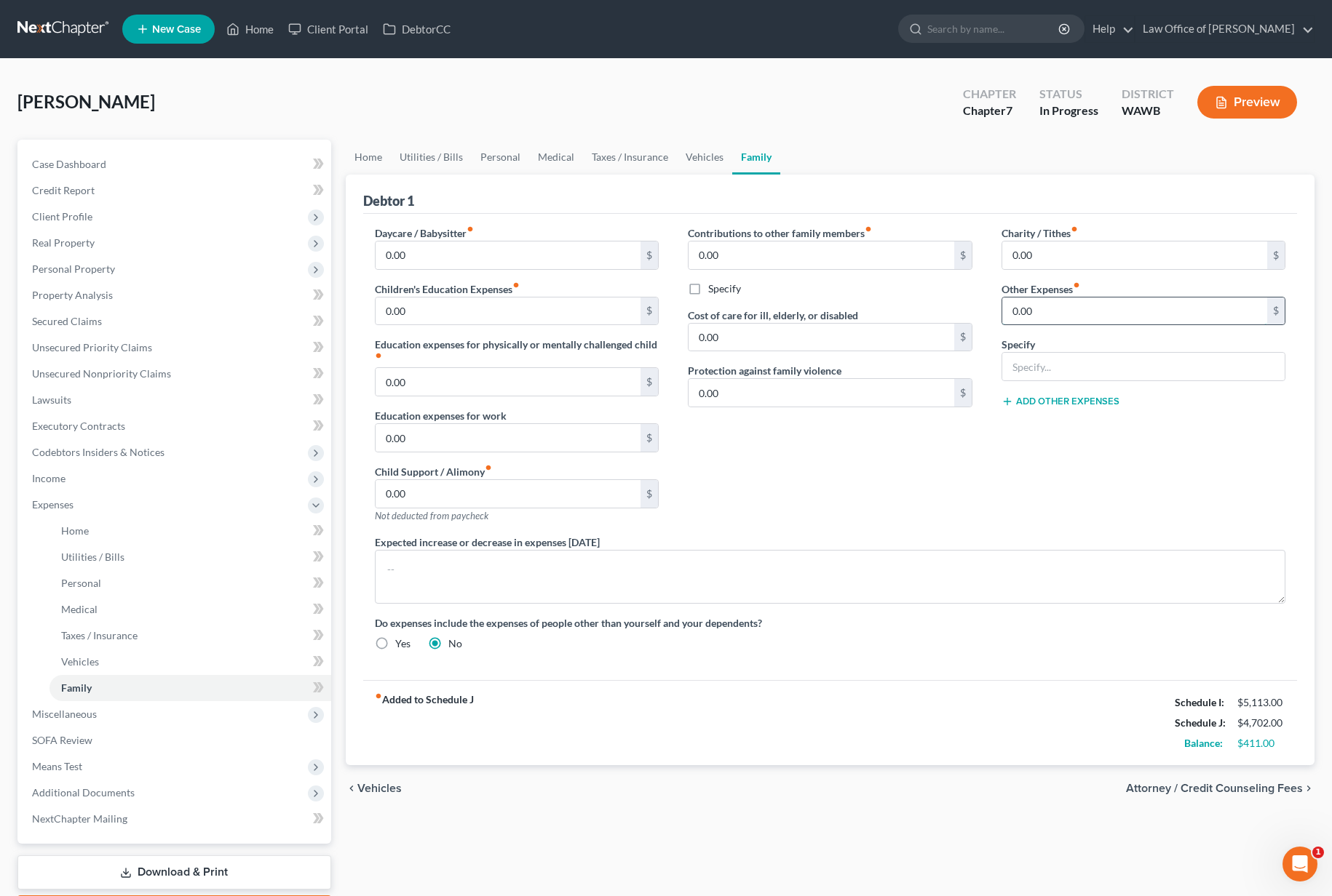
click at [1037, 311] on input "0.00" at bounding box center [1134, 311] width 265 height 27
type input "P"
type input "Cat Care"
type input "100"
click at [434, 157] on link "Utilities / Bills" at bounding box center [431, 157] width 81 height 35
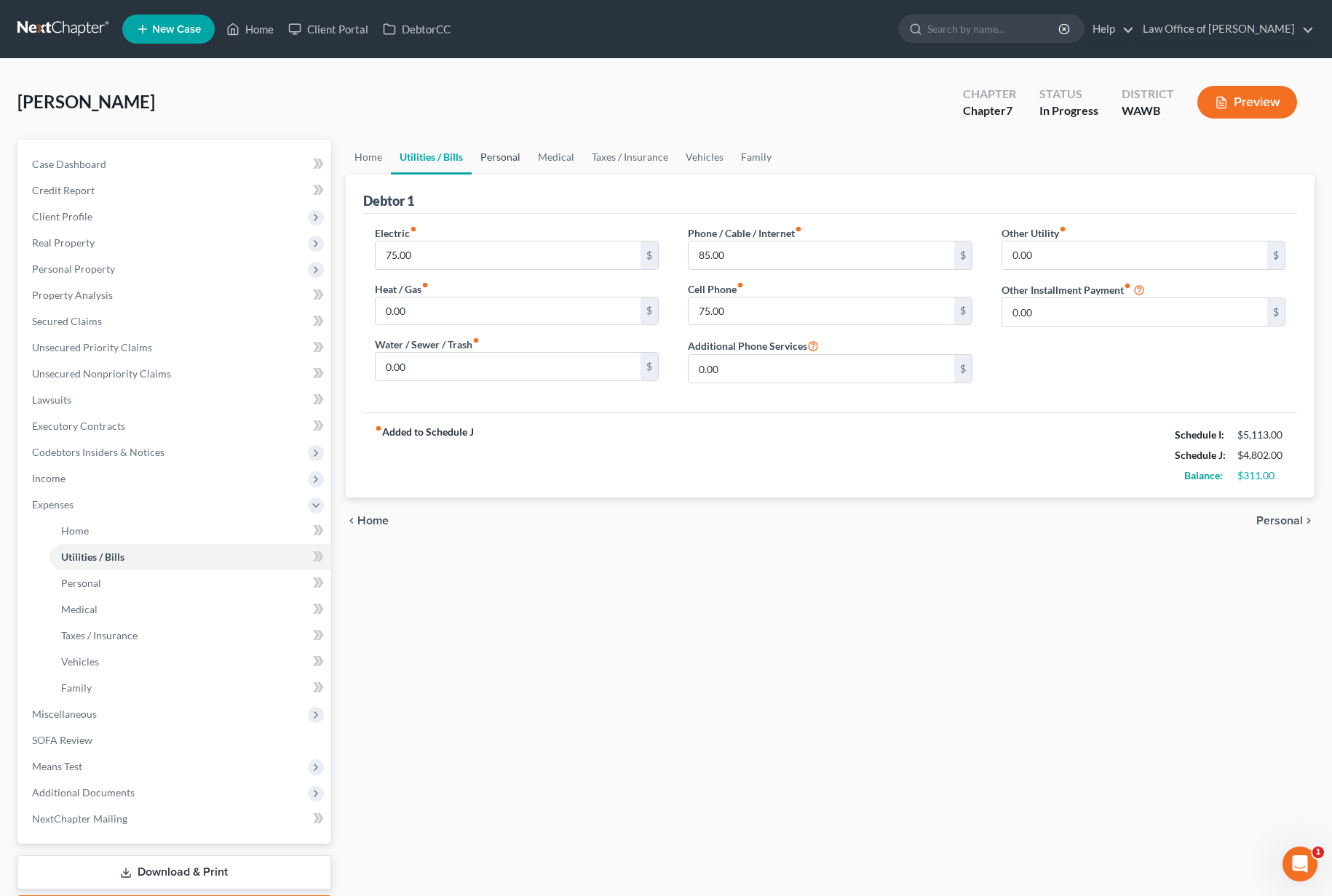
click at [490, 151] on link "Personal" at bounding box center [500, 157] width 58 height 35
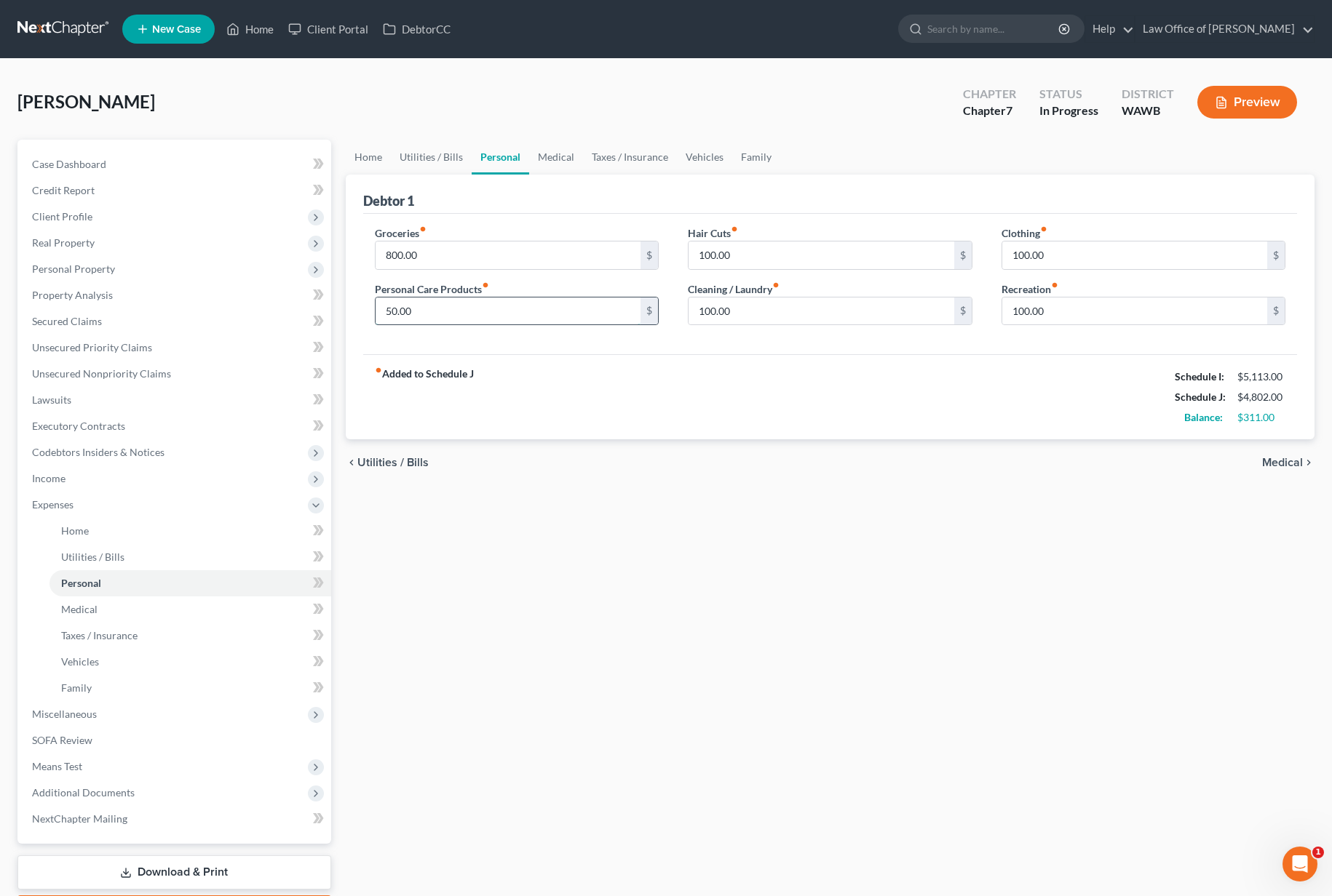
click at [453, 321] on input "50.00" at bounding box center [508, 311] width 265 height 27
type input "100"
click at [457, 259] on input "800.00" at bounding box center [508, 255] width 265 height 27
type input "900.00"
click at [816, 268] on input "100.00" at bounding box center [821, 255] width 265 height 27
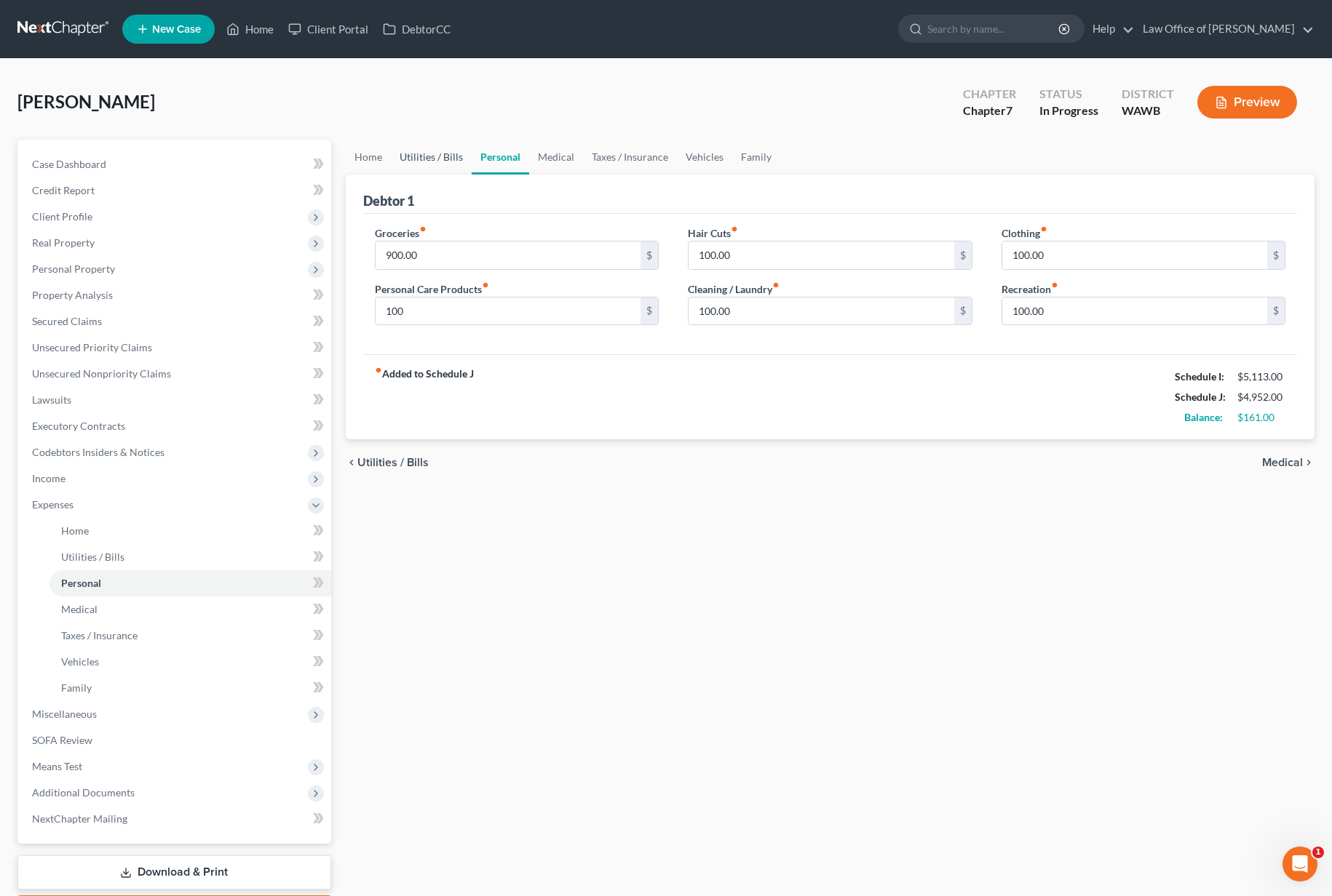
click at [431, 165] on link "Utilities / Bills" at bounding box center [431, 157] width 81 height 35
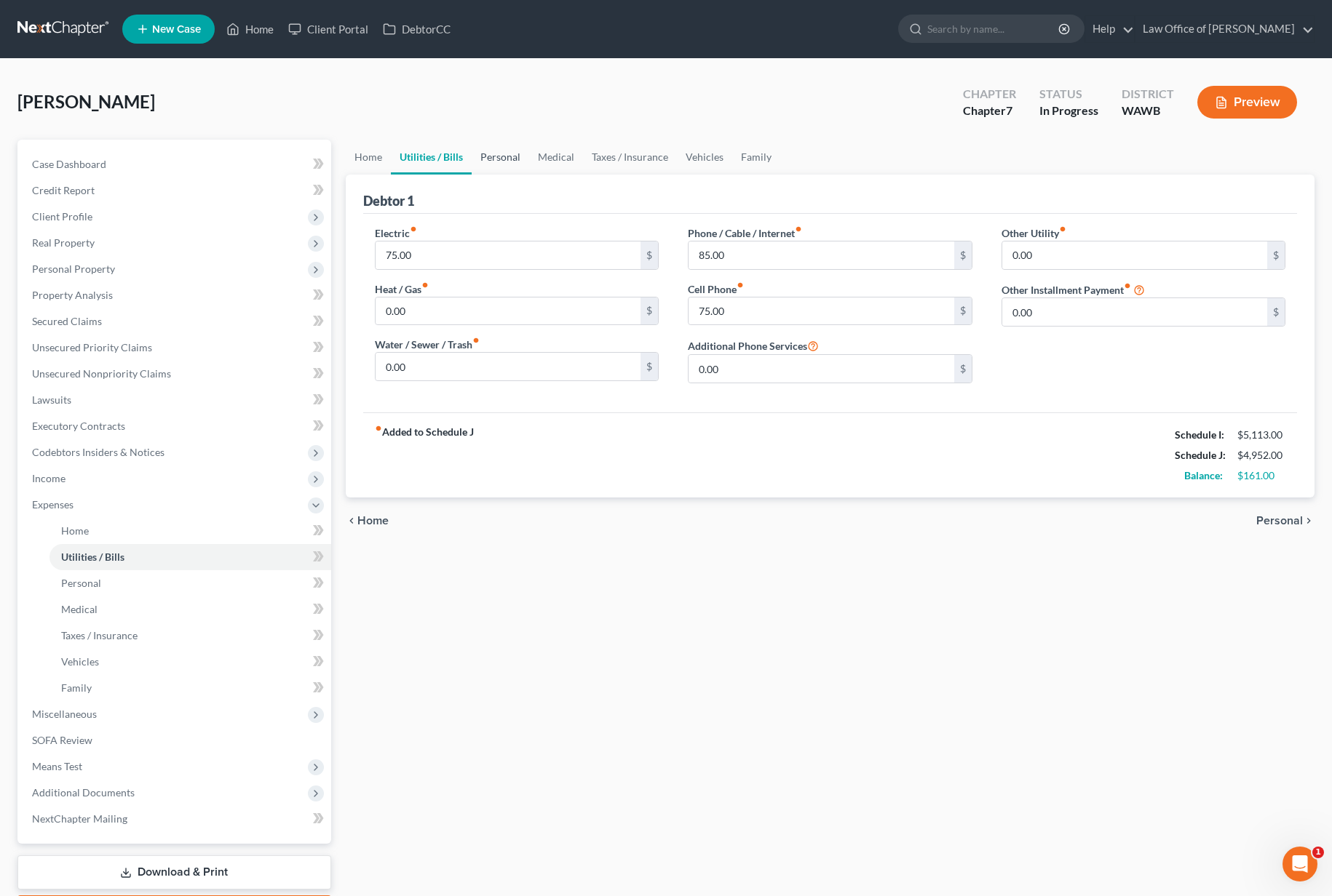
click at [502, 160] on link "Personal" at bounding box center [500, 157] width 58 height 35
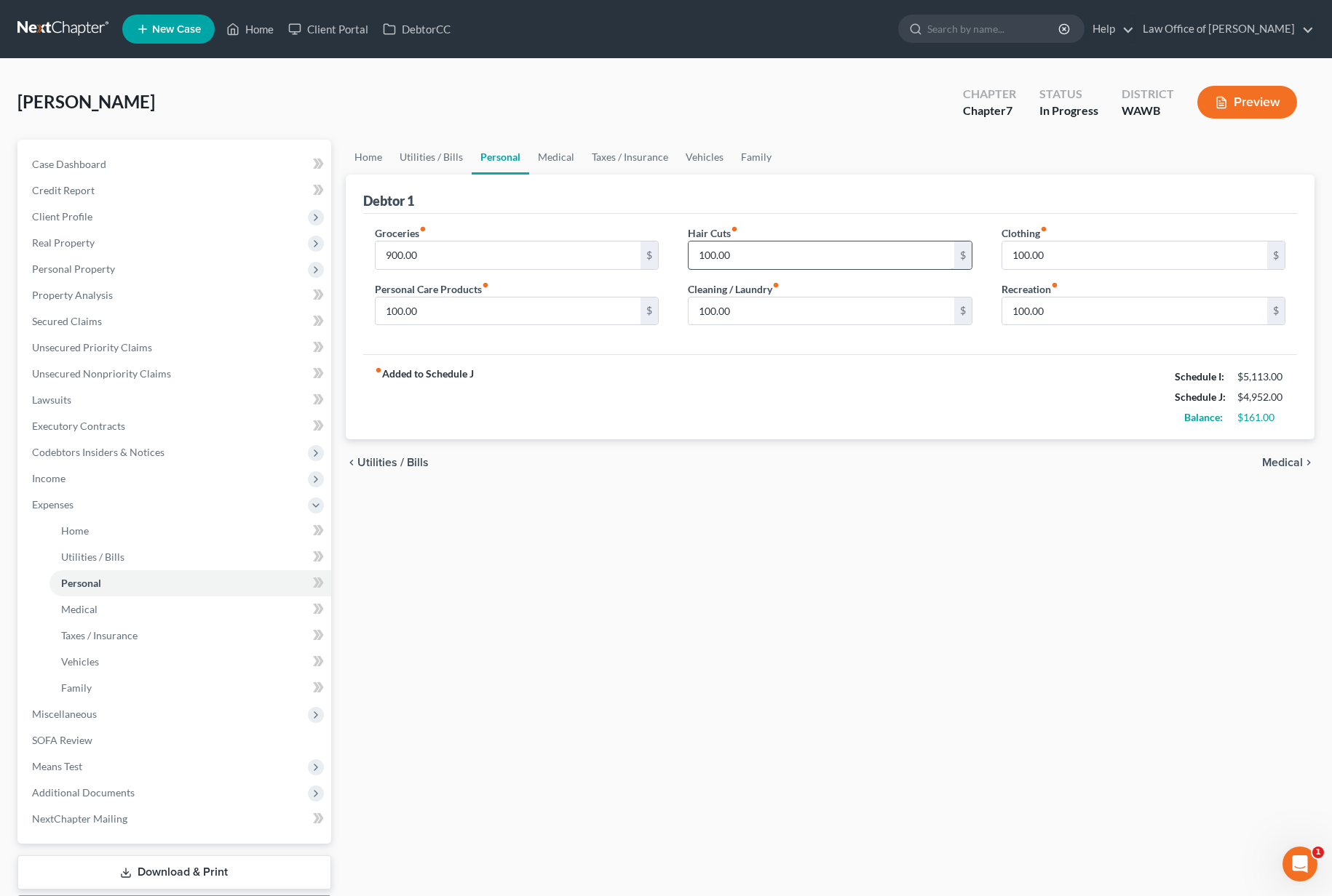
click at [760, 264] on input "100.00" at bounding box center [821, 255] width 265 height 27
click at [737, 311] on input "100.00" at bounding box center [821, 311] width 265 height 27
click at [1061, 253] on input "100.00" at bounding box center [1134, 255] width 265 height 27
click at [794, 304] on input "100.00" at bounding box center [821, 311] width 265 height 27
click at [1086, 315] on input "100.00" at bounding box center [1134, 311] width 265 height 27
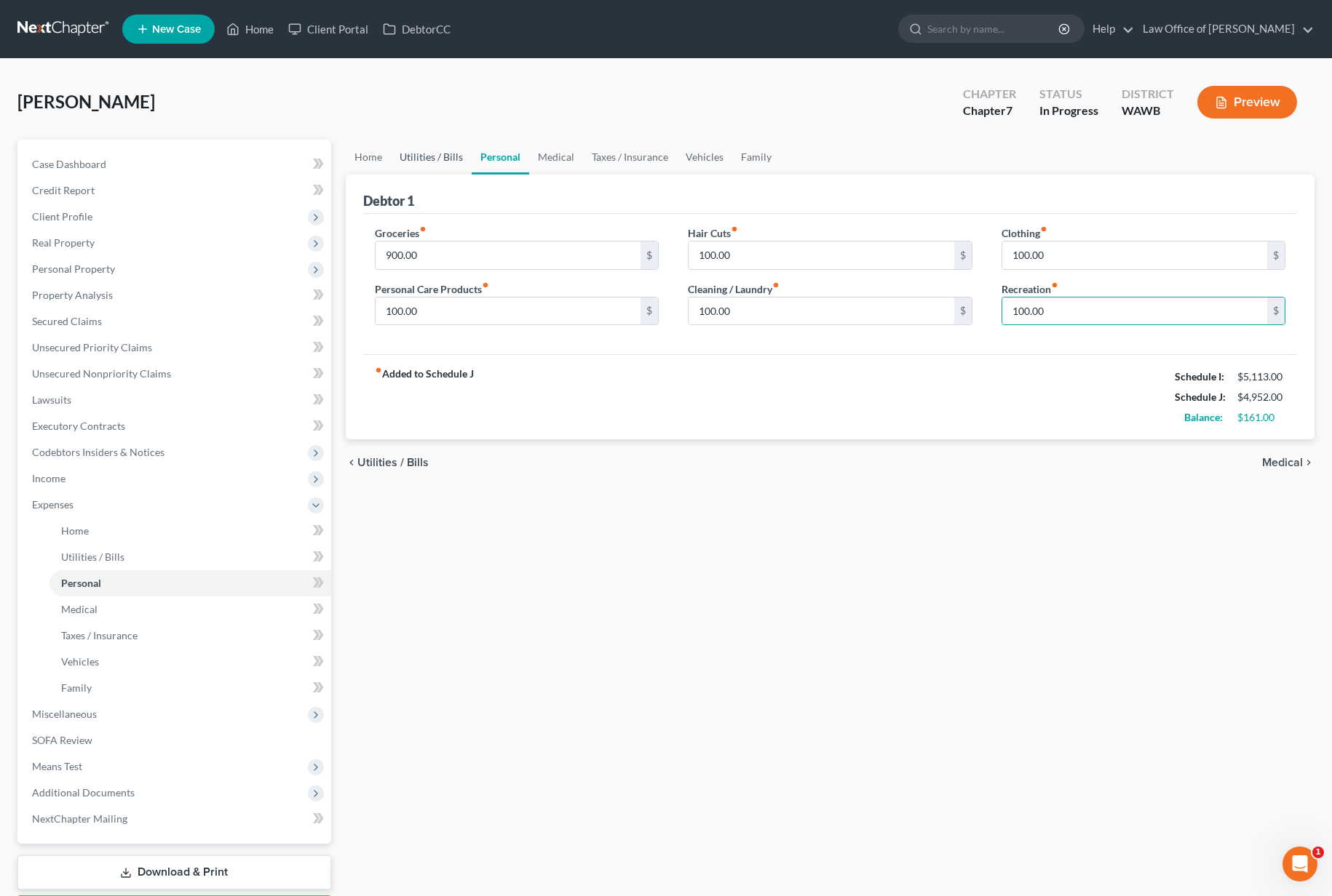
click at [433, 155] on link "Utilities / Bills" at bounding box center [431, 157] width 81 height 35
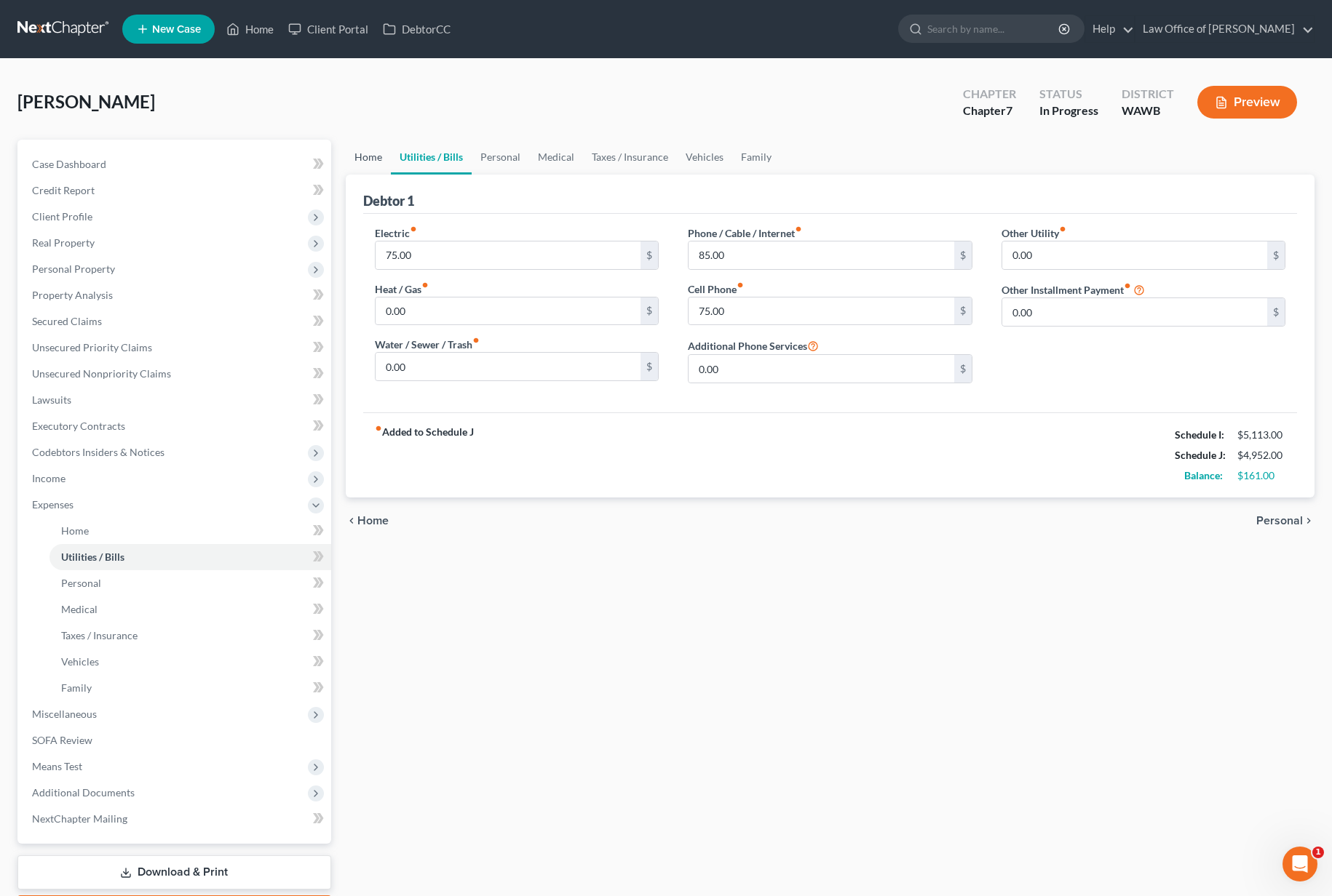
click at [368, 166] on link "Home" at bounding box center [368, 157] width 45 height 35
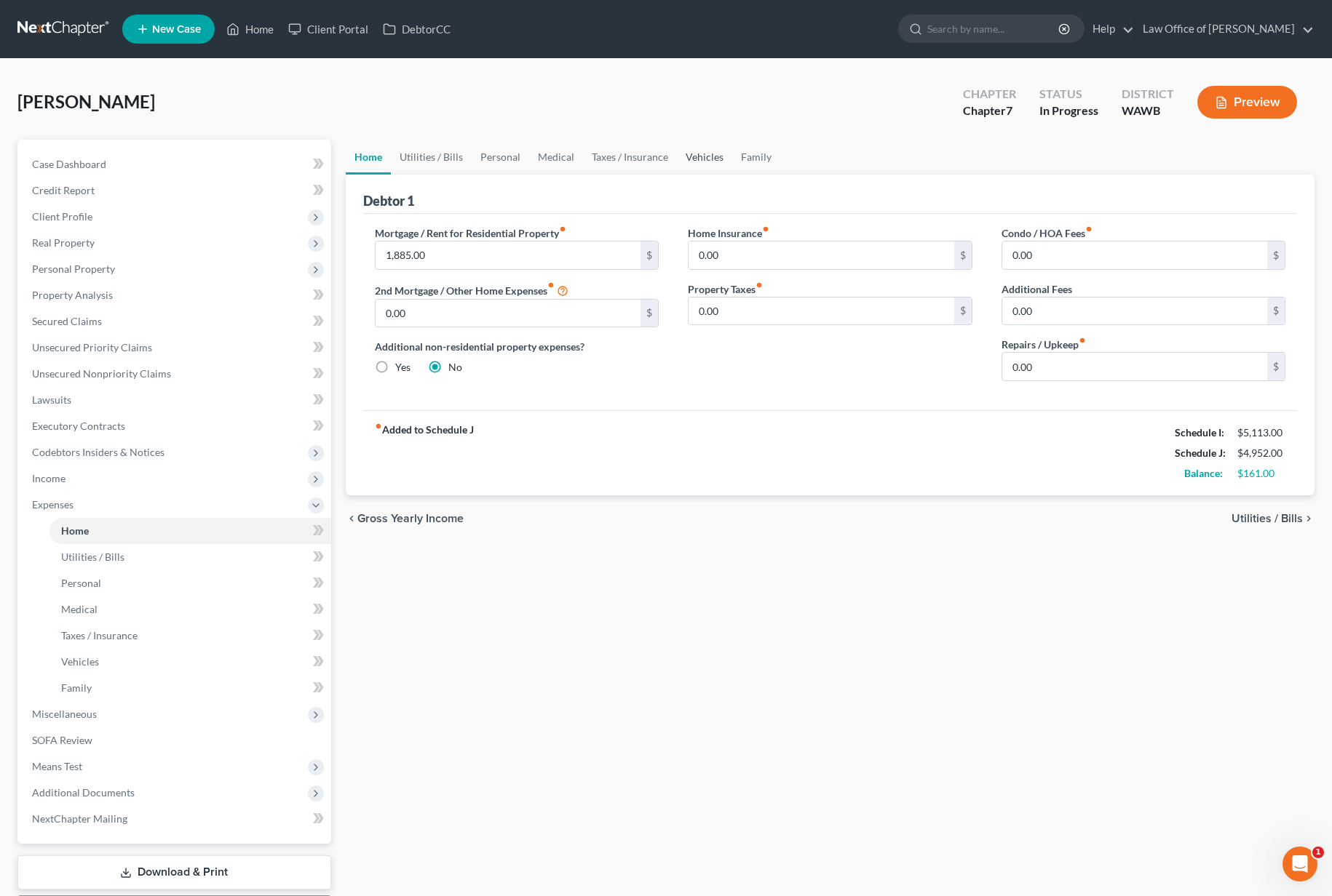
click at [699, 153] on link "Vehicles" at bounding box center [705, 157] width 56 height 35
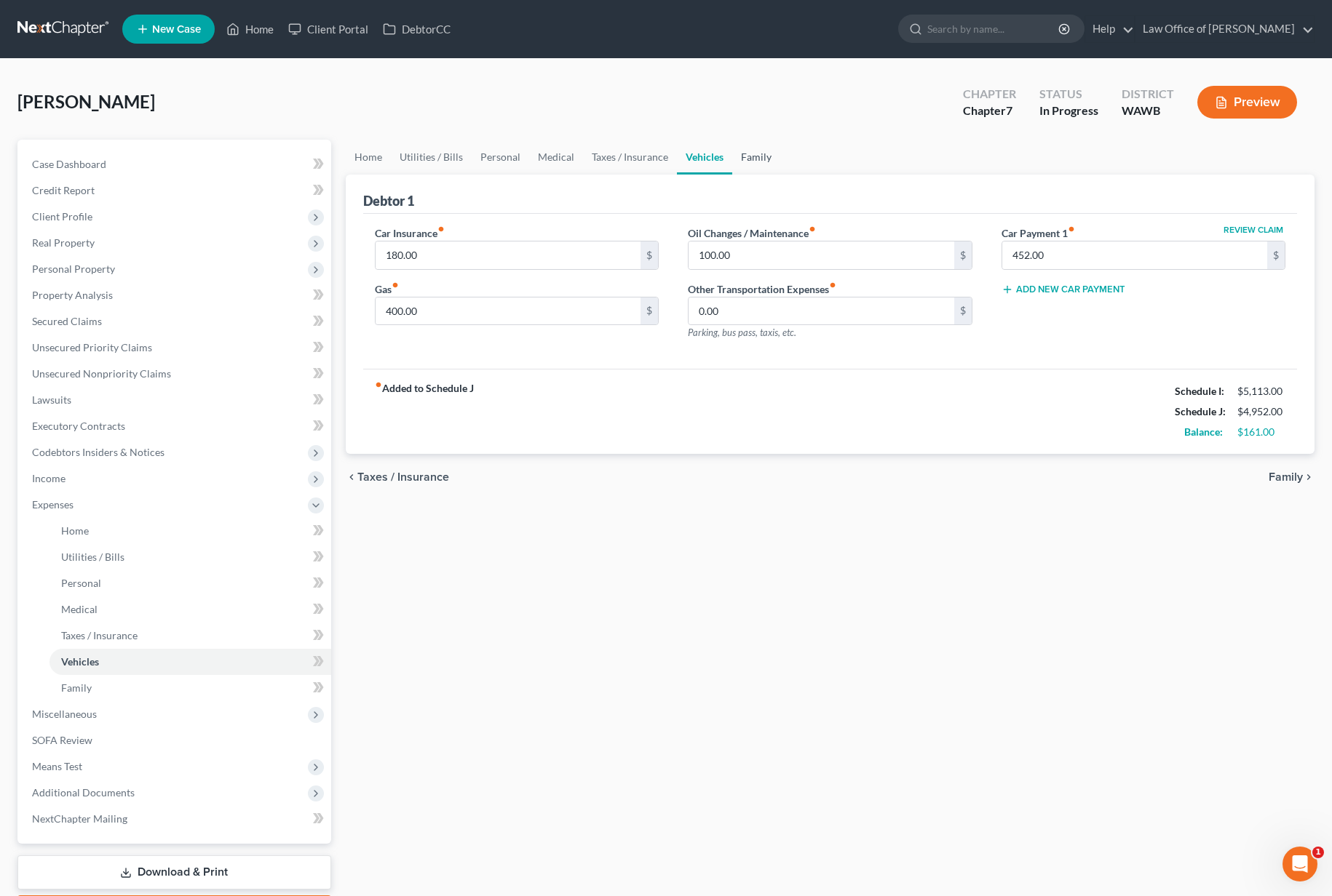
click at [765, 161] on link "Family" at bounding box center [756, 157] width 48 height 35
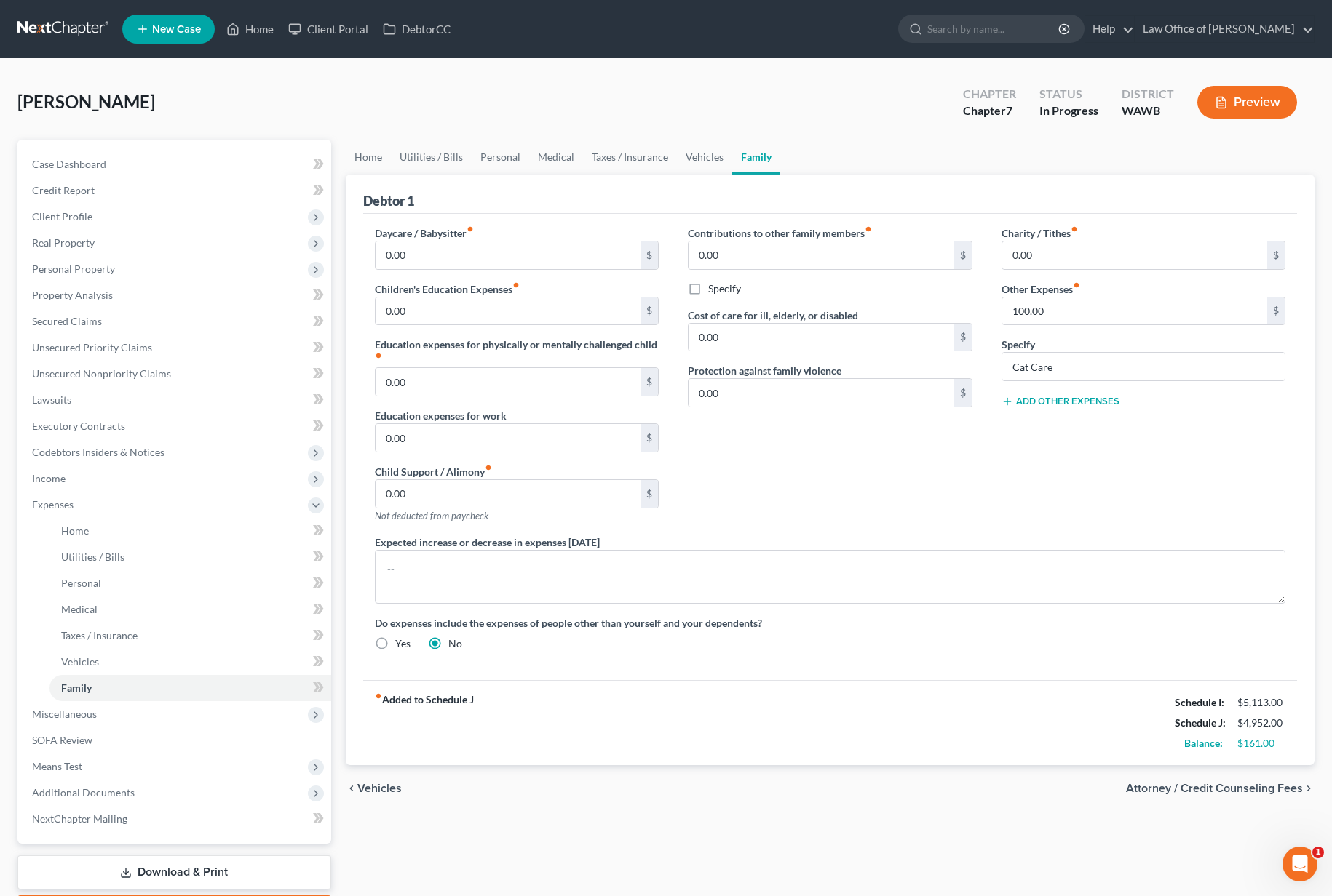
click at [1090, 402] on button "Add Other Expenses" at bounding box center [1060, 402] width 117 height 12
click at [1077, 418] on input "0.00" at bounding box center [1134, 423] width 265 height 27
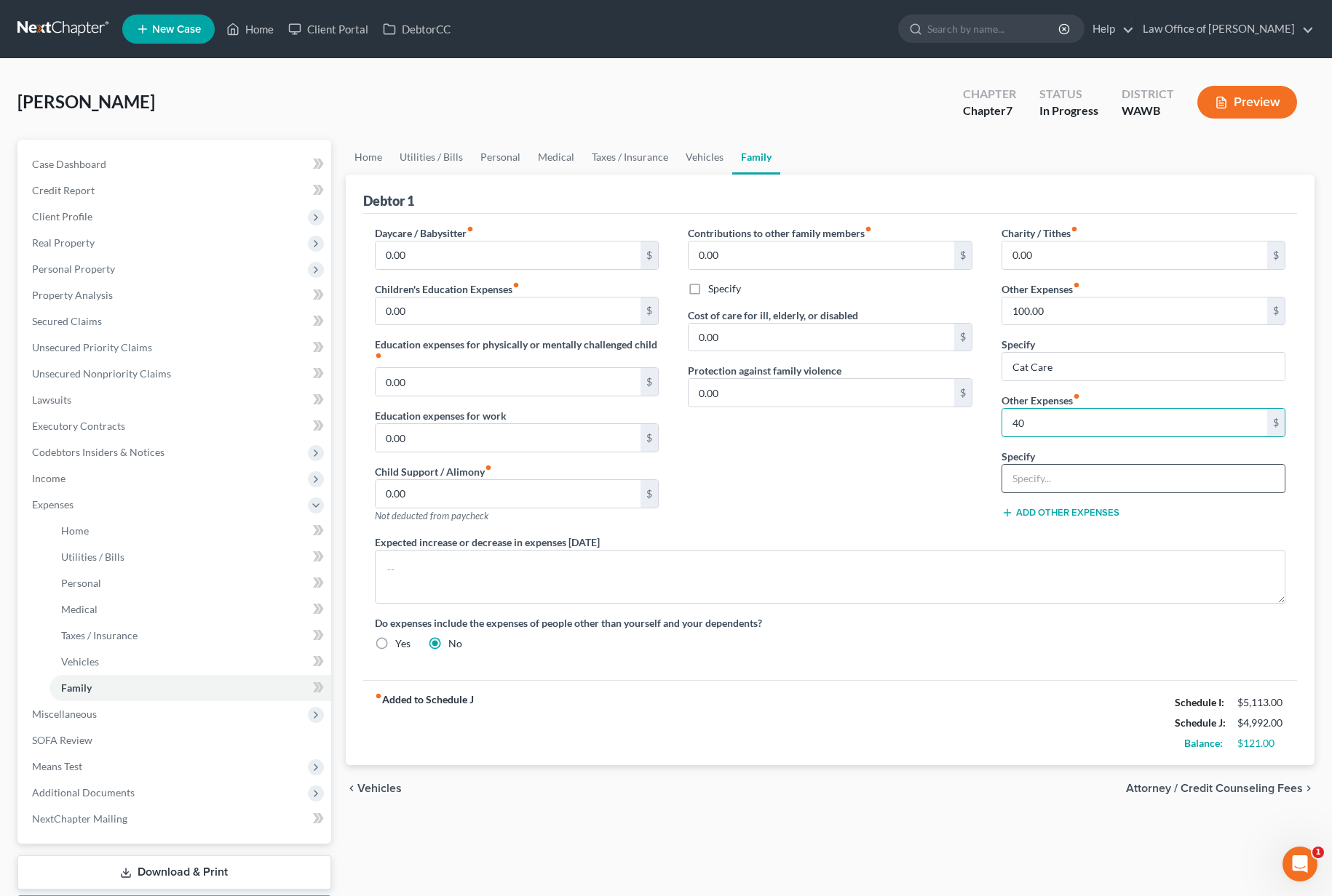
type input "40"
click at [1067, 479] on input "text" at bounding box center [1143, 478] width 283 height 27
type input "Gym Expense"
click at [482, 145] on link "Personal" at bounding box center [500, 157] width 58 height 35
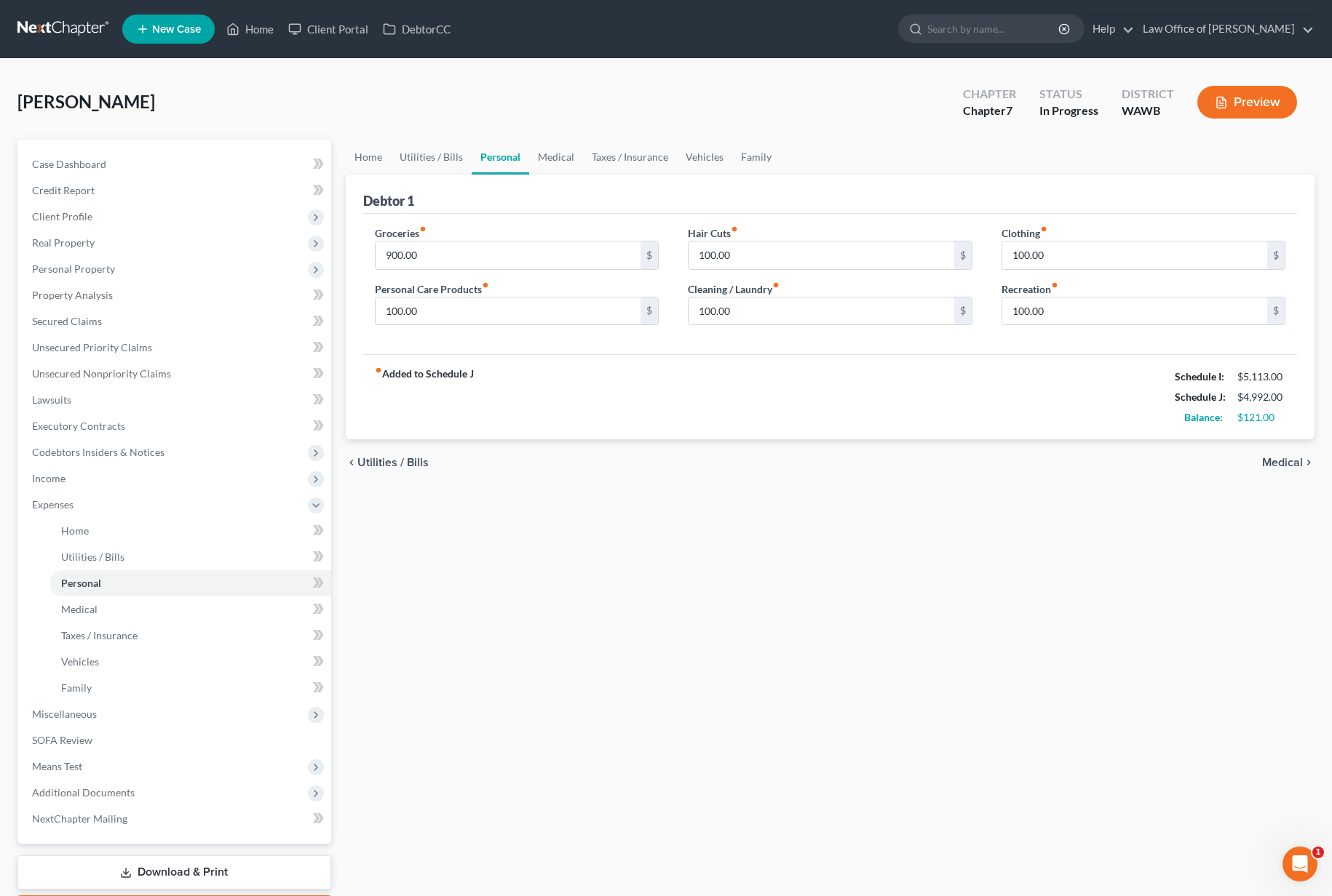
click at [484, 152] on link "Personal" at bounding box center [500, 157] width 58 height 35
click at [459, 223] on div "Groceries fiber_manual_record 900.00 $ Personal Care Products fiber_manual_reco…" at bounding box center [830, 285] width 935 height 141
click at [454, 260] on input "900.00" at bounding box center [508, 255] width 265 height 27
click at [765, 252] on input "100.00" at bounding box center [821, 255] width 265 height 27
click at [1079, 264] on input "100.00" at bounding box center [1134, 255] width 265 height 27
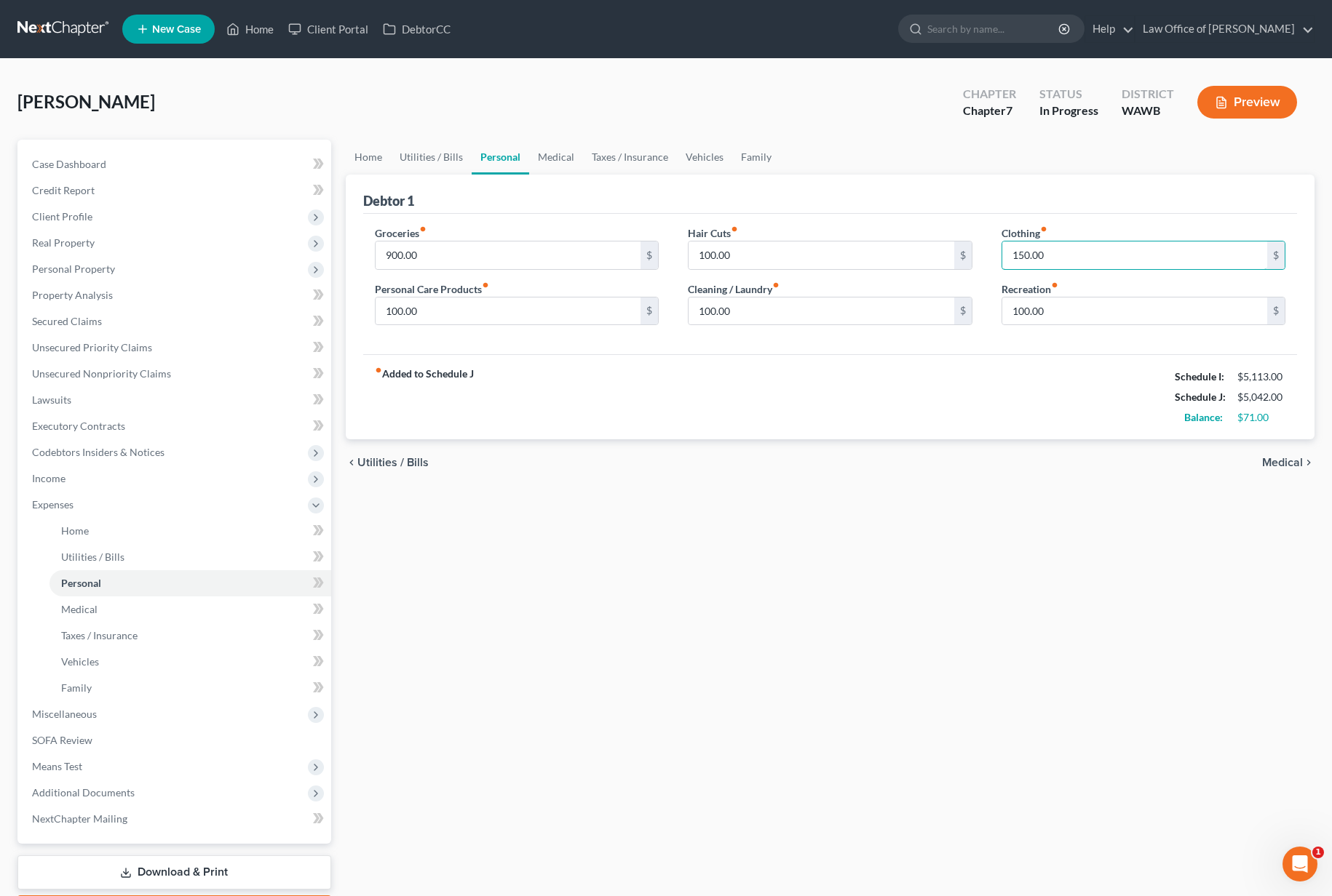
type input "150.00"
click at [1082, 333] on div "Clothing fiber_manual_record 150.00 $ Recreation fiber_manual_record 100.00 $" at bounding box center [1143, 282] width 314 height 112
click at [440, 236] on div "Groceries fiber_manual_record 900.00 $" at bounding box center [517, 247] width 285 height 44
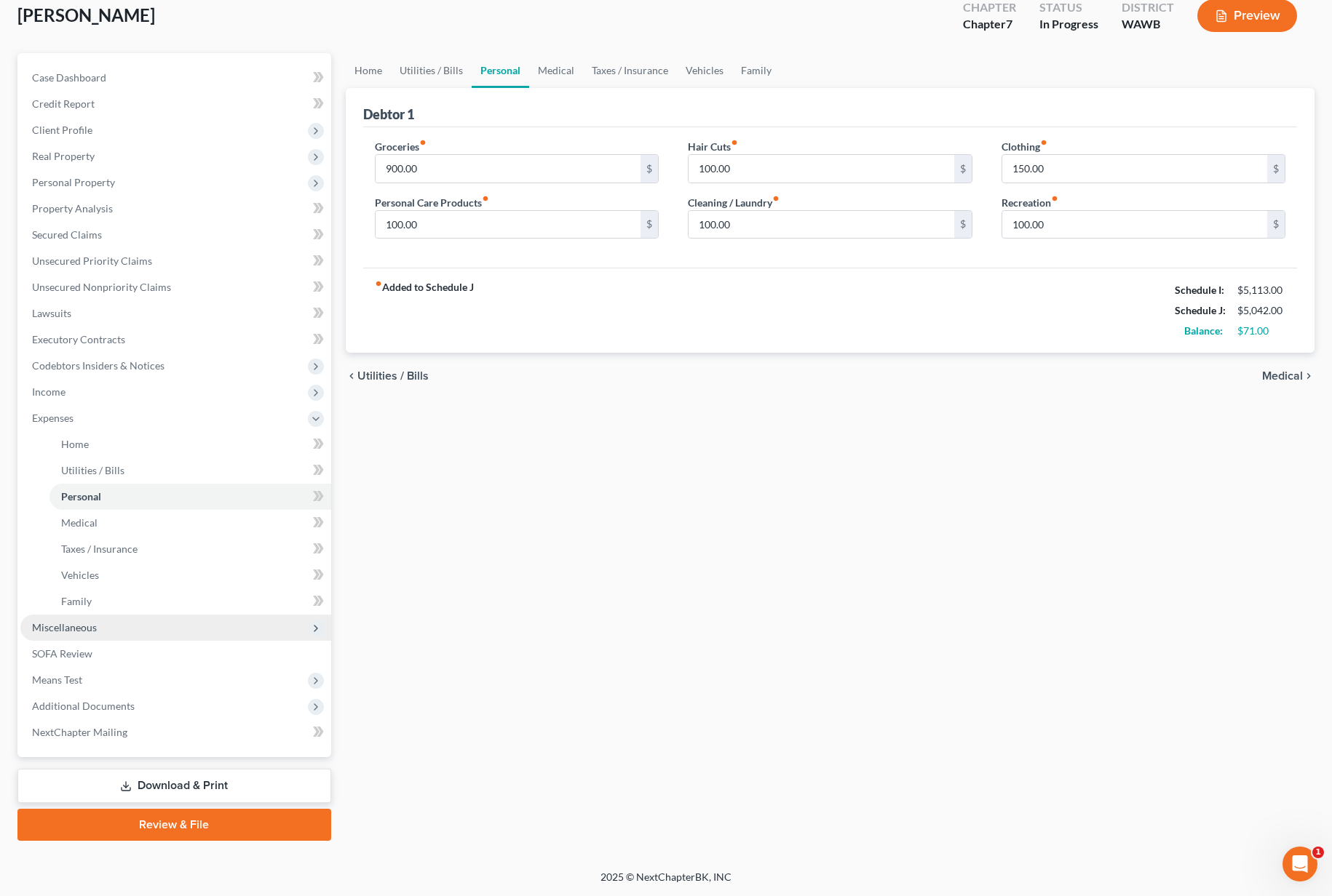
click at [176, 633] on span "Miscellaneous" at bounding box center [176, 627] width 311 height 26
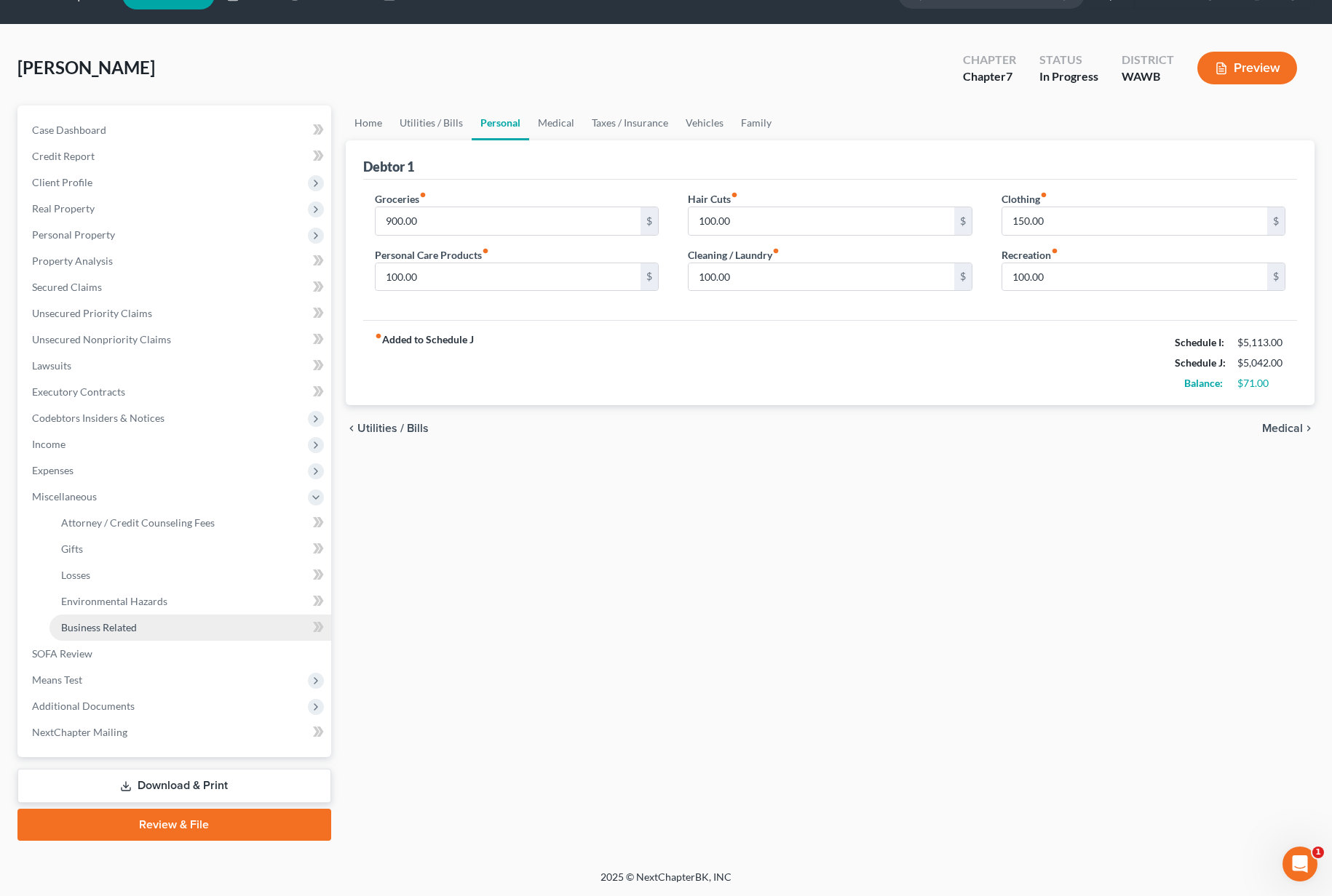
scroll to position [34, 0]
click at [235, 526] on link "Attorney / Credit Counseling Fees" at bounding box center [191, 522] width 282 height 26
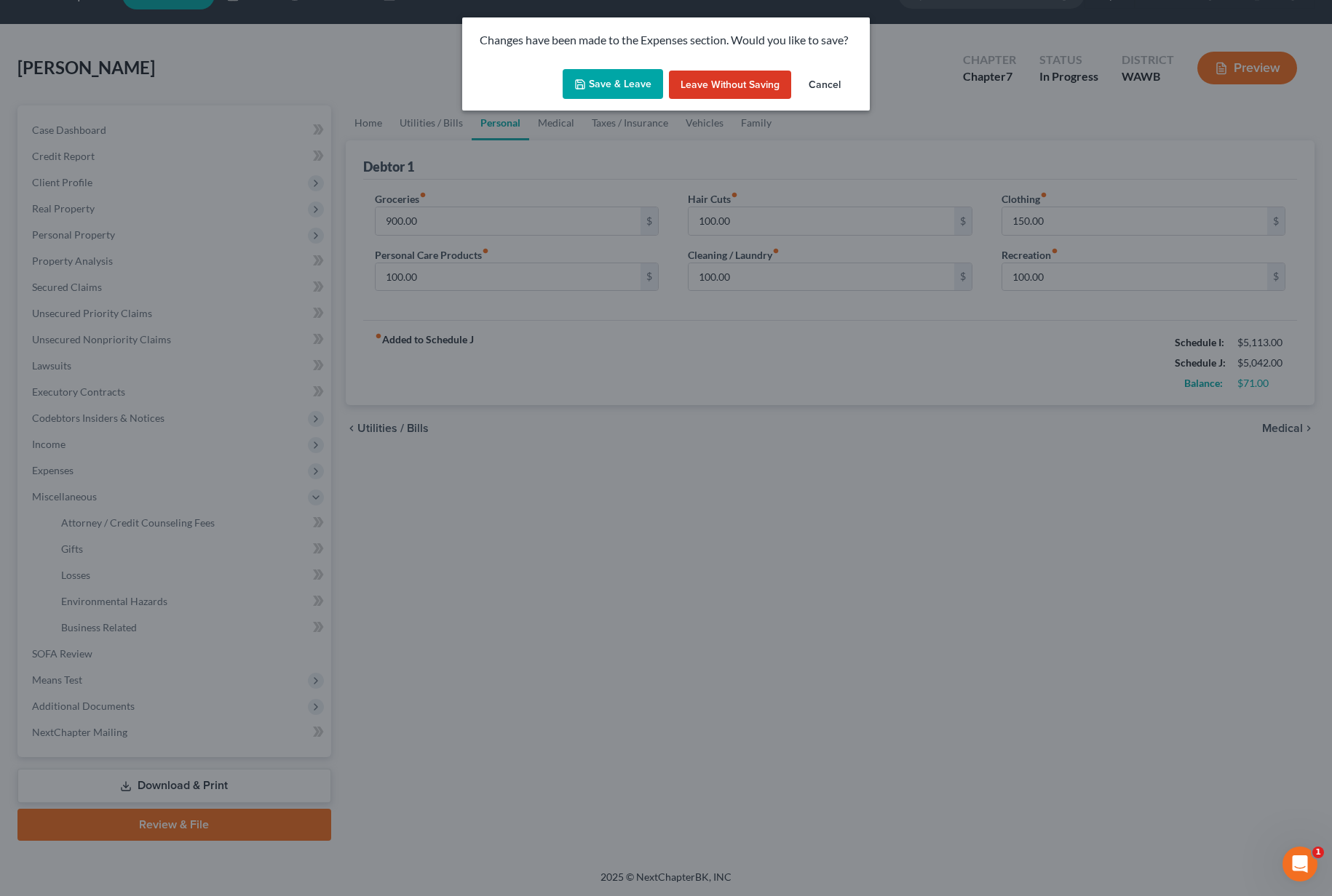
click at [623, 88] on button "Save & Leave" at bounding box center [613, 84] width 101 height 30
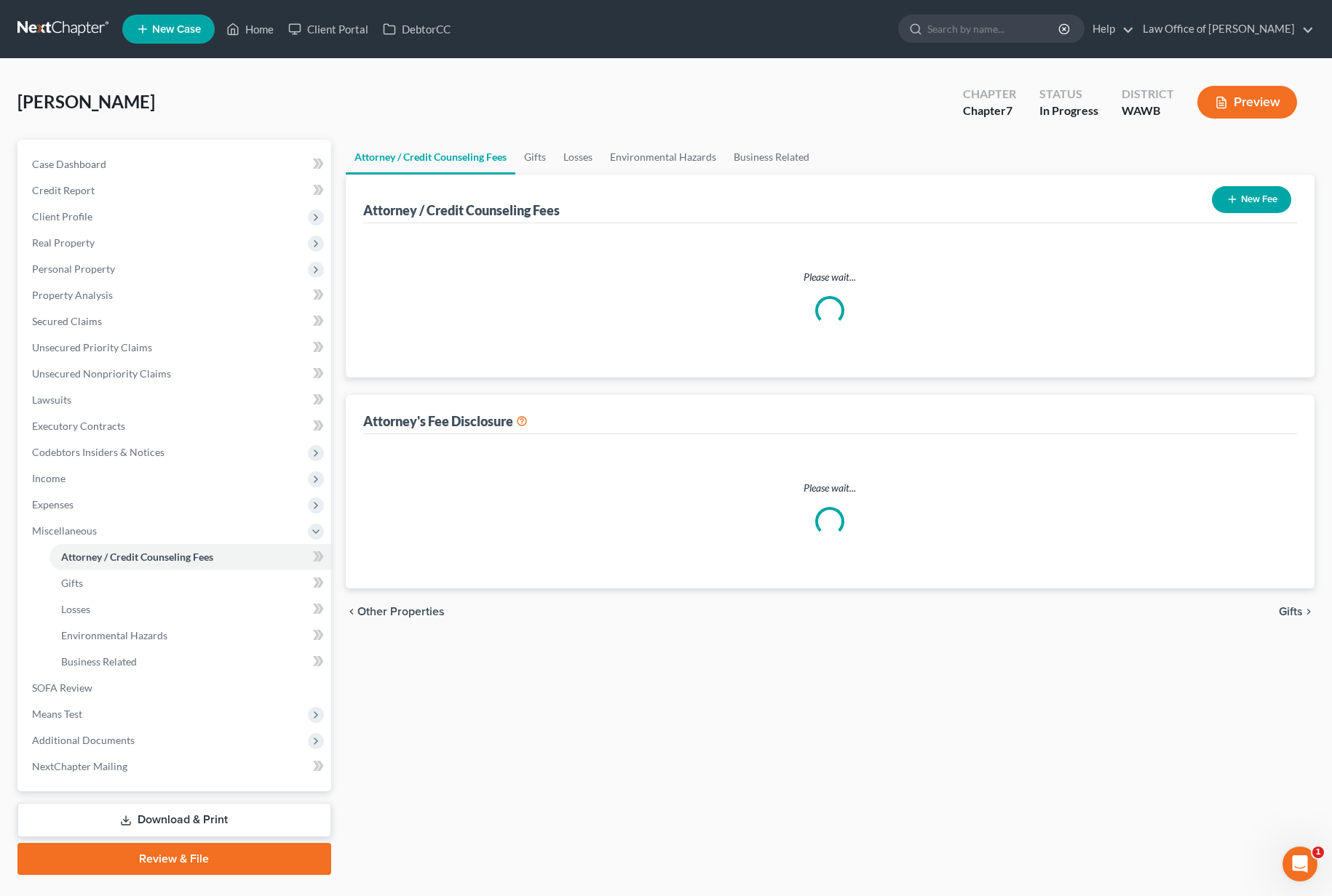
select select "0"
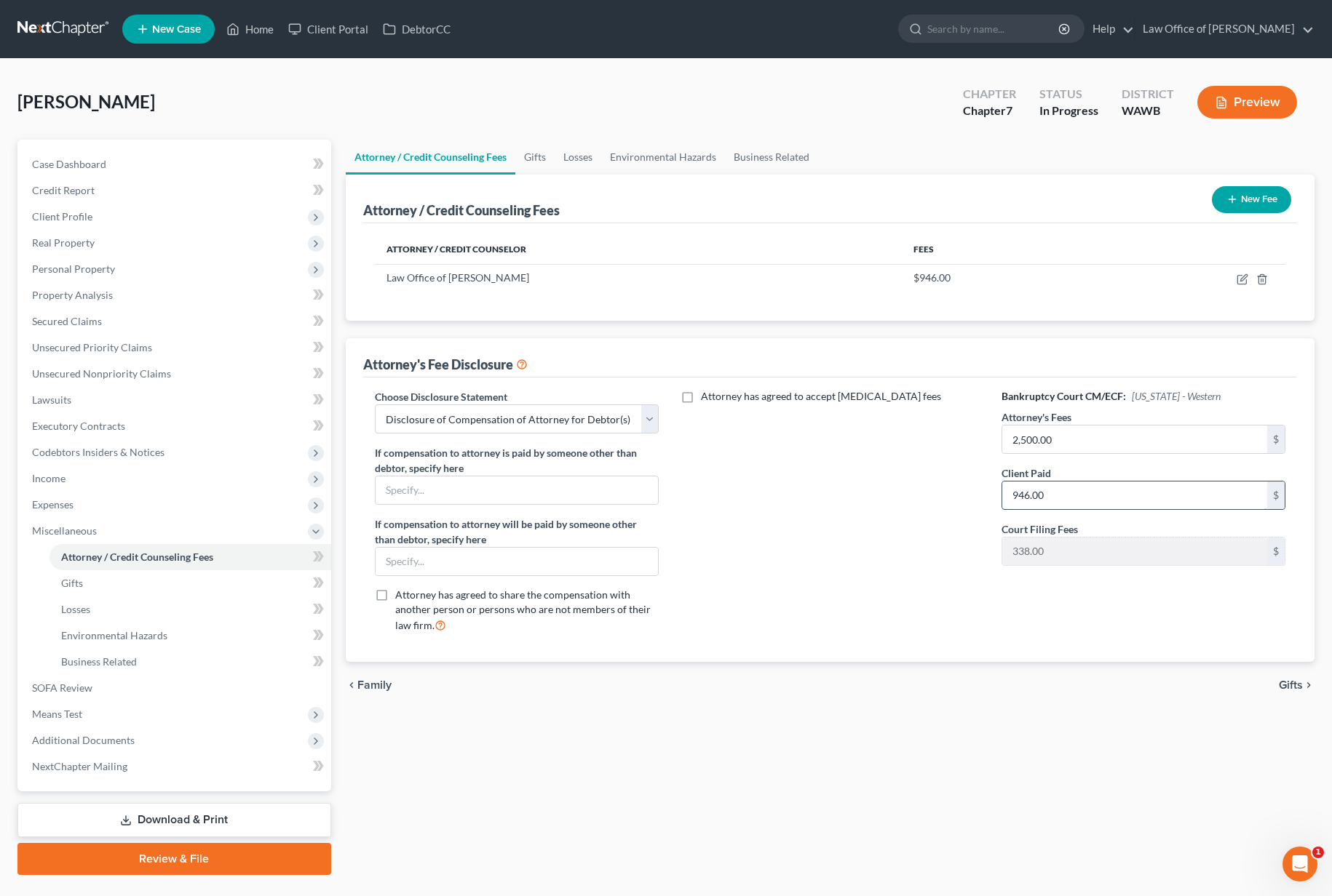
click at [1089, 488] on input "946.00" at bounding box center [1134, 495] width 265 height 27
type input "2,500.00"
click at [1243, 285] on icon "button" at bounding box center [1243, 280] width 12 height 12
select select "50"
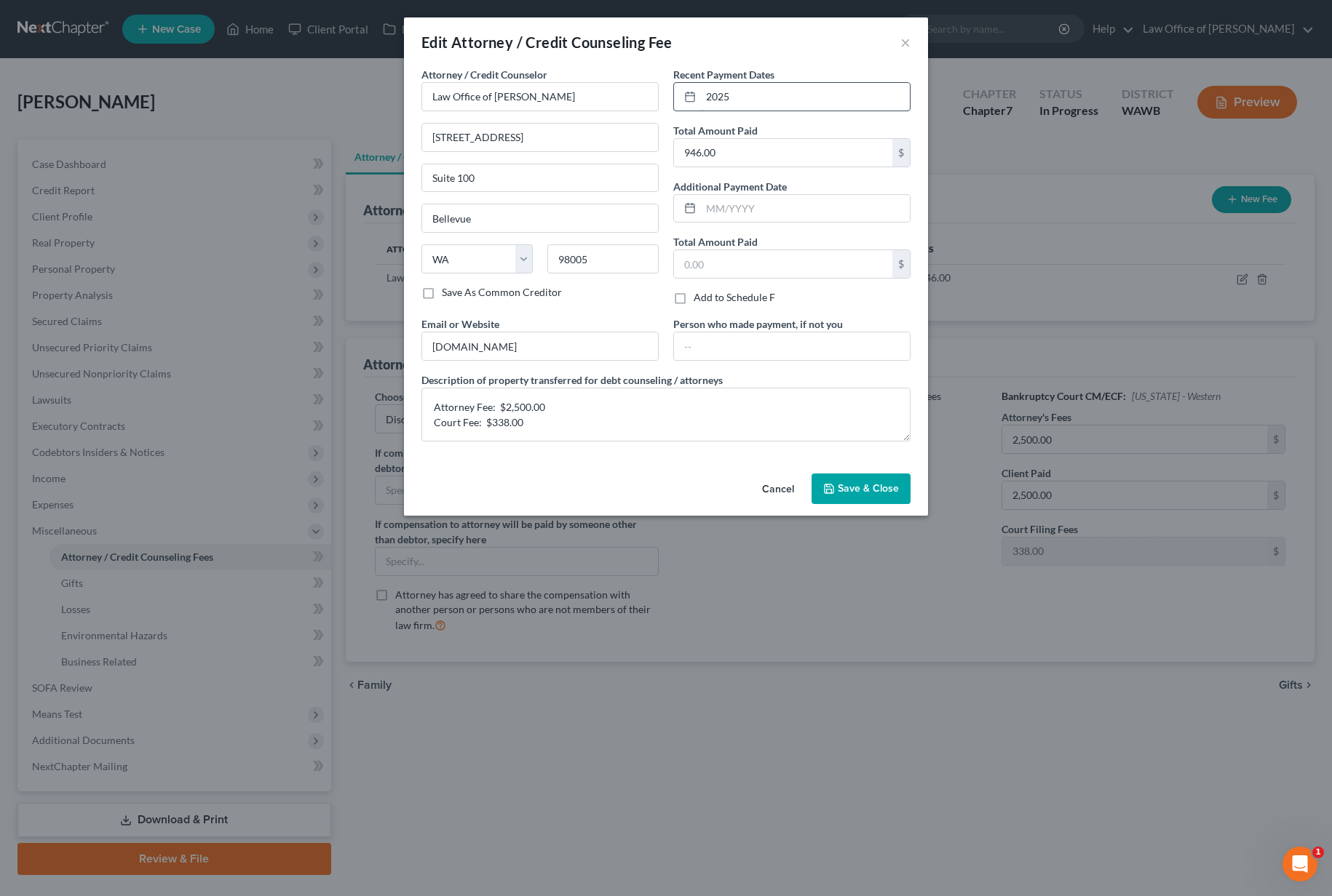
click at [757, 98] on input "2025" at bounding box center [804, 97] width 208 height 27
click at [737, 159] on input "946.00" at bounding box center [783, 153] width 218 height 27
type input "2,838.00"
click at [848, 484] on span "Save & Close" at bounding box center [868, 488] width 61 height 13
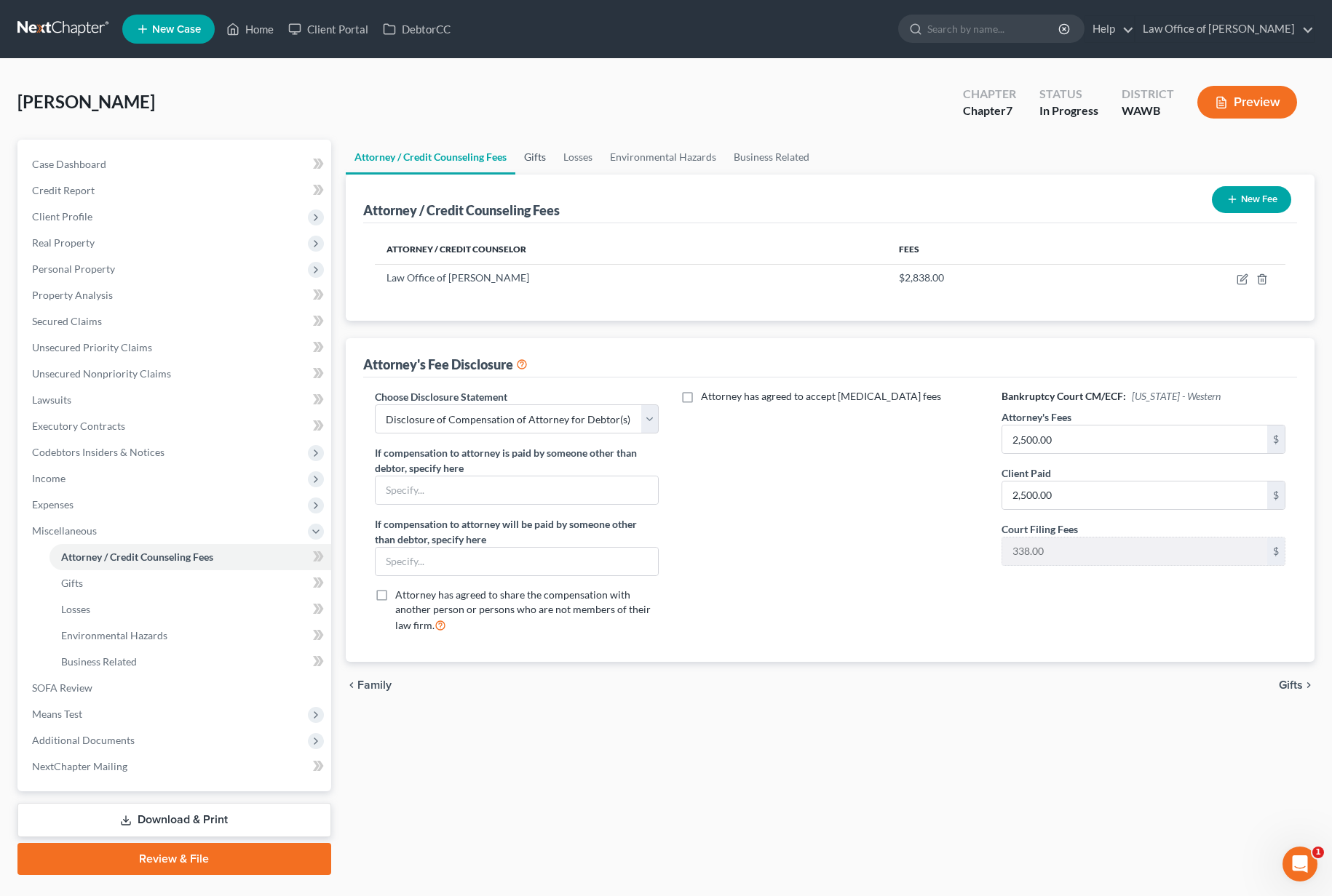
click at [520, 158] on link "Gifts" at bounding box center [535, 157] width 39 height 35
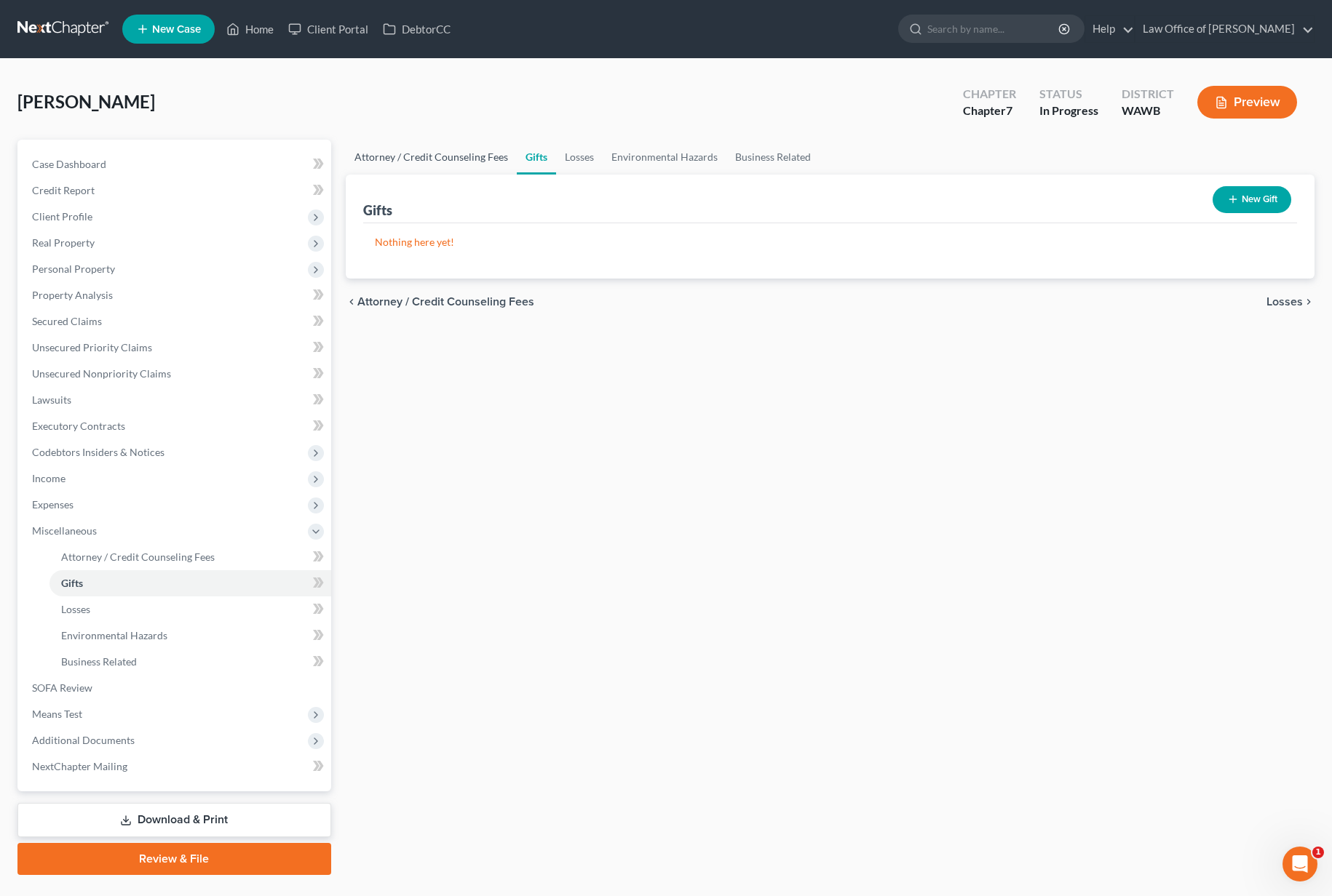
click at [451, 164] on link "Attorney / Credit Counseling Fees" at bounding box center [431, 157] width 171 height 35
select select "0"
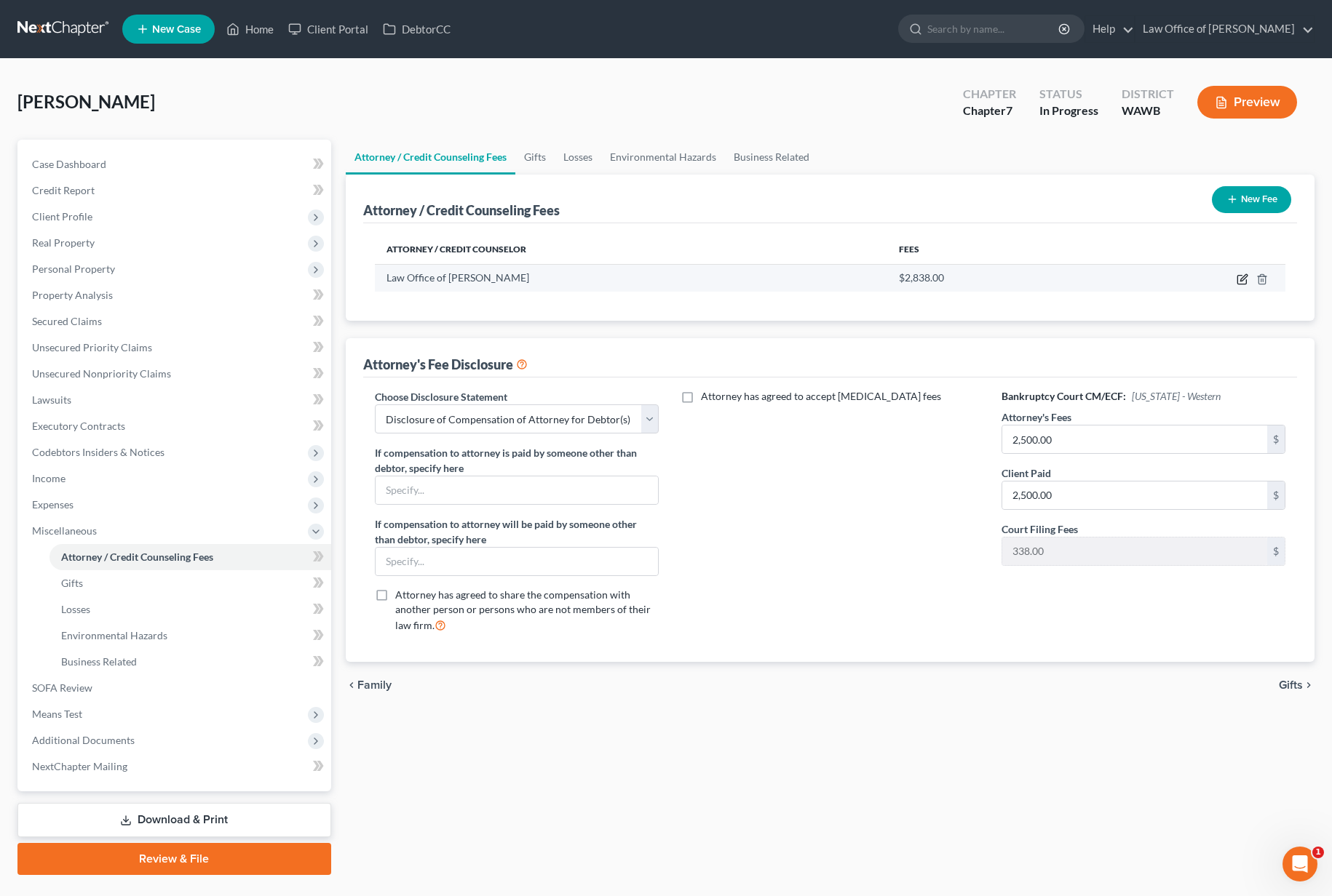
click at [1245, 283] on icon "button" at bounding box center [1243, 280] width 12 height 12
select select "50"
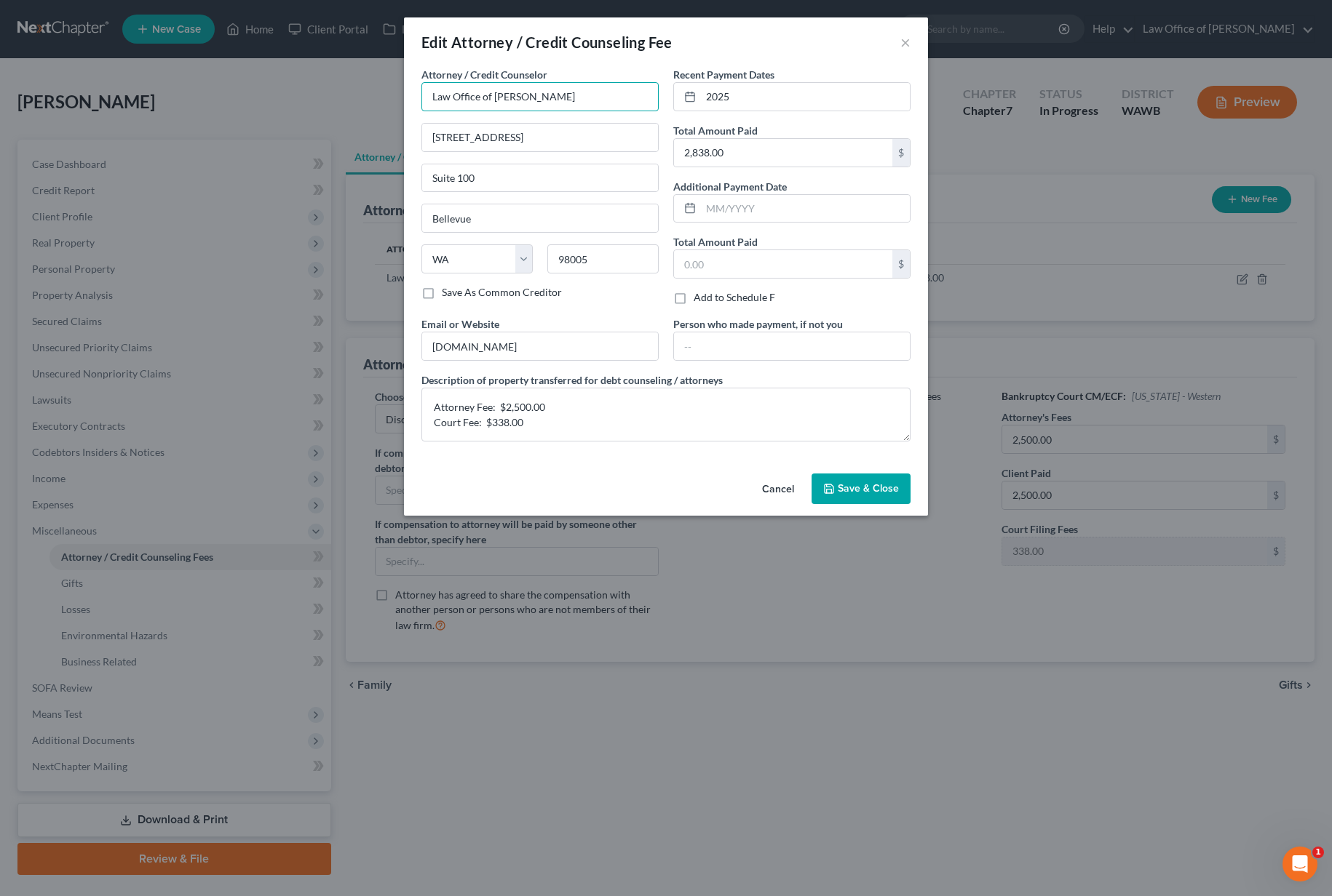
click at [515, 96] on input "Law Office of [PERSON_NAME]" at bounding box center [540, 97] width 237 height 29
type input "Law Office of [PERSON_NAME]"
click at [850, 490] on span "Save & Close" at bounding box center [868, 488] width 61 height 13
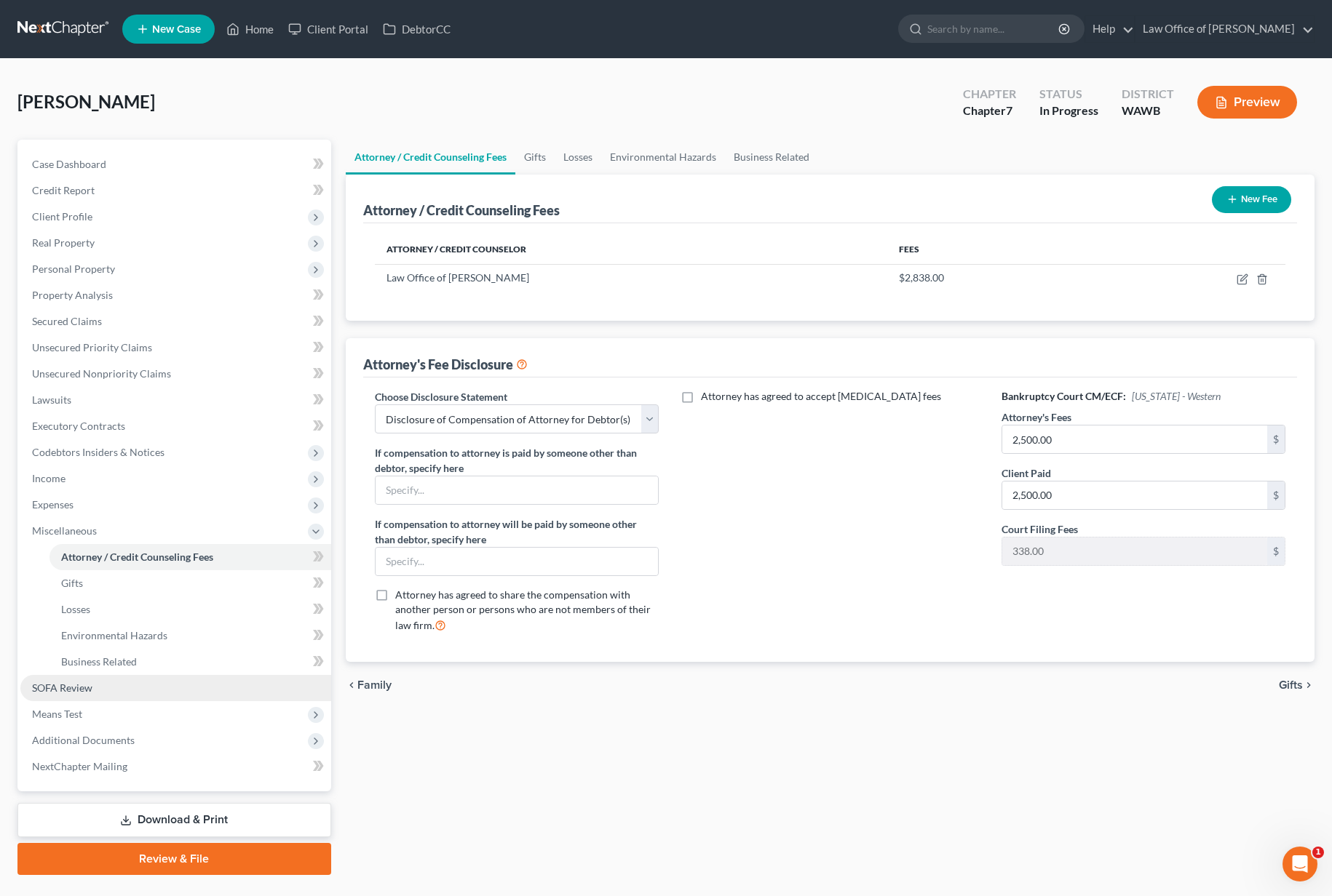
click at [157, 678] on link "SOFA Review" at bounding box center [176, 688] width 311 height 26
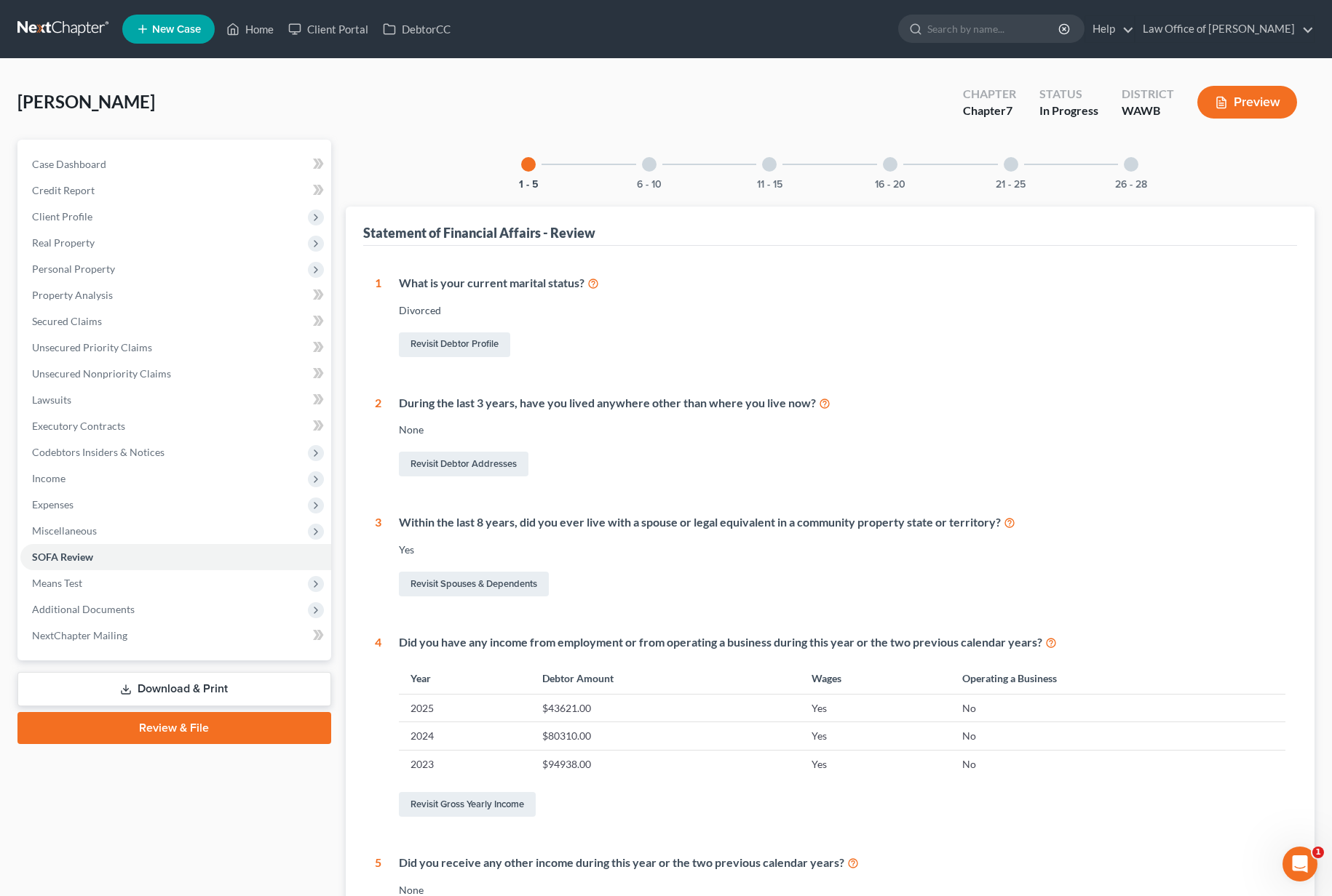
click at [652, 174] on div "6 - 10" at bounding box center [649, 164] width 50 height 50
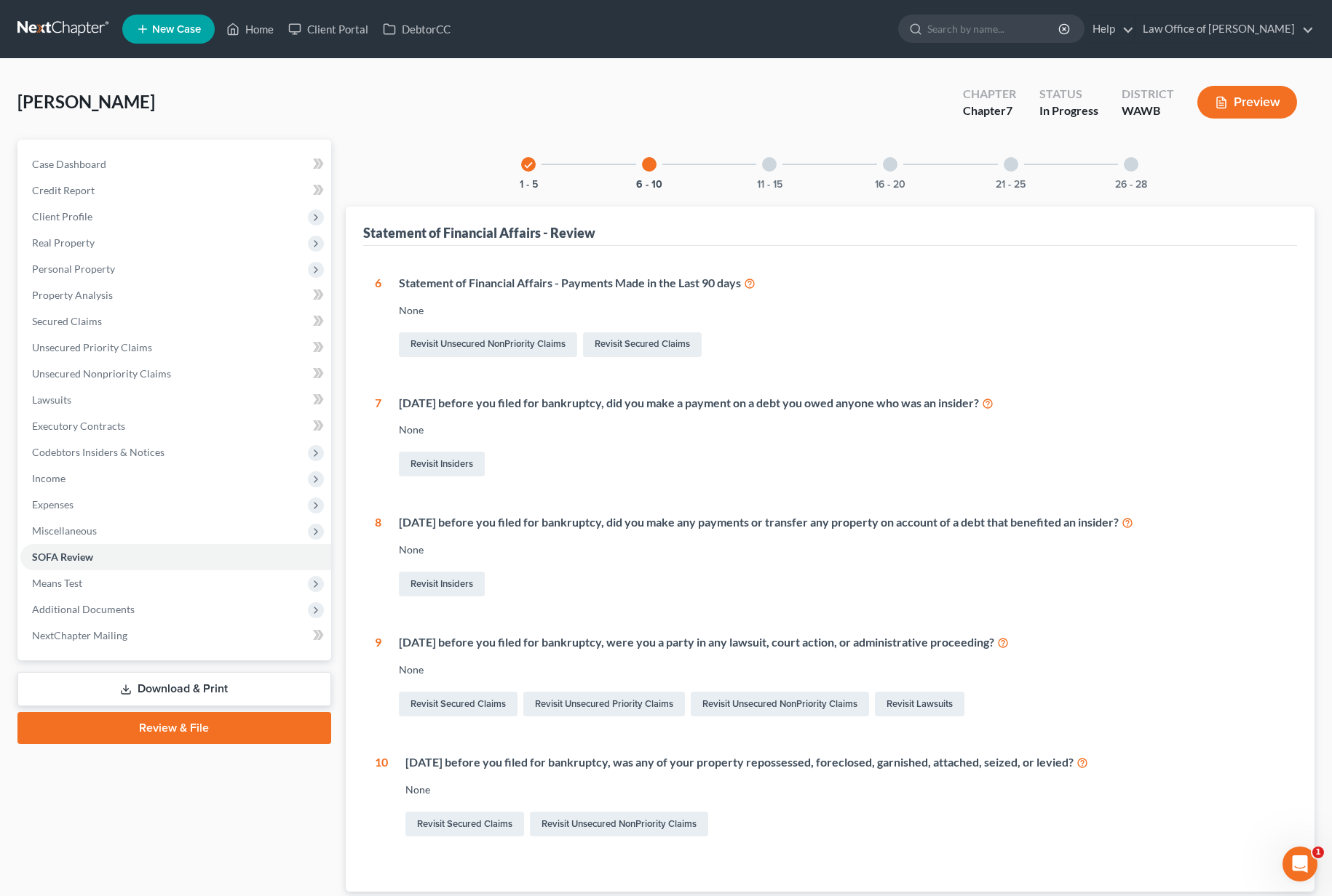
click at [770, 160] on div at bounding box center [769, 164] width 15 height 15
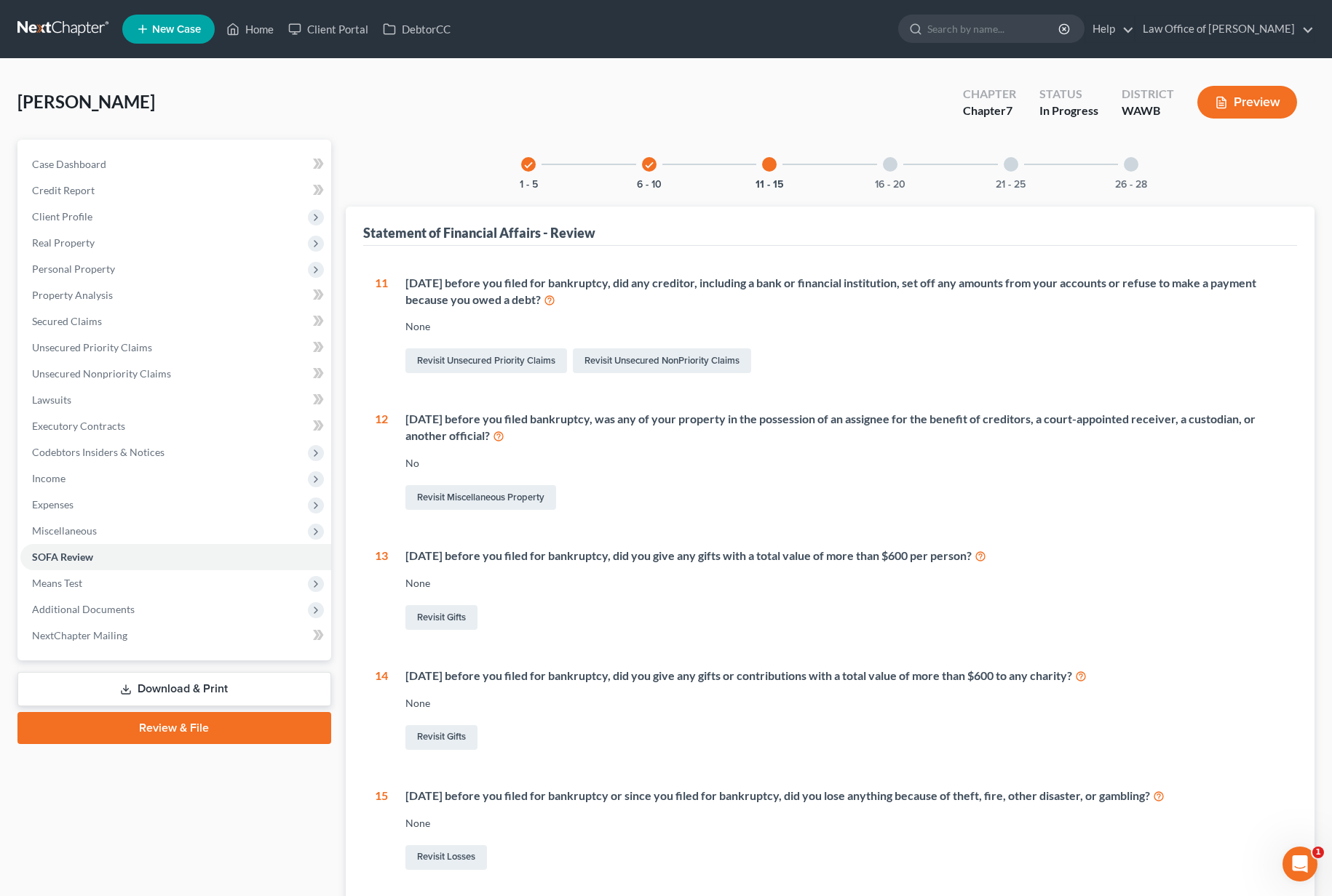
click at [895, 160] on div at bounding box center [890, 164] width 15 height 15
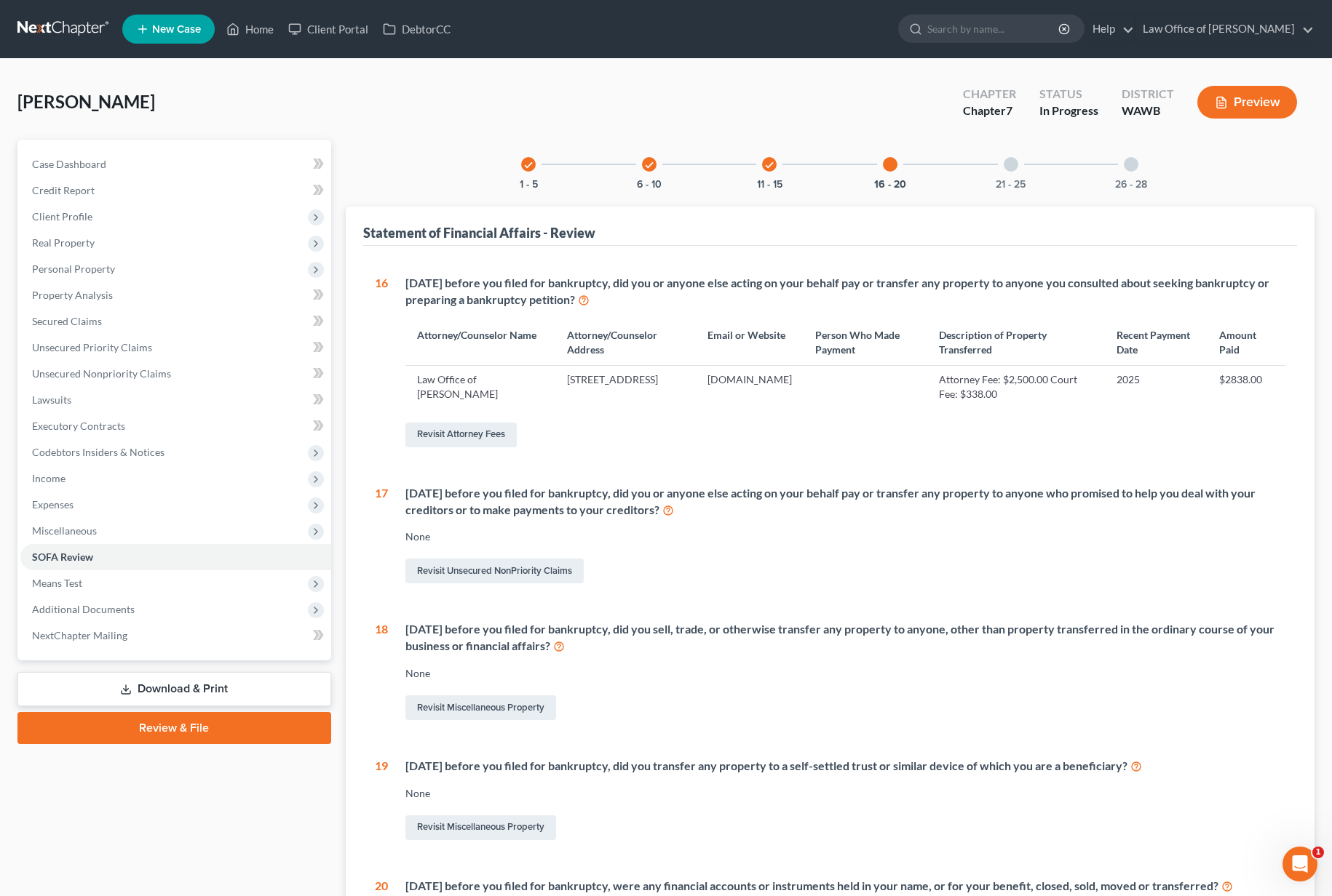
click at [1000, 167] on div "21 - 25" at bounding box center [1011, 164] width 50 height 50
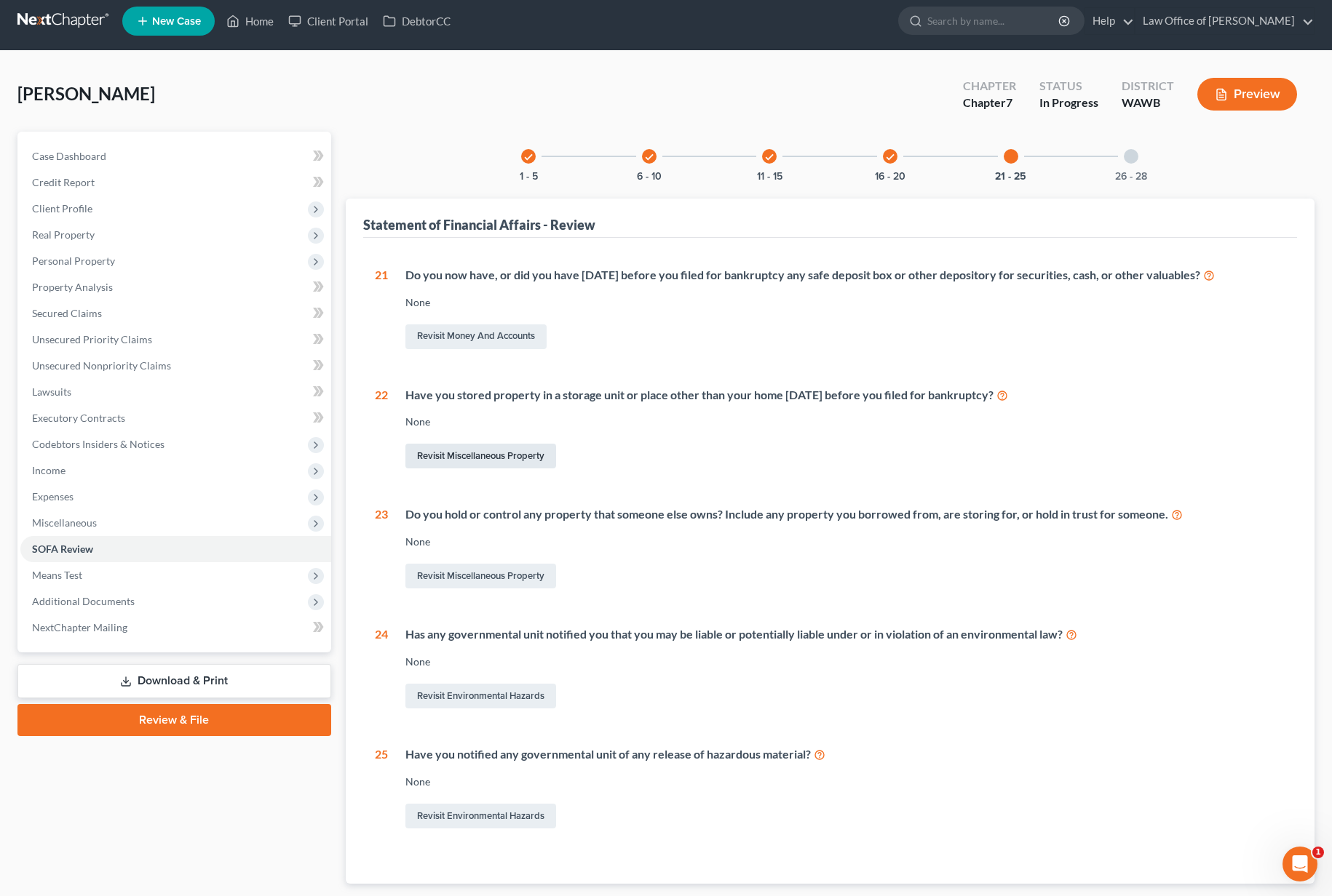
scroll to position [33, 0]
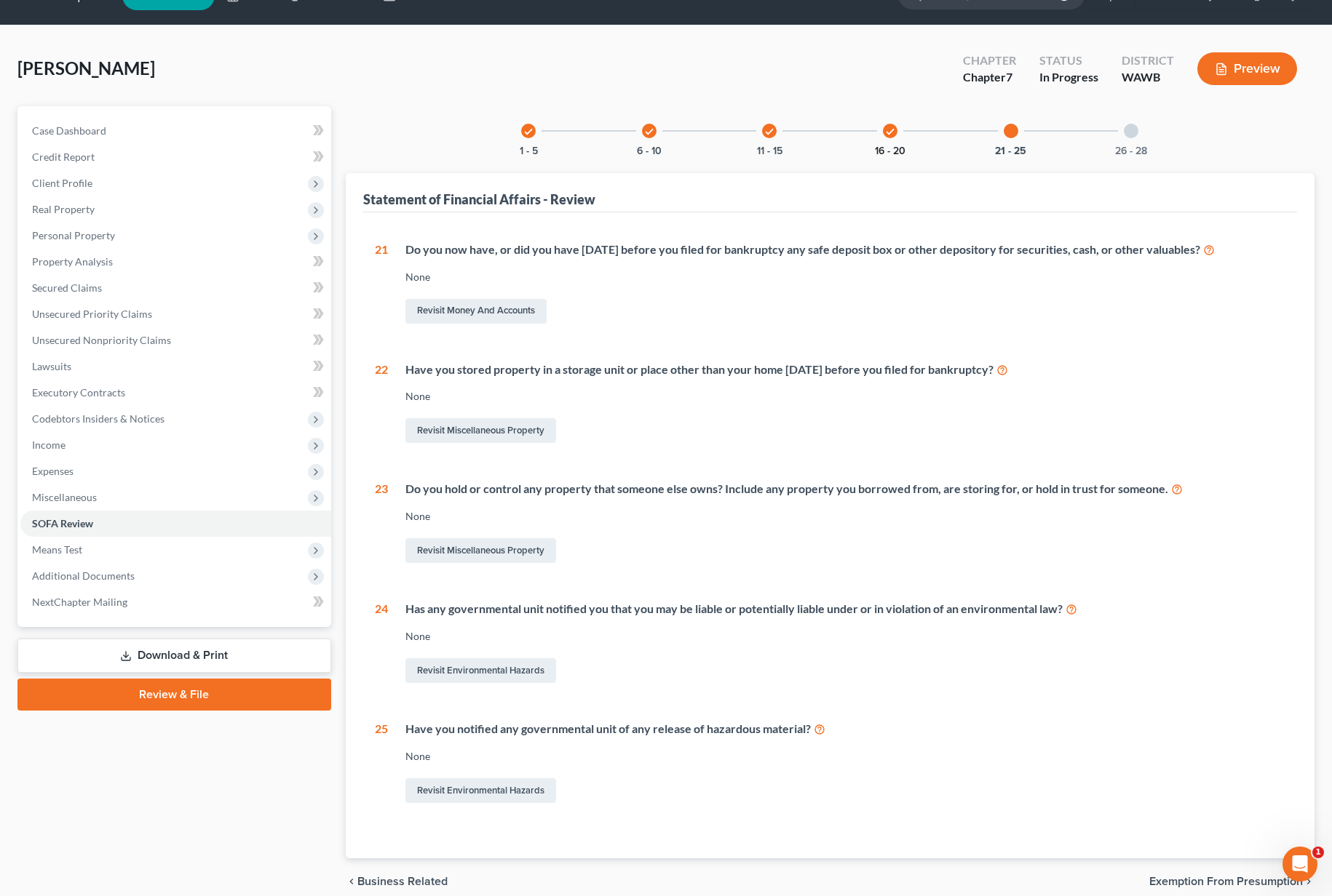
click at [880, 144] on div "check 16 - 20" at bounding box center [890, 131] width 50 height 50
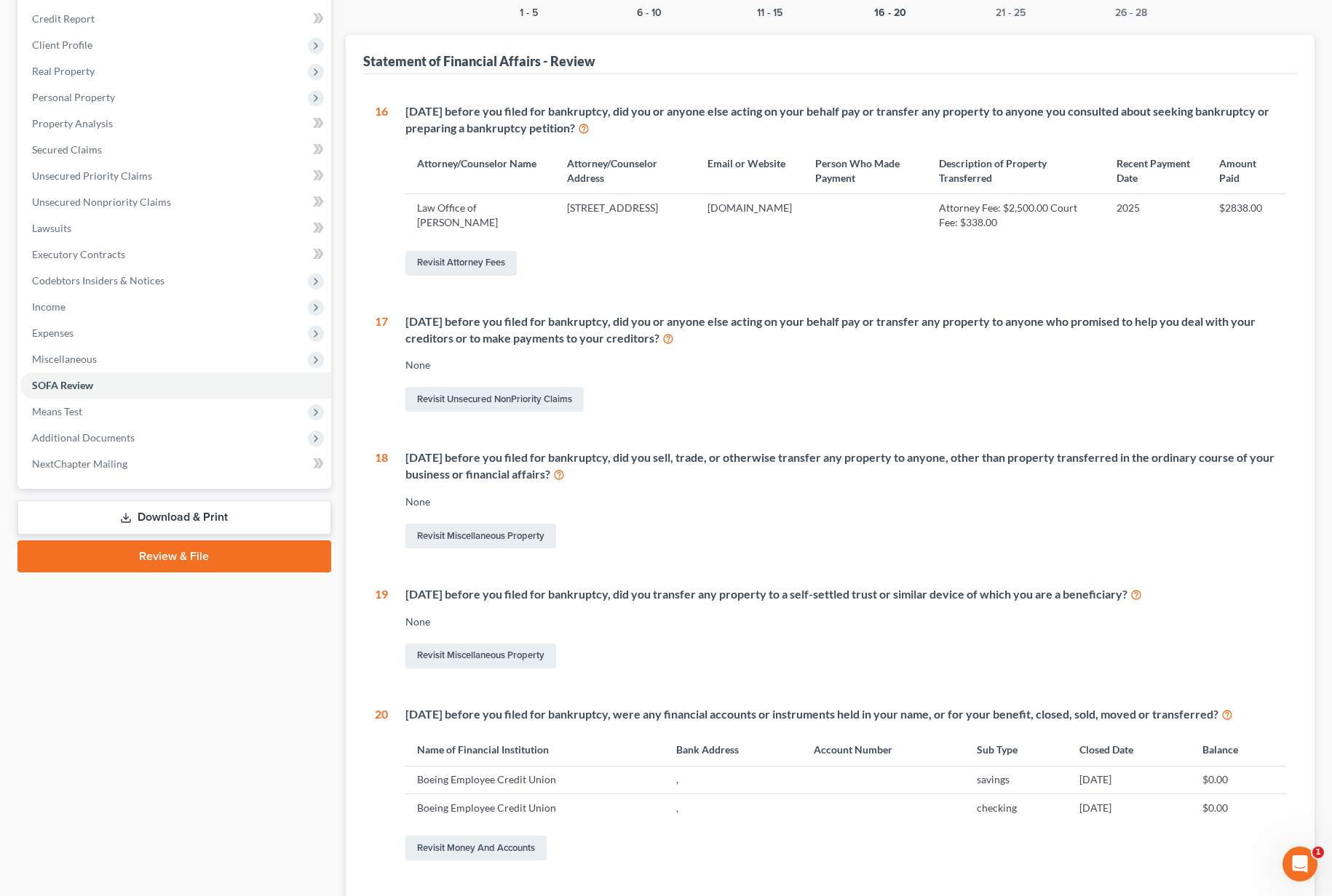
scroll to position [76, 0]
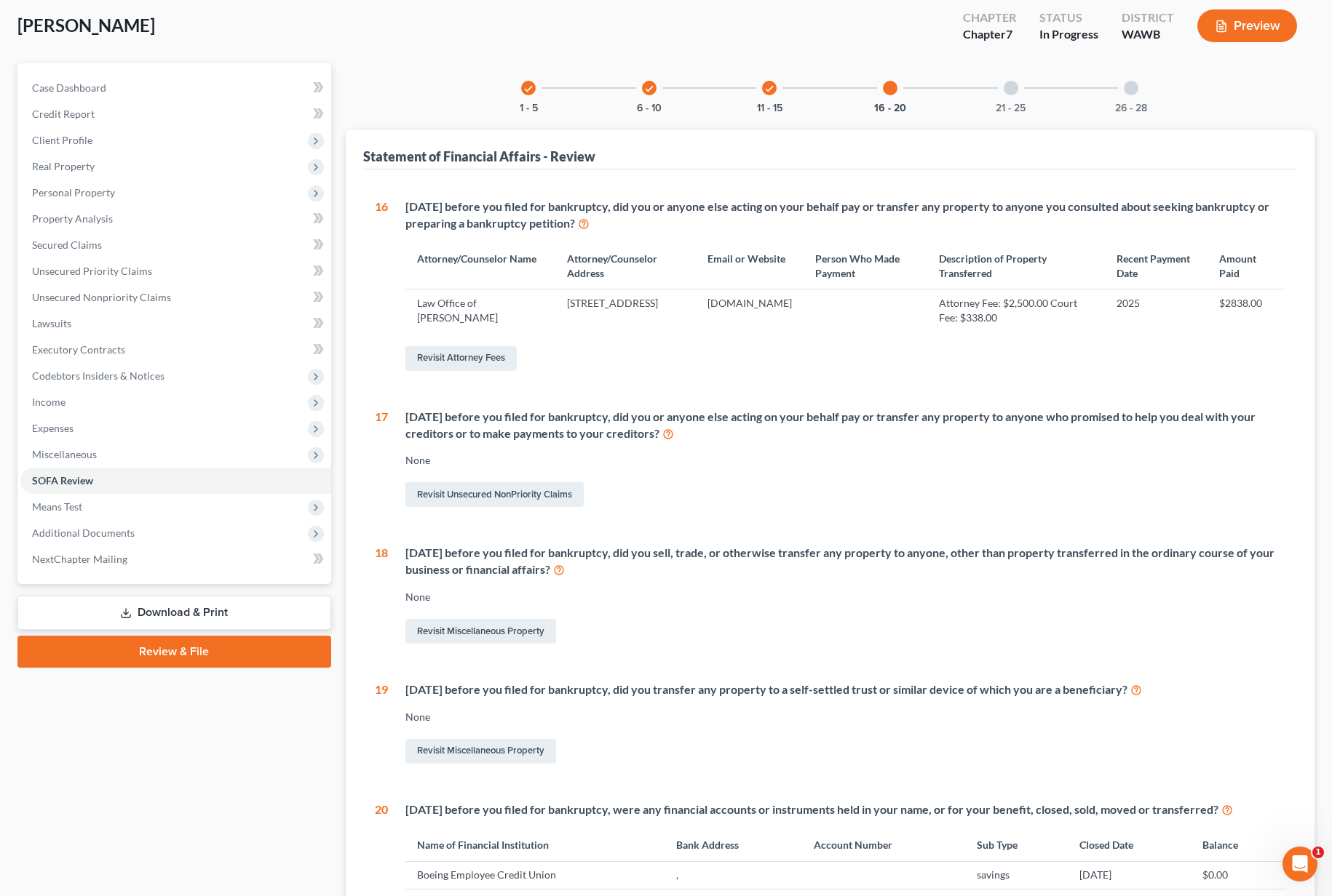
click at [755, 93] on div "check 11 - 15" at bounding box center [769, 88] width 50 height 50
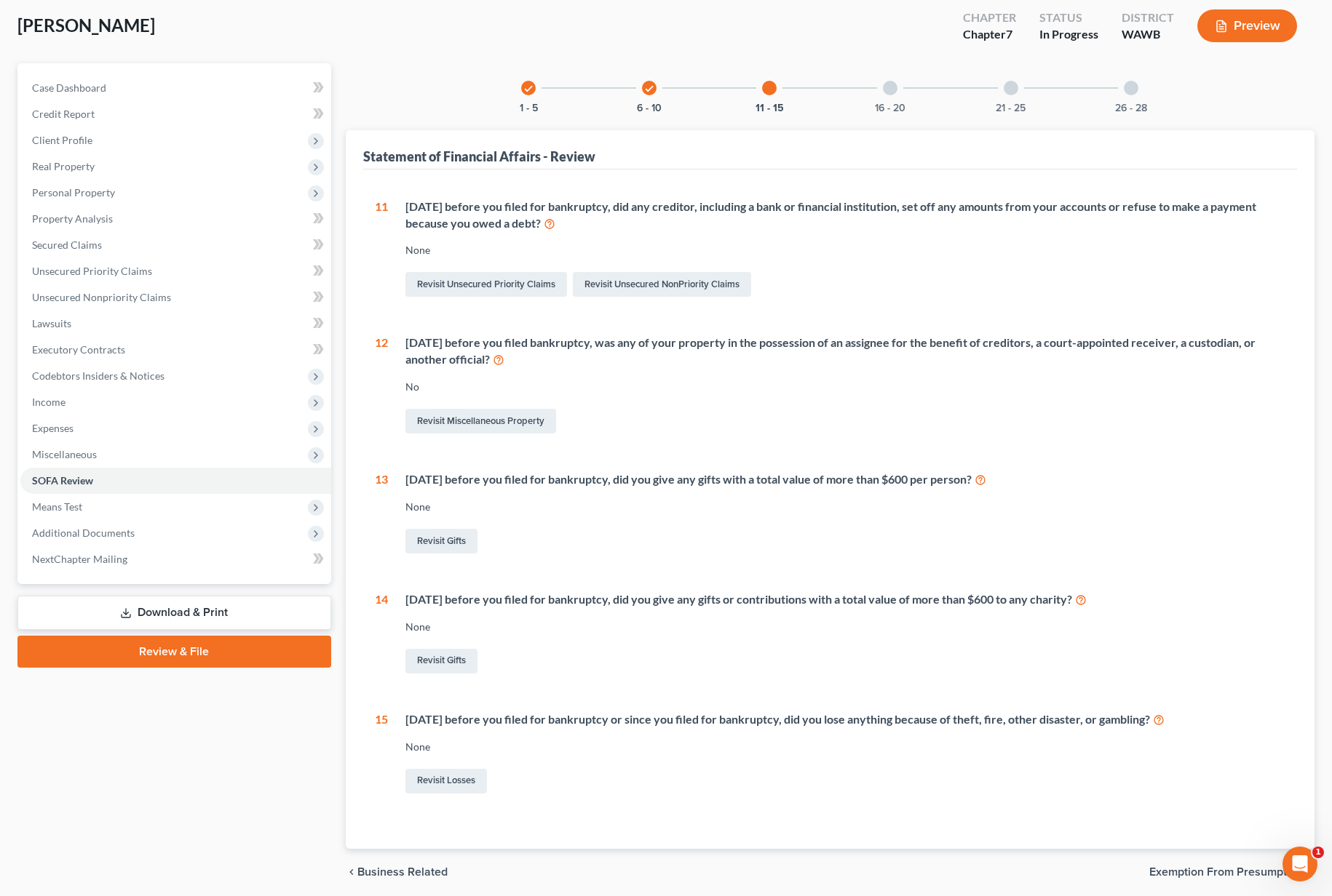
click at [893, 94] on div at bounding box center [890, 88] width 15 height 15
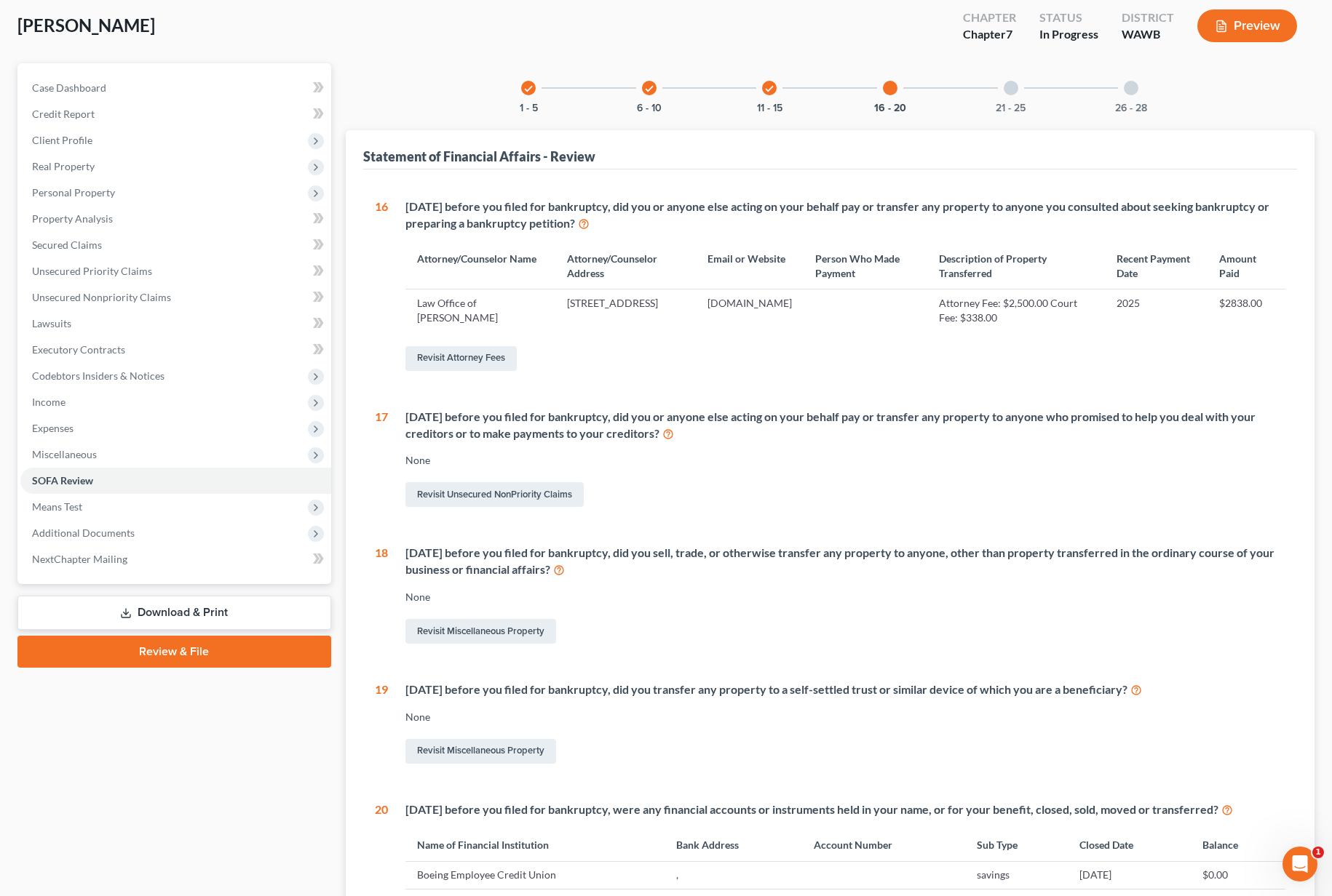
click at [996, 93] on div "21 - 25" at bounding box center [1011, 88] width 50 height 50
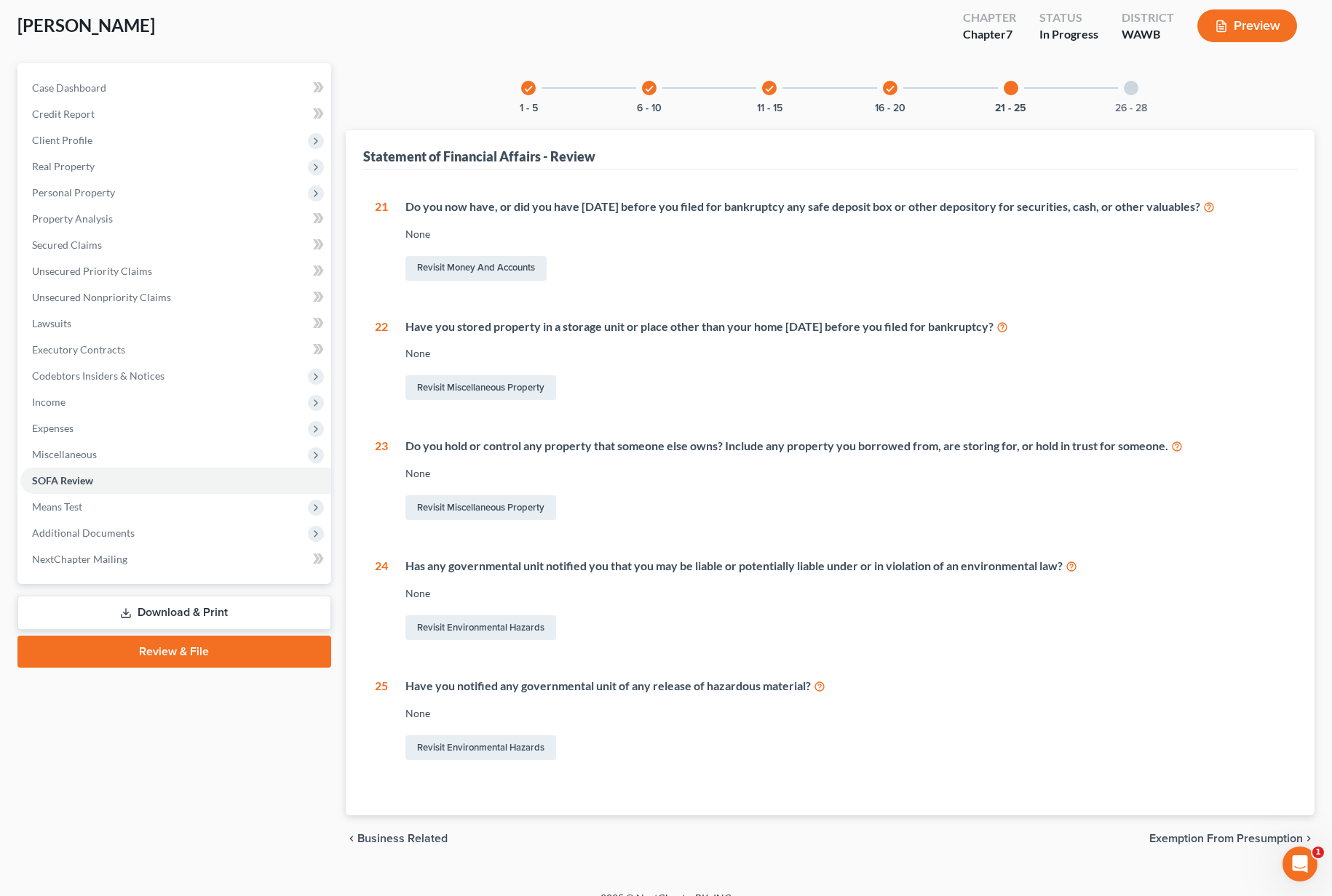
click at [1141, 78] on div "26 - 28" at bounding box center [1130, 88] width 50 height 50
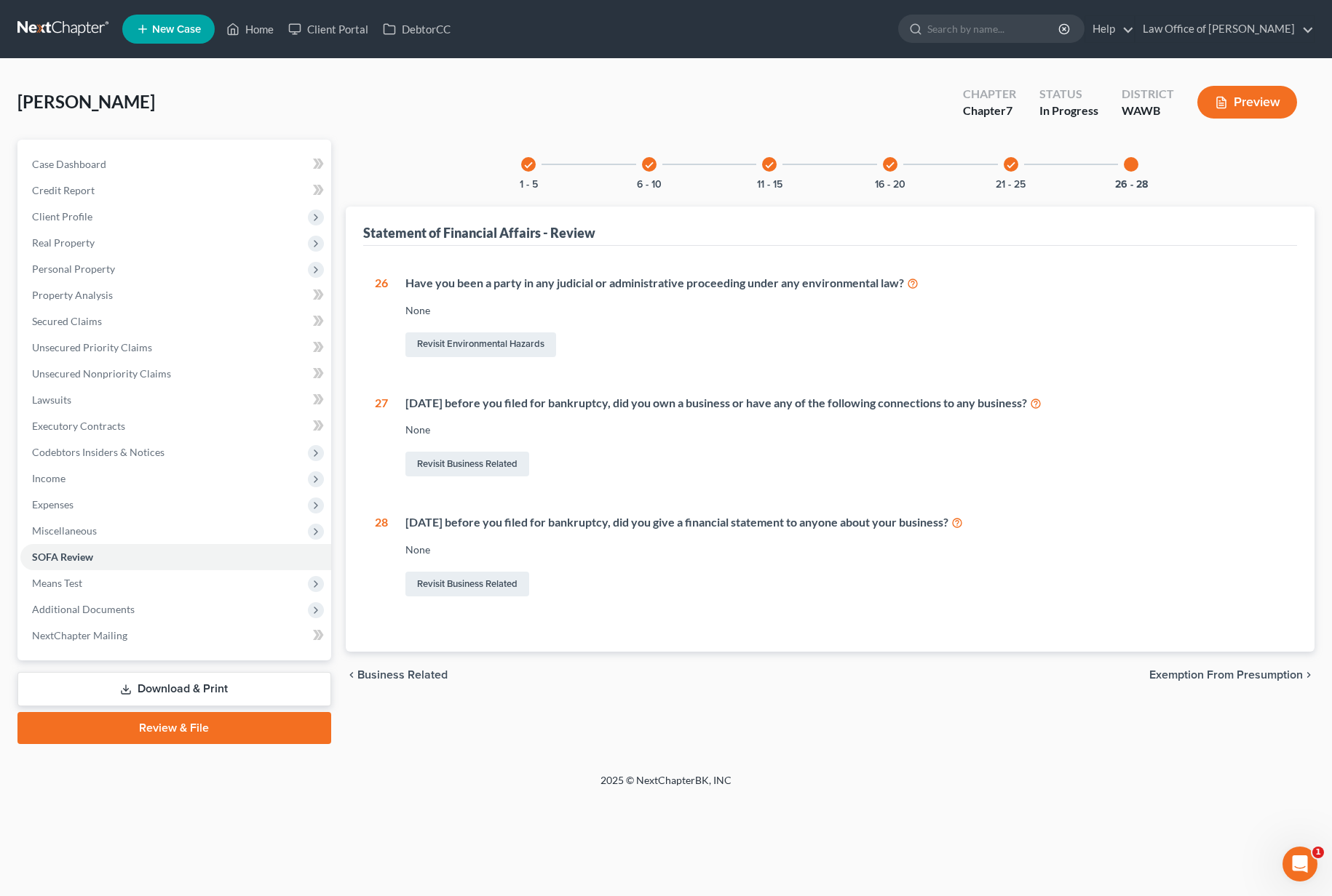
scroll to position [0, 0]
click at [653, 174] on div "check 6 - 10" at bounding box center [649, 164] width 50 height 50
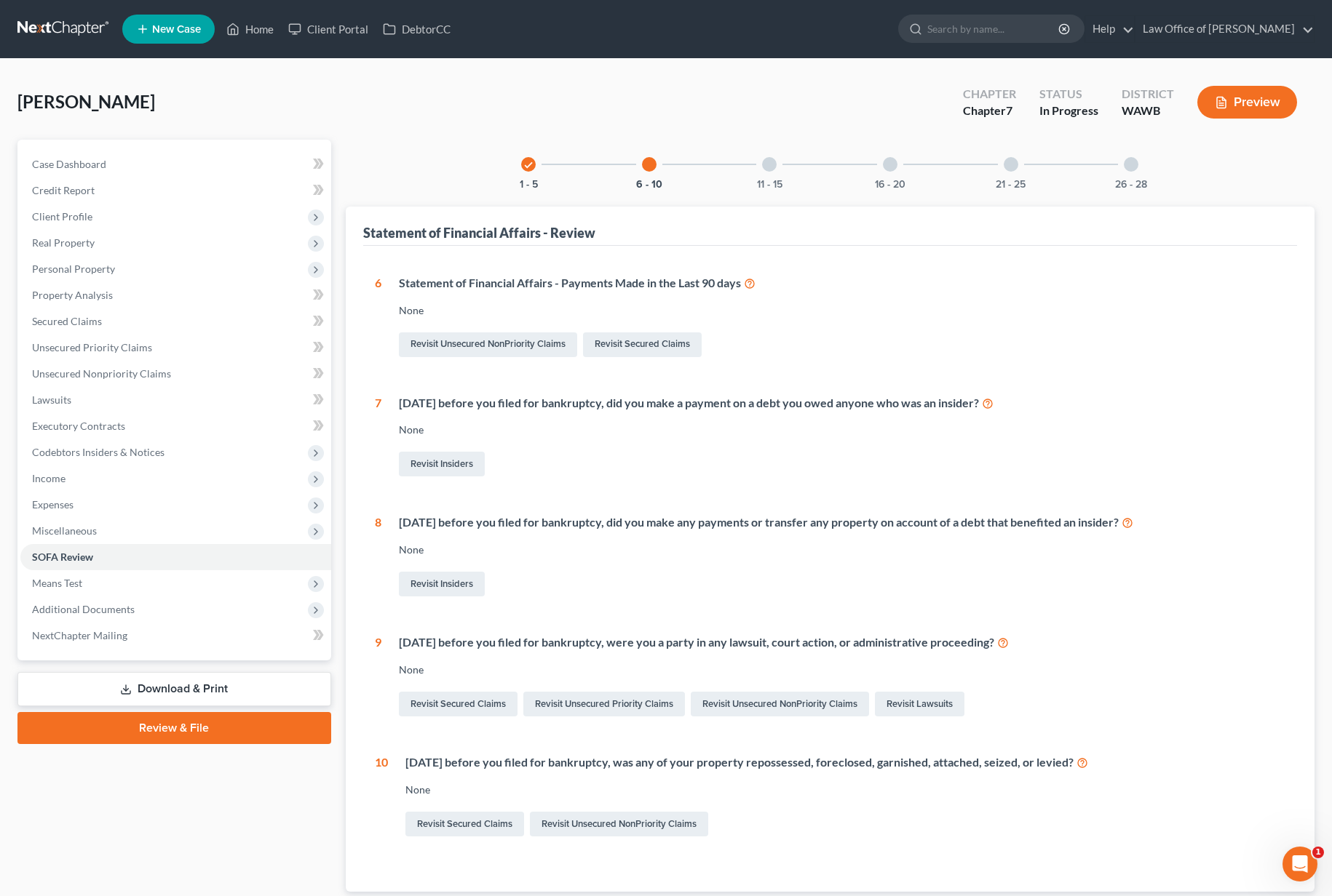
click at [768, 163] on div at bounding box center [769, 164] width 15 height 15
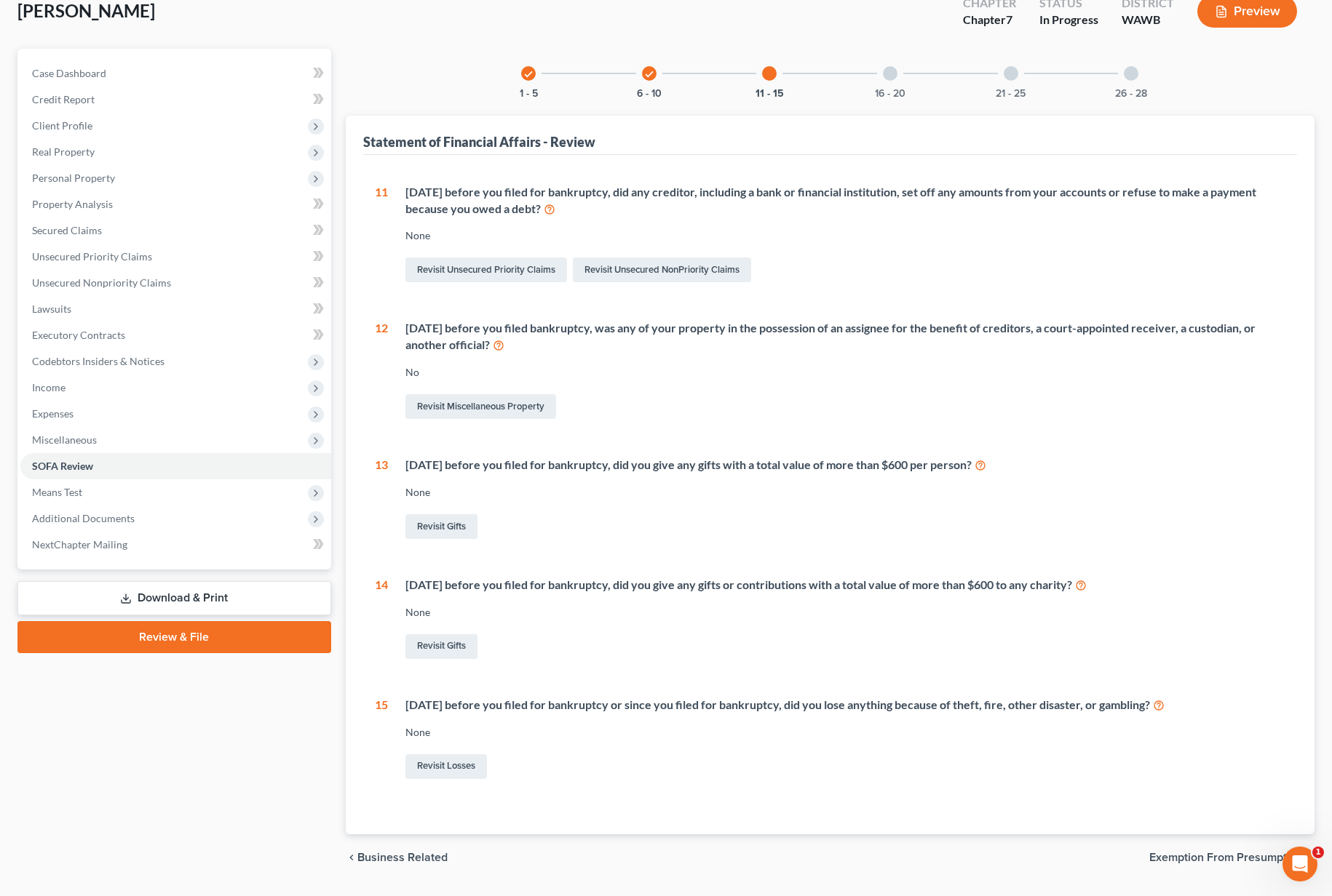
scroll to position [93, 0]
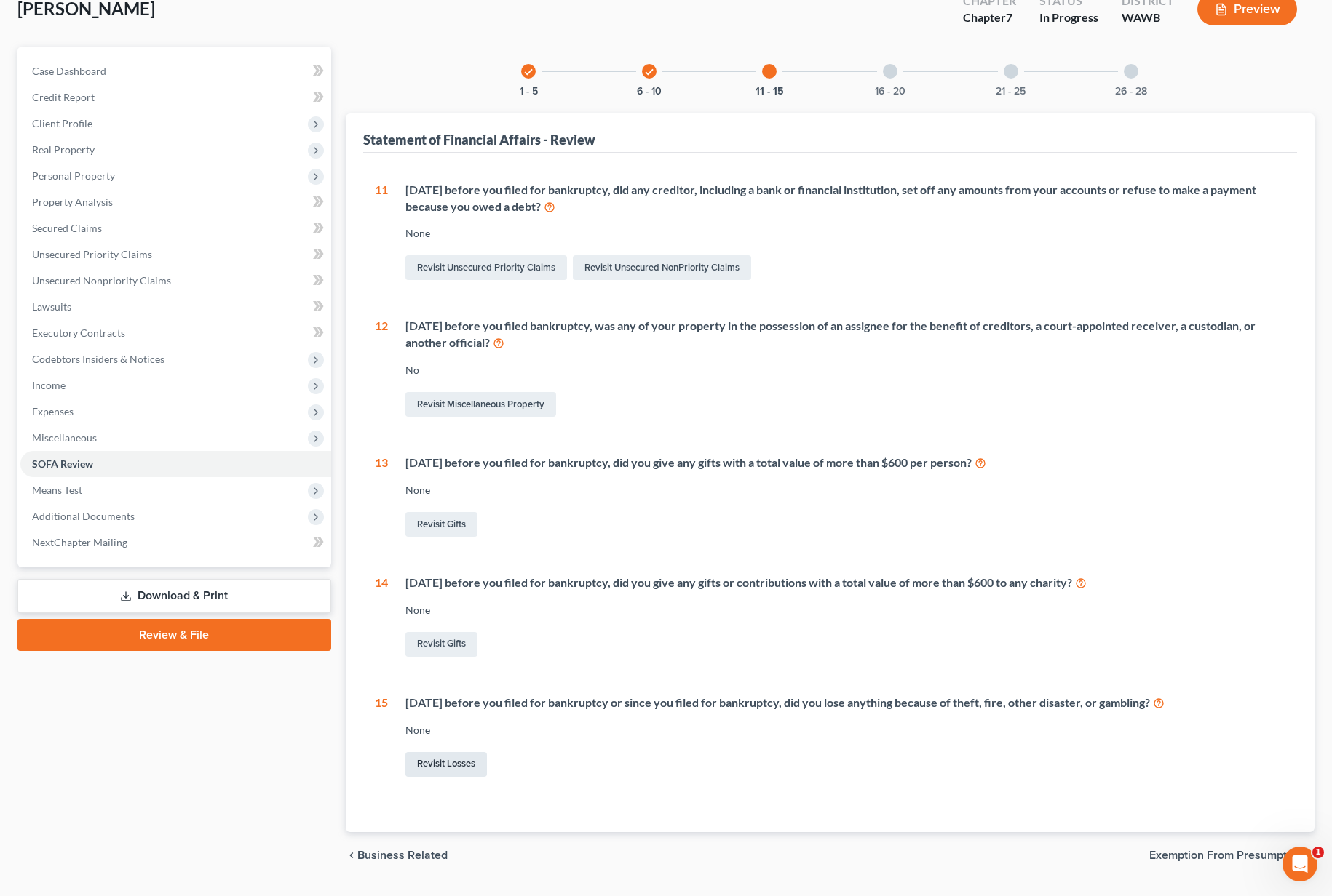
click at [456, 771] on link "Revisit Losses" at bounding box center [445, 764] width 81 height 24
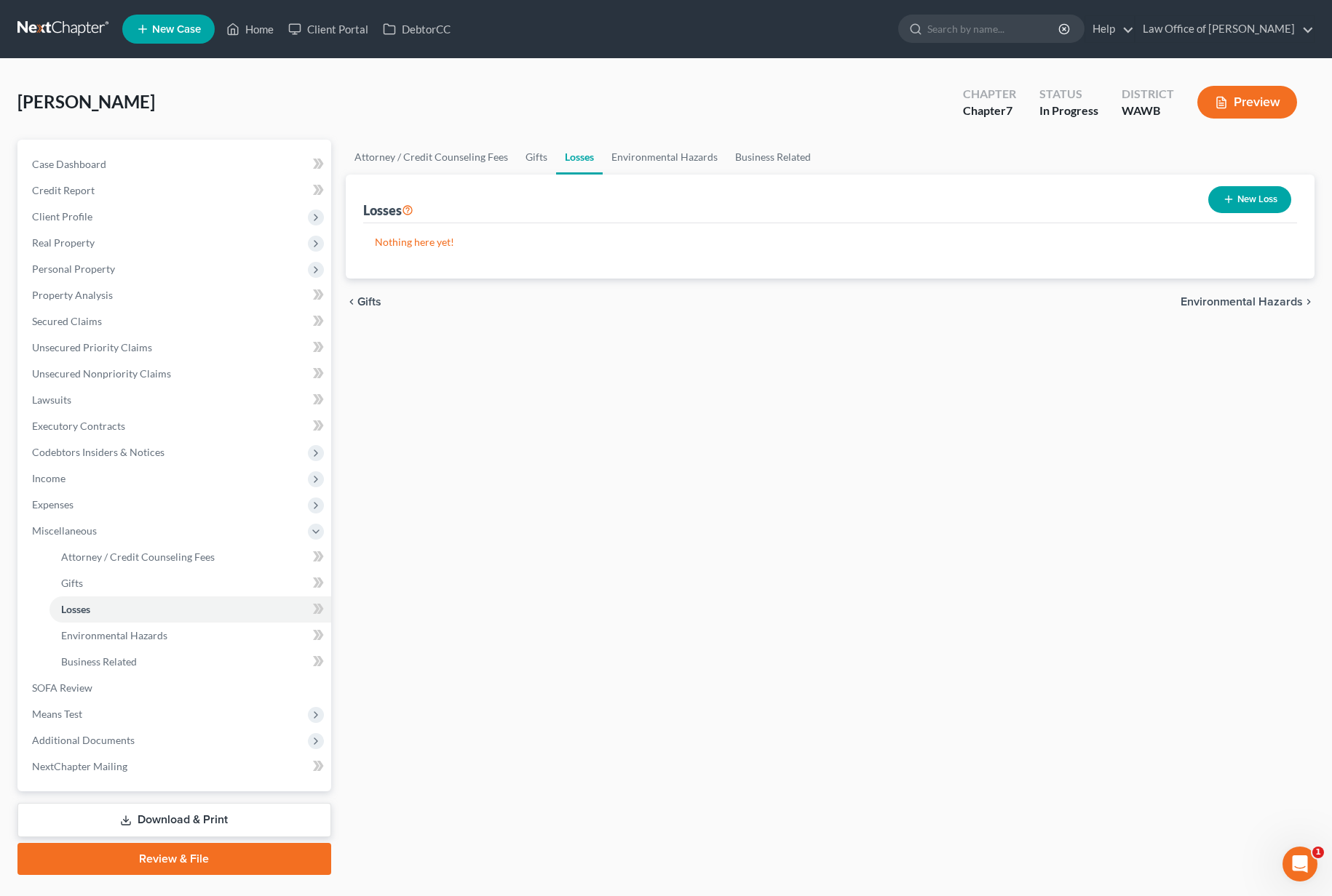
click at [1241, 186] on button "New Loss" at bounding box center [1250, 200] width 83 height 27
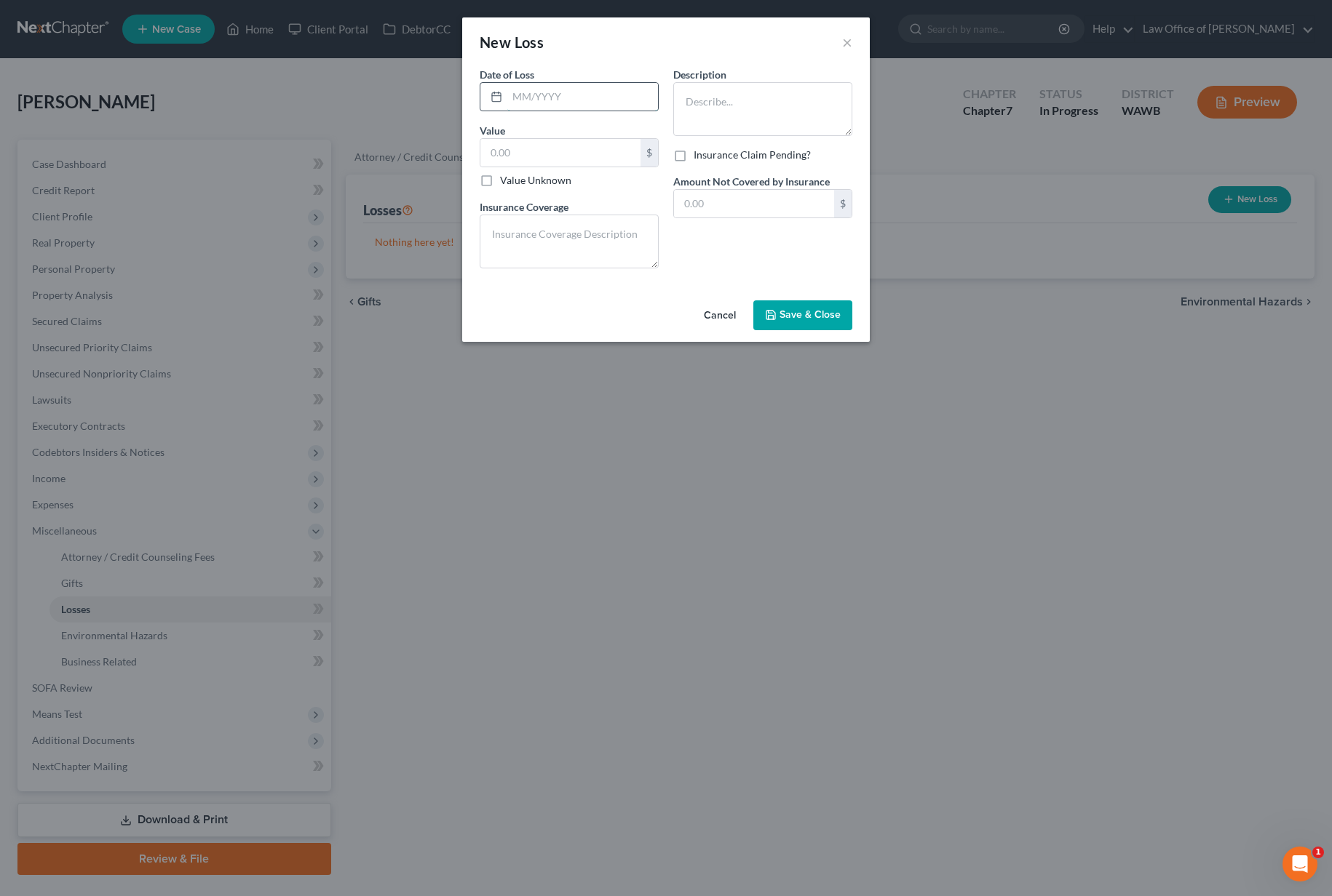
click at [557, 95] on input "text" at bounding box center [582, 97] width 151 height 27
type input "01/25 YTD"
type input "0"
type input "5,000"
click at [732, 119] on textarea at bounding box center [762, 109] width 179 height 54
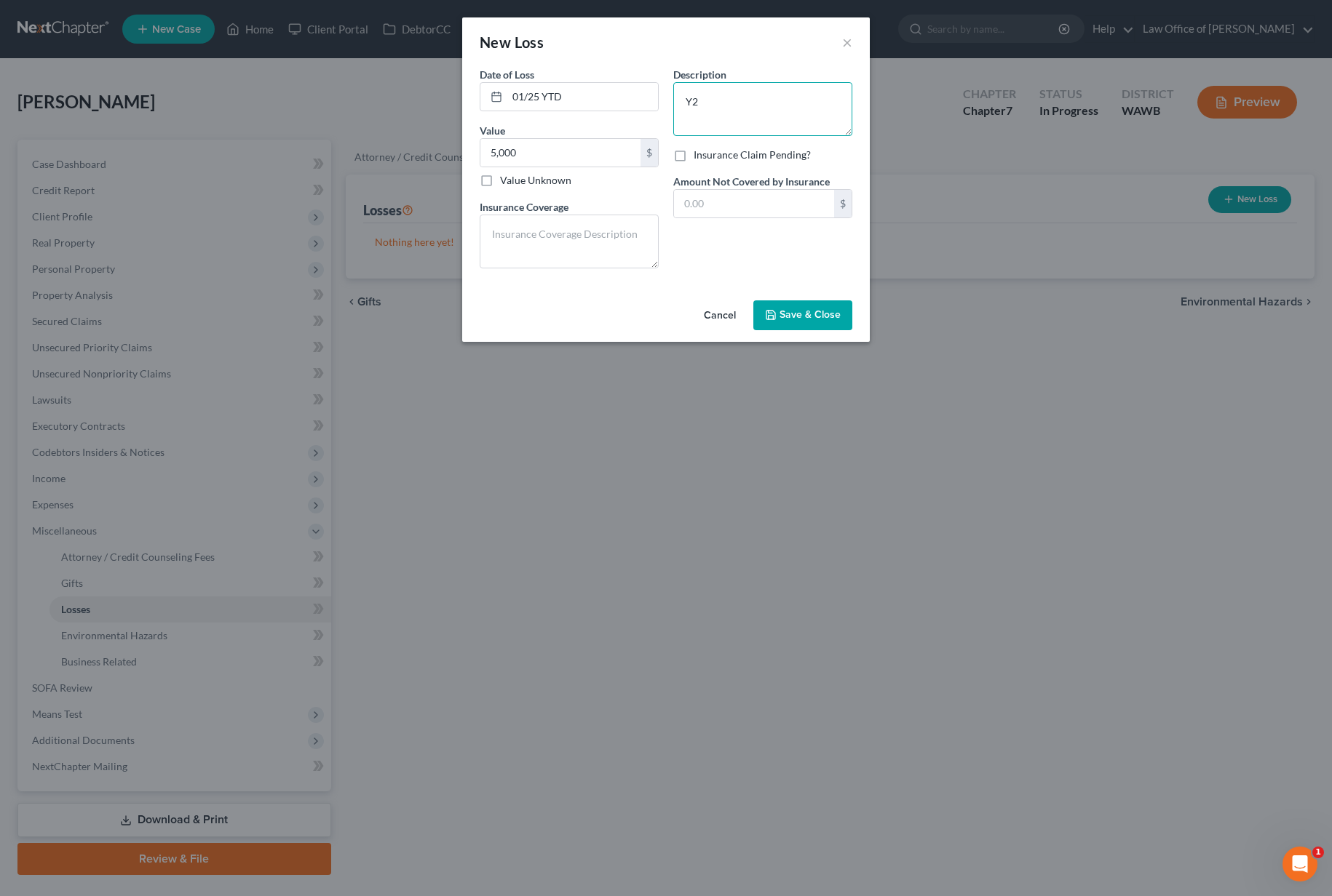
type textarea "Y"
type textarea "2025 YTD Gambling Losses"
click at [620, 233] on textarea at bounding box center [569, 241] width 179 height 54
click at [762, 209] on input "text" at bounding box center [755, 203] width 161 height 27
type input "5,000"
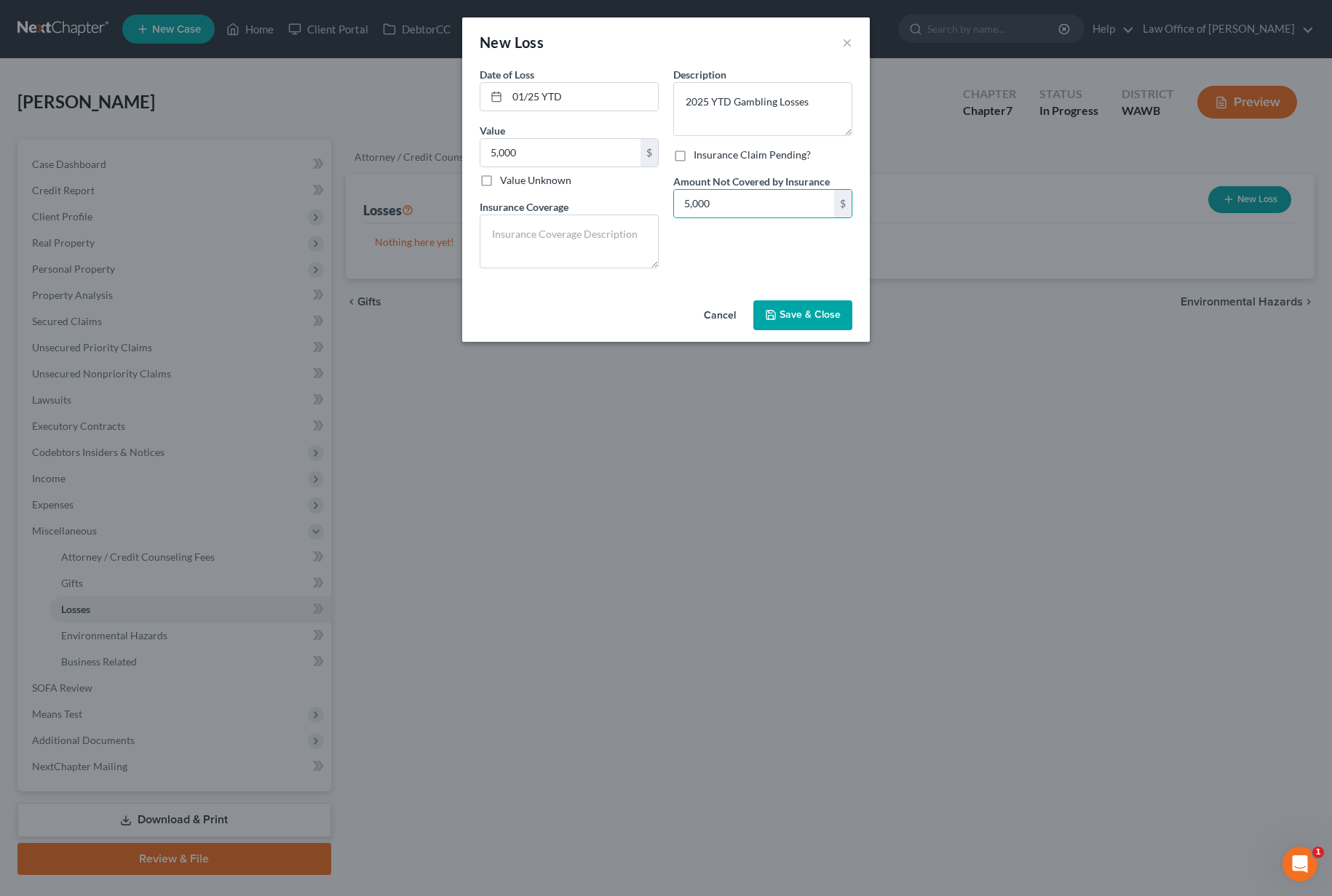
click at [803, 330] on button "Save & Close" at bounding box center [803, 315] width 99 height 30
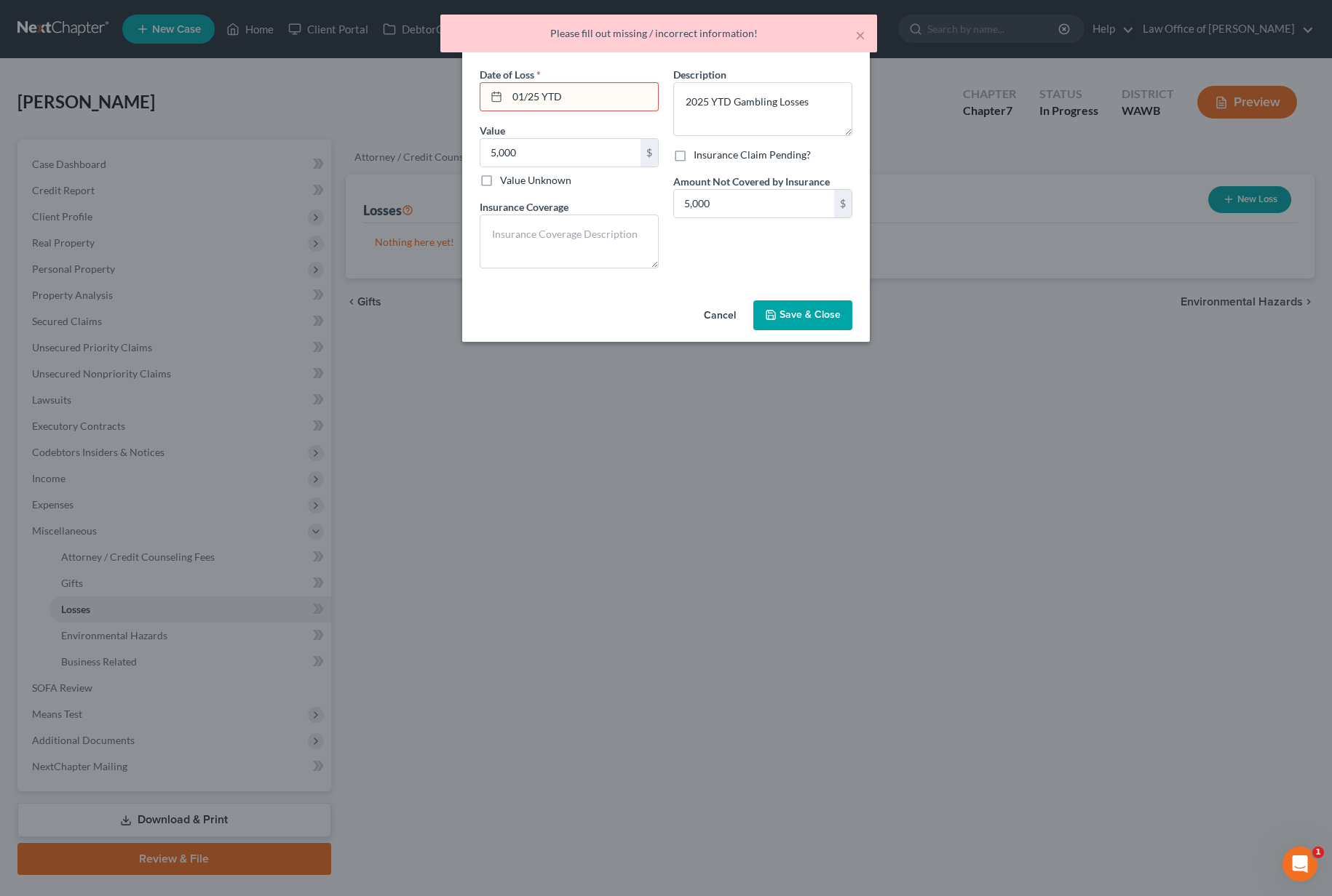
click at [589, 104] on input "01/25 YTD" at bounding box center [582, 97] width 151 height 27
drag, startPoint x: 589, startPoint y: 104, endPoint x: 278, endPoint y: 100, distance: 311.0
click at [278, 100] on div "New Loss × Date of Loss * 01/25 YTD Value 5,000.00 $ Value Unknown Balance Unde…" at bounding box center [666, 448] width 1332 height 896
type input "1"
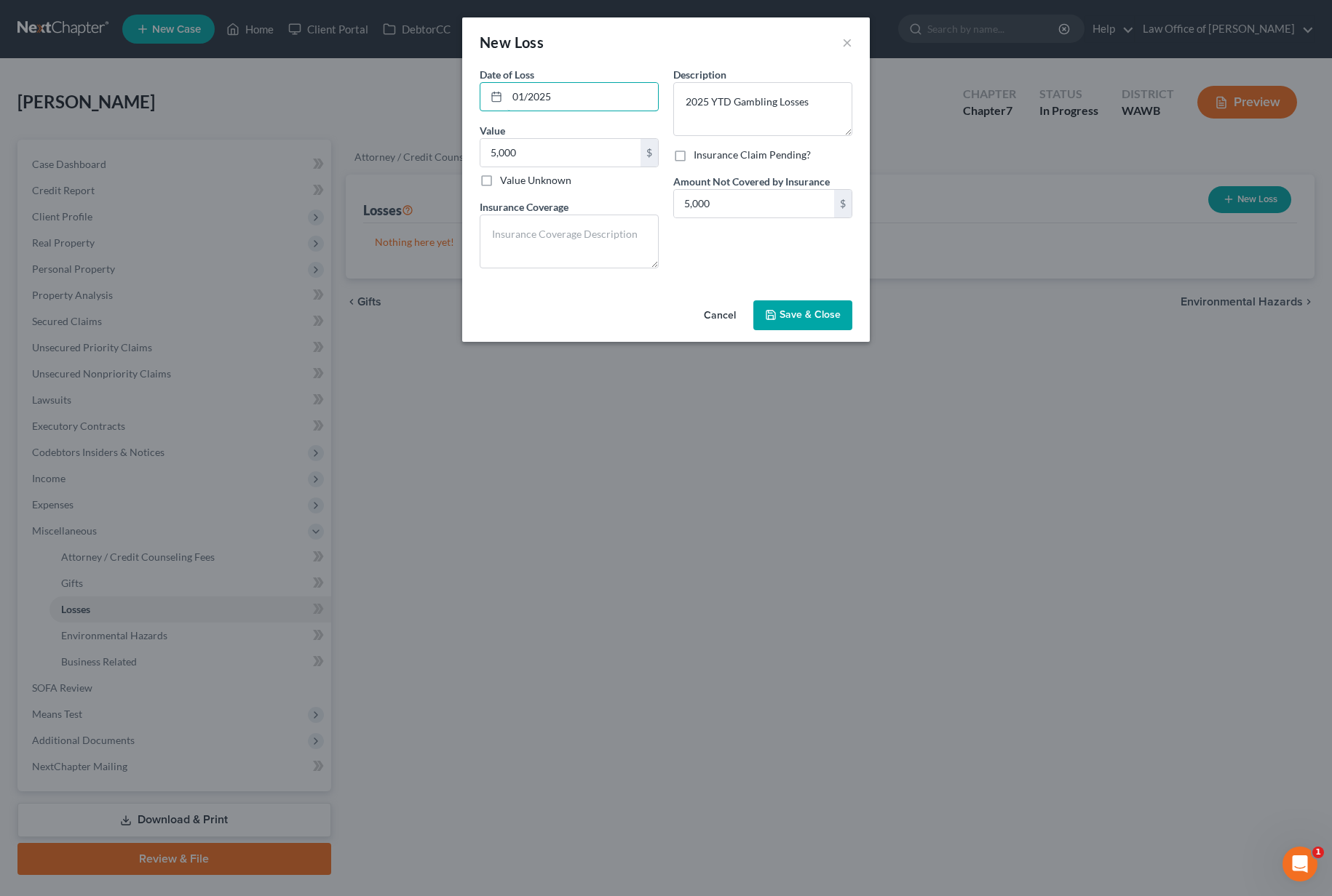
type input "01/2025"
click at [840, 318] on button "Save & Close" at bounding box center [803, 315] width 99 height 30
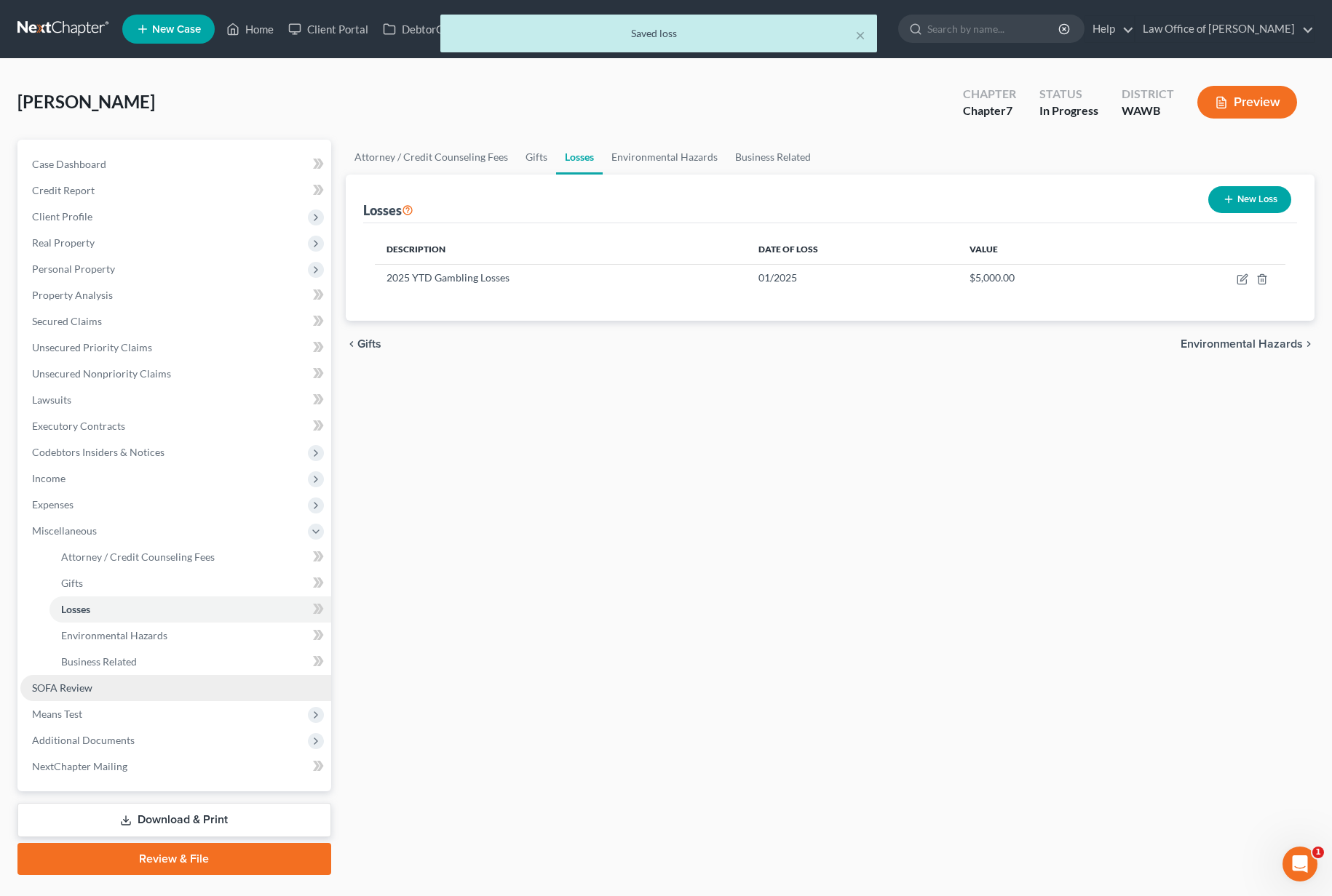
click at [195, 684] on link "SOFA Review" at bounding box center [176, 688] width 311 height 26
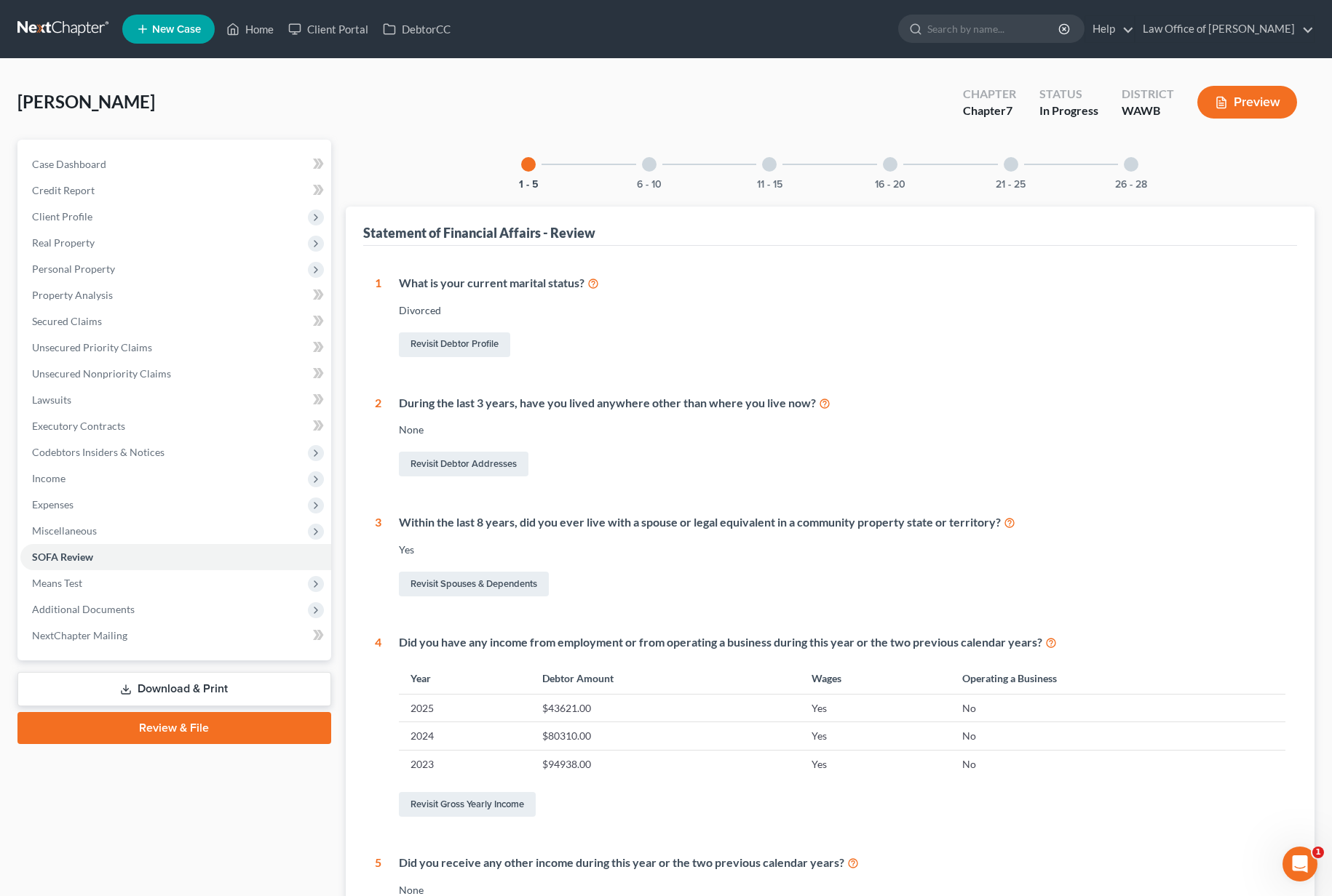
click at [631, 186] on div "6 - 10" at bounding box center [649, 164] width 50 height 50
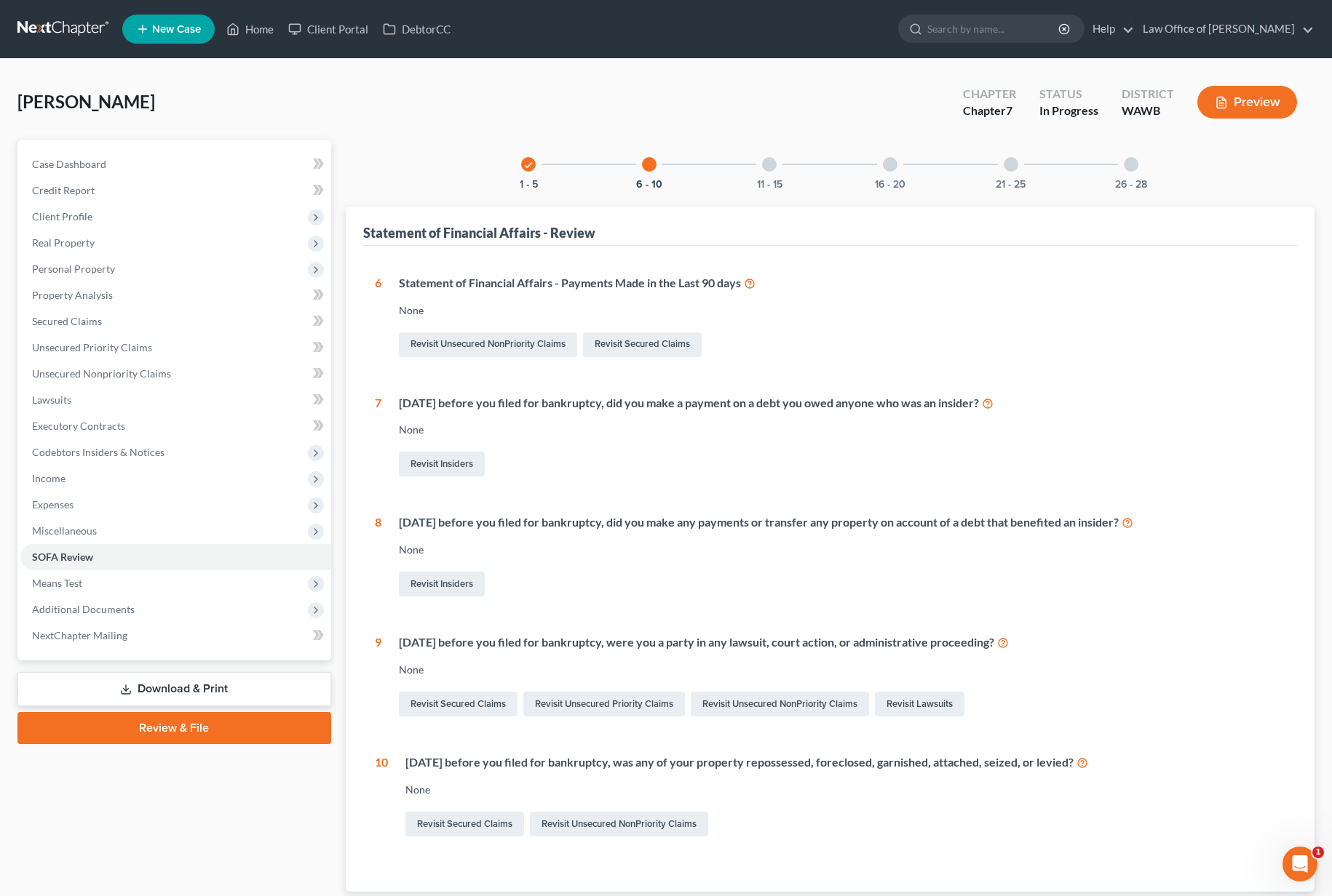
click at [793, 180] on div "11 - 15" at bounding box center [769, 164] width 50 height 50
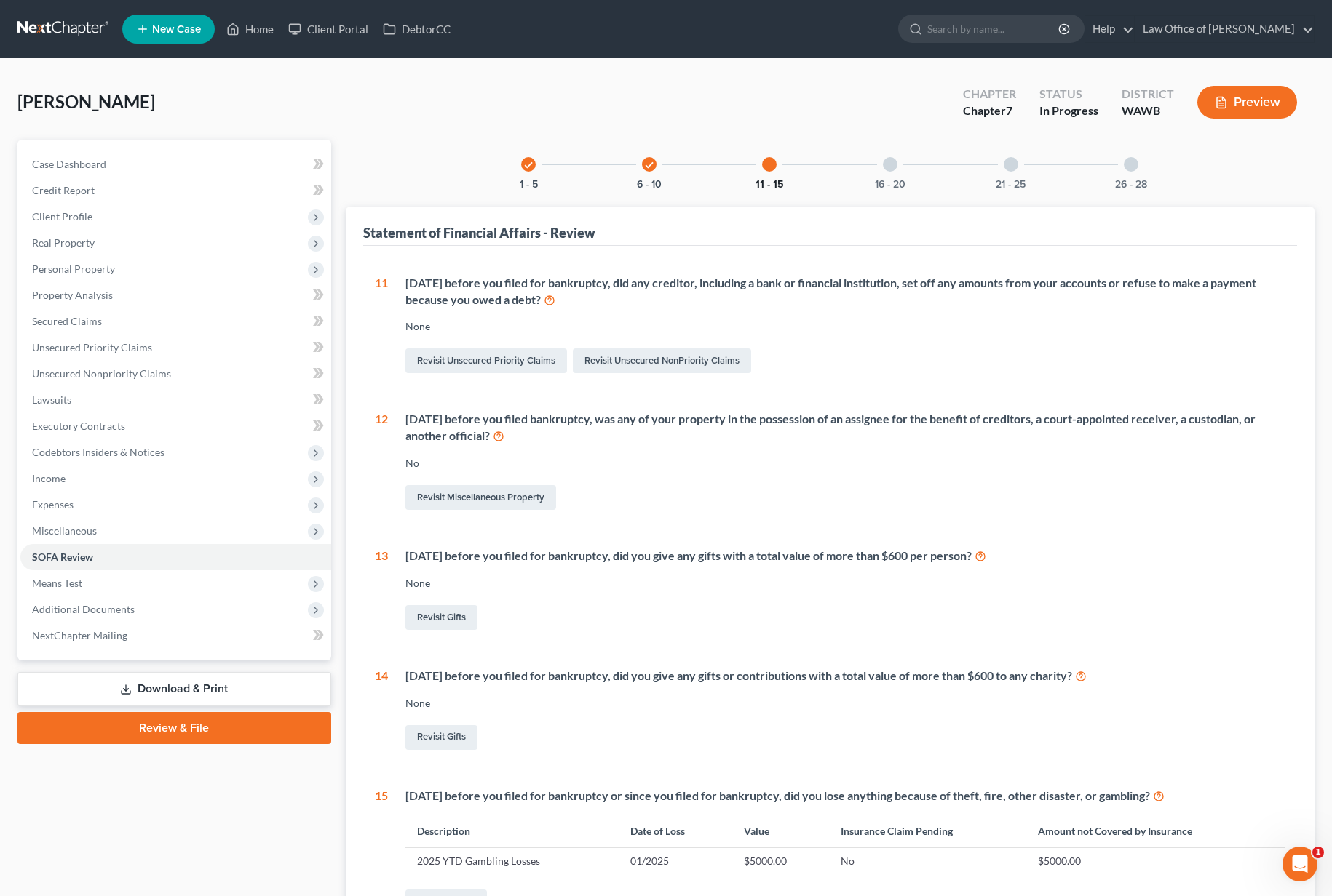
click at [773, 185] on button "11 - 15" at bounding box center [769, 185] width 28 height 10
click at [896, 178] on div "16 - 20" at bounding box center [890, 164] width 50 height 50
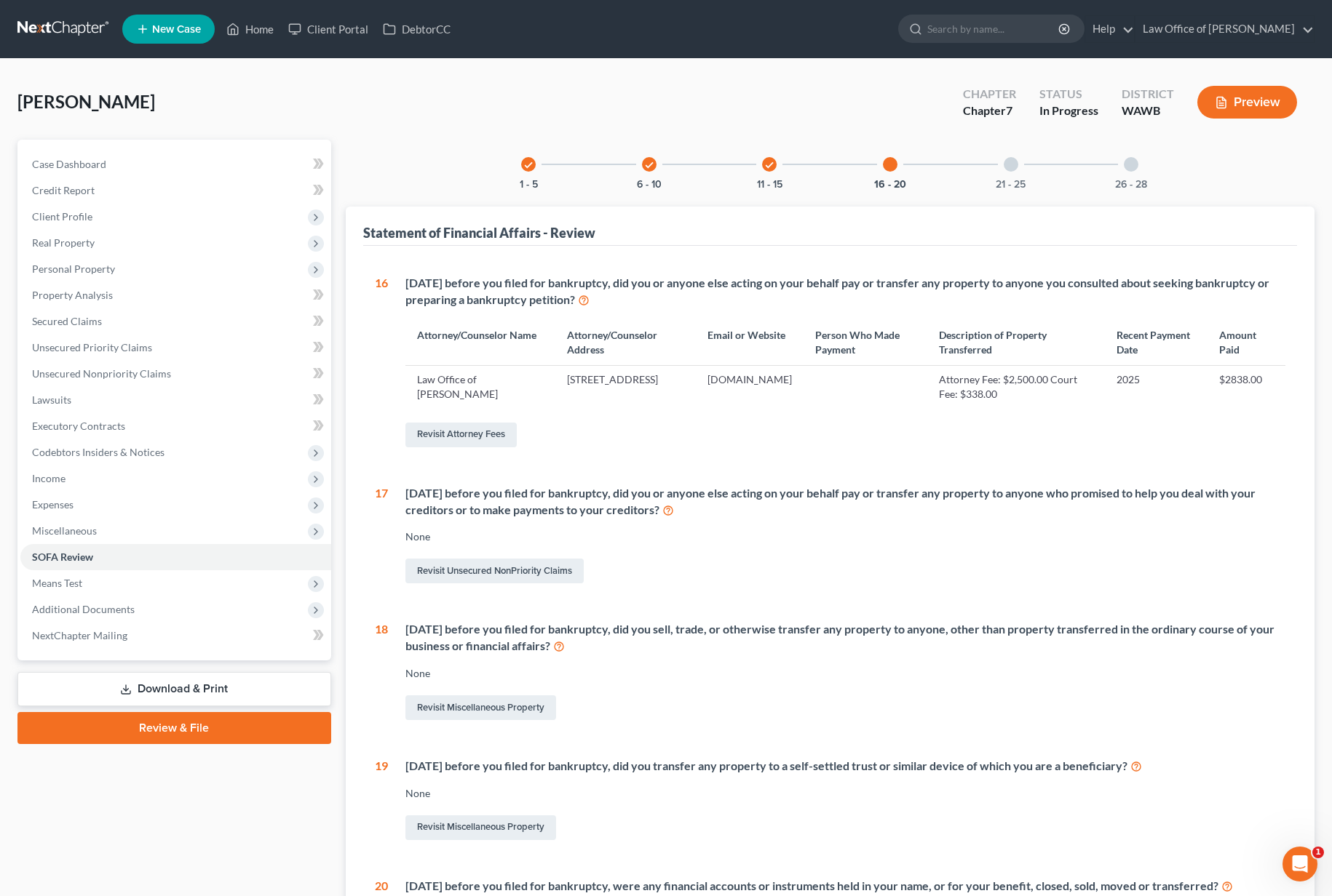
click at [1014, 172] on div "21 - 25" at bounding box center [1011, 164] width 50 height 50
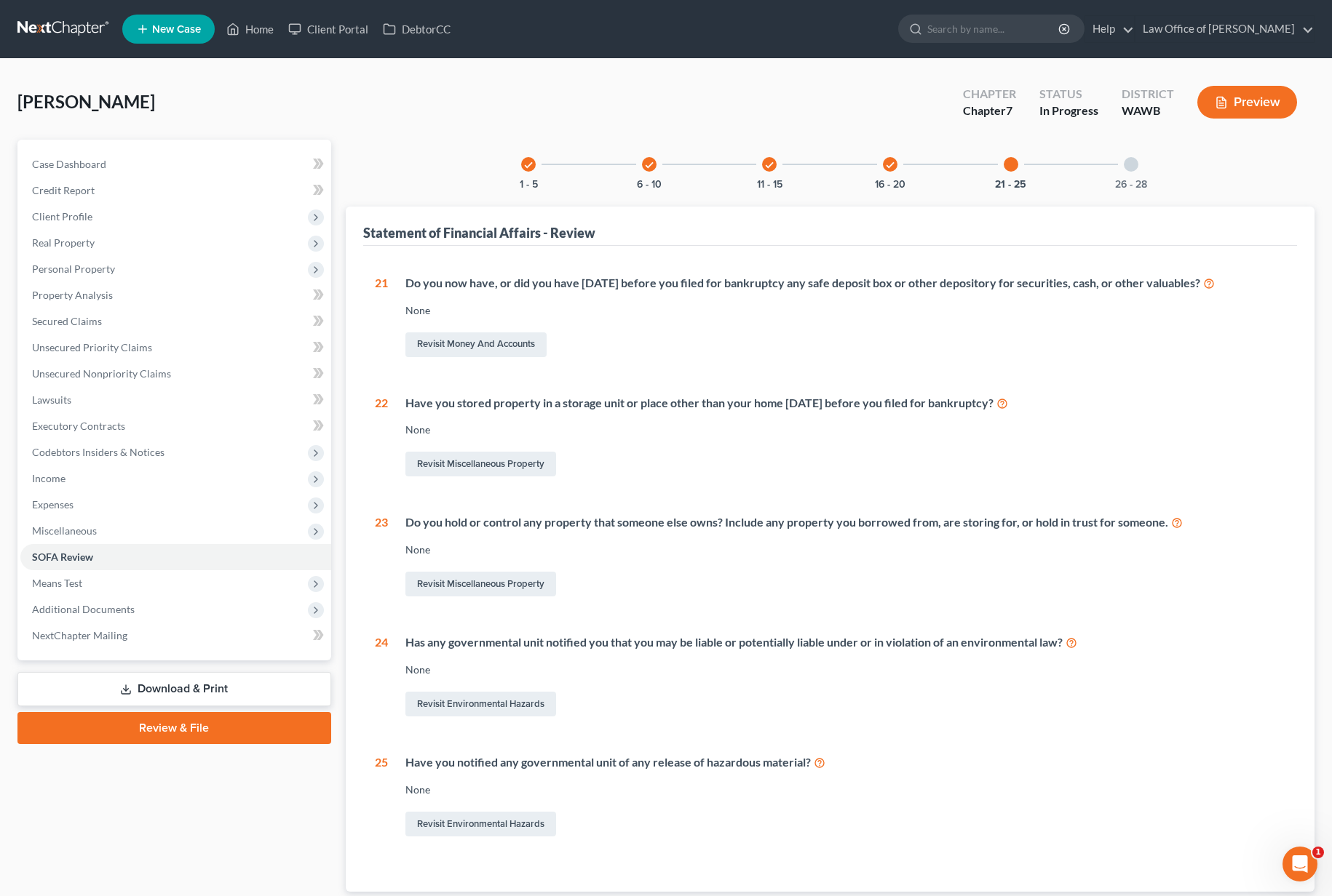
click at [1120, 172] on div "26 - 28" at bounding box center [1130, 164] width 50 height 50
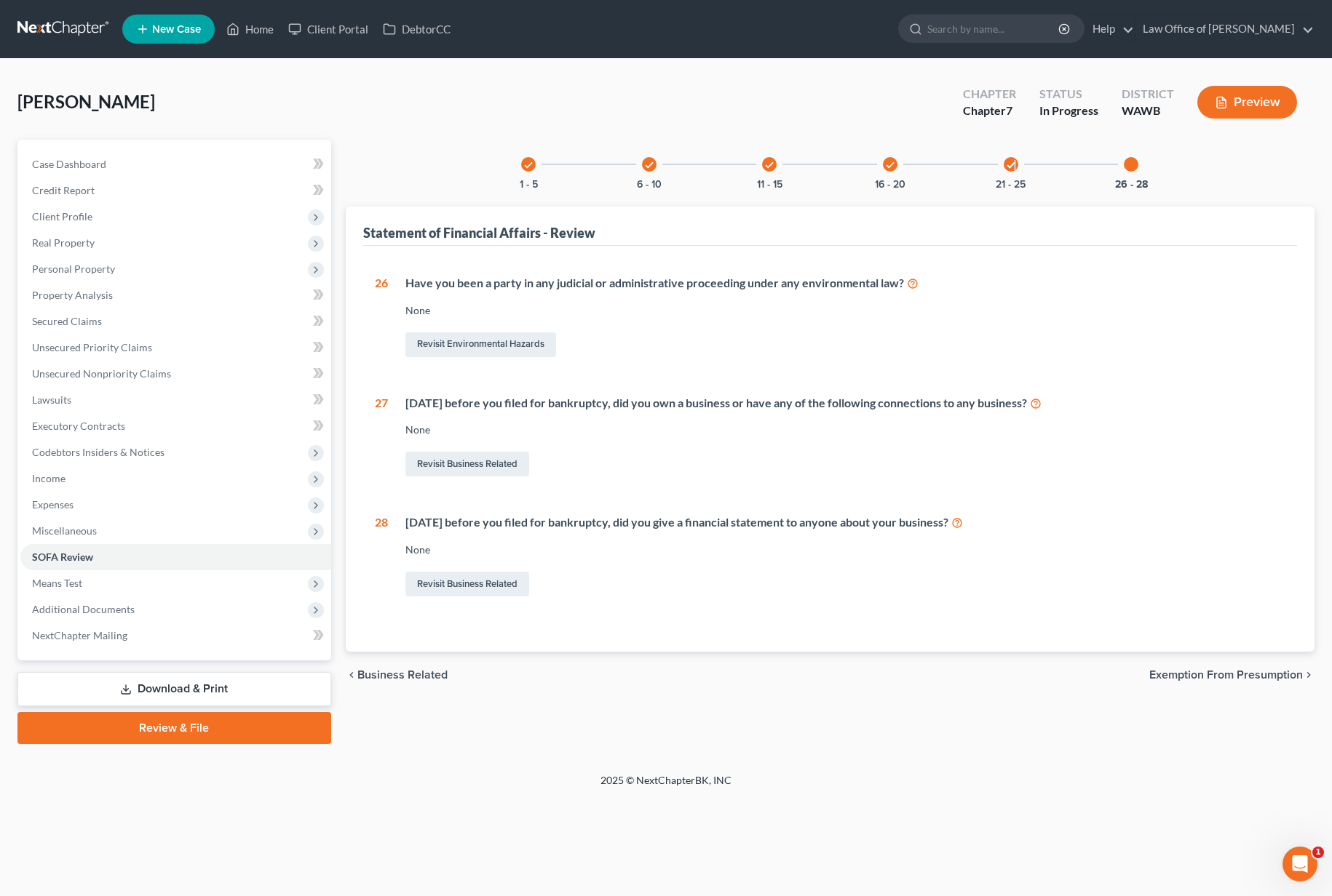
click at [1014, 170] on div "check" at bounding box center [1011, 164] width 15 height 15
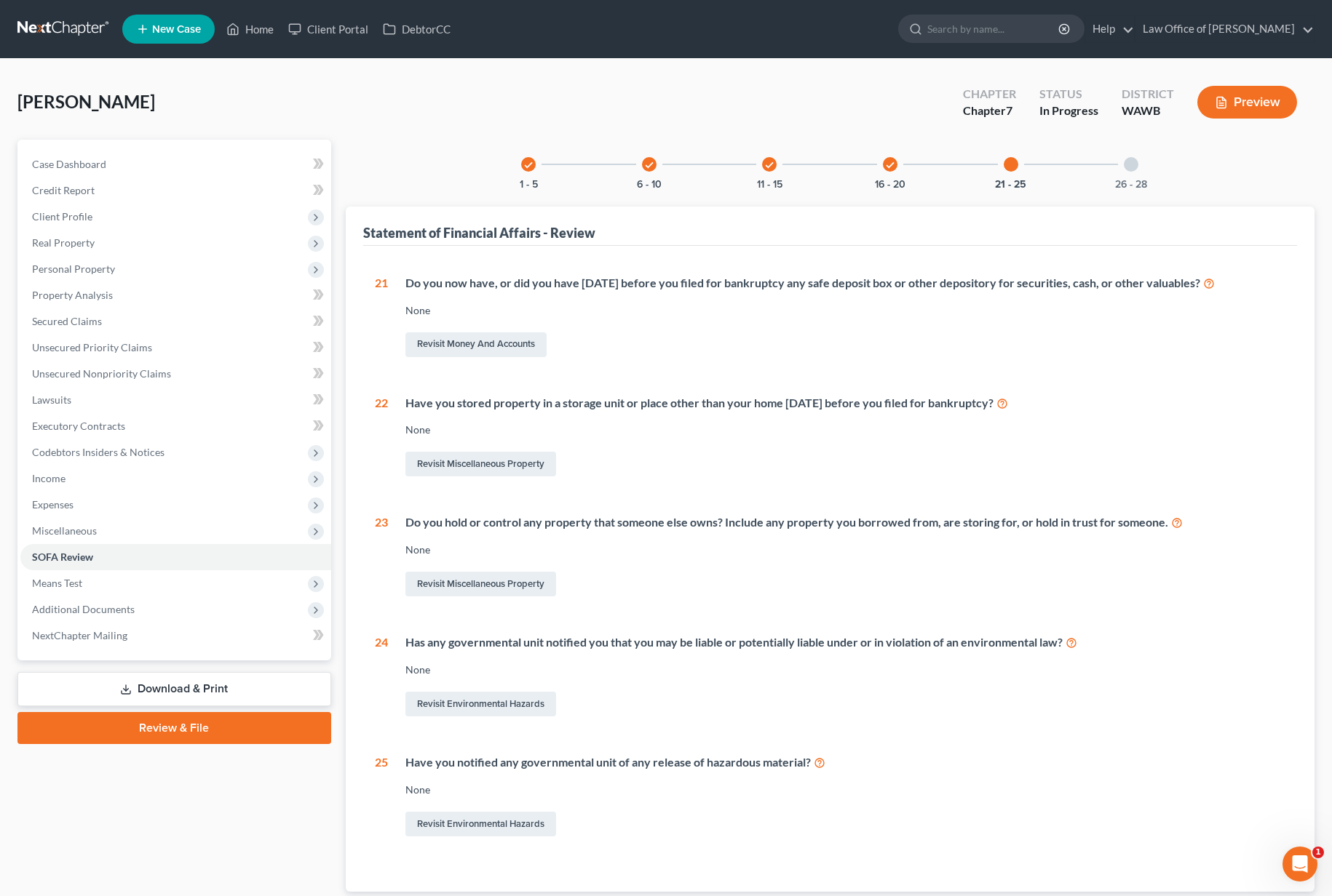
click at [1129, 174] on div "26 - 28" at bounding box center [1130, 164] width 50 height 50
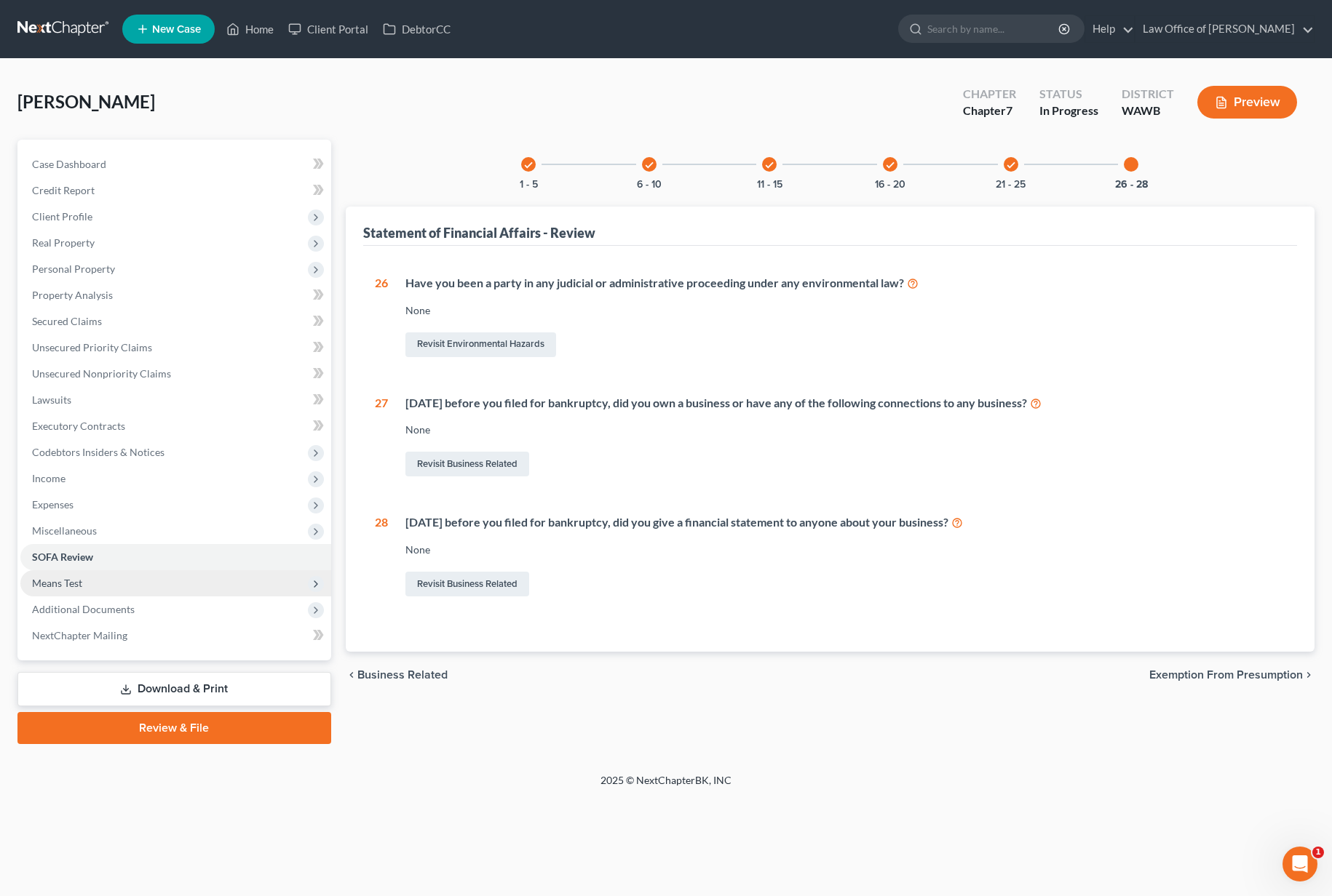
click at [207, 590] on span "Means Test" at bounding box center [176, 583] width 311 height 26
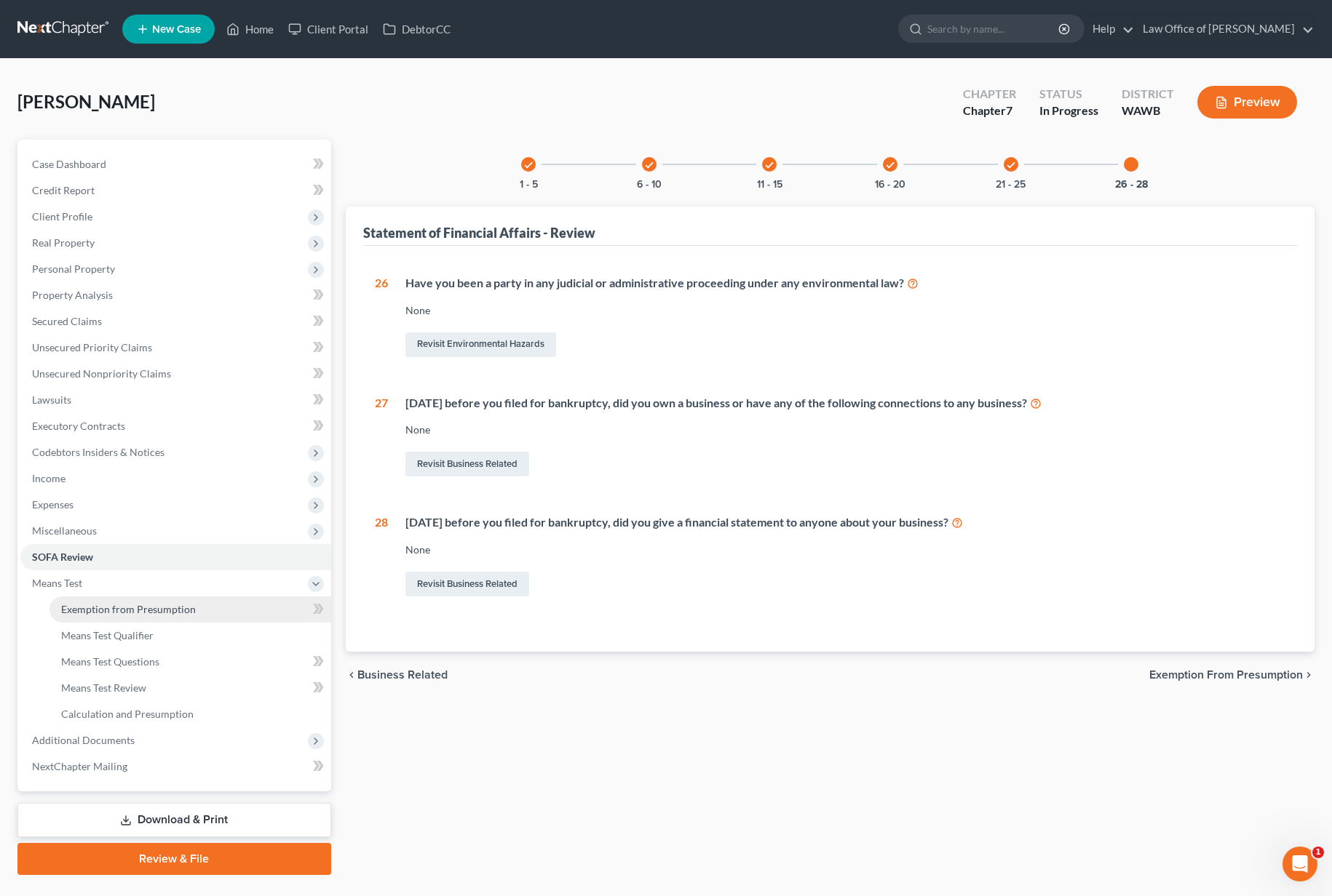
click at [202, 600] on link "Exemption from Presumption" at bounding box center [191, 609] width 282 height 26
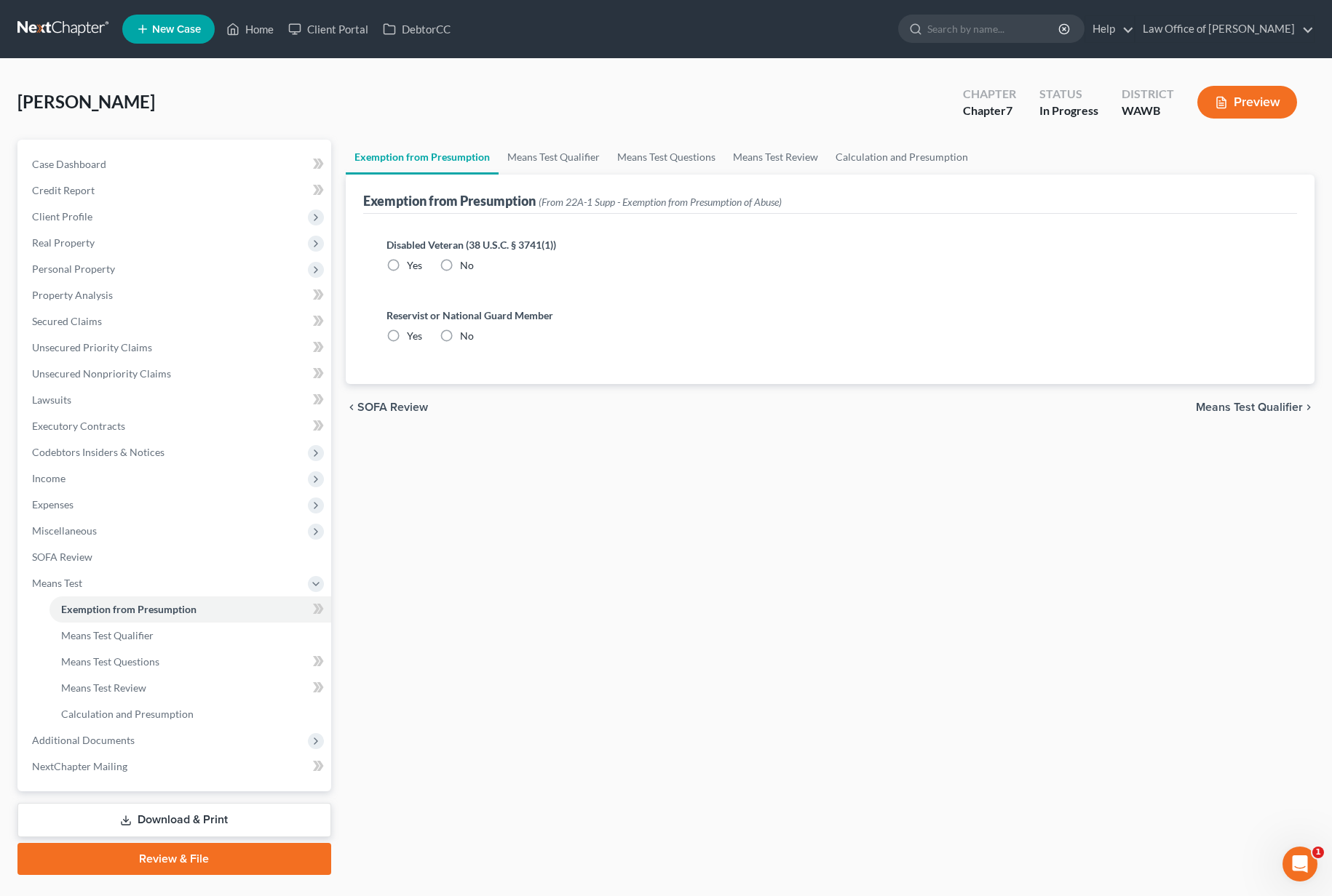
click at [460, 272] on label "No" at bounding box center [467, 265] width 14 height 15
click at [466, 268] on input "No" at bounding box center [471, 263] width 10 height 10
radio input "true"
click at [460, 338] on label "No" at bounding box center [467, 336] width 14 height 15
click at [466, 338] on input "No" at bounding box center [471, 334] width 10 height 10
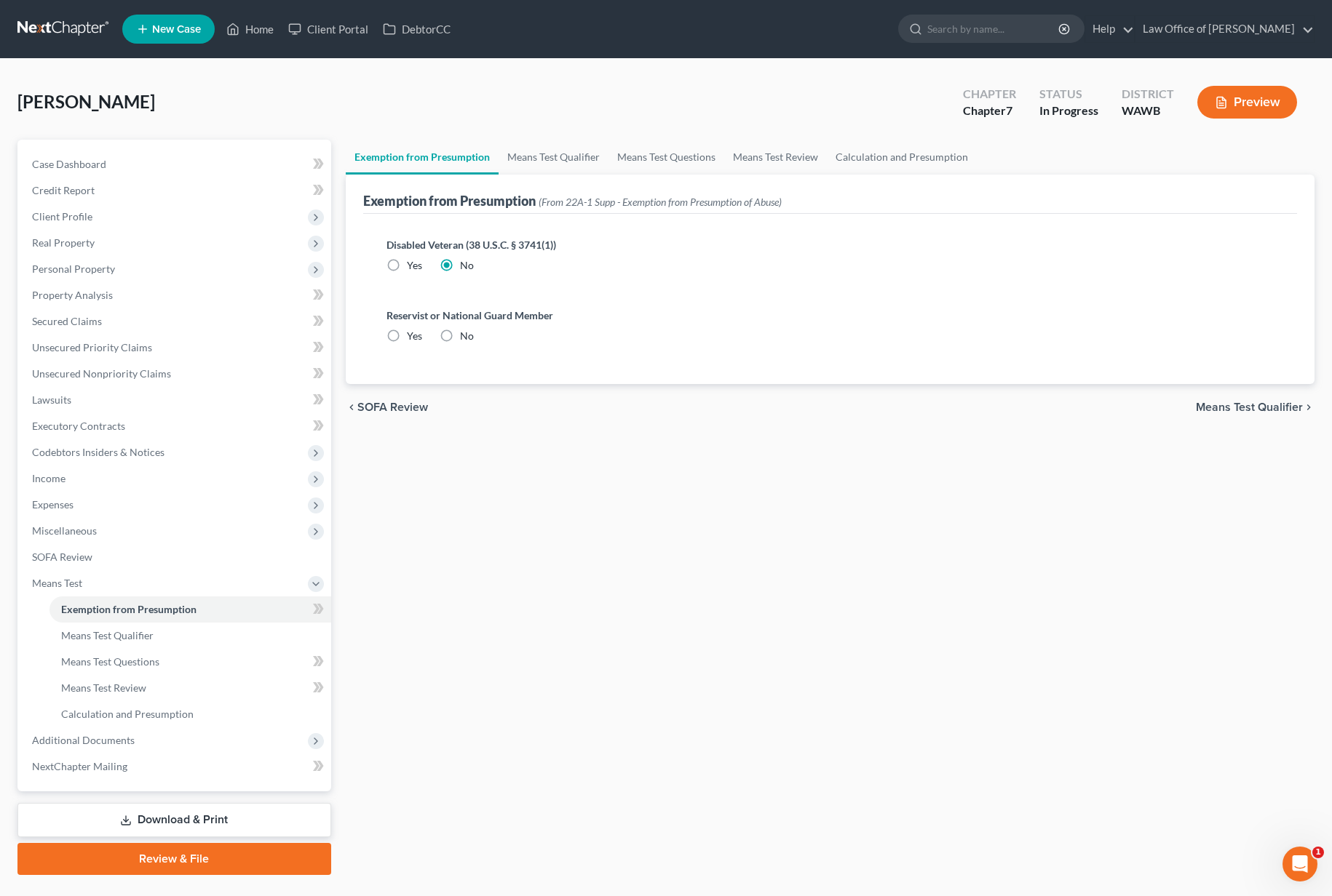
radio input "true"
click at [906, 170] on link "Calculation and Presumption" at bounding box center [901, 157] width 150 height 35
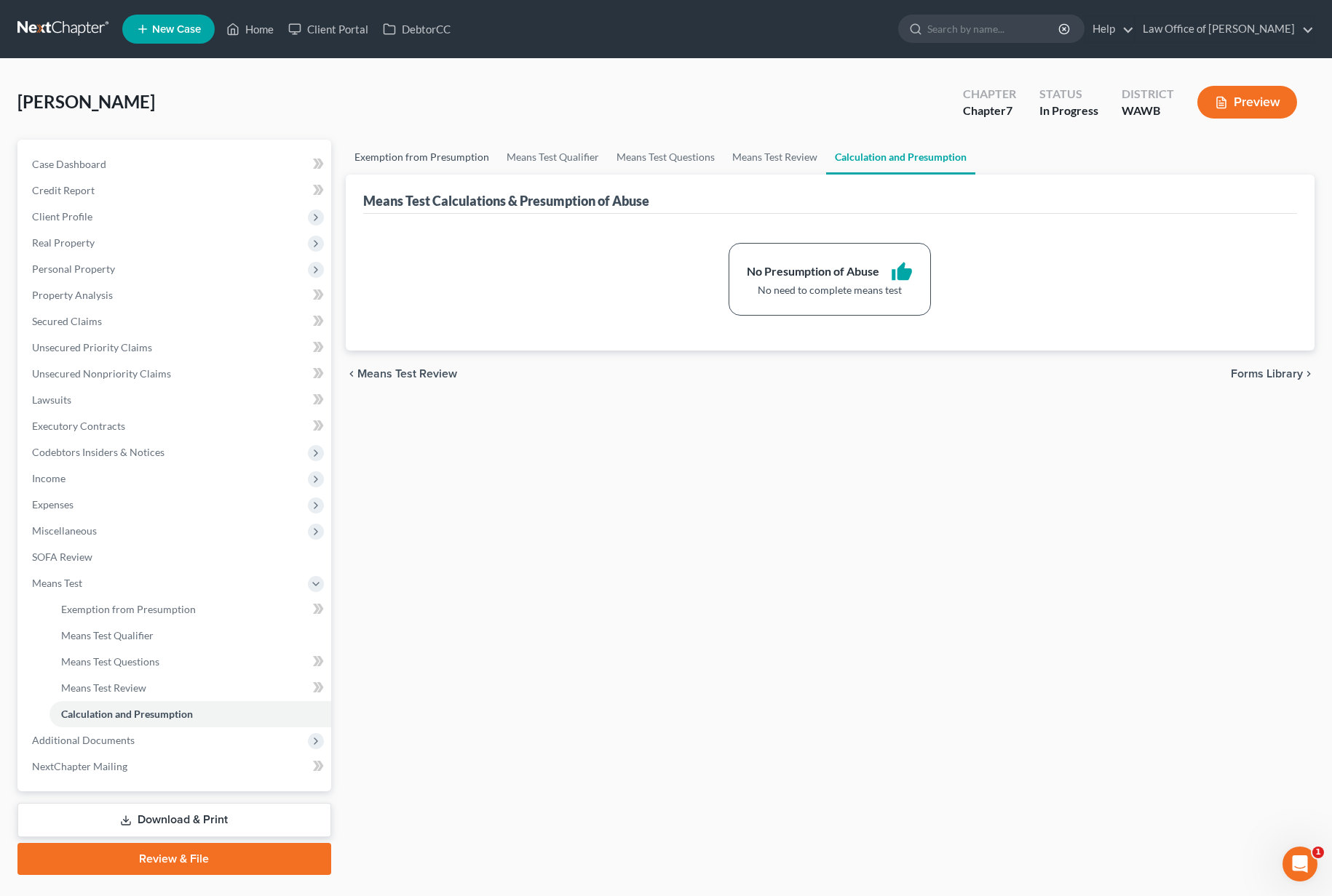
click at [416, 172] on link "Exemption from Presumption" at bounding box center [421, 157] width 152 height 35
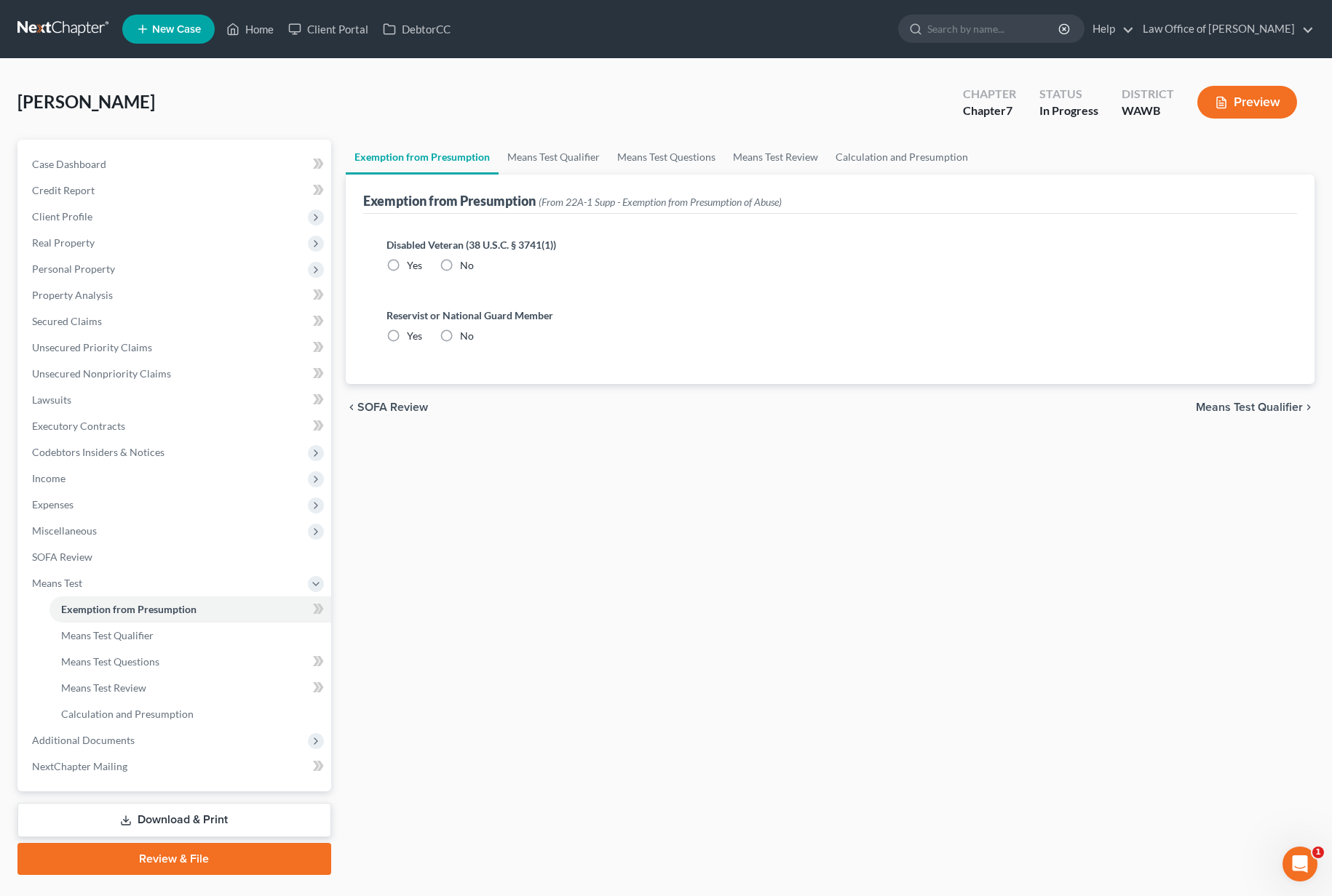
radio input "true"
click at [113, 758] on link "NextChapter Mailing" at bounding box center [176, 767] width 311 height 26
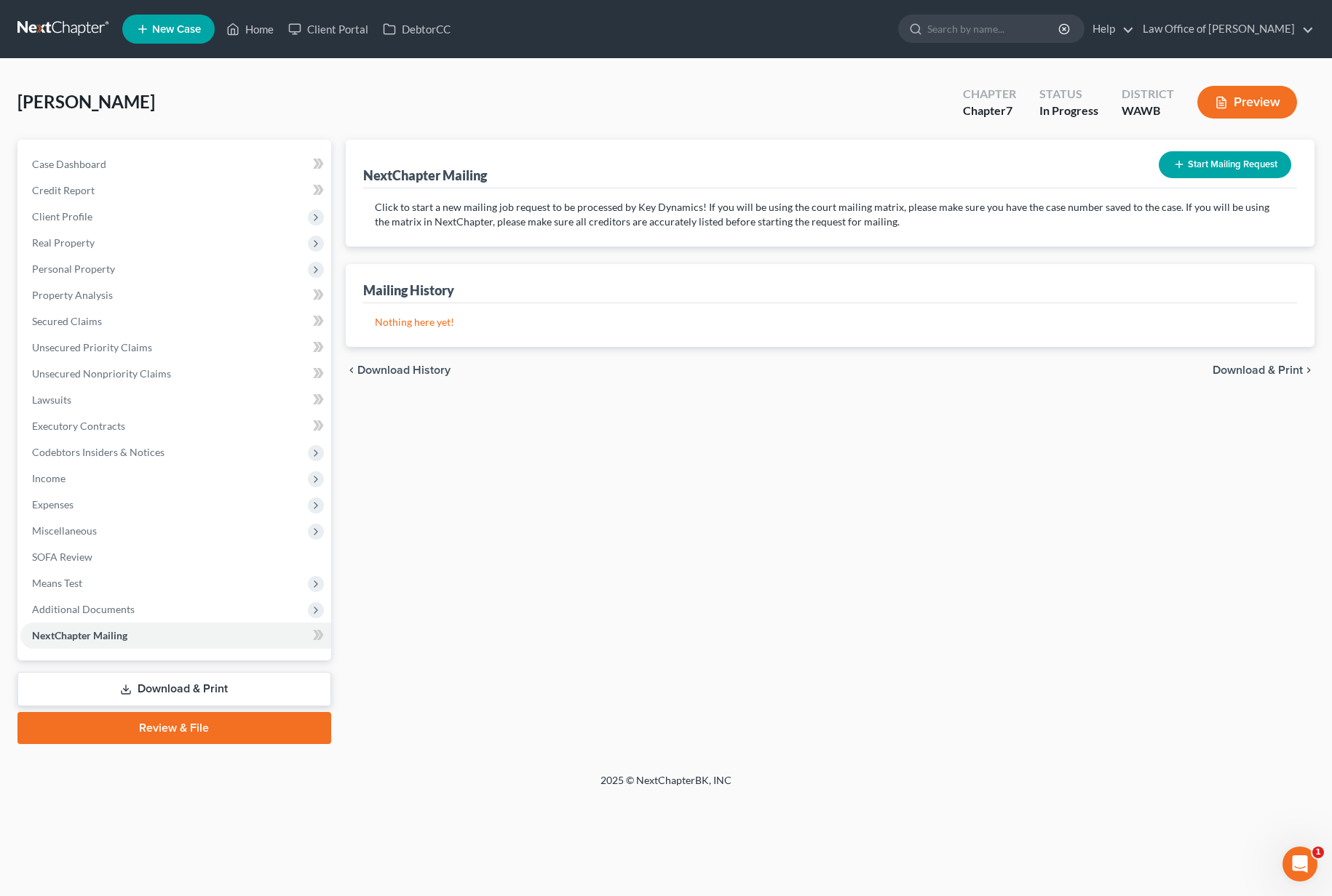
click at [112, 741] on link "Review & File" at bounding box center [174, 728] width 314 height 32
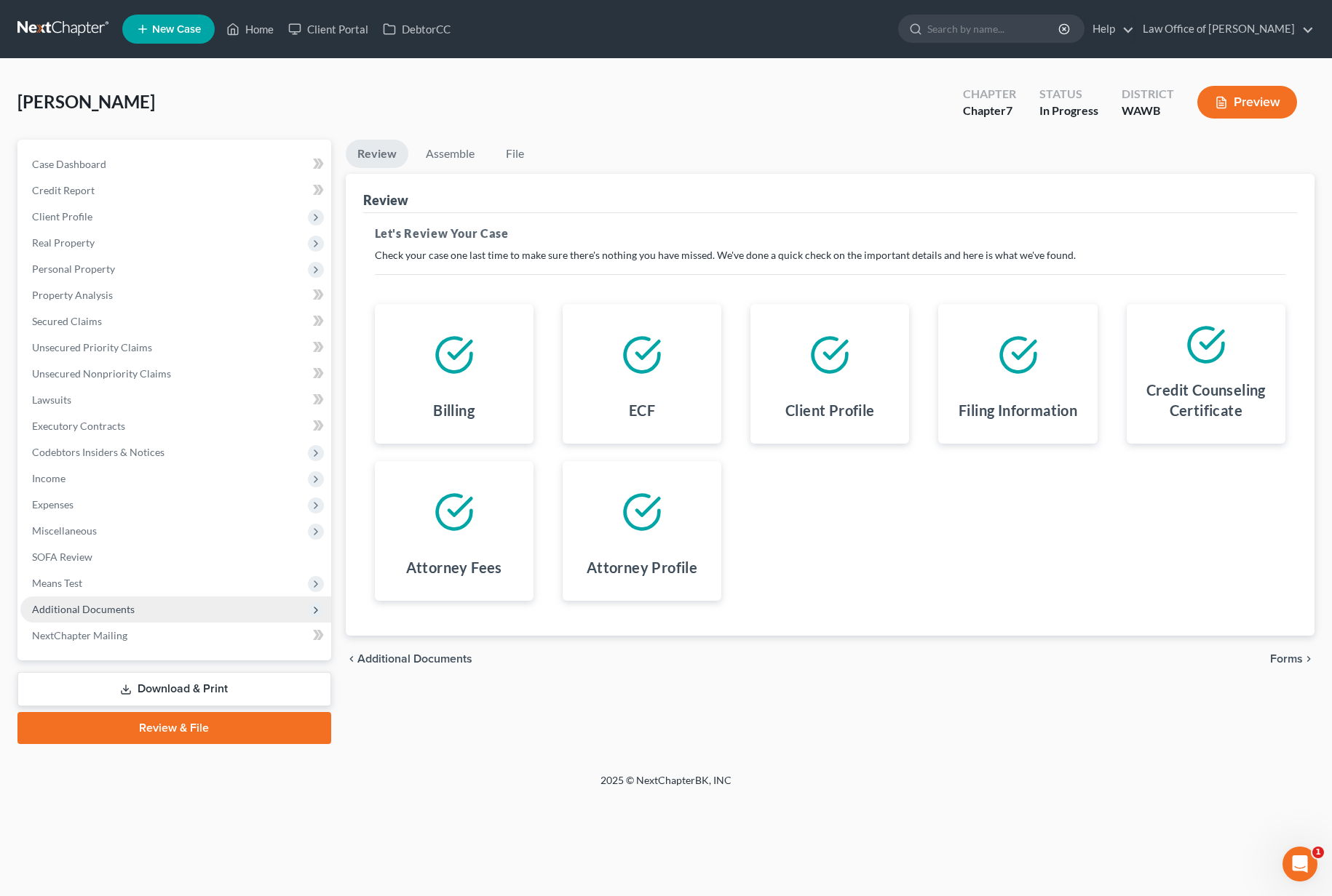
click at [78, 611] on span "Additional Documents" at bounding box center [83, 609] width 103 height 13
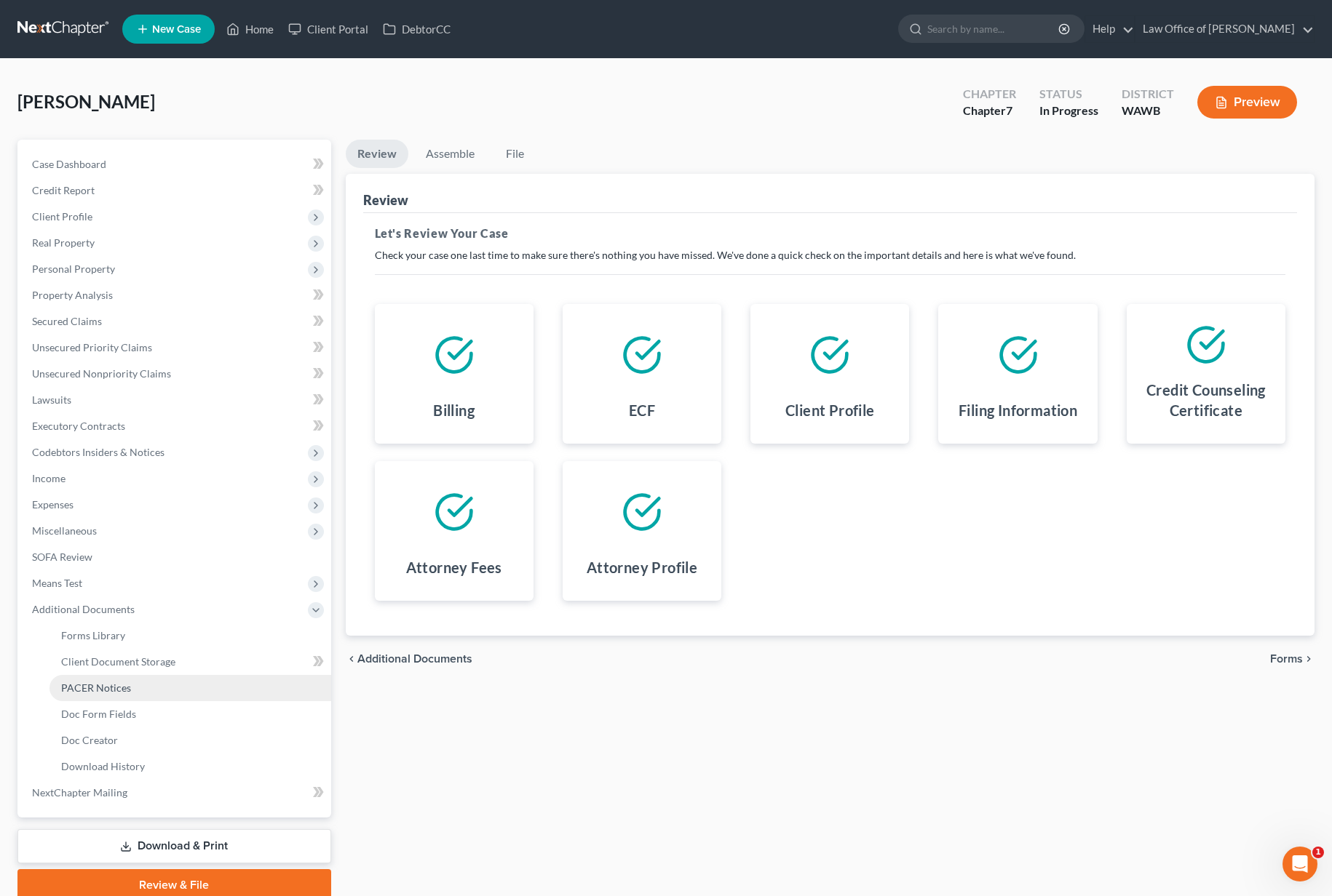
click at [87, 683] on span "PACER Notices" at bounding box center [95, 688] width 69 height 13
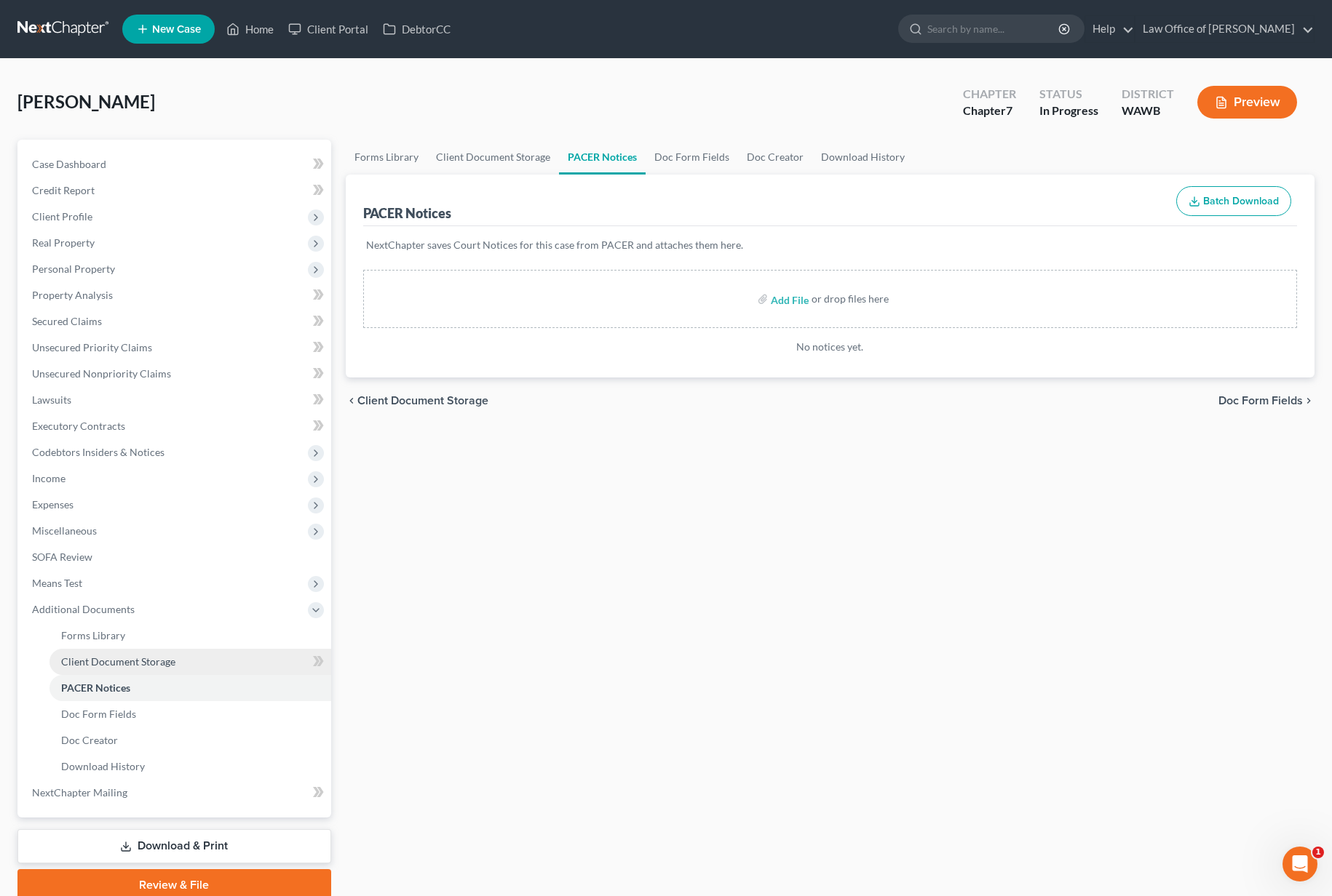
click at [90, 659] on span "Client Document Storage" at bounding box center [117, 661] width 115 height 13
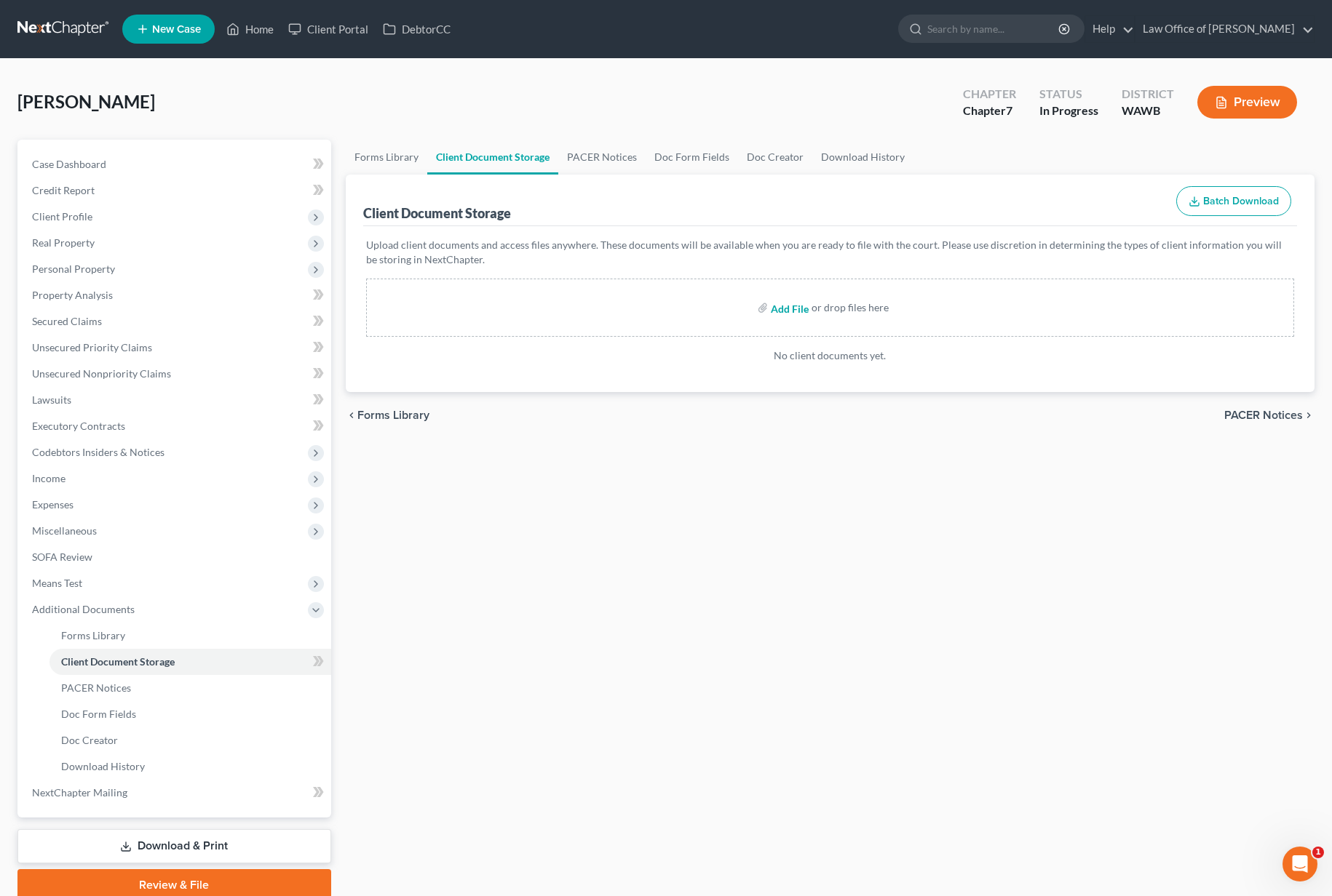
click at [790, 312] on input "file" at bounding box center [789, 307] width 35 height 26
type input "C:\fakepath\CCC1 - [PERSON_NAME].pdf"
